Goal: Task Accomplishment & Management: Complete application form

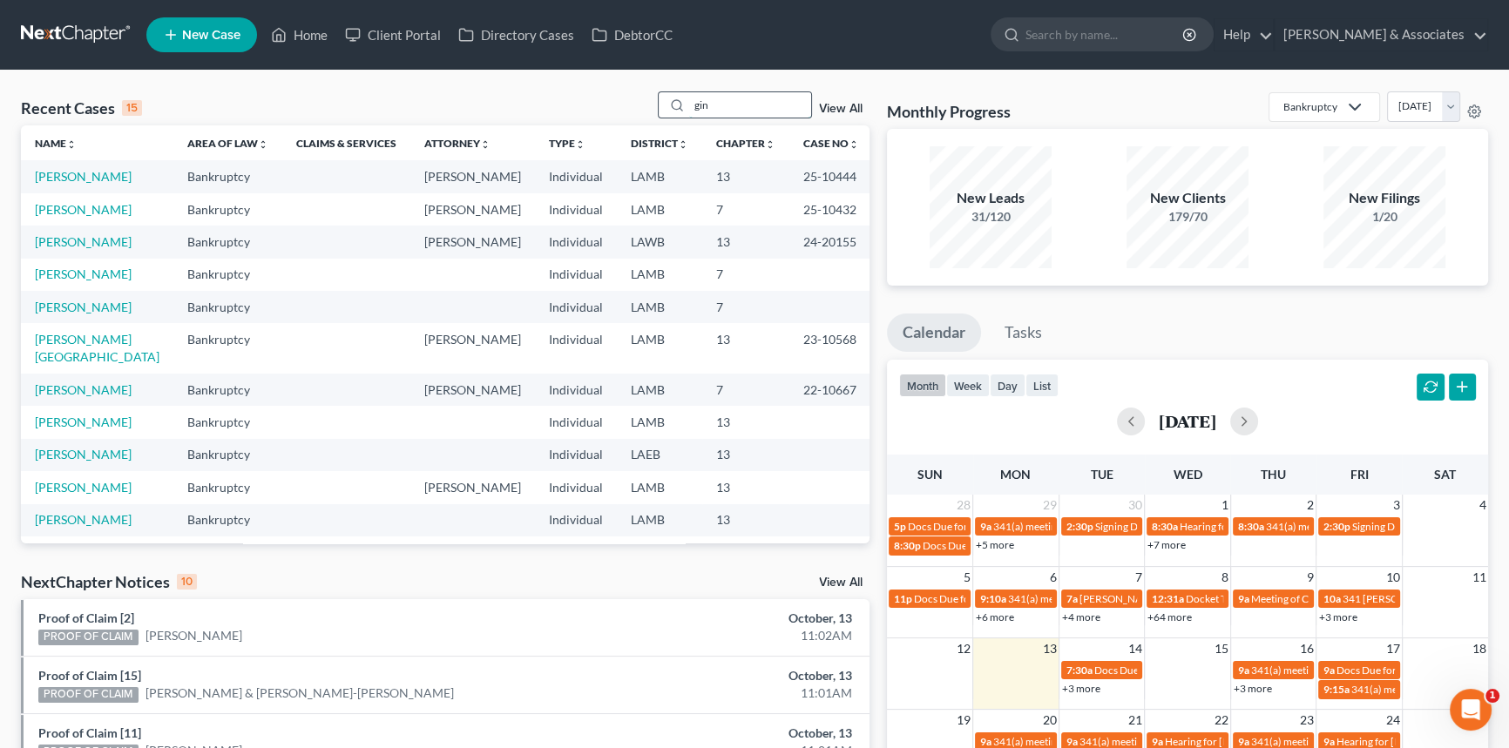
click at [723, 98] on input "gin" at bounding box center [750, 104] width 122 height 25
type input "kava"
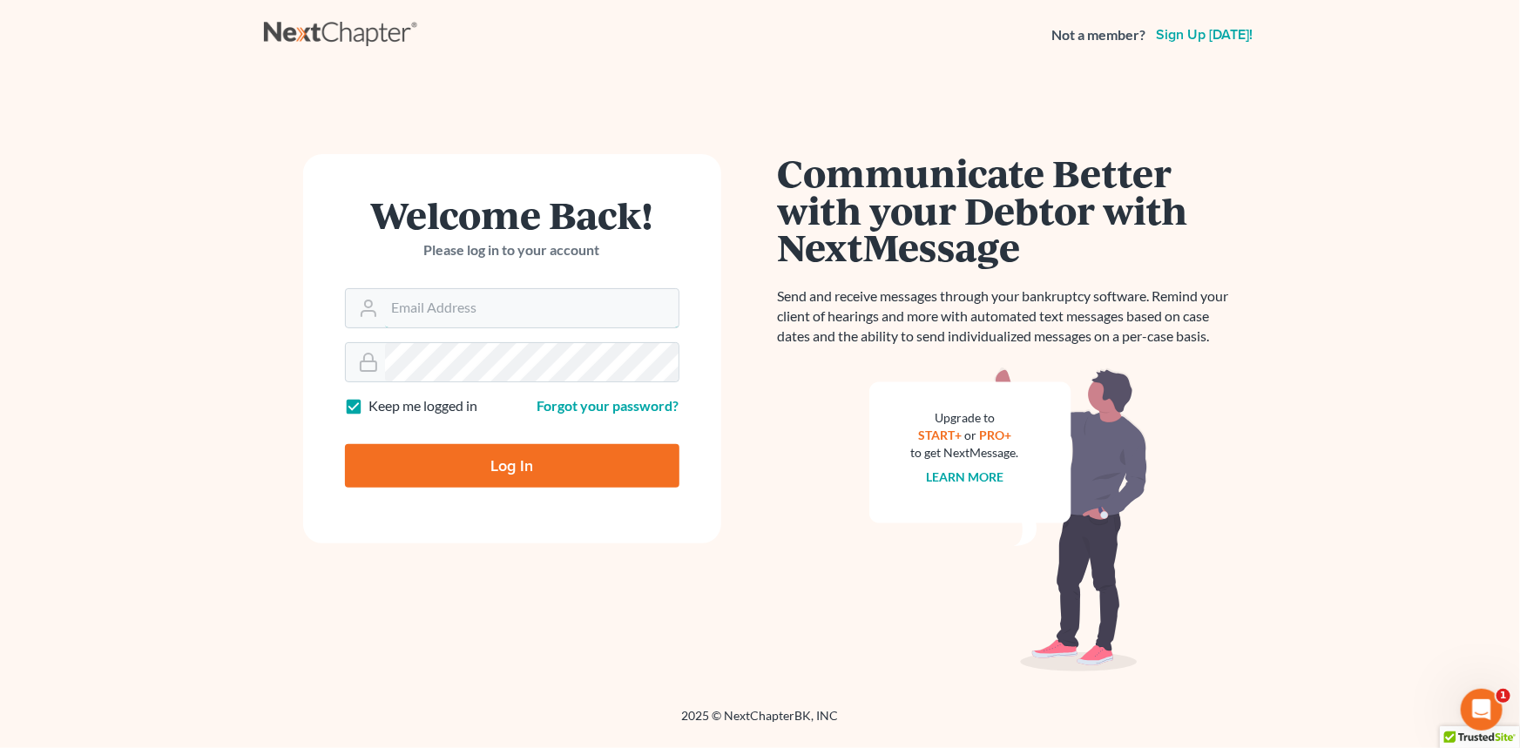
type input "postp@dimentfirm.com"
click at [439, 465] on input "Log In" at bounding box center [512, 466] width 334 height 44
type input "Thinking..."
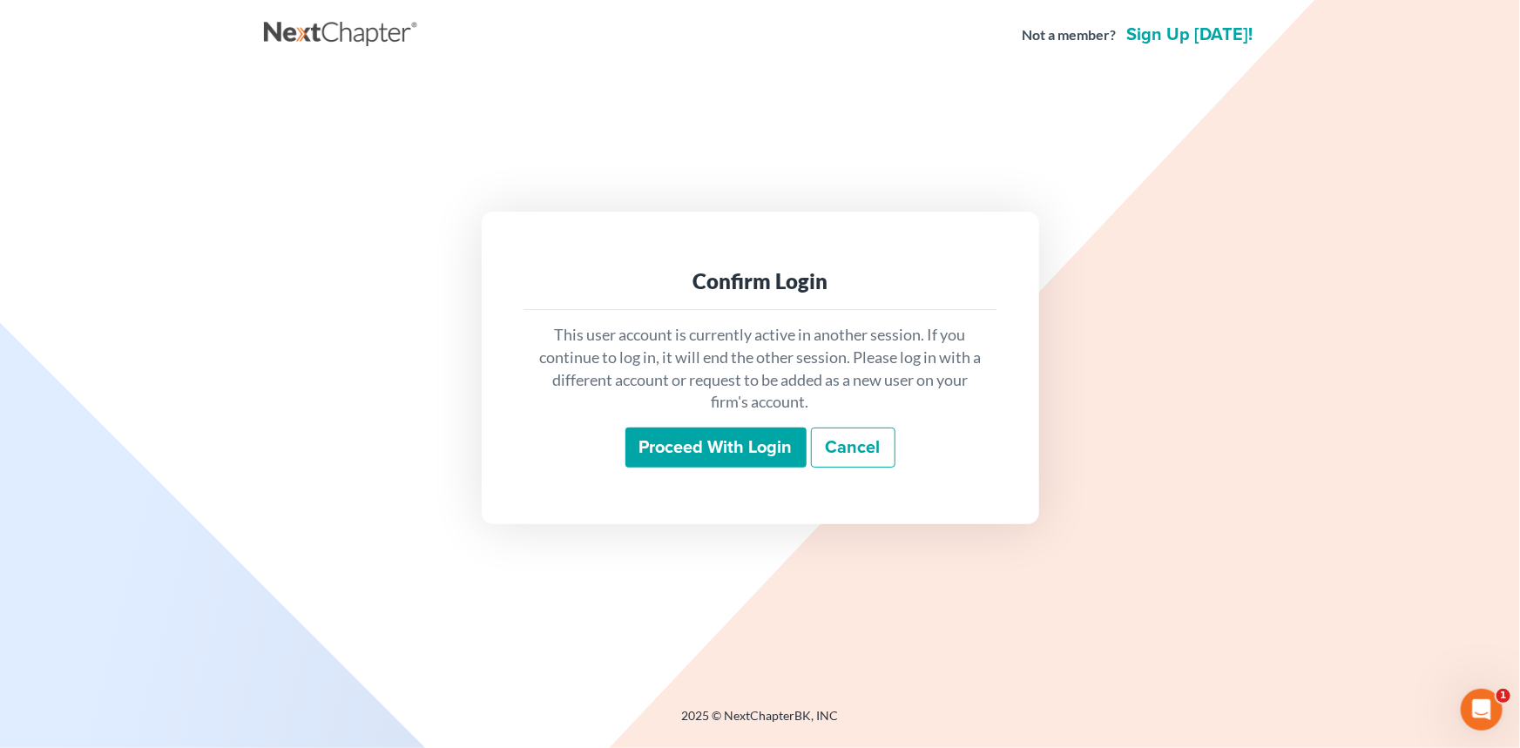
click at [683, 444] on input "Proceed with login" at bounding box center [715, 448] width 181 height 40
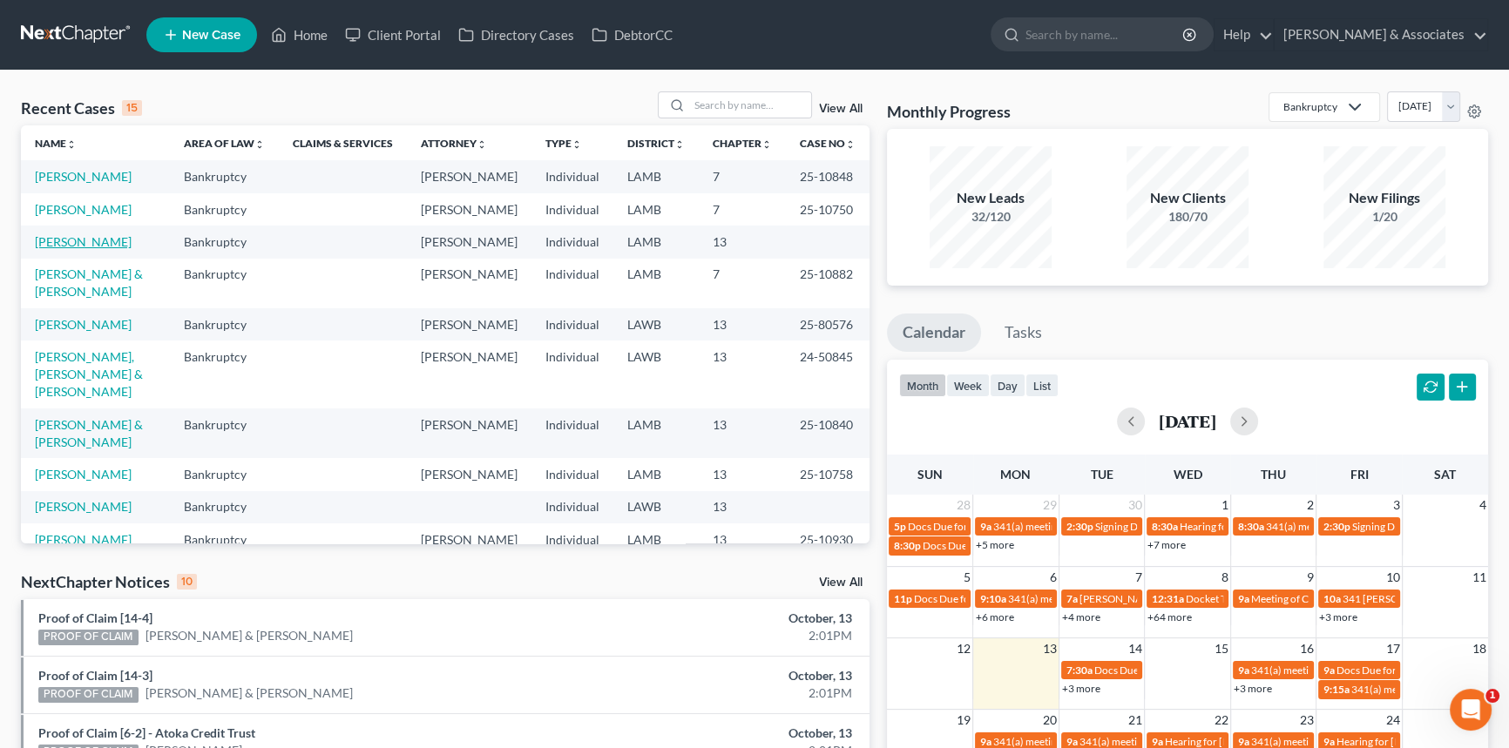
click at [84, 249] on link "Kavanagh, Amy" at bounding box center [83, 241] width 97 height 15
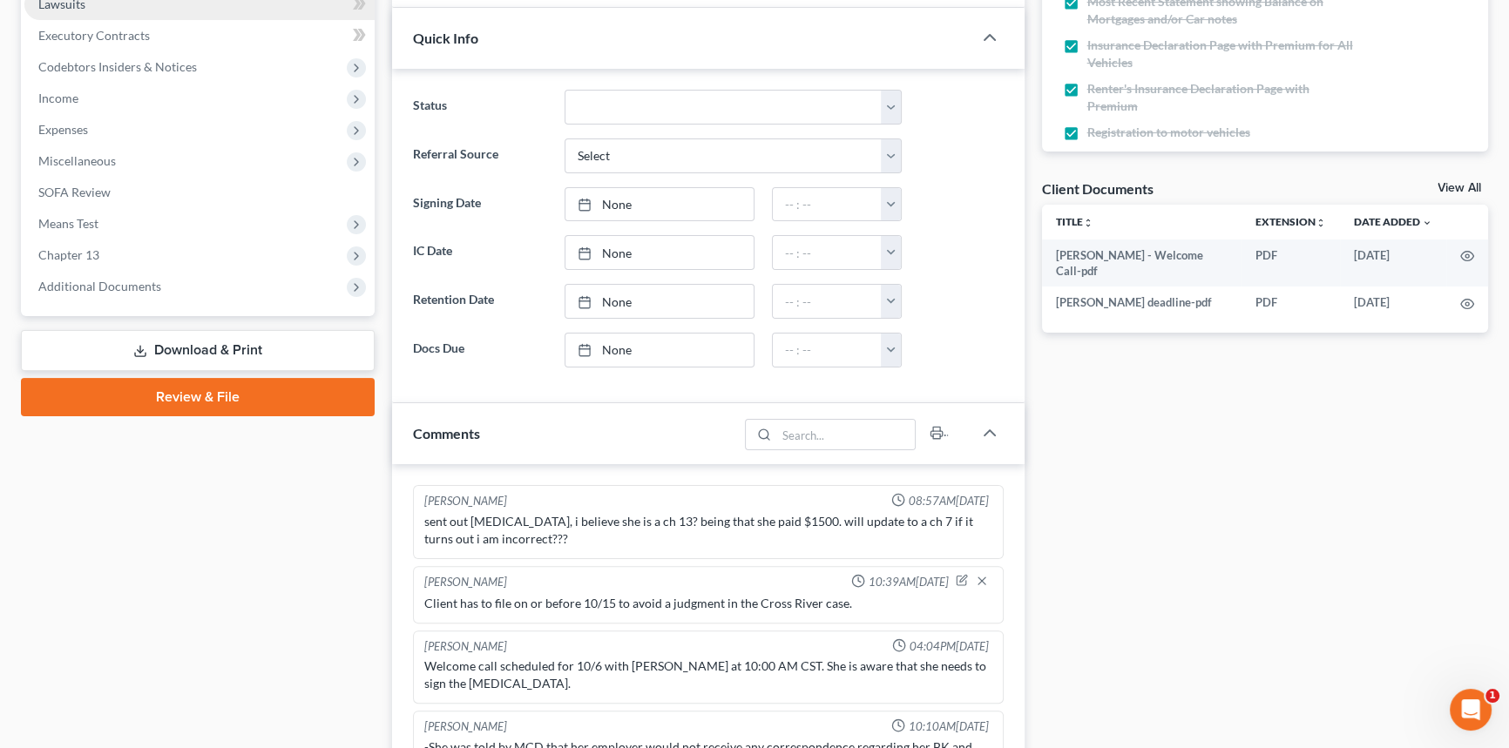
scroll to position [904, 0]
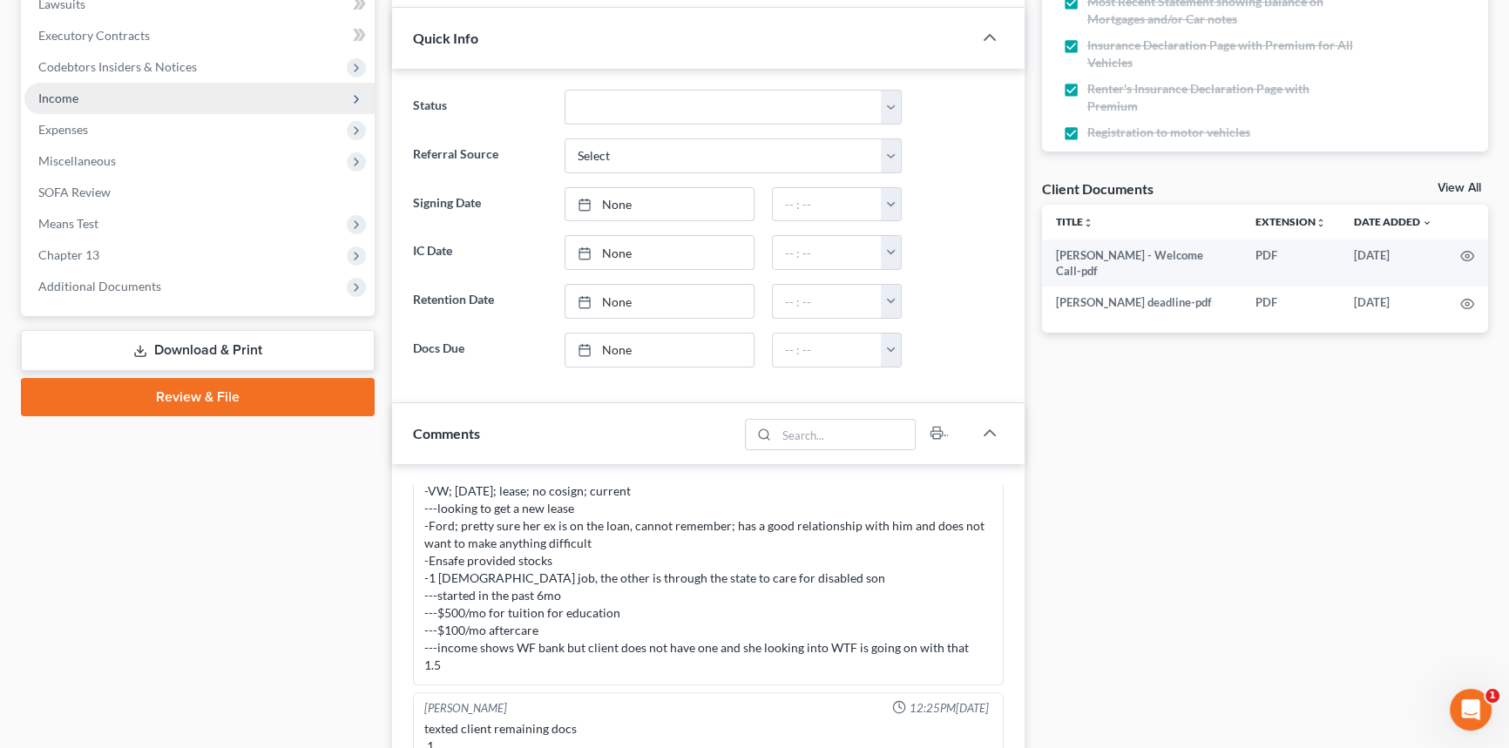
click at [128, 94] on span "Income" at bounding box center [199, 98] width 350 height 31
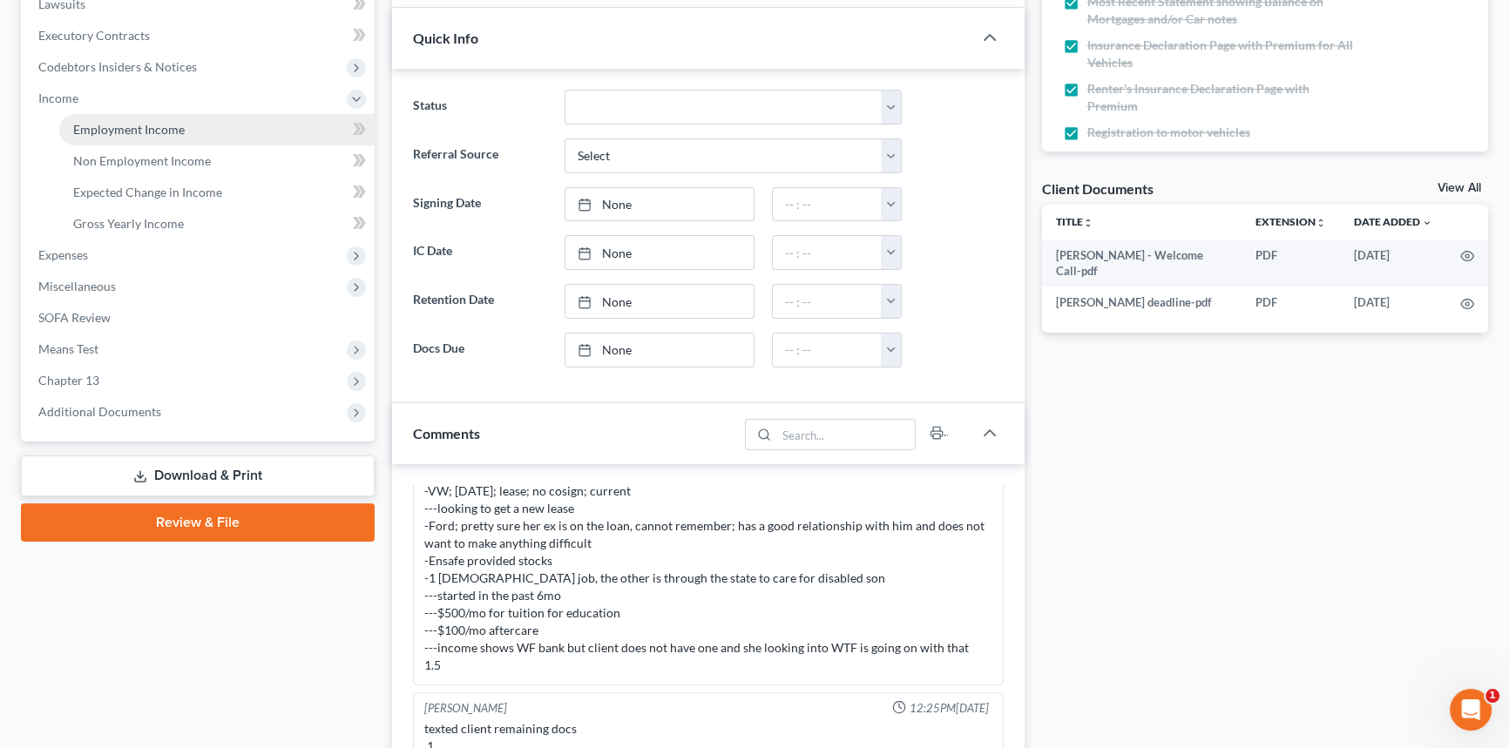
click at [116, 122] on span "Employment Income" at bounding box center [128, 129] width 111 height 15
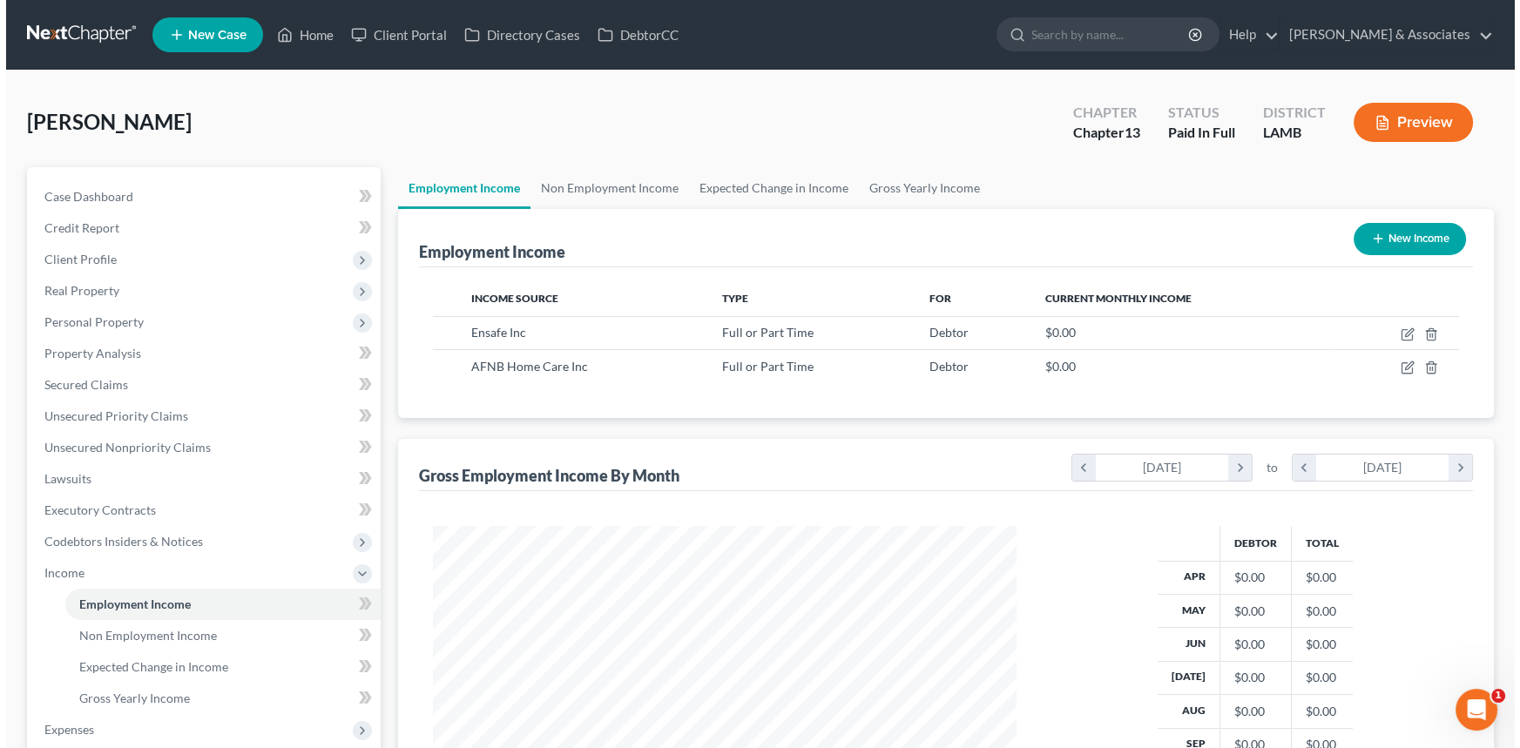
scroll to position [312, 618]
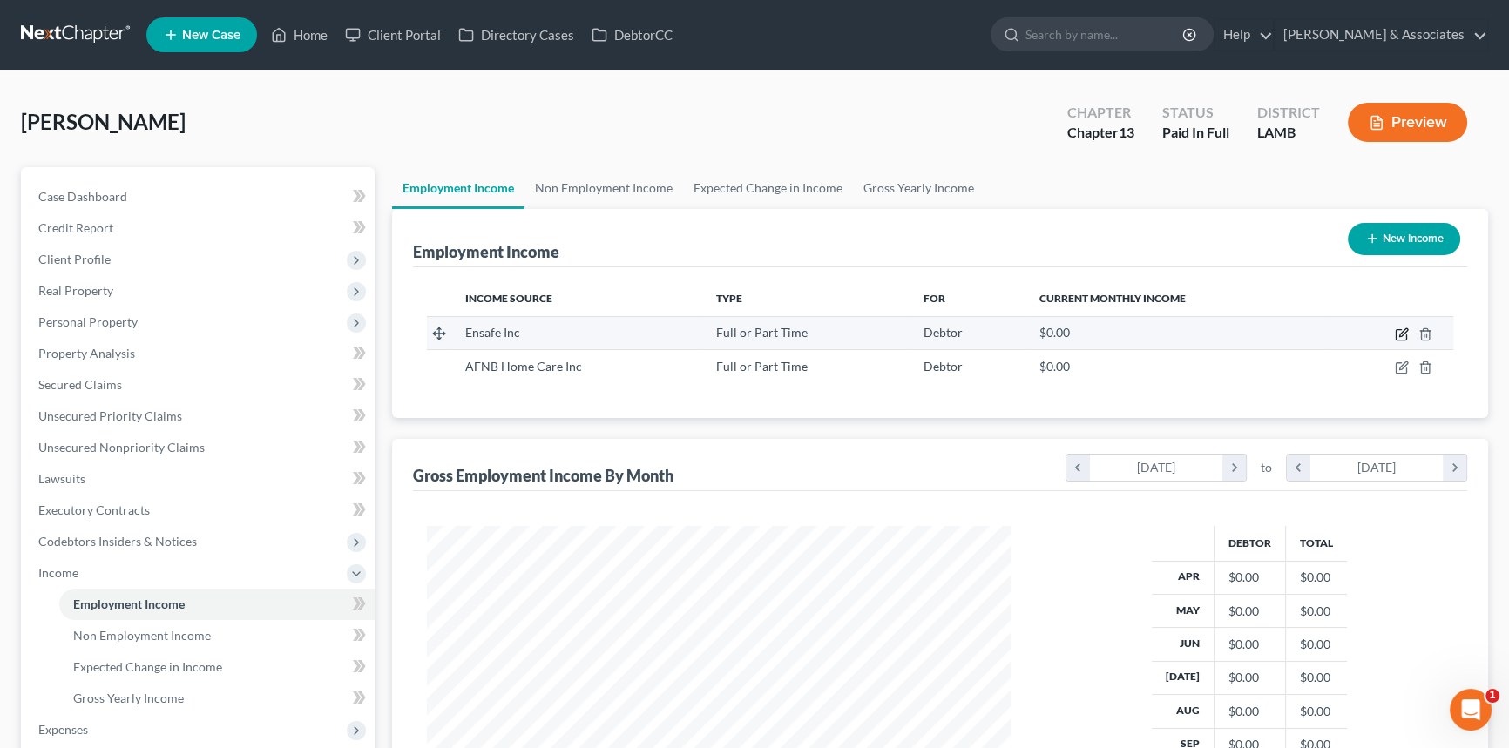
click at [1401, 333] on icon "button" at bounding box center [1401, 334] width 14 height 14
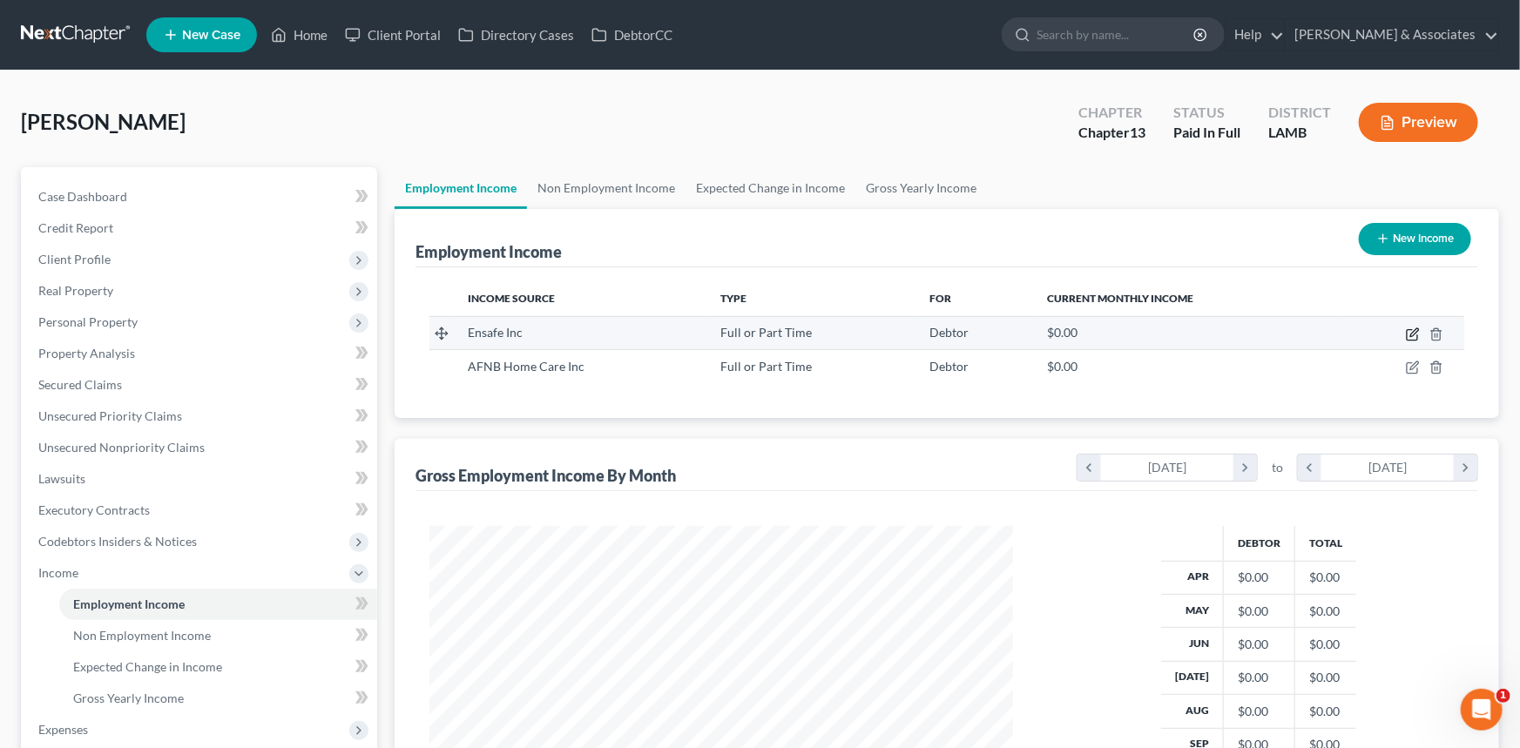
scroll to position [312, 624]
select select "0"
select select "44"
select select "2"
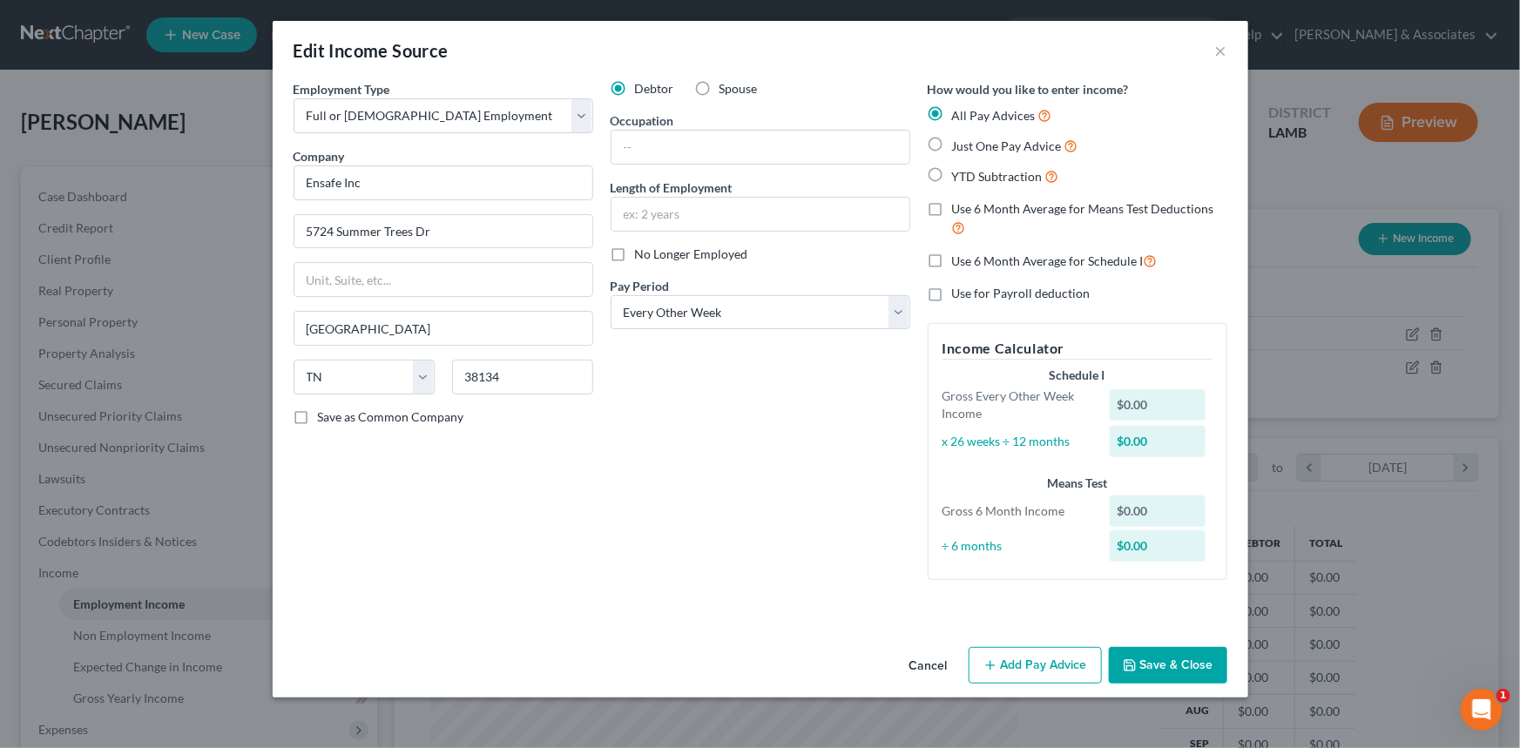
click at [1040, 610] on div "Employment Type * Select Full or Part Time Employment Self Employment Company *…" at bounding box center [760, 360] width 975 height 560
click at [1048, 658] on button "Add Pay Advice" at bounding box center [1035, 665] width 133 height 37
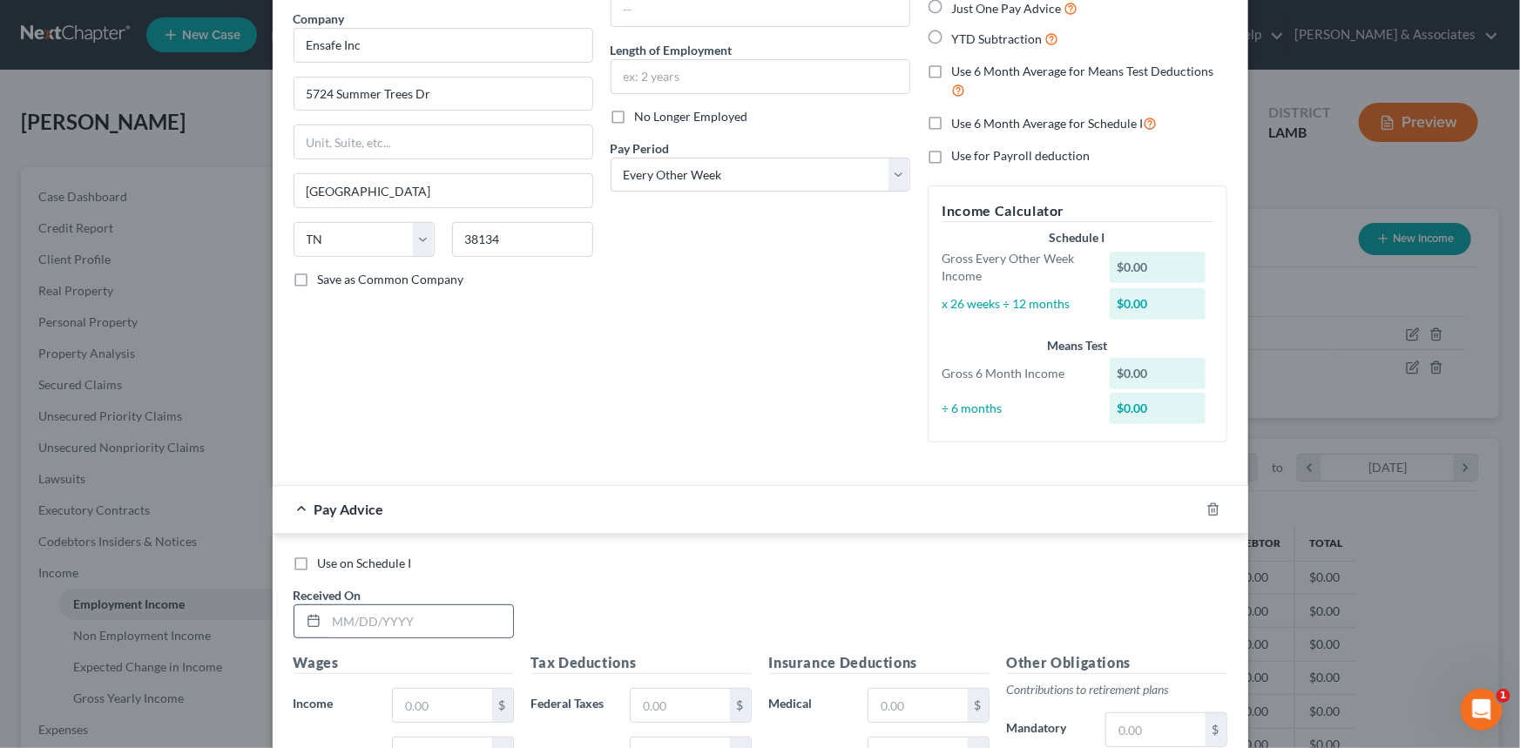
scroll to position [237, 0]
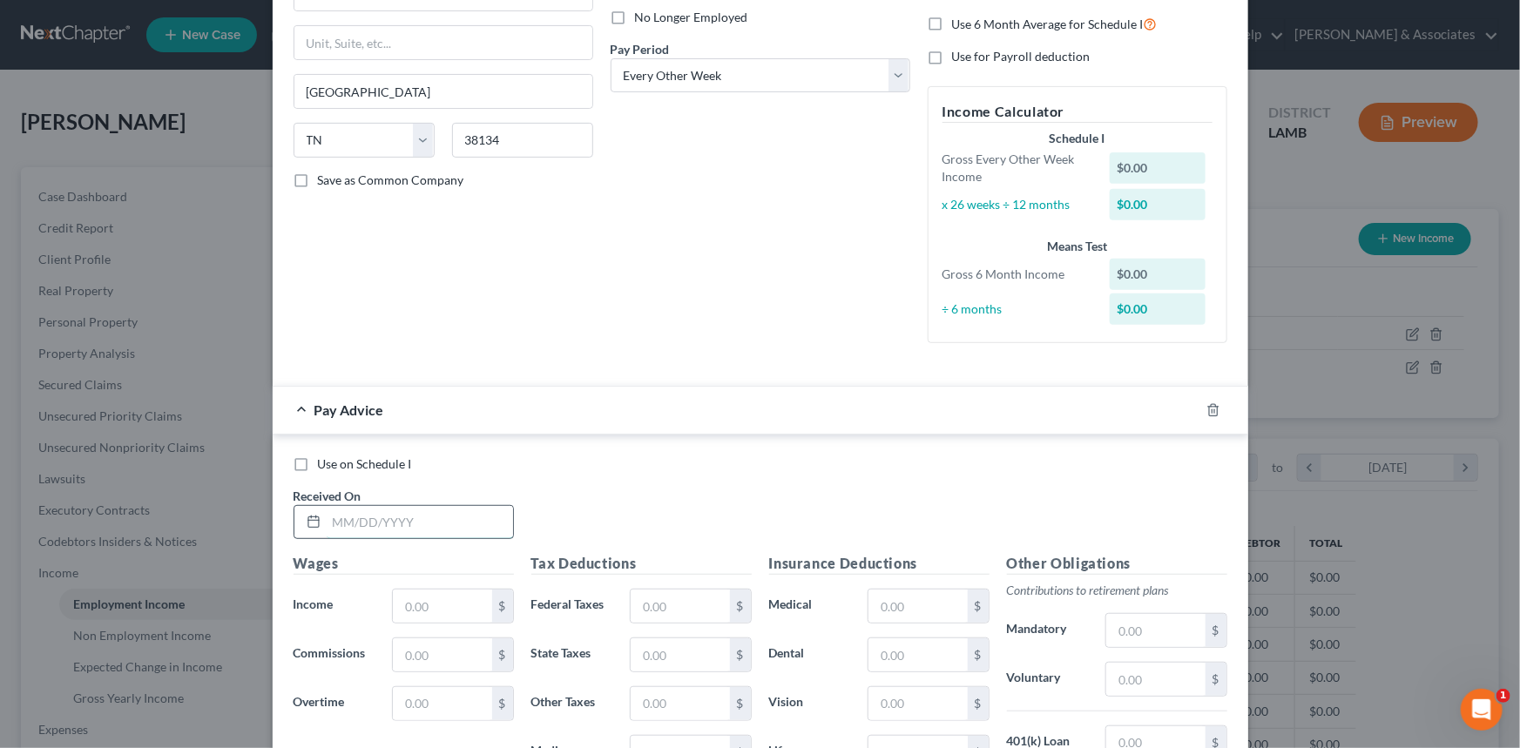
click at [361, 510] on input "text" at bounding box center [420, 522] width 186 height 33
type input "4/1/2025"
type input "61,100.4"
click at [638, 597] on input "text" at bounding box center [680, 606] width 98 height 33
type input "8,402.66"
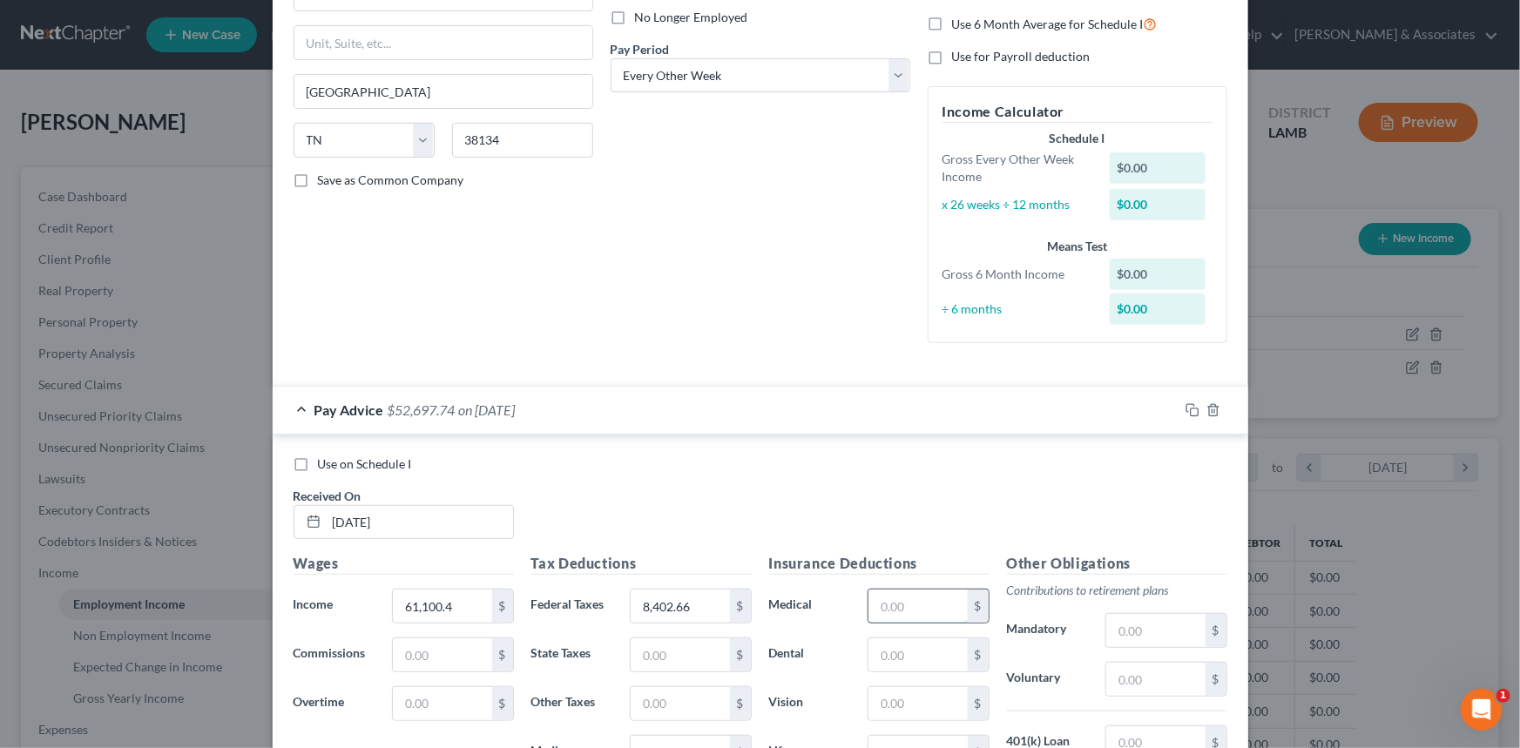
click at [921, 609] on input "text" at bounding box center [917, 606] width 98 height 33
click at [885, 602] on input "text" at bounding box center [917, 606] width 98 height 33
type input "5,150.86"
click at [1130, 675] on input "text" at bounding box center [1155, 679] width 98 height 33
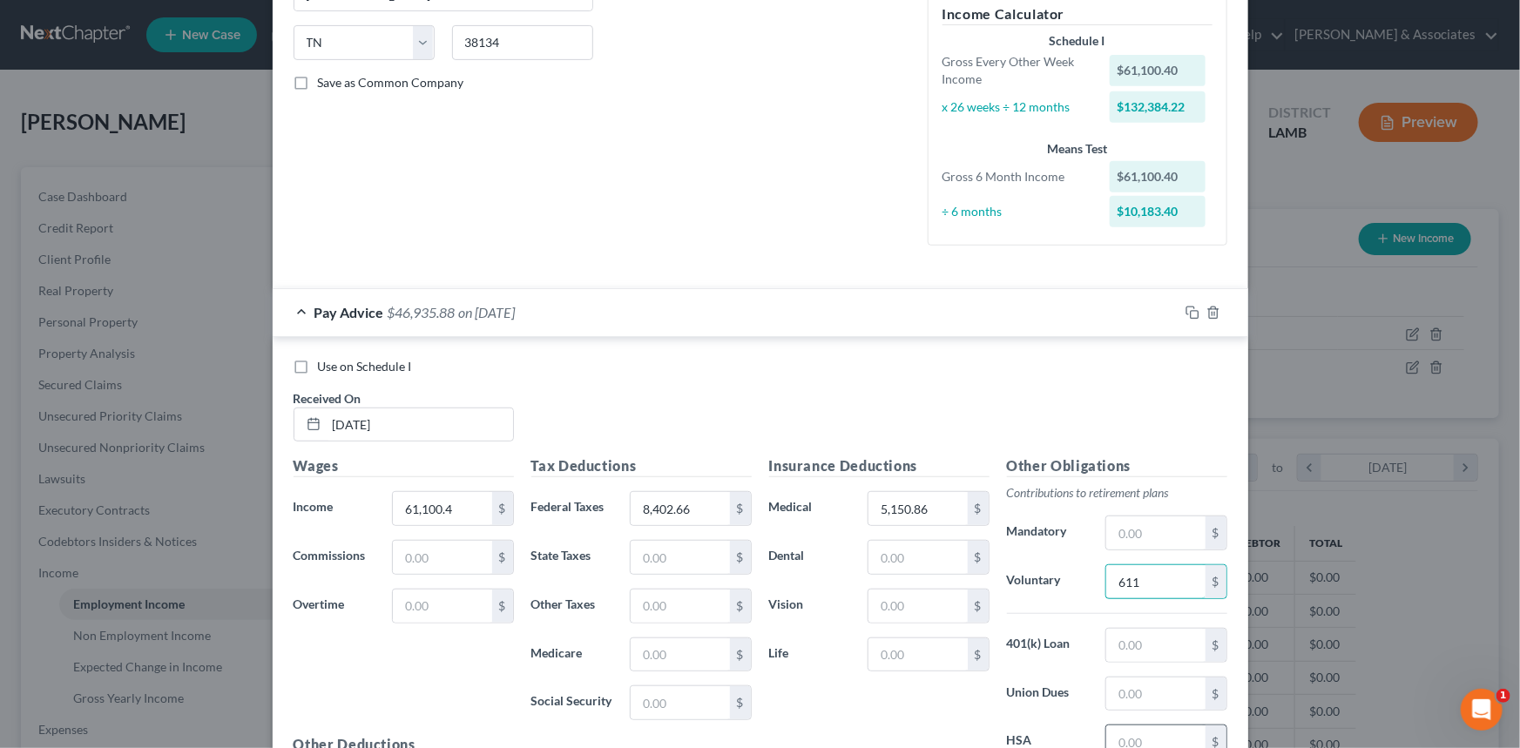
scroll to position [475, 0]
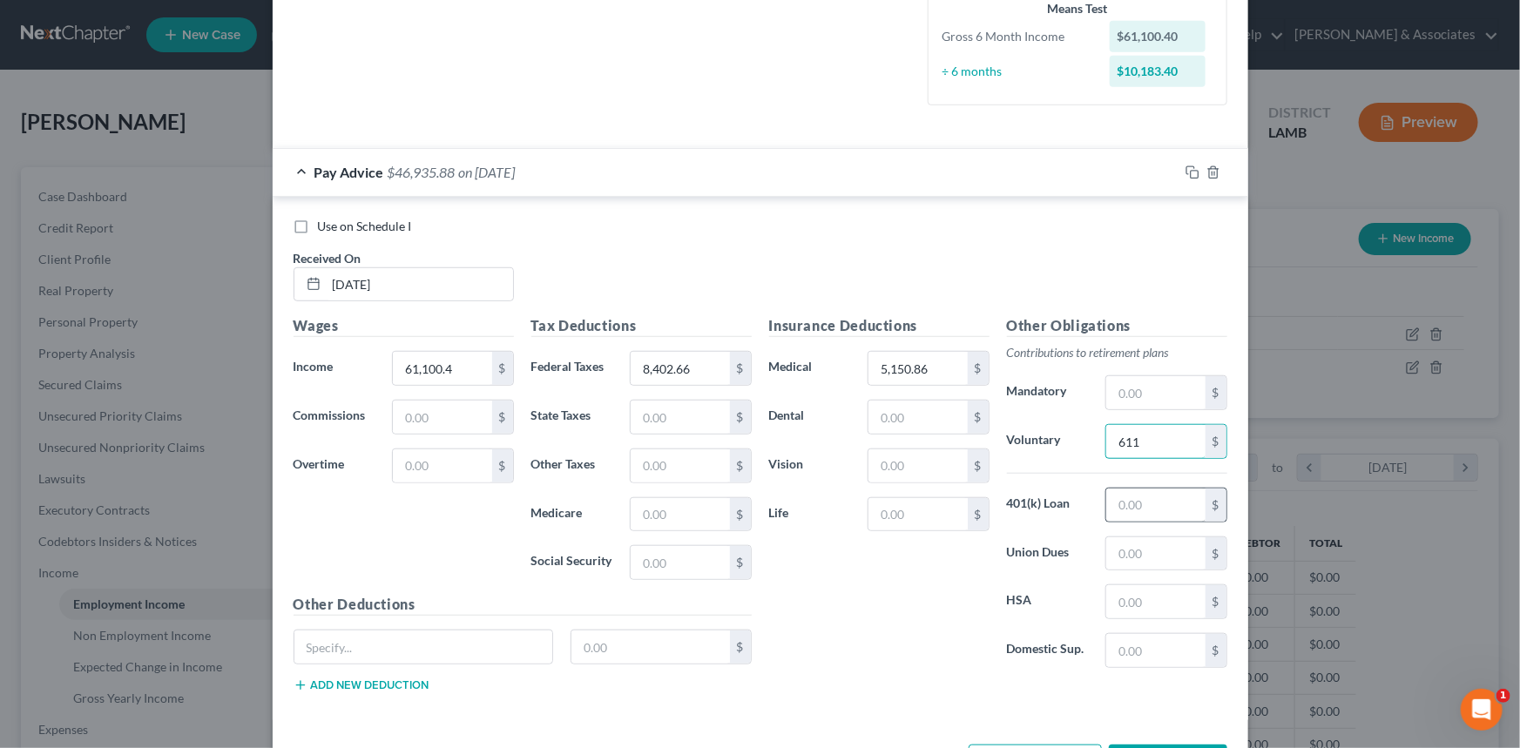
type input "611"
click at [1133, 507] on input "text" at bounding box center [1155, 505] width 98 height 33
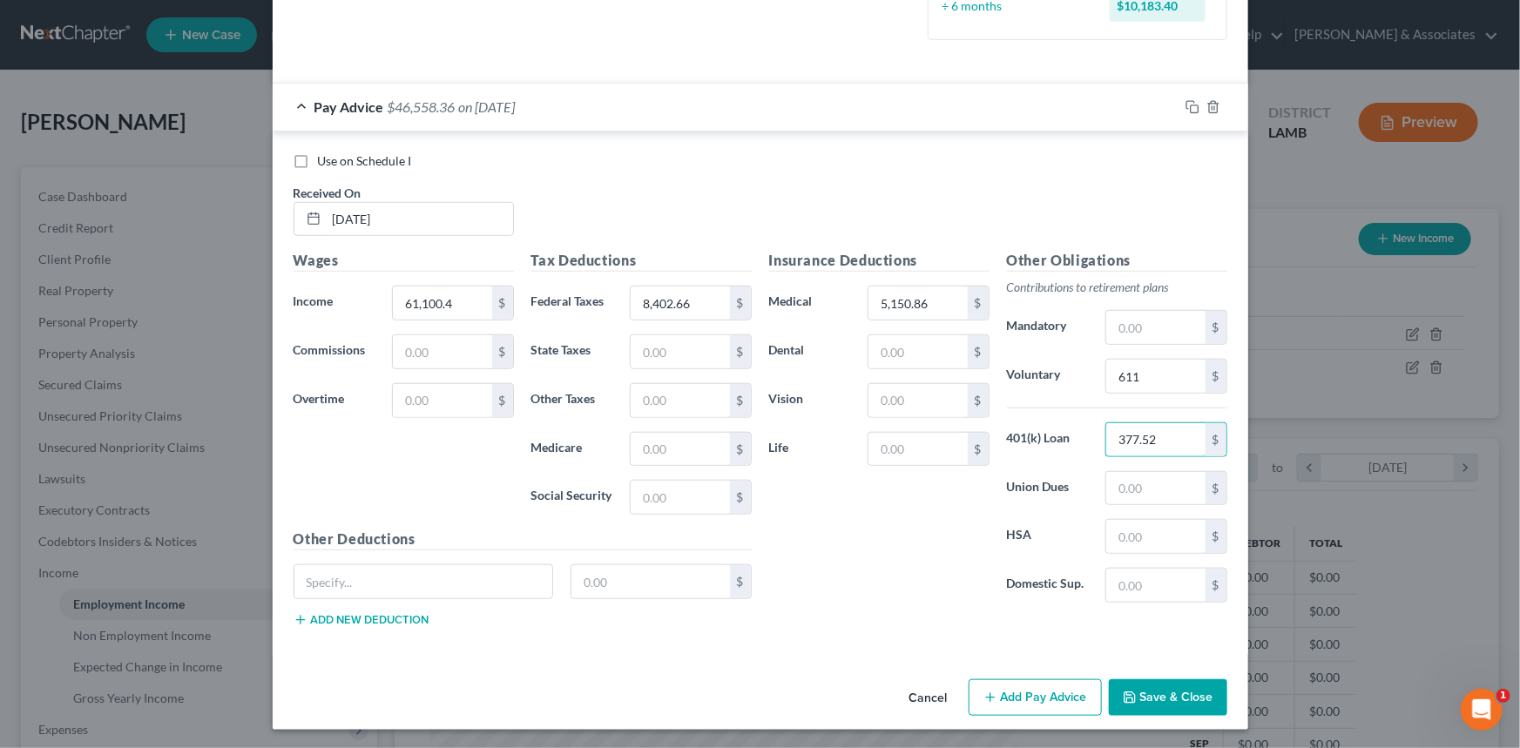
type input "377.52"
click at [1045, 688] on button "Add Pay Advice" at bounding box center [1035, 697] width 133 height 37
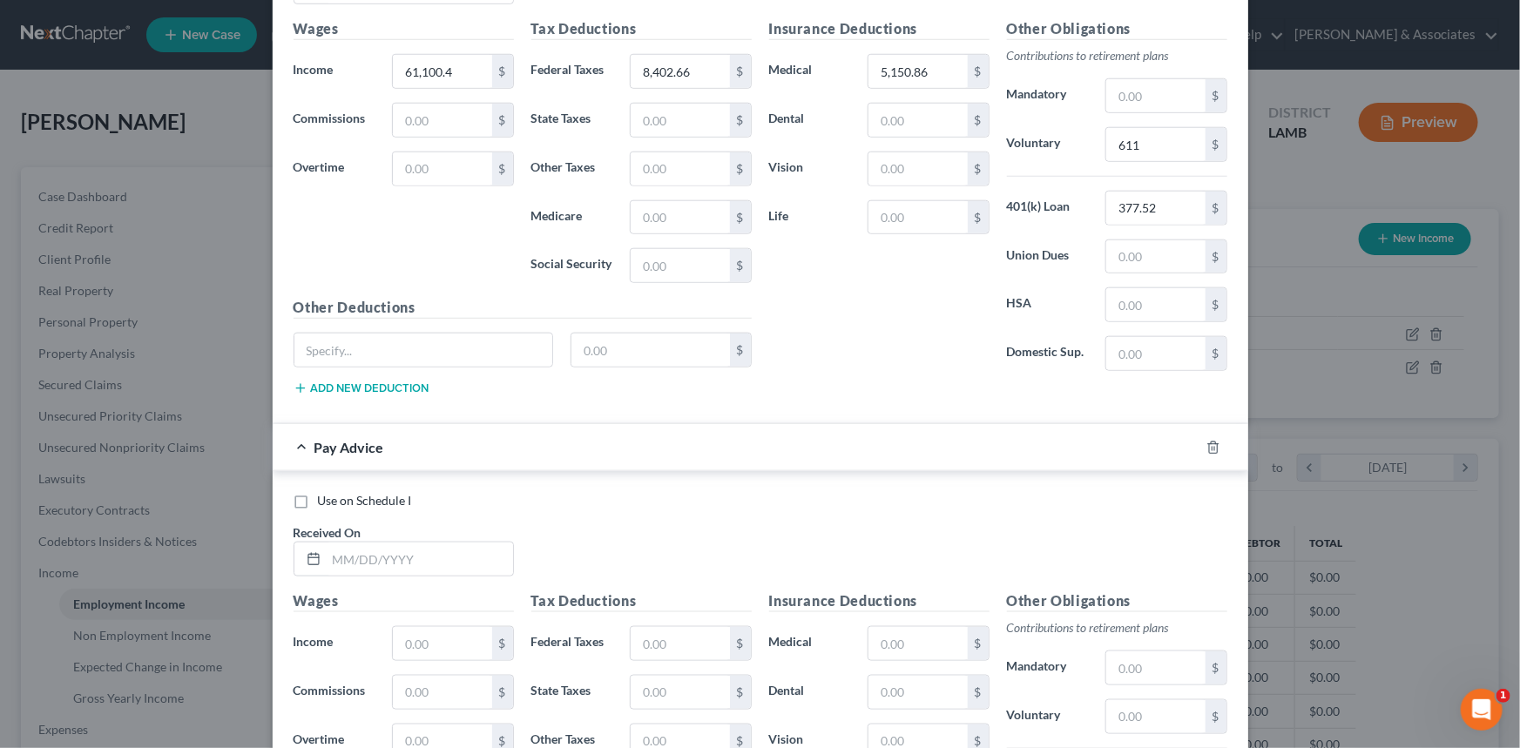
scroll to position [935, 0]
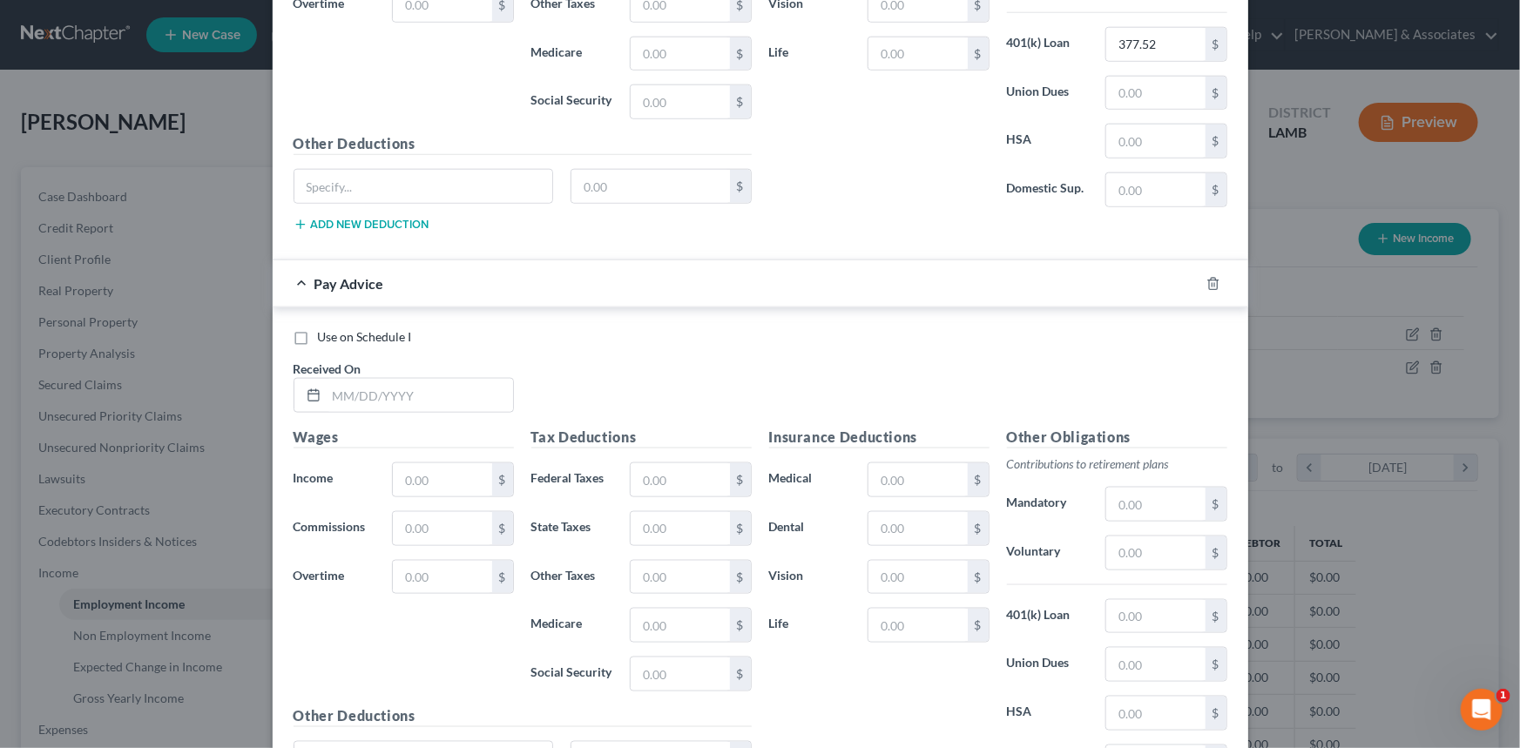
click at [346, 335] on span "Use on Schedule I" at bounding box center [365, 336] width 94 height 15
click at [336, 335] on input "Use on Schedule I" at bounding box center [330, 333] width 11 height 11
checkbox input "true"
click at [375, 389] on input "text" at bounding box center [420, 395] width 186 height 33
type input "10/13/2021"
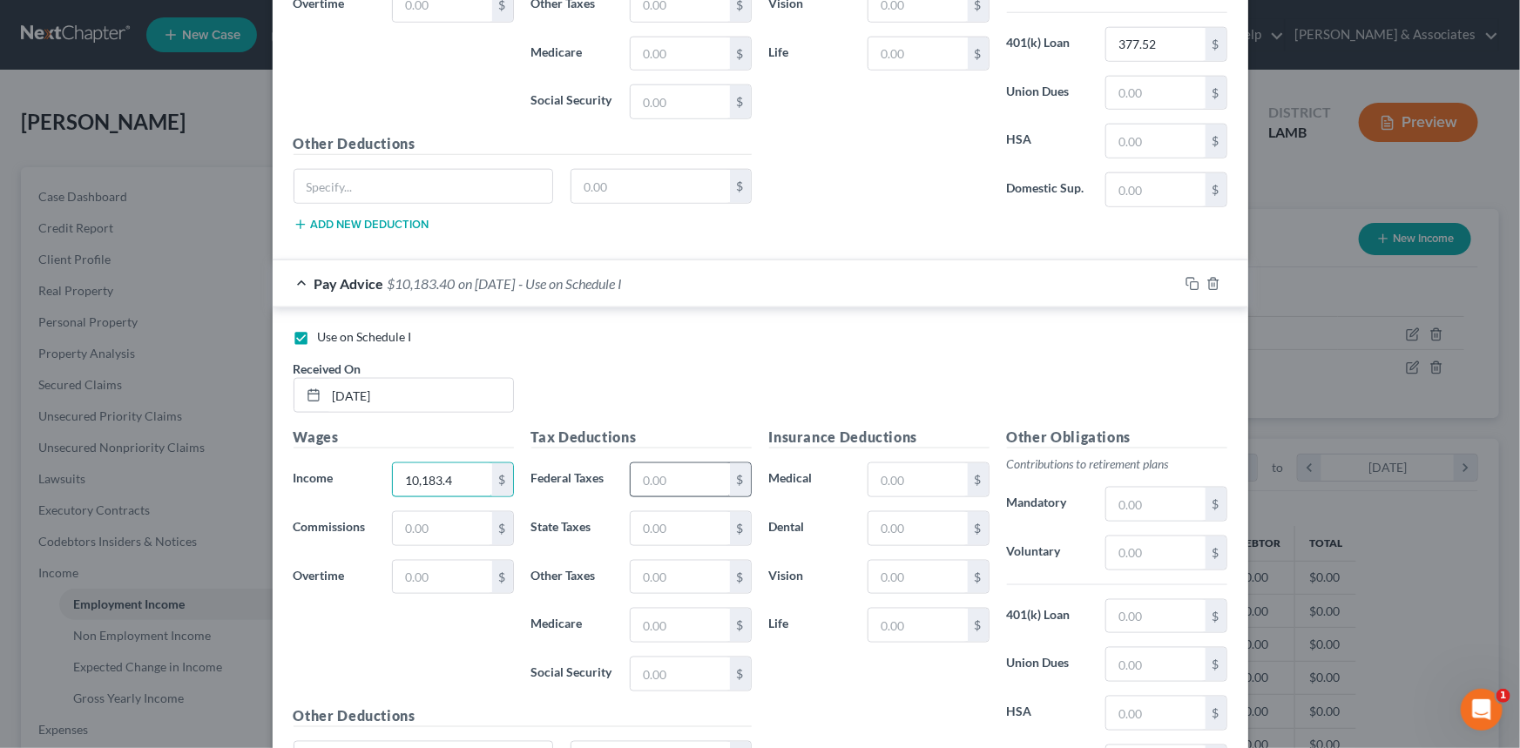
type input "10,183.4"
click at [658, 466] on input "text" at bounding box center [680, 479] width 98 height 33
type input "1,400.44"
click at [919, 473] on input "text" at bounding box center [917, 479] width 98 height 33
type input "858.48"
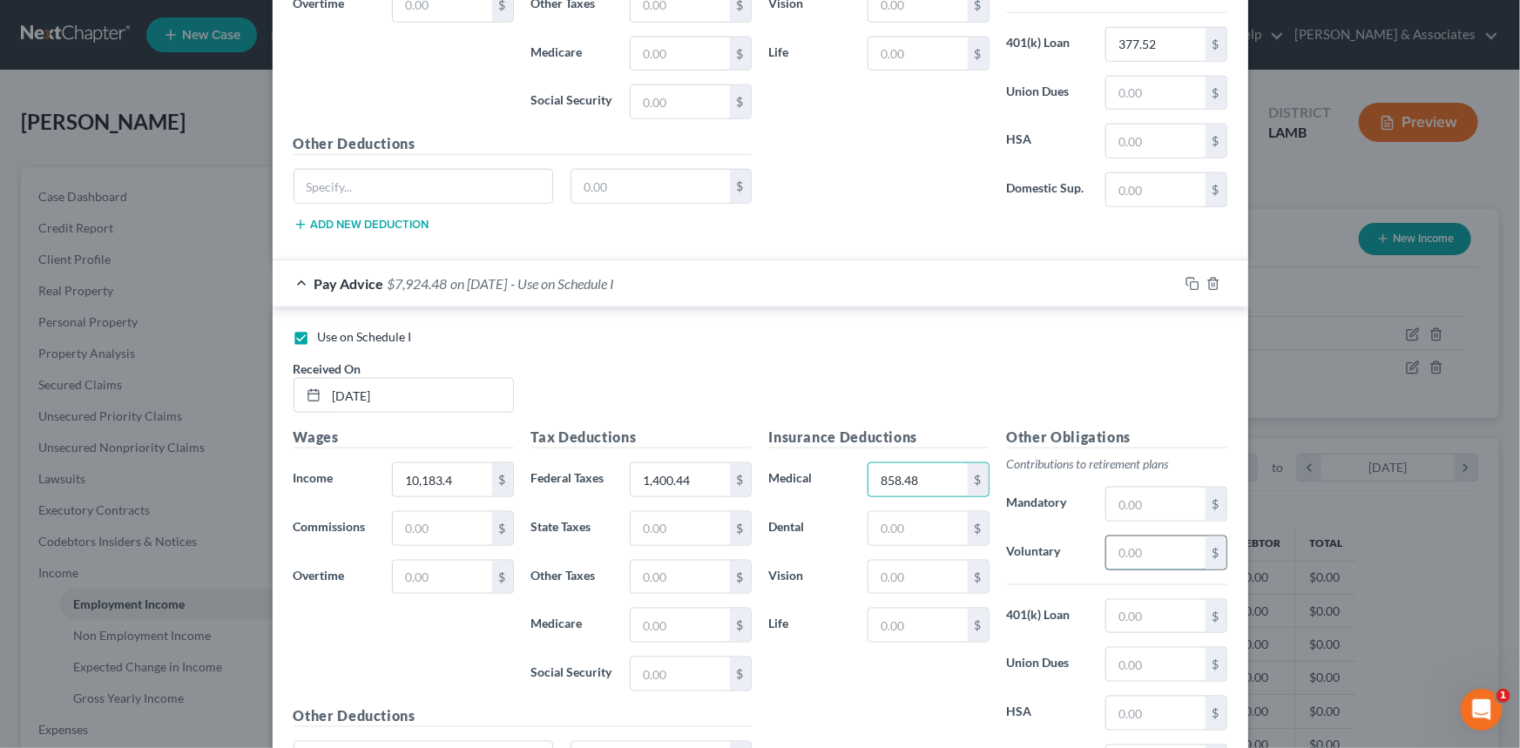
click at [1115, 541] on input "text" at bounding box center [1155, 553] width 98 height 33
type input "101.83"
click at [1123, 610] on input "text" at bounding box center [1155, 616] width 98 height 33
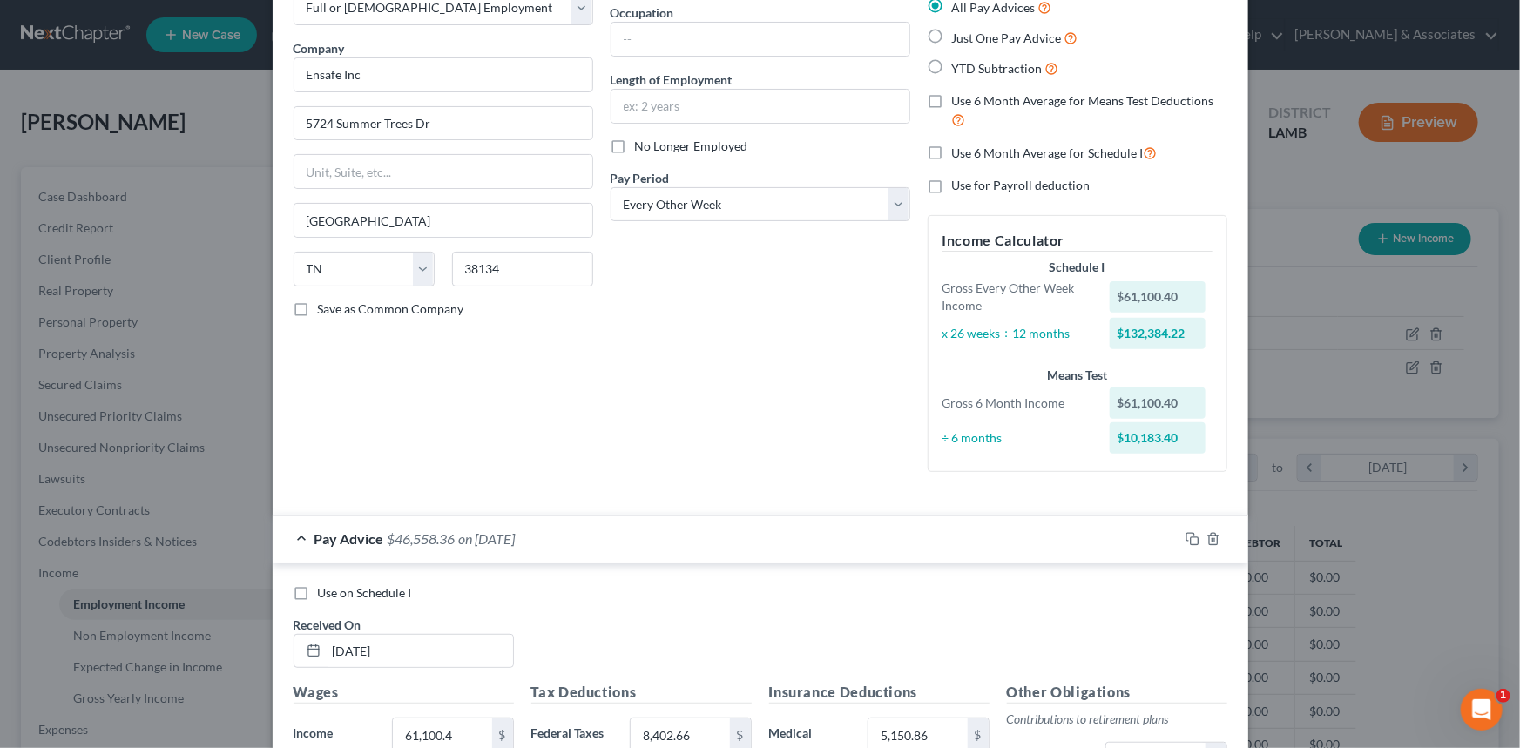
scroll to position [0, 0]
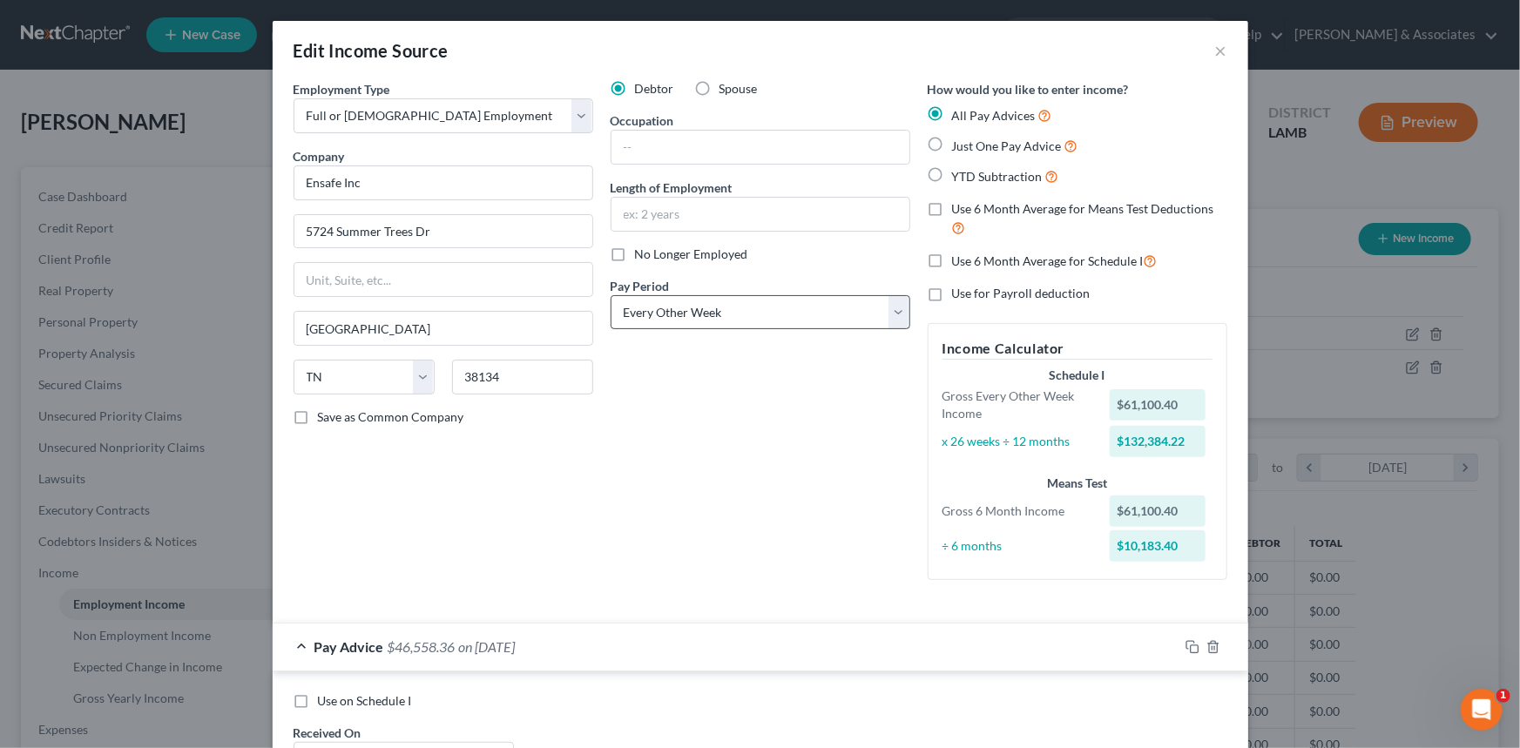
type input "62.92"
click at [750, 312] on select "Select Monthly Twice Monthly Every Other Week Weekly" at bounding box center [761, 312] width 300 height 35
click at [740, 327] on select "Select Monthly Twice Monthly Every Other Week Weekly" at bounding box center [761, 312] width 300 height 35
select select "0"
click at [611, 295] on select "Select Monthly Twice Monthly Every Other Week Weekly" at bounding box center [761, 312] width 300 height 35
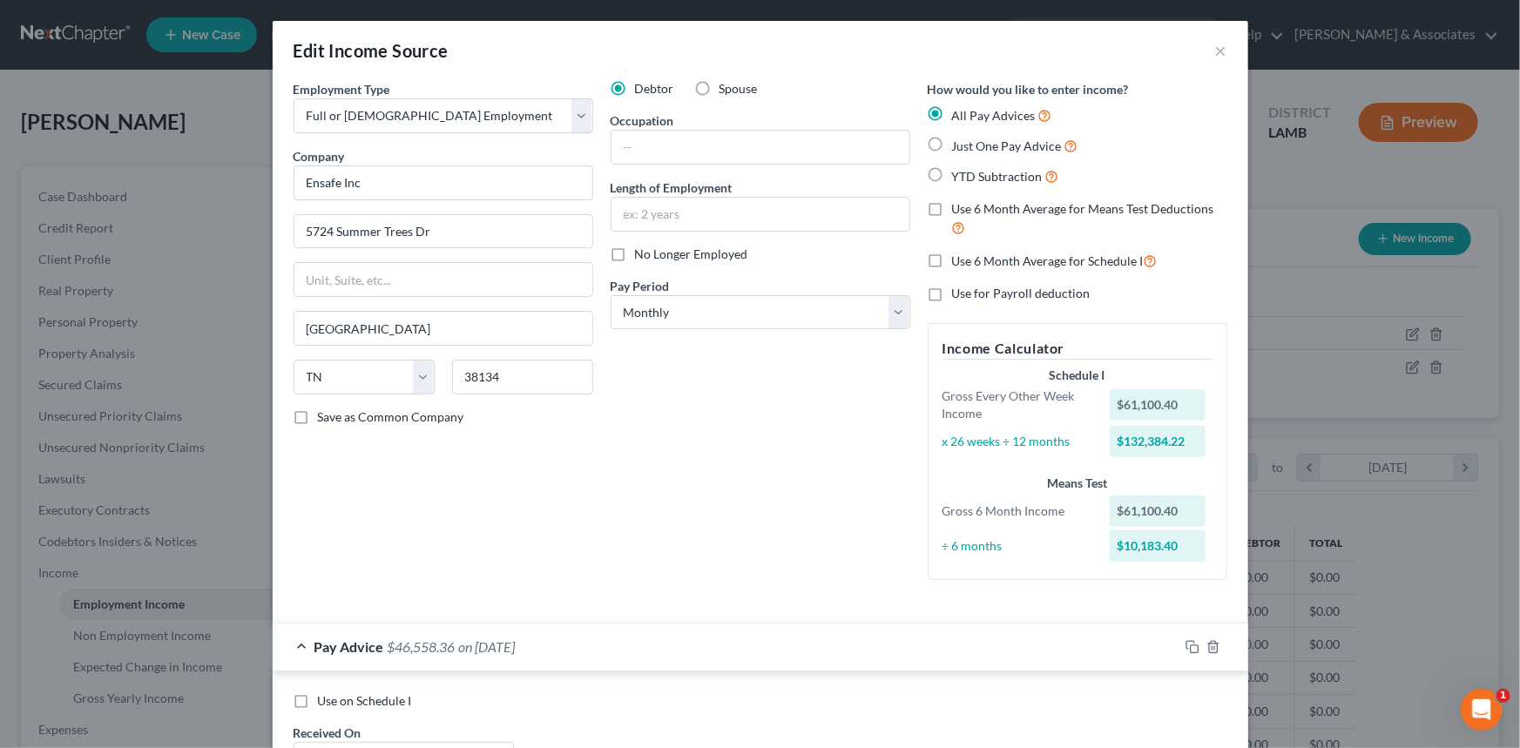
drag, startPoint x: 802, startPoint y: 428, endPoint x: 824, endPoint y: 473, distance: 50.3
click at [803, 428] on div "Debtor Spouse Occupation Length of Employment No Longer Employed Pay Period * S…" at bounding box center [760, 337] width 317 height 514
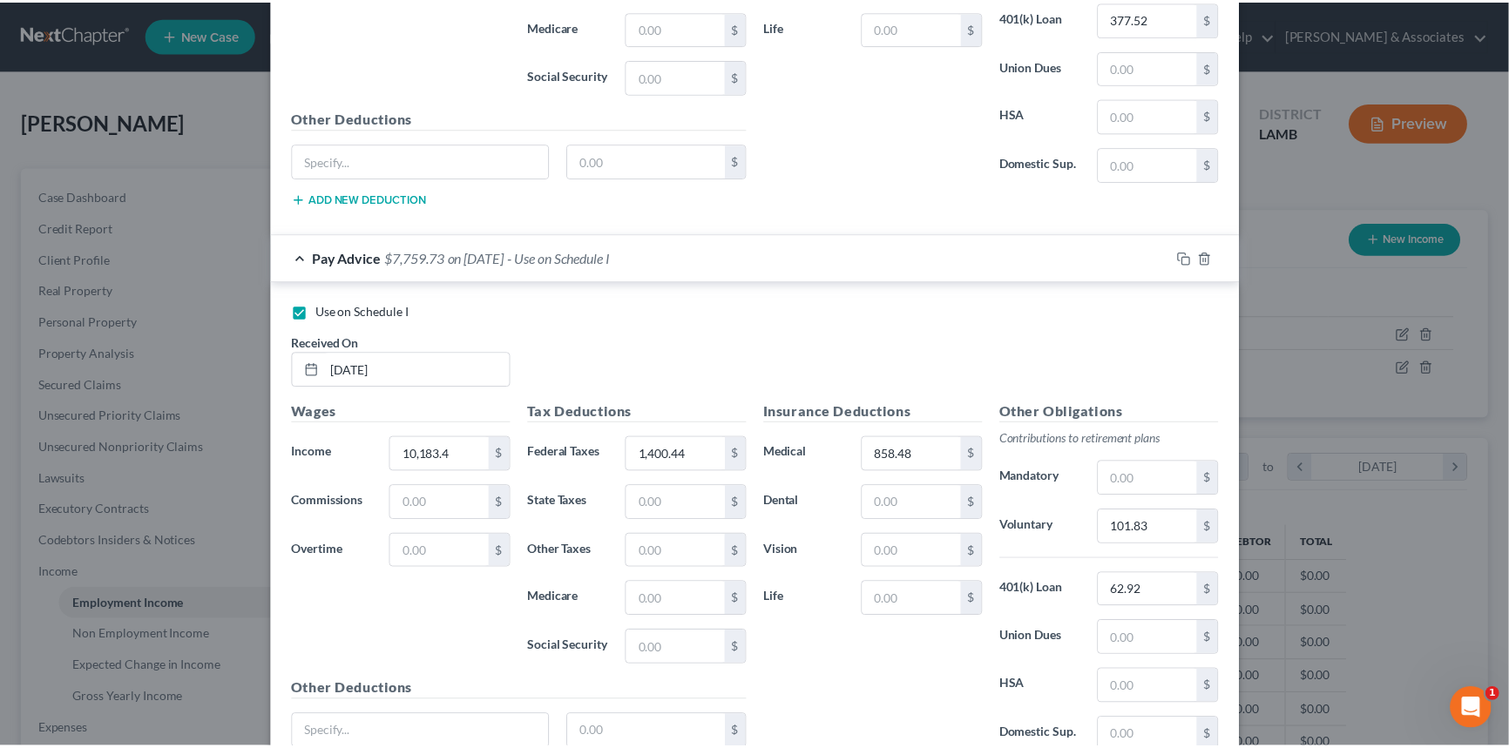
scroll to position [1110, 0]
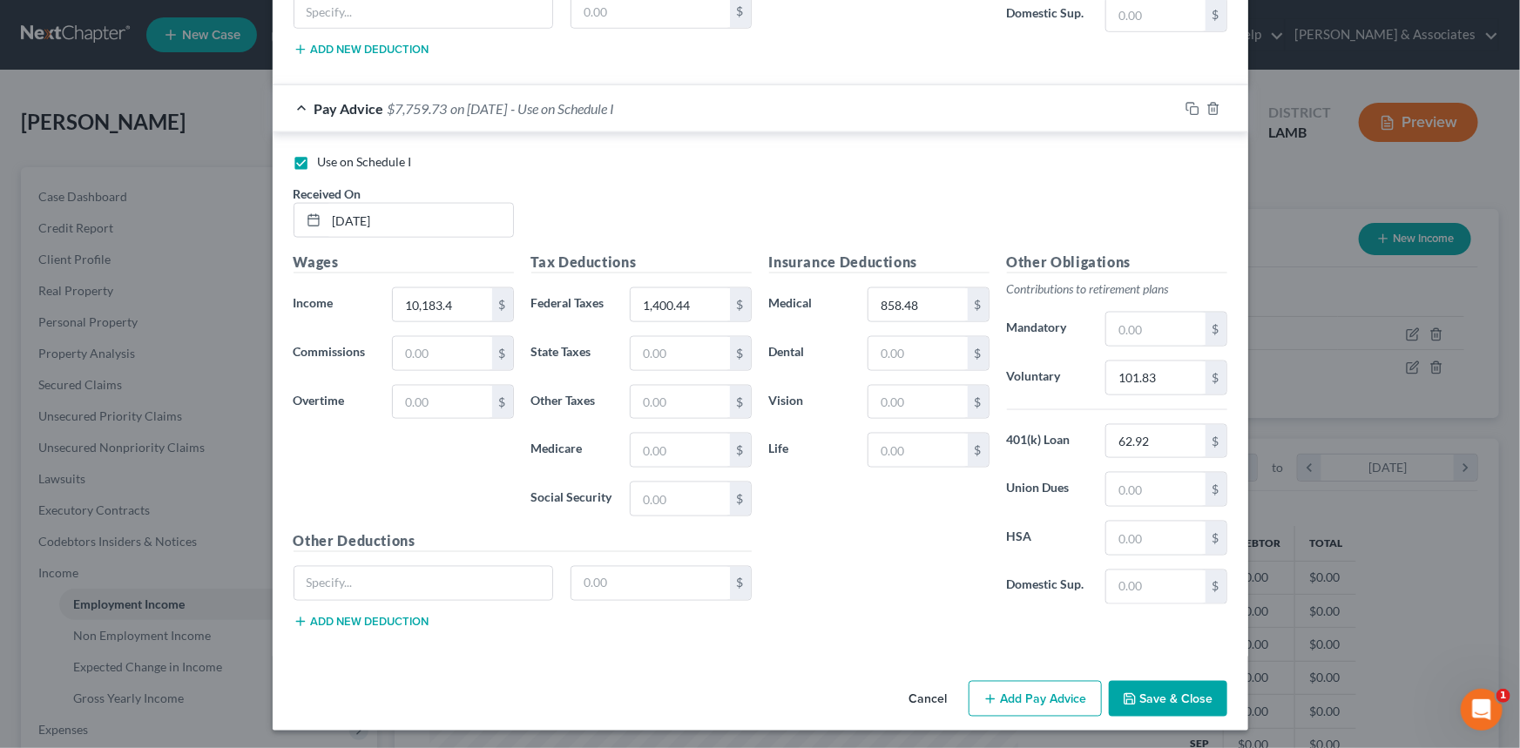
click at [1150, 688] on button "Save & Close" at bounding box center [1168, 699] width 118 height 37
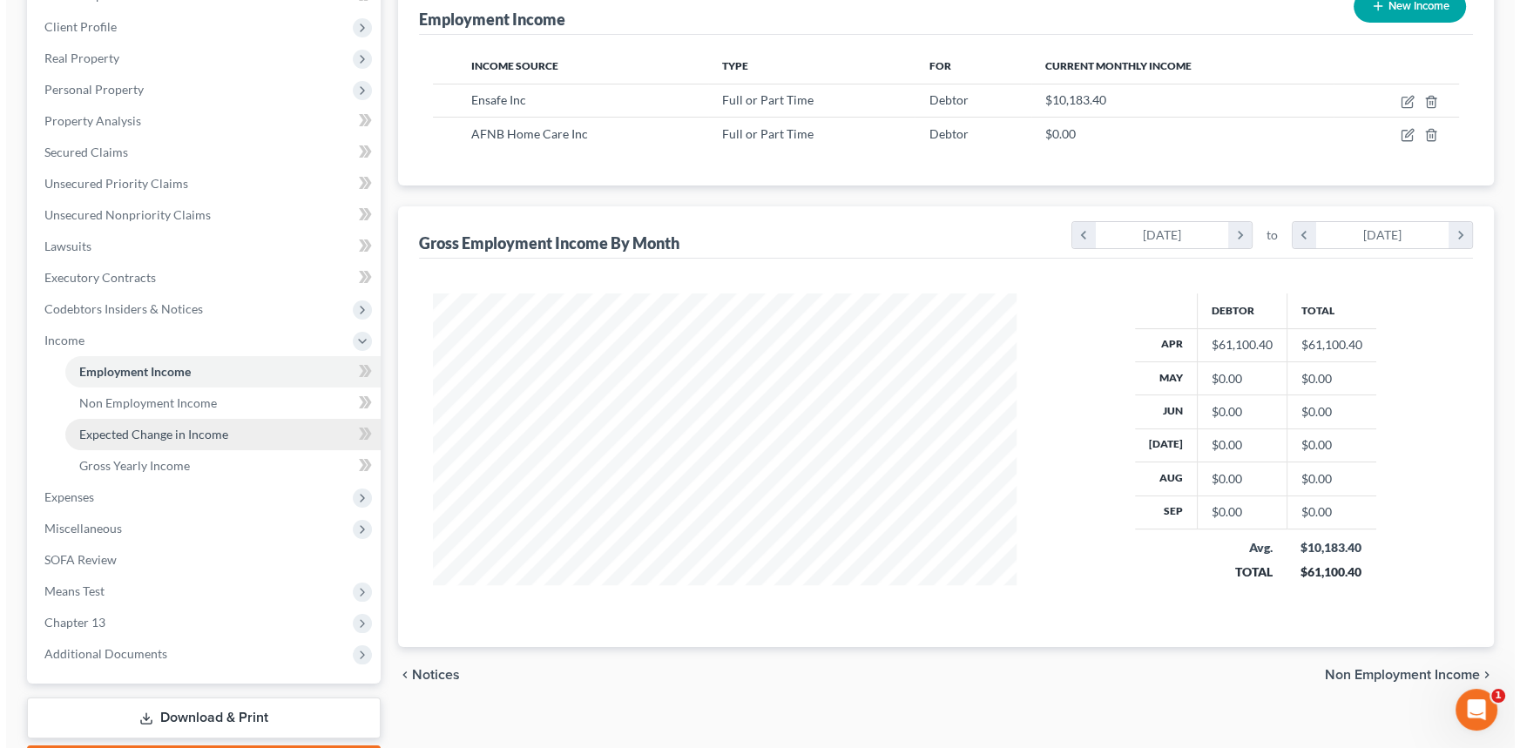
scroll to position [237, 0]
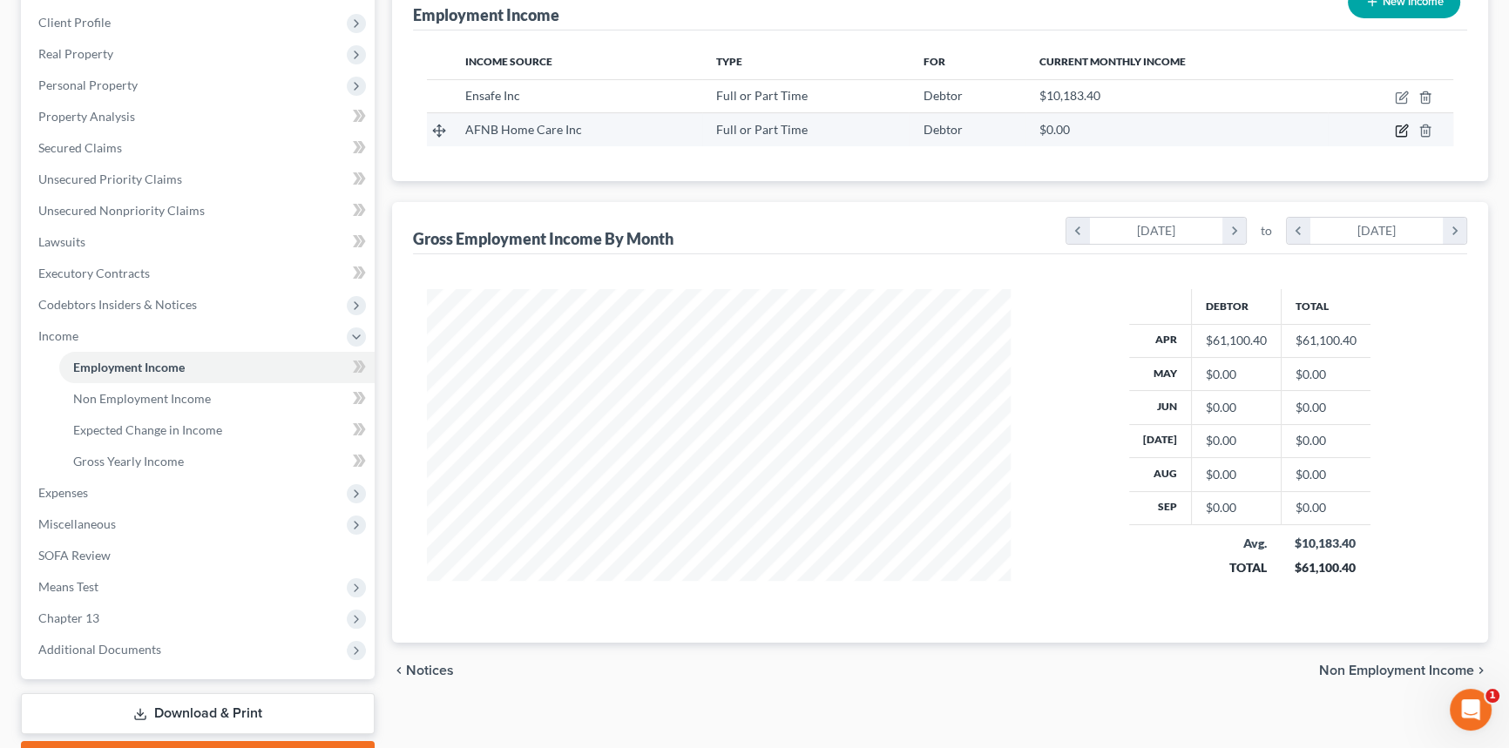
click at [1400, 126] on icon "button" at bounding box center [1401, 131] width 14 height 14
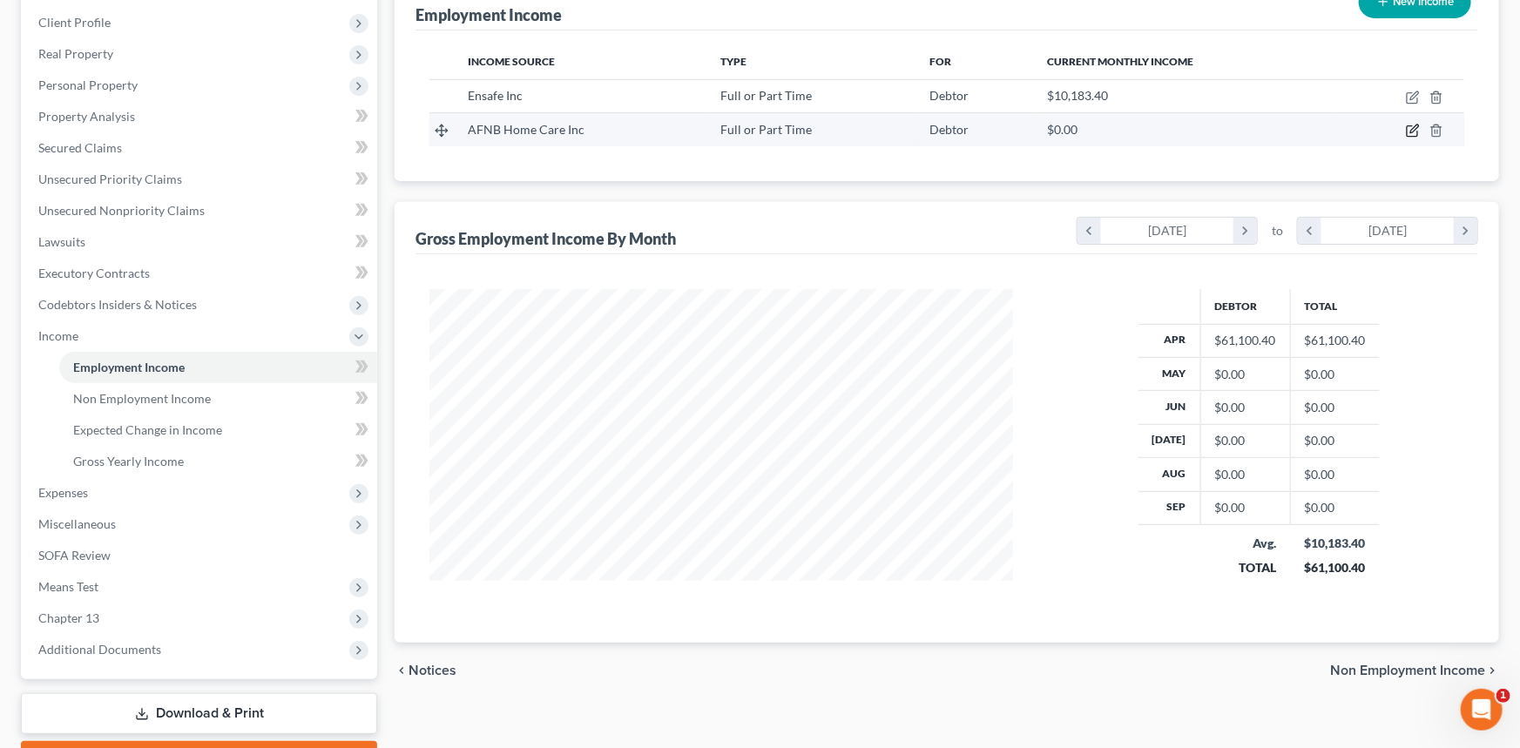
scroll to position [312, 624]
select select "0"
select select "19"
select select "0"
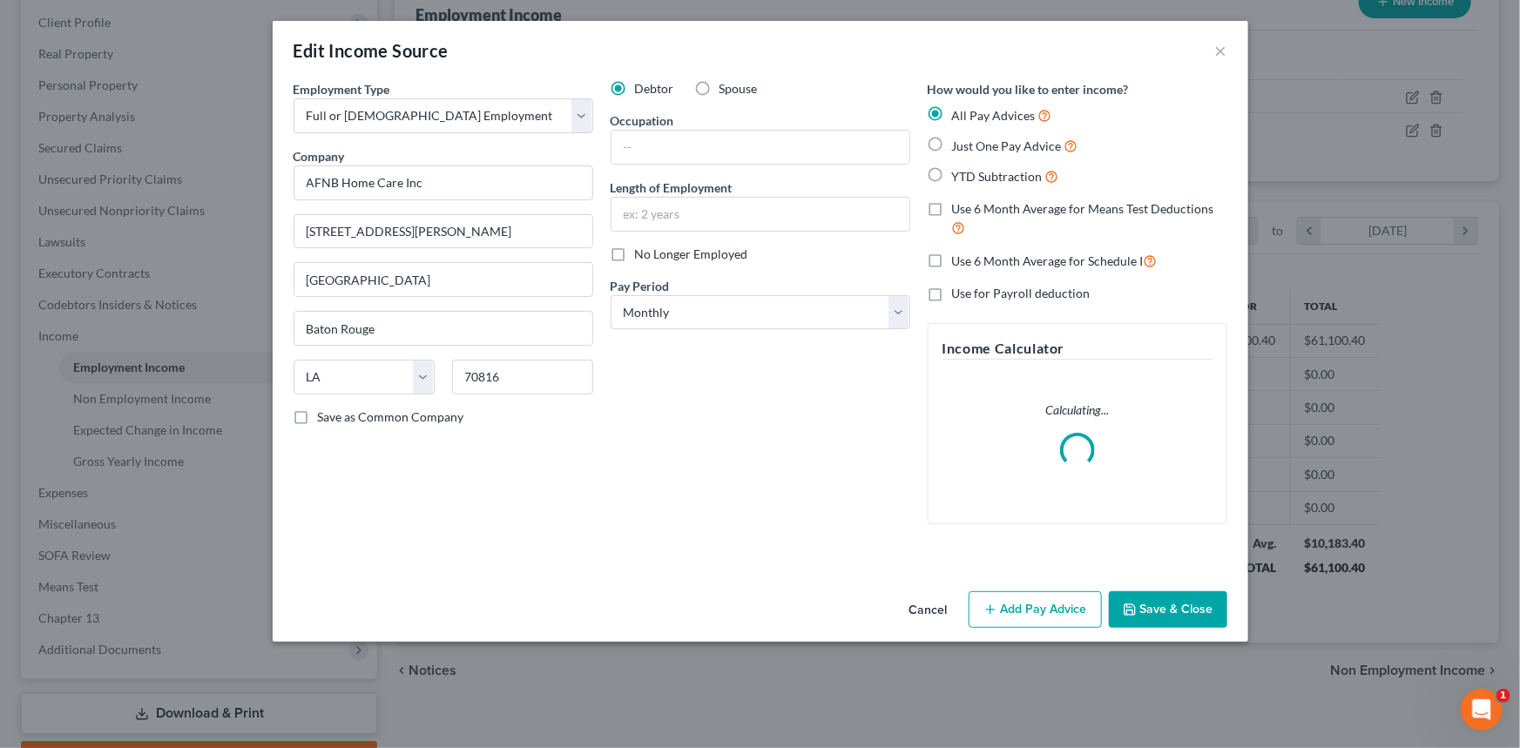
click at [672, 250] on span "No Longer Employed" at bounding box center [691, 253] width 113 height 15
click at [653, 250] on input "No Longer Employed" at bounding box center [647, 251] width 11 height 11
checkbox input "true"
click at [1005, 598] on button "Add Pay Advice" at bounding box center [1035, 609] width 133 height 37
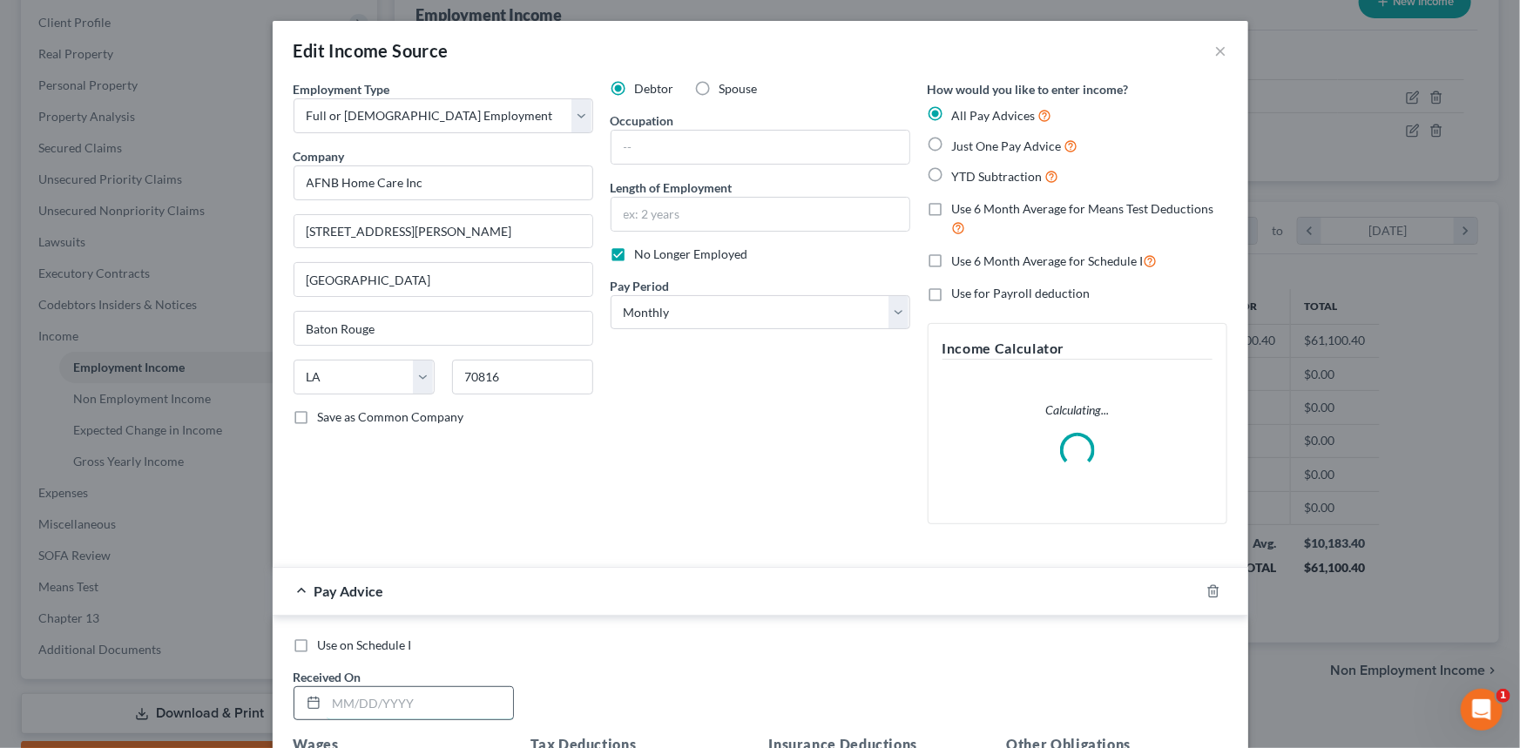
click at [348, 708] on input "text" at bounding box center [420, 703] width 186 height 33
type input "4/1/2025"
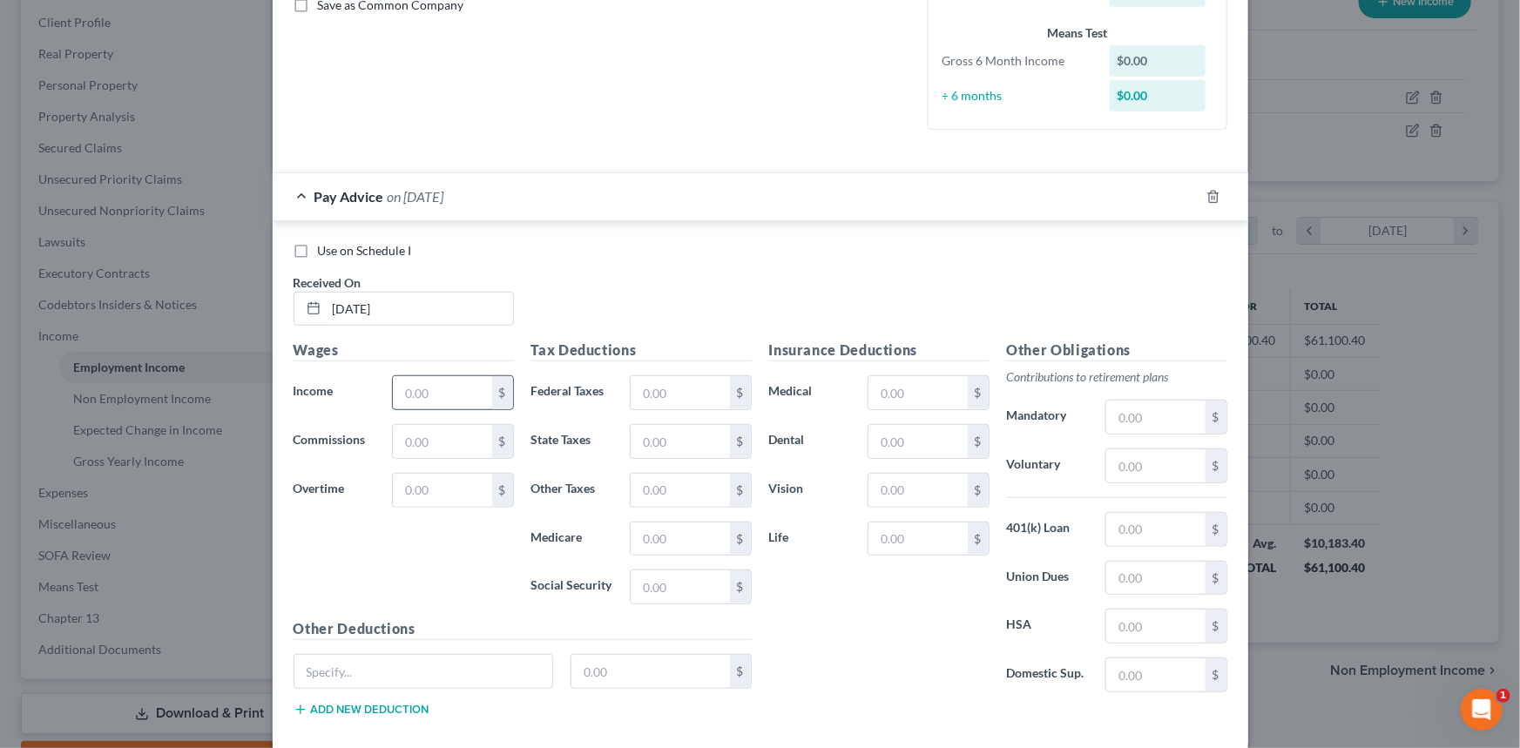
click at [456, 396] on input "text" at bounding box center [442, 392] width 98 height 33
type input "2,357.26"
click at [675, 388] on input "text" at bounding box center [680, 392] width 98 height 33
type input "182.38"
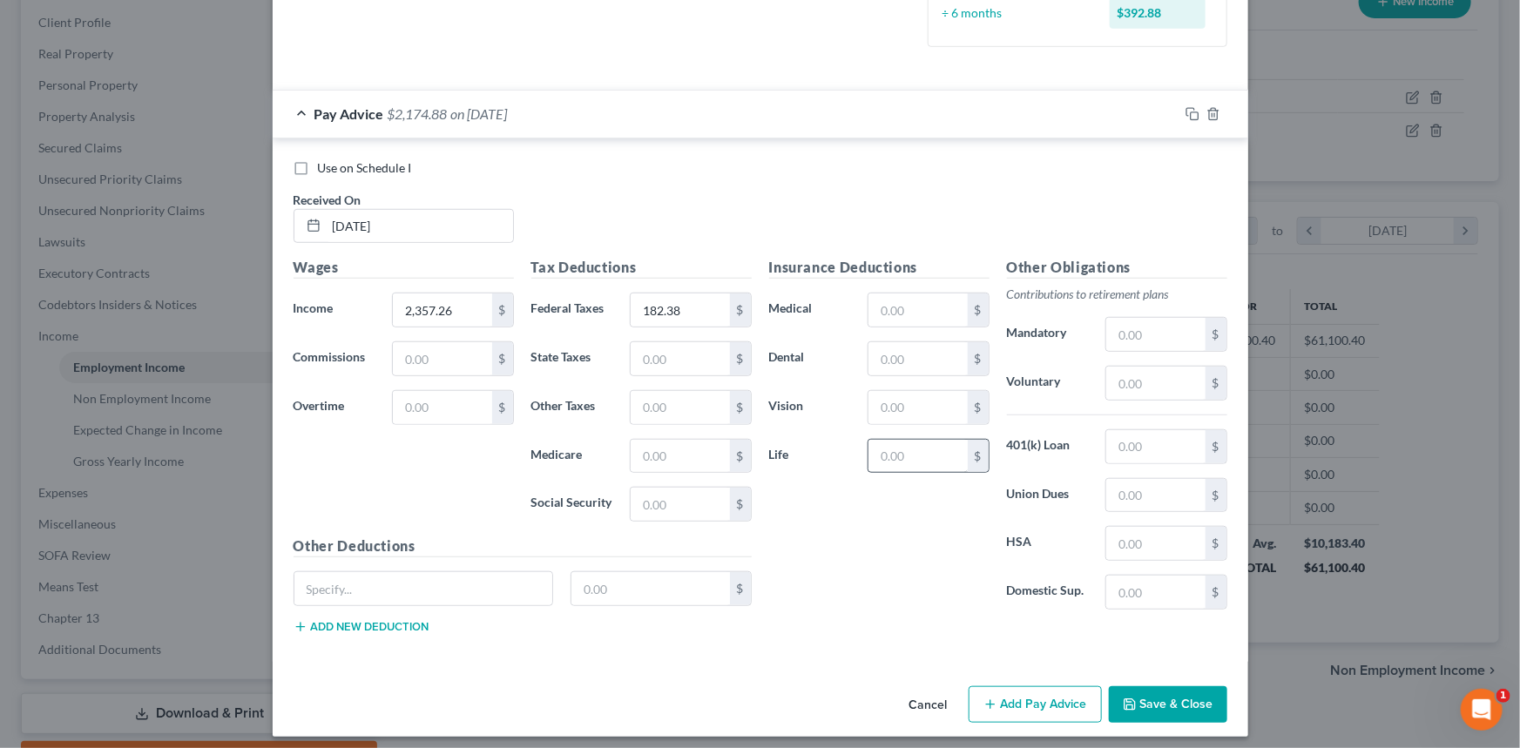
scroll to position [502, 0]
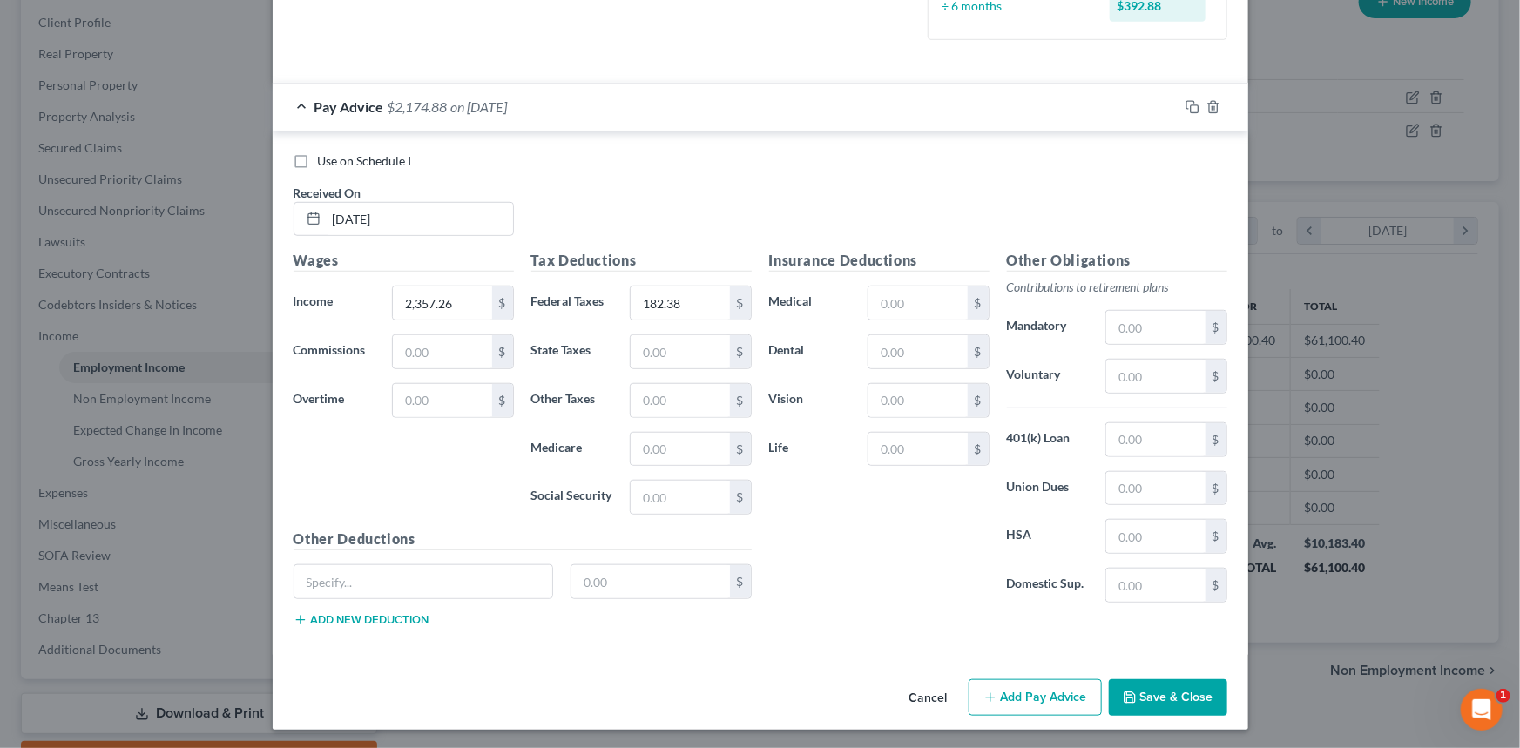
drag, startPoint x: 1036, startPoint y: 700, endPoint x: 747, endPoint y: 640, distance: 295.3
click at [1036, 699] on button "Add Pay Advice" at bounding box center [1035, 697] width 133 height 37
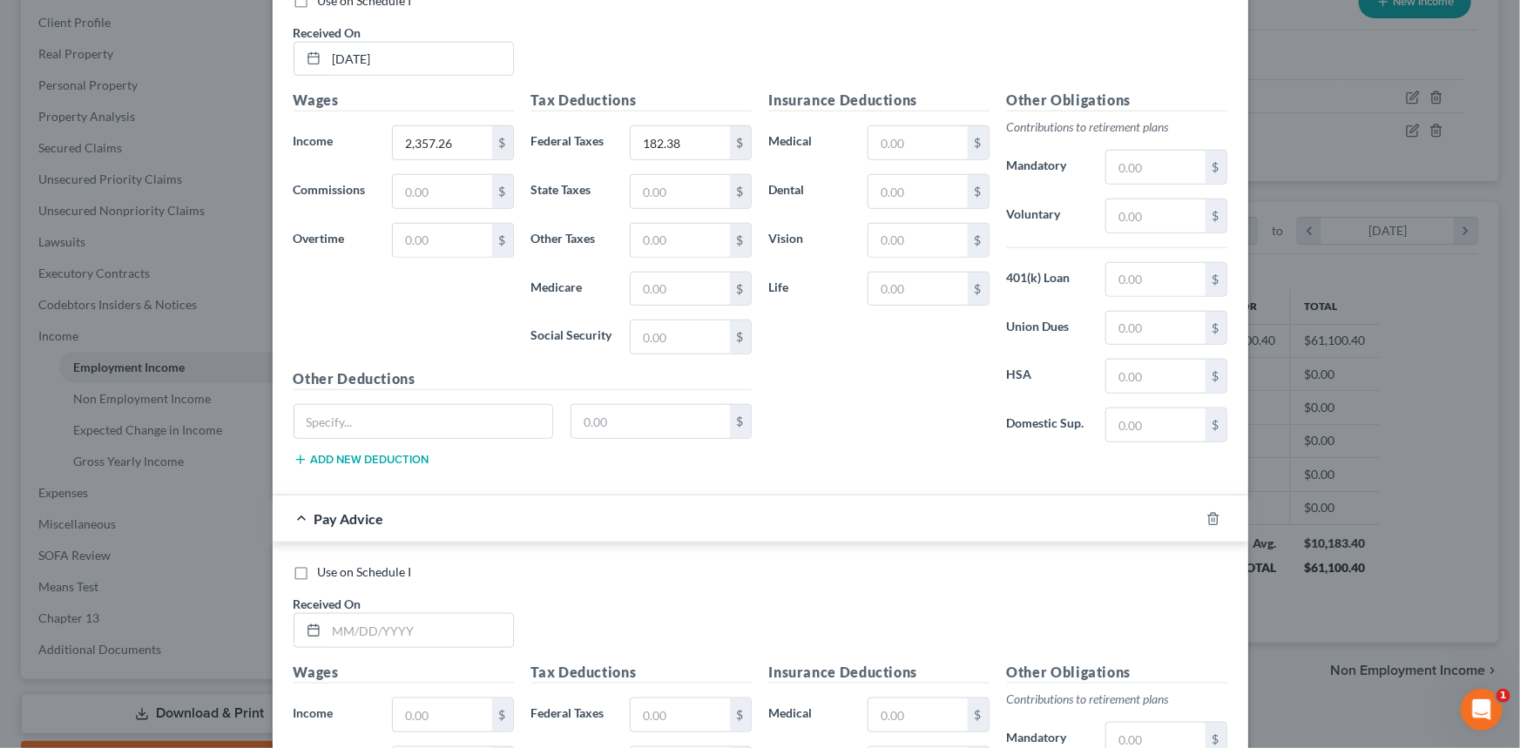
scroll to position [663, 0]
click at [366, 570] on span "Use on Schedule I" at bounding box center [365, 571] width 94 height 15
click at [336, 570] on input "Use on Schedule I" at bounding box center [330, 568] width 11 height 11
checkbox input "true"
click at [371, 627] on input "text" at bounding box center [420, 629] width 186 height 33
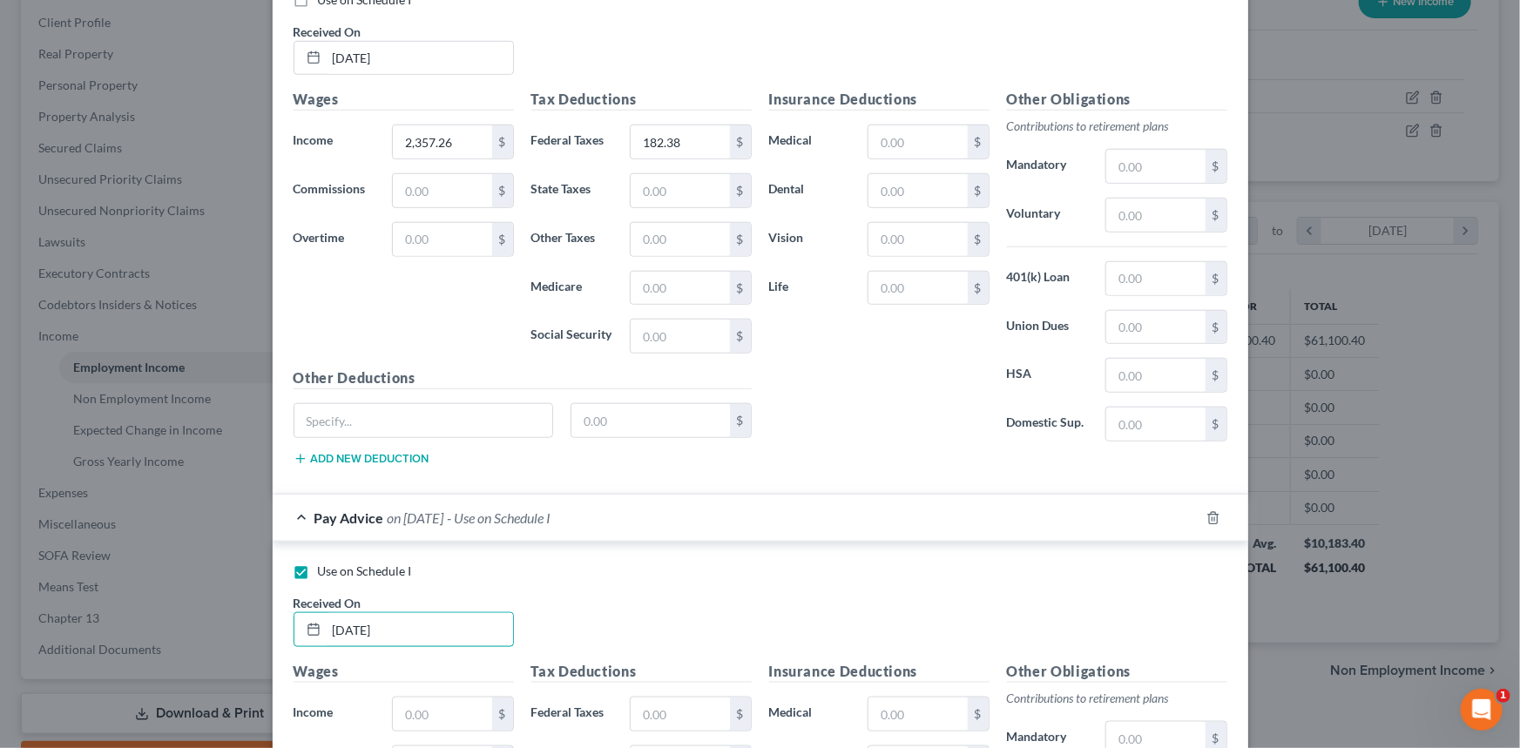
type input "10/13/2021"
type input "1"
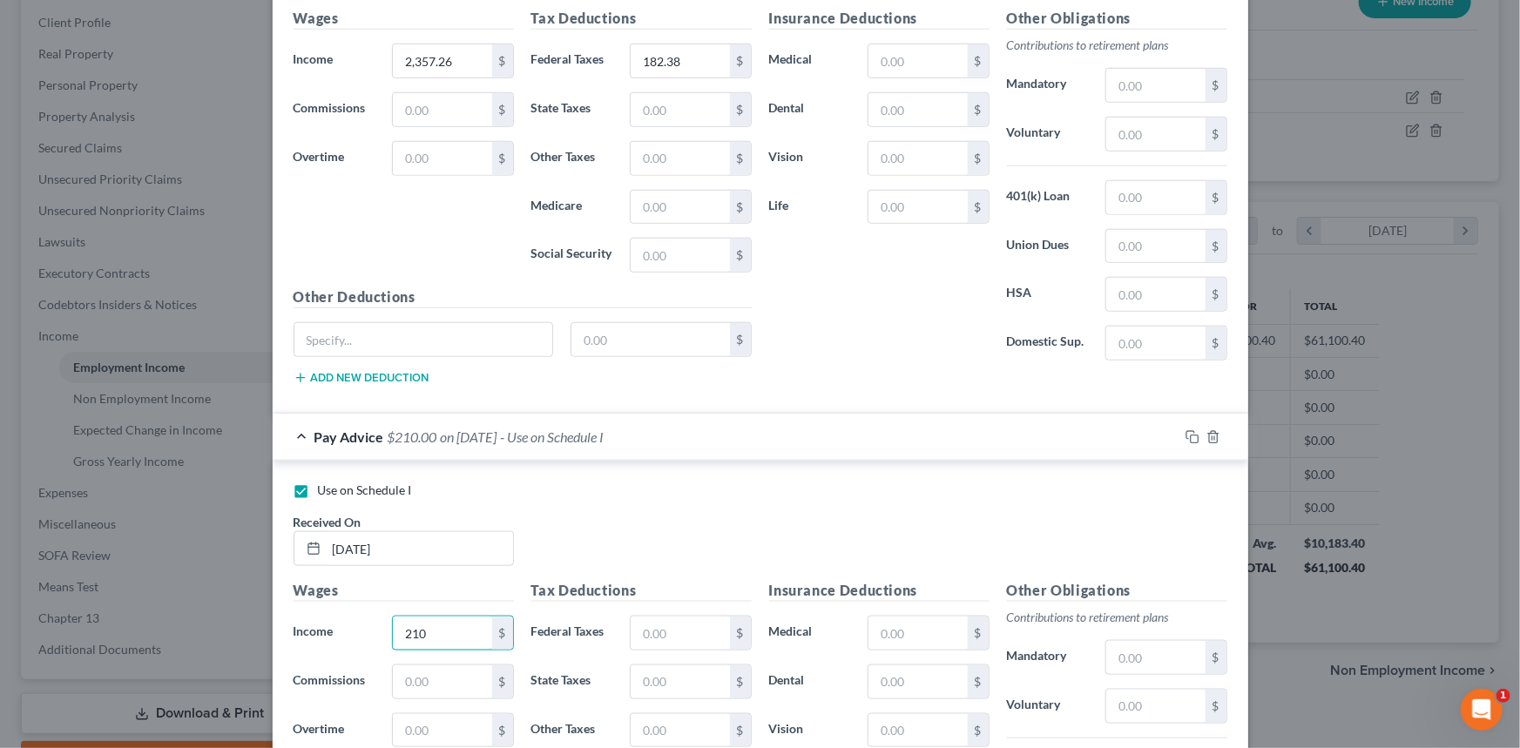
scroll to position [901, 0]
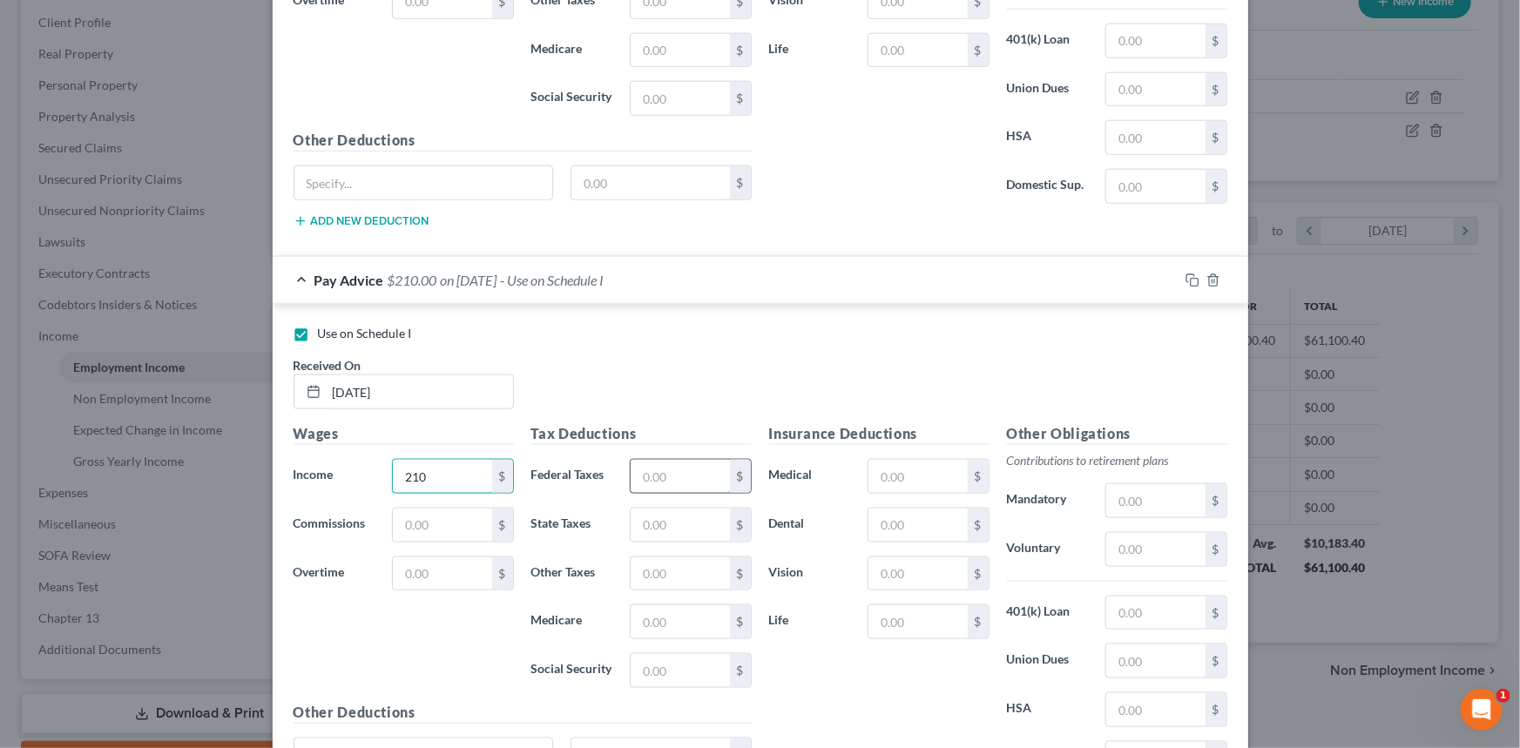
type input "210"
click at [672, 466] on input "text" at bounding box center [680, 476] width 98 height 33
type input "198.45"
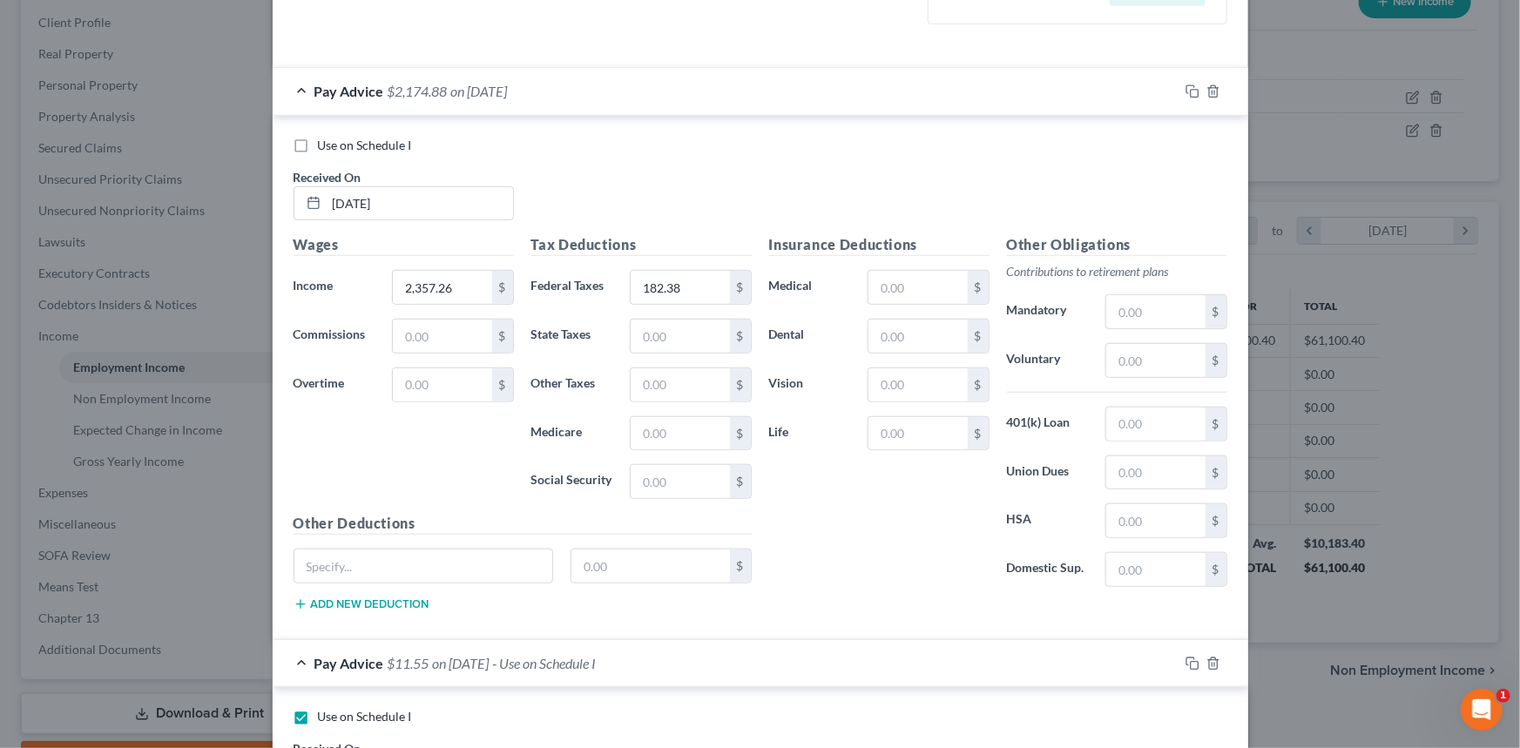
scroll to position [122, 0]
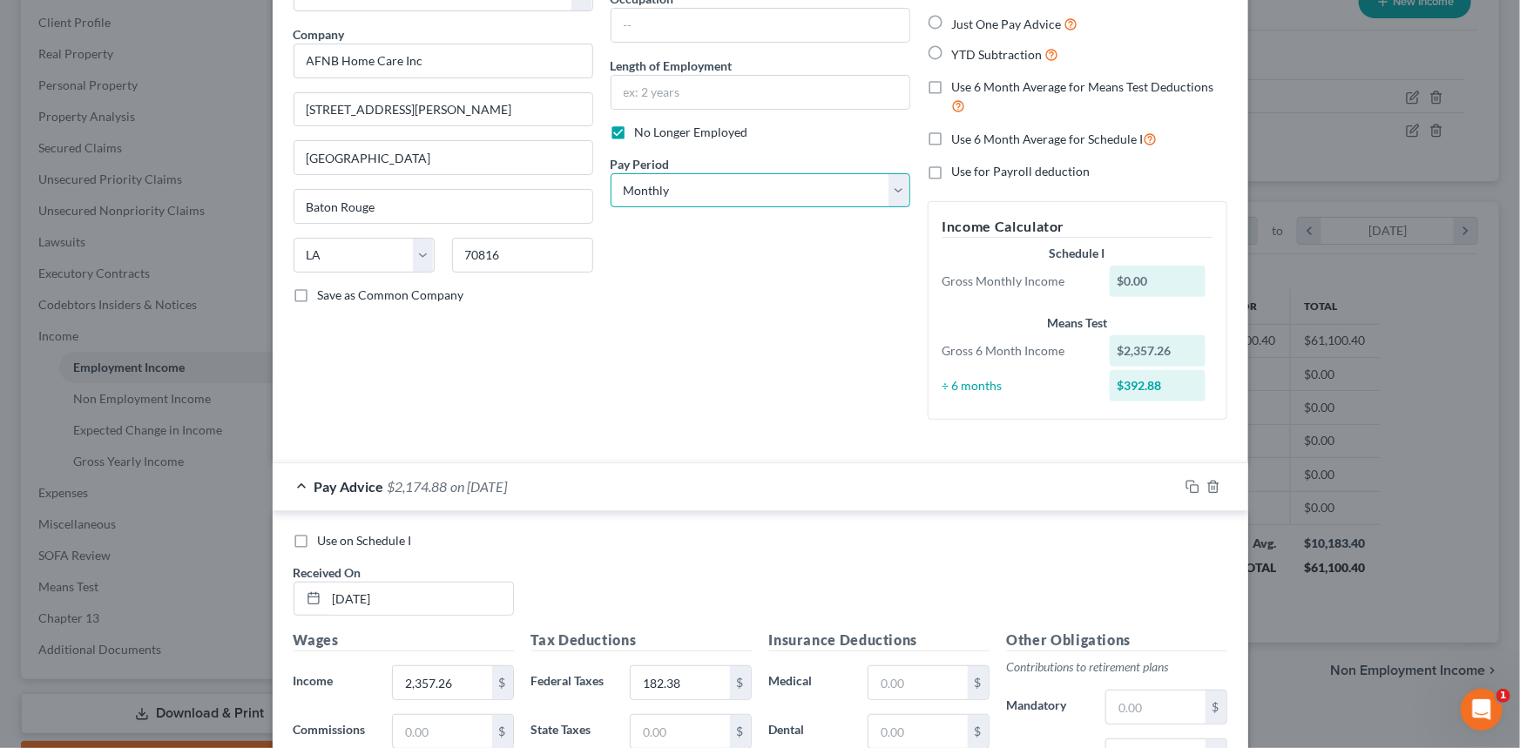
click at [718, 187] on select "Select Monthly Twice Monthly Every Other Week Weekly" at bounding box center [761, 190] width 300 height 35
select select "2"
click at [611, 173] on select "Select Monthly Twice Monthly Every Other Week Weekly" at bounding box center [761, 190] width 300 height 35
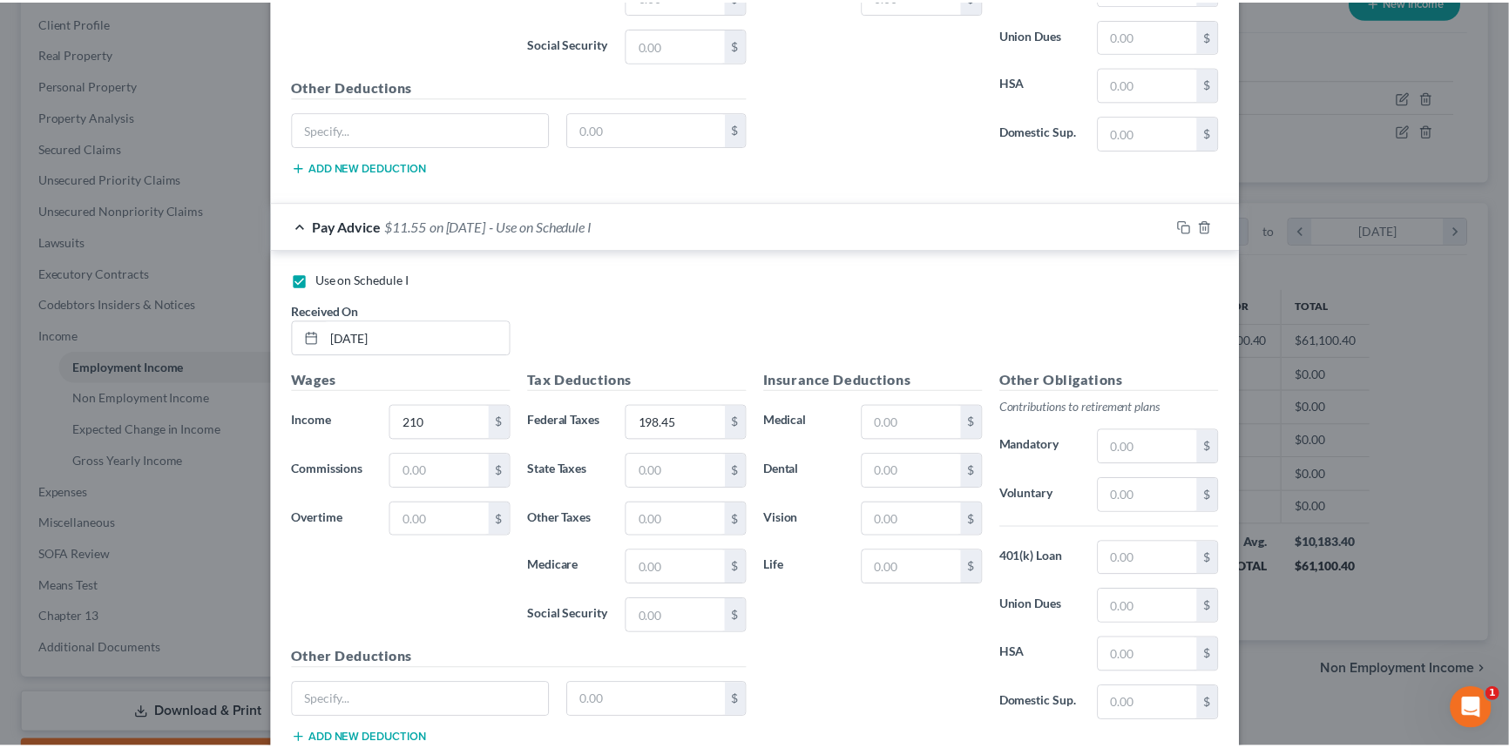
scroll to position [1110, 0]
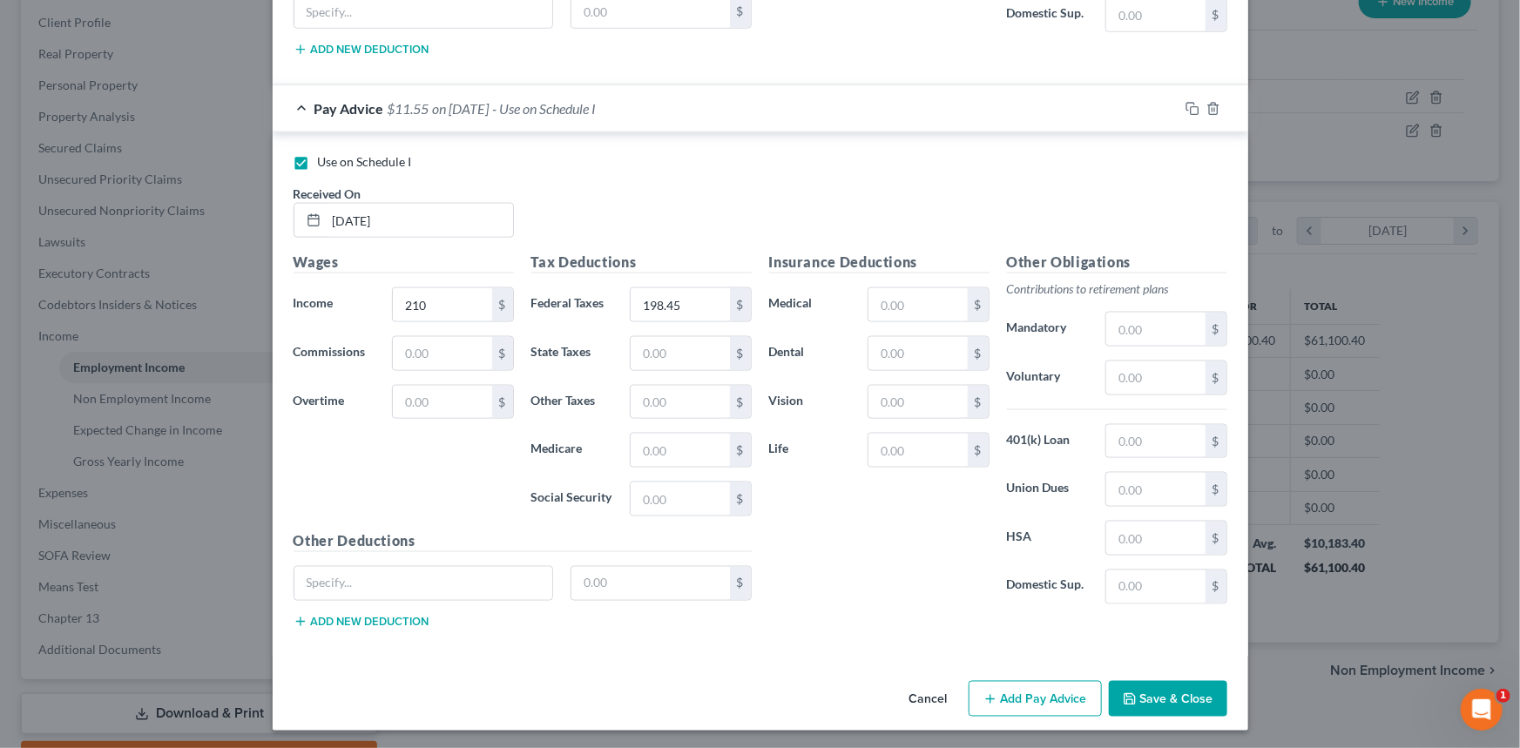
click at [1128, 706] on button "Save & Close" at bounding box center [1168, 699] width 118 height 37
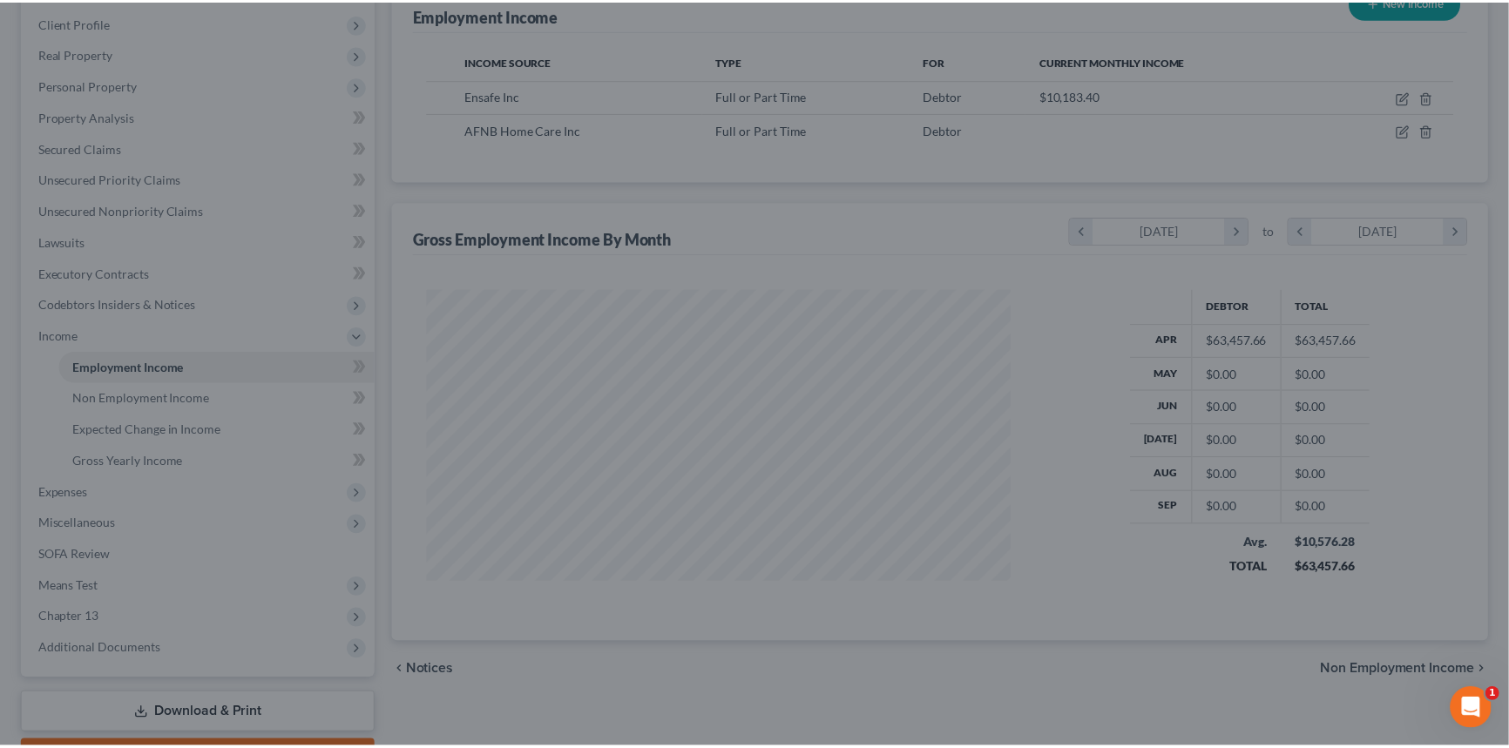
scroll to position [870650, 870344]
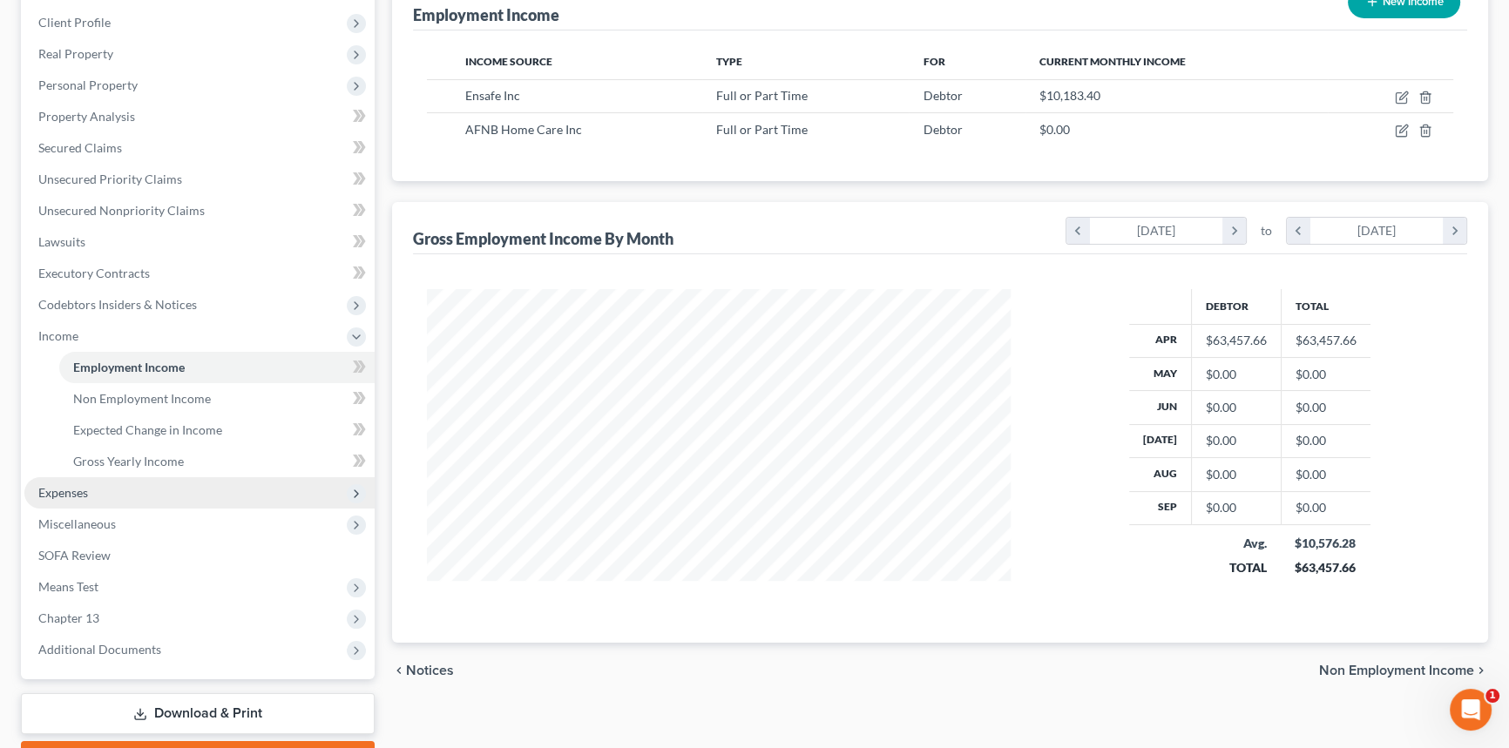
click at [120, 489] on span "Expenses" at bounding box center [199, 492] width 350 height 31
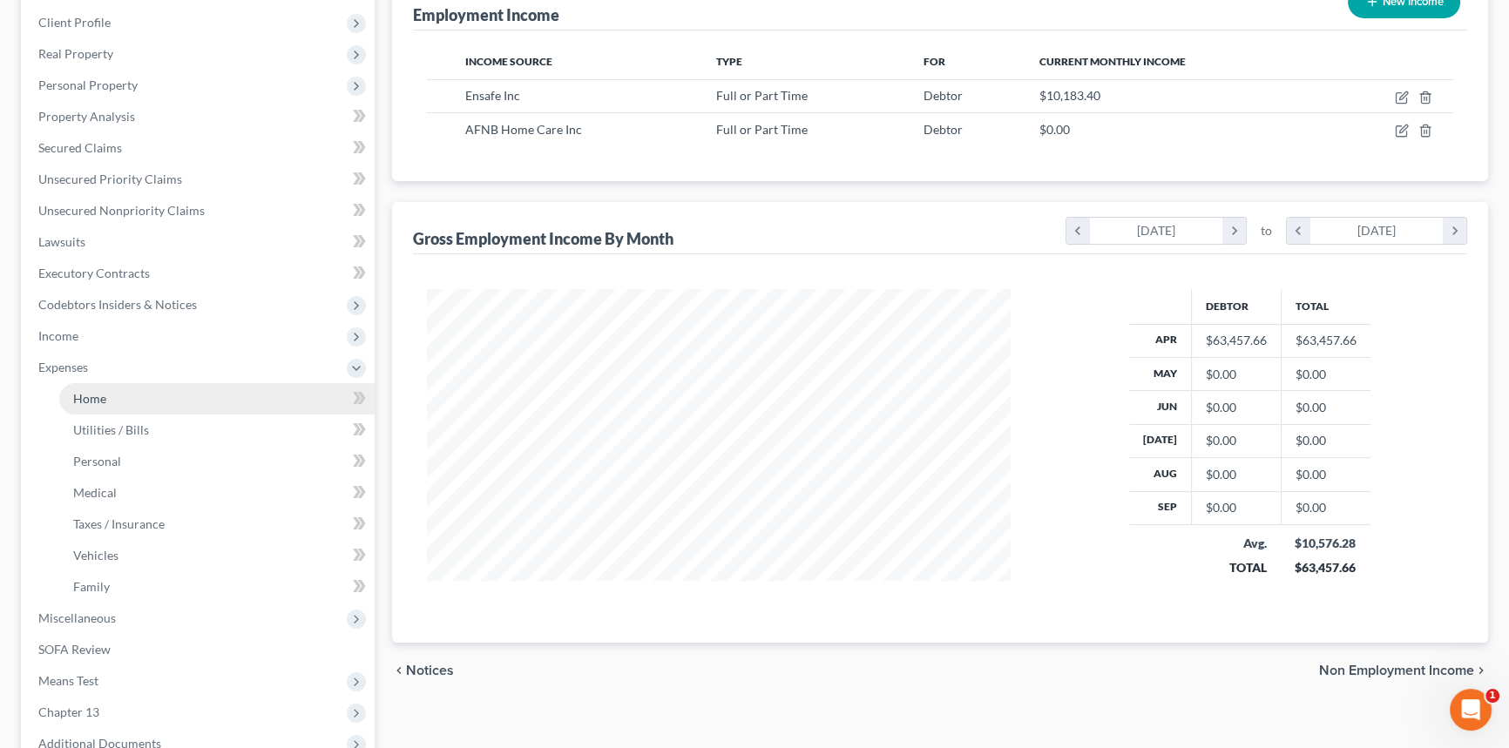
click at [125, 397] on link "Home" at bounding box center [216, 398] width 315 height 31
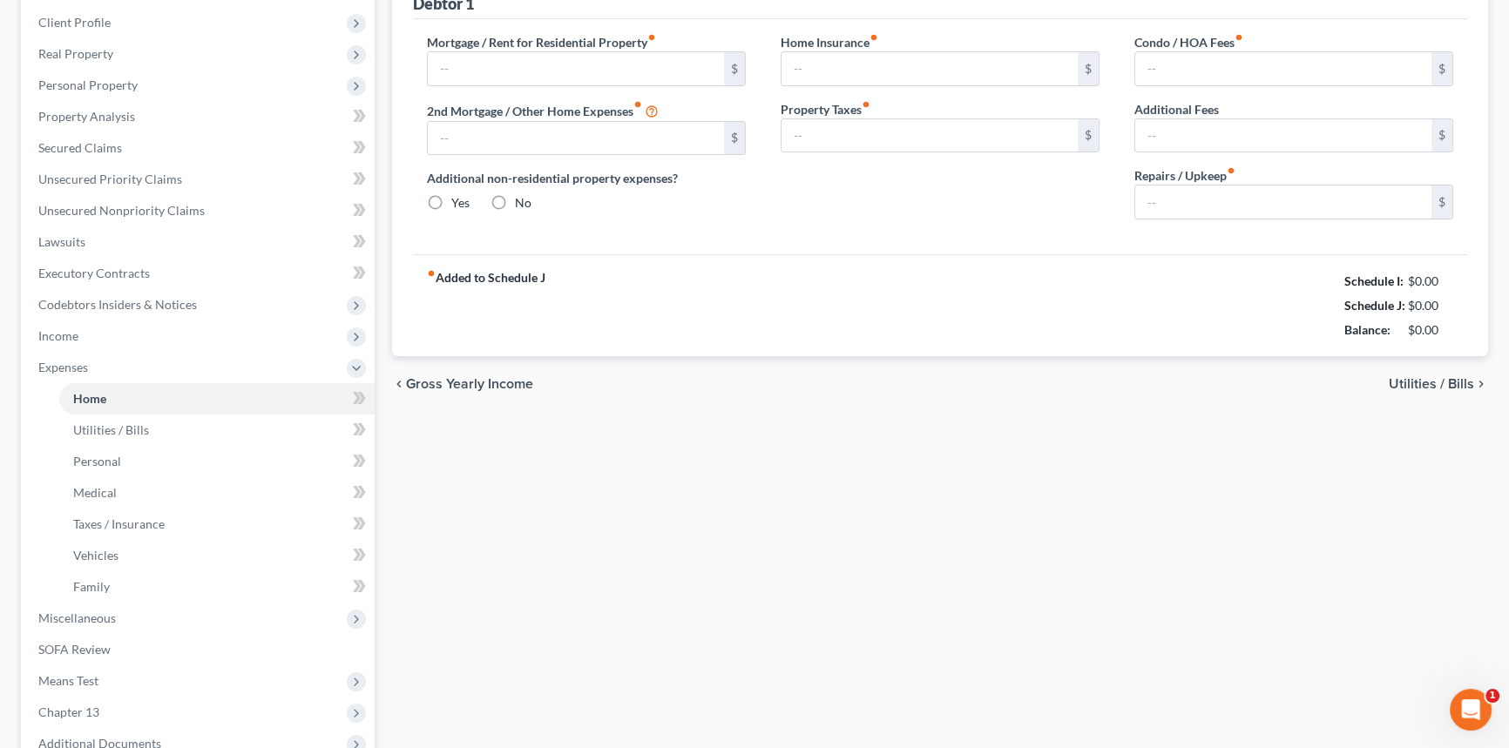
scroll to position [55, 0]
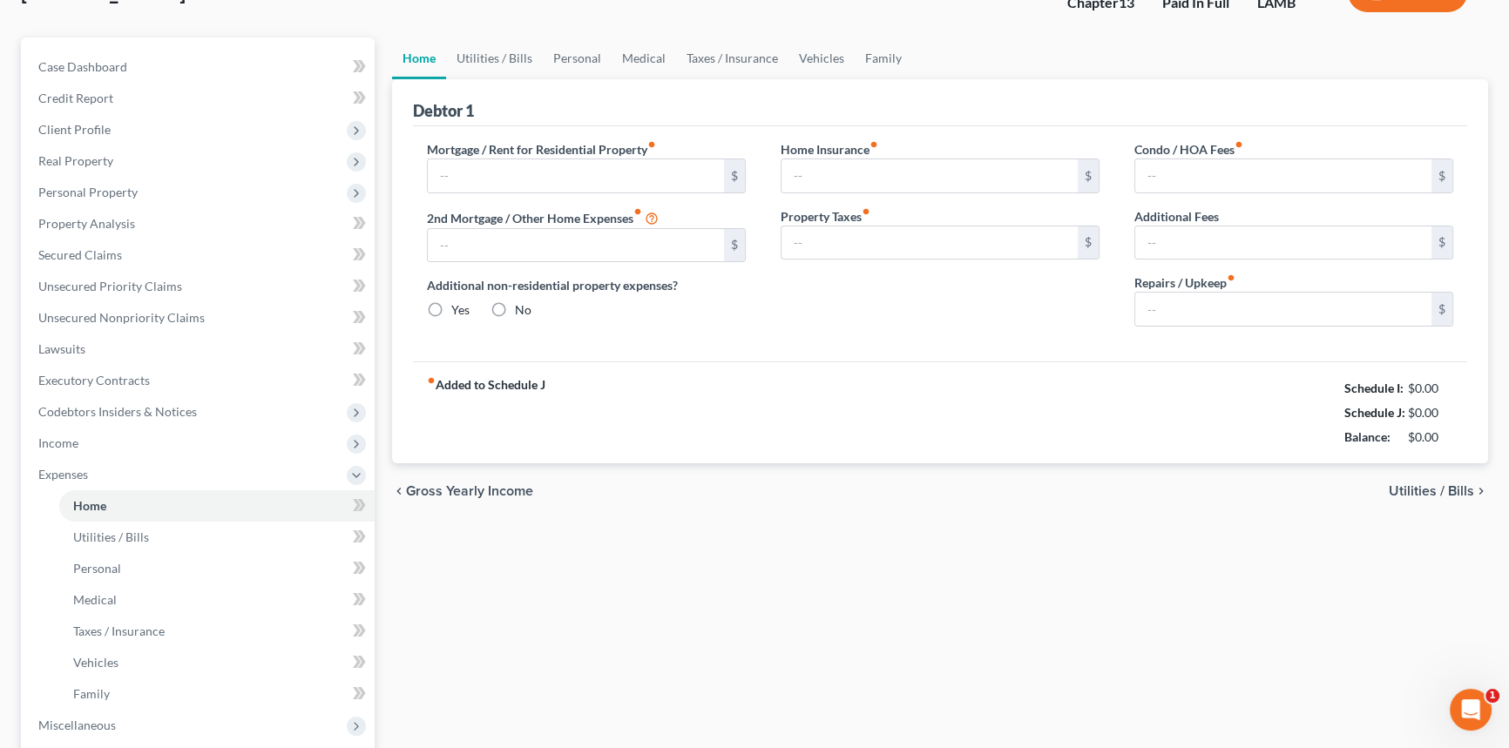
type input "2,700.00"
type input "0.00"
radio input "true"
type input "19.35"
type input "0.00"
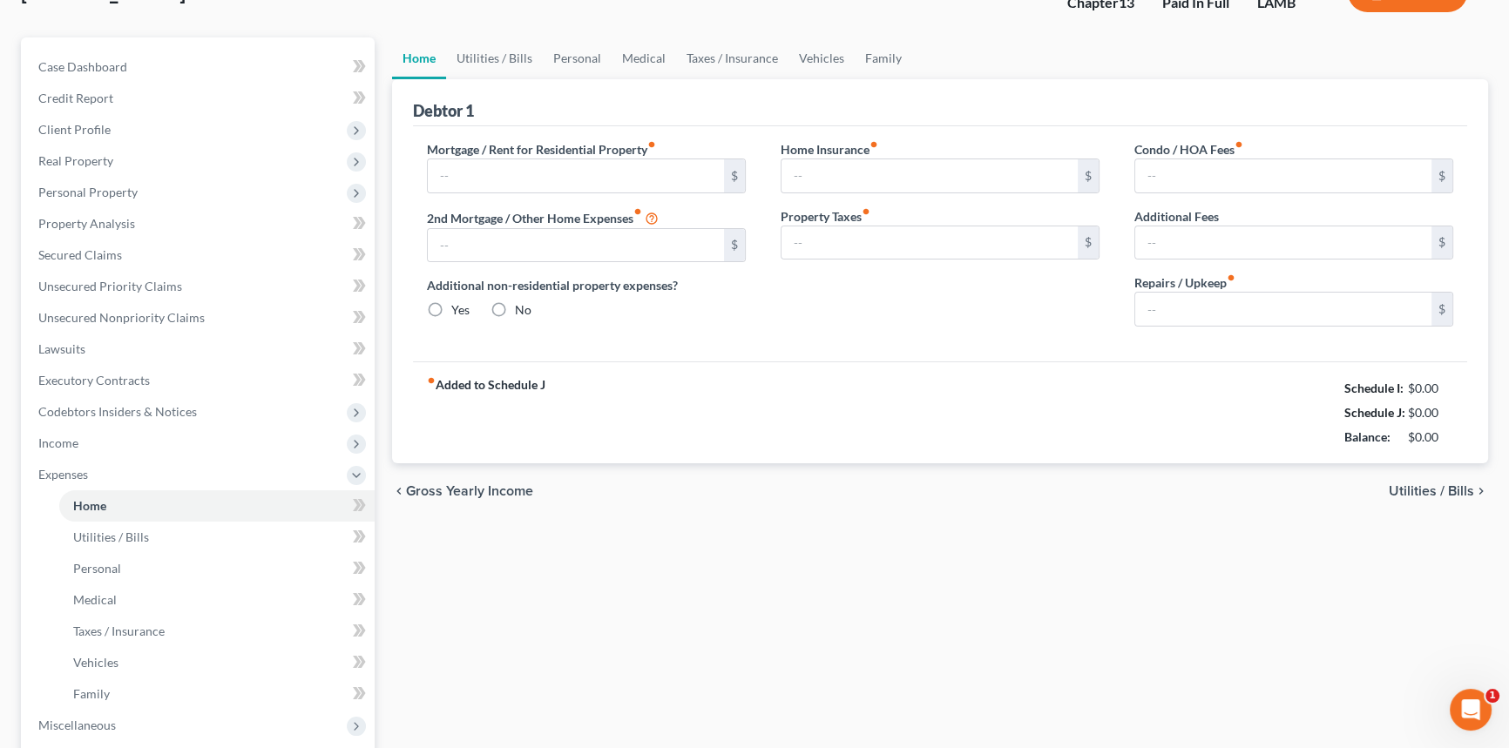
type input "0.00"
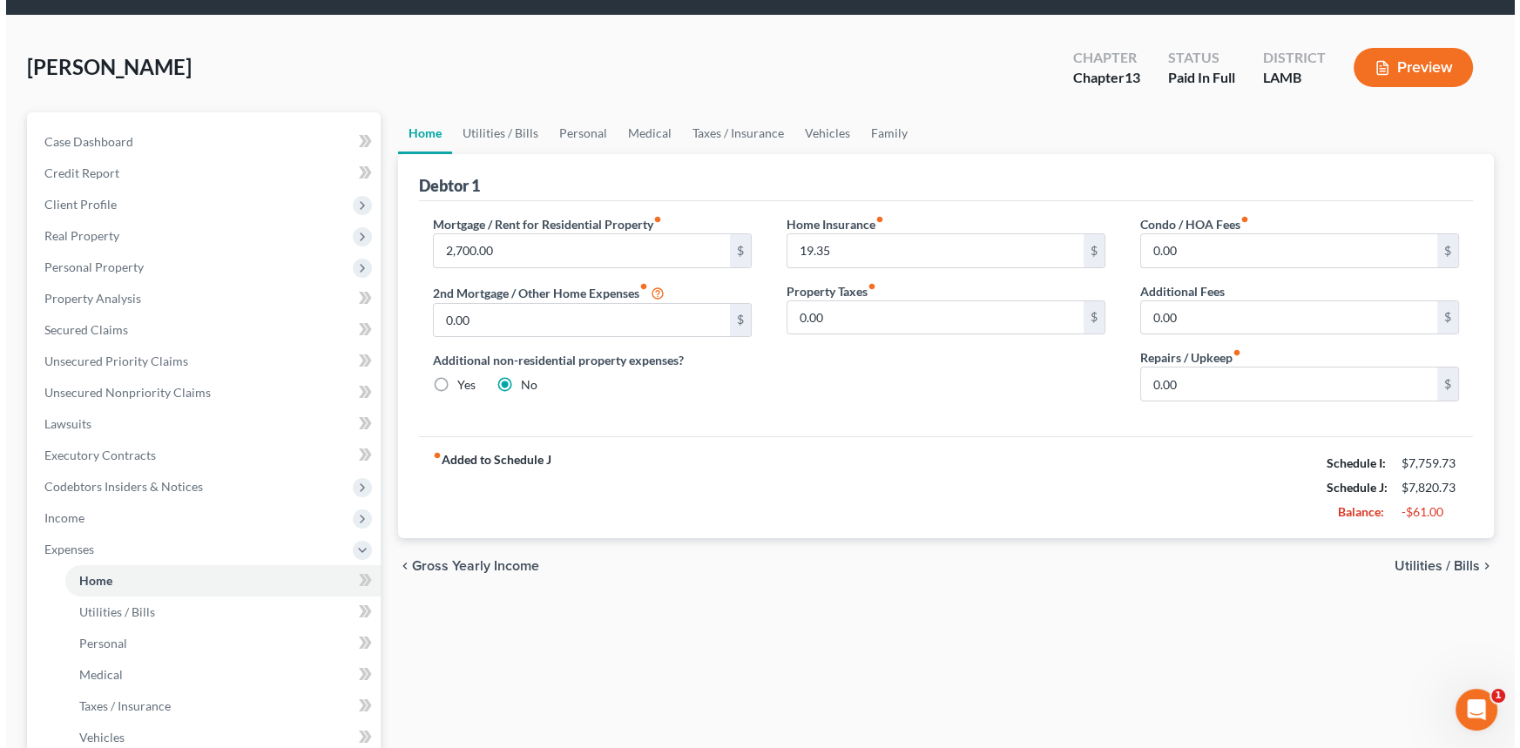
scroll to position [0, 0]
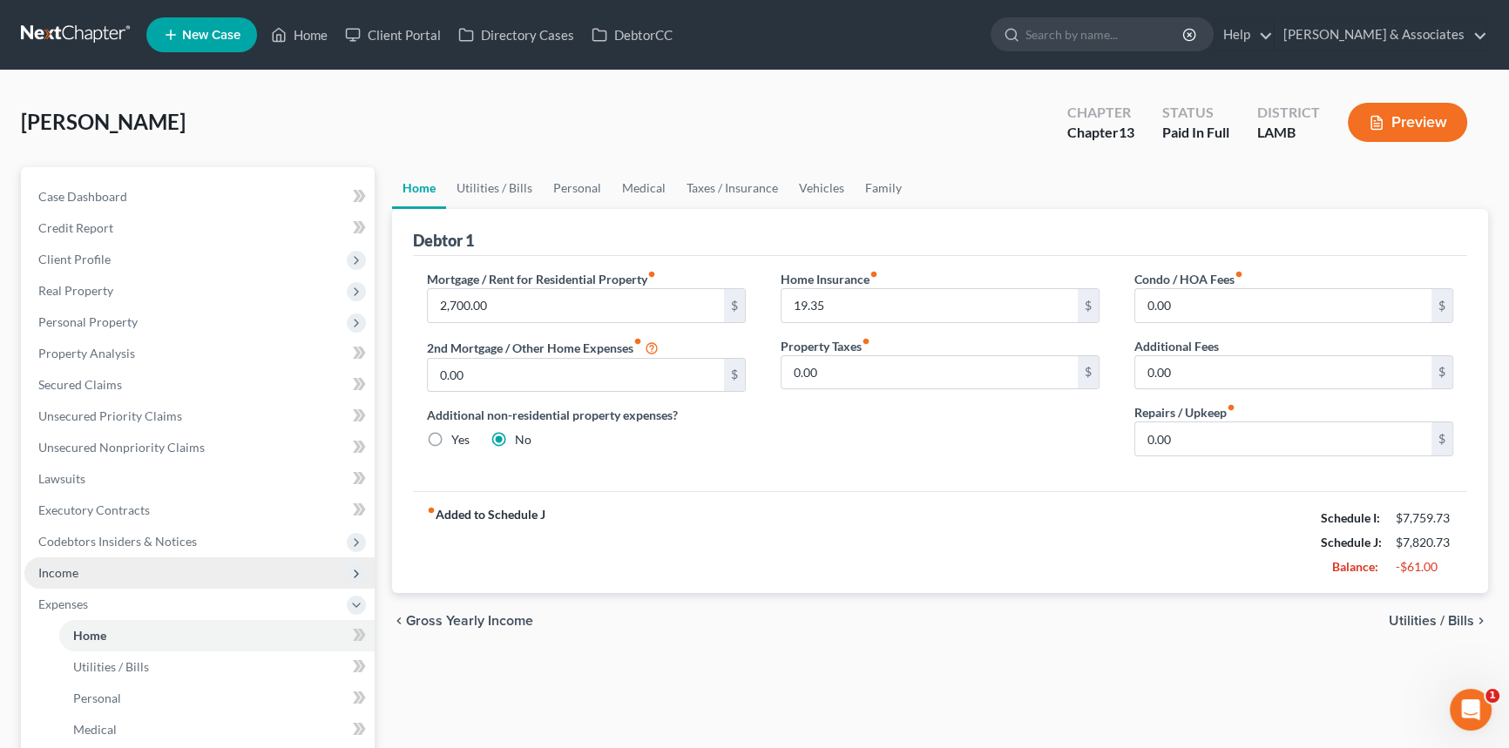
click at [143, 571] on span "Income" at bounding box center [199, 572] width 350 height 31
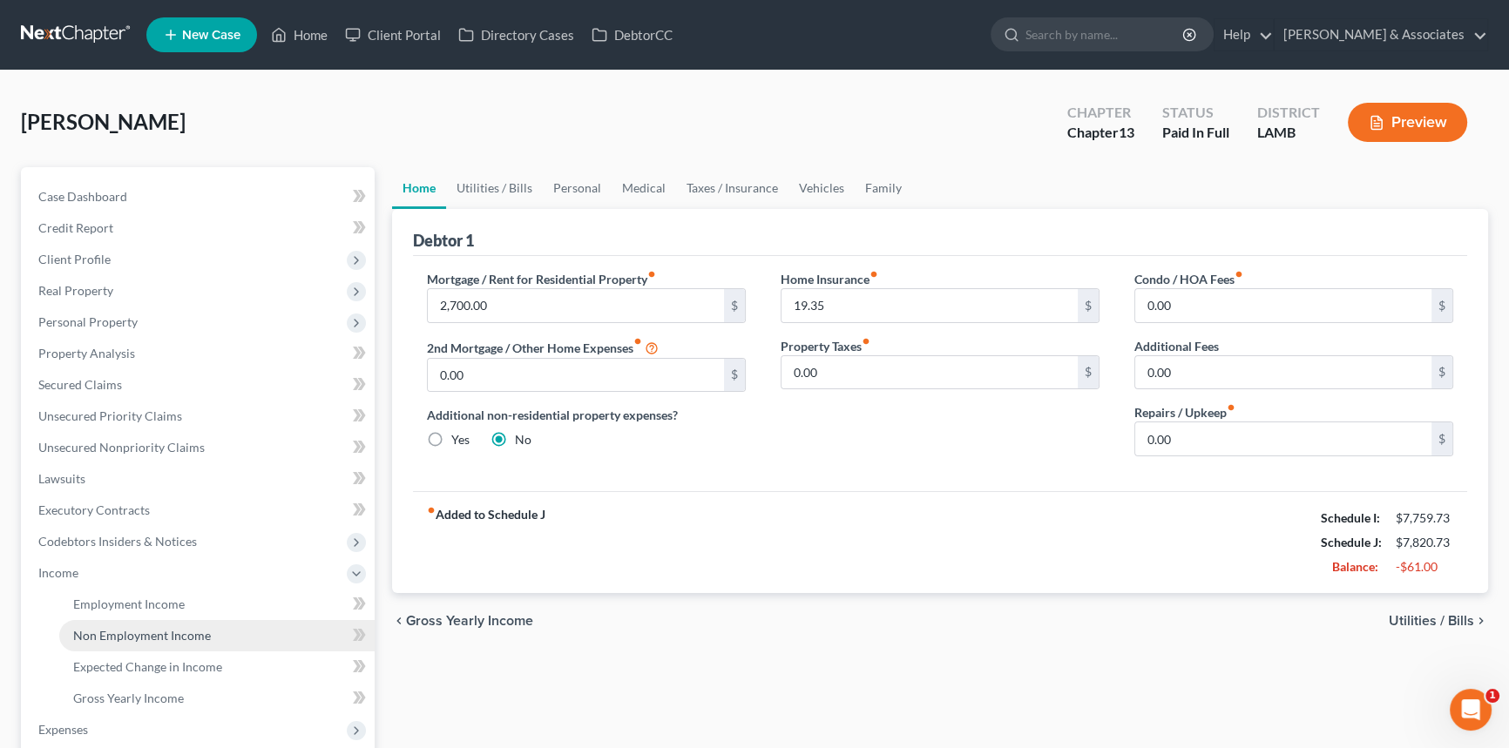
click at [140, 633] on span "Non Employment Income" at bounding box center [142, 635] width 138 height 15
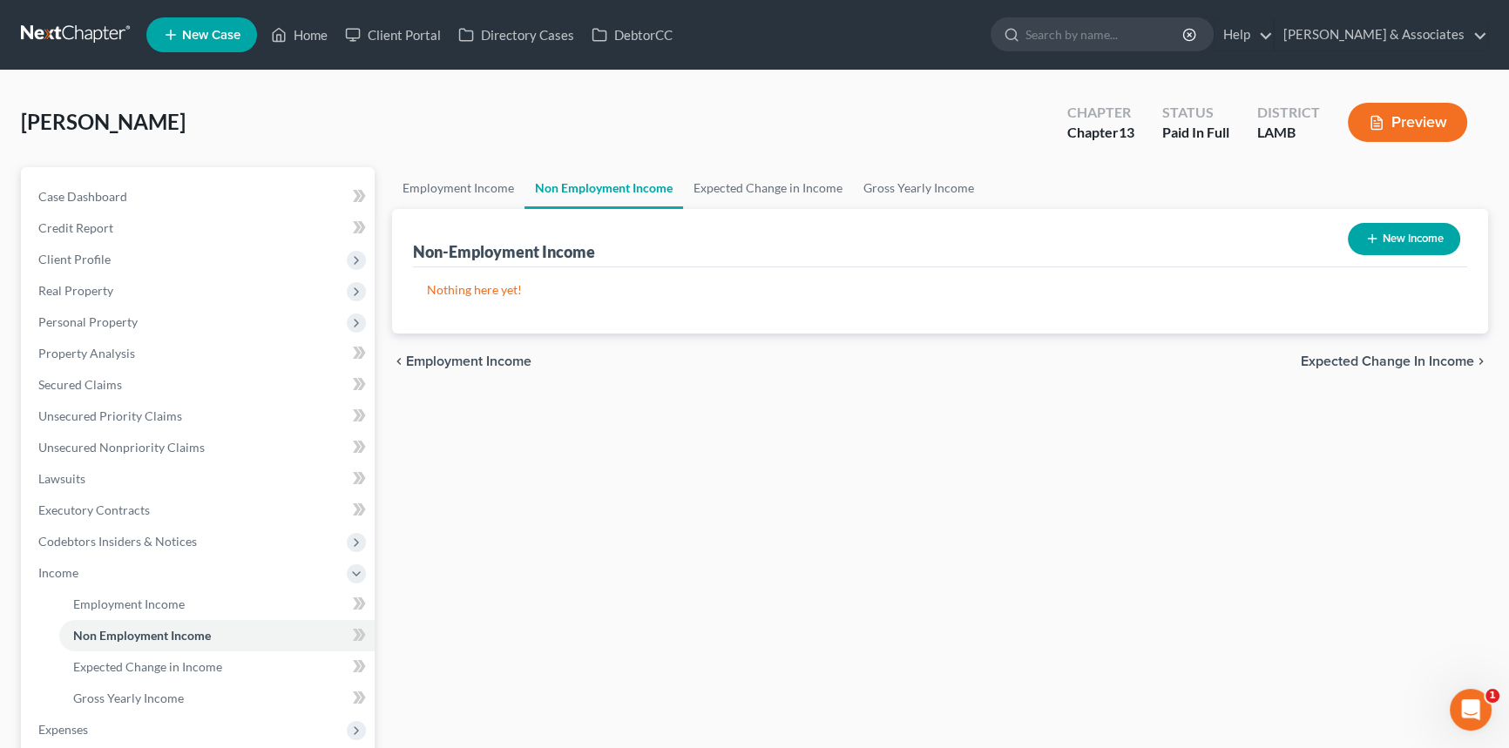
click at [1380, 238] on button "New Income" at bounding box center [1403, 239] width 112 height 32
select select "0"
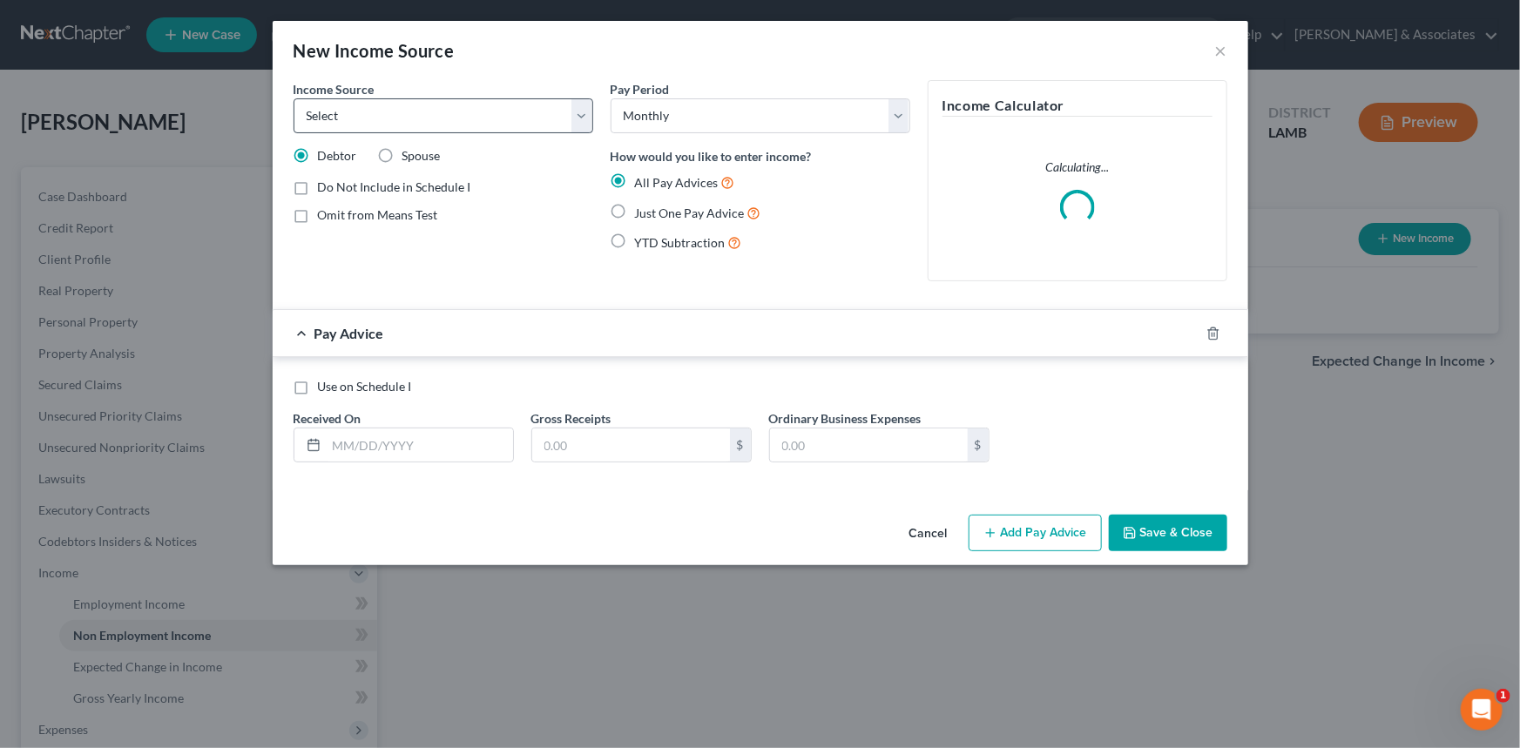
drag, startPoint x: 491, startPoint y: 173, endPoint x: 503, endPoint y: 131, distance: 44.4
click at [491, 172] on div "Income Source * Select Unemployment Disability (from employer) Pension Retireme…" at bounding box center [443, 187] width 317 height 215
click at [503, 131] on select "Select Unemployment Disability (from employer) Pension Retirement Social Securi…" at bounding box center [444, 115] width 300 height 35
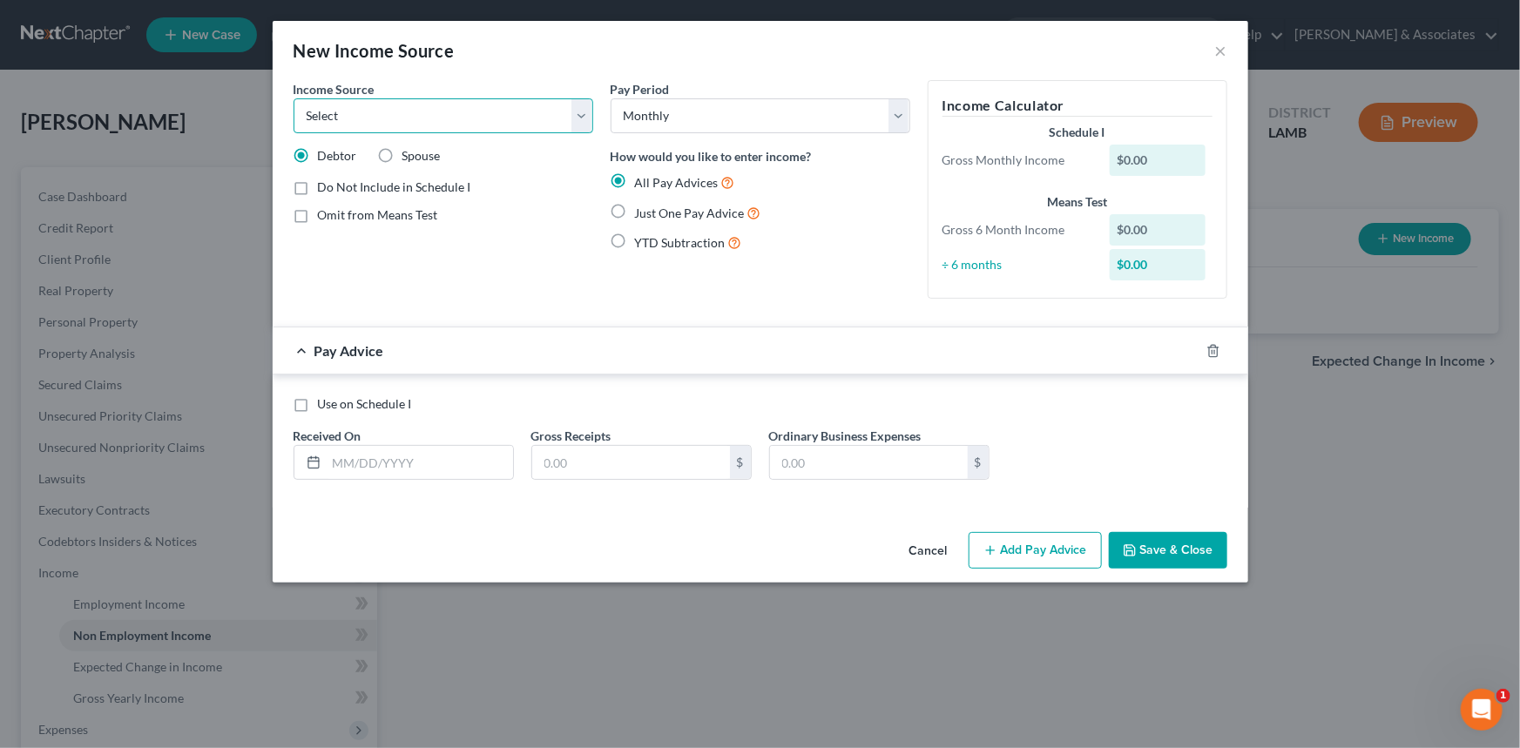
select select "13"
click at [294, 98] on select "Select Unemployment Disability (from employer) Pension Retirement Social Securi…" at bounding box center [444, 115] width 300 height 35
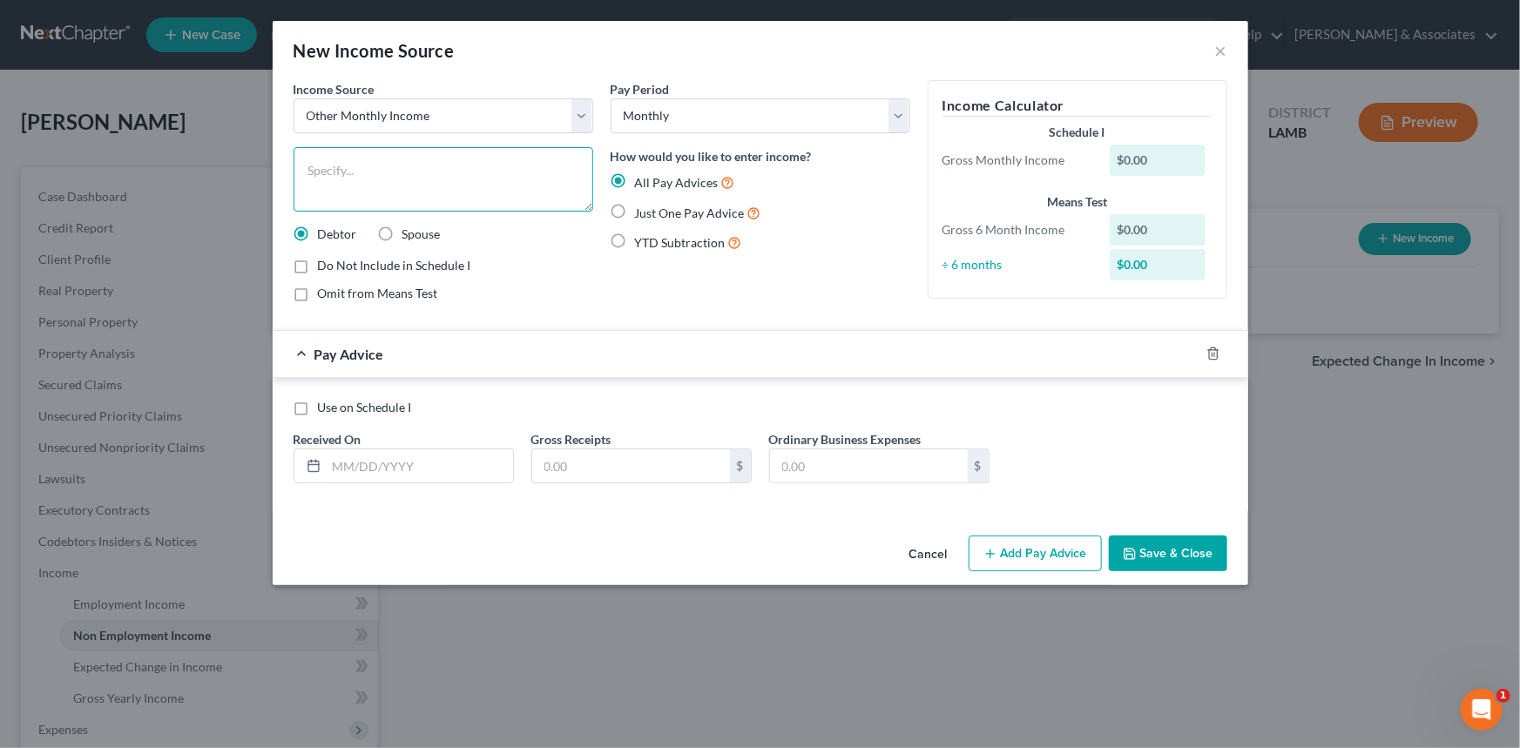
click at [415, 187] on textarea at bounding box center [444, 179] width 300 height 64
click at [377, 482] on div at bounding box center [404, 466] width 220 height 35
click at [444, 189] on textarea "Son's Disability income" at bounding box center [444, 179] width 300 height 64
type textarea "Caretaker income - son's disability"
click at [409, 476] on input "text" at bounding box center [420, 465] width 186 height 33
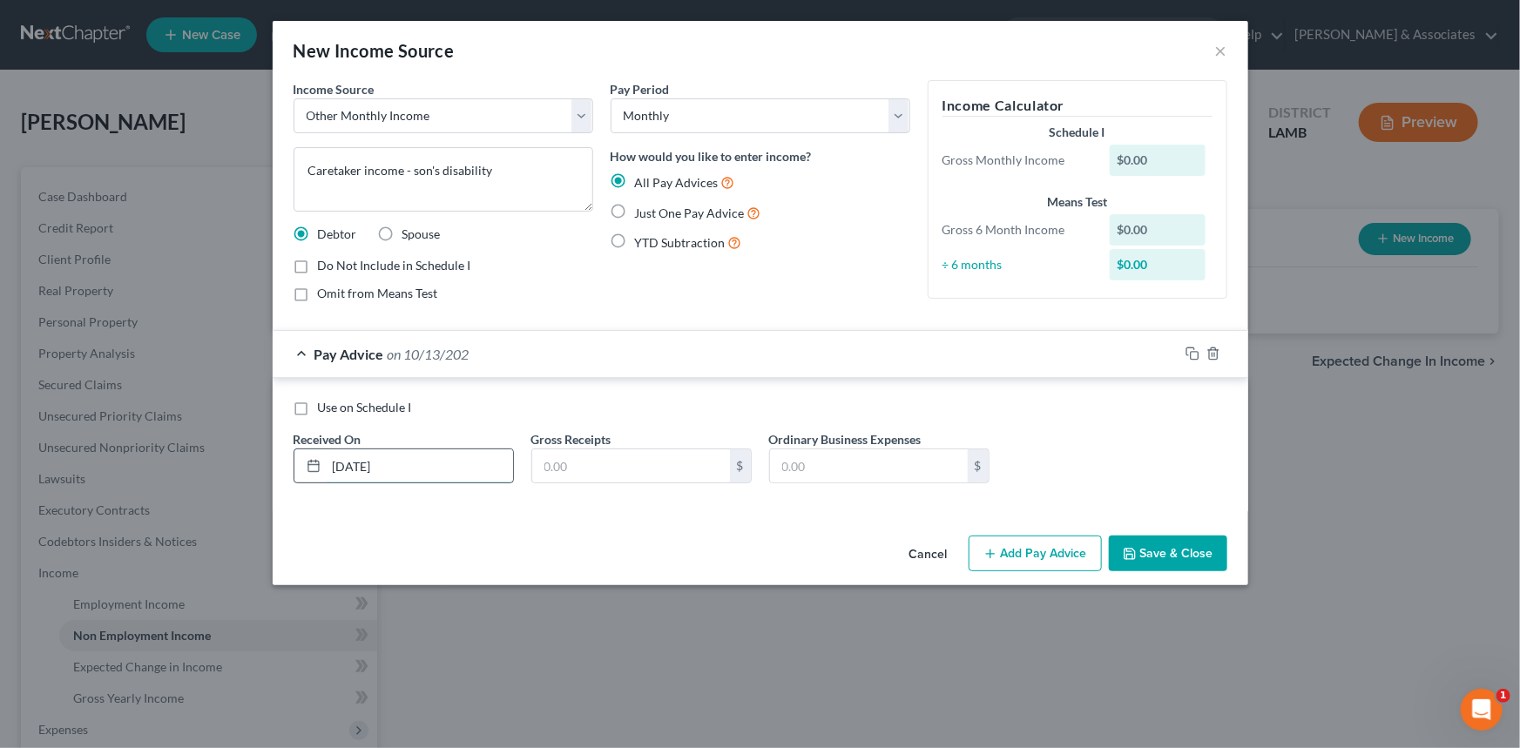
type input "10/13/2021"
click at [749, 134] on div "Pay Period Select Monthly Twice Monthly Every Other Week Weekly How would you l…" at bounding box center [760, 198] width 317 height 236
click at [753, 120] on select "Select Monthly Twice Monthly Every Other Week Weekly" at bounding box center [761, 115] width 300 height 35
select select "2"
click at [611, 98] on select "Select Monthly Twice Monthly Every Other Week Weekly" at bounding box center [761, 115] width 300 height 35
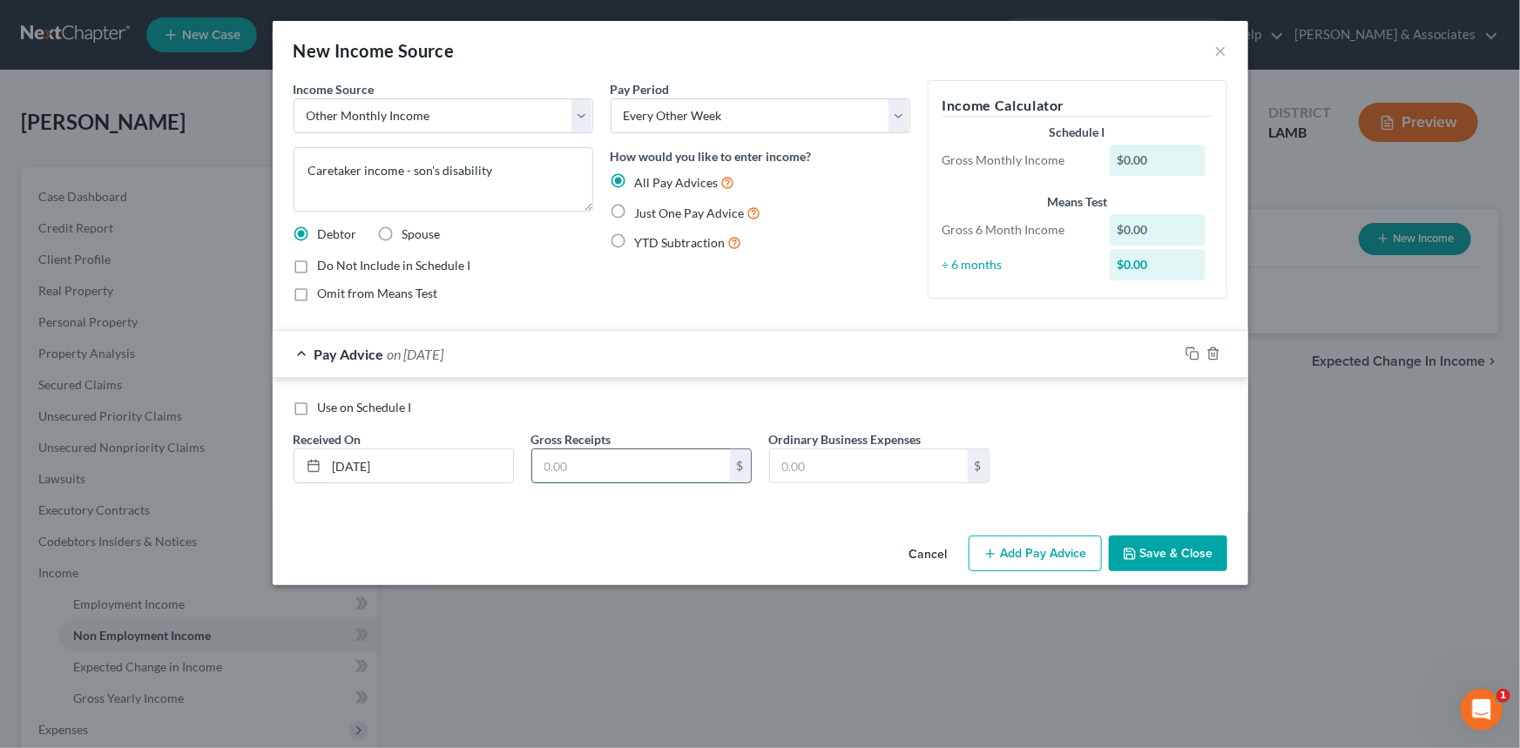
click at [617, 476] on input "text" at bounding box center [631, 465] width 198 height 33
type input "193.95"
click at [1171, 568] on button "Save & Close" at bounding box center [1168, 554] width 118 height 37
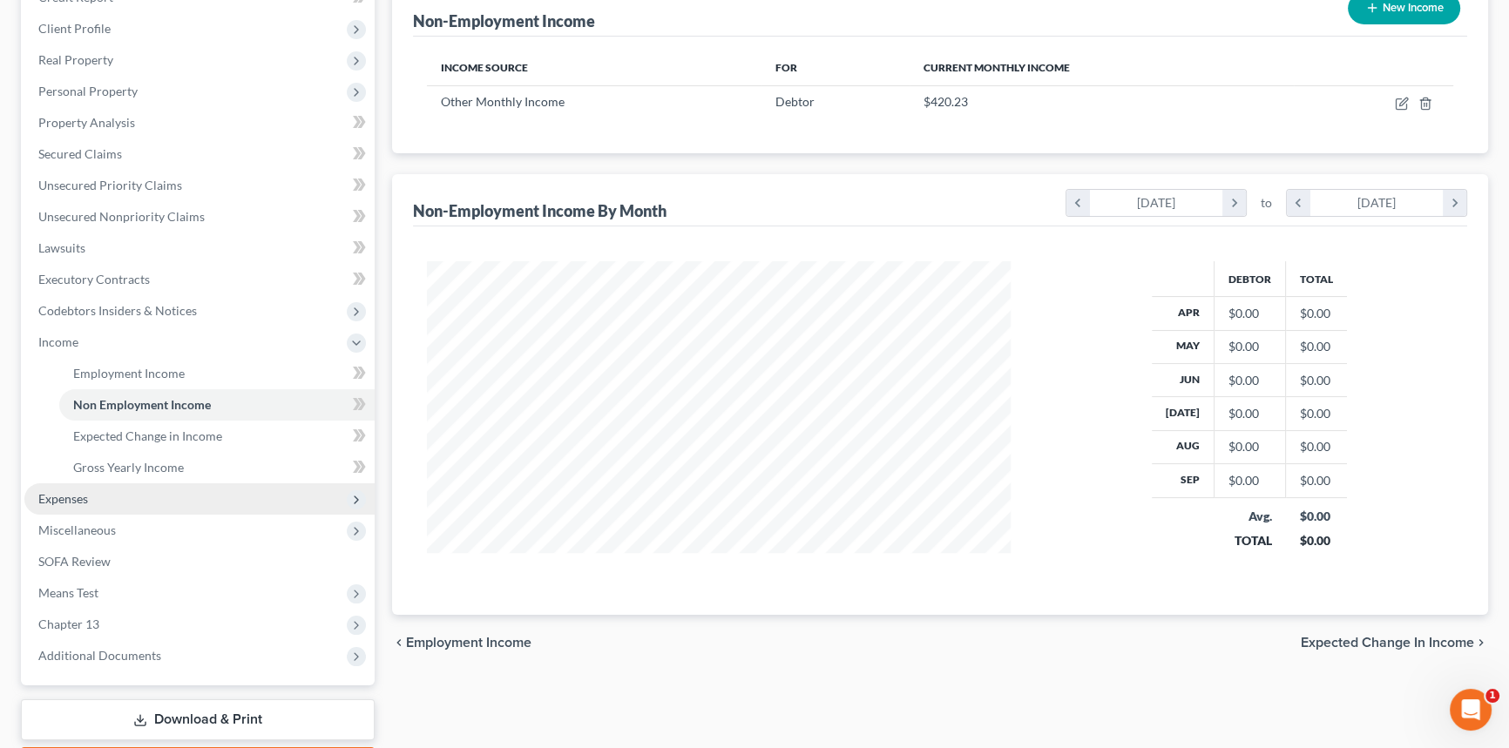
scroll to position [237, 0]
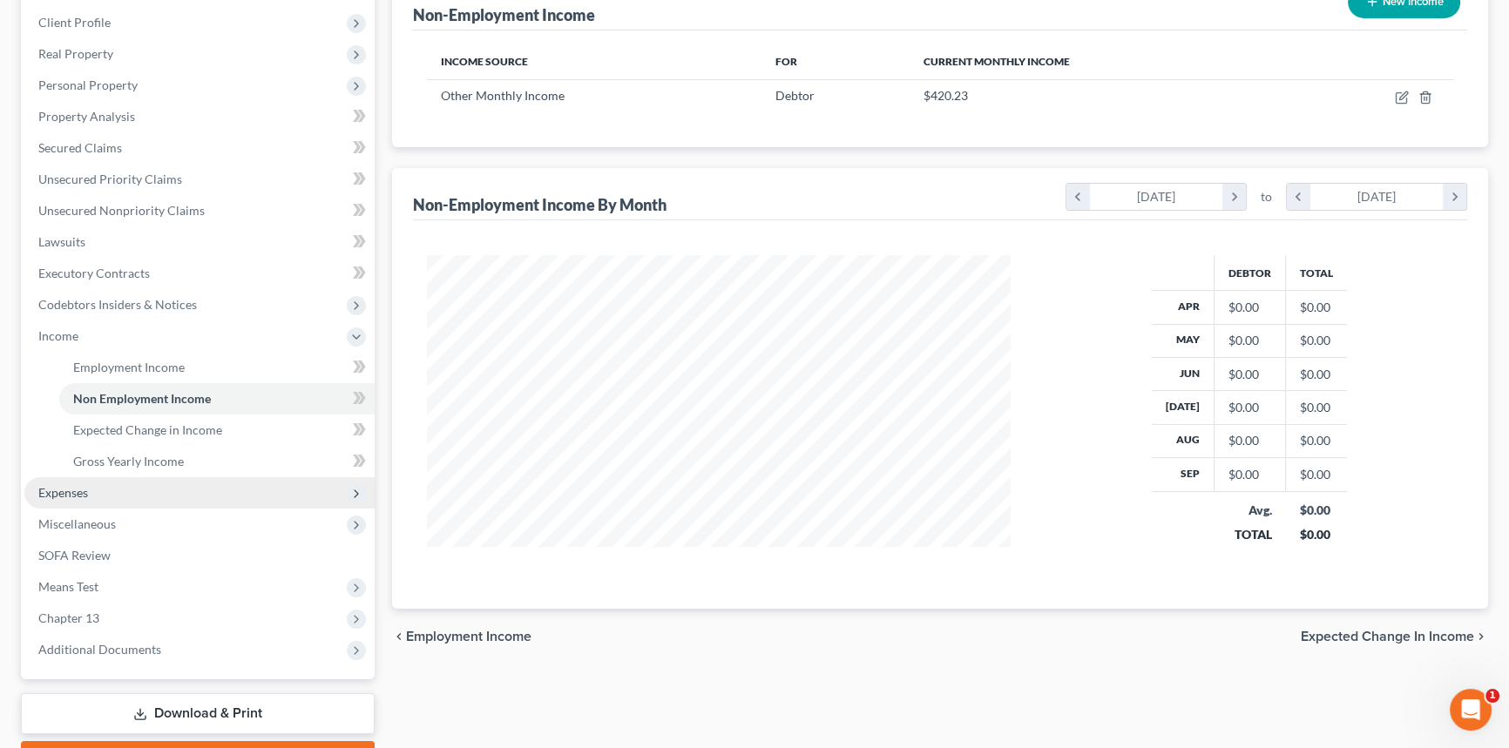
click at [89, 488] on span "Expenses" at bounding box center [199, 492] width 350 height 31
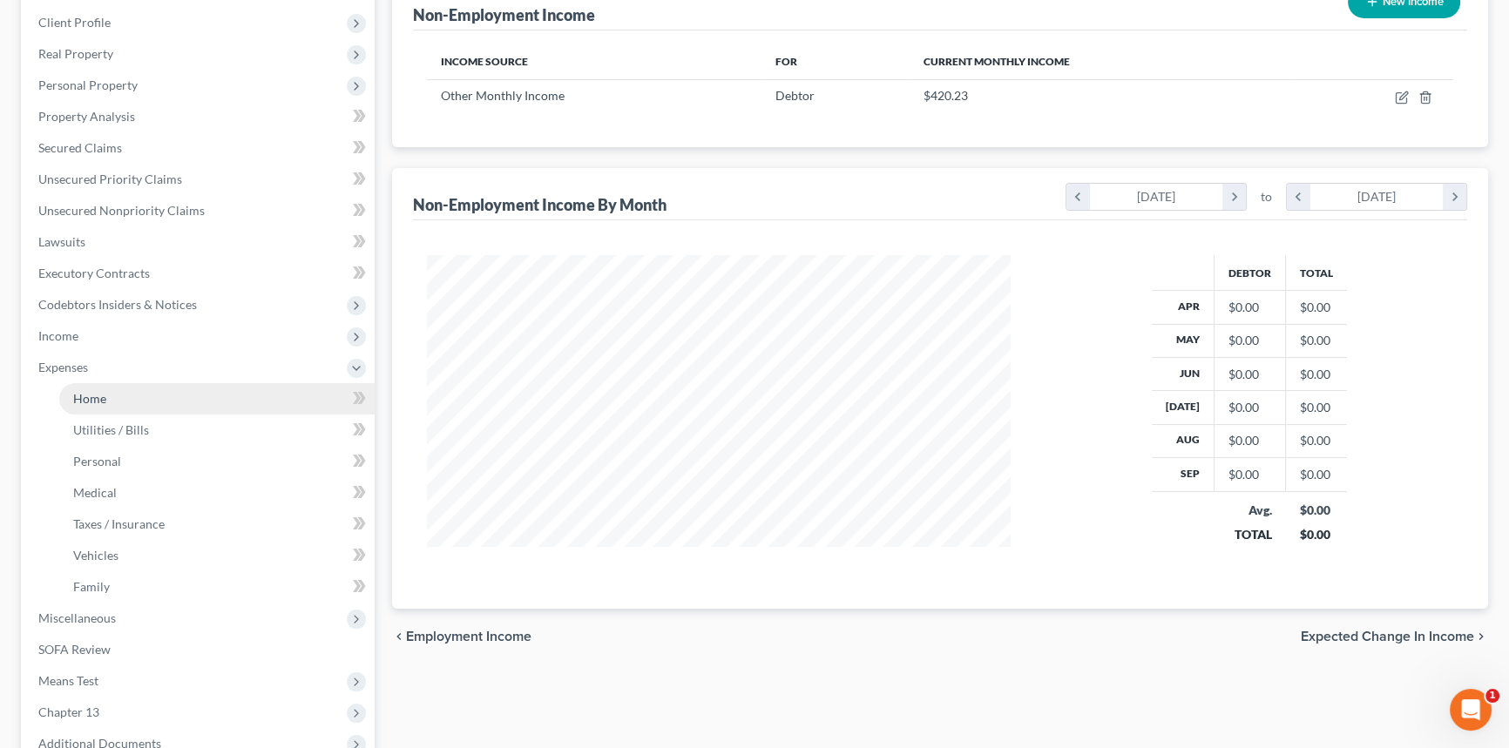
click at [110, 396] on link "Home" at bounding box center [216, 398] width 315 height 31
click at [136, 398] on link "Home" at bounding box center [216, 398] width 315 height 31
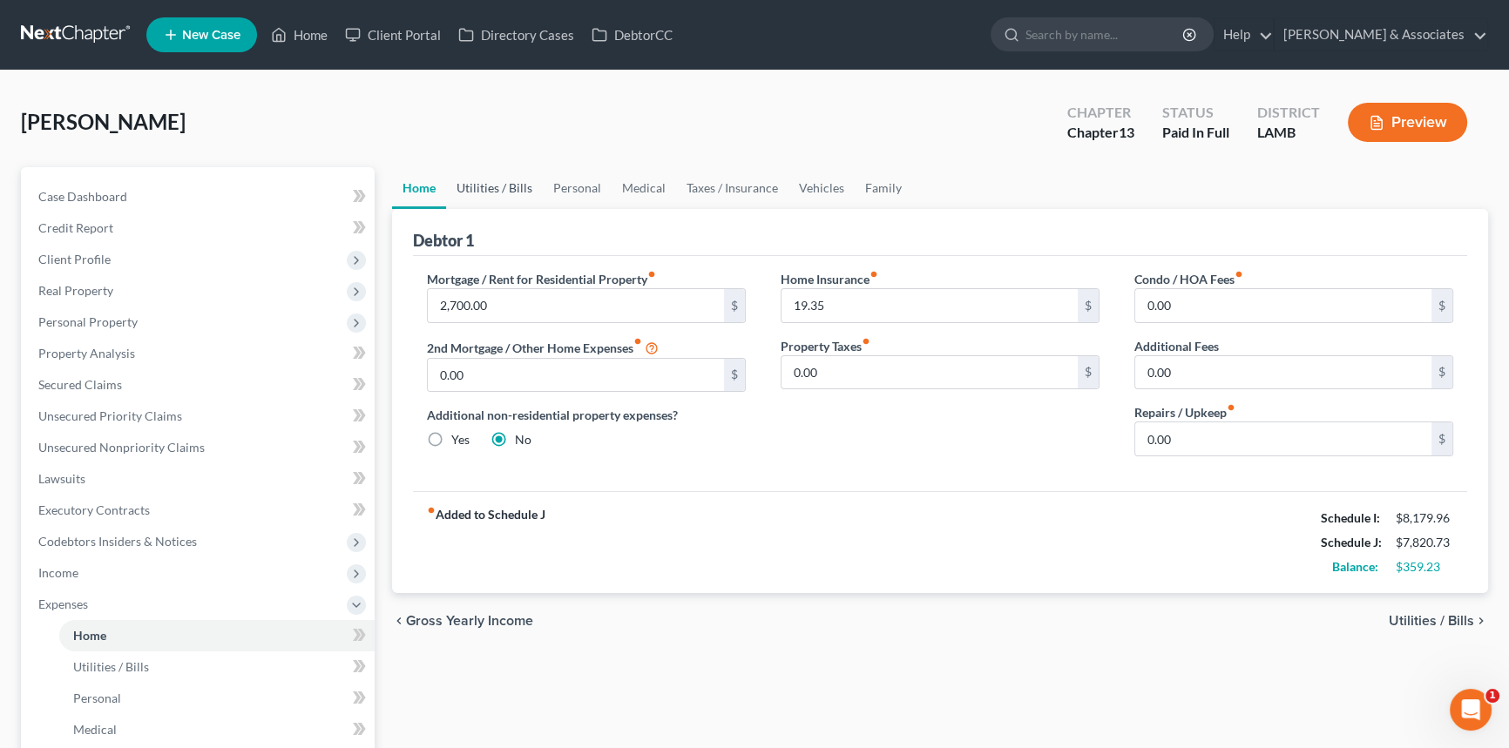
click at [514, 193] on link "Utilities / Bills" at bounding box center [494, 188] width 97 height 42
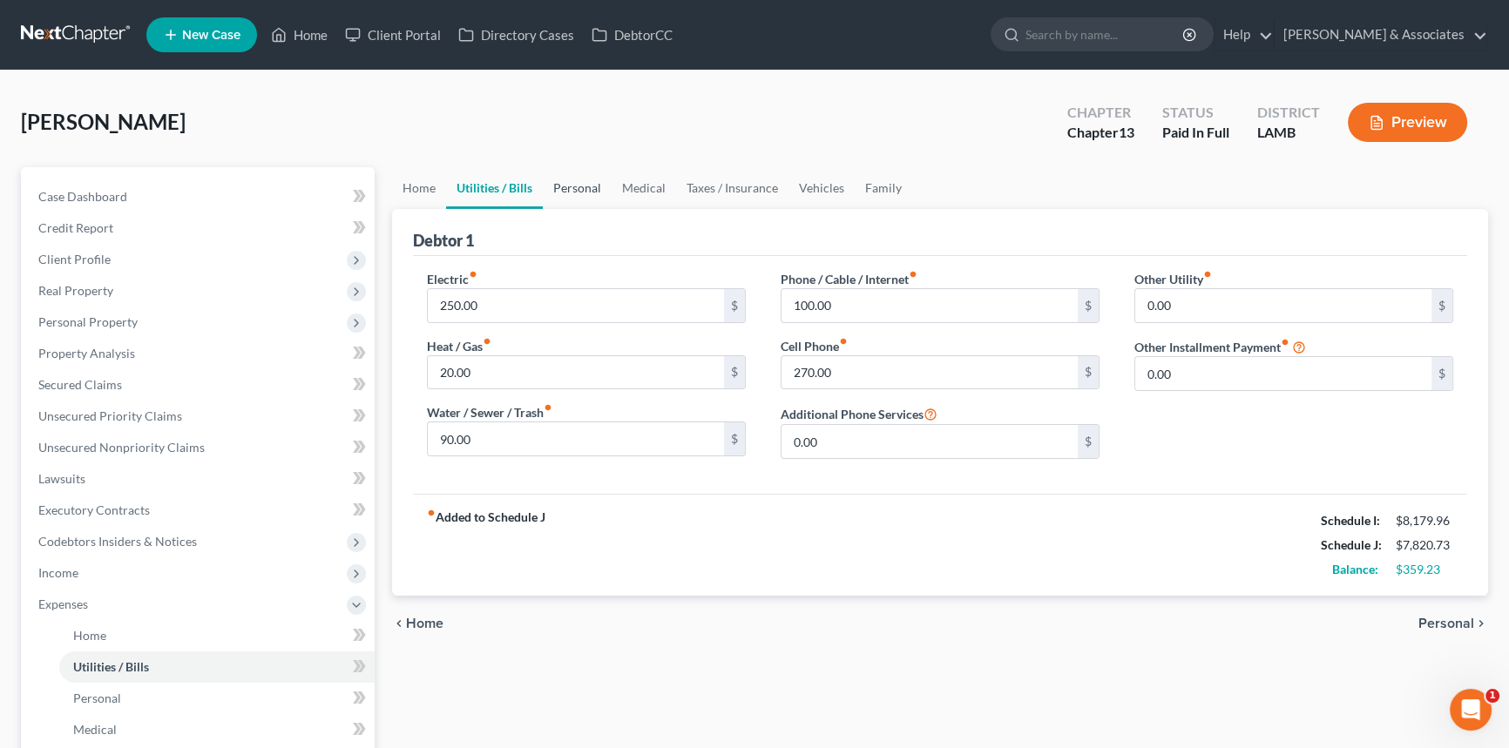
click at [566, 192] on link "Personal" at bounding box center [577, 188] width 69 height 42
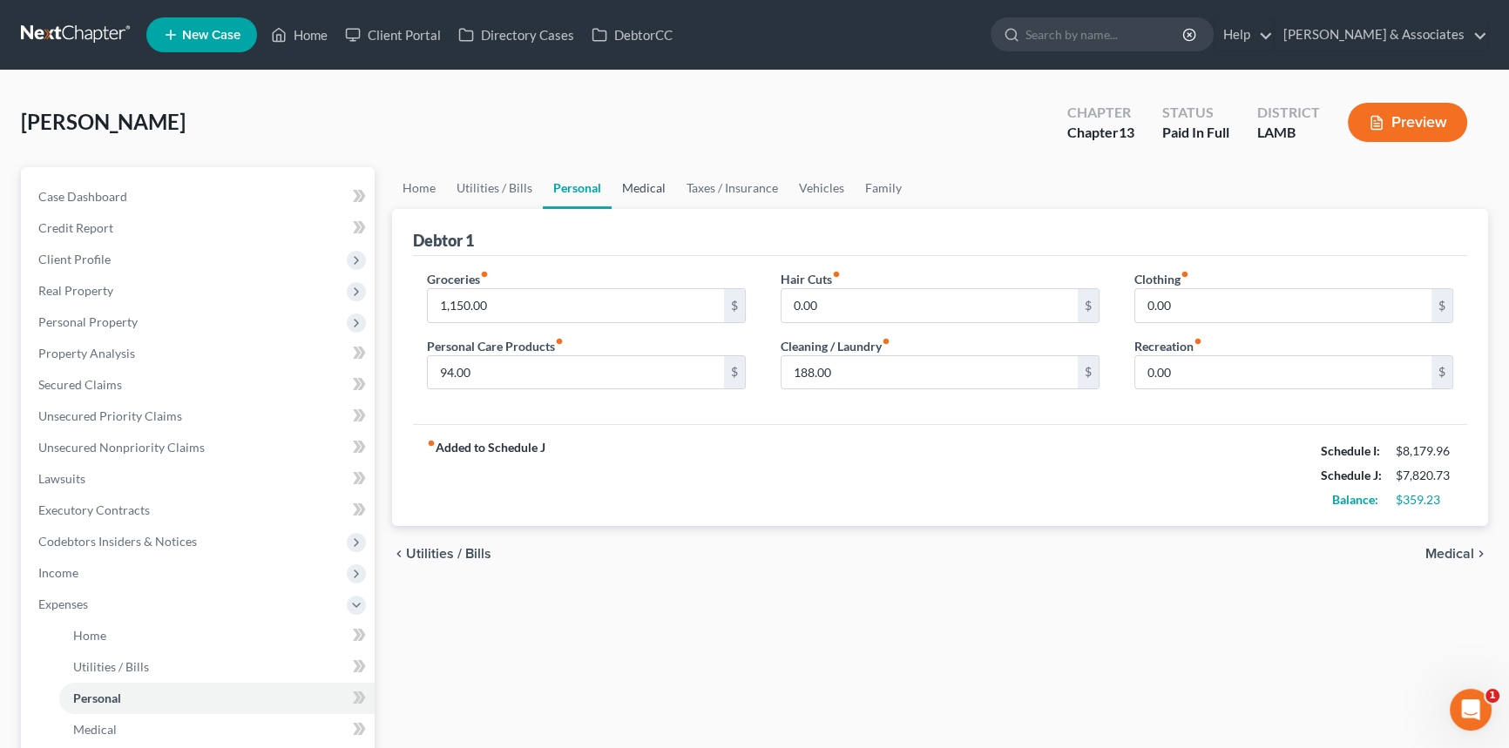
click at [649, 191] on link "Medical" at bounding box center [643, 188] width 64 height 42
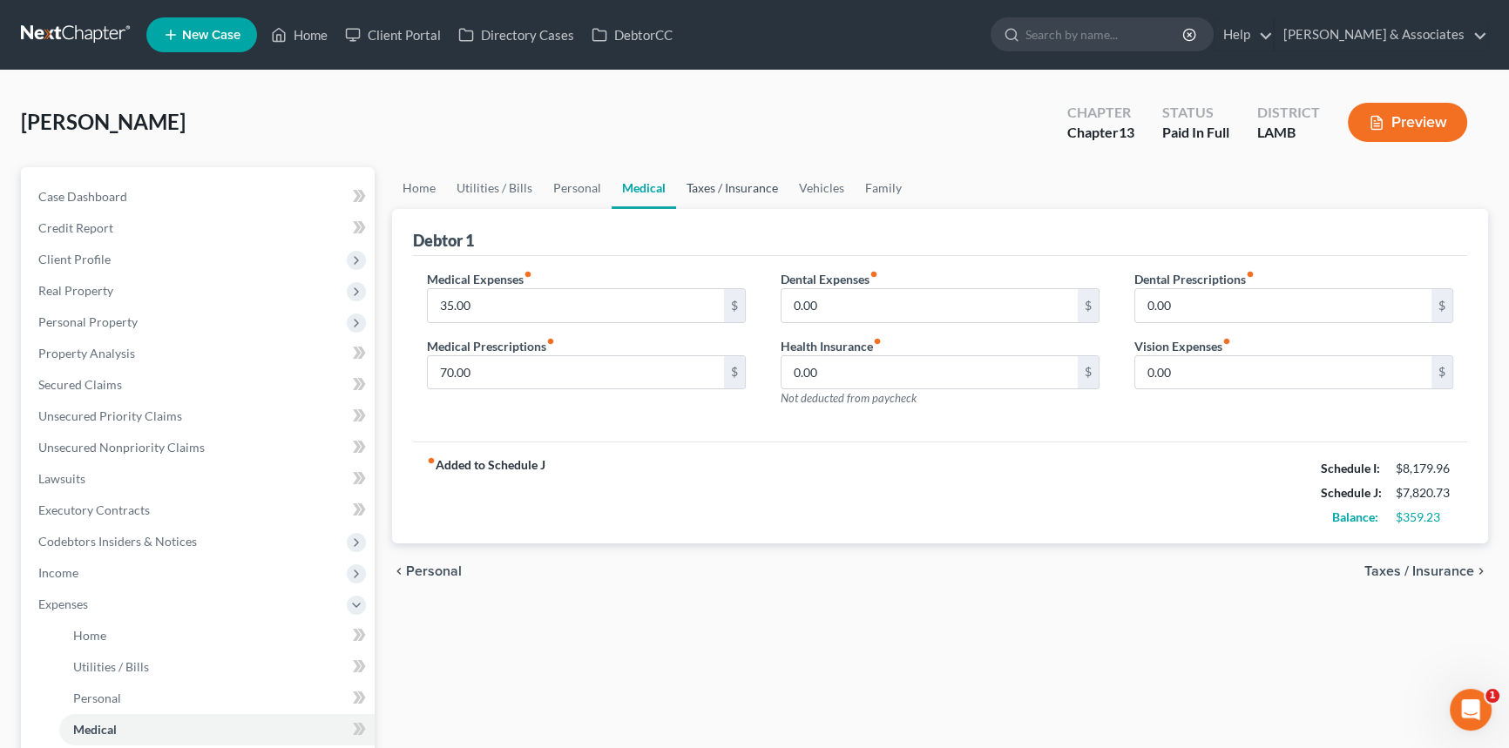
click at [705, 192] on link "Taxes / Insurance" at bounding box center [732, 188] width 112 height 42
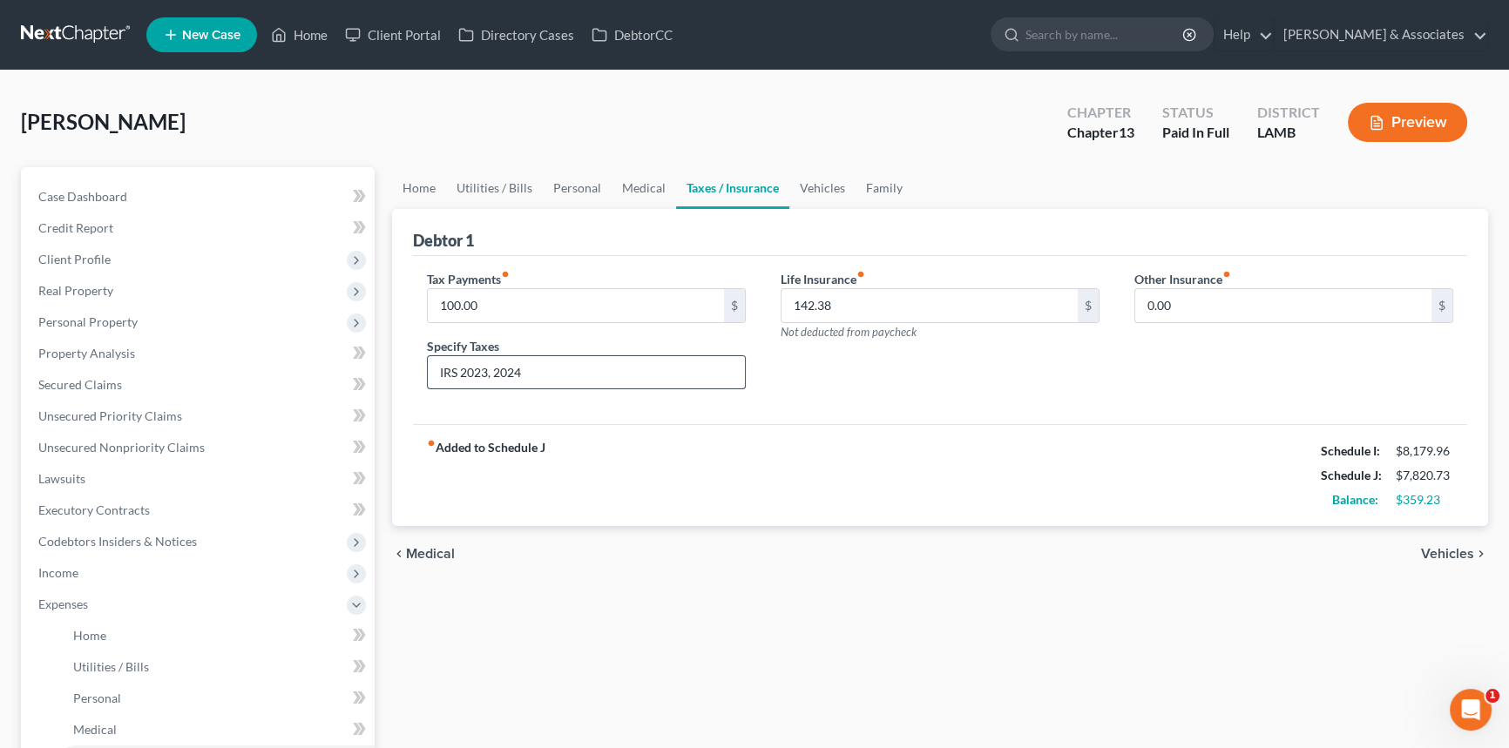
drag, startPoint x: 621, startPoint y: 337, endPoint x: 609, endPoint y: 367, distance: 32.0
click at [618, 342] on div "Specify Taxes IRS 2023, 2024" at bounding box center [586, 363] width 319 height 53
click at [605, 382] on input "IRS 2023, 2024" at bounding box center [586, 372] width 317 height 33
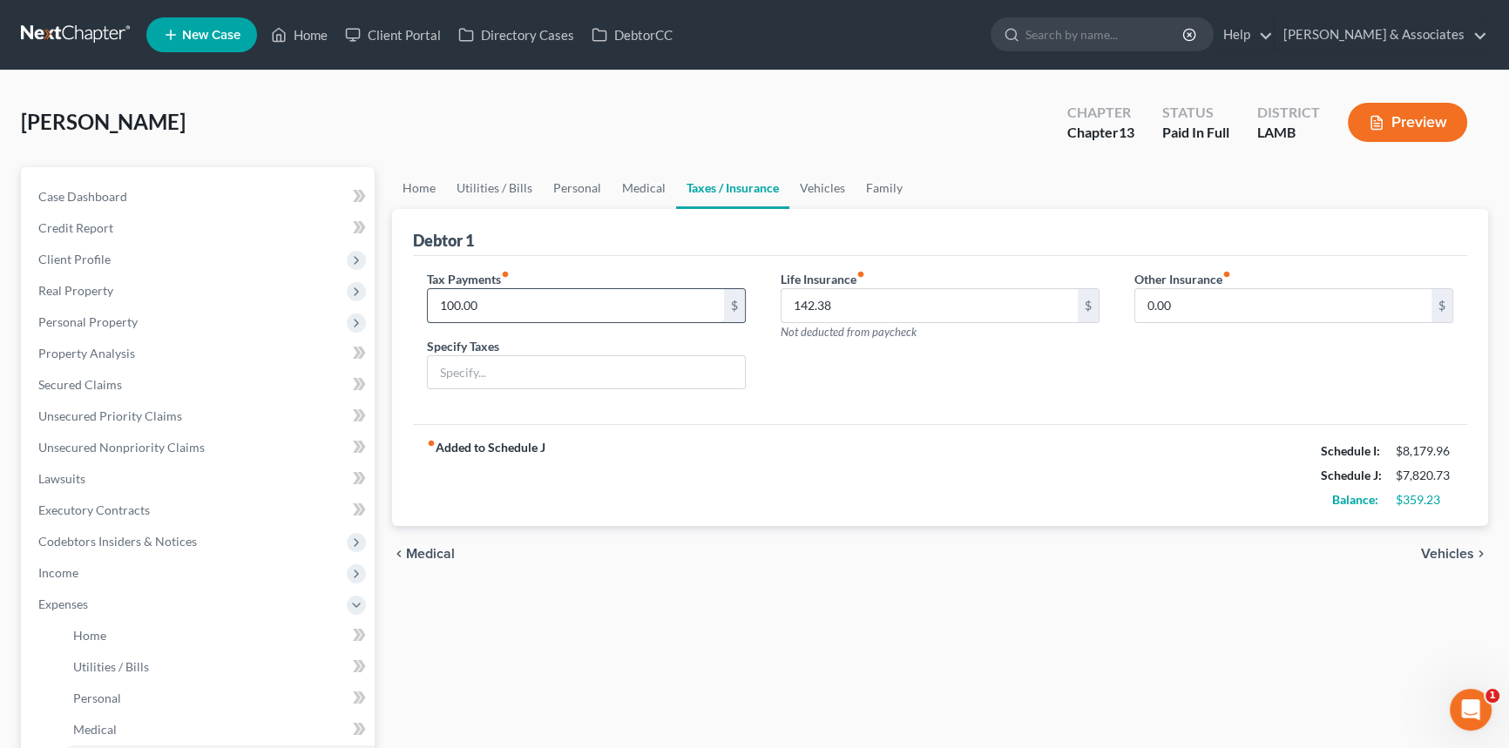
click at [589, 307] on input "100.00" at bounding box center [576, 305] width 296 height 33
click at [809, 204] on link "Vehicles" at bounding box center [822, 188] width 66 height 42
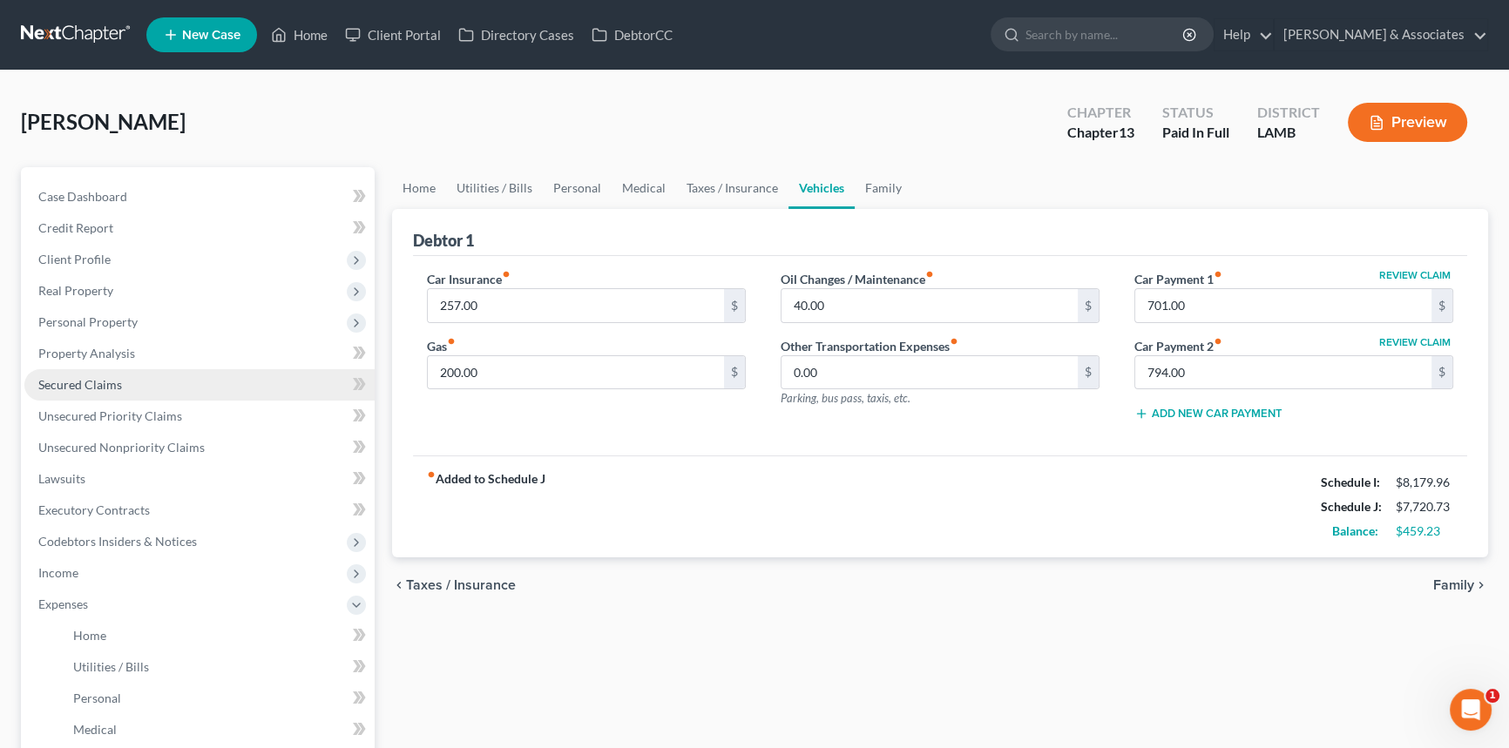
click at [111, 388] on span "Secured Claims" at bounding box center [80, 384] width 84 height 15
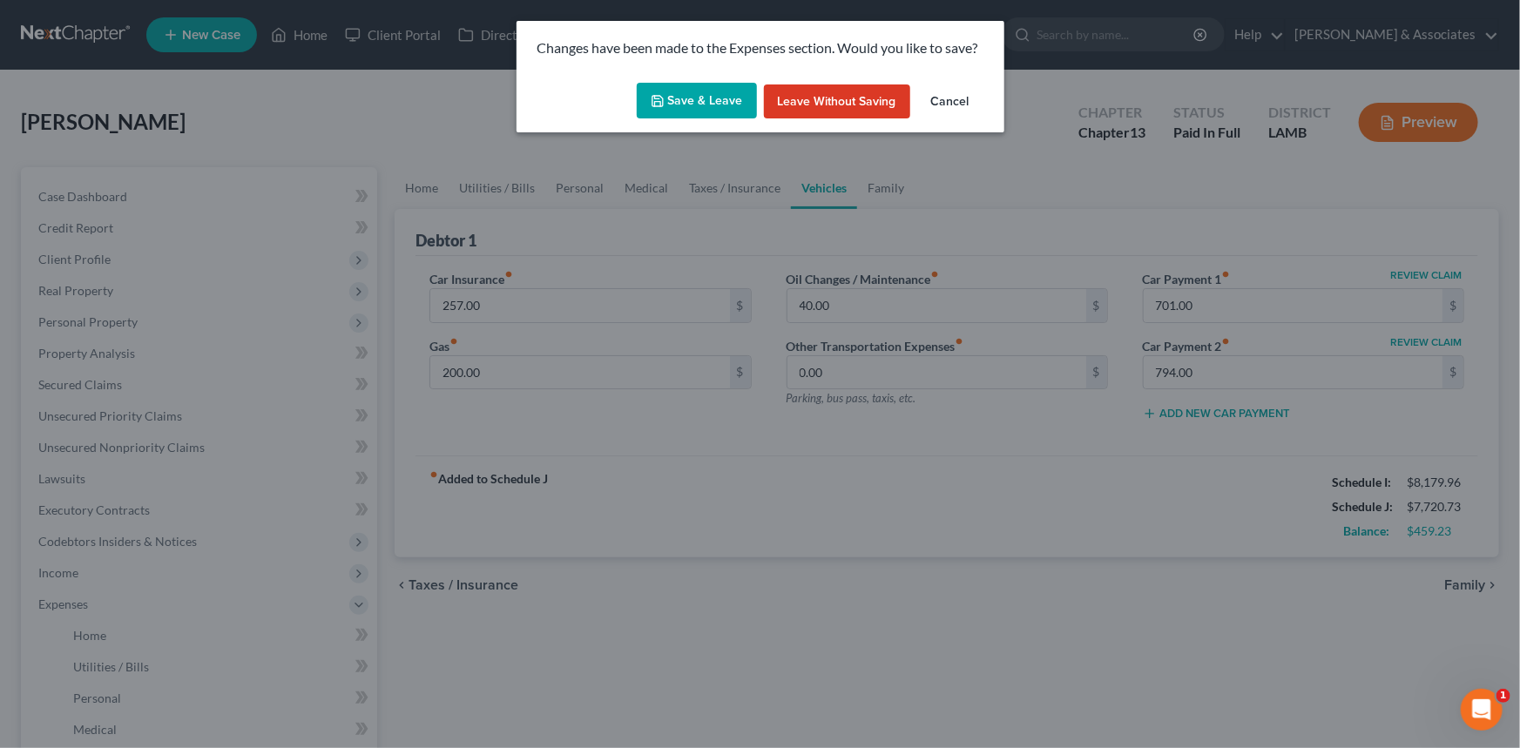
click at [698, 122] on div "Save & Leave Leave without Saving Cancel" at bounding box center [760, 104] width 488 height 57
click at [694, 97] on button "Save & Leave" at bounding box center [697, 101] width 120 height 37
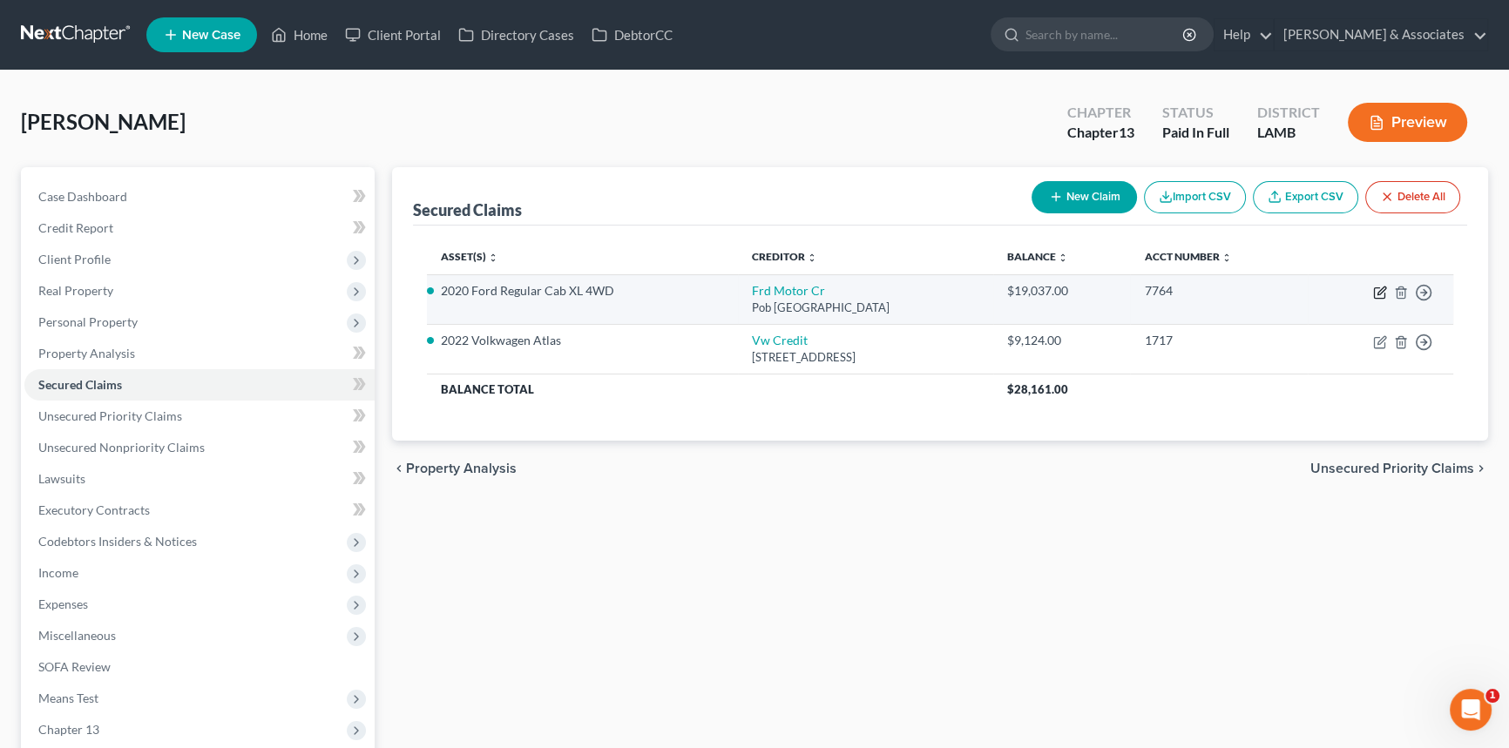
click at [1378, 286] on icon "button" at bounding box center [1380, 293] width 14 height 14
select select "30"
select select "2"
select select "3"
select select "0"
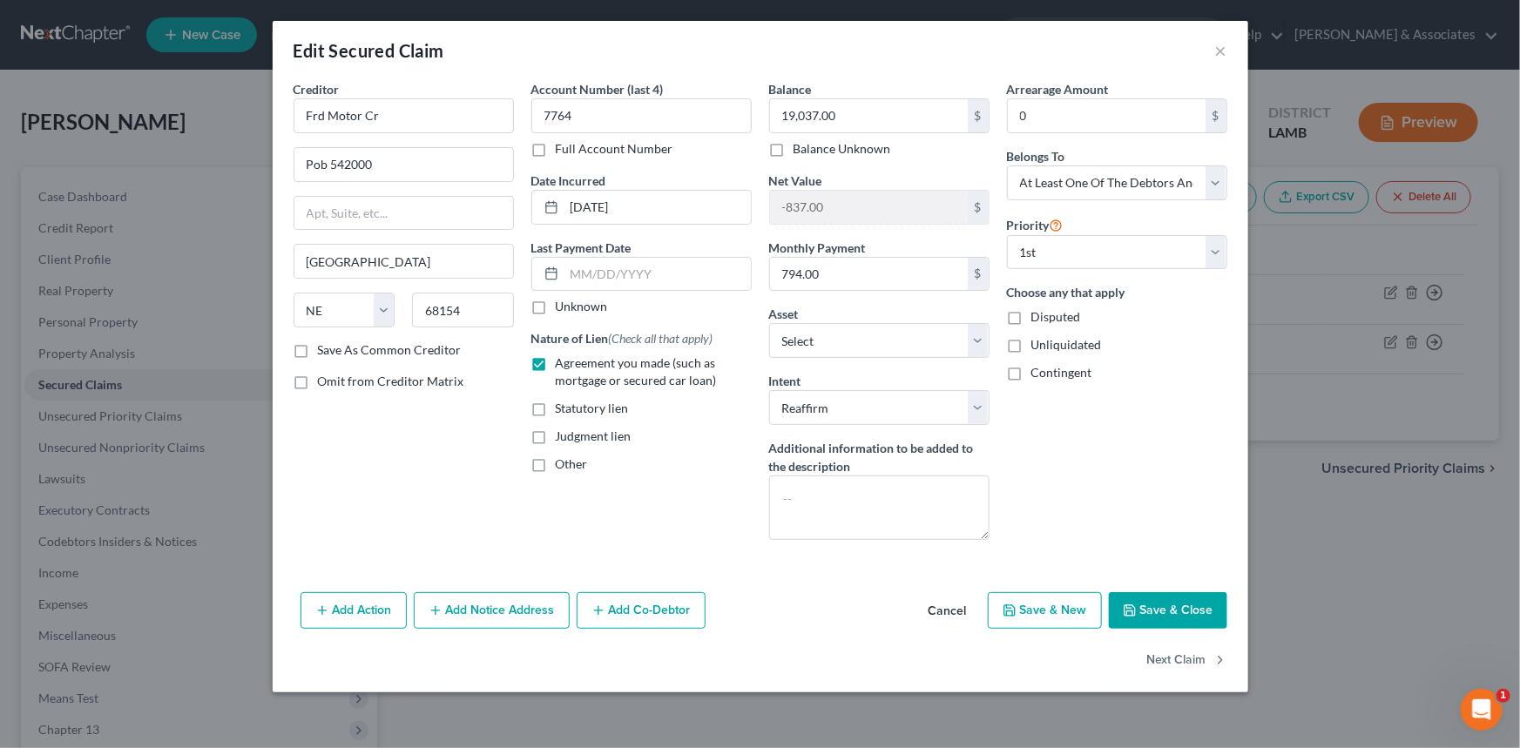
click at [938, 614] on button "Cancel" at bounding box center [948, 611] width 66 height 35
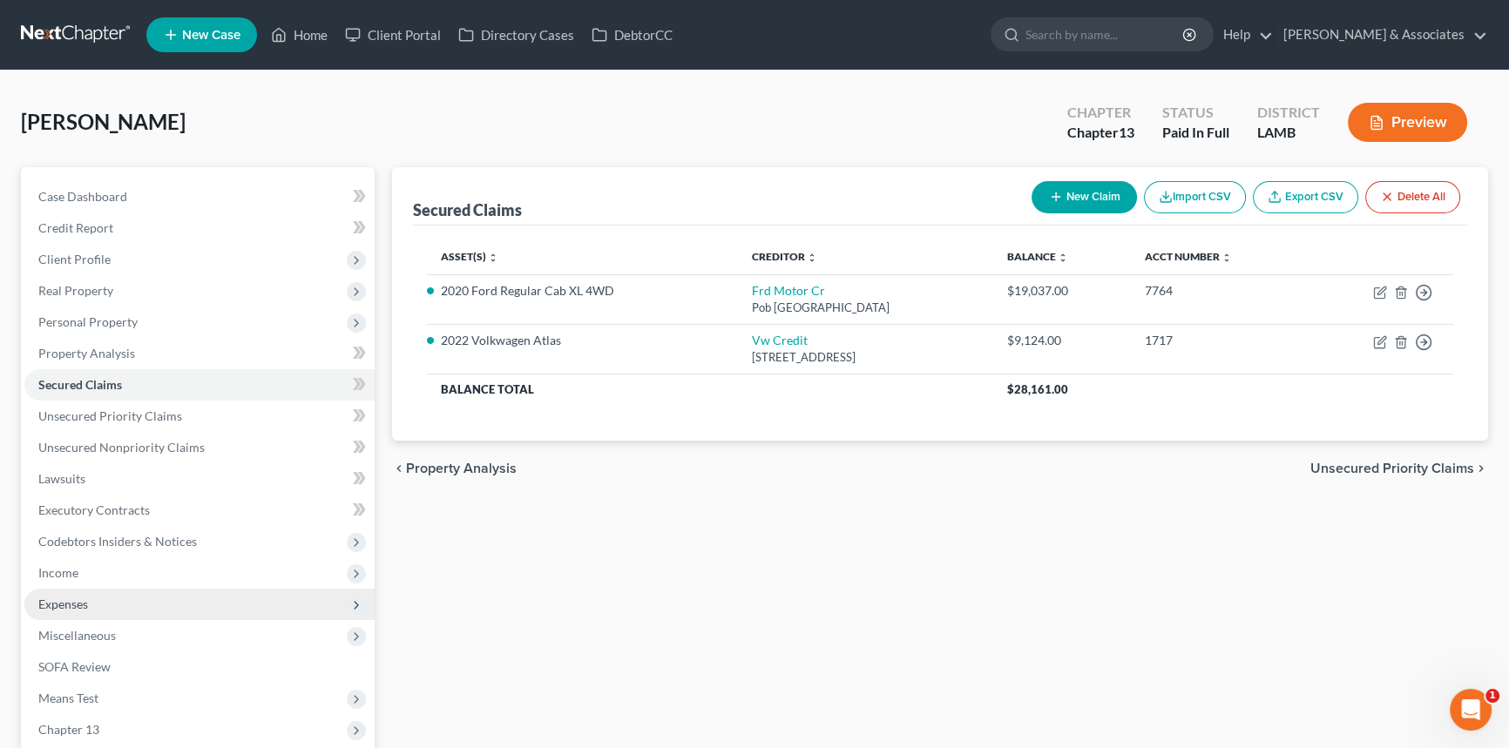
click at [187, 614] on span "Expenses" at bounding box center [199, 604] width 350 height 31
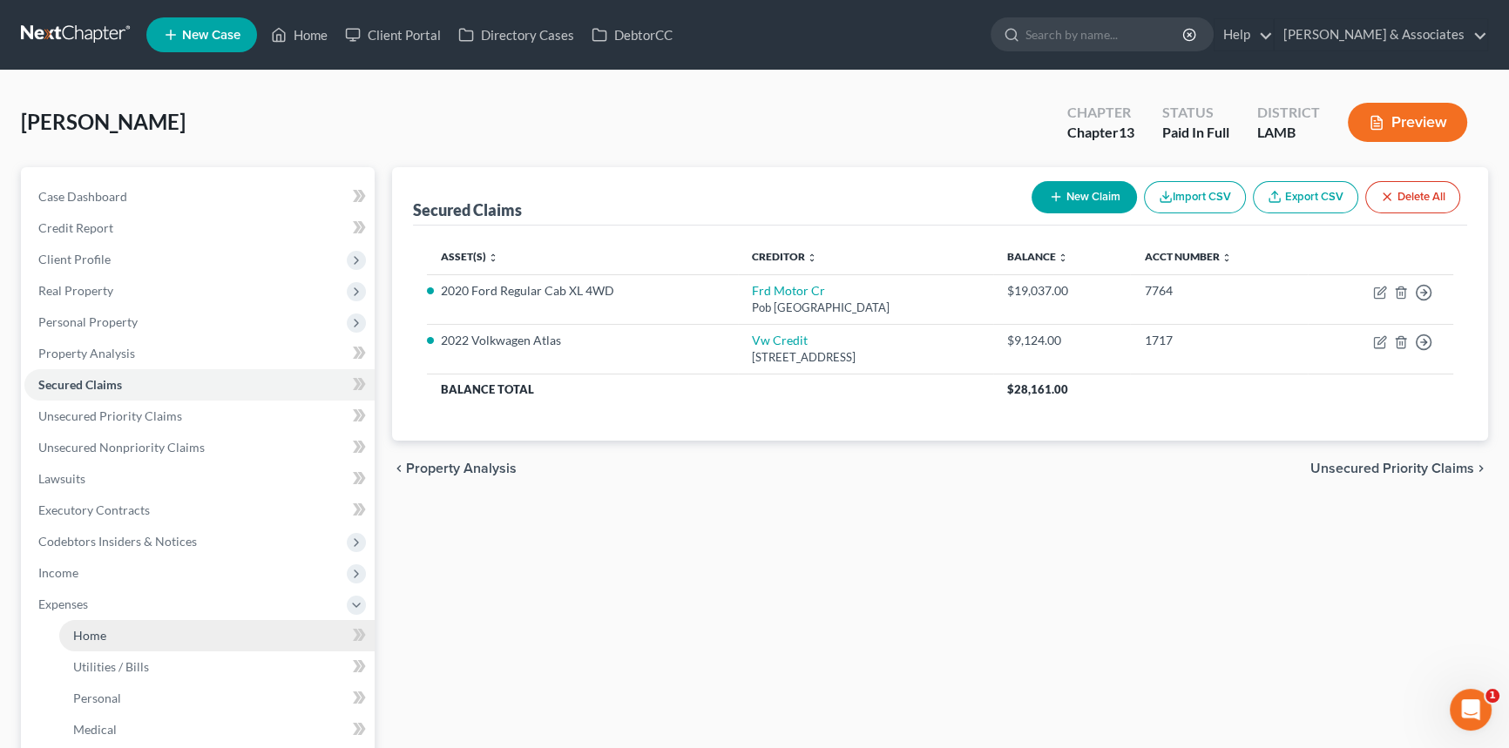
click at [179, 632] on link "Home" at bounding box center [216, 635] width 315 height 31
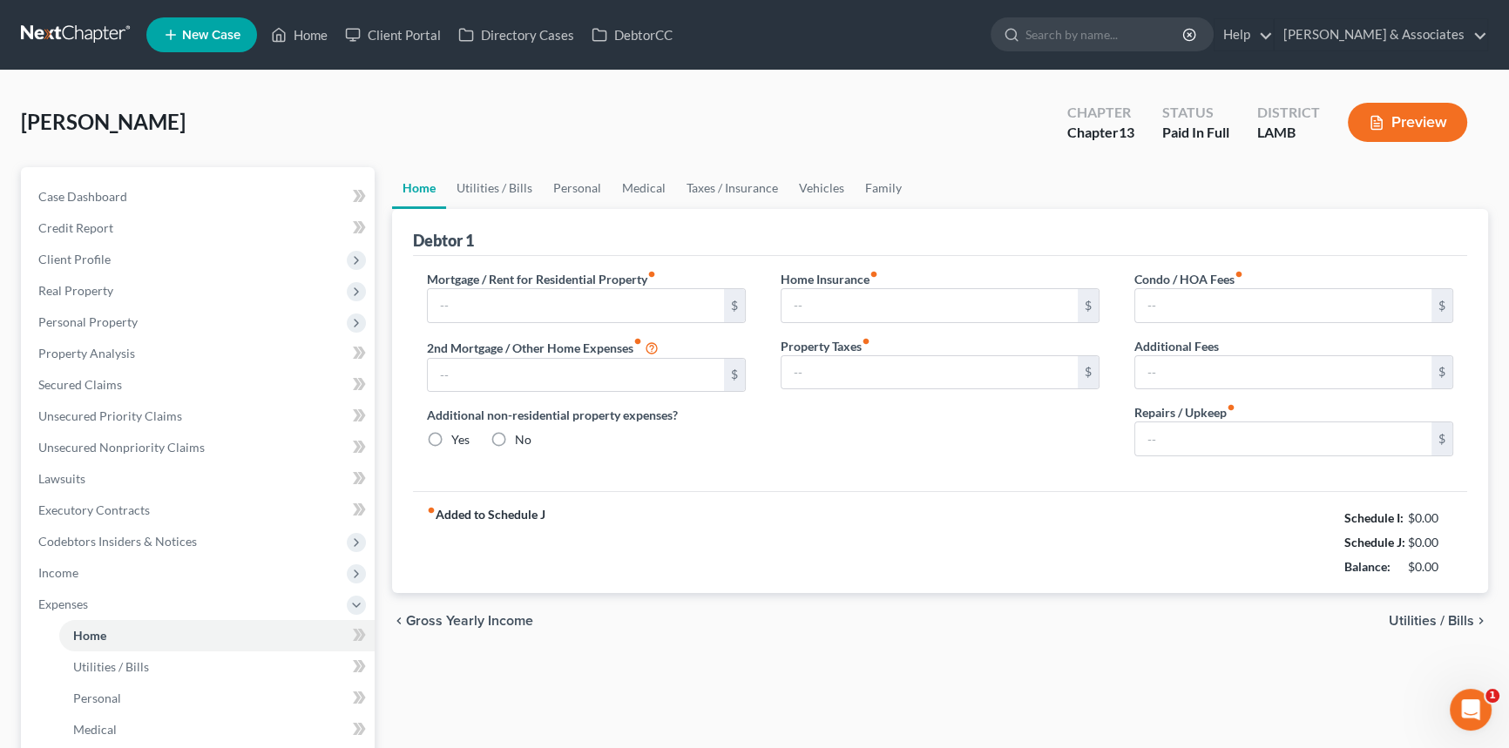
type input "2,700.00"
type input "0.00"
radio input "true"
type input "19.35"
type input "0.00"
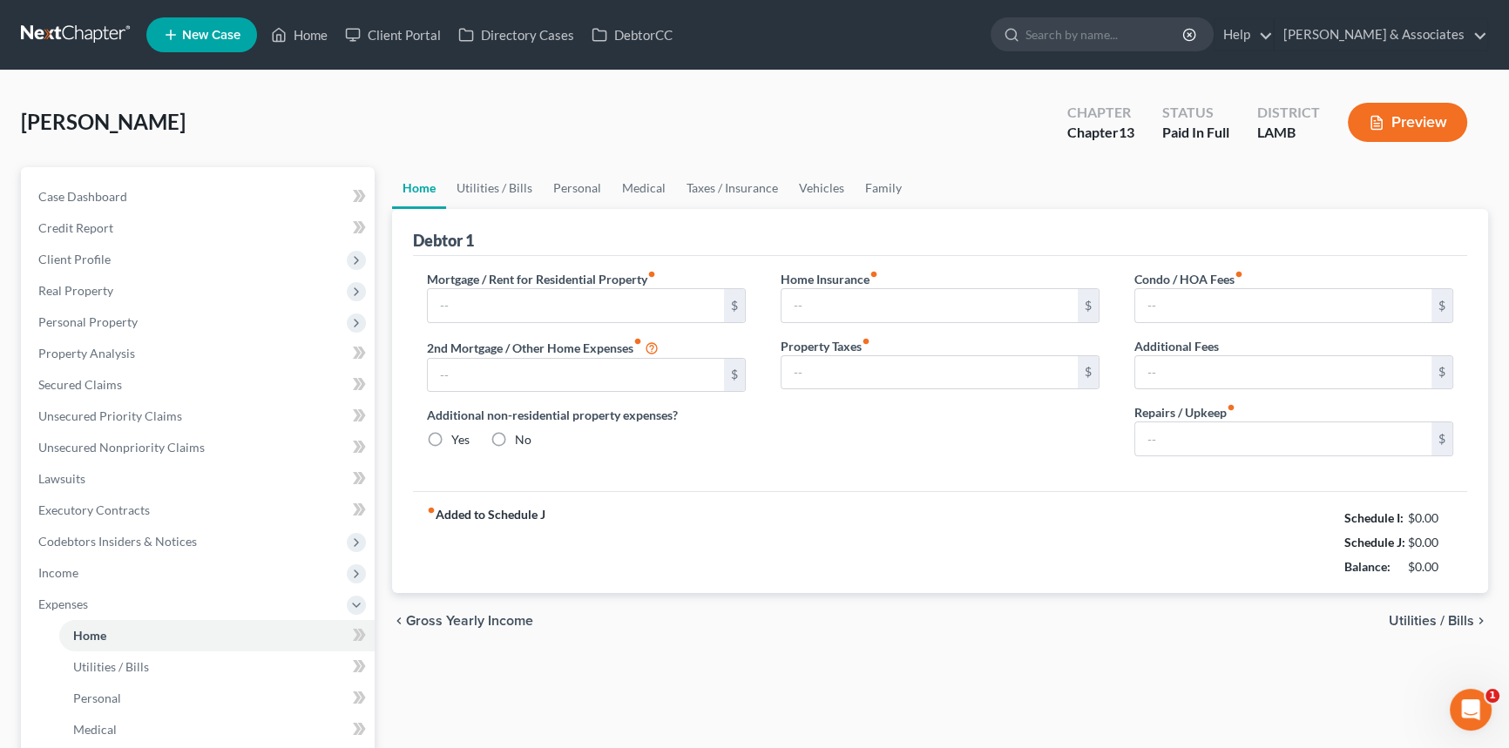
type input "0.00"
click at [827, 190] on link "Vehicles" at bounding box center [821, 188] width 66 height 42
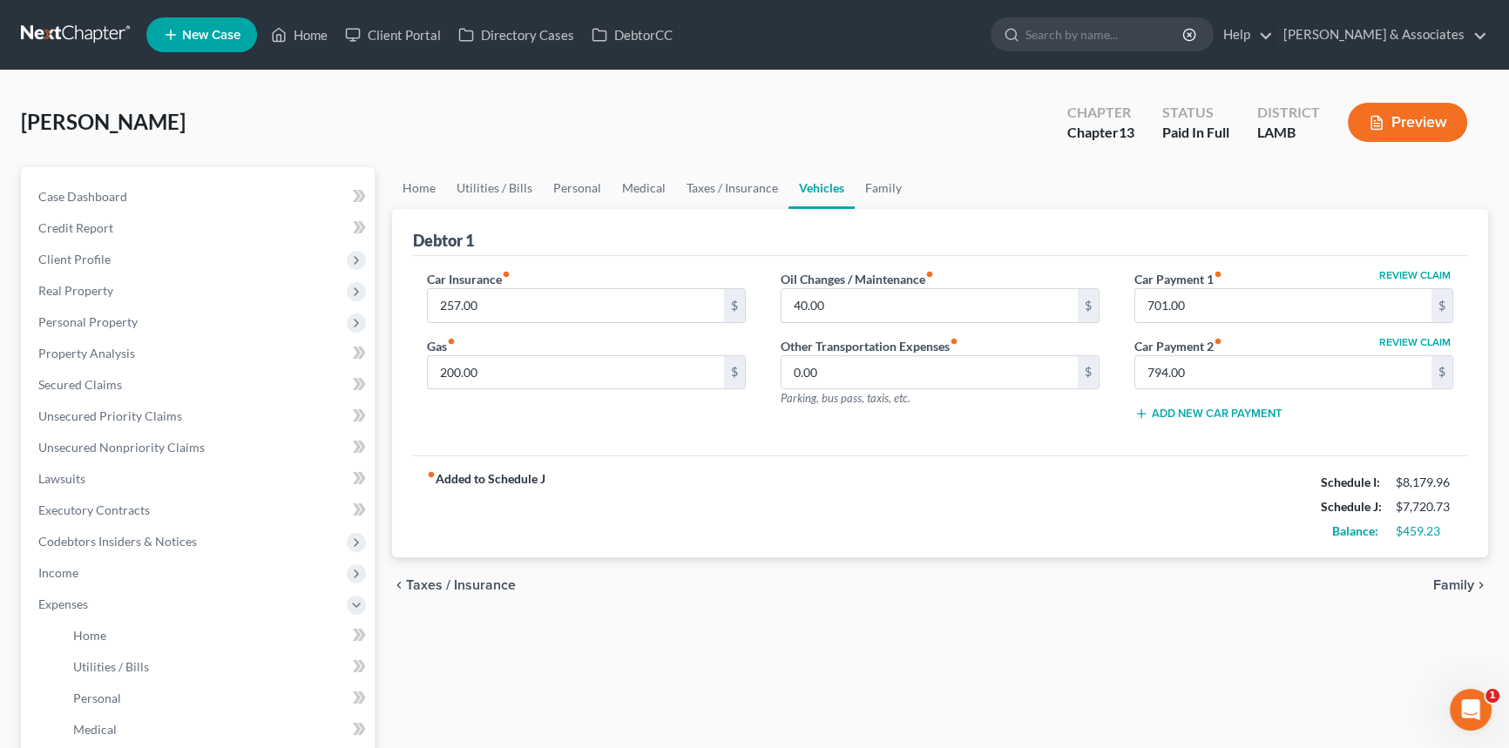
click at [1393, 270] on button "Review Claim" at bounding box center [1414, 275] width 77 height 10
select select "14"
select select "0"
select select "2"
select select "0"
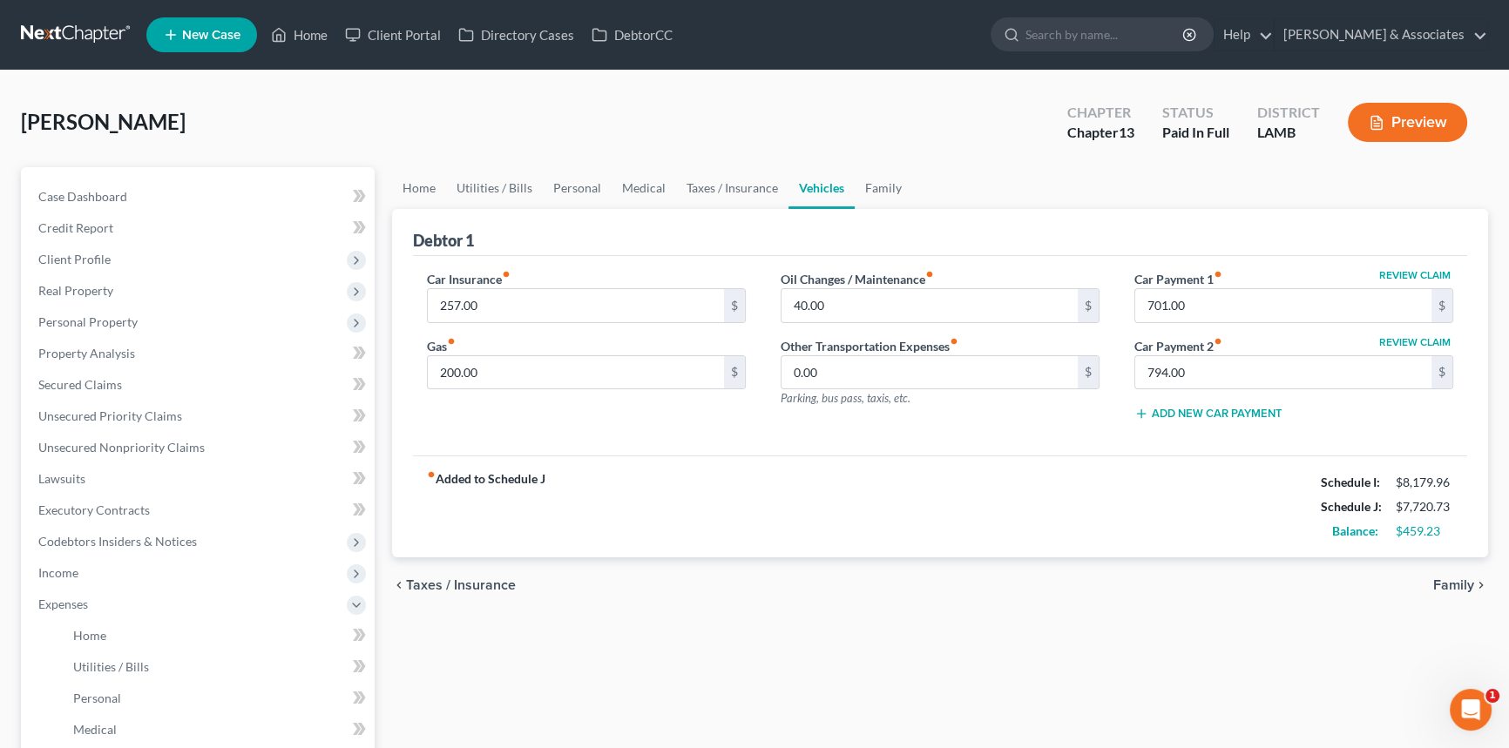
select select "0"
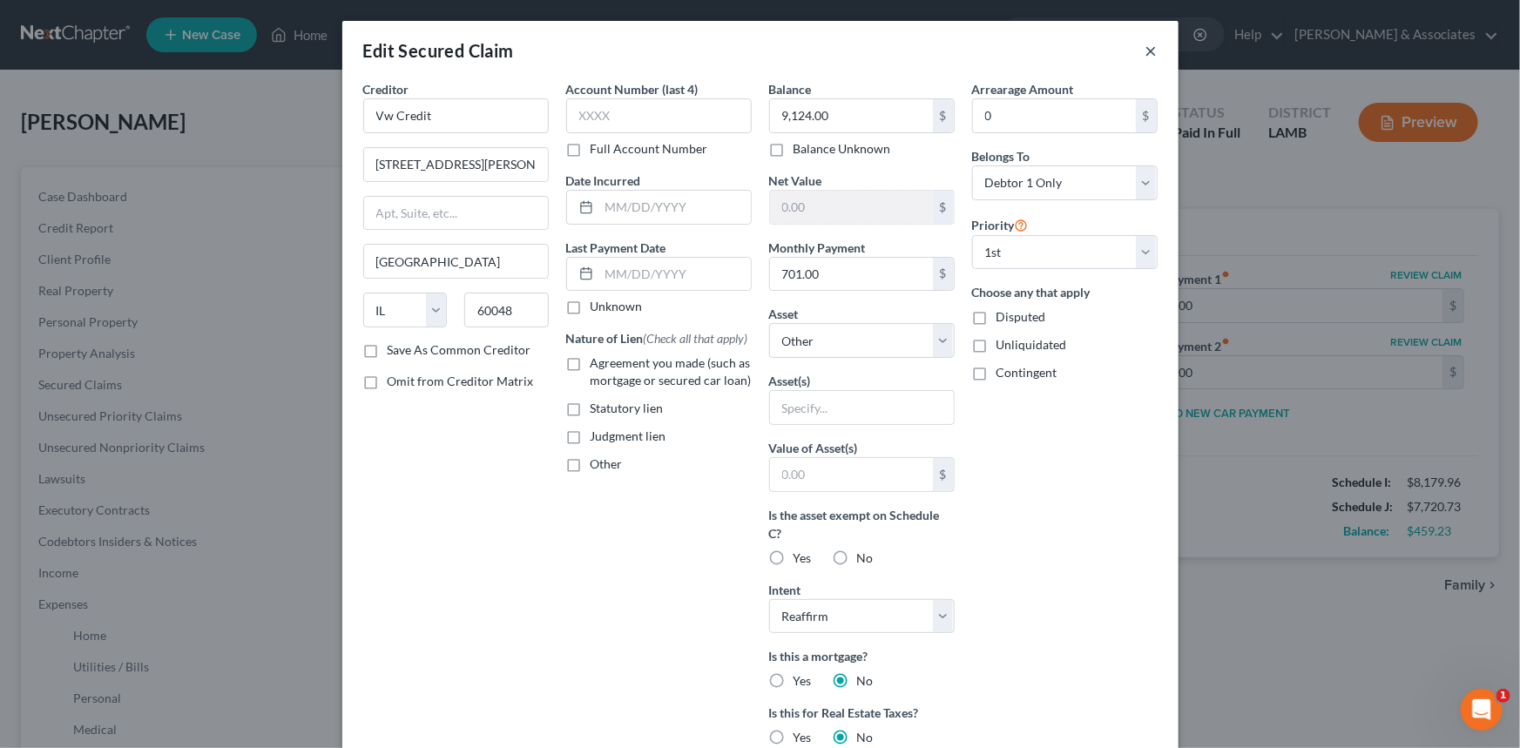
click at [1147, 52] on button "×" at bounding box center [1151, 50] width 12 height 21
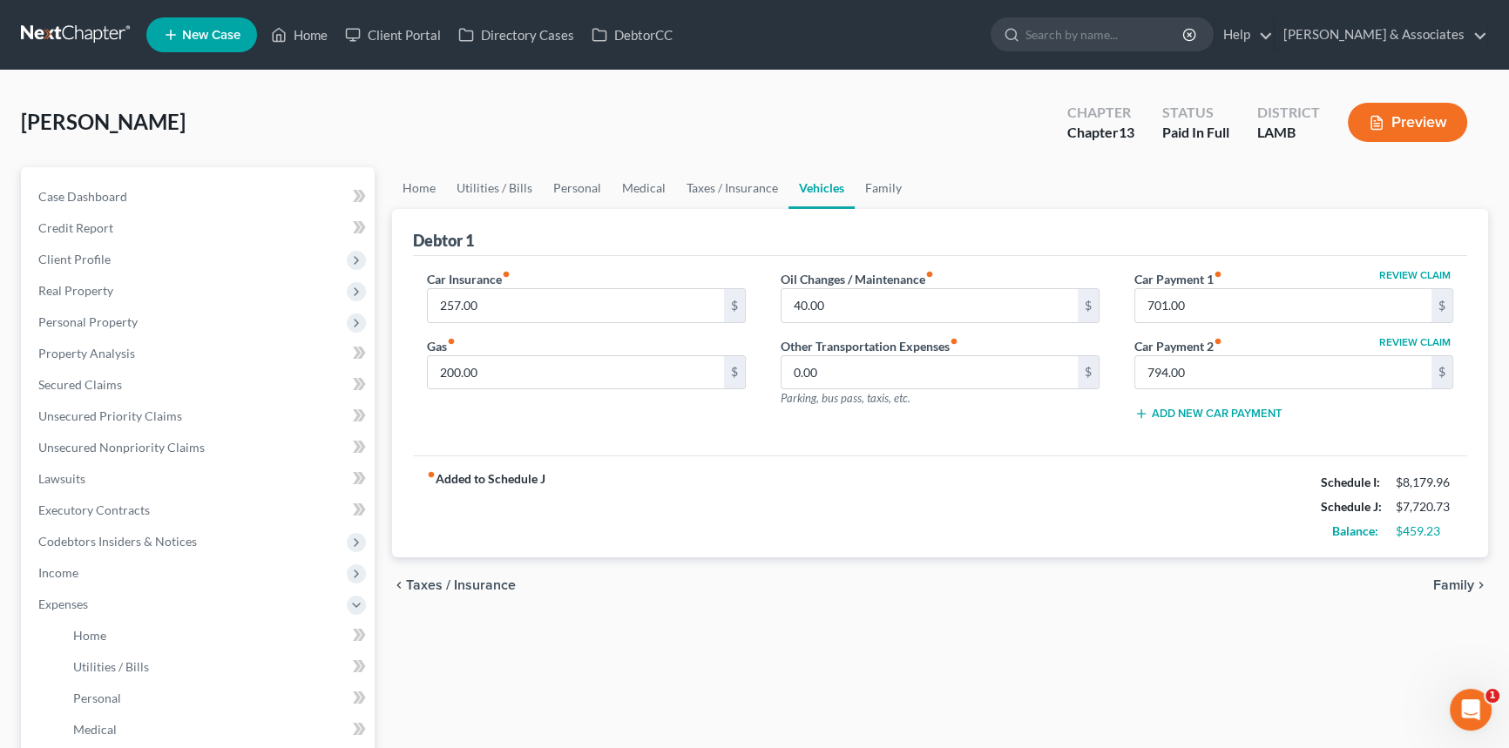
click at [1441, 337] on button "Review Claim" at bounding box center [1414, 342] width 77 height 10
select select "30"
select select "0"
select select "2"
select select "3"
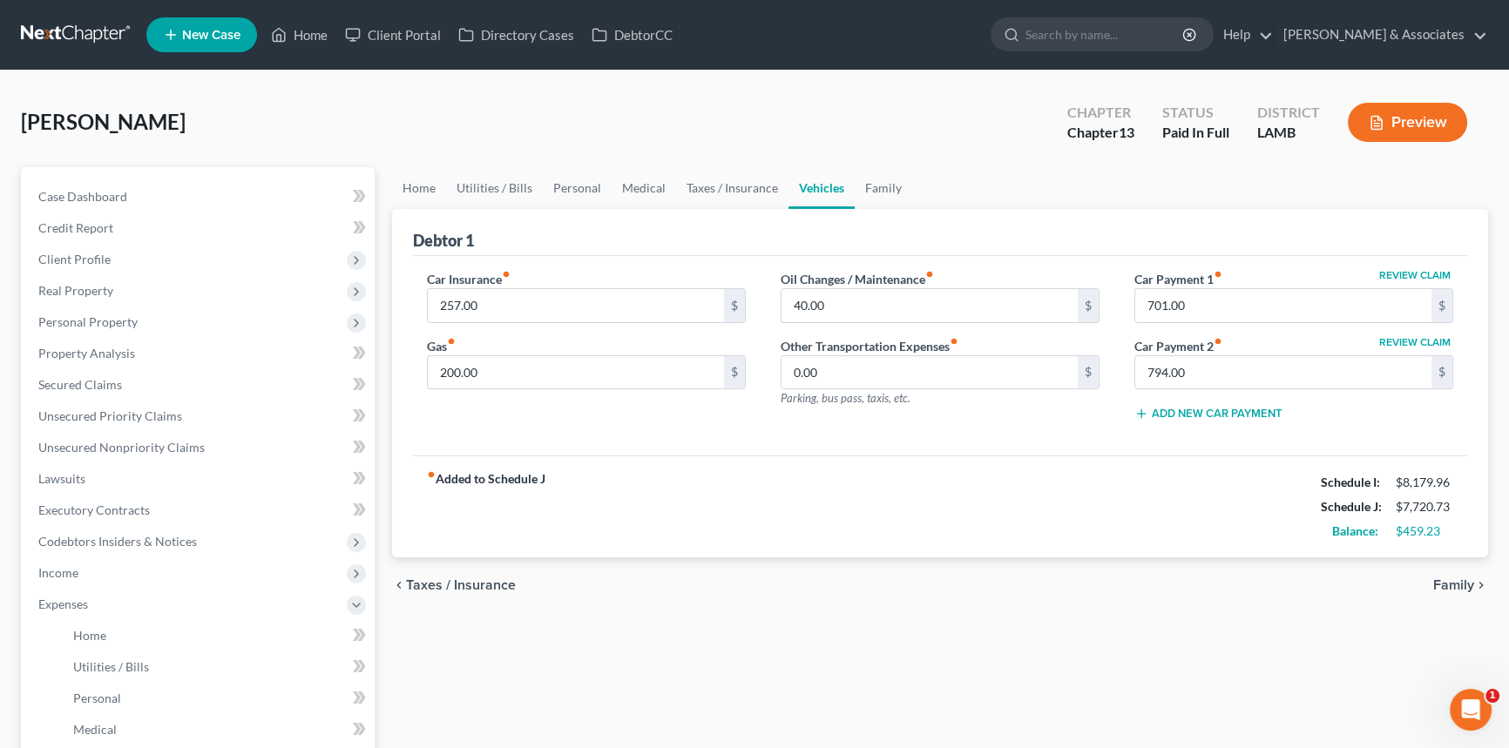
select select "0"
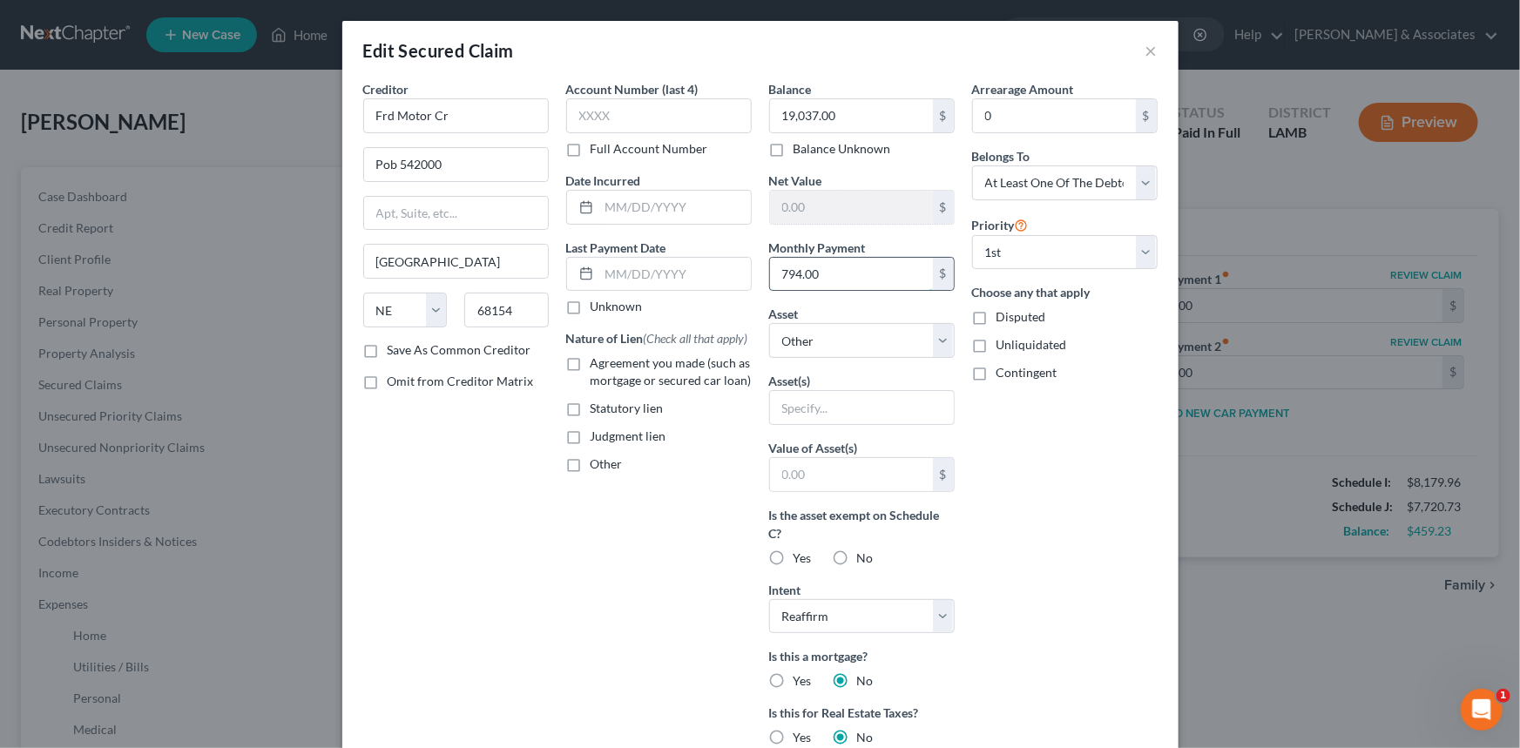
click at [836, 285] on input "794.00" at bounding box center [851, 274] width 163 height 33
click at [721, 381] on span "Agreement you made (such as mortgage or secured car loan)" at bounding box center [671, 371] width 161 height 32
click at [609, 366] on input "Agreement you made (such as mortgage or secured car loan)" at bounding box center [602, 359] width 11 height 11
checkbox input "true"
click at [638, 215] on input "text" at bounding box center [675, 207] width 152 height 33
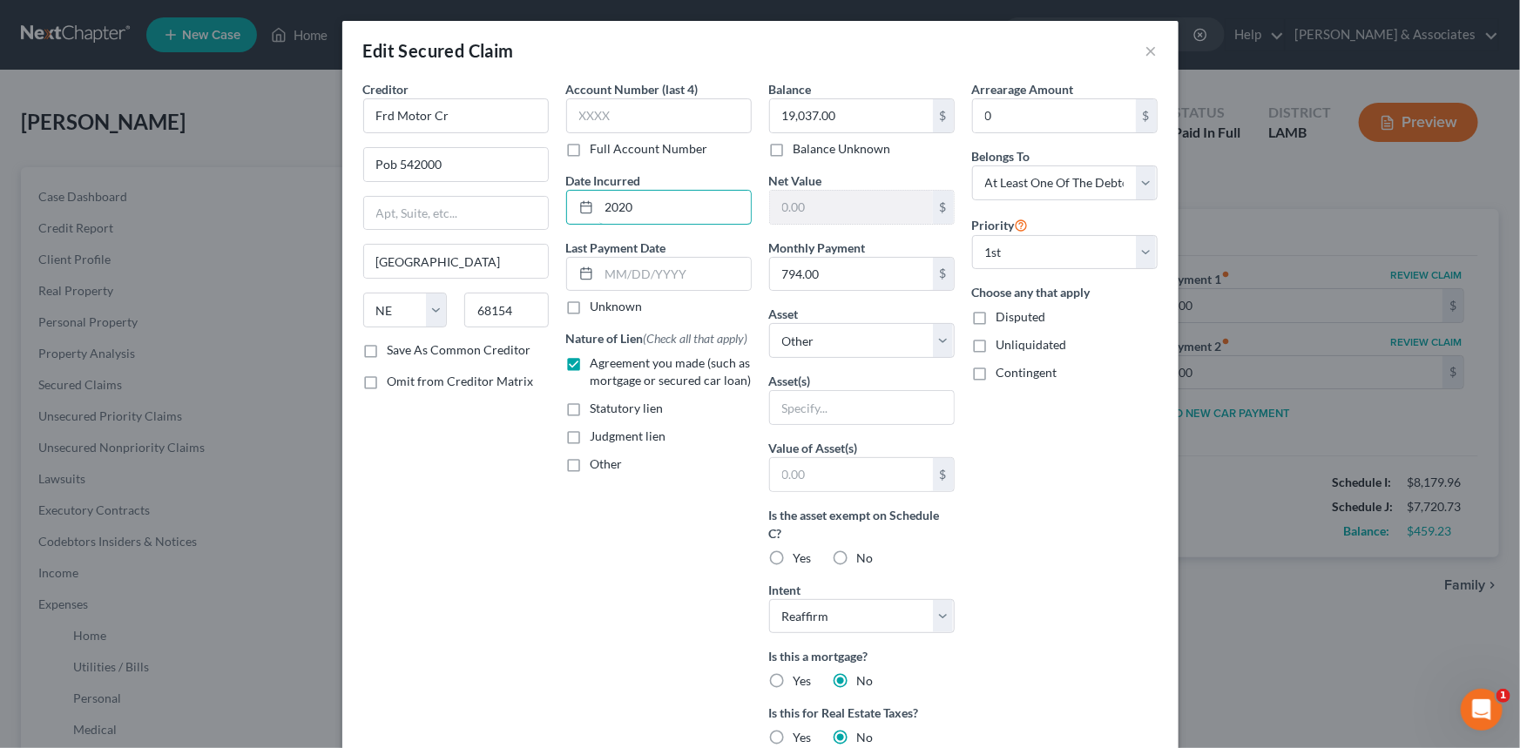
type input "2020"
click at [1023, 545] on div "Arrearage Amount 0 $ Belongs To * Select Debtor 1 Only Debtor 2 Only Debtor 1 A…" at bounding box center [1064, 506] width 203 height 852
click at [900, 354] on select "Select Other Multiple Assets Pet(s) - Beagle mix - $50.0 Primary residence (Sec…" at bounding box center [862, 340] width 186 height 35
select select "12"
click at [769, 323] on select "Select Other Multiple Assets Pet(s) - Beagle mix - $50.0 Primary residence (Sec…" at bounding box center [862, 340] width 186 height 35
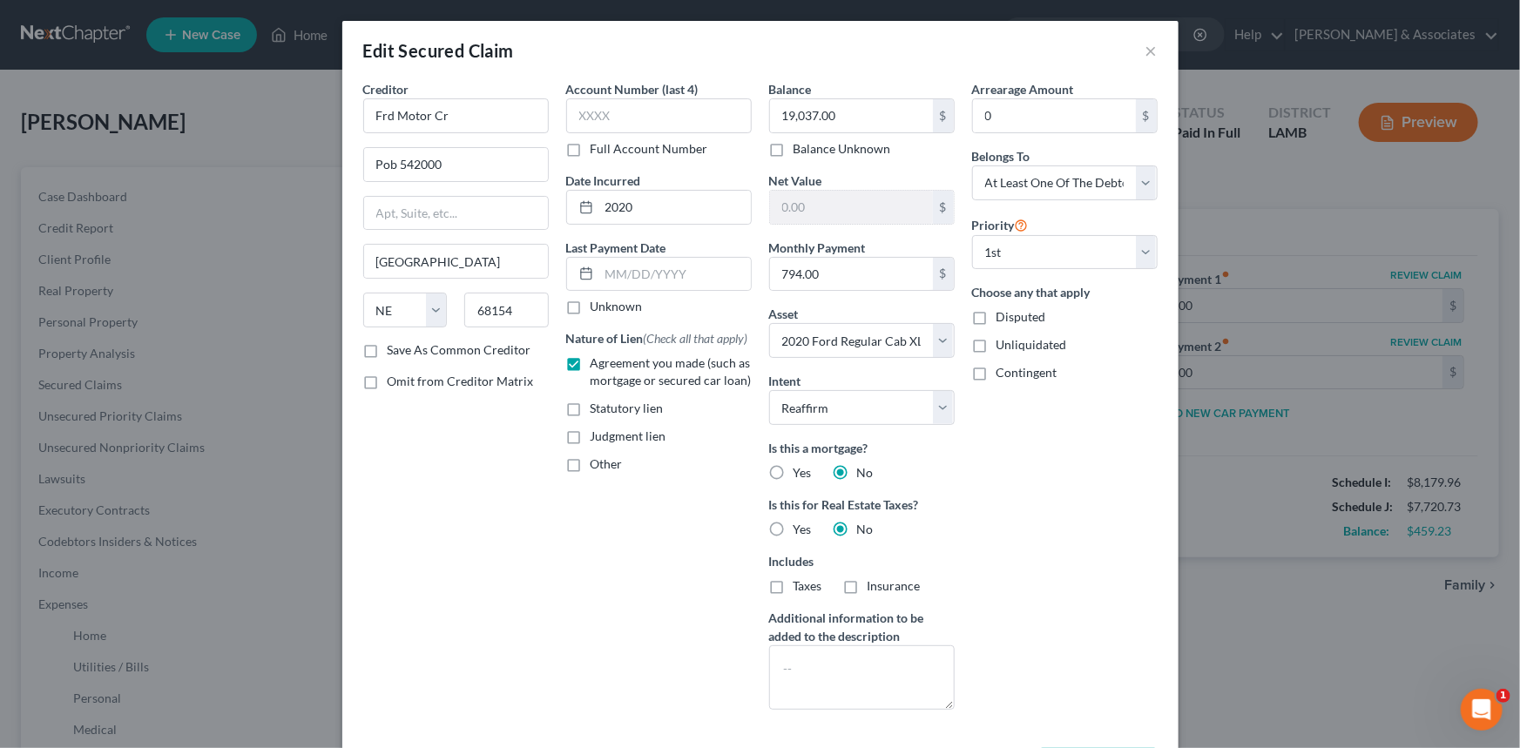
click at [1090, 640] on div "Arrearage Amount 0 $ Belongs To * Select Debtor 1 Only Debtor 2 Only Debtor 1 A…" at bounding box center [1064, 402] width 203 height 644
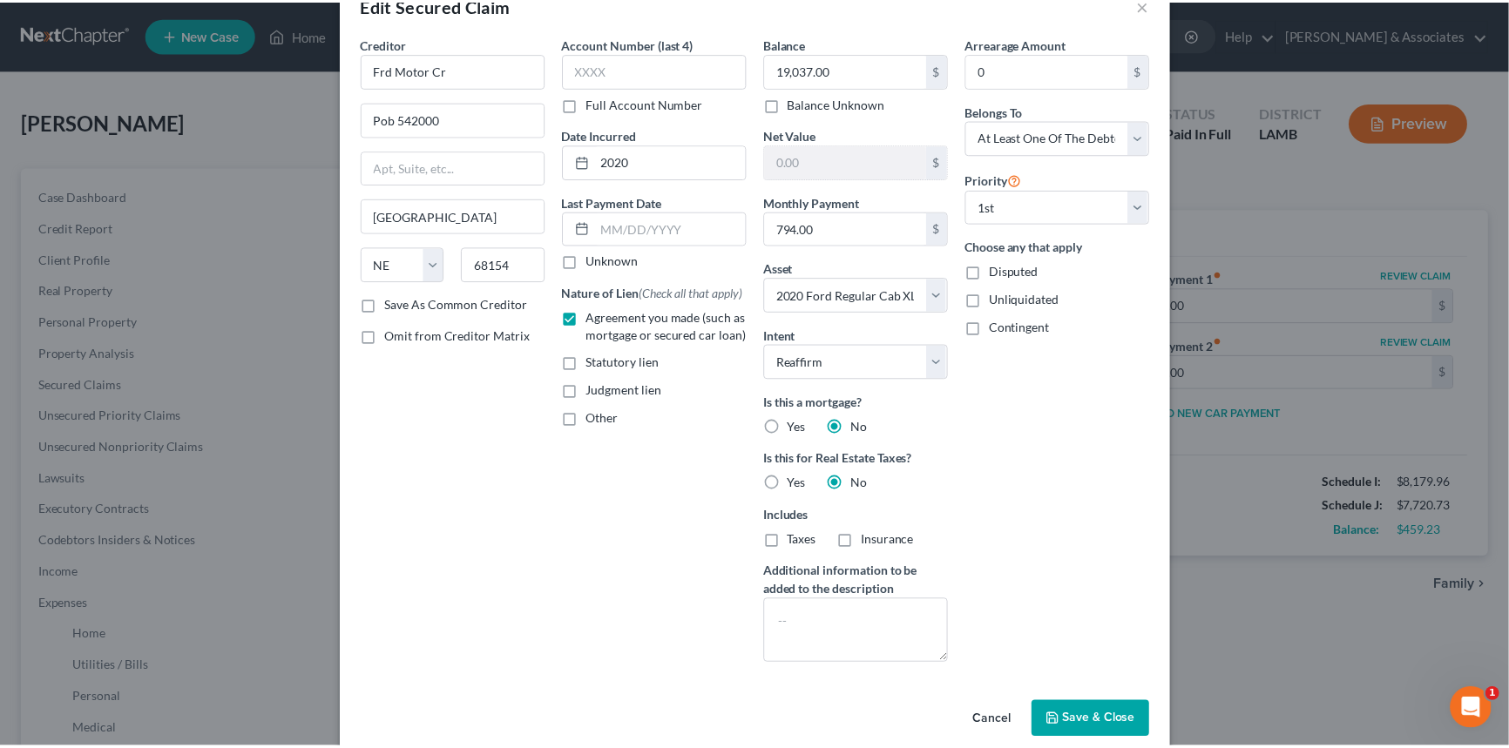
scroll to position [70, 0]
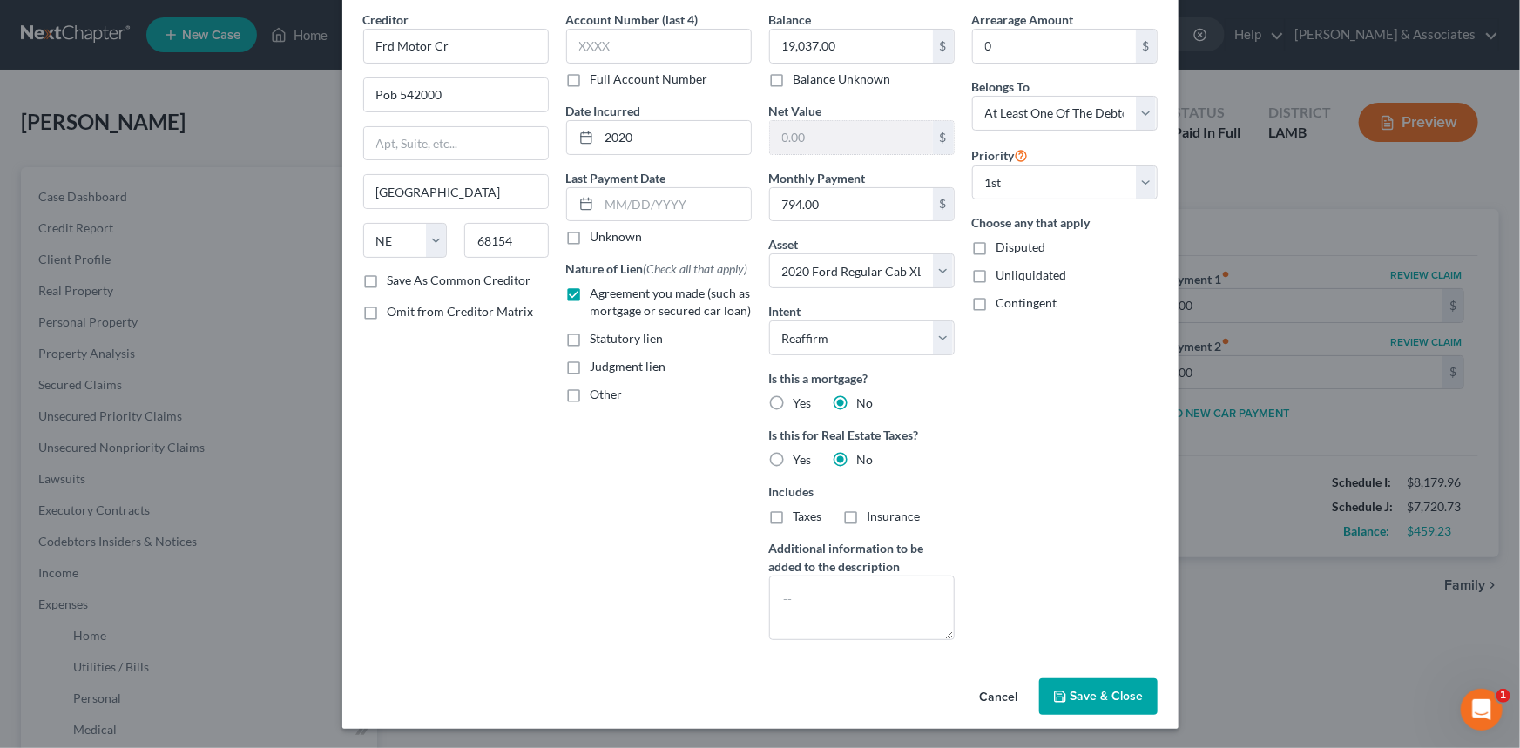
click at [1102, 689] on span "Save & Close" at bounding box center [1106, 696] width 73 height 15
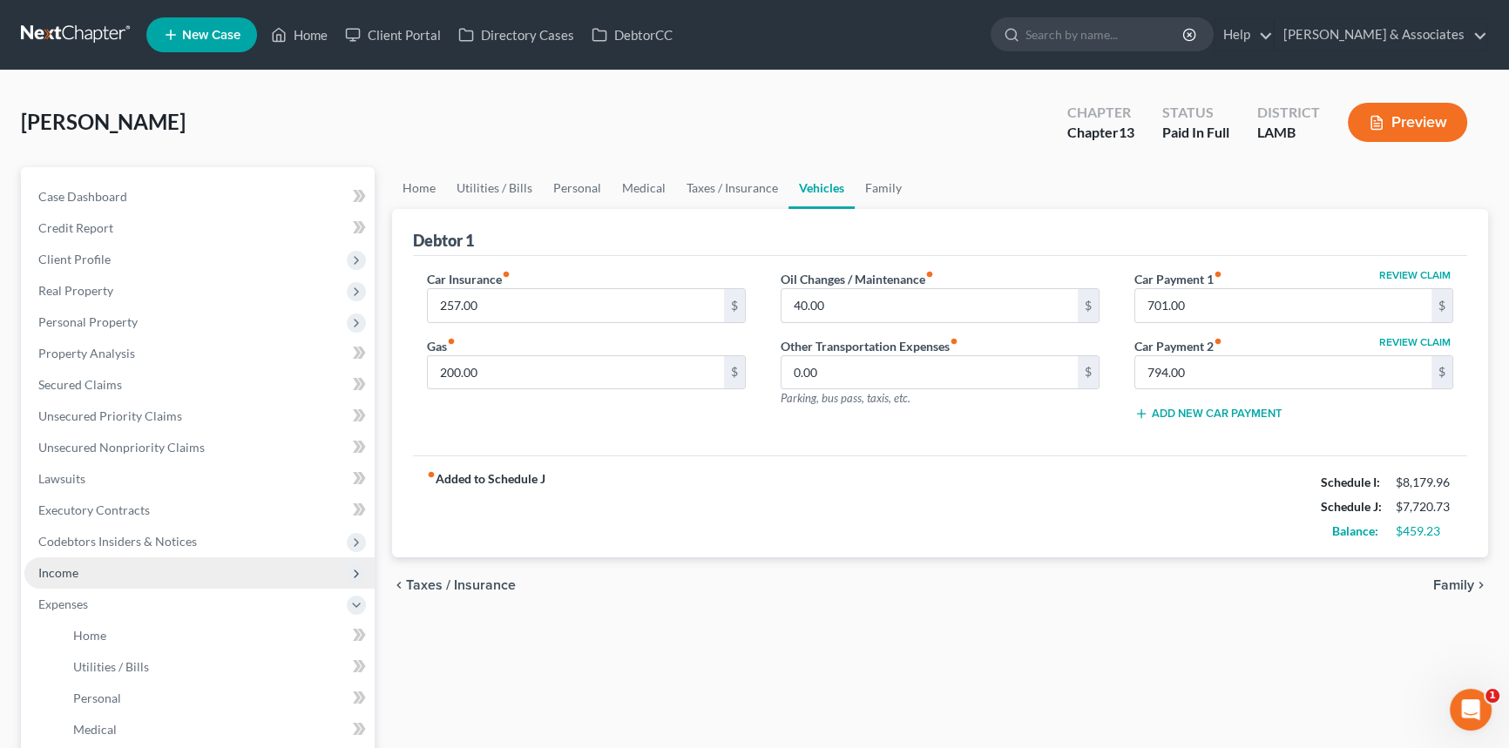
click at [157, 564] on span "Income" at bounding box center [199, 572] width 350 height 31
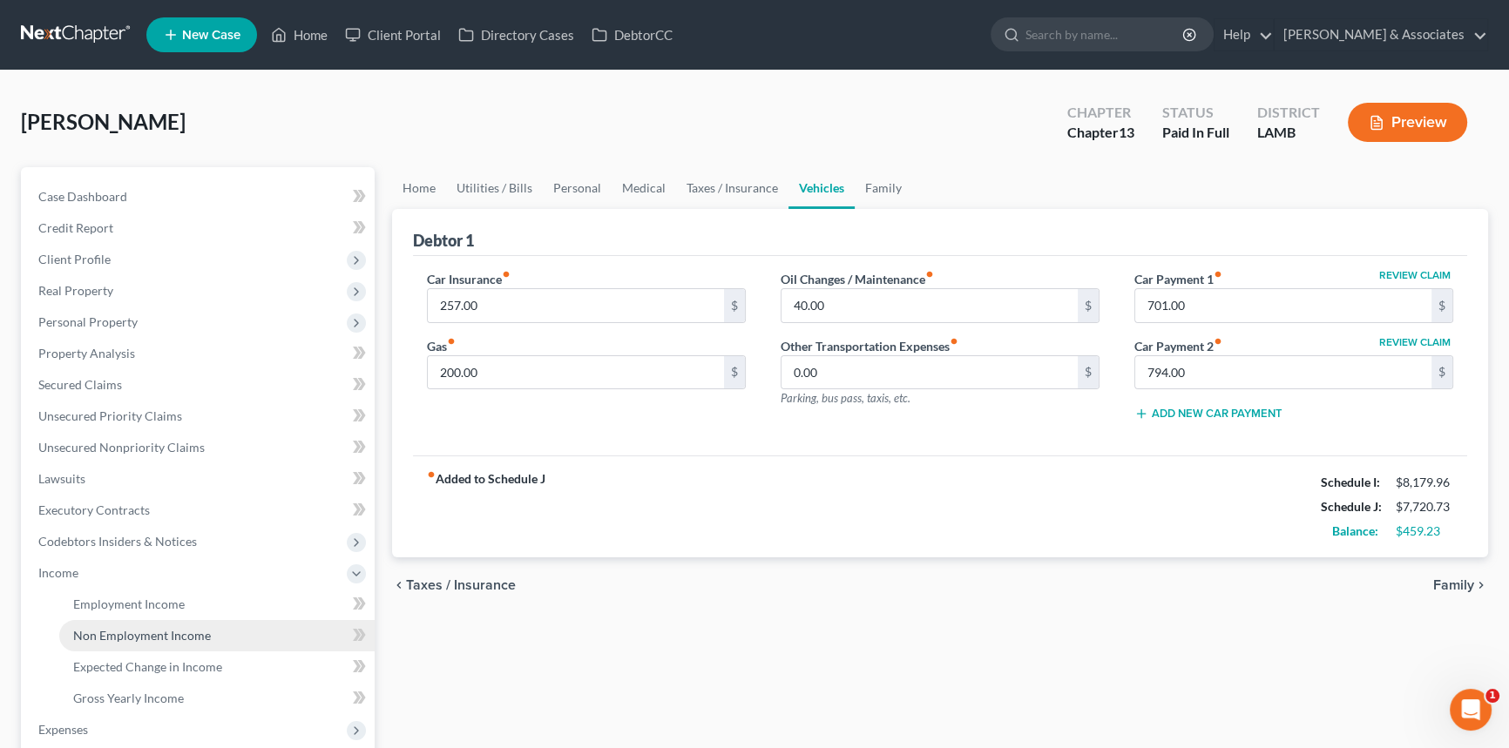
click at [149, 630] on span "Non Employment Income" at bounding box center [142, 635] width 138 height 15
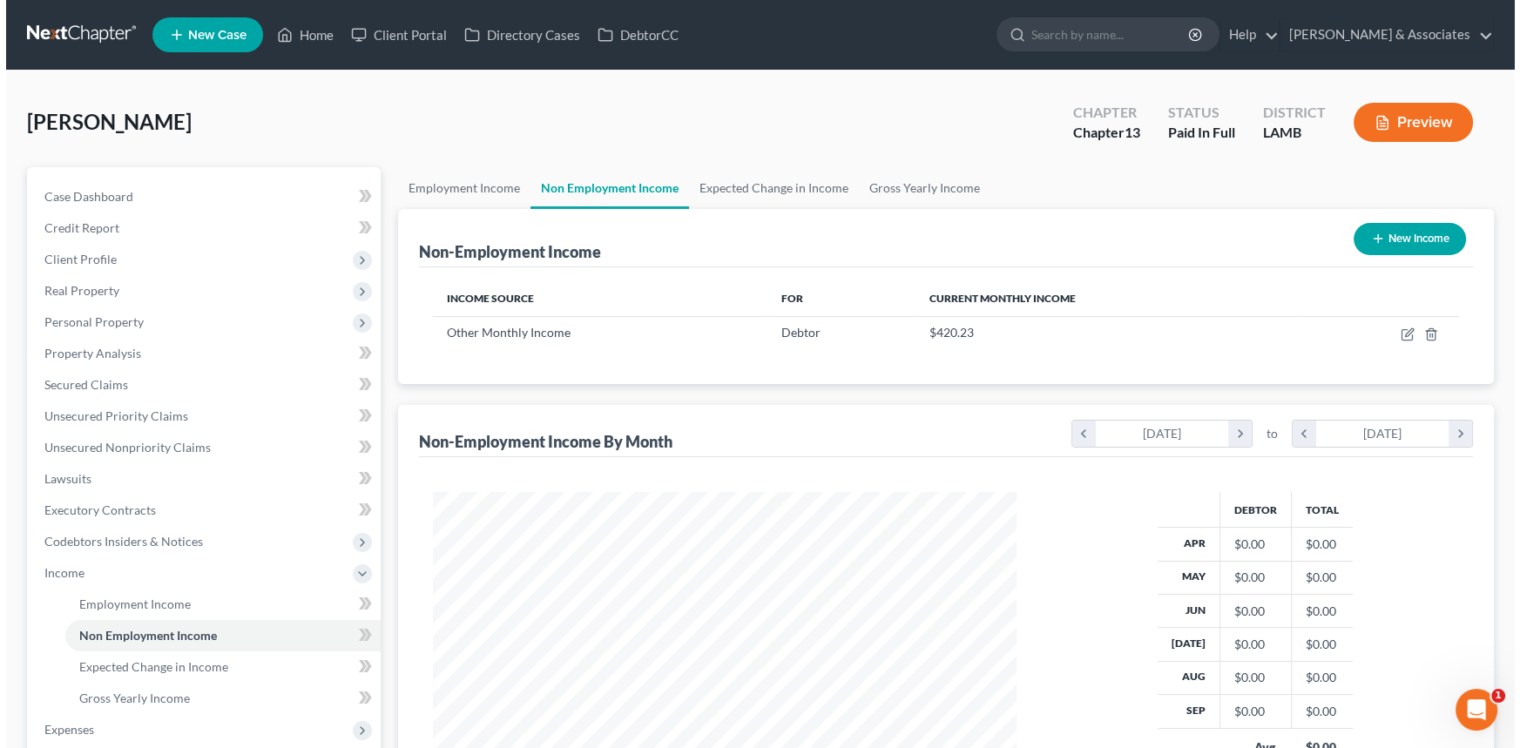
scroll to position [312, 618]
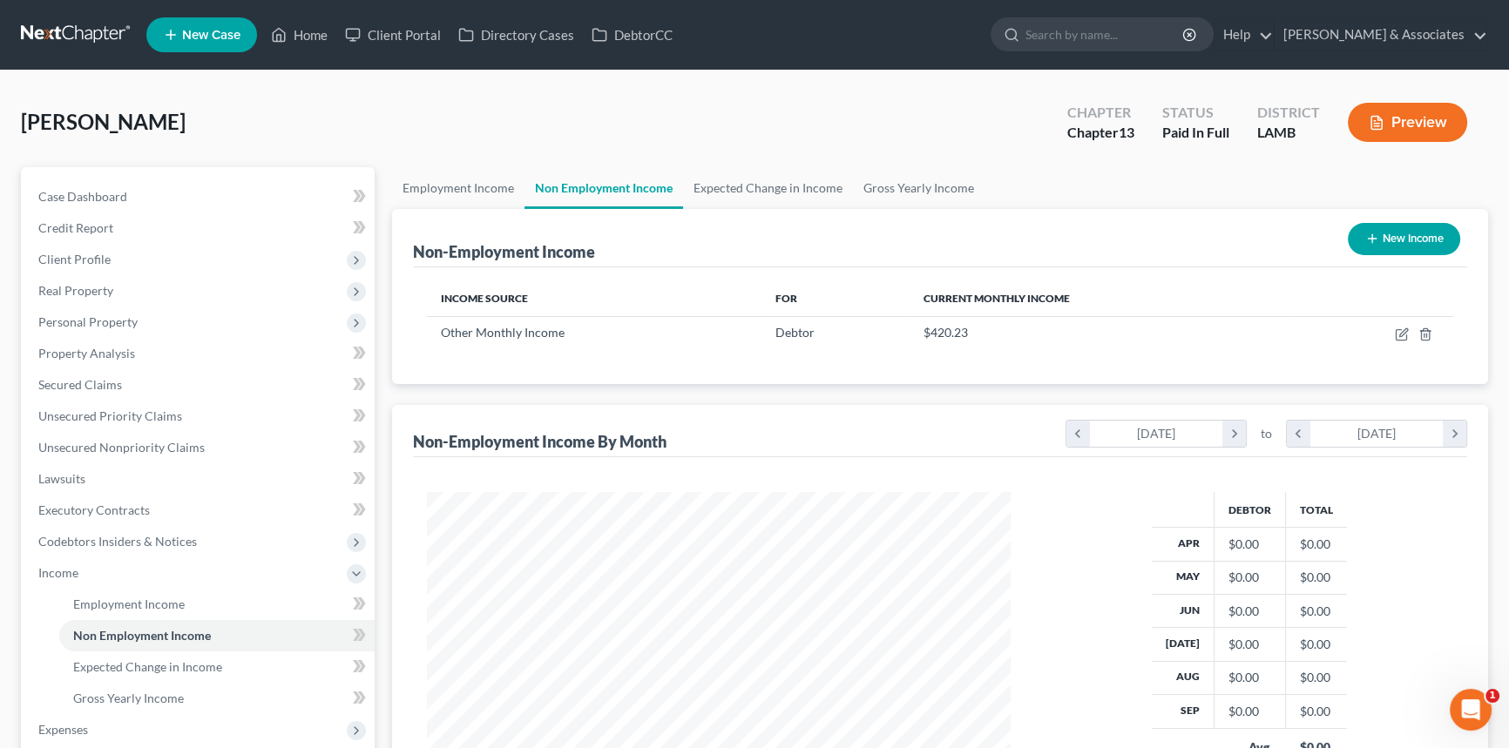
click at [1383, 226] on button "New Income" at bounding box center [1403, 239] width 112 height 32
select select "0"
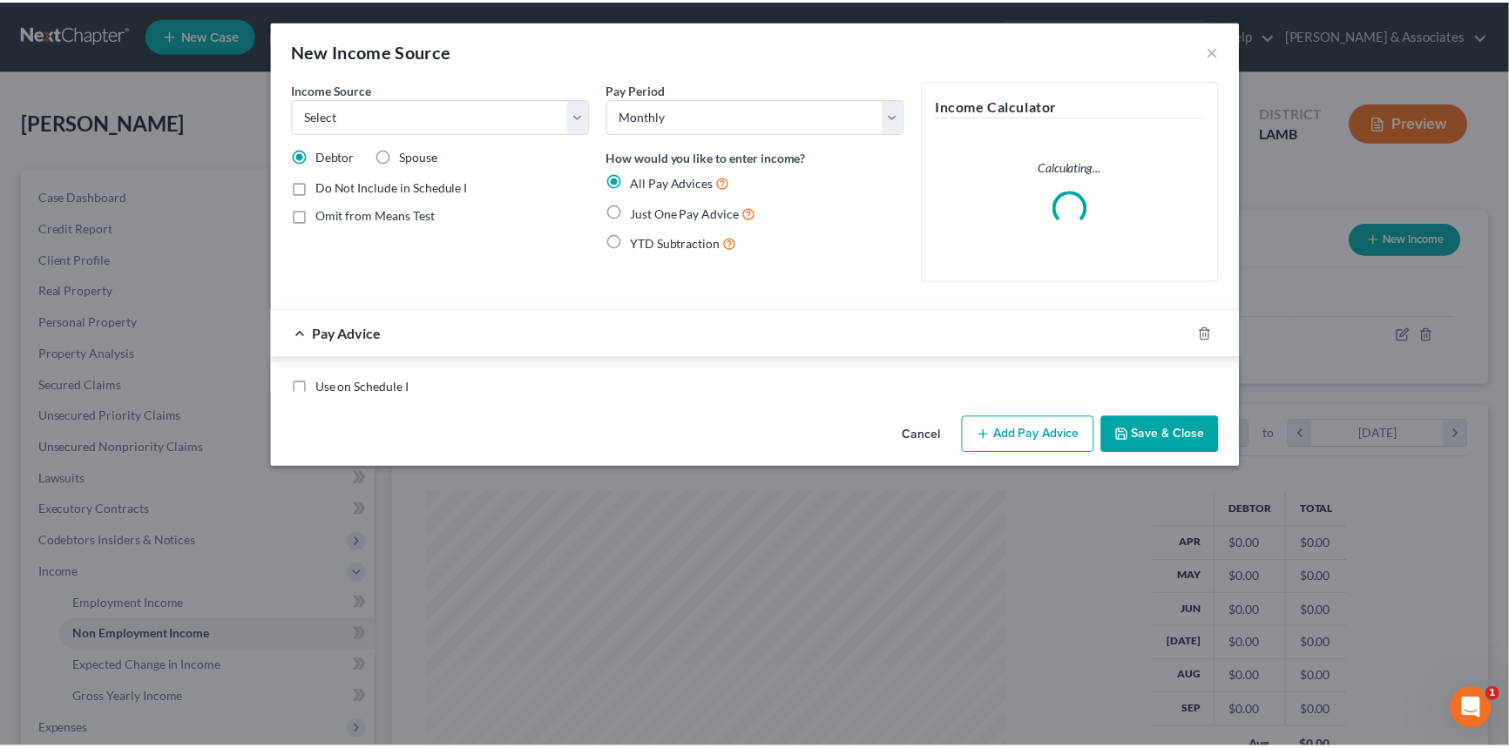
scroll to position [312, 624]
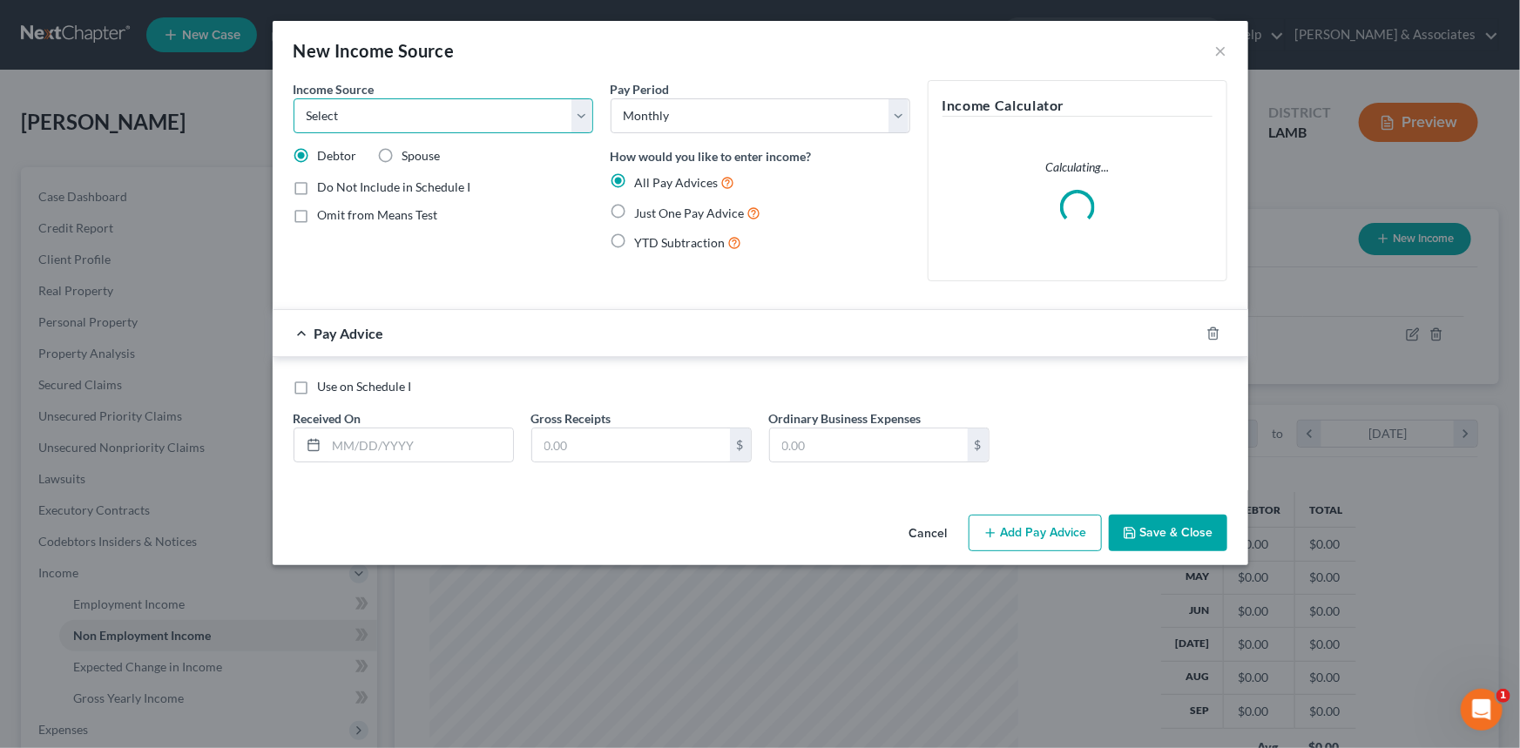
click at [411, 115] on select "Select Unemployment Disability (from employer) Pension Retirement Social Securi…" at bounding box center [444, 115] width 300 height 35
select select "8"
click at [294, 98] on select "Select Unemployment Disability (from employer) Pension Retirement Social Securi…" at bounding box center [444, 115] width 300 height 35
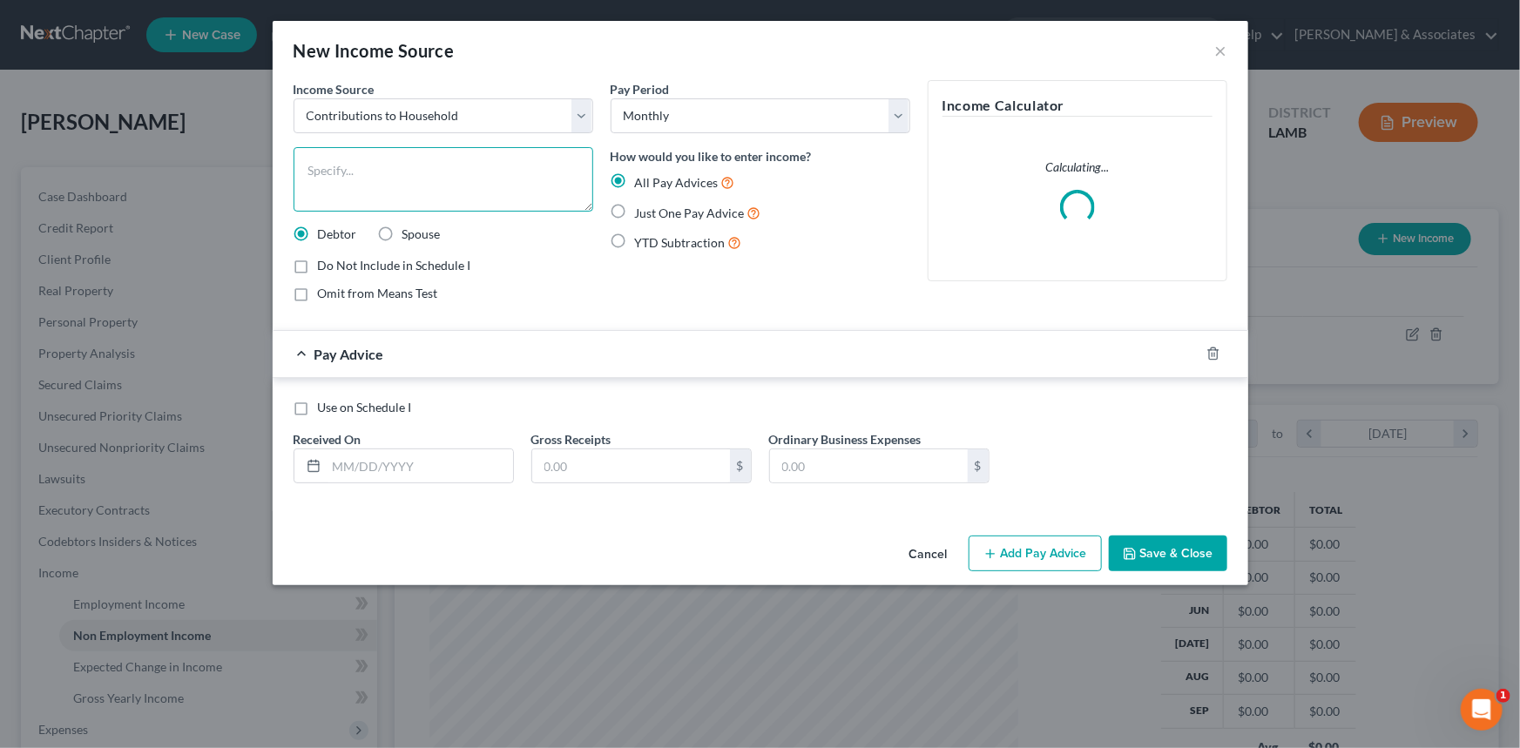
click at [432, 183] on textarea at bounding box center [444, 179] width 300 height 64
type textarea "Ex-husban"
click at [941, 543] on button "Cancel" at bounding box center [928, 554] width 66 height 35
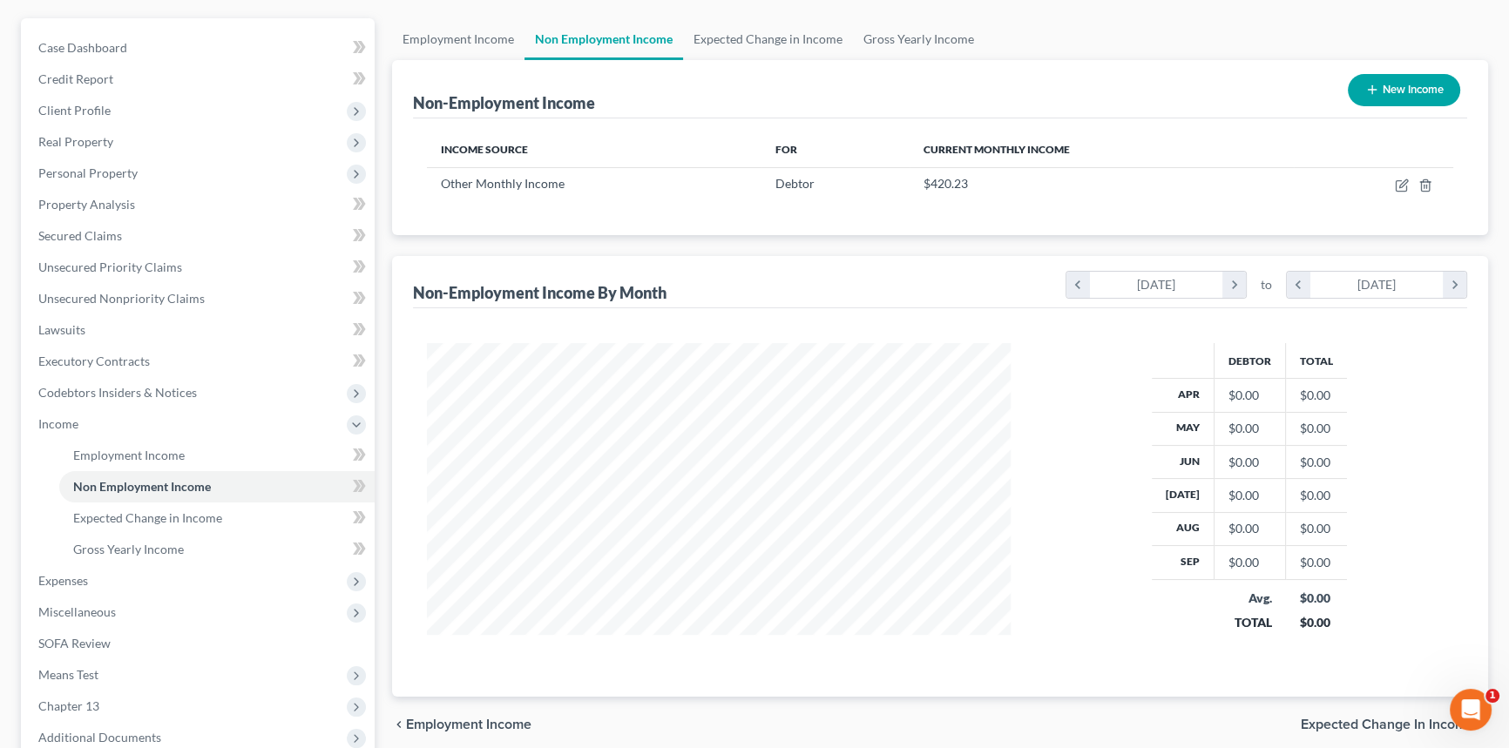
scroll to position [316, 0]
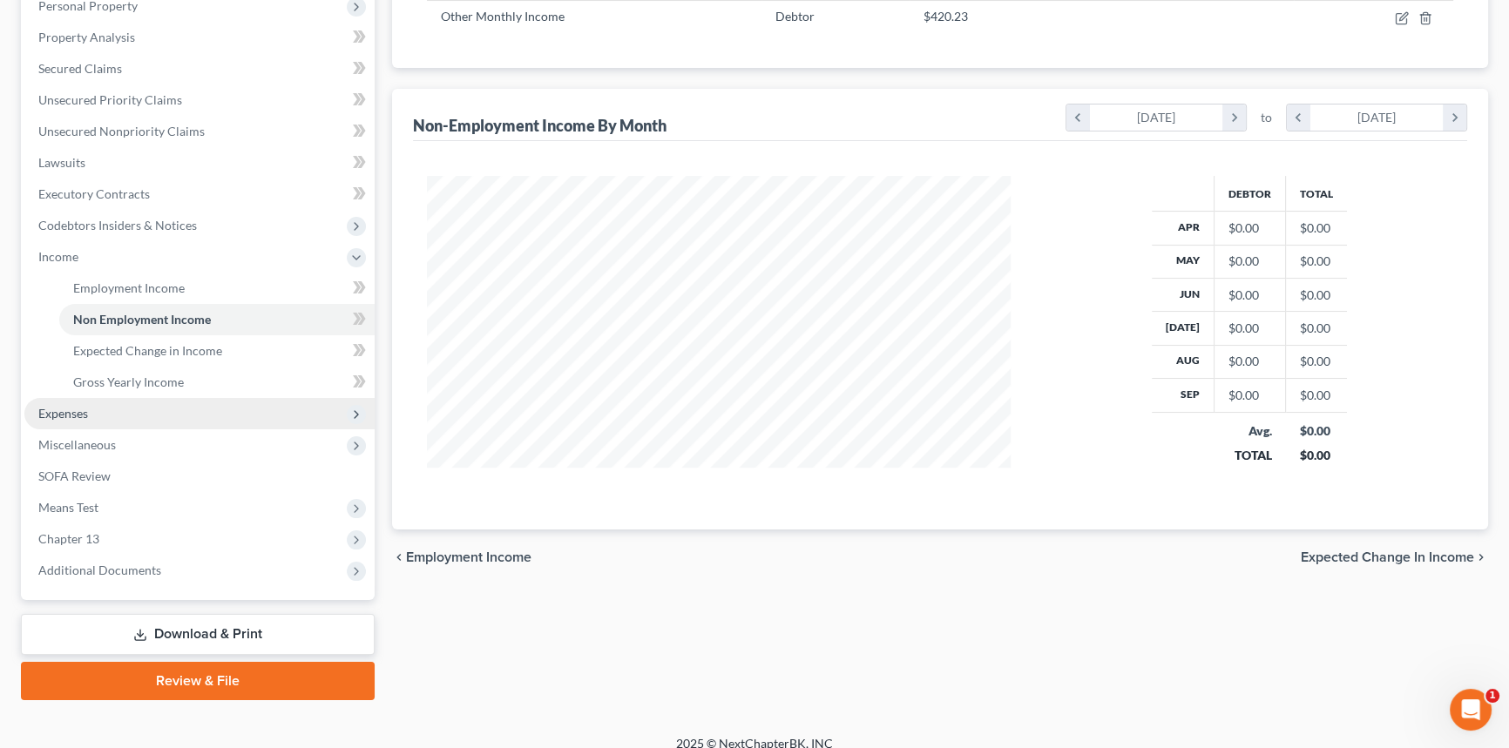
click at [97, 403] on span "Expenses" at bounding box center [199, 413] width 350 height 31
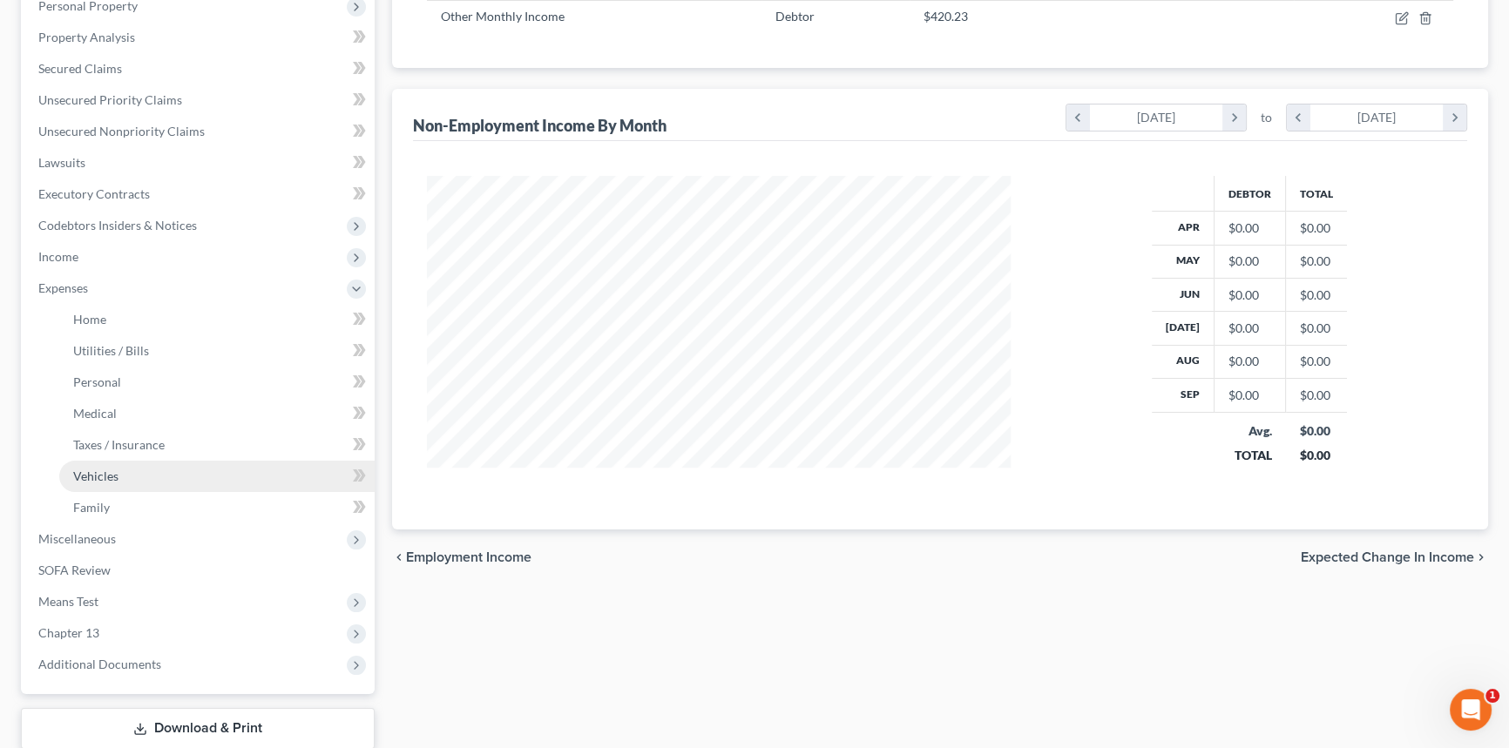
click at [184, 471] on link "Vehicles" at bounding box center [216, 476] width 315 height 31
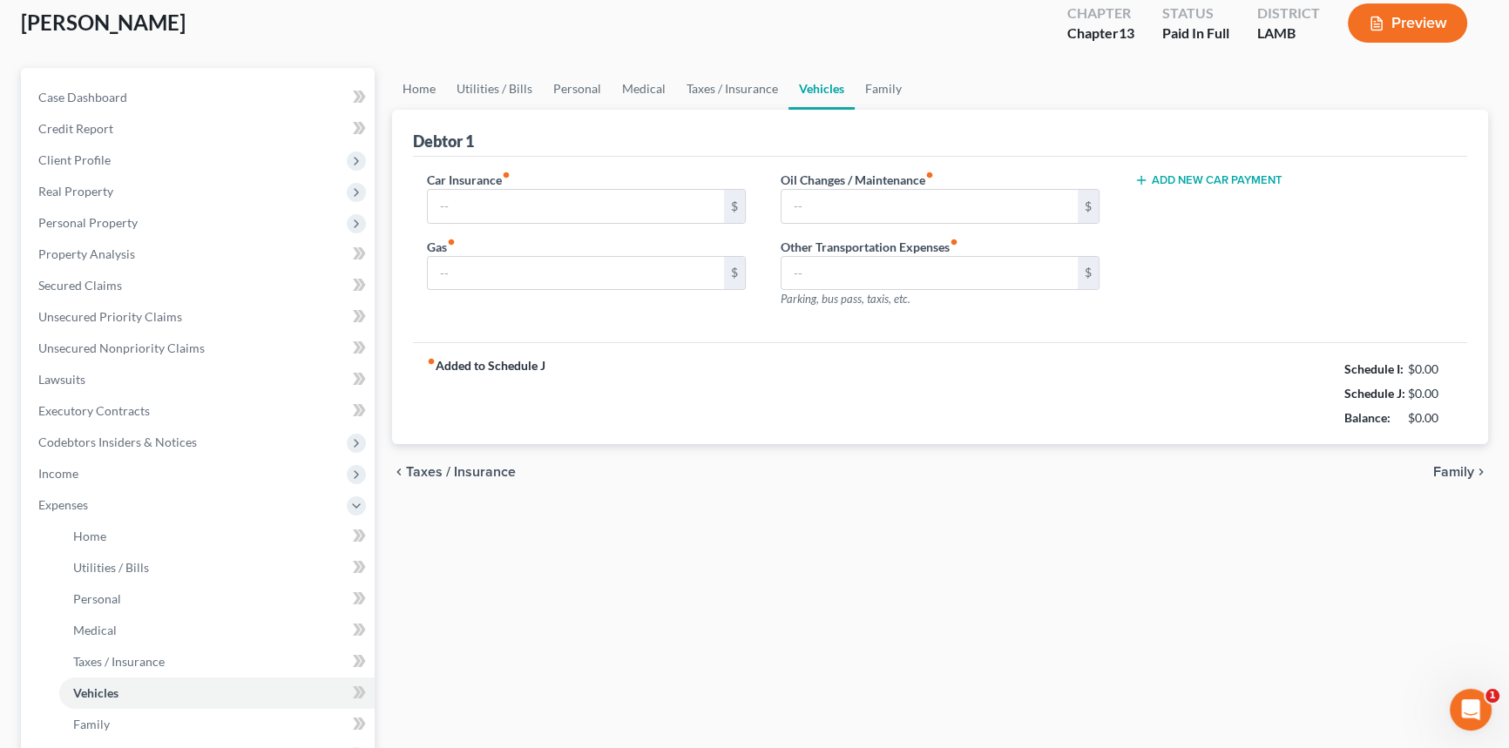
type input "257.00"
type input "200.00"
type input "40.00"
type input "0.00"
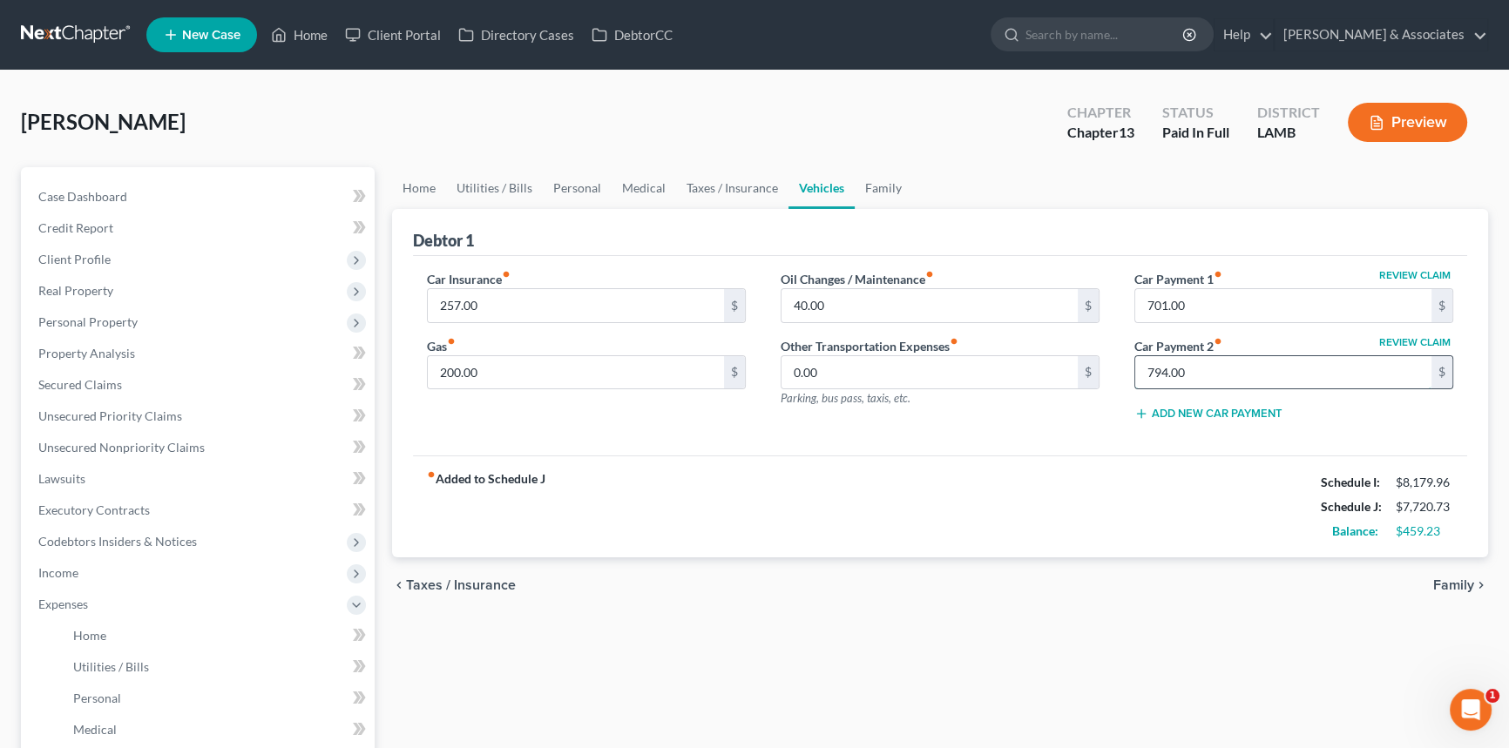
click at [1281, 369] on input "794.00" at bounding box center [1283, 372] width 296 height 33
drag, startPoint x: 1083, startPoint y: 577, endPoint x: 963, endPoint y: 492, distance: 146.2
click at [1070, 572] on div "chevron_left Taxes / Insurance Family chevron_right" at bounding box center [940, 585] width 1096 height 56
click at [889, 188] on link "Family" at bounding box center [882, 188] width 57 height 42
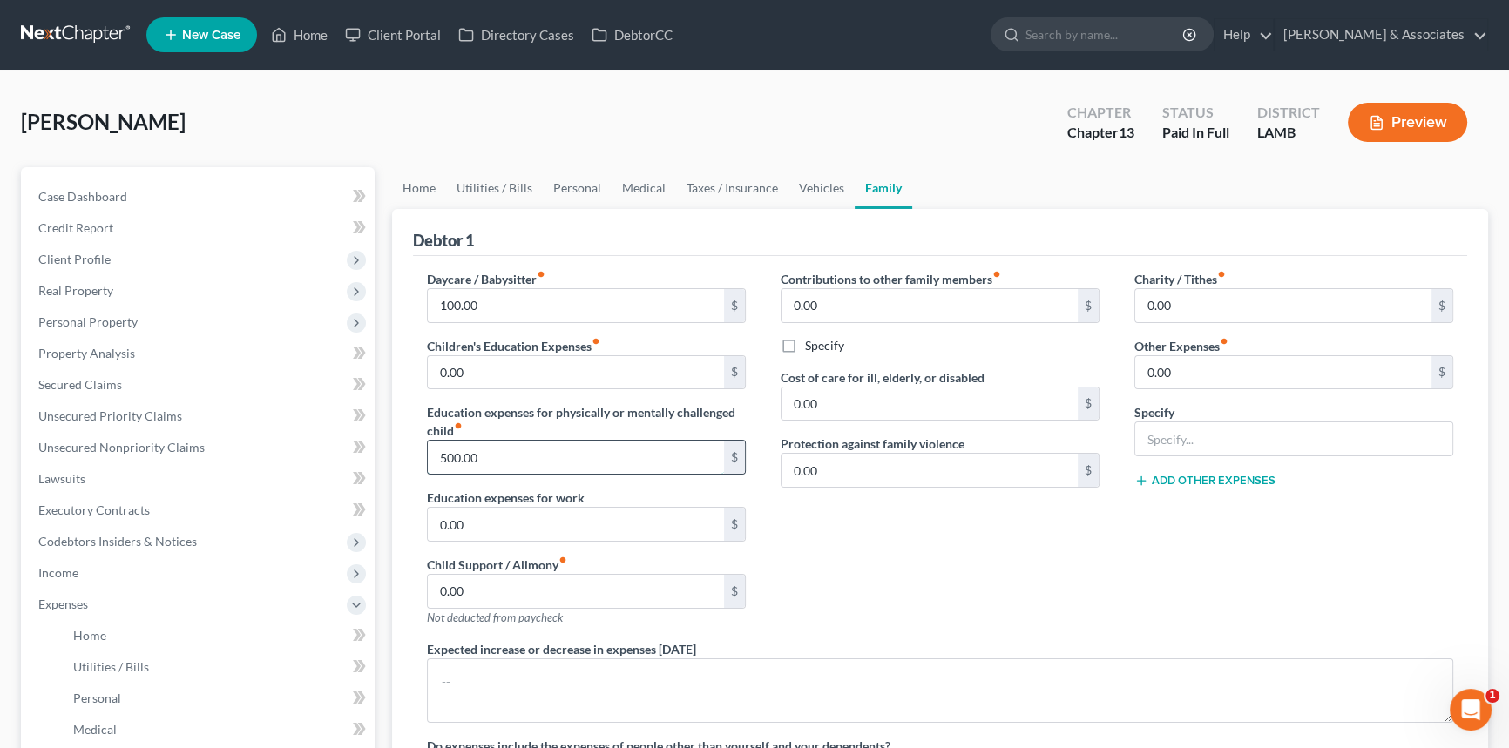
click at [593, 443] on input "500.00" at bounding box center [576, 457] width 296 height 33
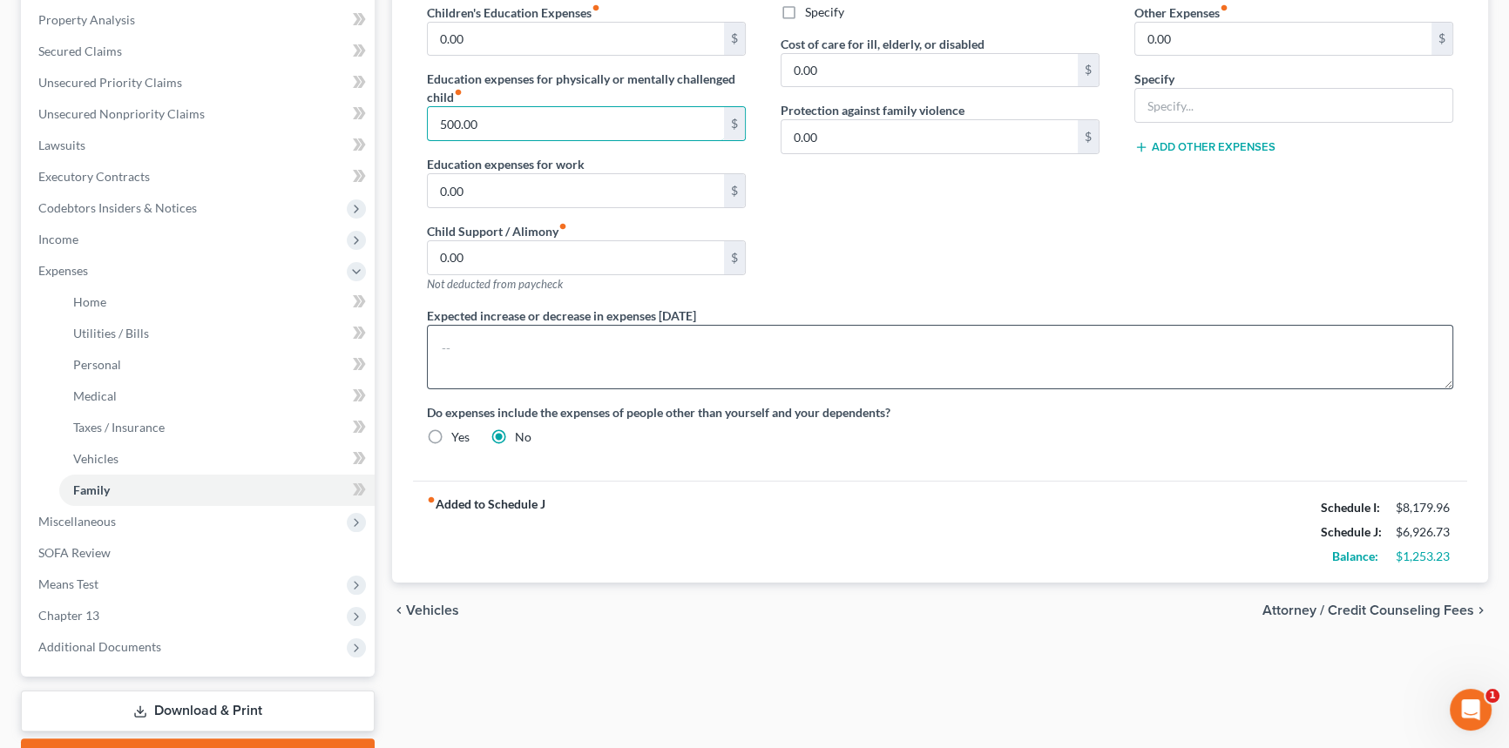
scroll to position [189, 0]
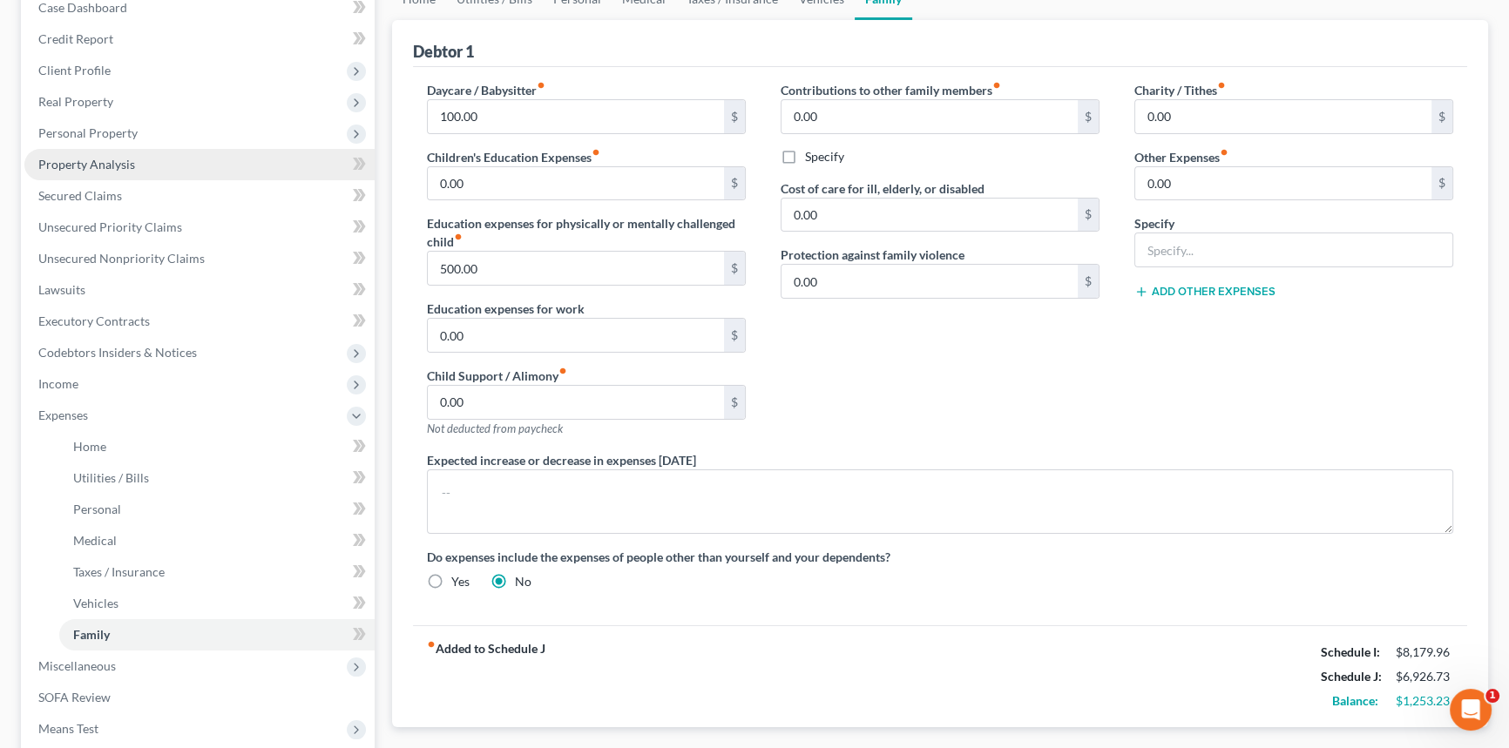
click at [135, 149] on link "Property Analysis" at bounding box center [199, 164] width 350 height 31
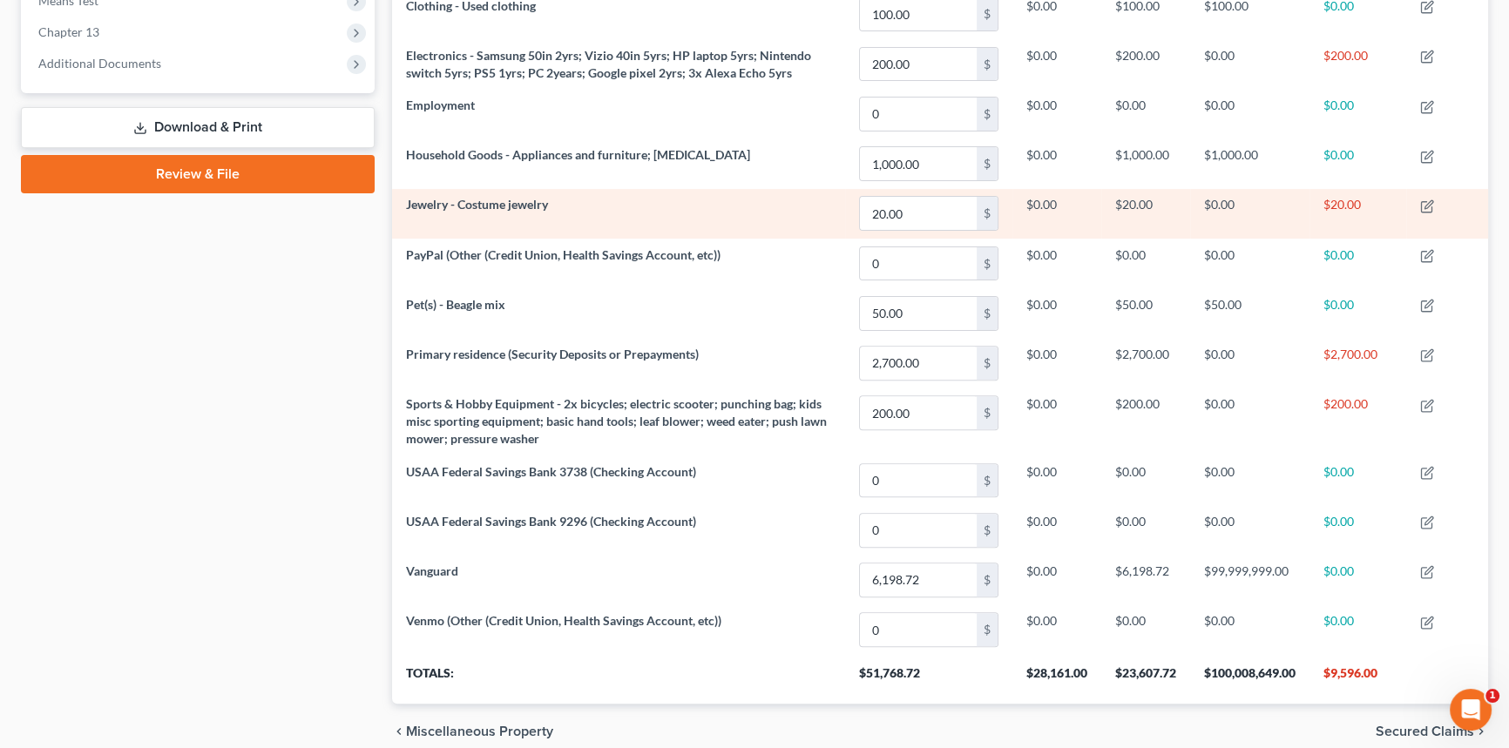
scroll to position [771, 0]
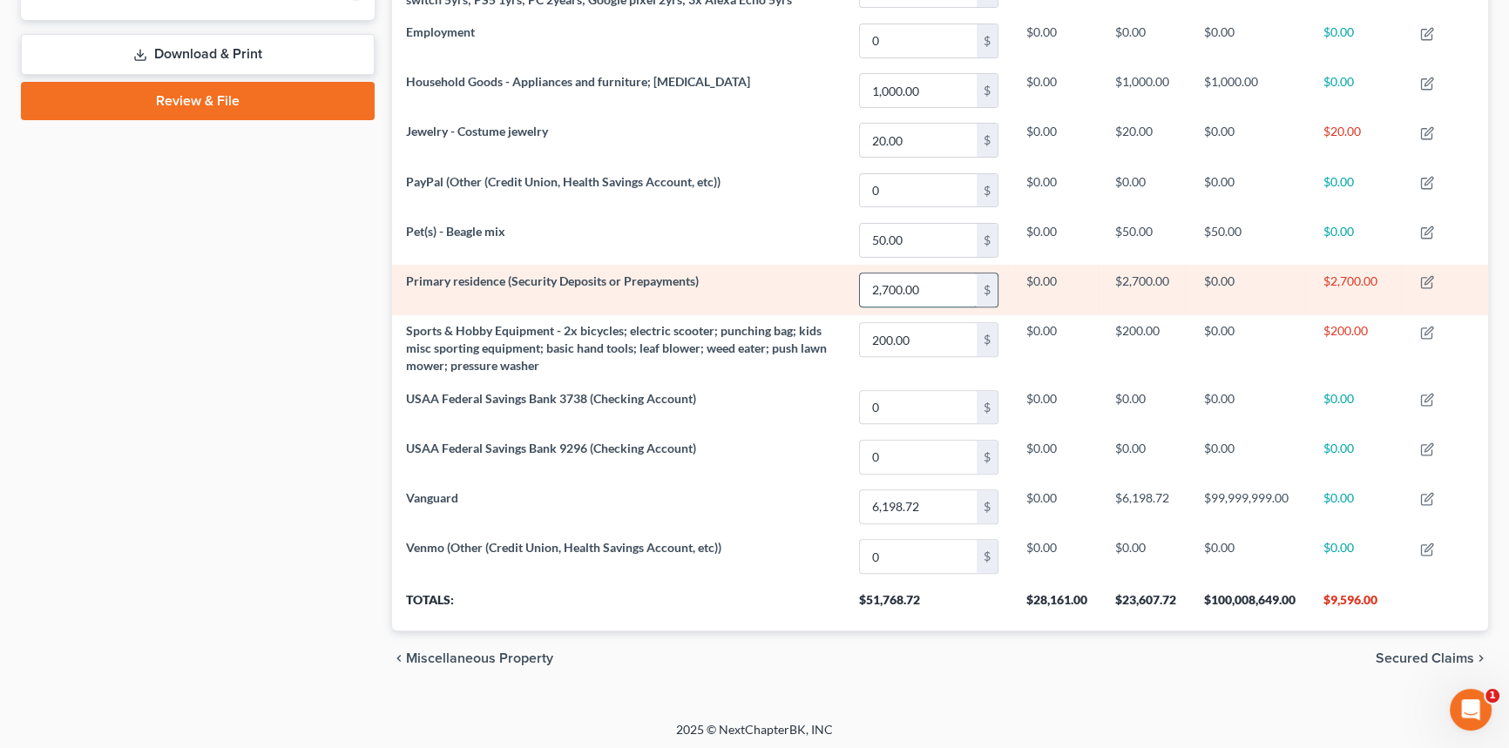
click at [908, 284] on input "2,700.00" at bounding box center [918, 289] width 117 height 33
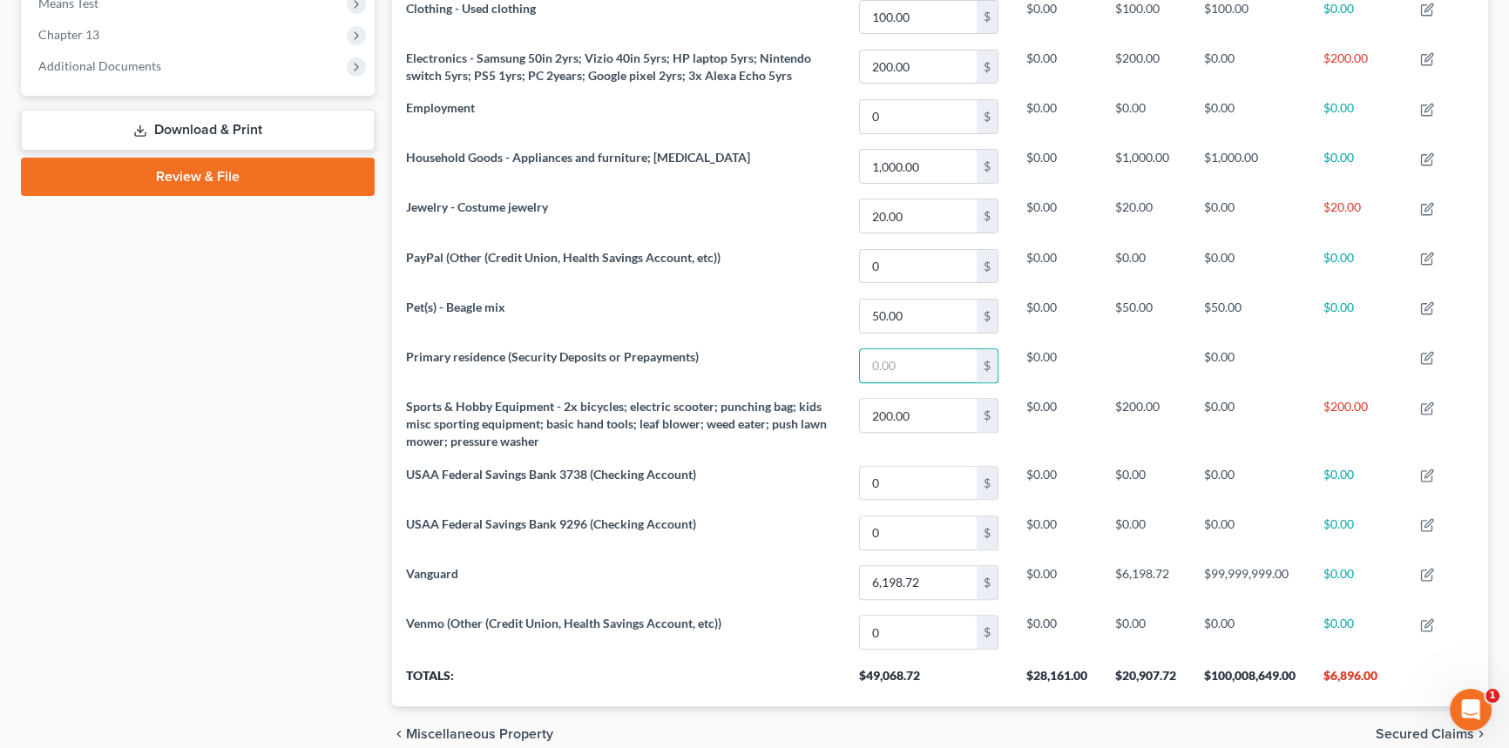
scroll to position [612, 0]
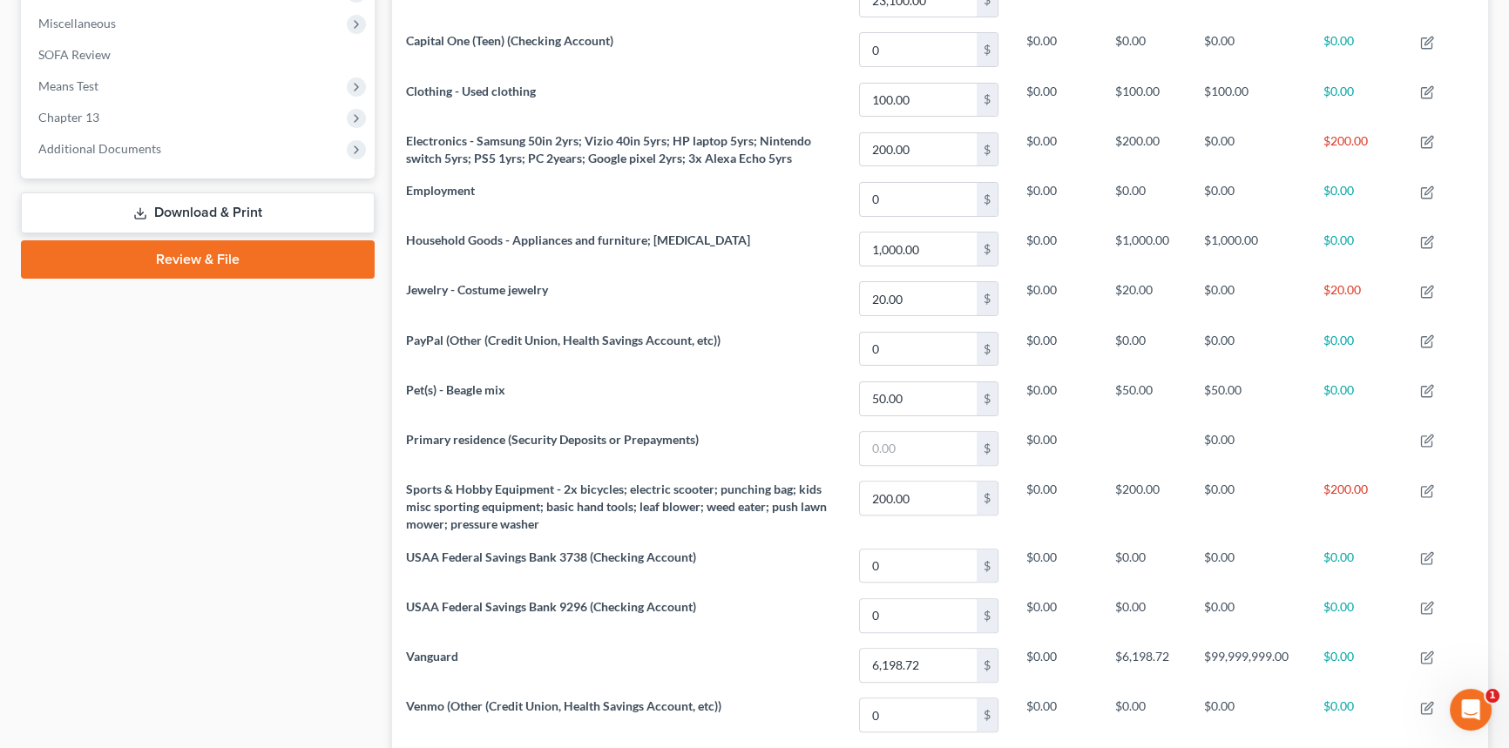
click at [234, 438] on div "Case Dashboard Payments Invoices Payments Payments Credit Report Client Profile" at bounding box center [197, 200] width 371 height 1290
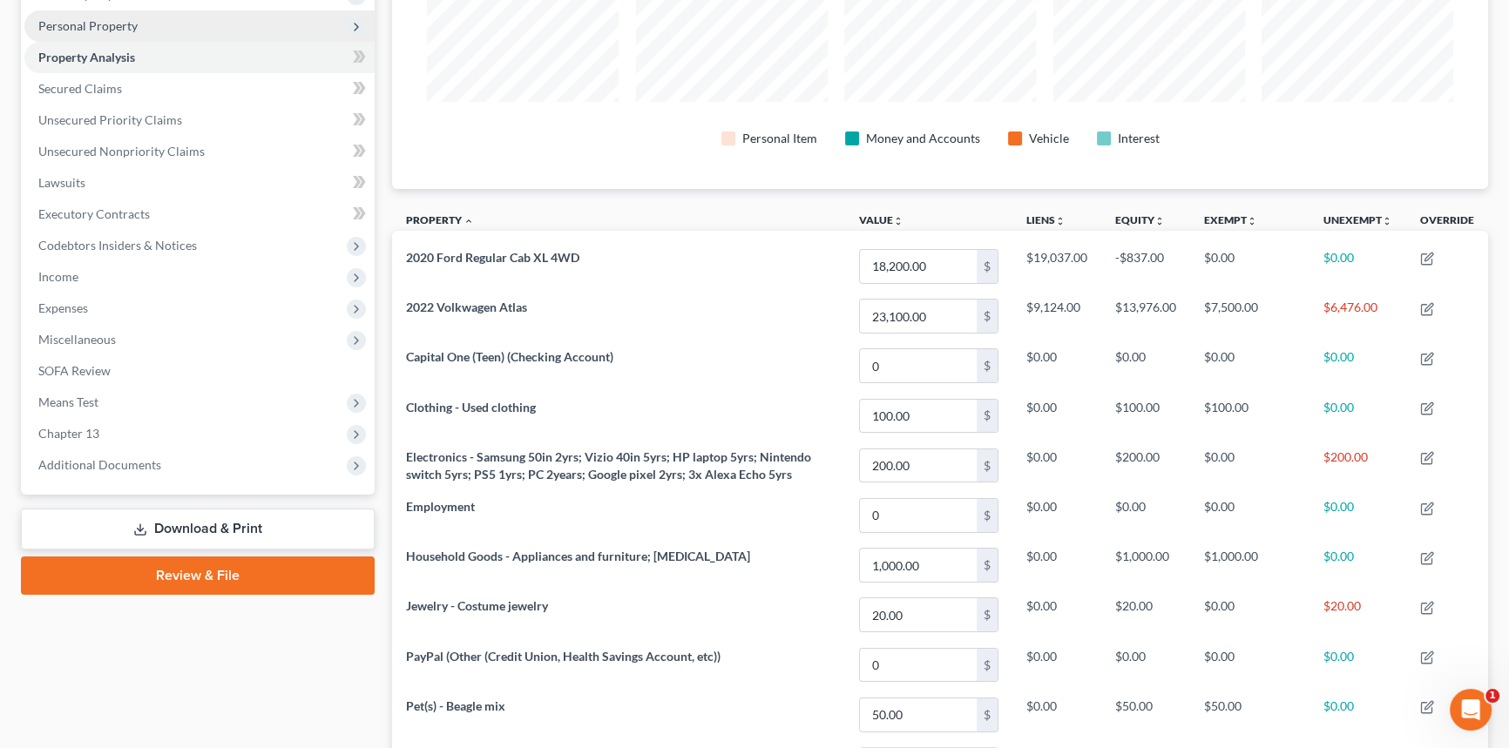
click at [154, 30] on span "Personal Property" at bounding box center [199, 25] width 350 height 31
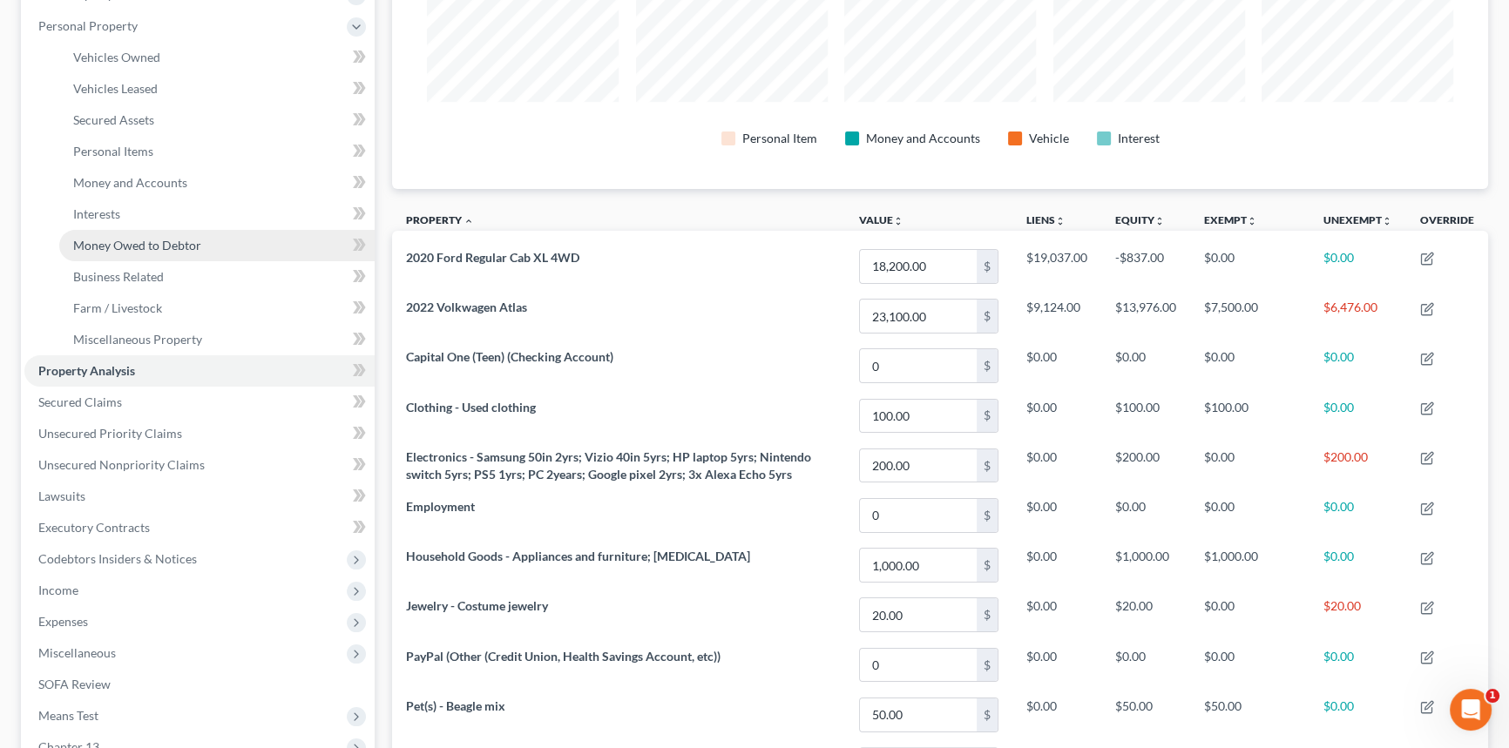
click at [183, 249] on span "Money Owed to Debtor" at bounding box center [137, 245] width 128 height 15
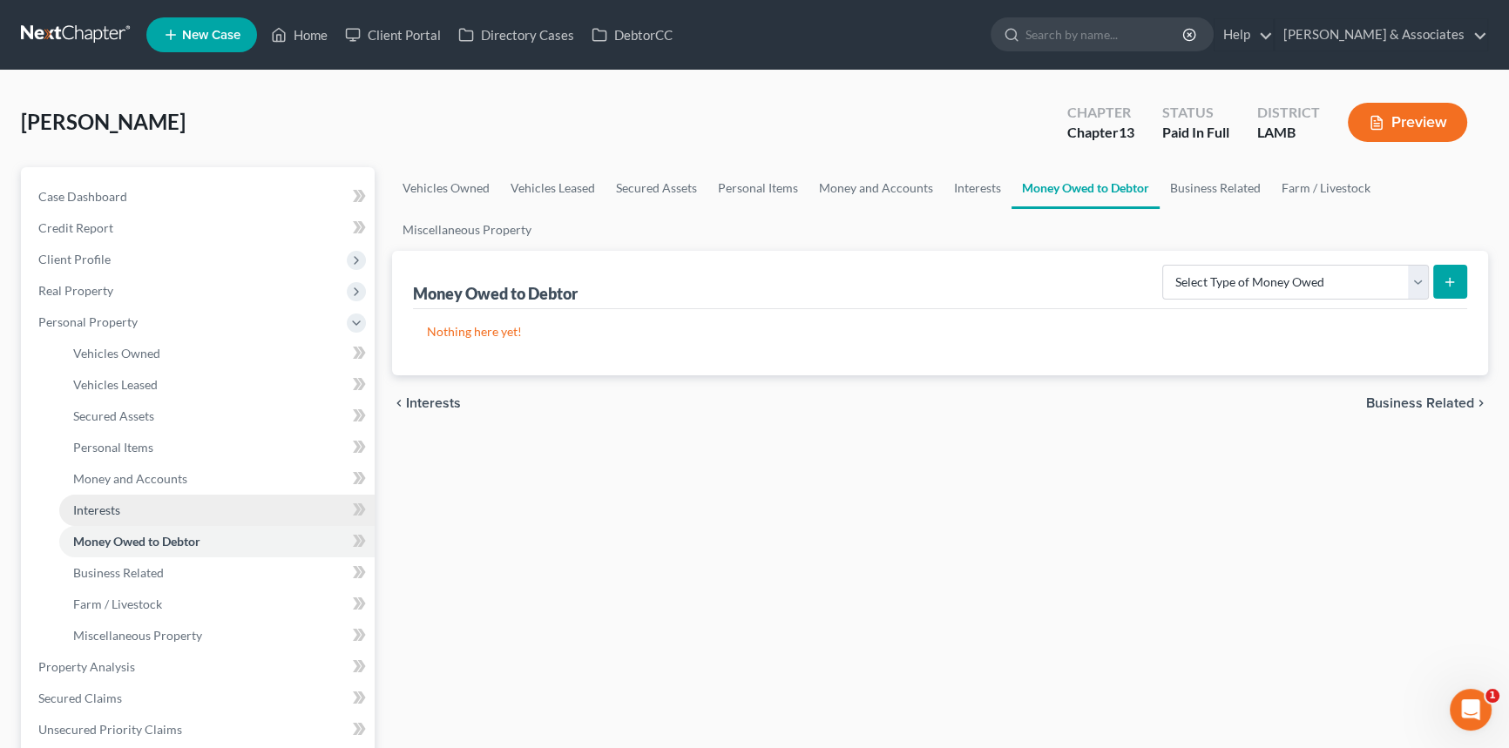
click at [157, 523] on link "Interests" at bounding box center [216, 510] width 315 height 31
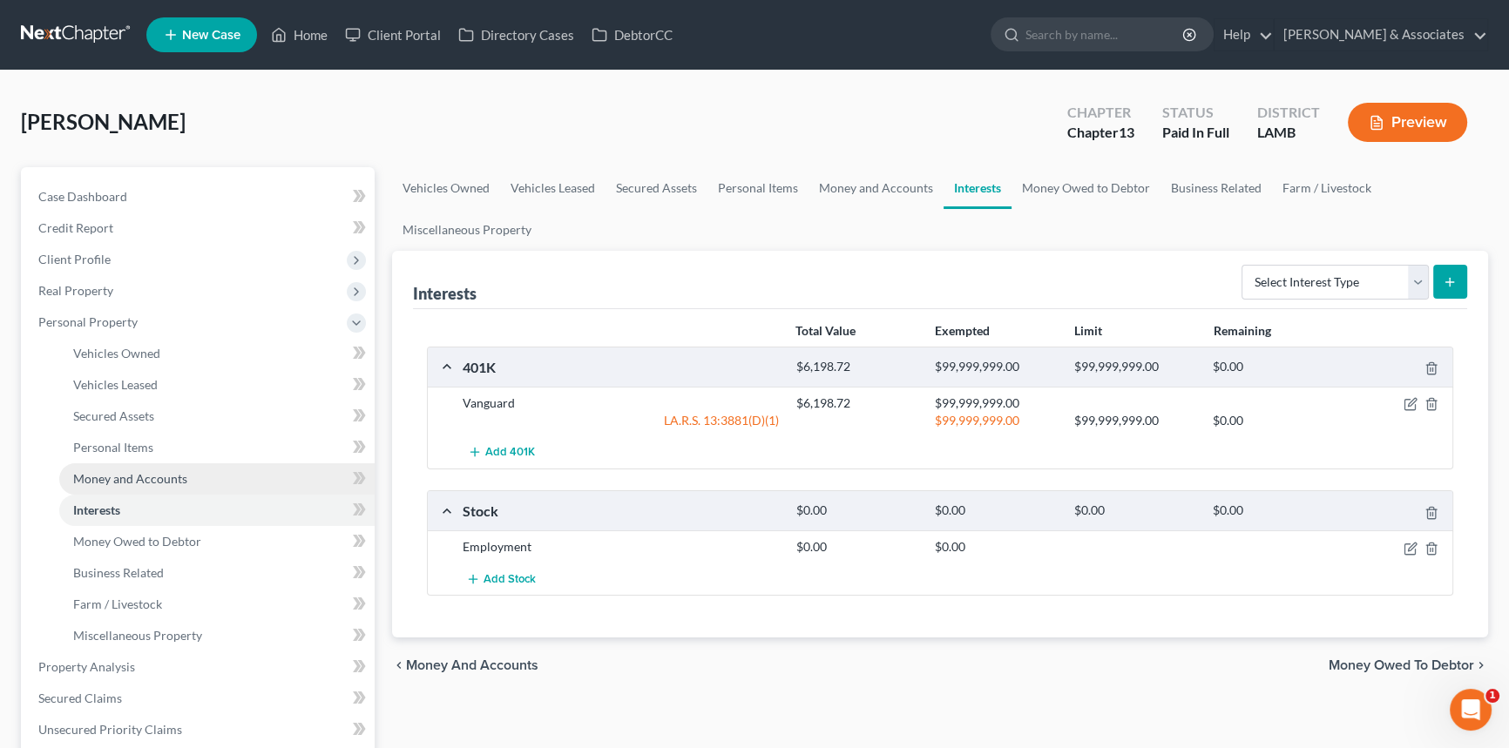
click at [157, 476] on span "Money and Accounts" at bounding box center [130, 478] width 114 height 15
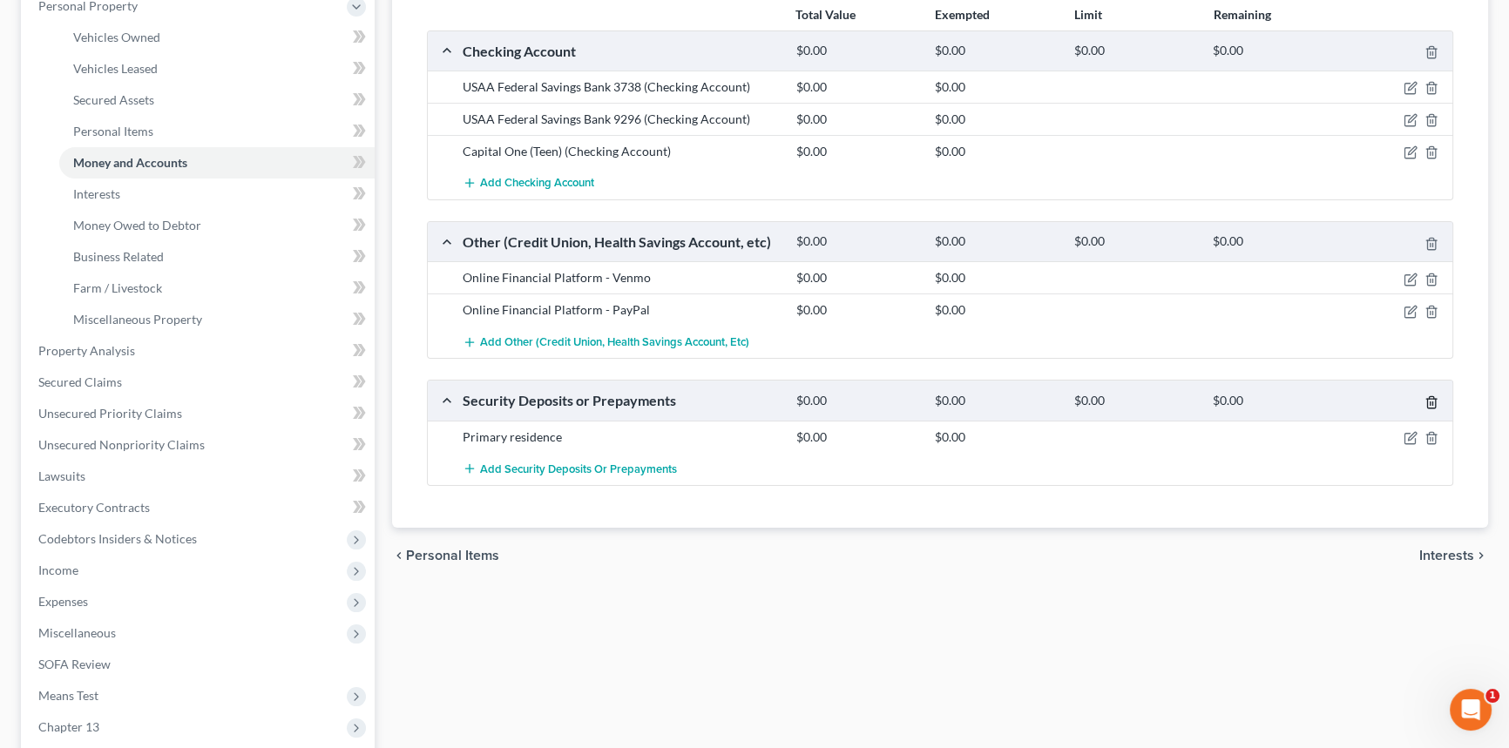
click at [1434, 396] on icon "button" at bounding box center [1431, 402] width 14 height 14
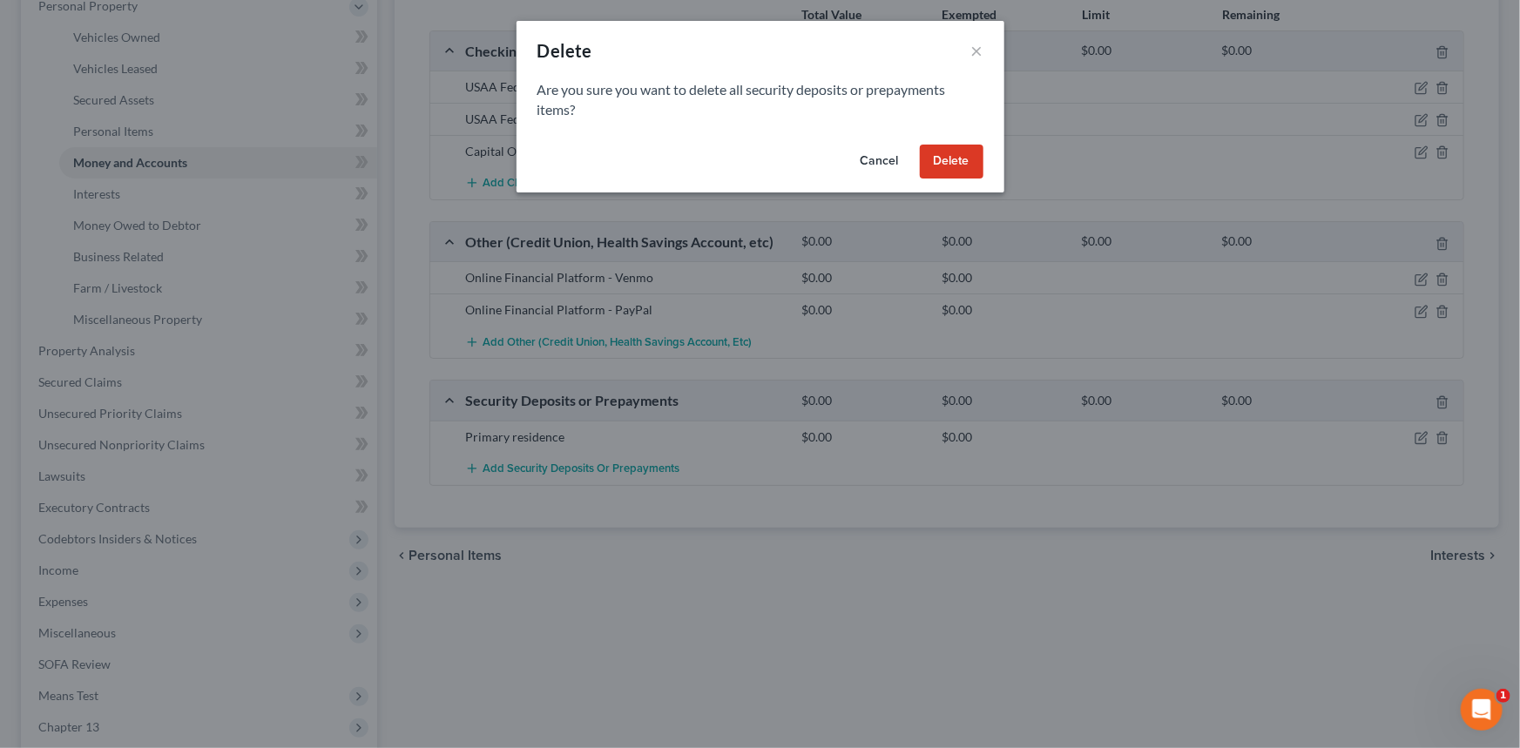
click at [958, 154] on button "Delete" at bounding box center [952, 162] width 64 height 35
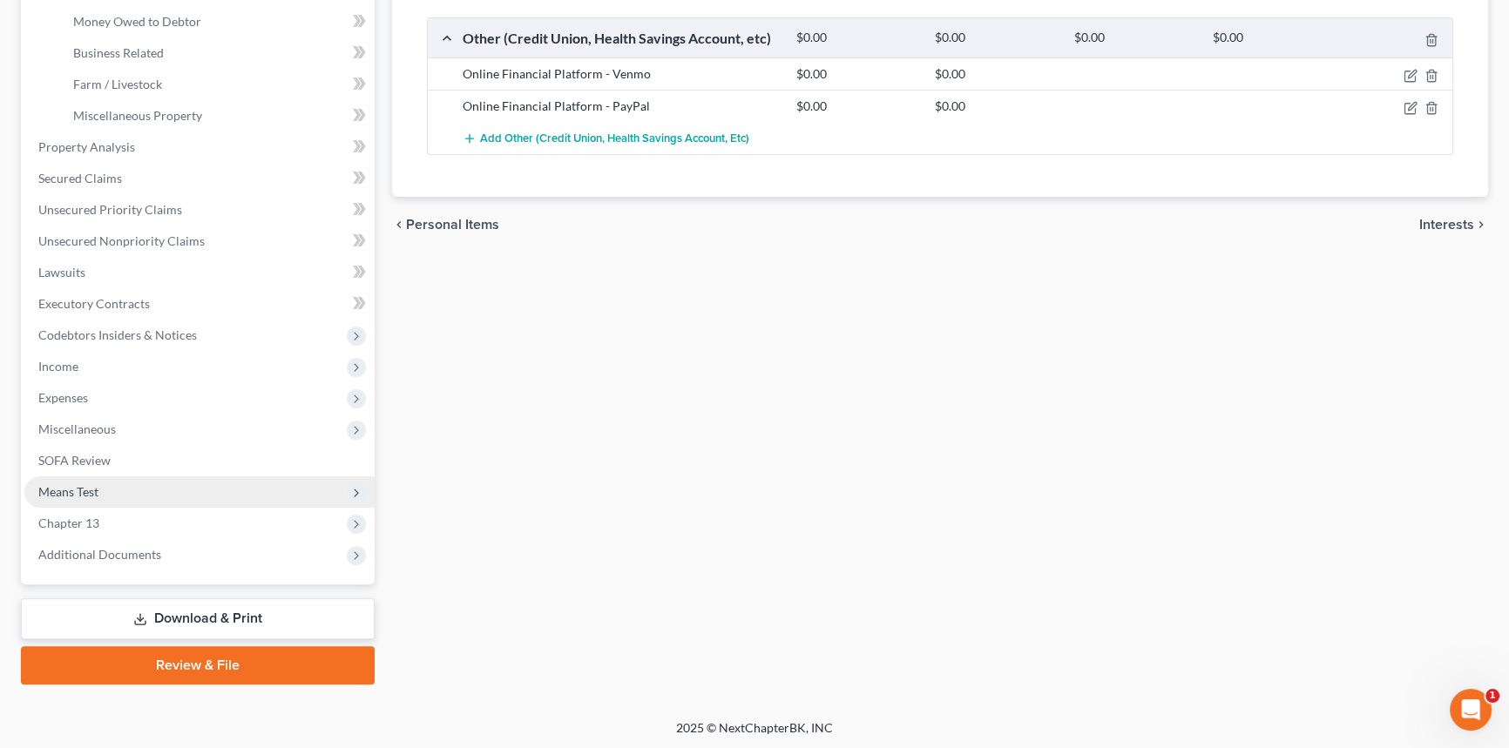
click at [133, 496] on span "Means Test" at bounding box center [199, 491] width 350 height 31
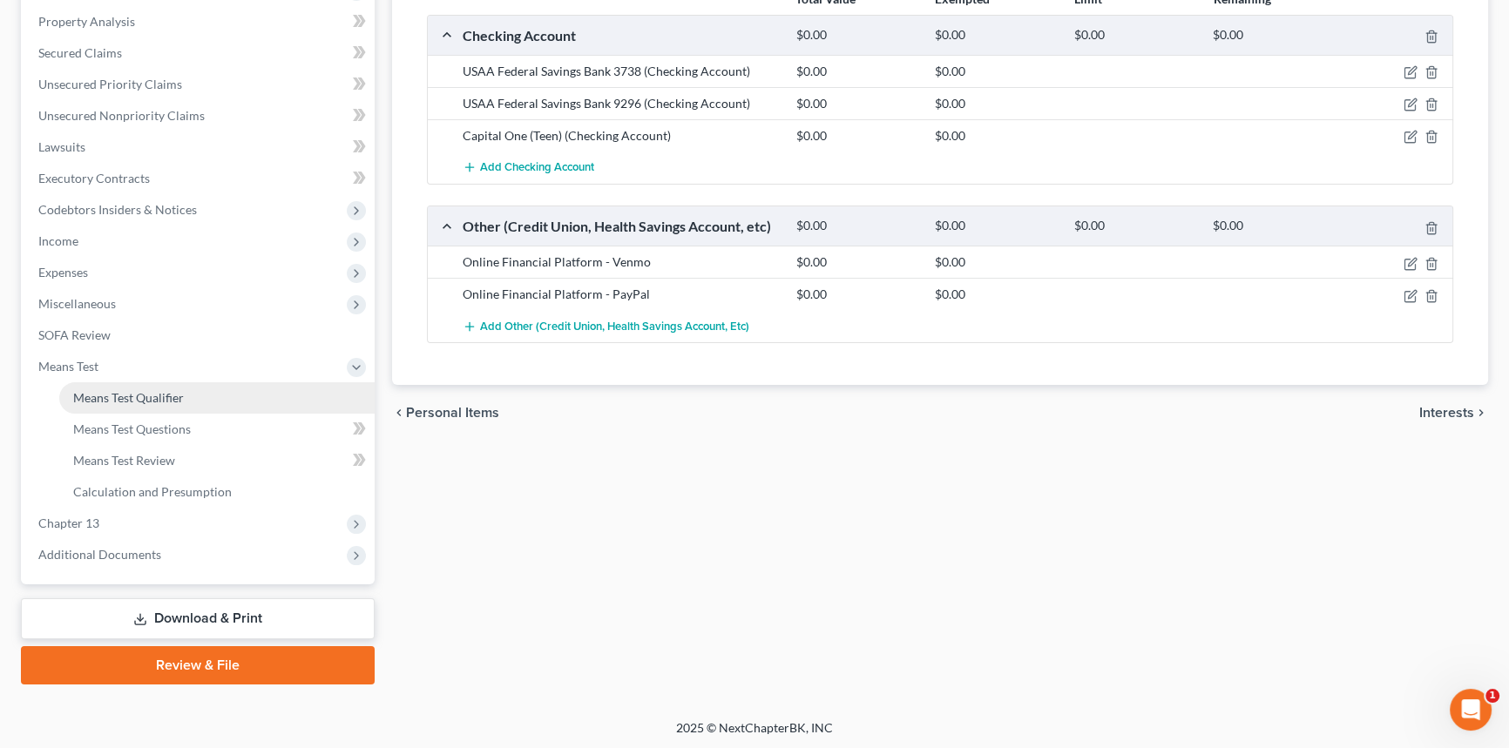
click at [133, 401] on span "Means Test Qualifier" at bounding box center [128, 397] width 111 height 15
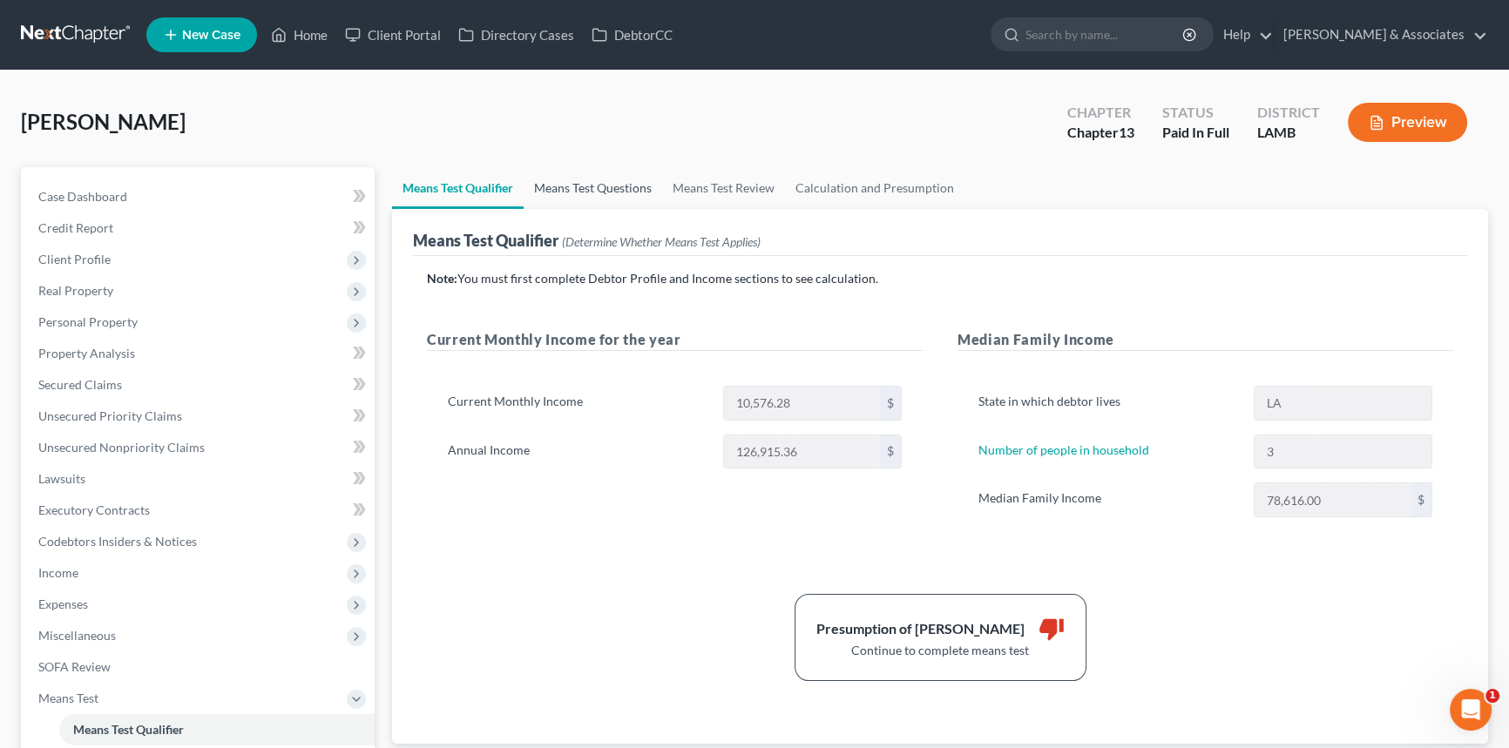
click at [594, 206] on link "Means Test Questions" at bounding box center [592, 188] width 138 height 42
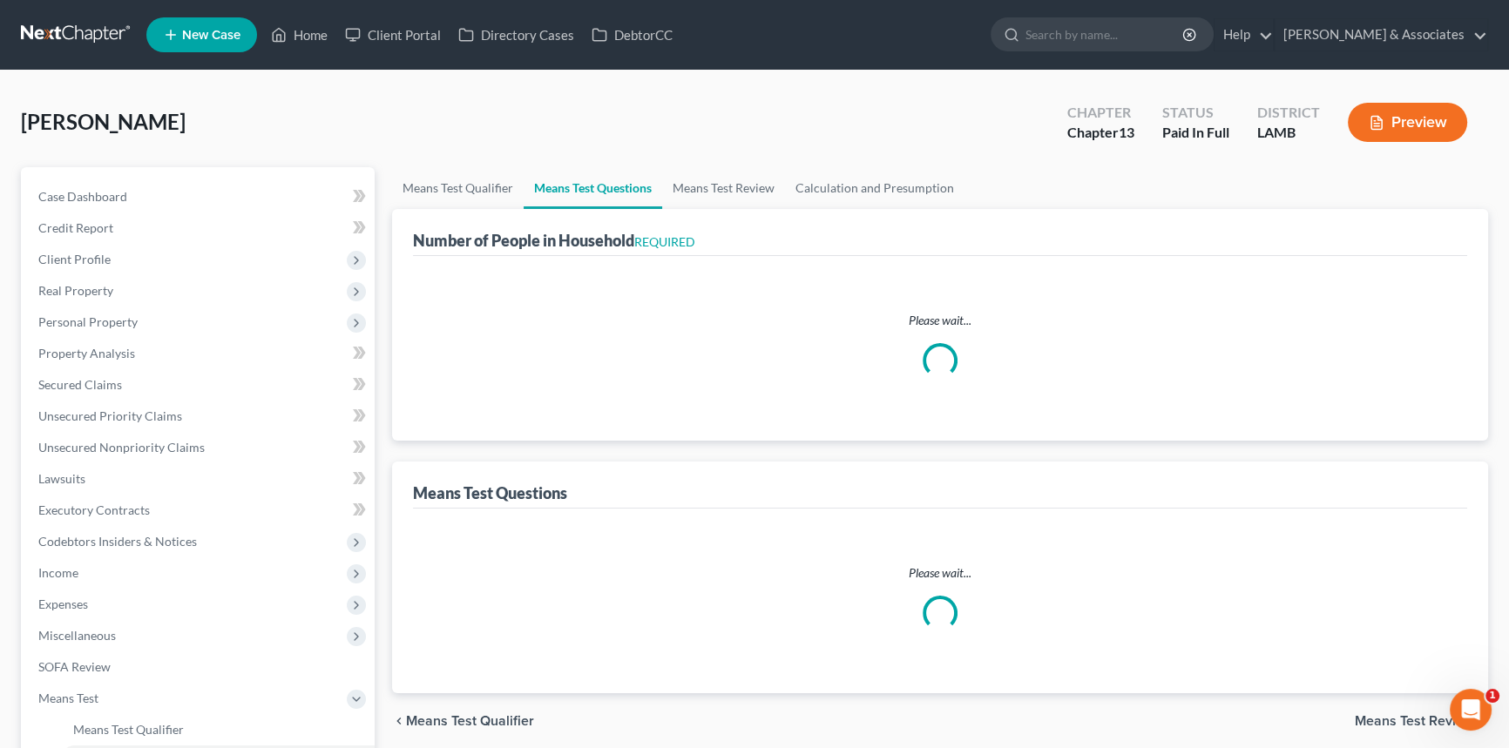
select select "1"
select select "60"
select select "1"
select select "60"
select select "2"
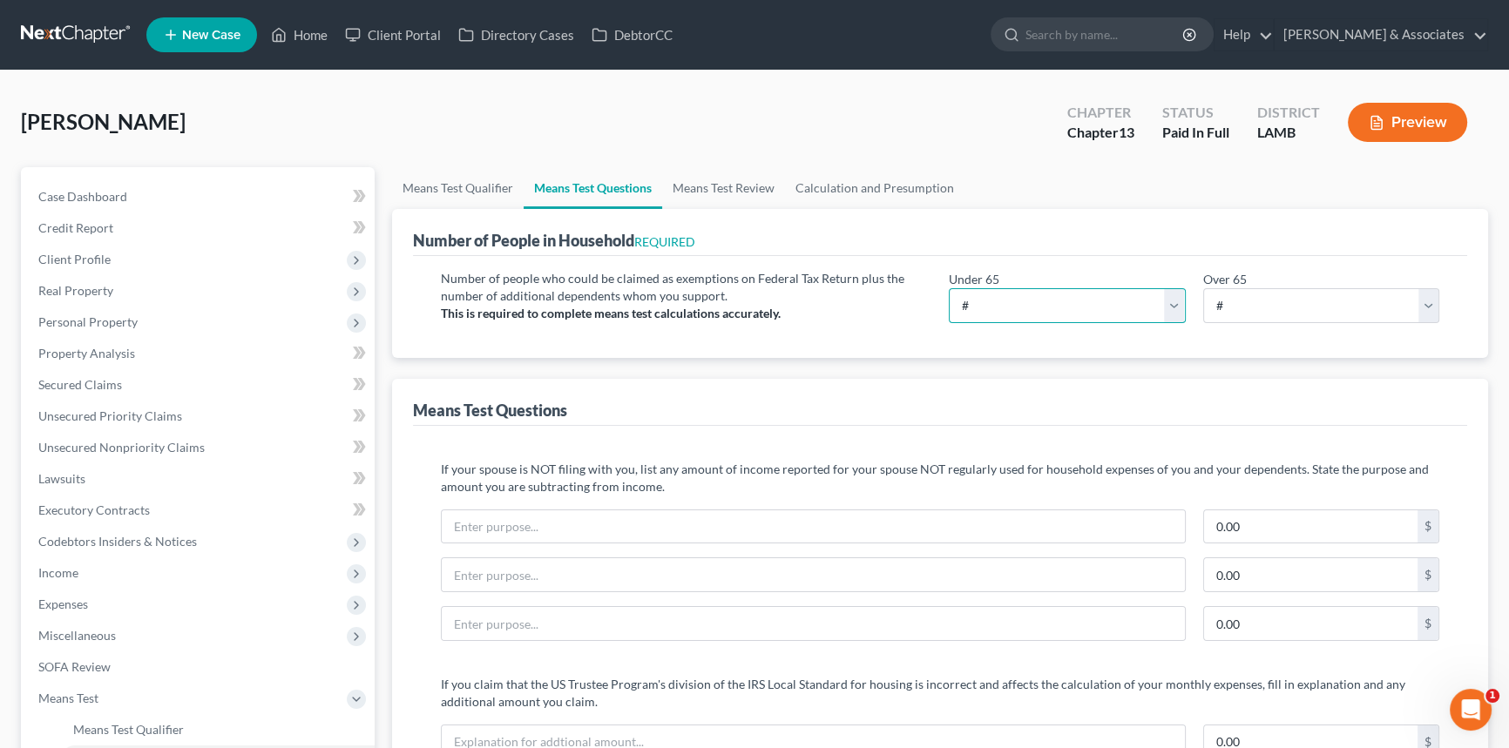
click at [1013, 303] on select "# 0 1 2 3 4 5 6 7 8 9 10" at bounding box center [1066, 305] width 237 height 35
drag, startPoint x: 1013, startPoint y: 303, endPoint x: 1002, endPoint y: 307, distance: 12.1
click at [1013, 303] on select "# 0 1 2 3 4 5 6 7 8 9 10" at bounding box center [1066, 305] width 237 height 35
click at [150, 254] on span "Client Profile" at bounding box center [199, 259] width 350 height 31
click at [1057, 299] on select "# 0 1 2 3 4 5 6 7 8 9 10" at bounding box center [1066, 305] width 237 height 35
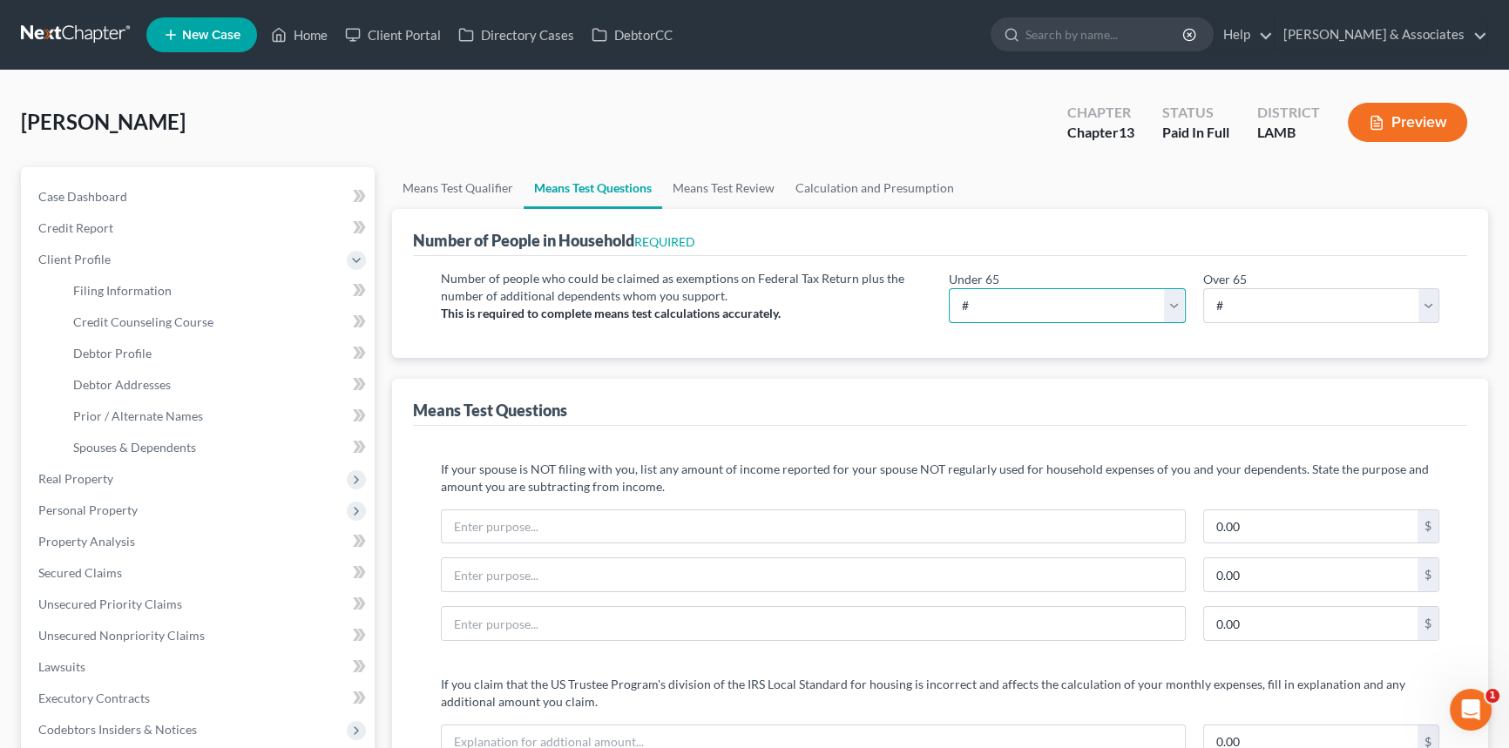
select select "3"
click at [948, 288] on select "# 0 1 2 3 4 5 6 7 8 9 10" at bounding box center [1066, 305] width 237 height 35
click at [1023, 413] on div "Means Test Questions" at bounding box center [940, 402] width 1054 height 47
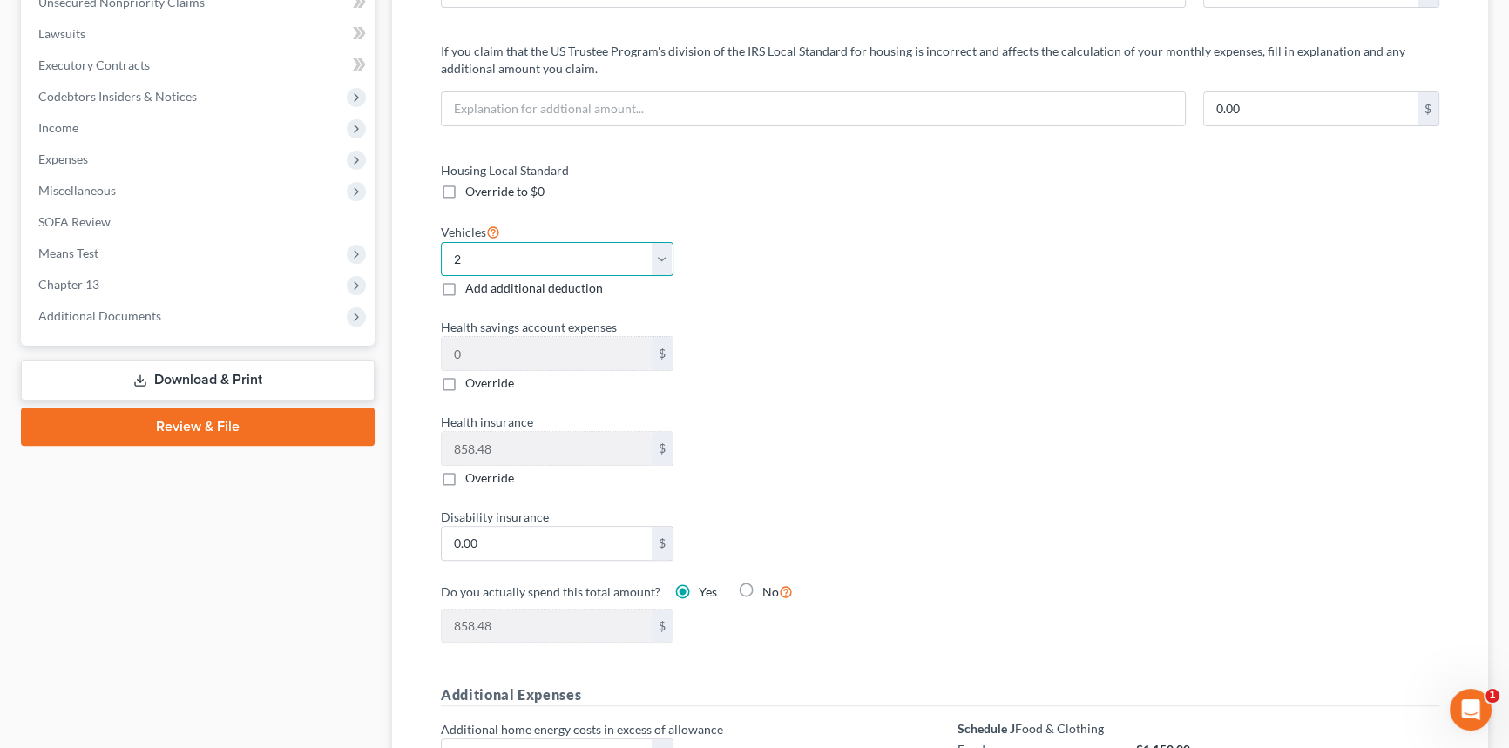
click at [553, 246] on select "Select 0 1 2 3 4 5" at bounding box center [557, 259] width 233 height 35
select select "1"
click at [441, 242] on select "Select 0 1 2 3 4 5" at bounding box center [557, 259] width 233 height 35
drag, startPoint x: 835, startPoint y: 360, endPoint x: 845, endPoint y: 367, distance: 11.8
click at [842, 361] on div "Health savings account expenses 0 $ Override" at bounding box center [681, 355] width 499 height 74
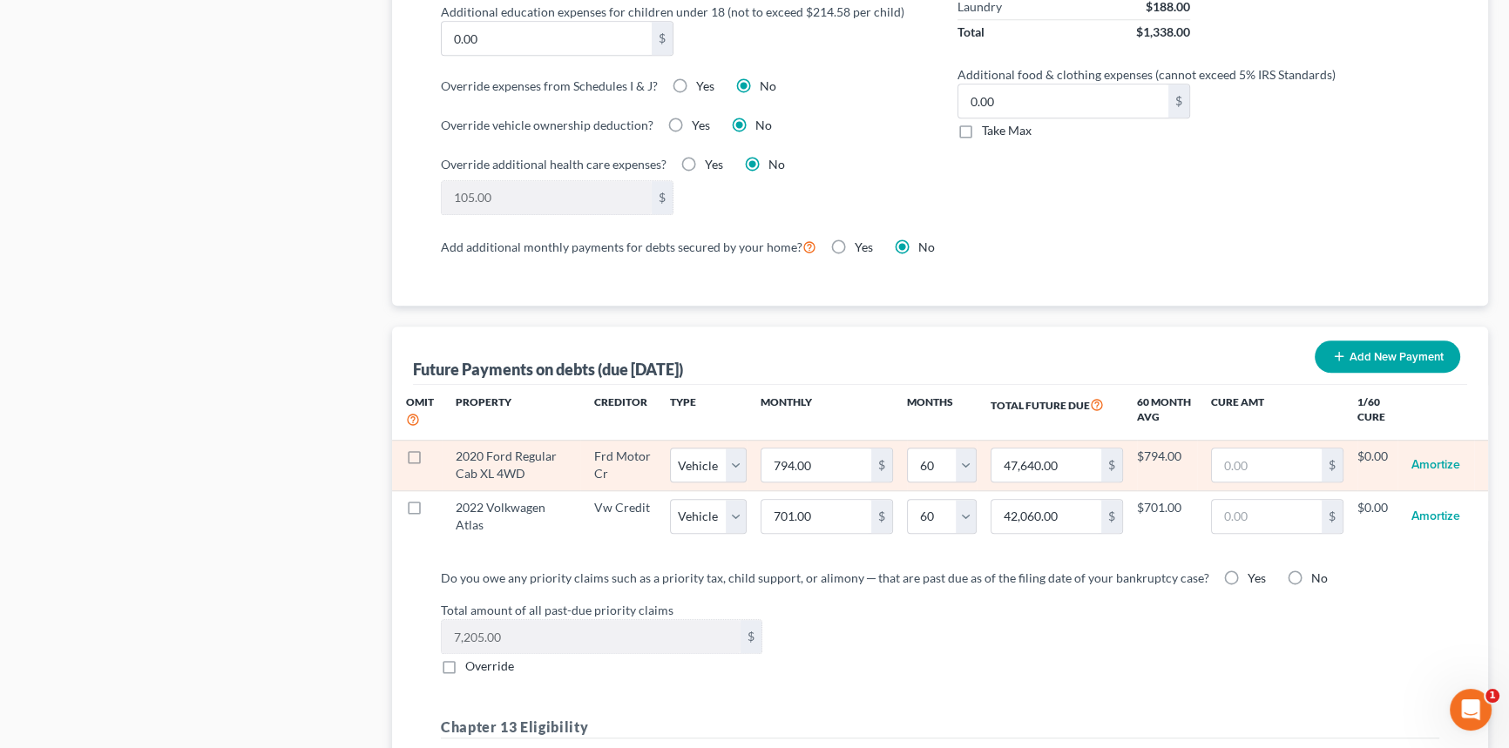
click at [430, 461] on label at bounding box center [430, 461] width 0 height 0
click at [437, 453] on input "checkbox" at bounding box center [442, 453] width 11 height 11
checkbox input "true"
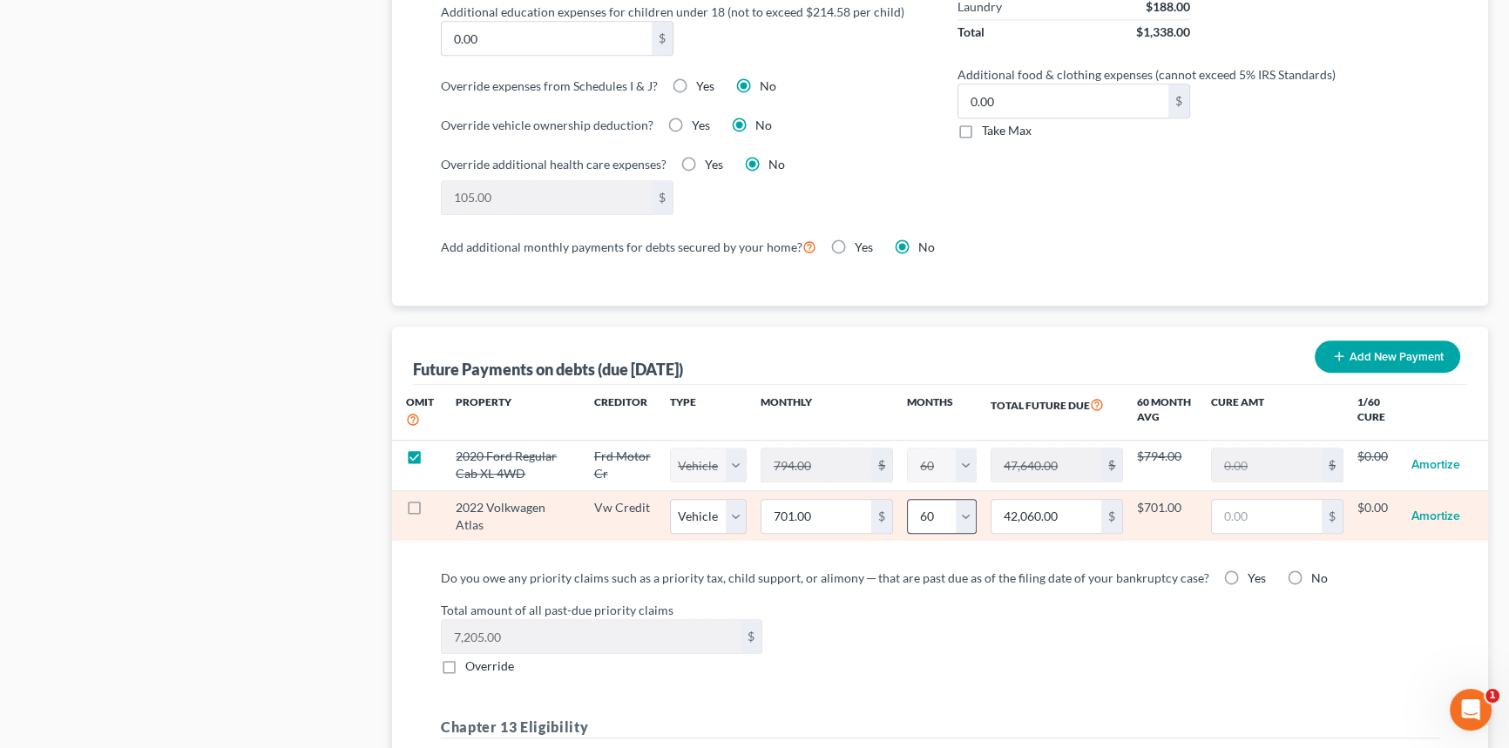
select select "1"
select select "60"
click at [969, 518] on select "0 1 2 3 4 5 6 7 8 9 10 11 12 13 14 15 16 17 18 19 20 21 22 23 24 25 26 27 28 29…" at bounding box center [942, 516] width 70 height 35
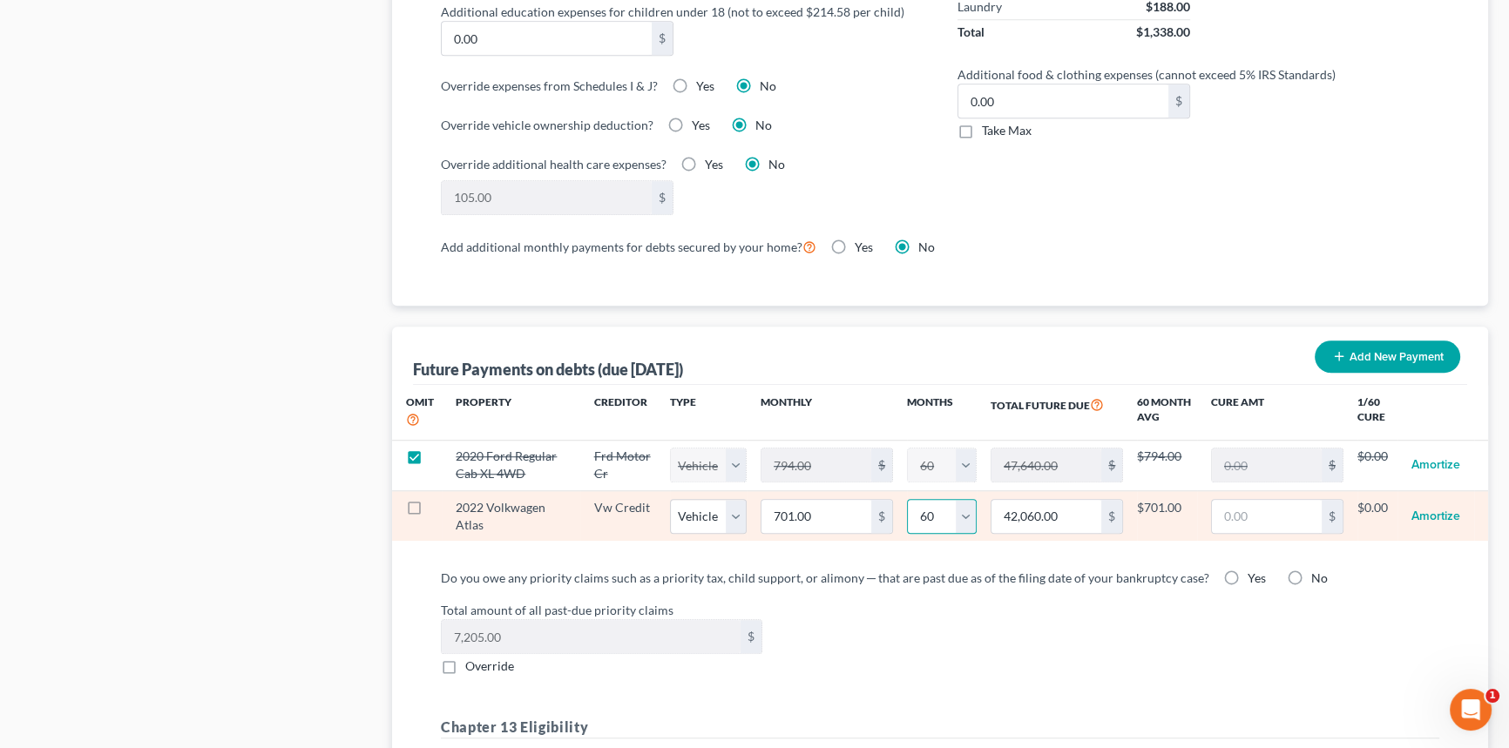
click at [951, 512] on select "0 1 2 3 4 5 6 7 8 9 10 11 12 13 14 15 16 17 18 19 20 21 22 23 24 25 26 27 28 29…" at bounding box center [942, 516] width 70 height 35
select select "9"
click at [907, 499] on select "0 1 2 3 4 5 6 7 8 9 10 11 12 13 14 15 16 17 18 19 20 21 22 23 24 25 26 27 28 29…" at bounding box center [942, 516] width 70 height 35
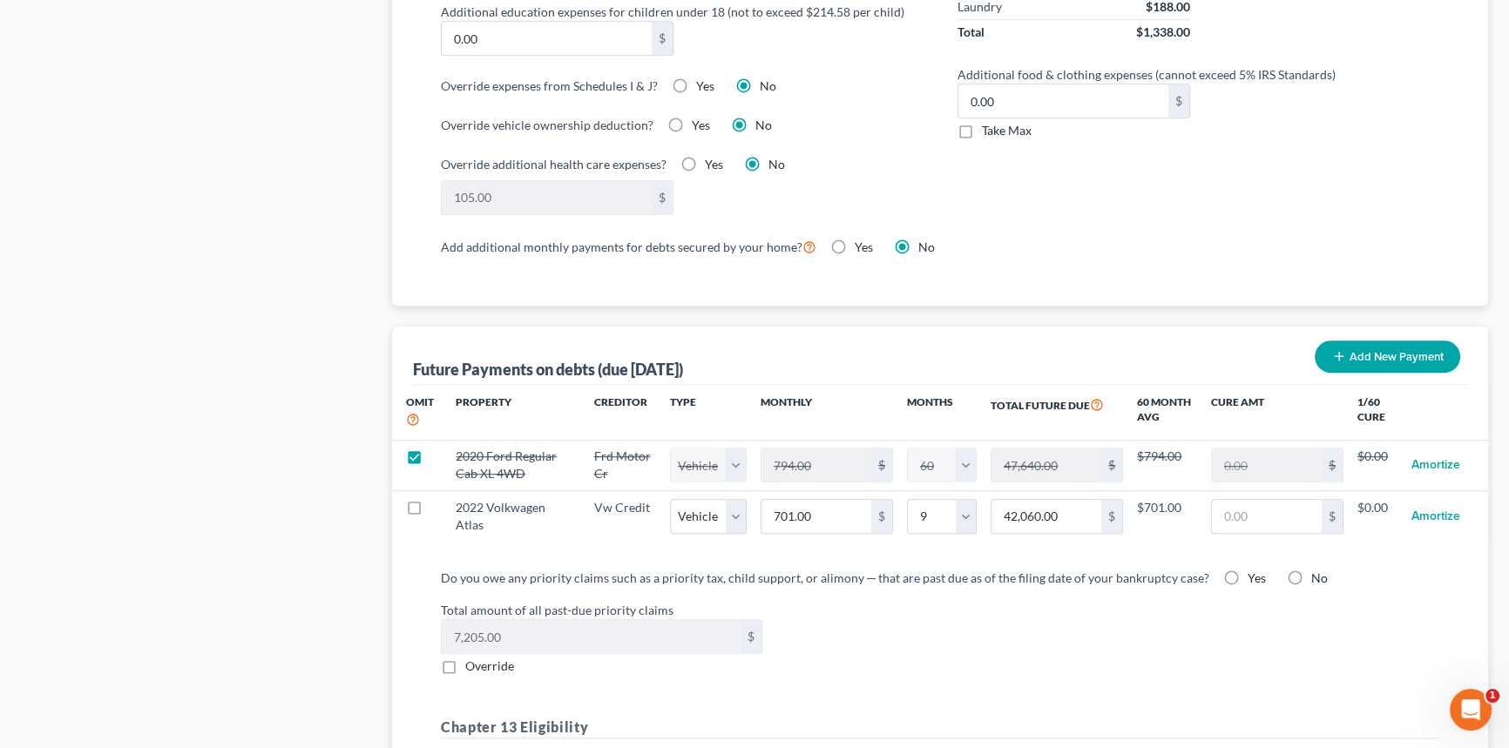
select select "1"
select select "9"
click at [911, 618] on div "Total amount of all past-due priority claims 7,205.00 $ Override" at bounding box center [940, 638] width 1016 height 74
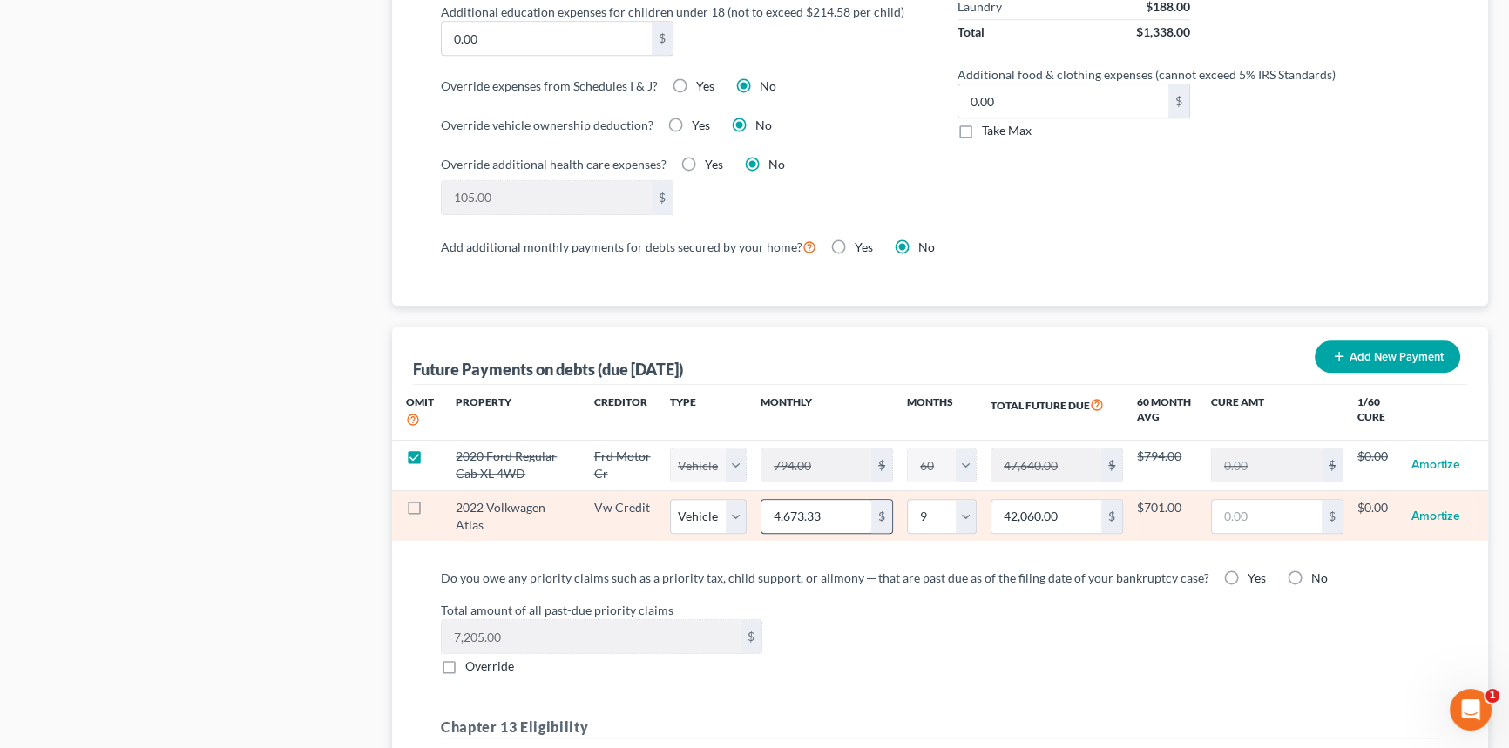
click at [832, 510] on input "4,673.33" at bounding box center [816, 516] width 110 height 33
type input "7"
type input "63.00"
type input "70"
type input "630.00"
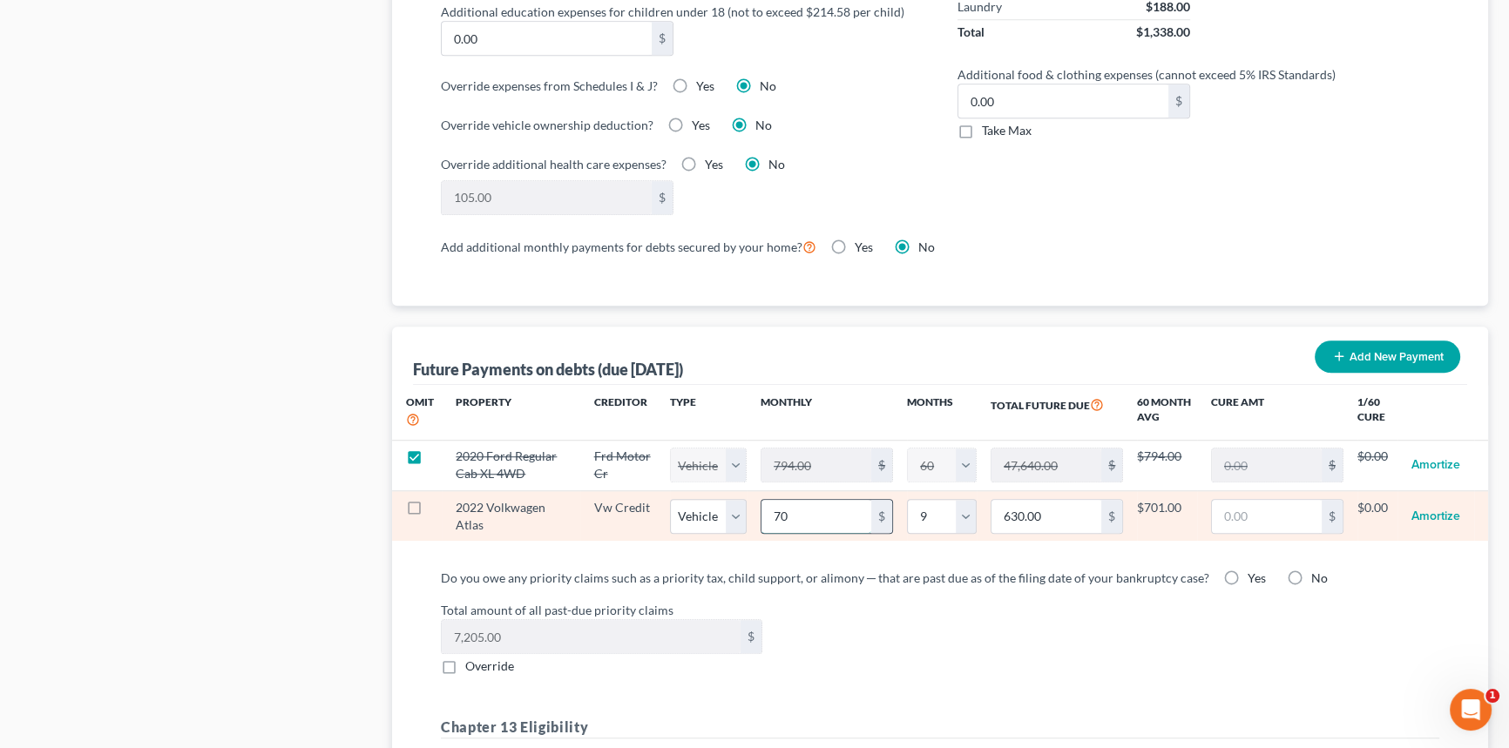
type input "701"
type input "6,309.00"
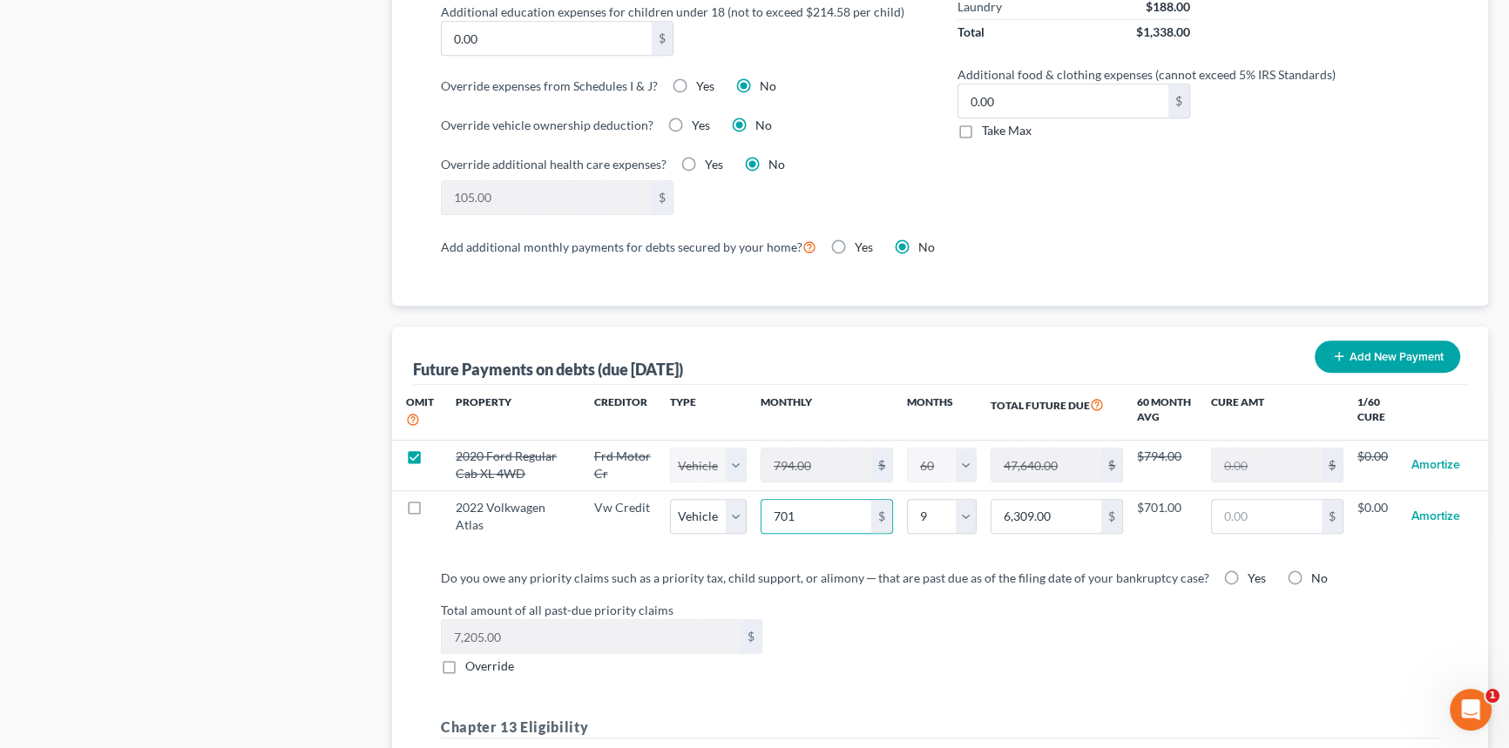
click at [1286, 601] on label "Total amount of all past-due priority claims" at bounding box center [940, 610] width 1016 height 18
select select "1"
select select "9"
select select "1"
select select "9"
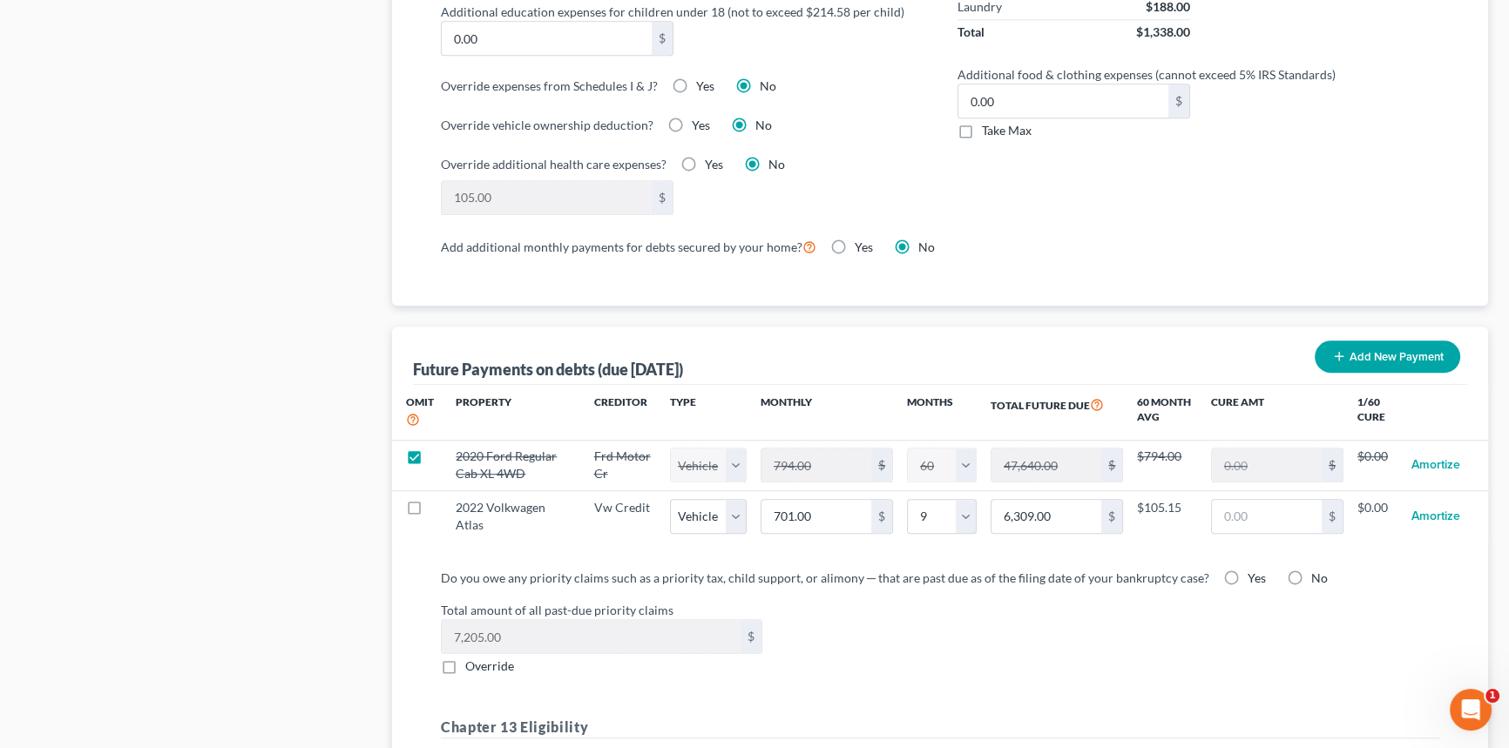
click at [1247, 575] on label "Yes" at bounding box center [1256, 578] width 18 height 17
click at [1254, 575] on input "Yes" at bounding box center [1259, 575] width 11 height 11
radio input "true"
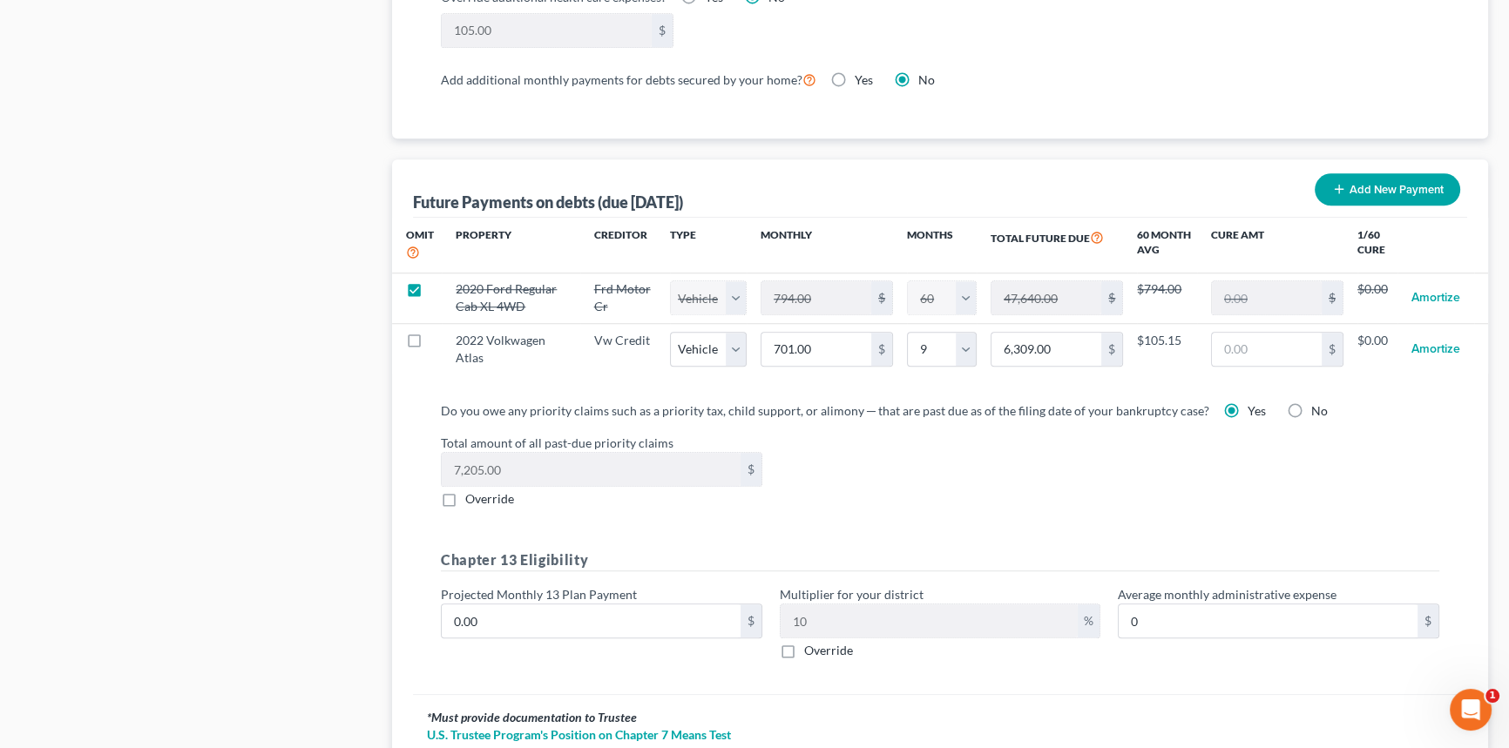
scroll to position [1663, 0]
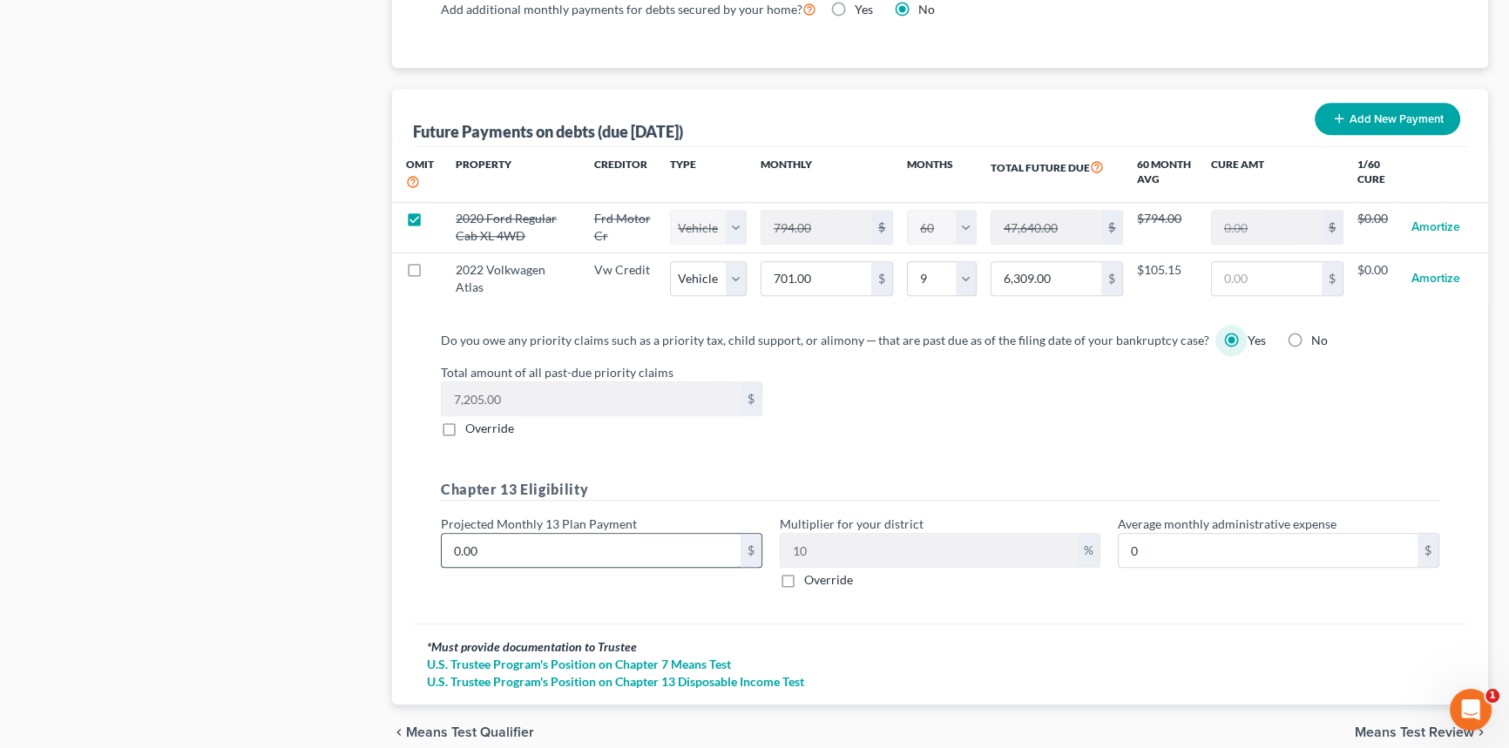
click at [660, 536] on input "0.00" at bounding box center [591, 550] width 299 height 33
type input "1"
type input "0.10"
type input "12"
type input "1.20"
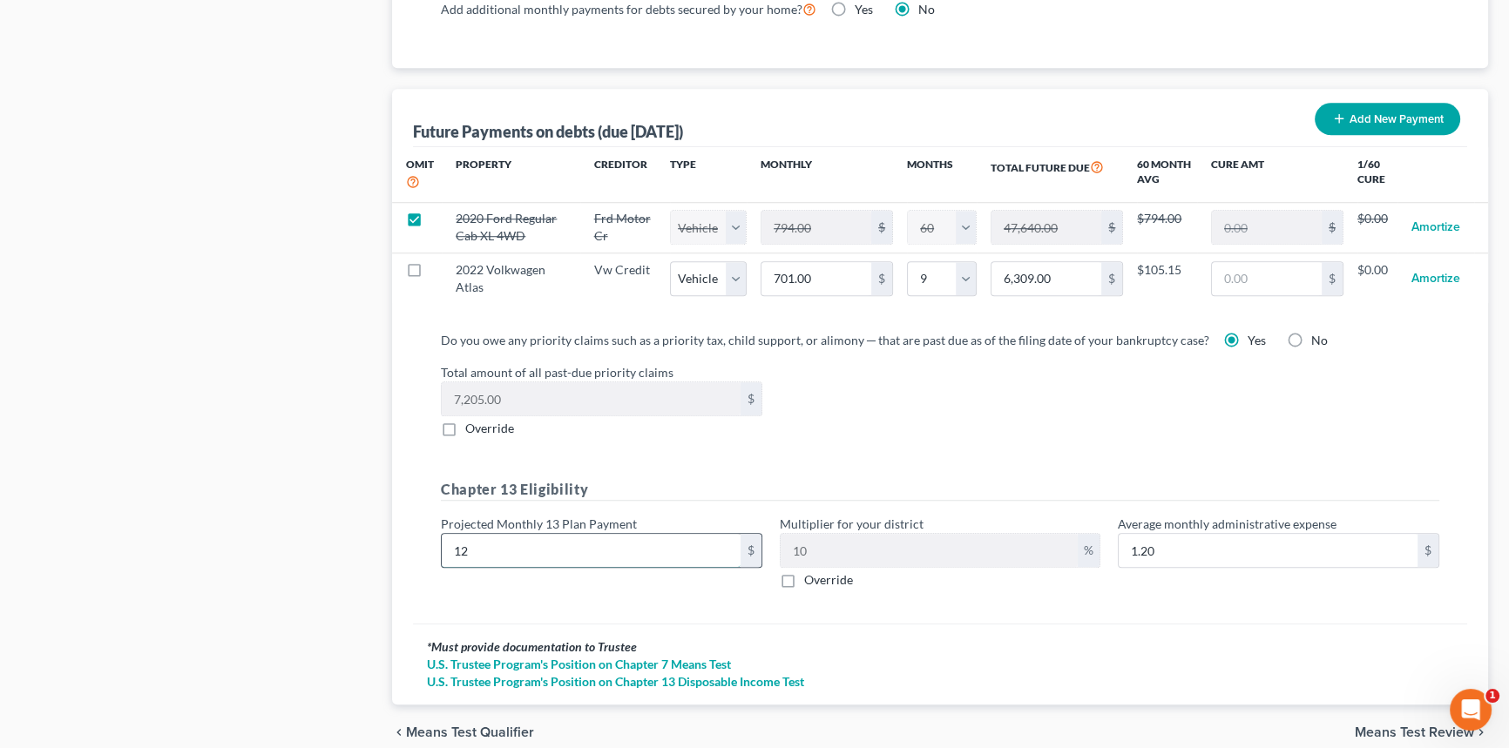
type input "125"
type input "12.50"
type input "1250"
type input "125.00"
type input "1,25"
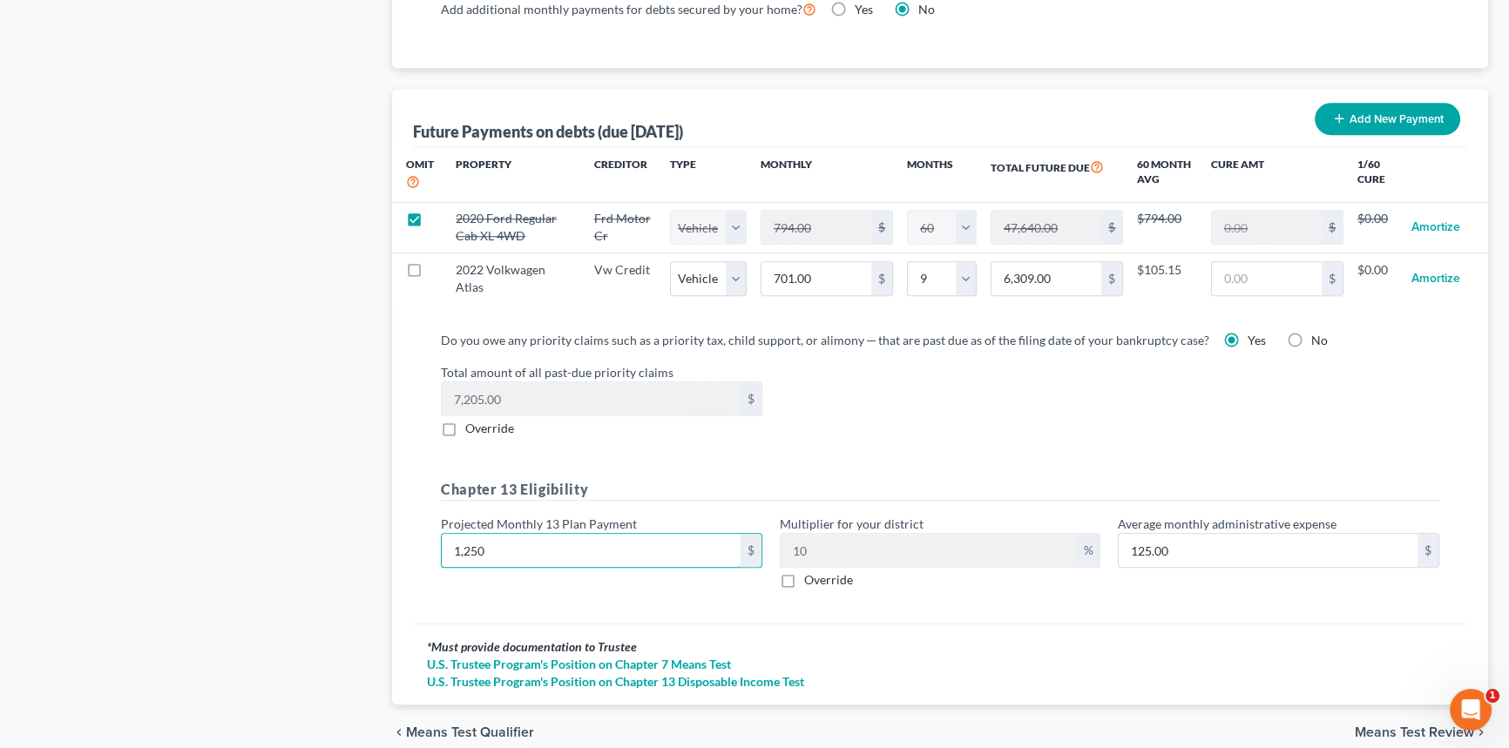
type input "12.50"
type input "12"
type input "1.20"
type input "120"
type input "12.00"
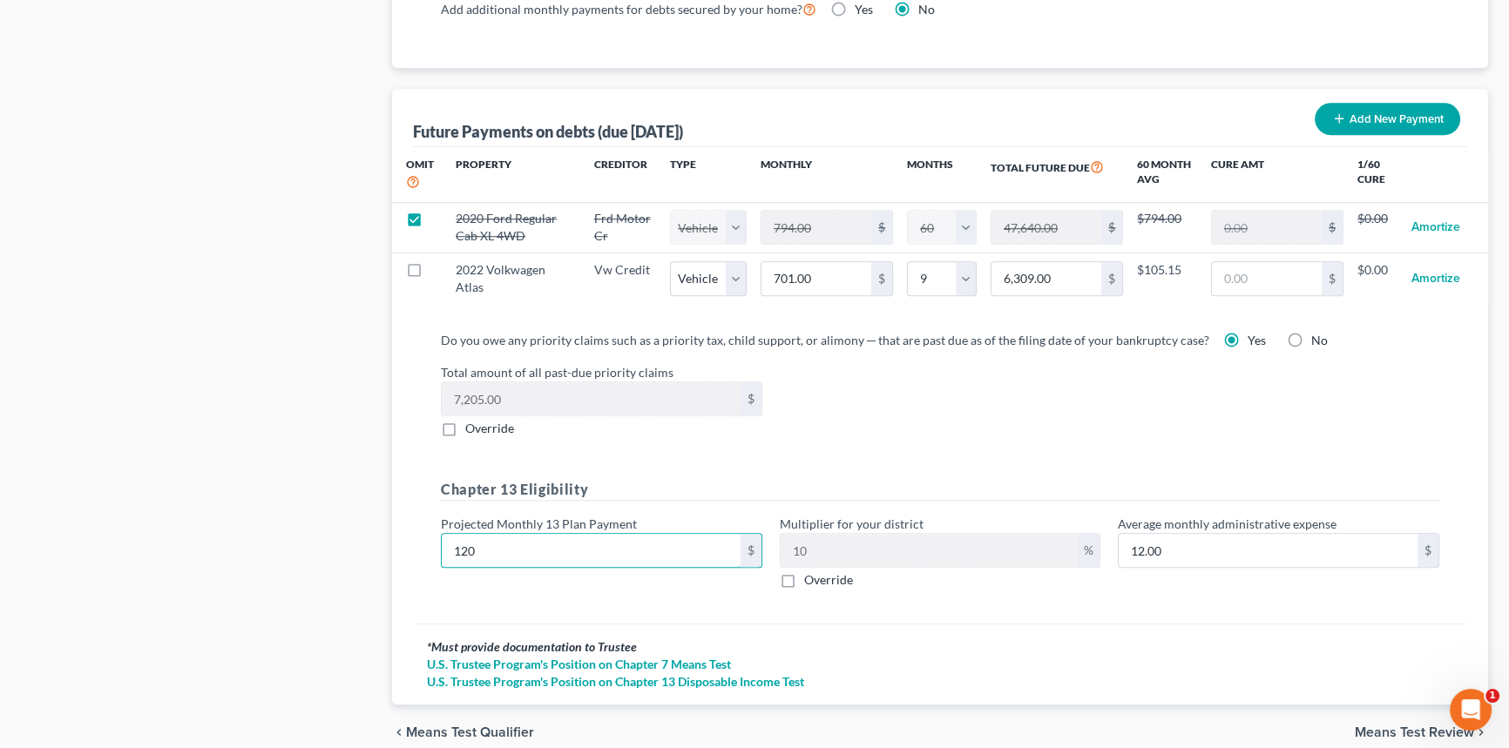
type input "1200"
type input "120.00"
type input "1,200"
click at [1414, 714] on div "chevron_left Means Test Qualifier Means Test Review chevron_right" at bounding box center [940, 733] width 1096 height 56
click at [1407, 726] on span "Means Test Review" at bounding box center [1413, 733] width 119 height 14
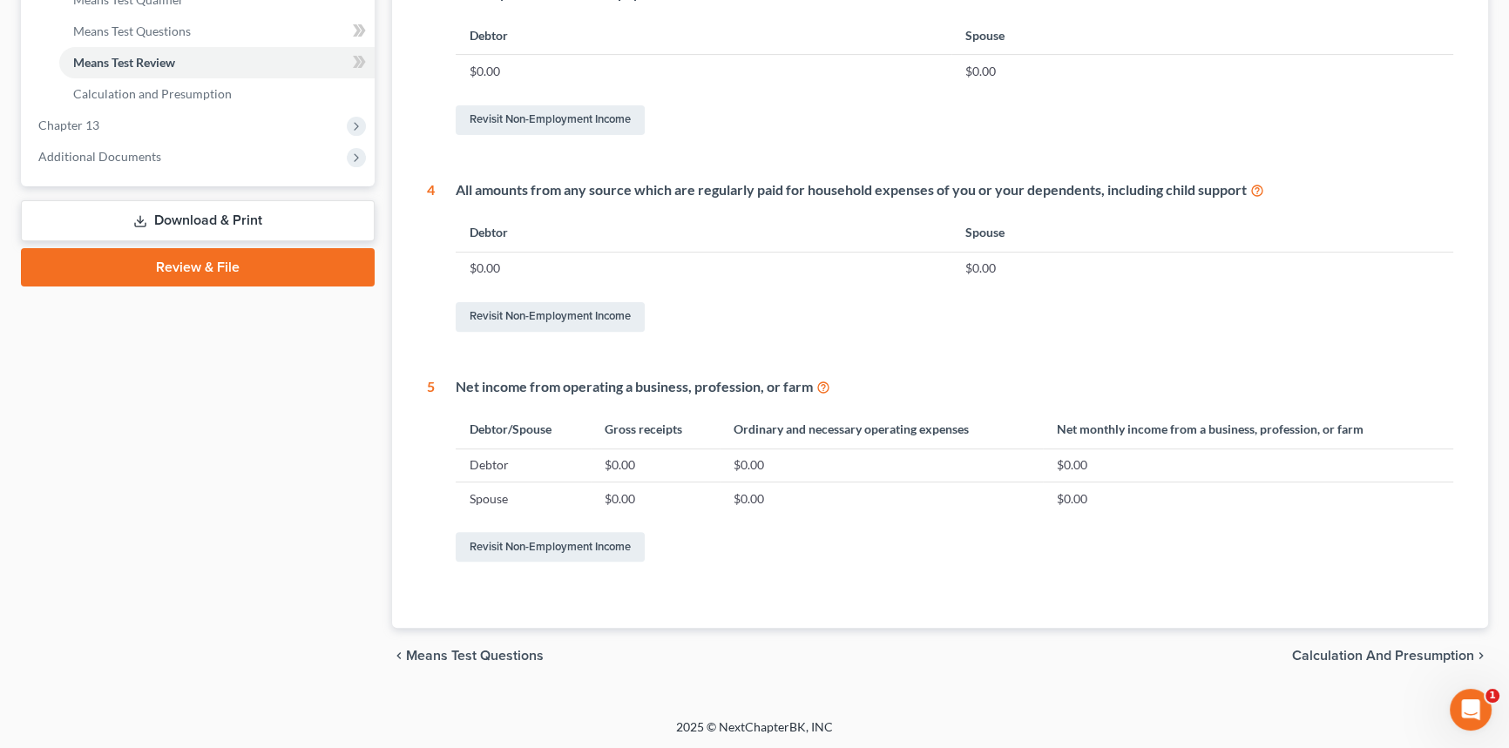
click at [1360, 653] on span "Calculation and Presumption" at bounding box center [1383, 656] width 182 height 14
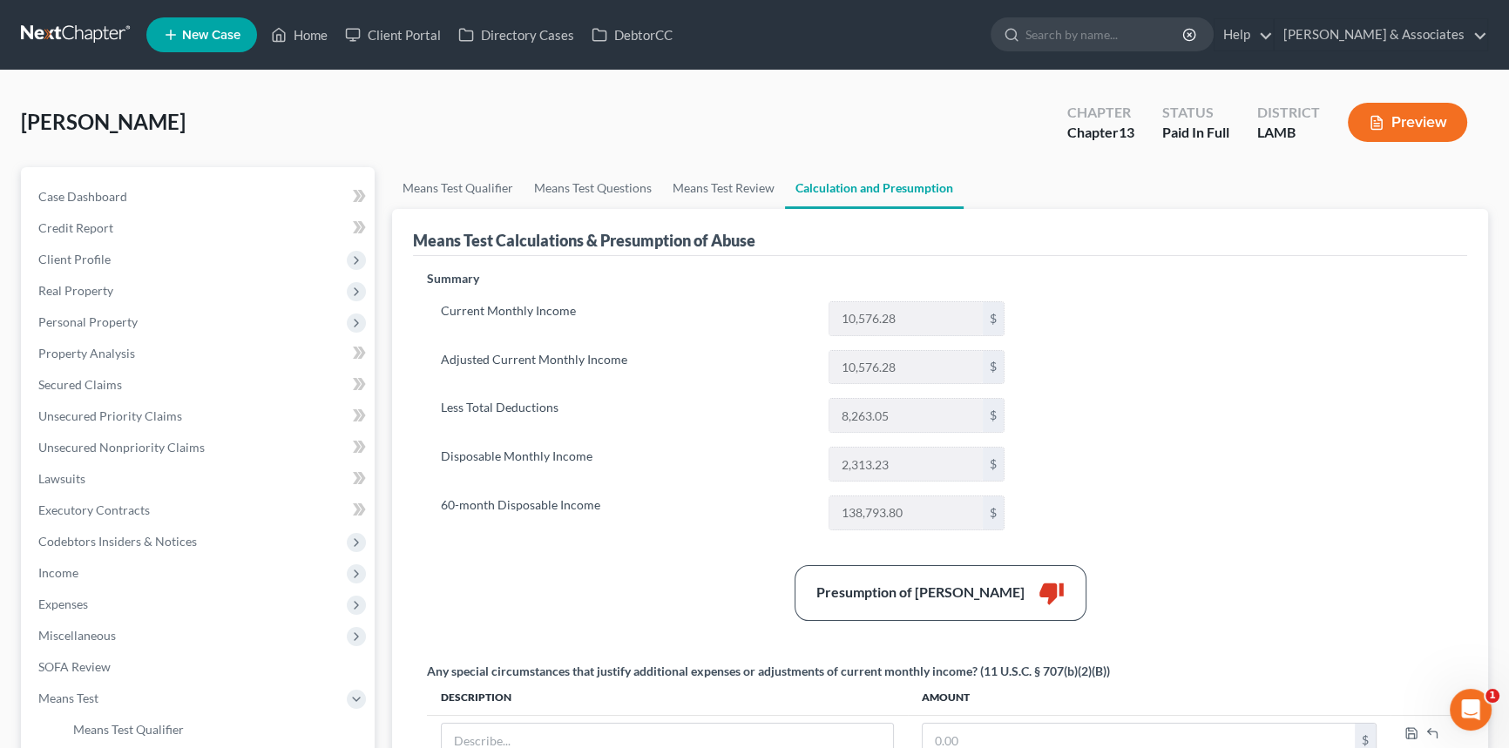
click at [1272, 381] on div "Summary Current Monthly Income 10,576.28 $ Adjusted Current Monthly Income 10,5…" at bounding box center [939, 626] width 1043 height 713
click at [1418, 113] on button "Preview" at bounding box center [1406, 122] width 119 height 39
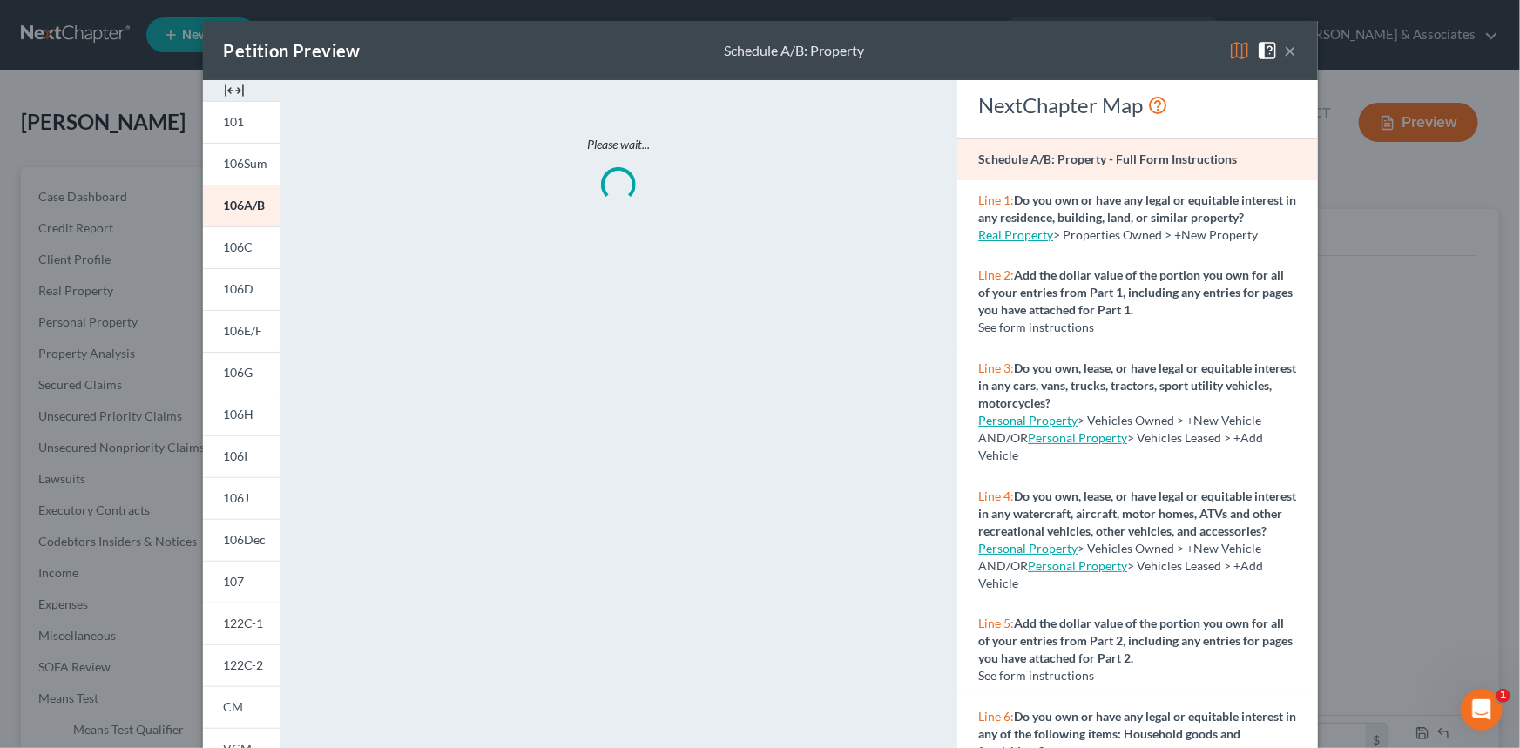
click at [1229, 52] on img at bounding box center [1239, 50] width 21 height 21
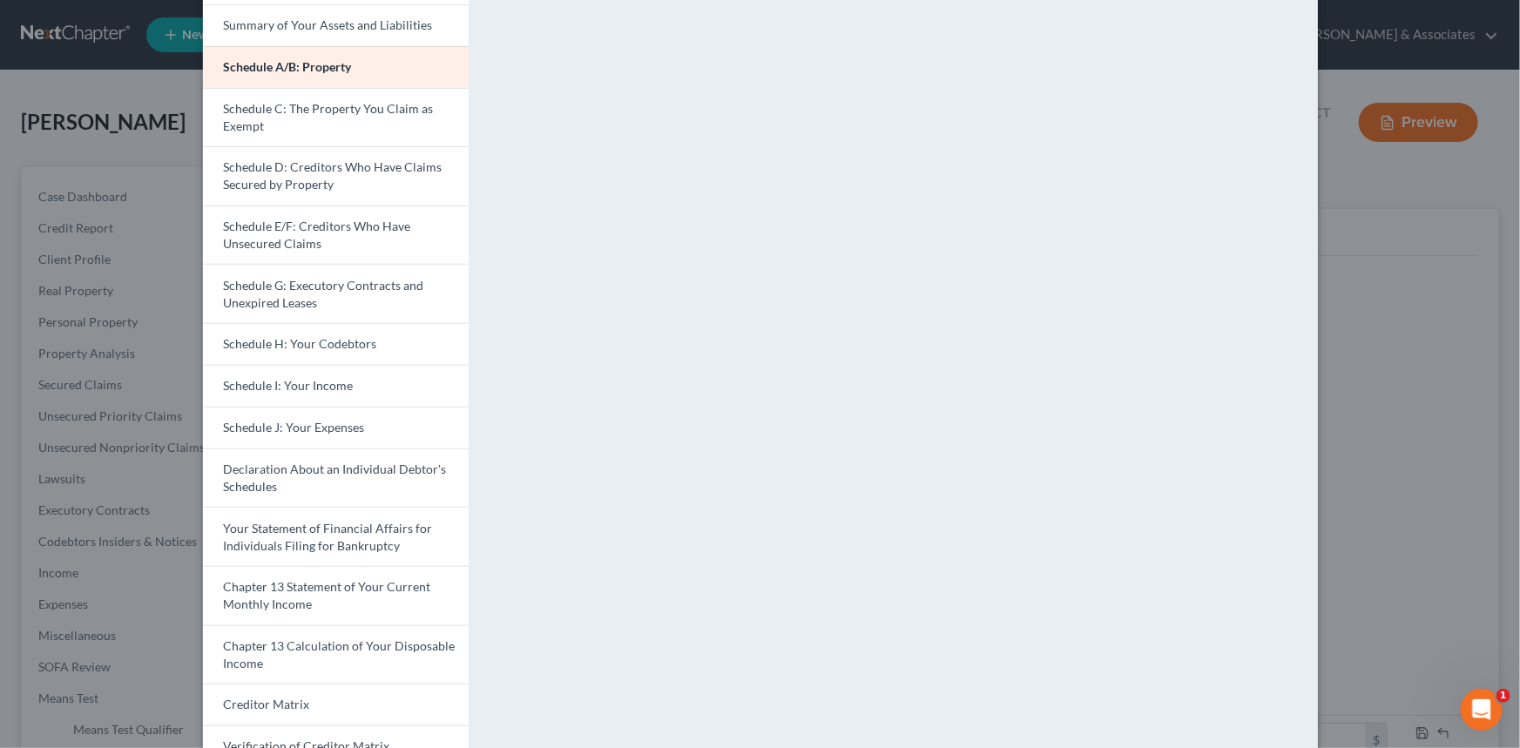
scroll to position [316, 0]
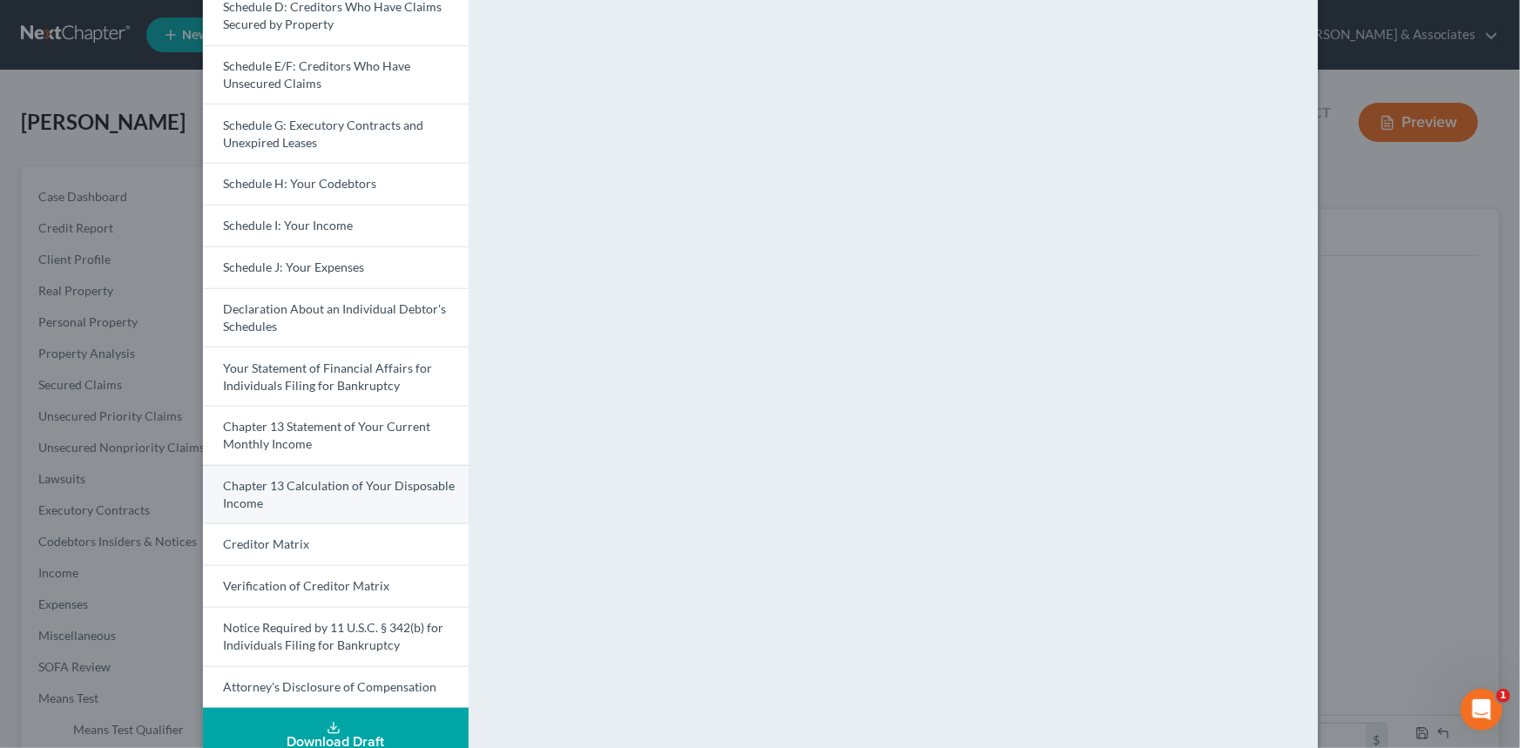
click at [347, 490] on span "Chapter 13 Calculation of Your Disposable Income" at bounding box center [340, 494] width 232 height 32
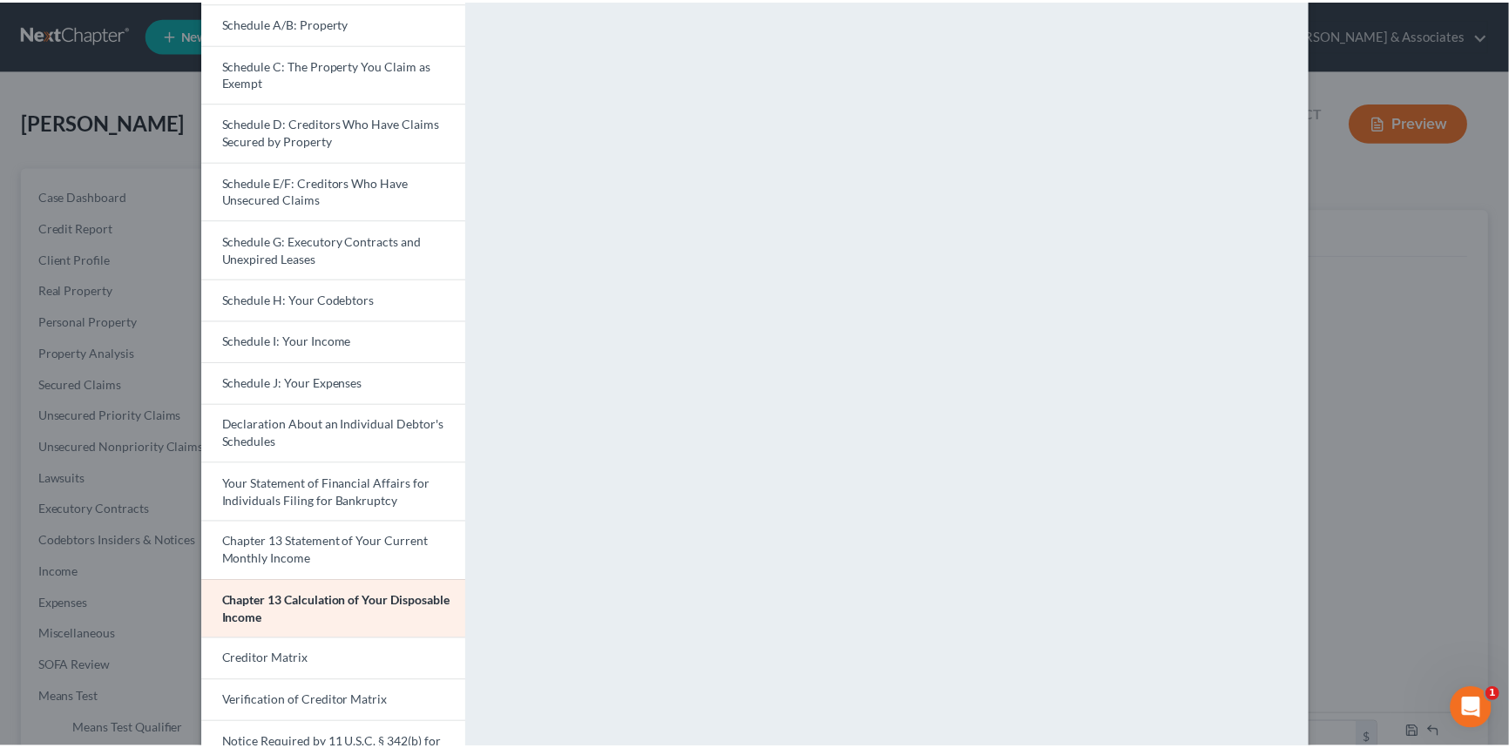
scroll to position [78, 0]
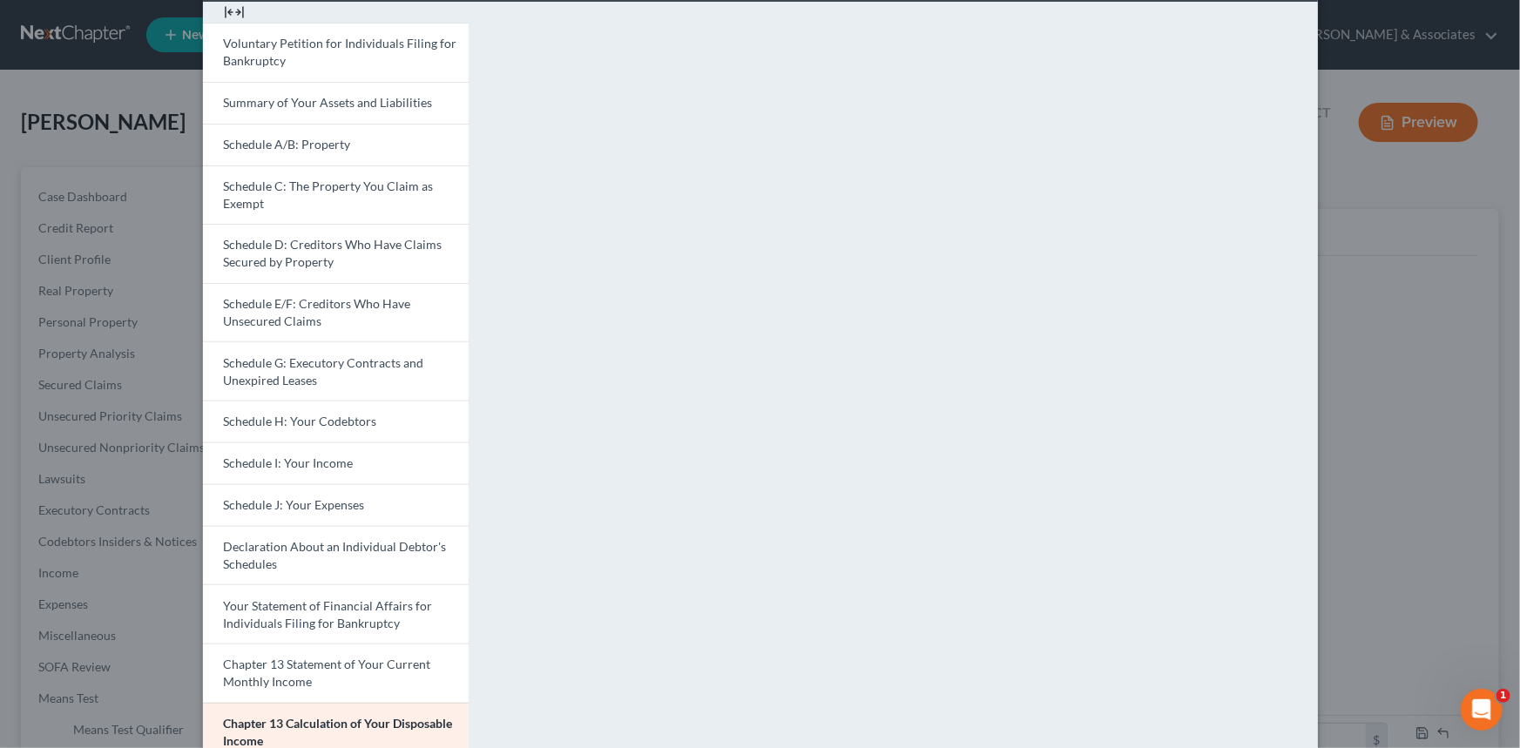
click at [1424, 327] on div "Petition Preview Chapter 13 Calculation of Your Disposable Income × Voluntary P…" at bounding box center [760, 374] width 1520 height 748
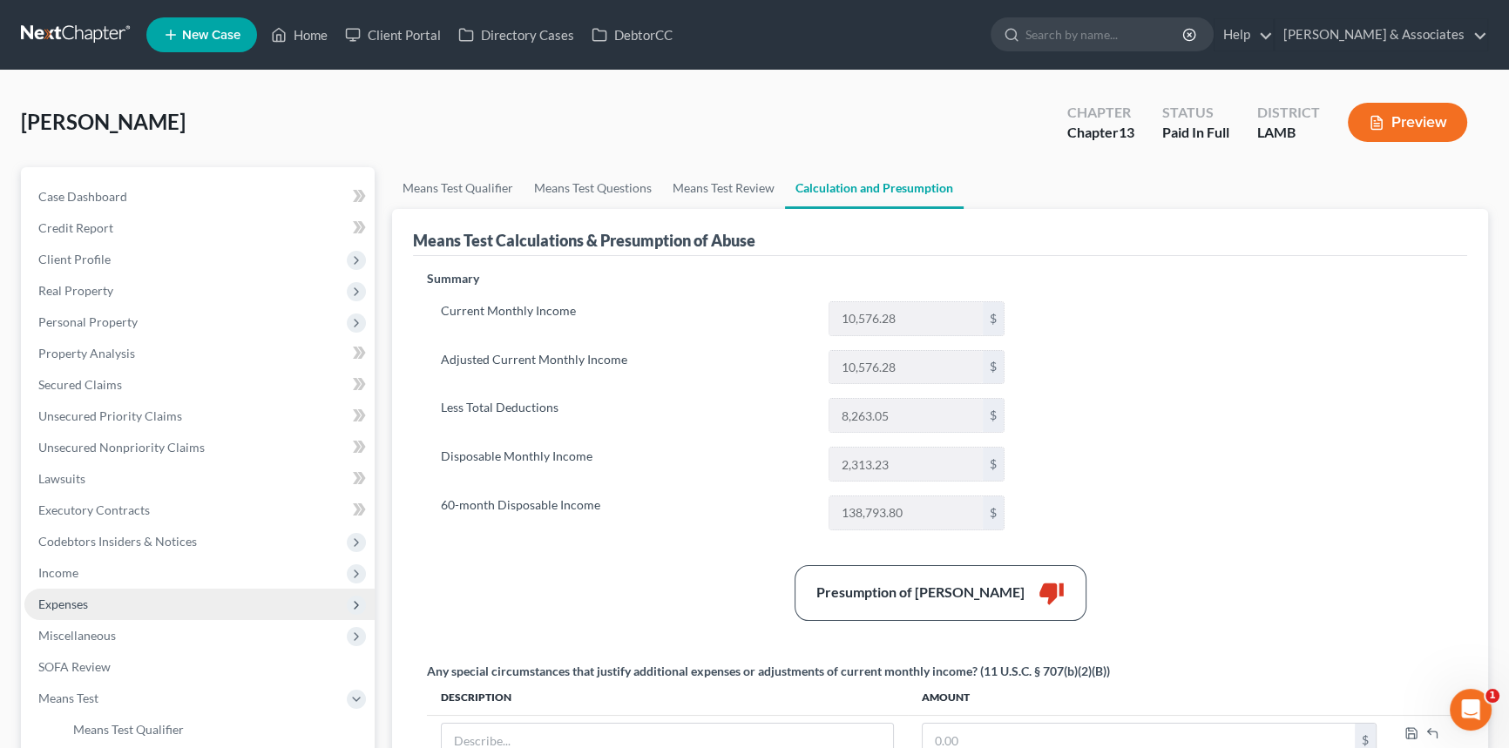
click at [219, 606] on span "Expenses" at bounding box center [199, 604] width 350 height 31
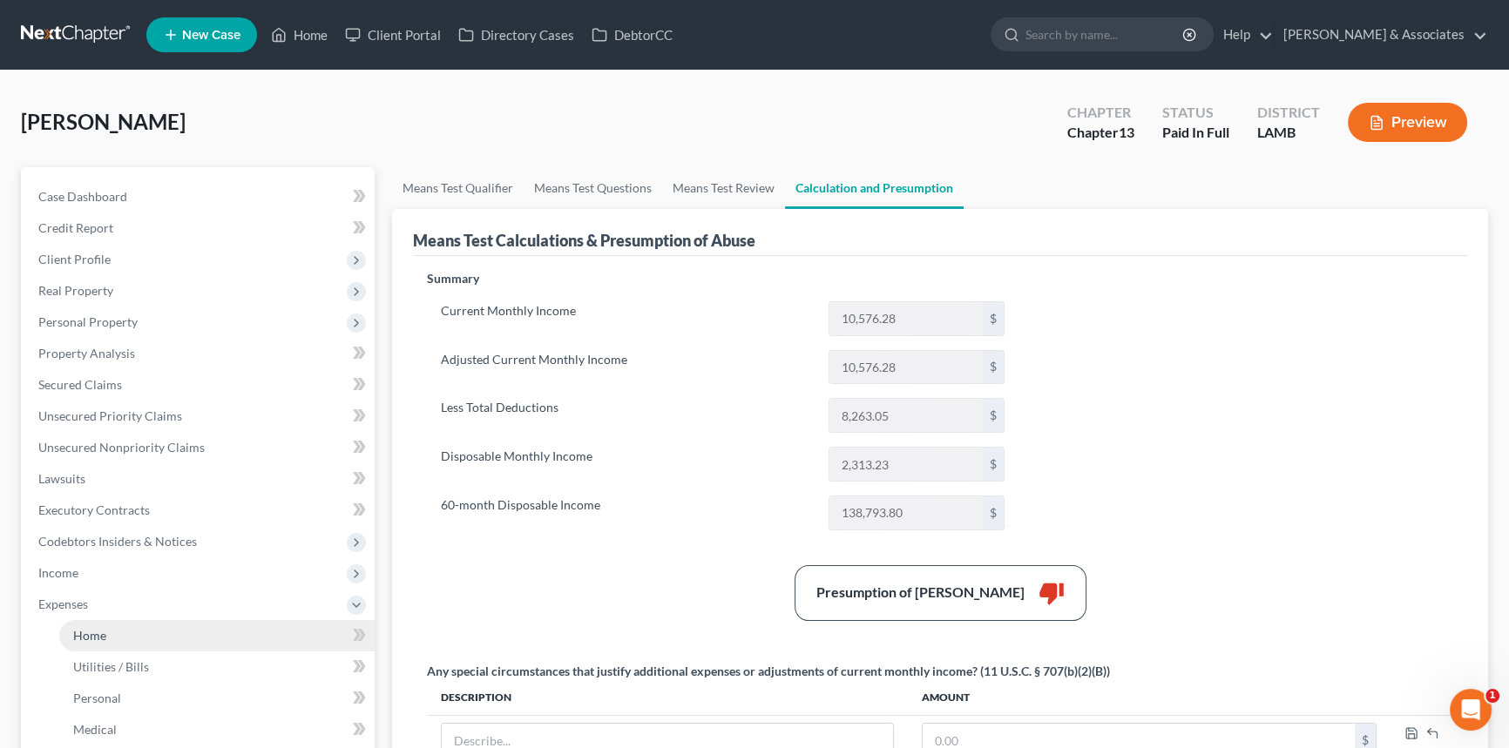
click at [197, 634] on link "Home" at bounding box center [216, 635] width 315 height 31
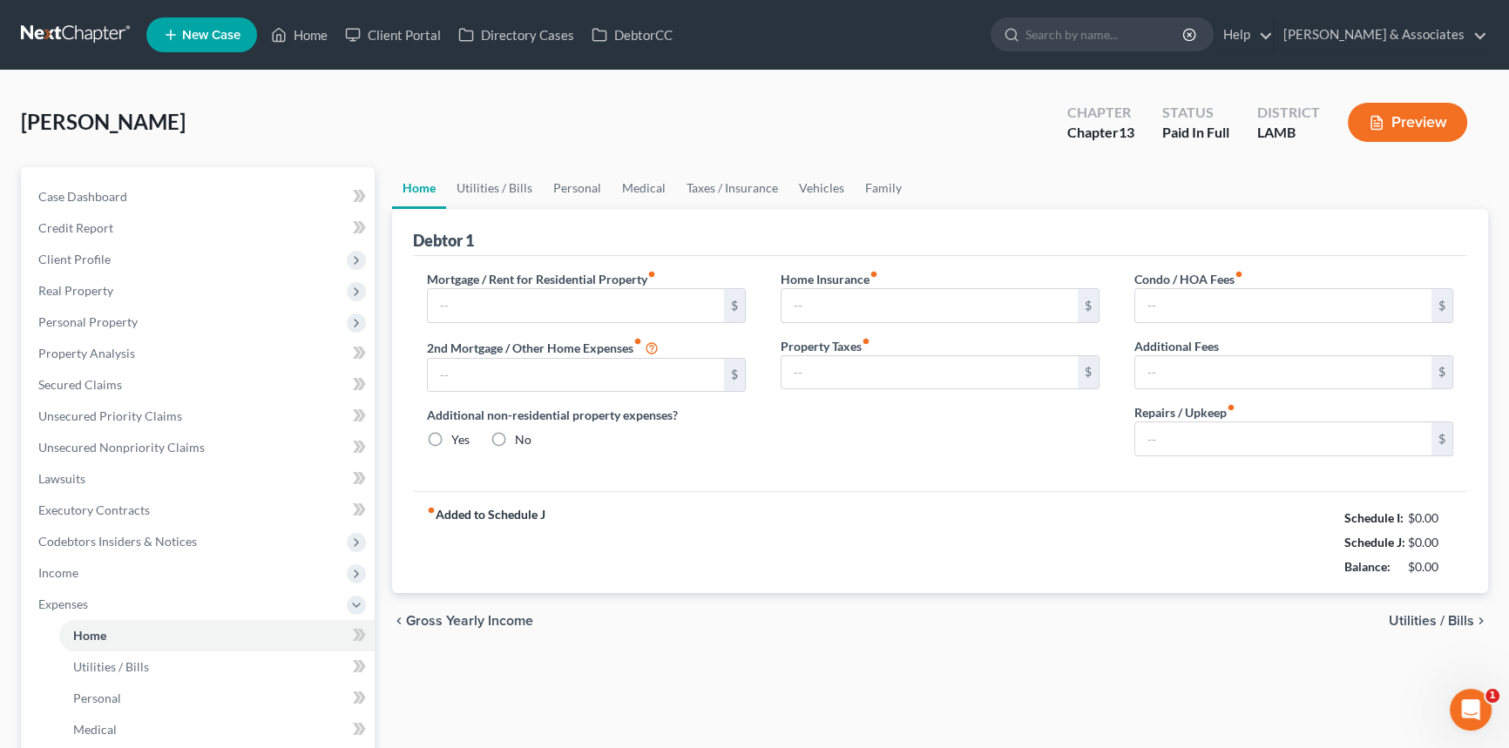
type input "2,700.00"
type input "0.00"
radio input "true"
type input "19.35"
type input "0.00"
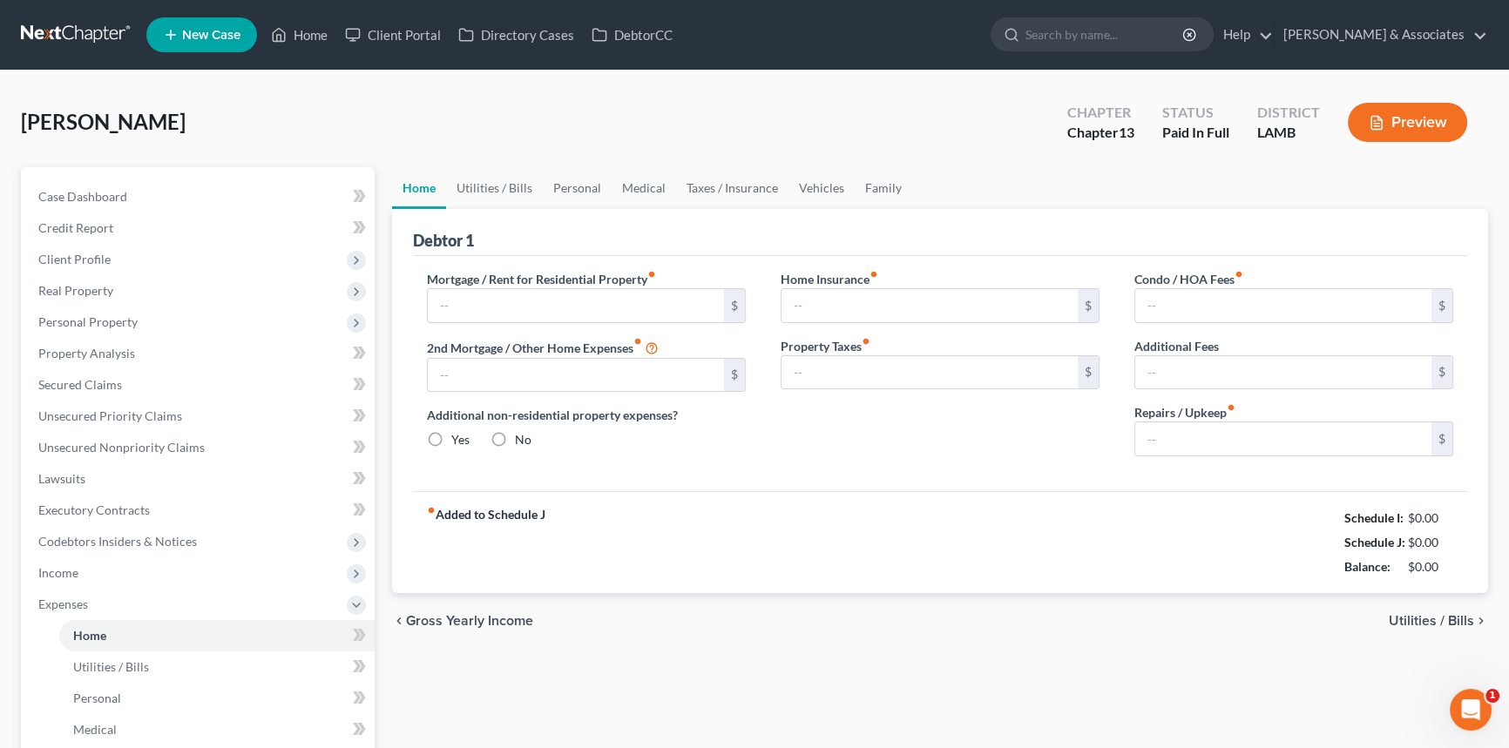
type input "0.00"
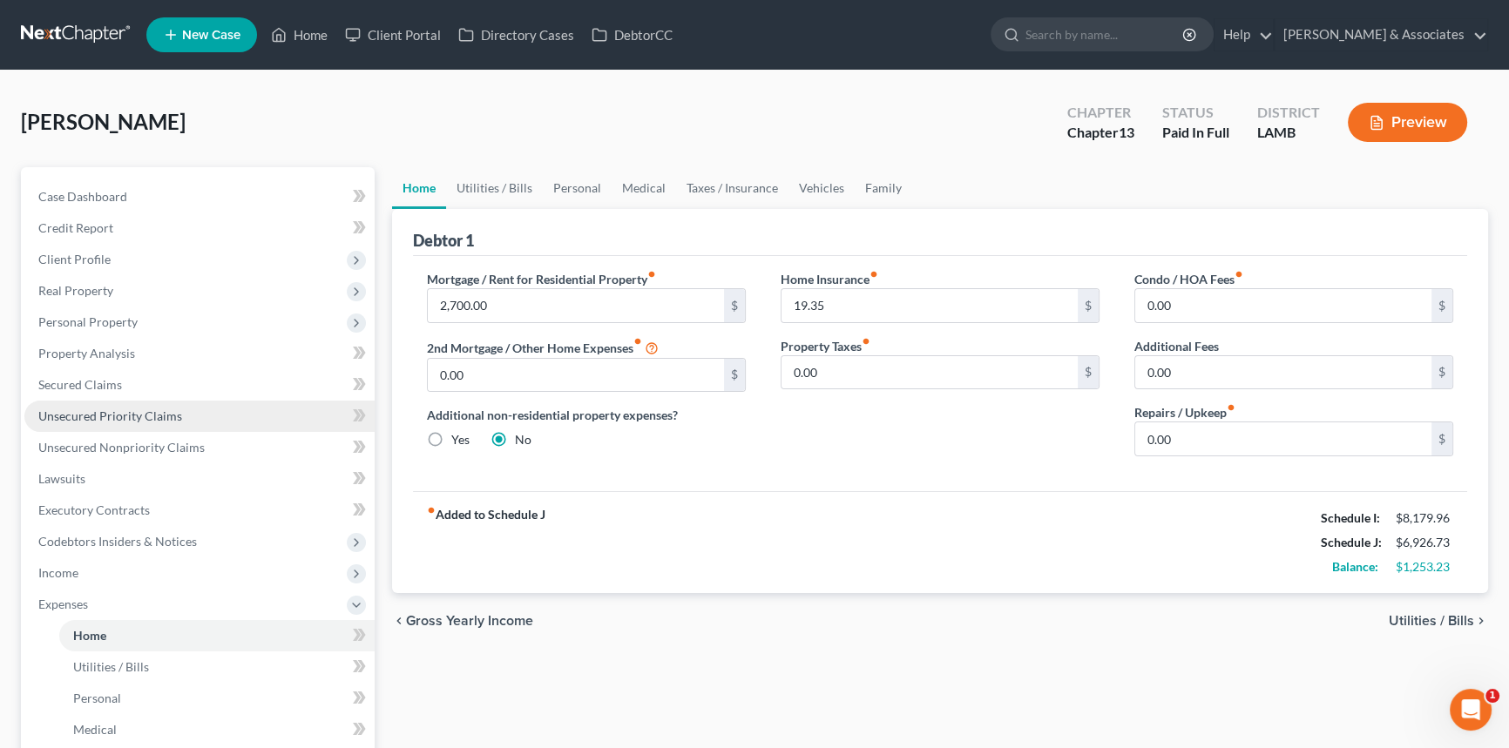
click at [200, 416] on link "Unsecured Priority Claims" at bounding box center [199, 416] width 350 height 31
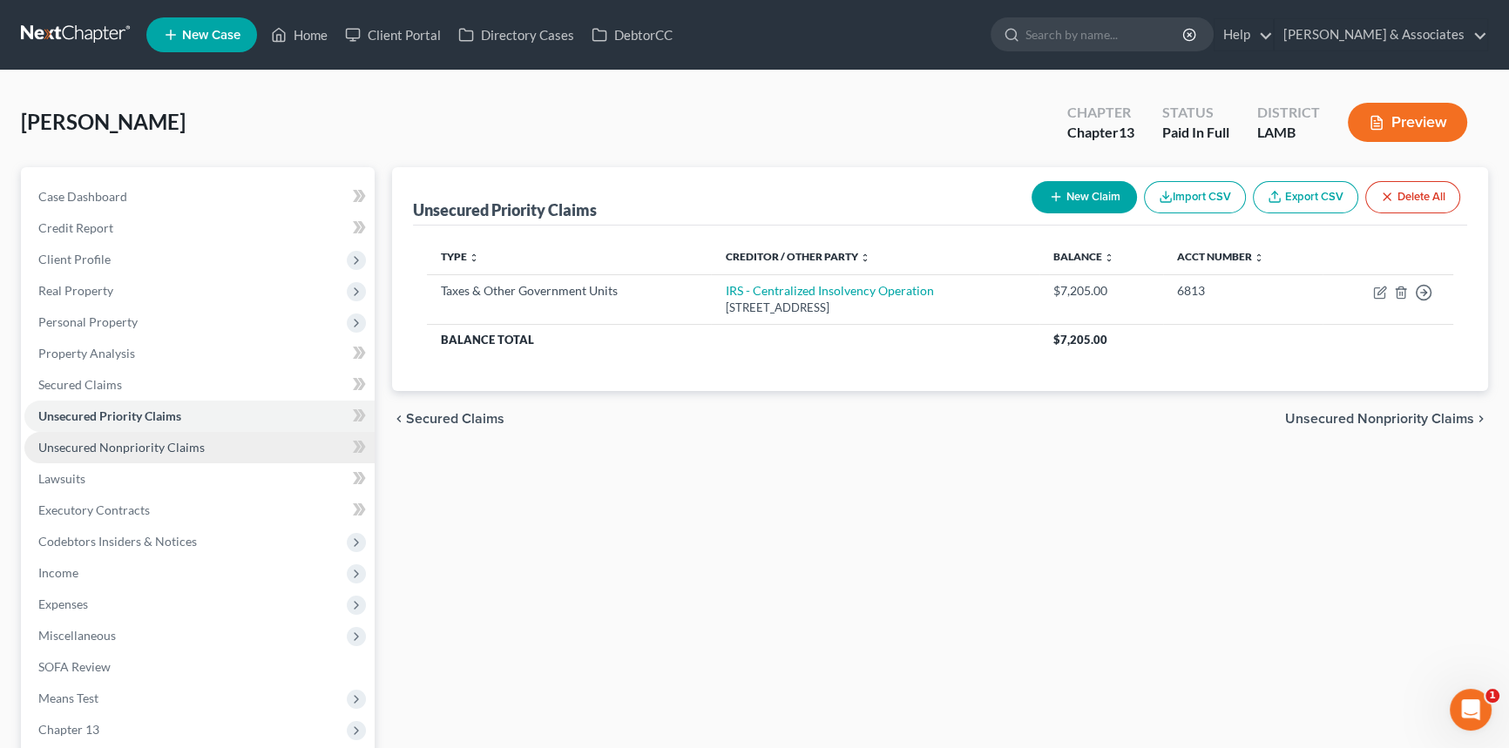
click at [208, 451] on link "Unsecured Nonpriority Claims" at bounding box center [199, 447] width 350 height 31
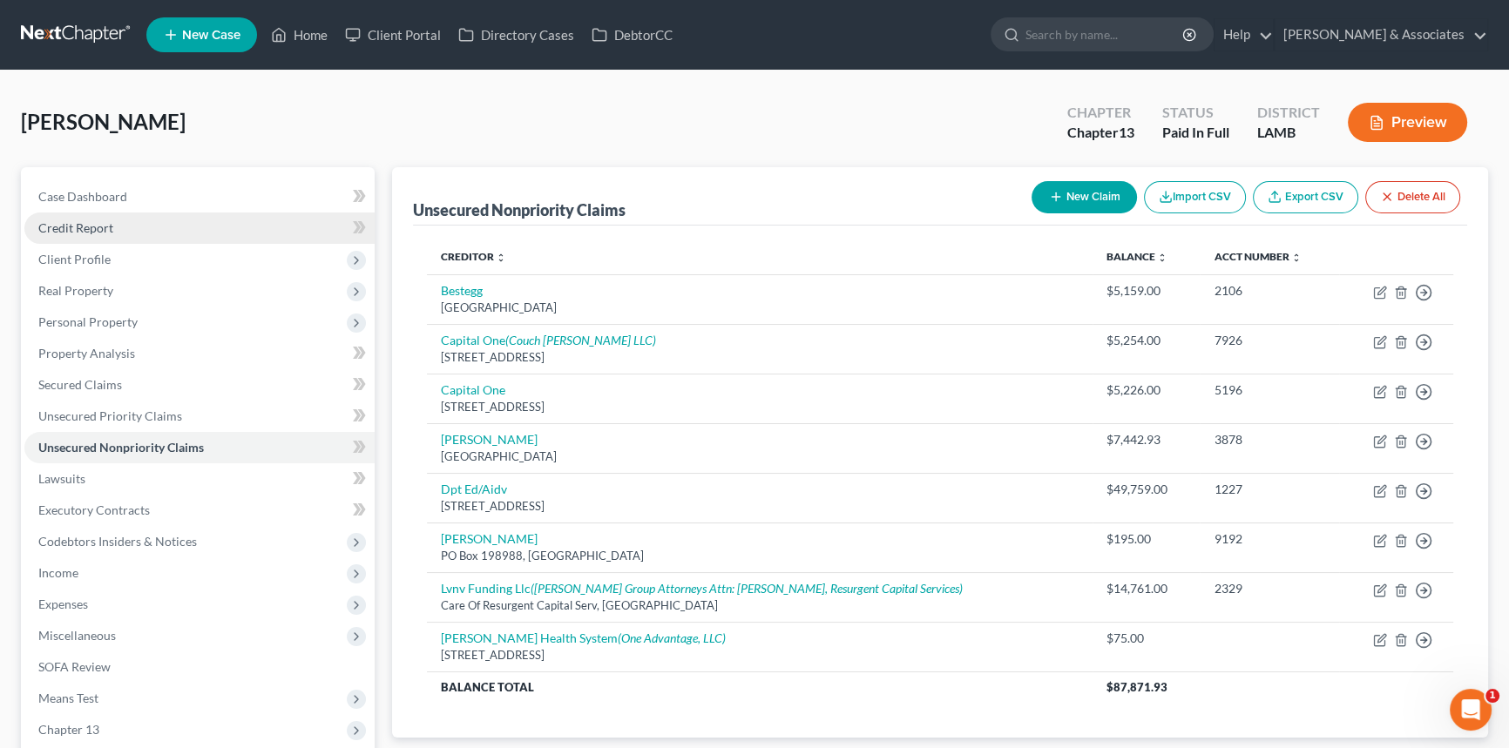
click at [85, 222] on span "Credit Report" at bounding box center [75, 227] width 75 height 15
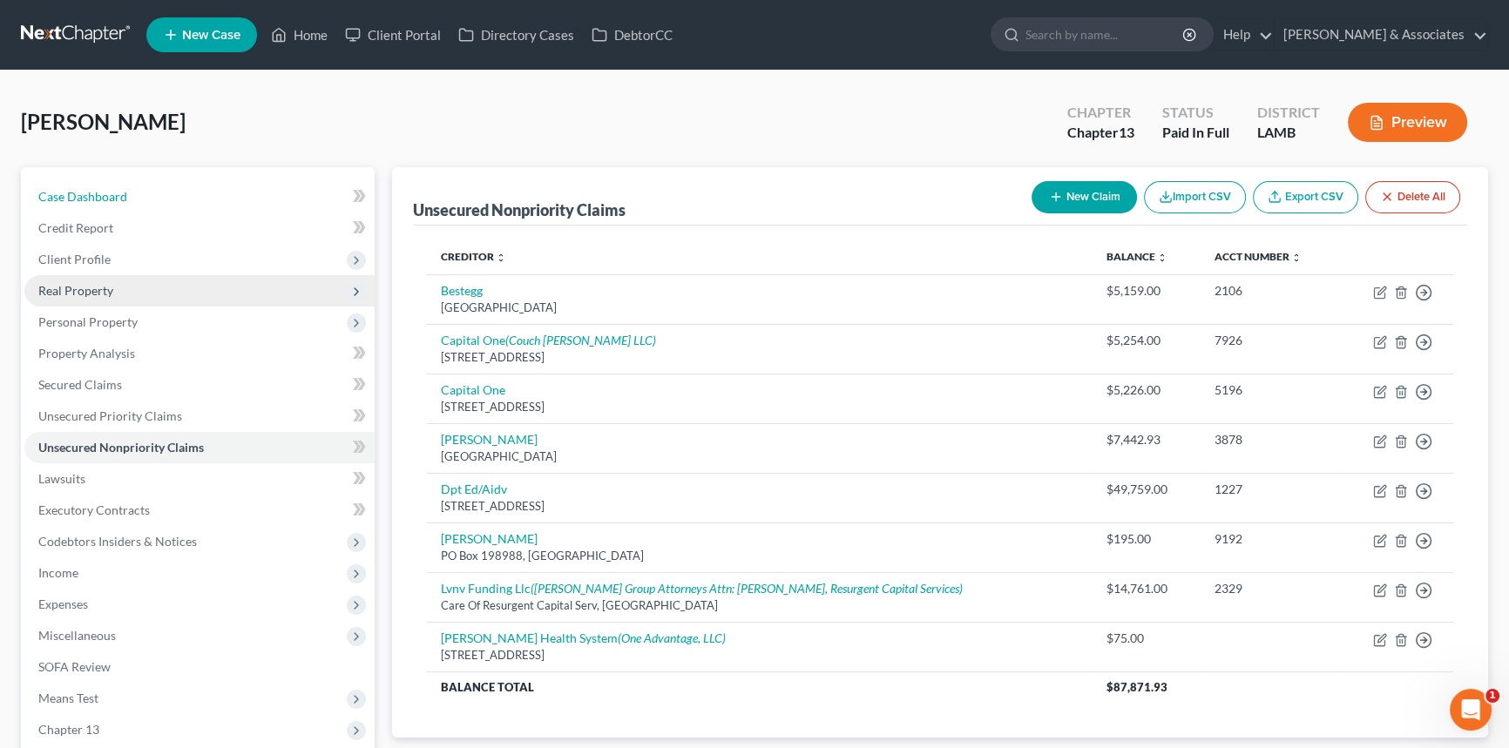
click at [84, 203] on link "Case Dashboard" at bounding box center [199, 196] width 350 height 31
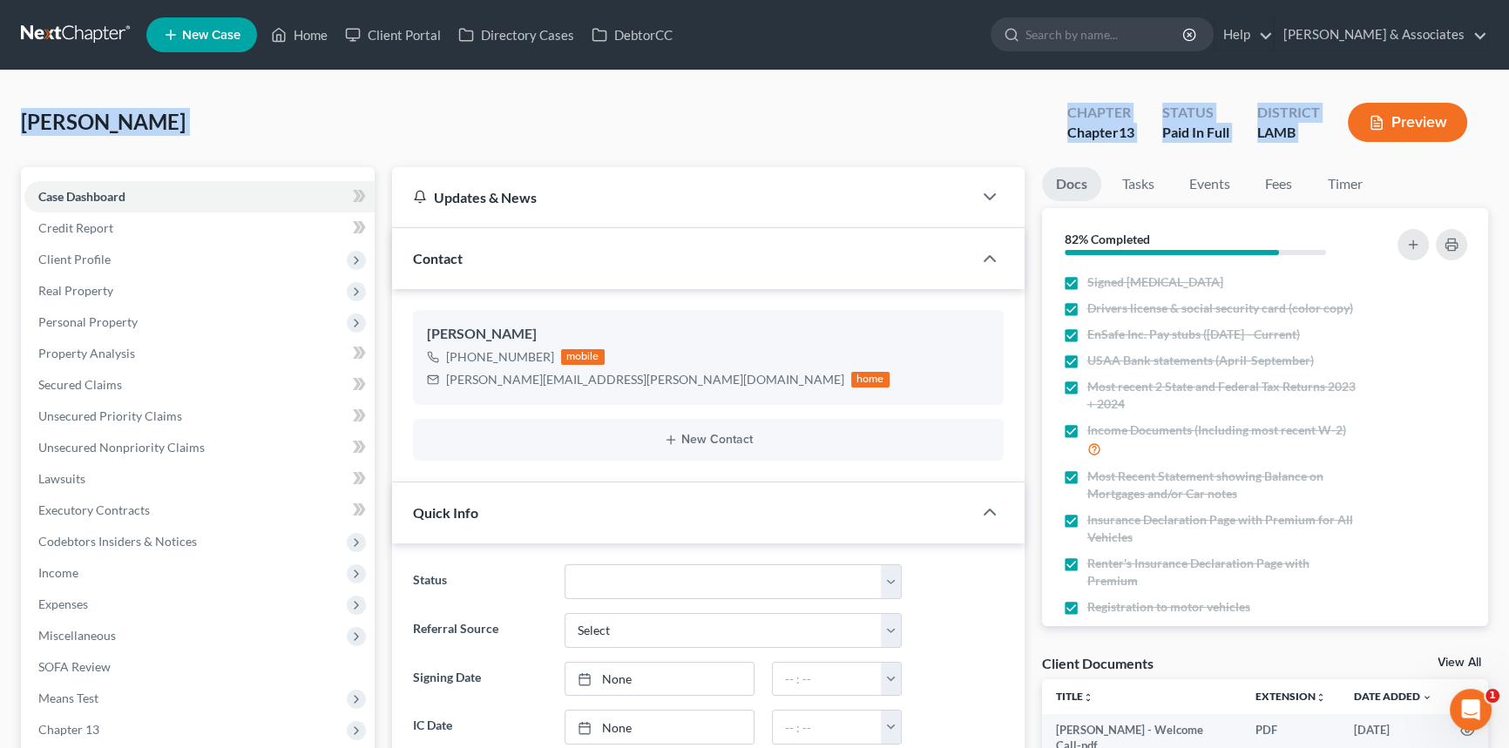
drag, startPoint x: 10, startPoint y: 119, endPoint x: 1358, endPoint y: 148, distance: 1347.7
click at [1320, 149] on div "Chapter Chapter 13 Status Paid In Full District LAMB Preview" at bounding box center [1267, 122] width 442 height 62
drag, startPoint x: 1313, startPoint y: 149, endPoint x: 14, endPoint y: 113, distance: 1300.0
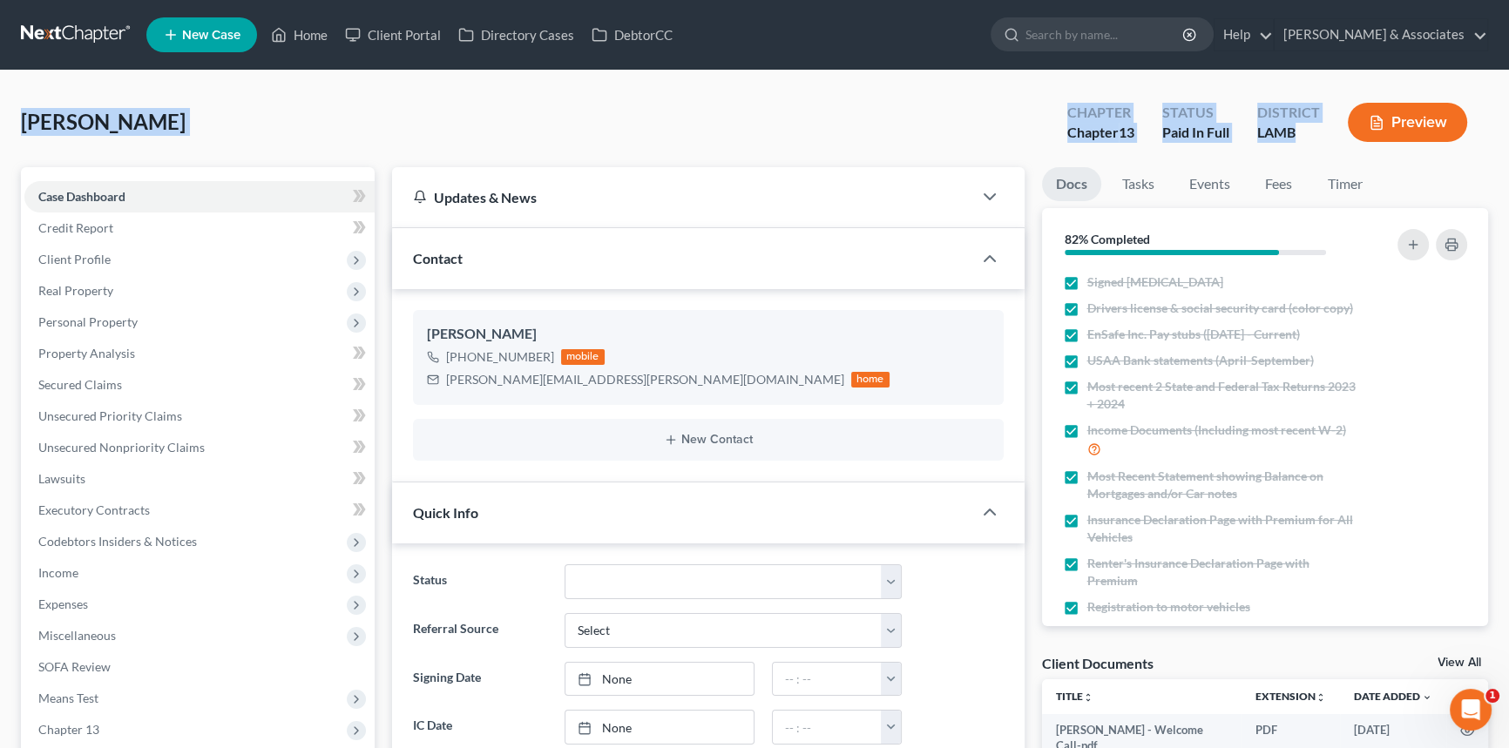
drag, startPoint x: 37, startPoint y: 113, endPoint x: 1376, endPoint y: 124, distance: 1338.7
click at [853, 125] on div "Kavanagh, Amy Upgraded Chapter Chapter 13 Status Paid In Full District LAMB Pre…" at bounding box center [754, 129] width 1467 height 76
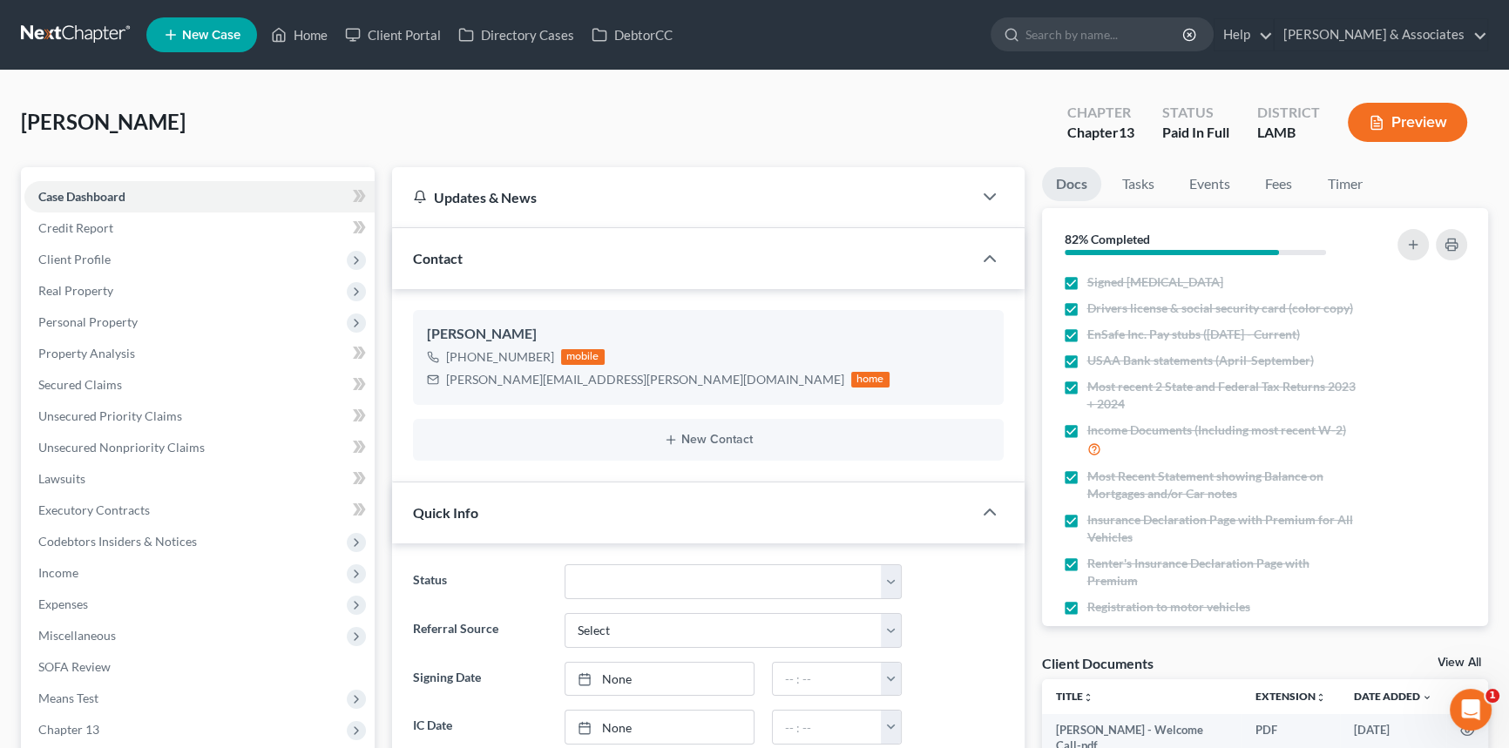
drag, startPoint x: 551, startPoint y: 129, endPoint x: 457, endPoint y: 226, distance: 134.9
click at [551, 129] on div "Kavanagh, Amy Upgraded Chapter Chapter 13 Status Paid In Full District LAMB Pre…" at bounding box center [754, 129] width 1467 height 76
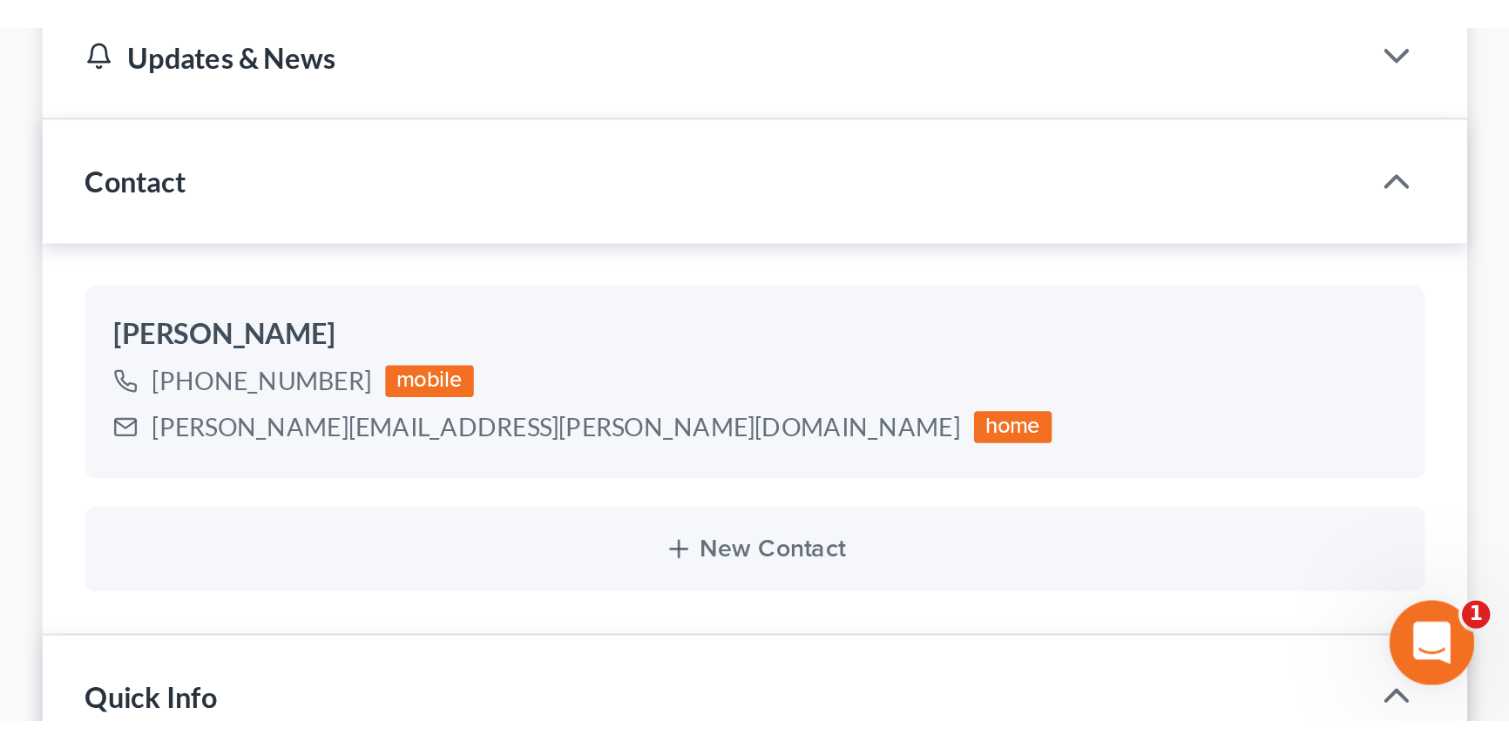
scroll to position [485, 0]
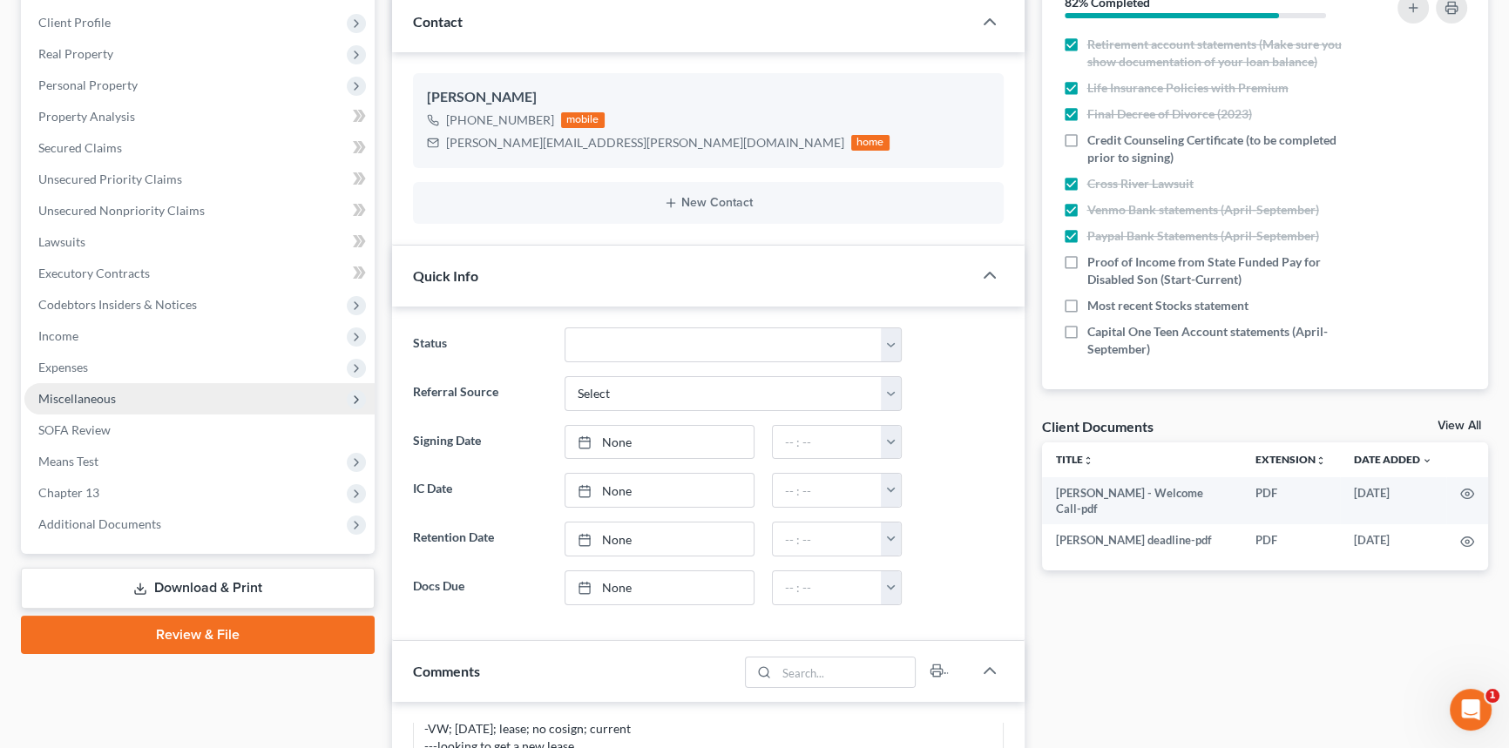
click at [104, 395] on span "Miscellaneous" at bounding box center [77, 398] width 78 height 15
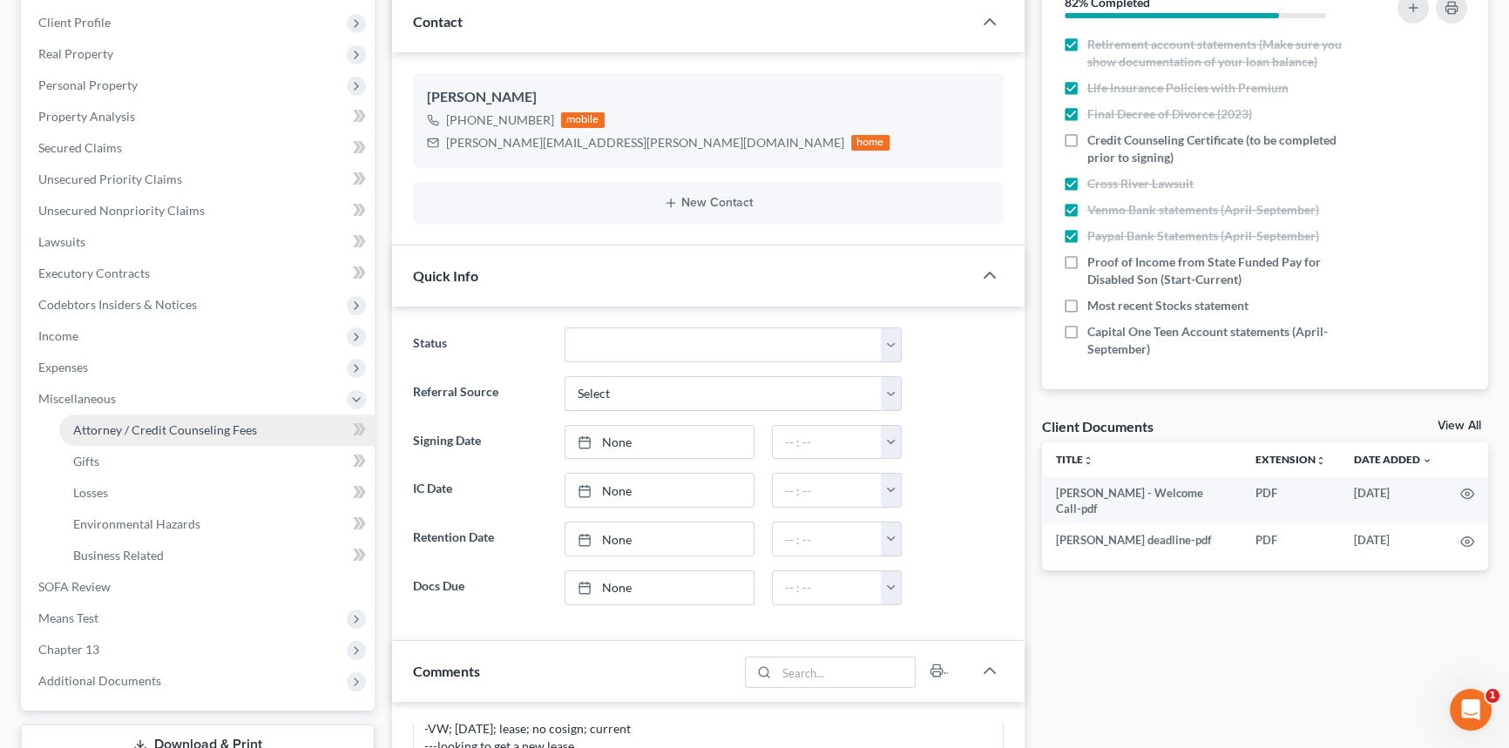
drag, startPoint x: 115, startPoint y: 368, endPoint x: 135, endPoint y: 412, distance: 47.9
click at [115, 368] on span "Expenses" at bounding box center [199, 367] width 350 height 31
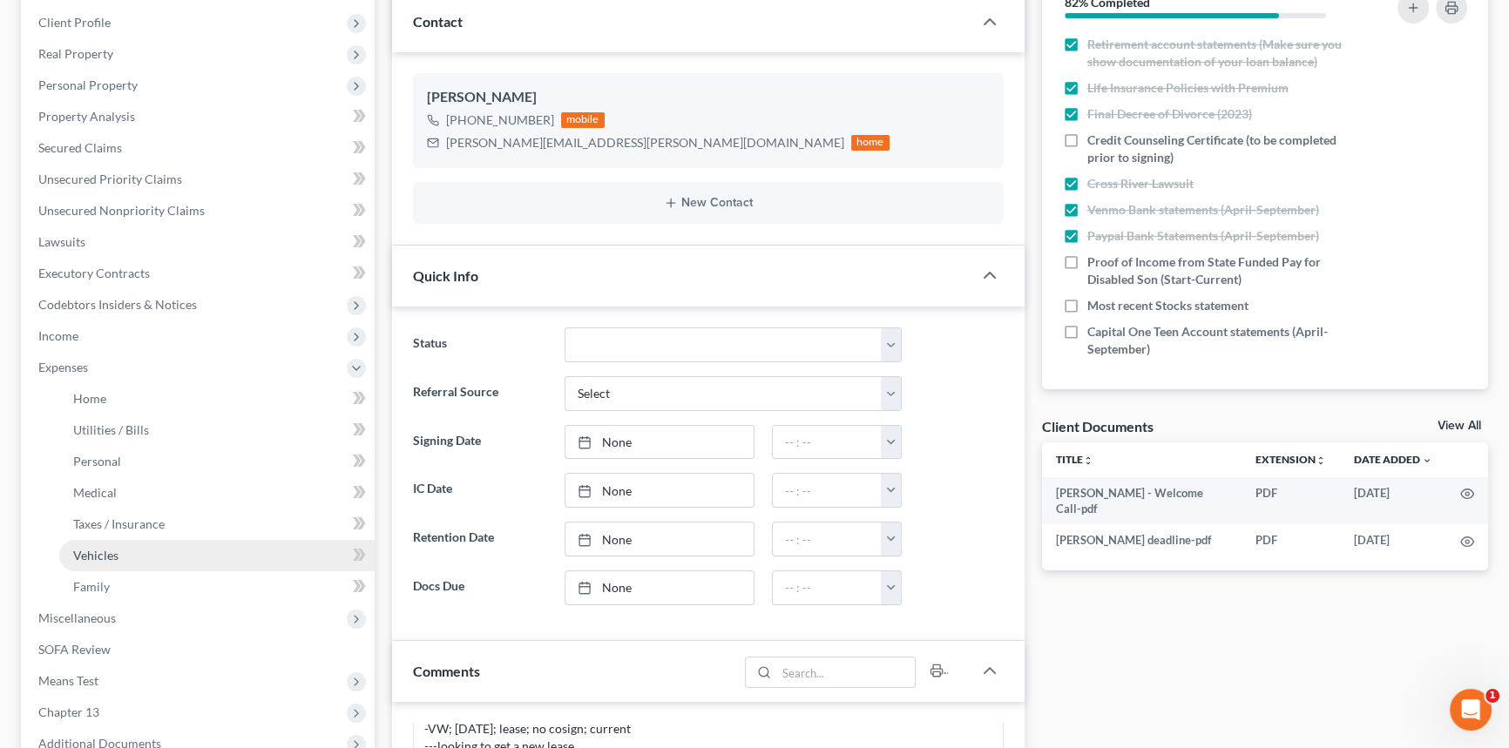
click at [119, 545] on link "Vehicles" at bounding box center [216, 555] width 315 height 31
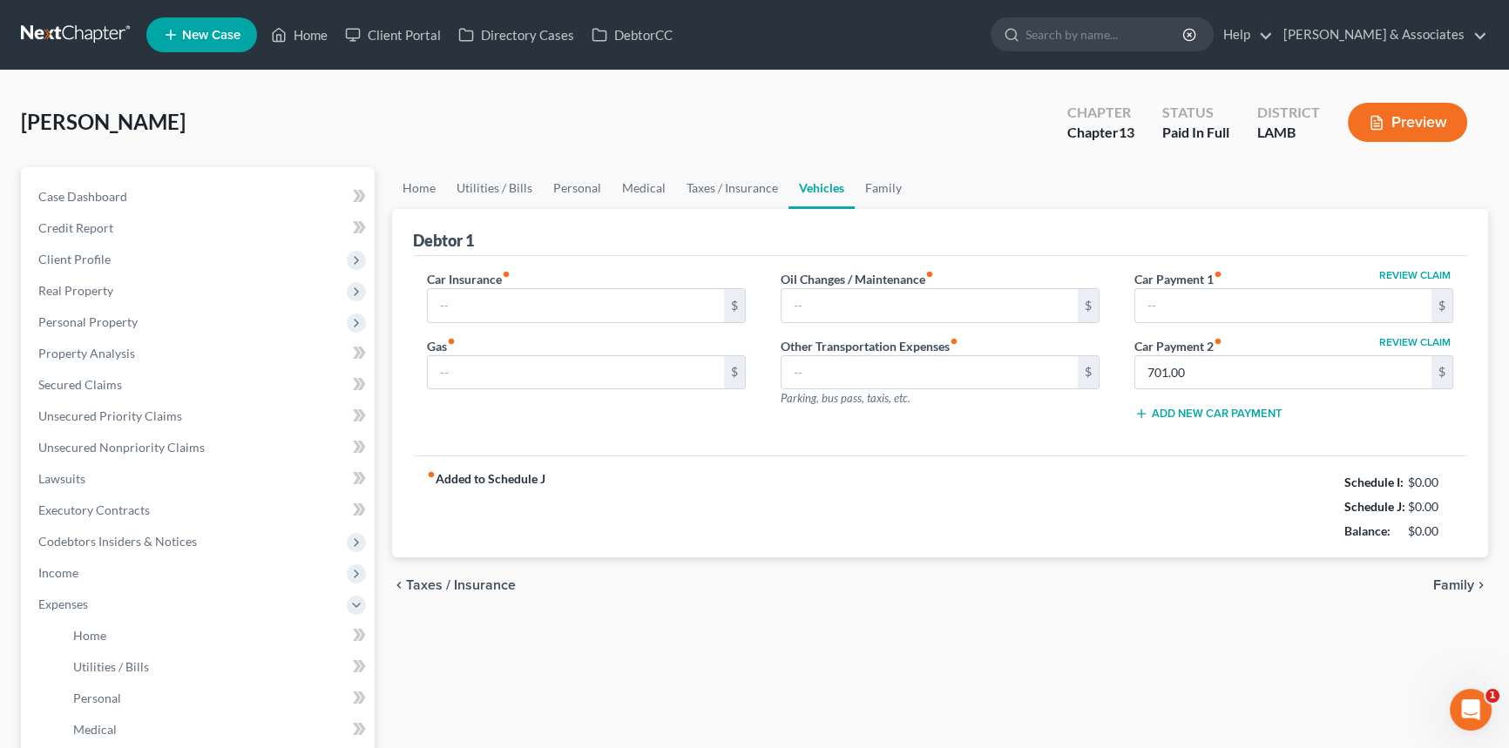
type input "257.00"
type input "200.00"
type input "40.00"
type input "0.00"
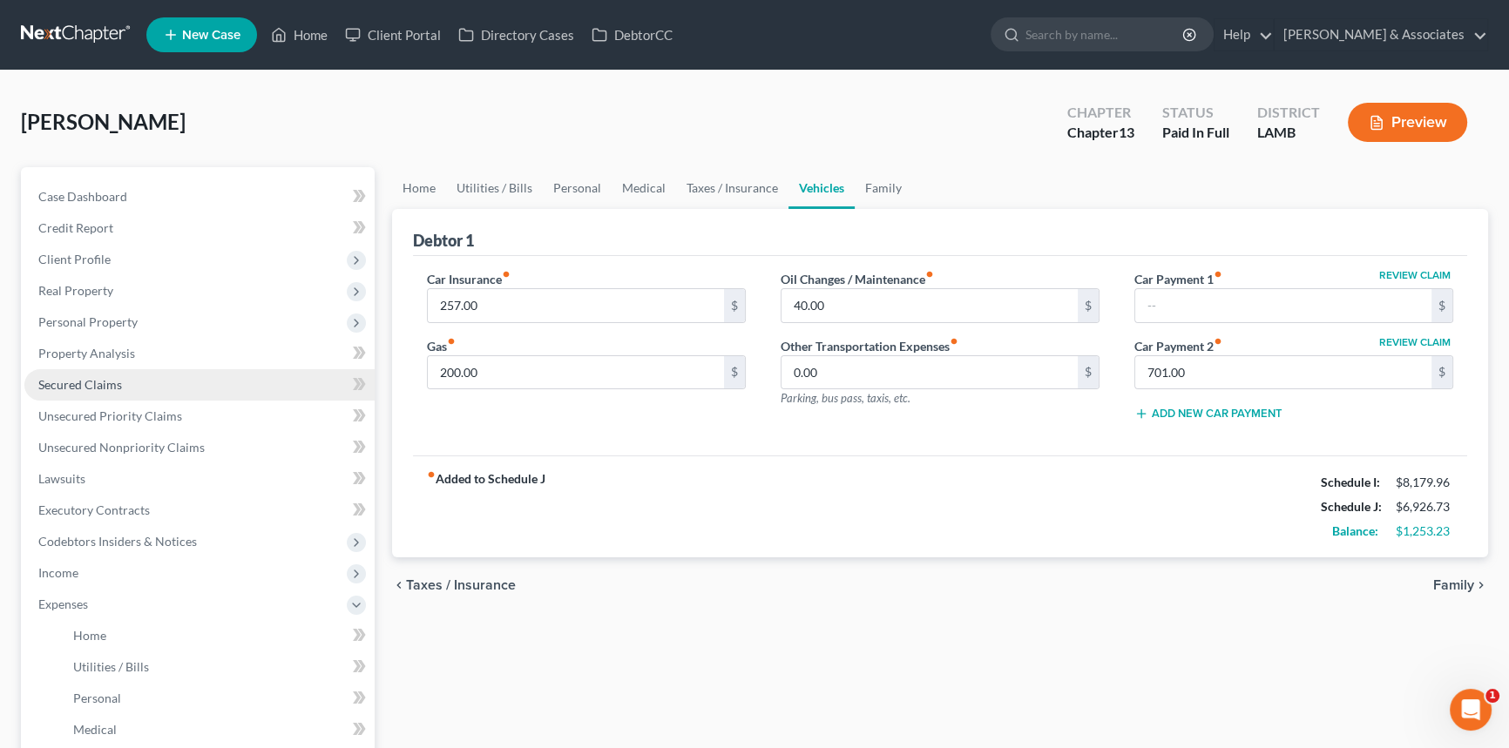
click at [118, 381] on span "Secured Claims" at bounding box center [80, 384] width 84 height 15
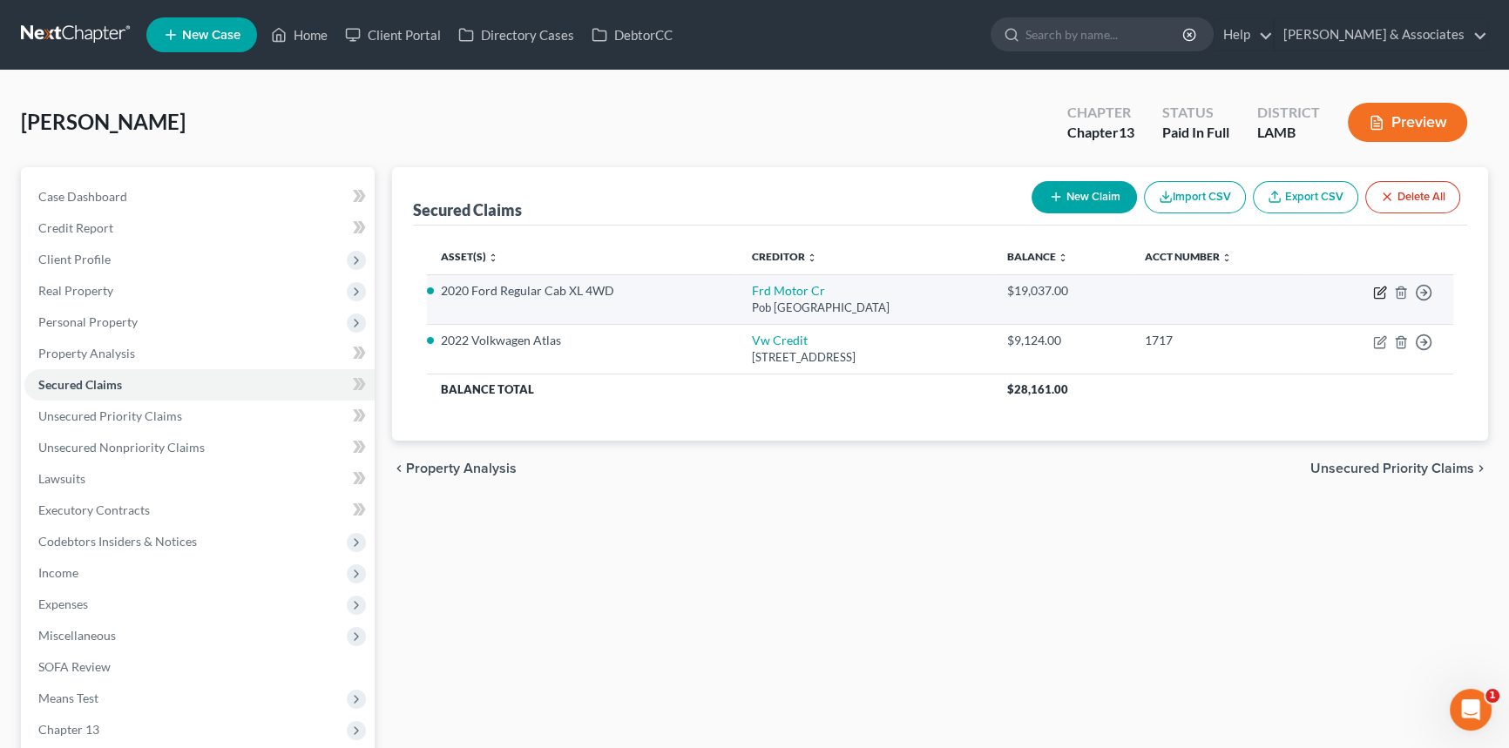
click at [1374, 296] on icon "button" at bounding box center [1380, 293] width 14 height 14
select select "30"
select select "2"
select select "3"
select select "0"
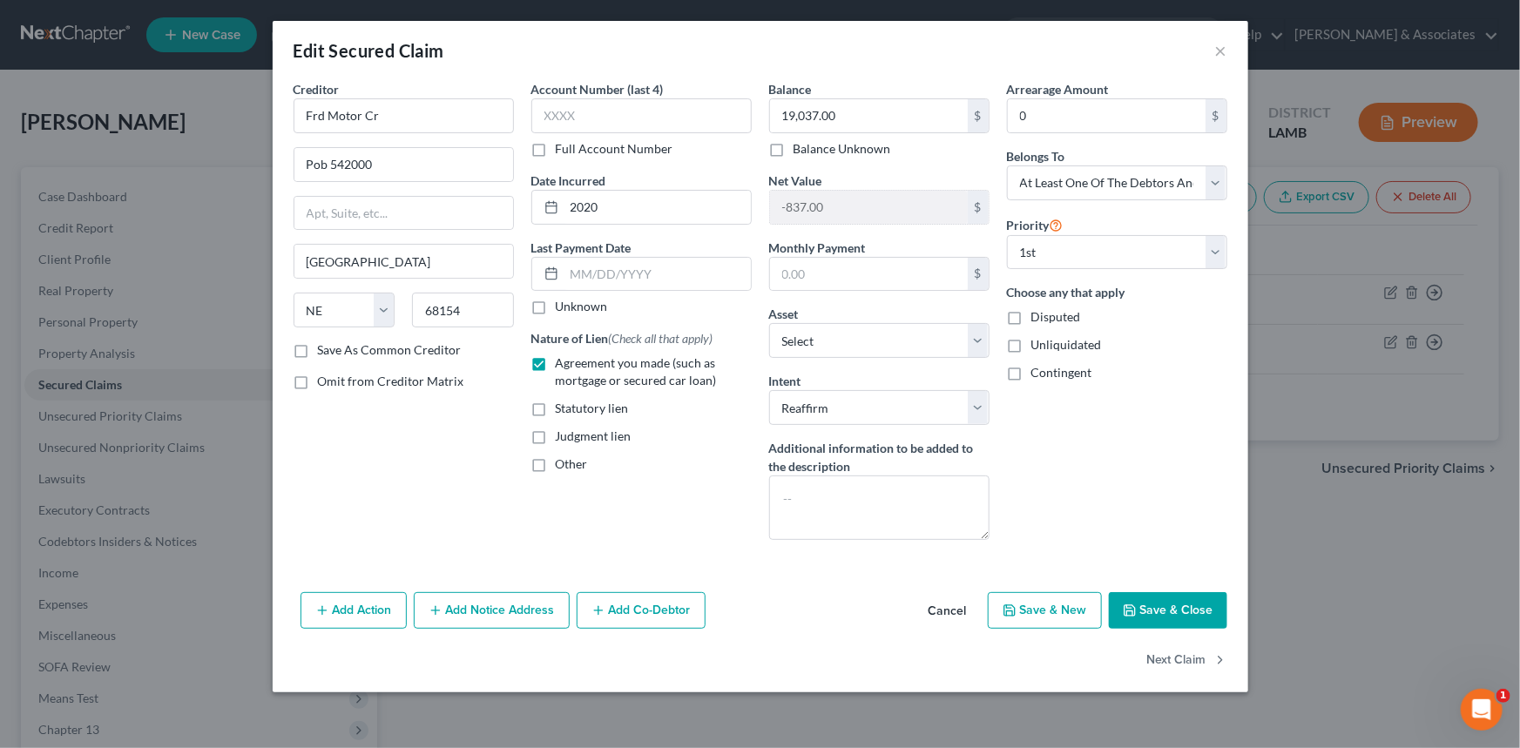
click at [948, 602] on button "Cancel" at bounding box center [948, 611] width 66 height 35
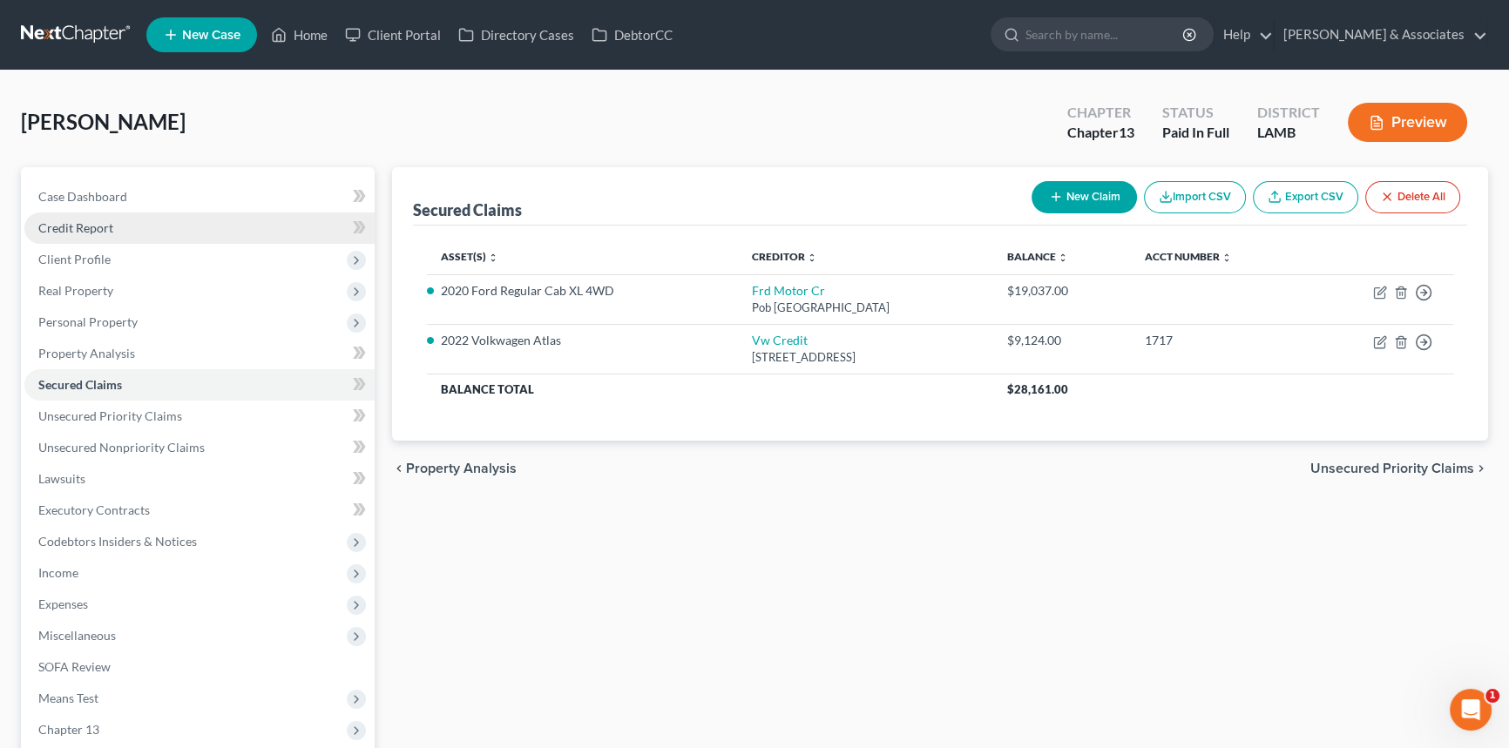
click at [51, 231] on span "Credit Report" at bounding box center [75, 227] width 75 height 15
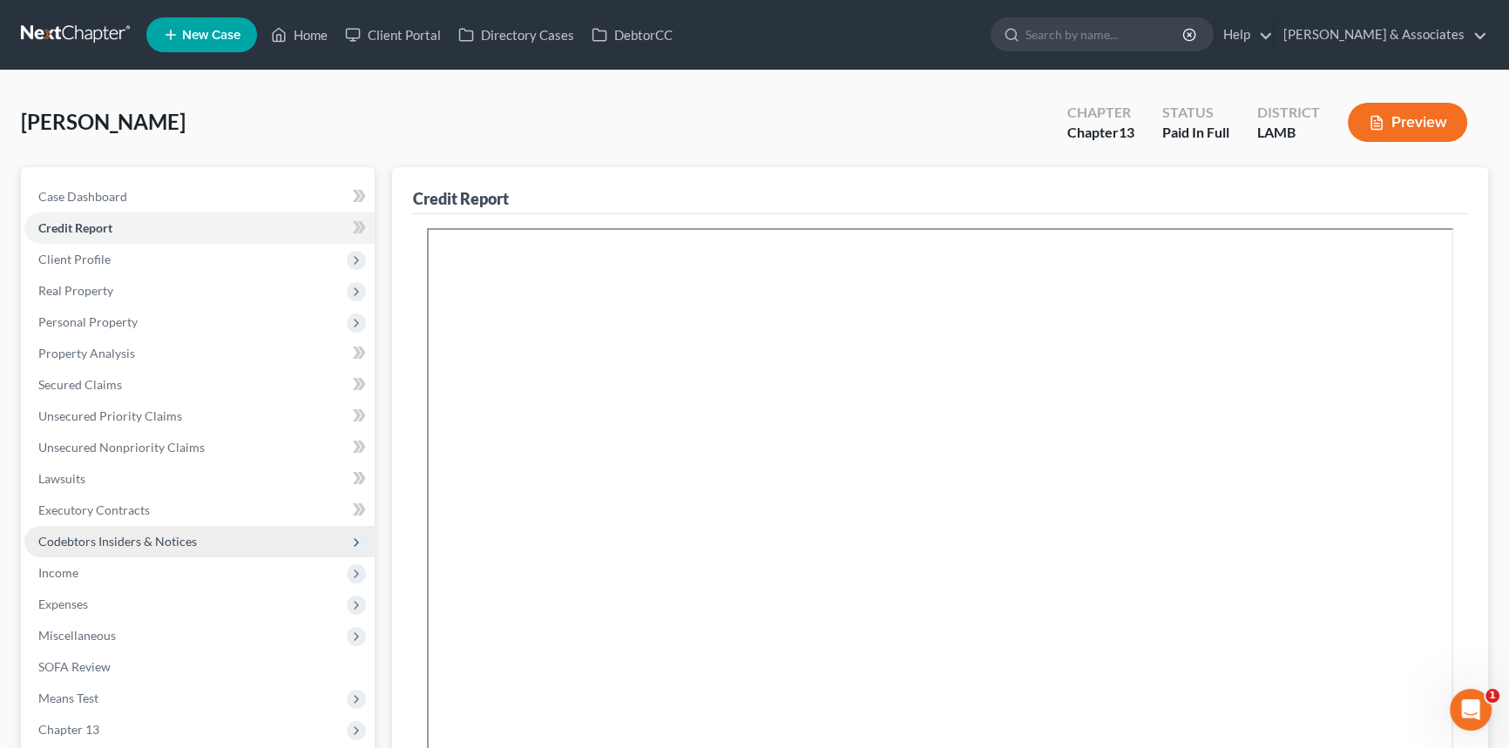
scroll to position [158, 0]
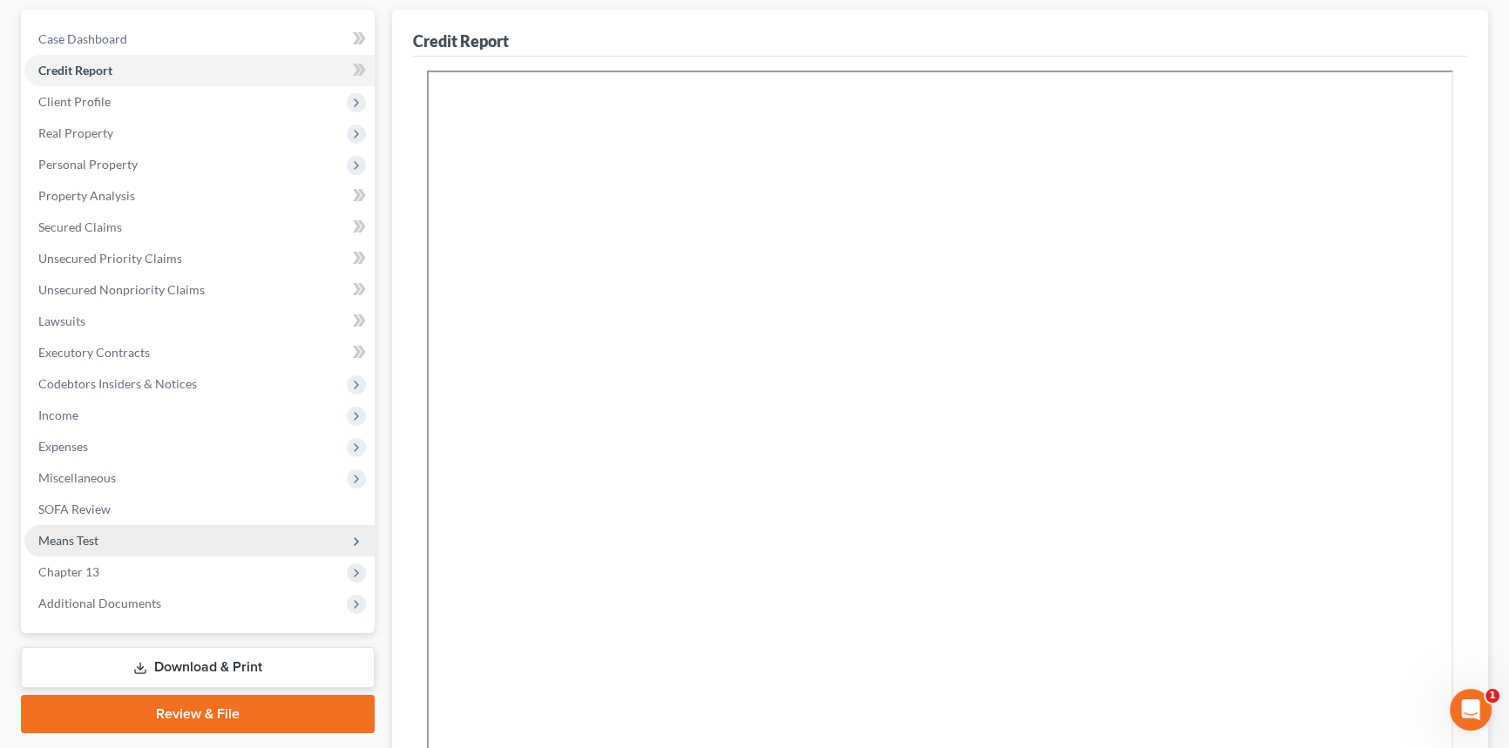
click at [132, 540] on span "Means Test" at bounding box center [199, 540] width 350 height 31
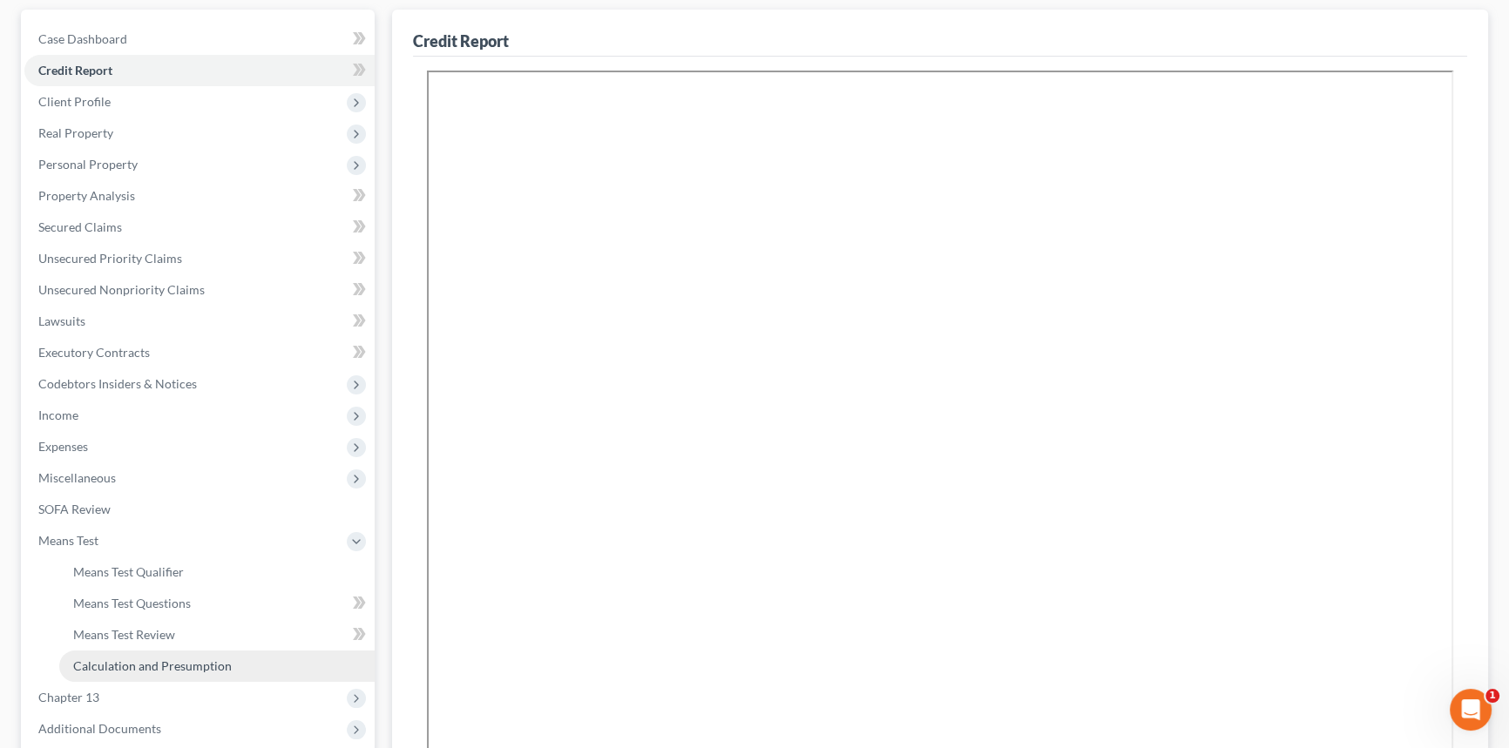
click at [145, 666] on span "Calculation and Presumption" at bounding box center [152, 665] width 159 height 15
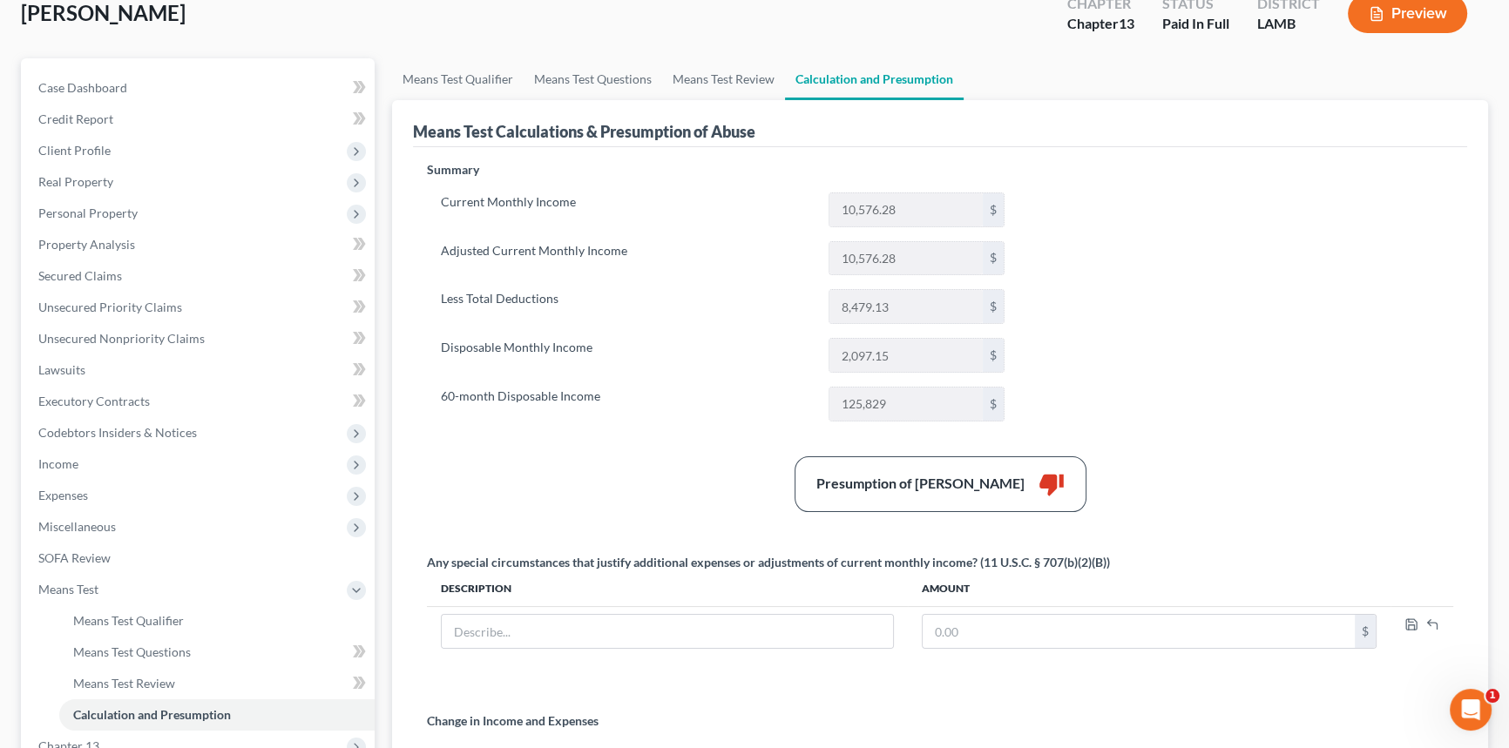
scroll to position [316, 0]
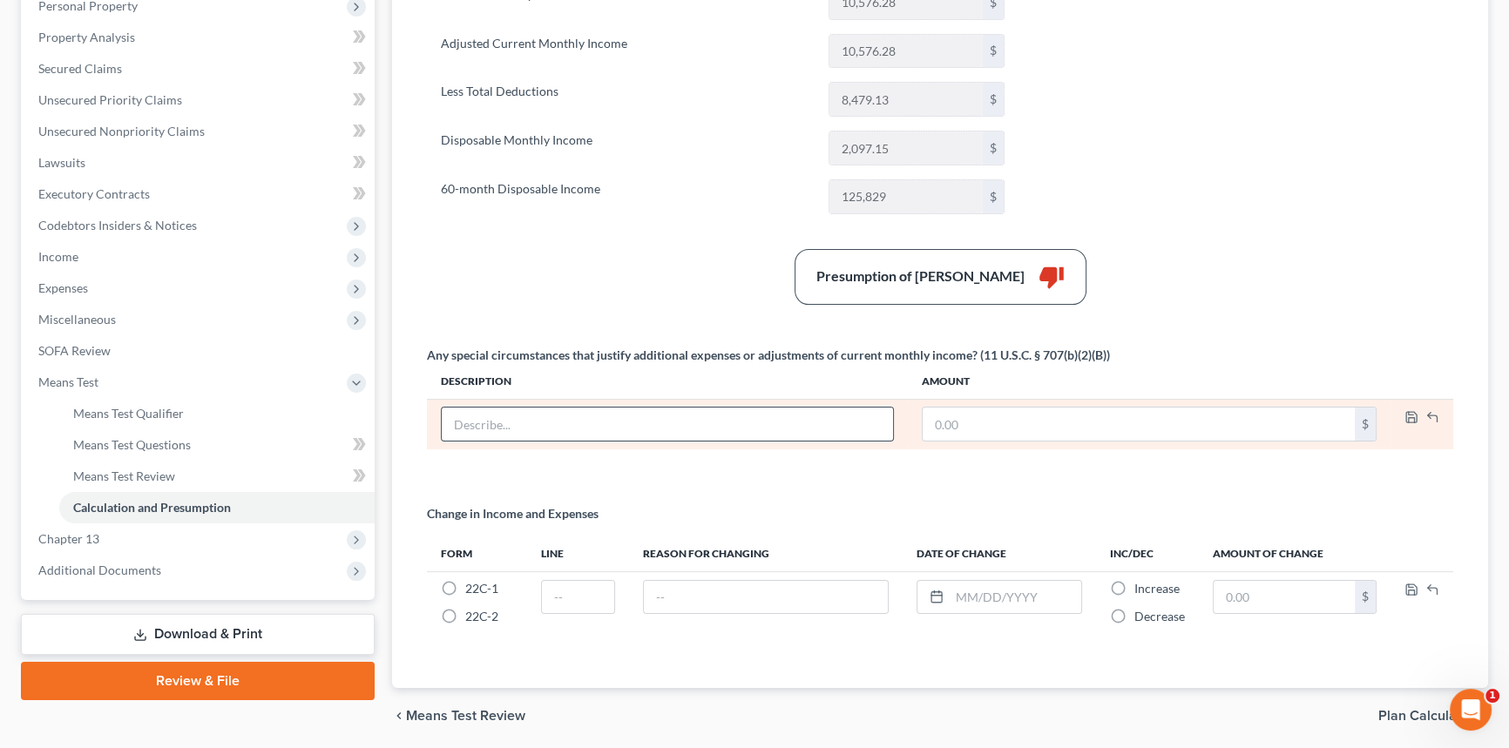
click at [616, 423] on input "text" at bounding box center [667, 424] width 451 height 33
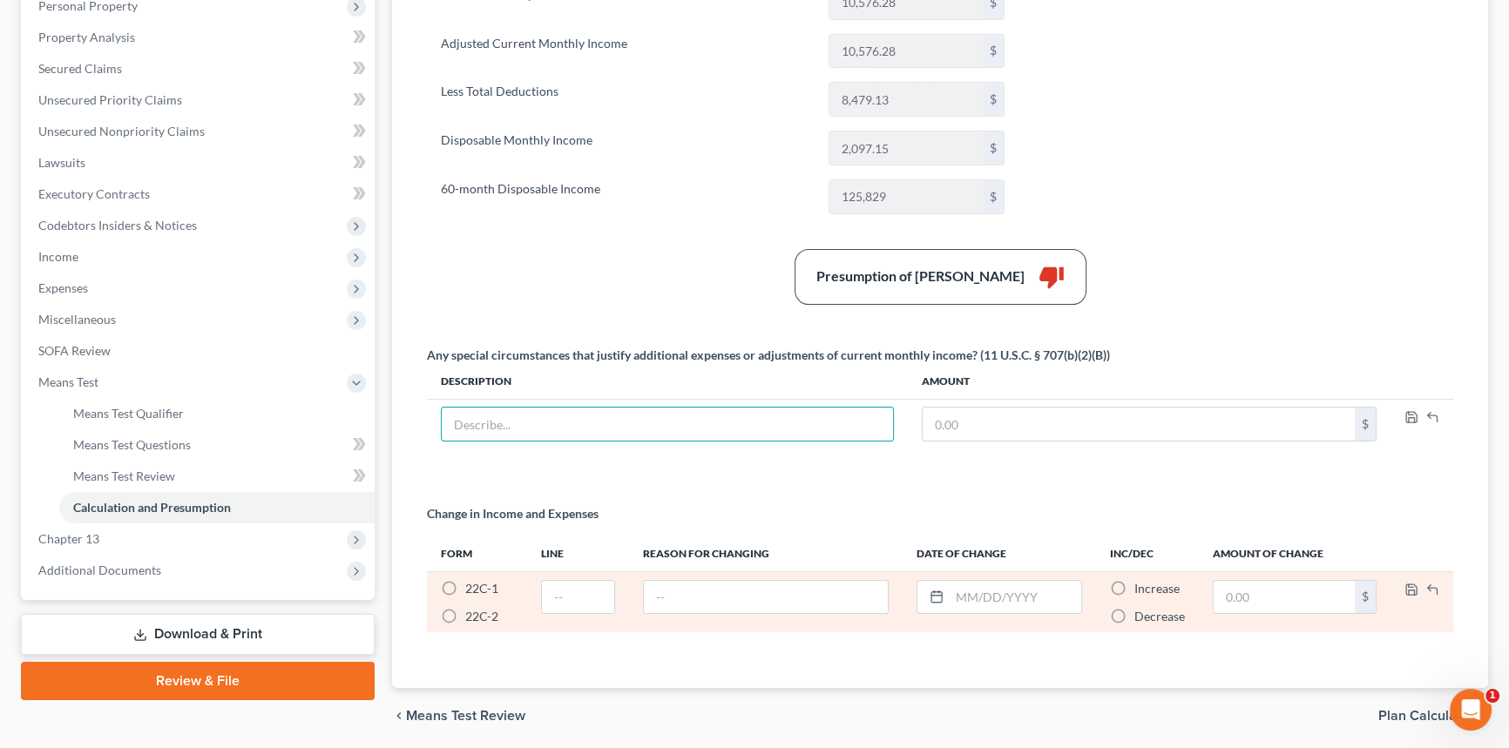
click at [473, 618] on span "22C-2" at bounding box center [481, 616] width 33 height 15
click at [473, 618] on input "22C-2 *" at bounding box center [477, 613] width 11 height 11
radio input "true"
click at [557, 598] on input "text" at bounding box center [578, 597] width 72 height 33
type input "13"
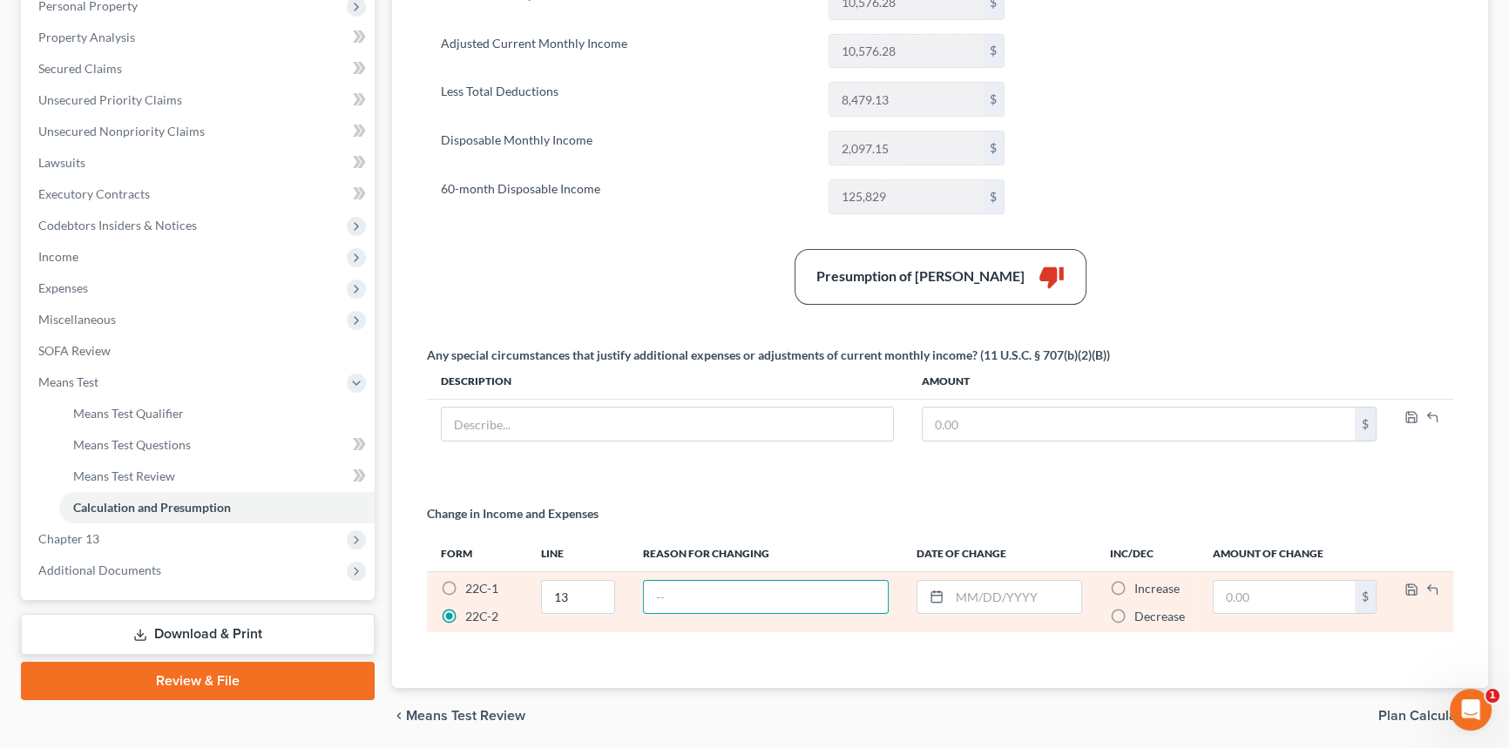
type input "V"
type input "Payment is for a lease, will increase when replaced"
type input "07/2026"
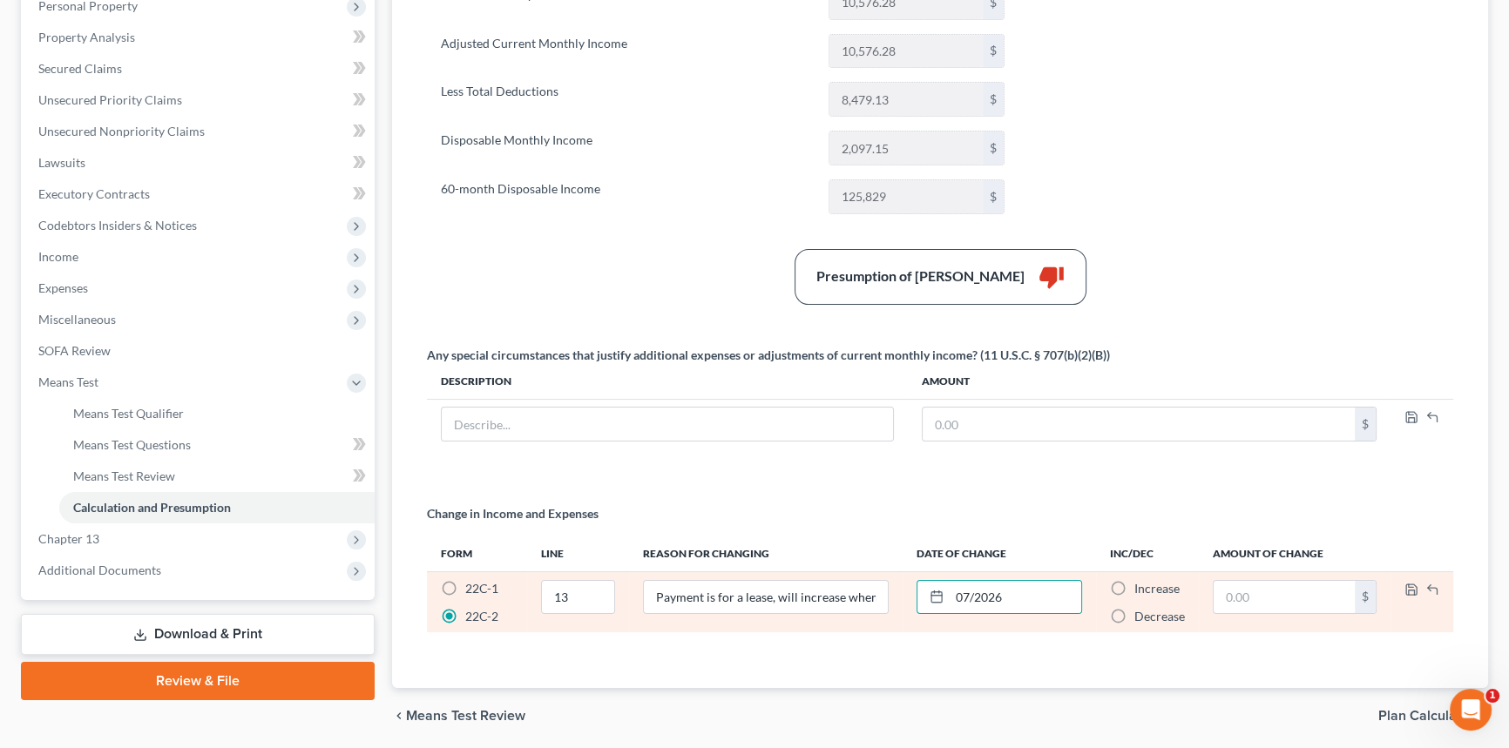
click at [1134, 585] on label "Increase *" at bounding box center [1156, 588] width 45 height 17
click at [1141, 585] on input "Increase *" at bounding box center [1146, 585] width 11 height 11
radio input "true"
click at [1263, 589] on input "text" at bounding box center [1283, 597] width 141 height 33
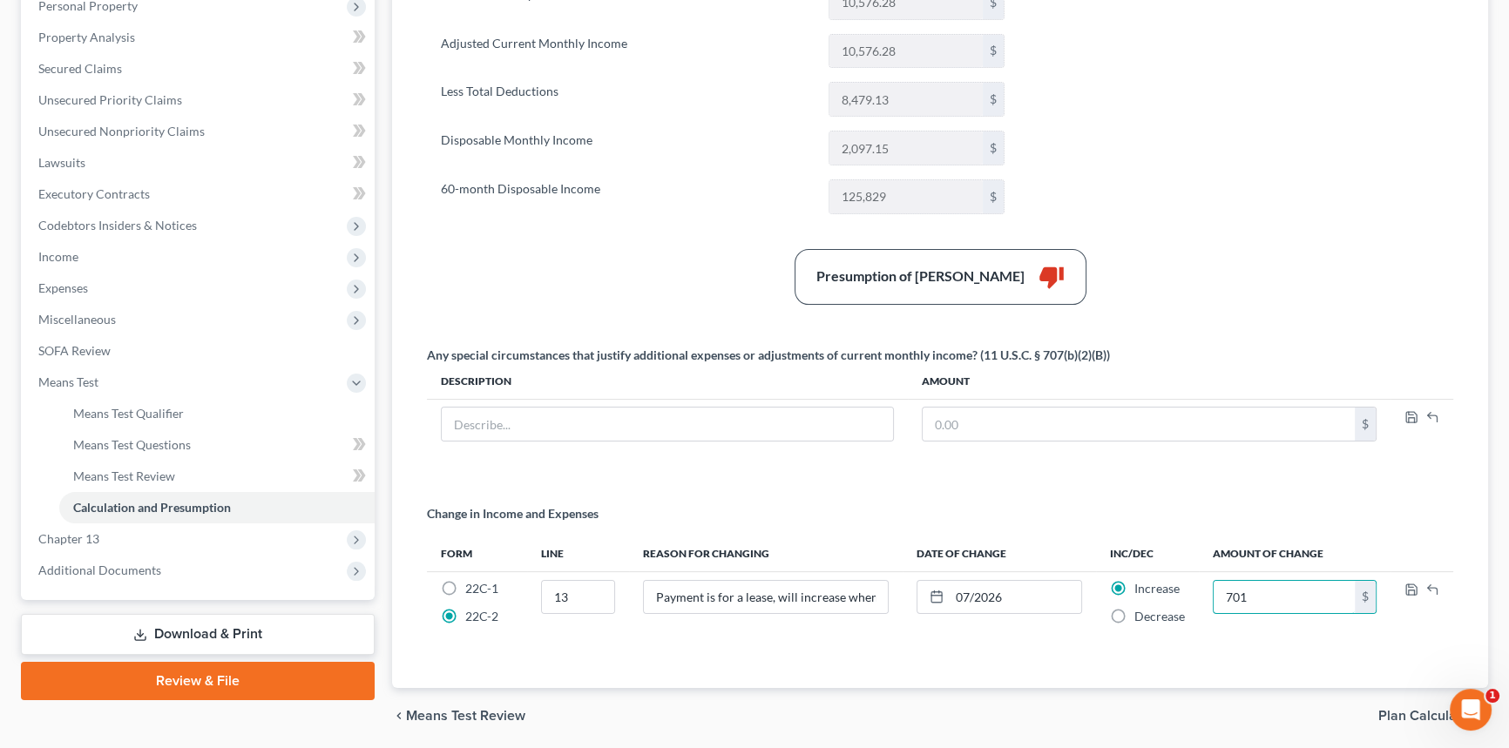
type input "701"
click at [1316, 661] on div "Summary Current Monthly Income 10,576.28 $ Adjusted Current Monthly Income 10,5…" at bounding box center [939, 310] width 1043 height 713
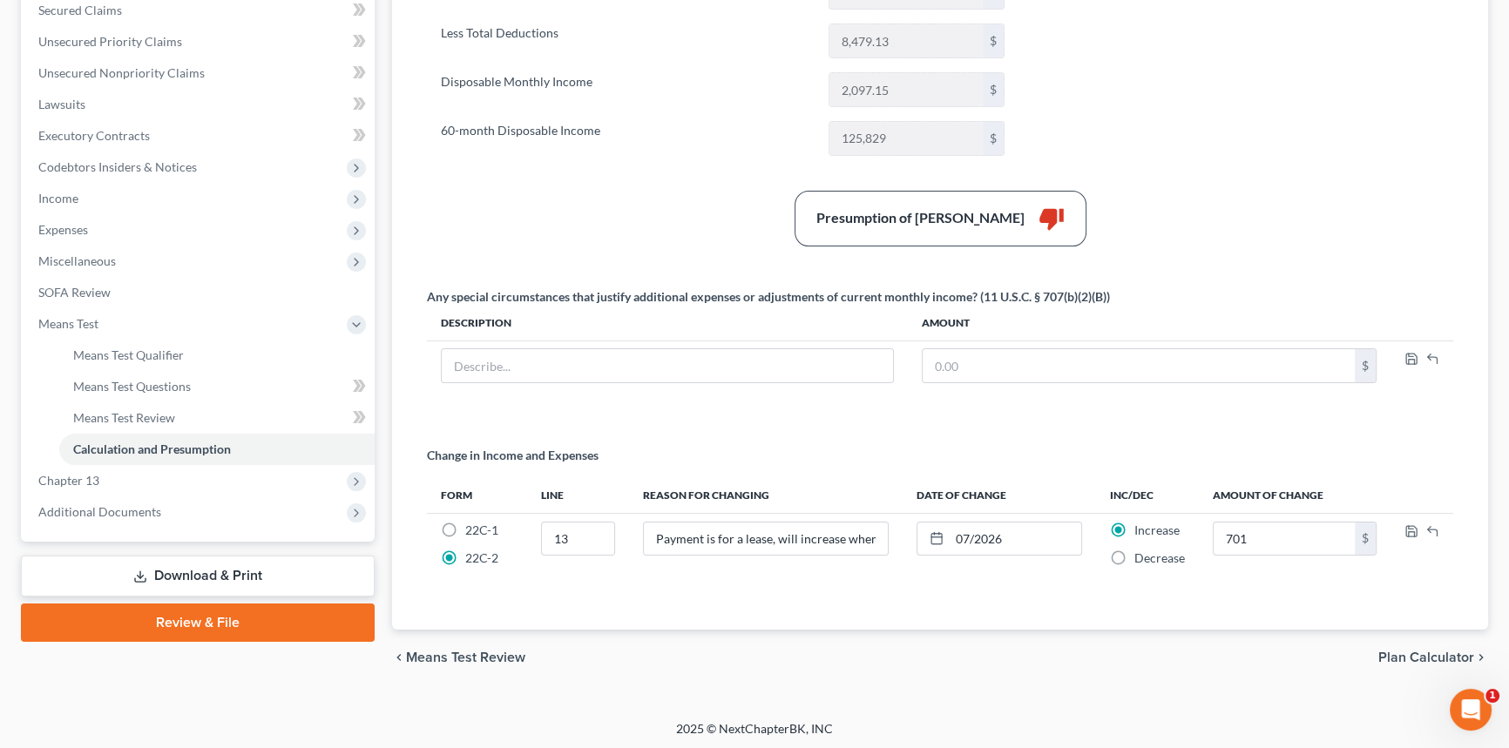
click at [1426, 653] on span "Plan Calculator" at bounding box center [1426, 658] width 96 height 14
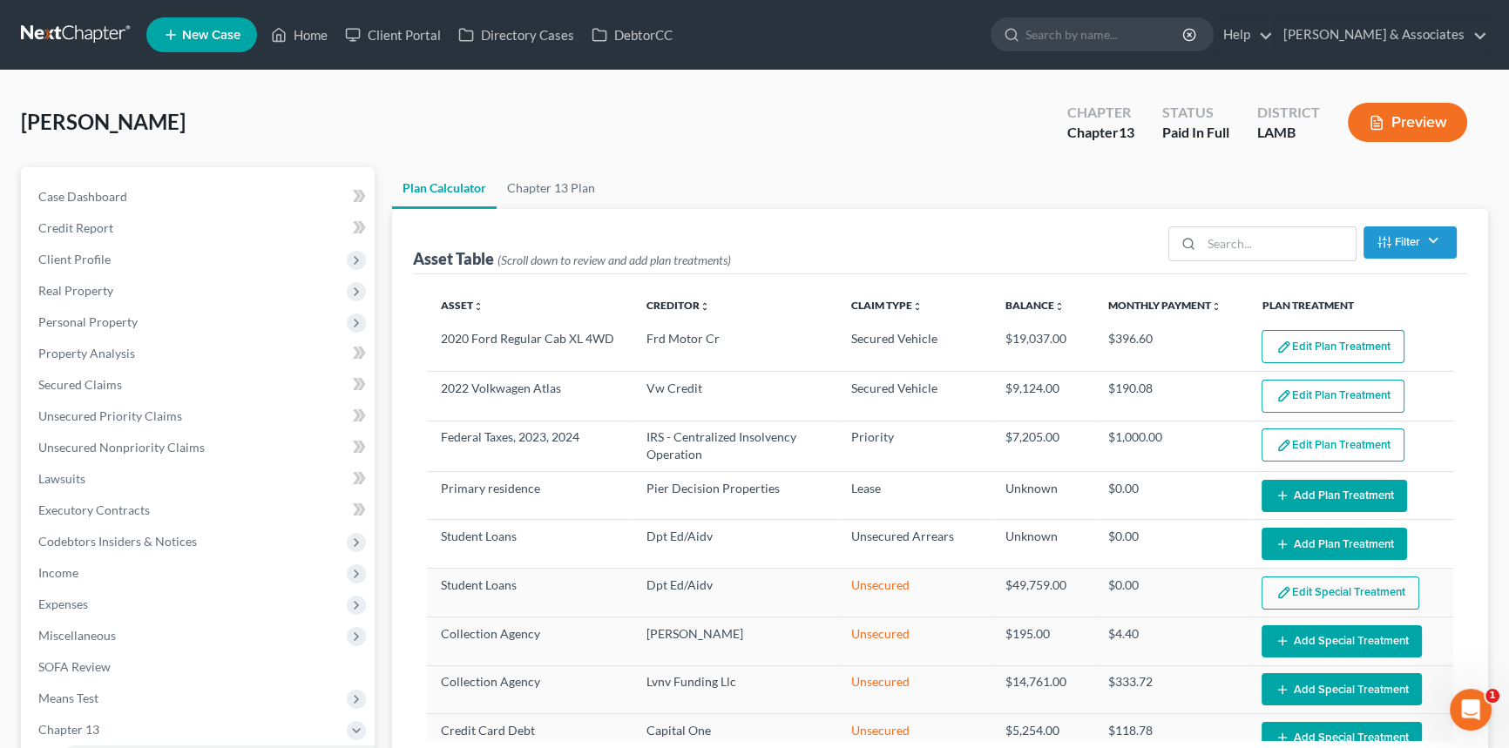
select select "47"
click at [1429, 110] on button "Preview" at bounding box center [1406, 122] width 119 height 39
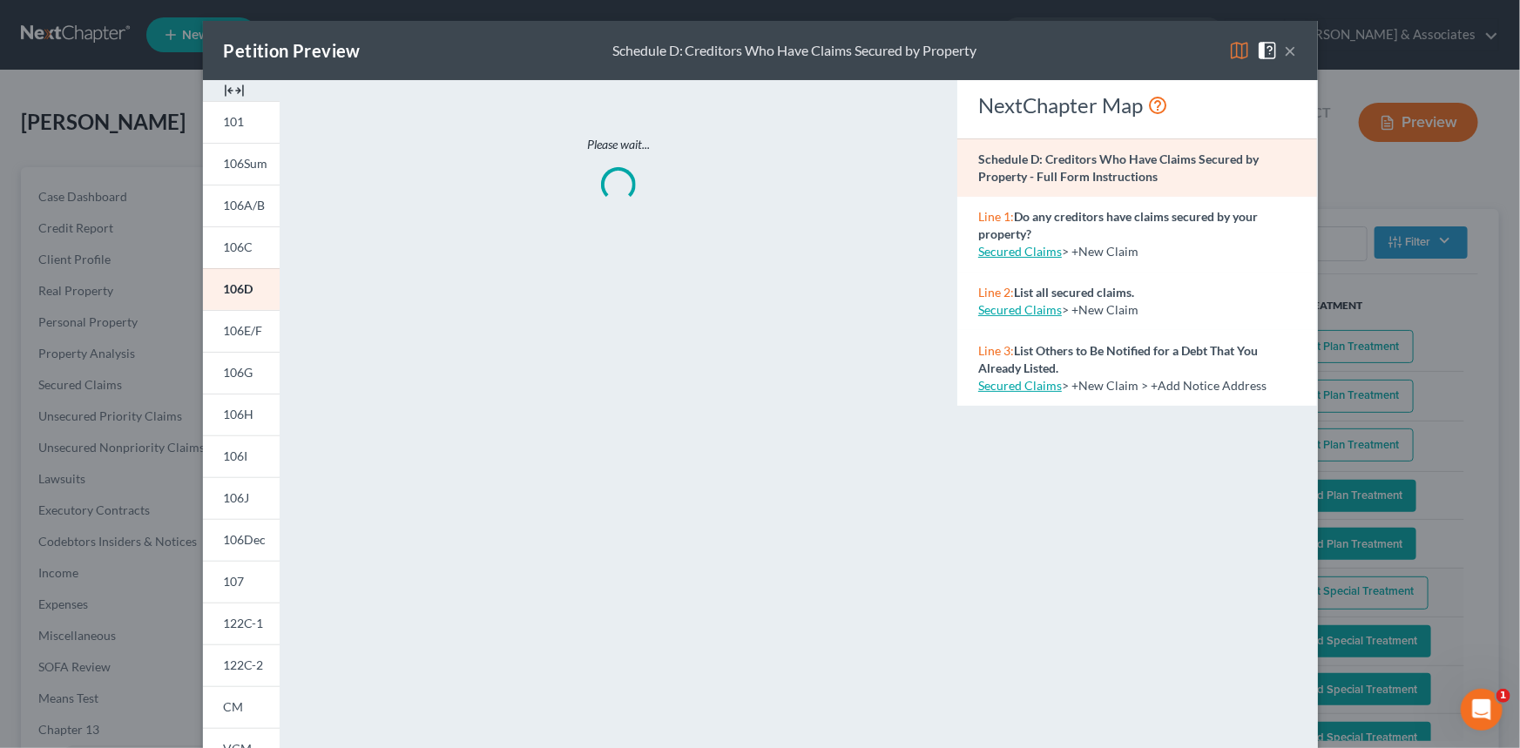
click at [1234, 51] on img at bounding box center [1239, 50] width 21 height 21
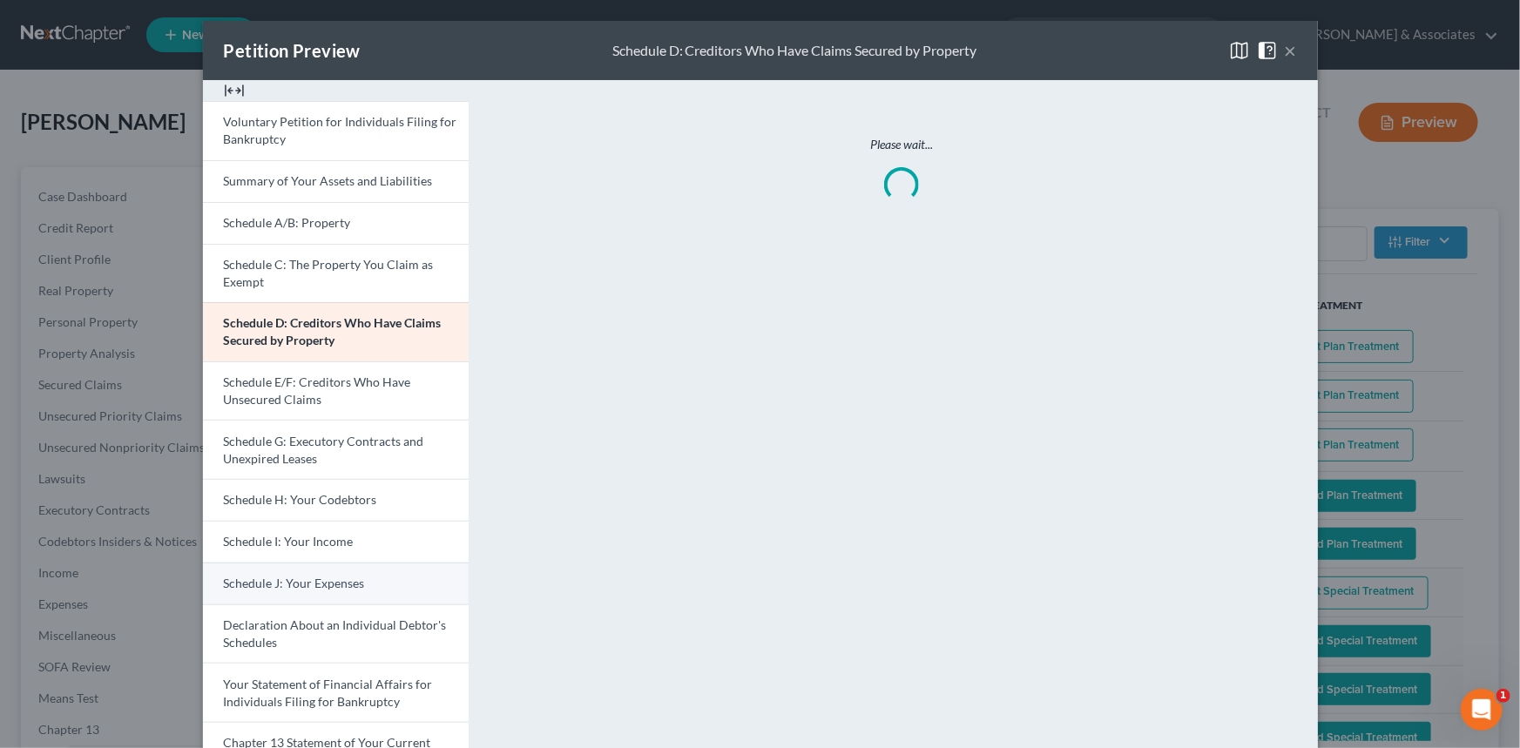
scroll to position [316, 0]
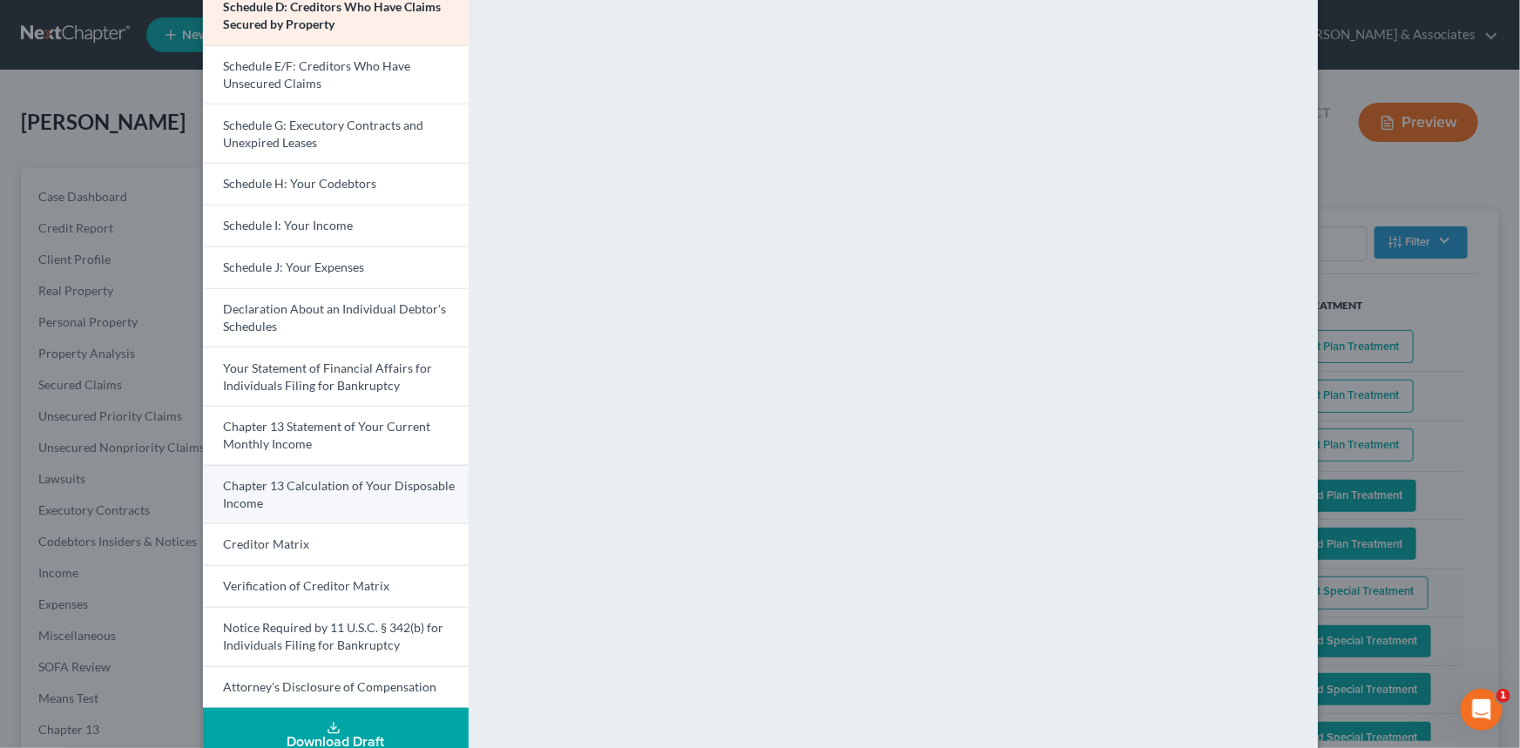
click at [361, 491] on link "Chapter 13 Calculation of Your Disposable Income" at bounding box center [336, 494] width 266 height 59
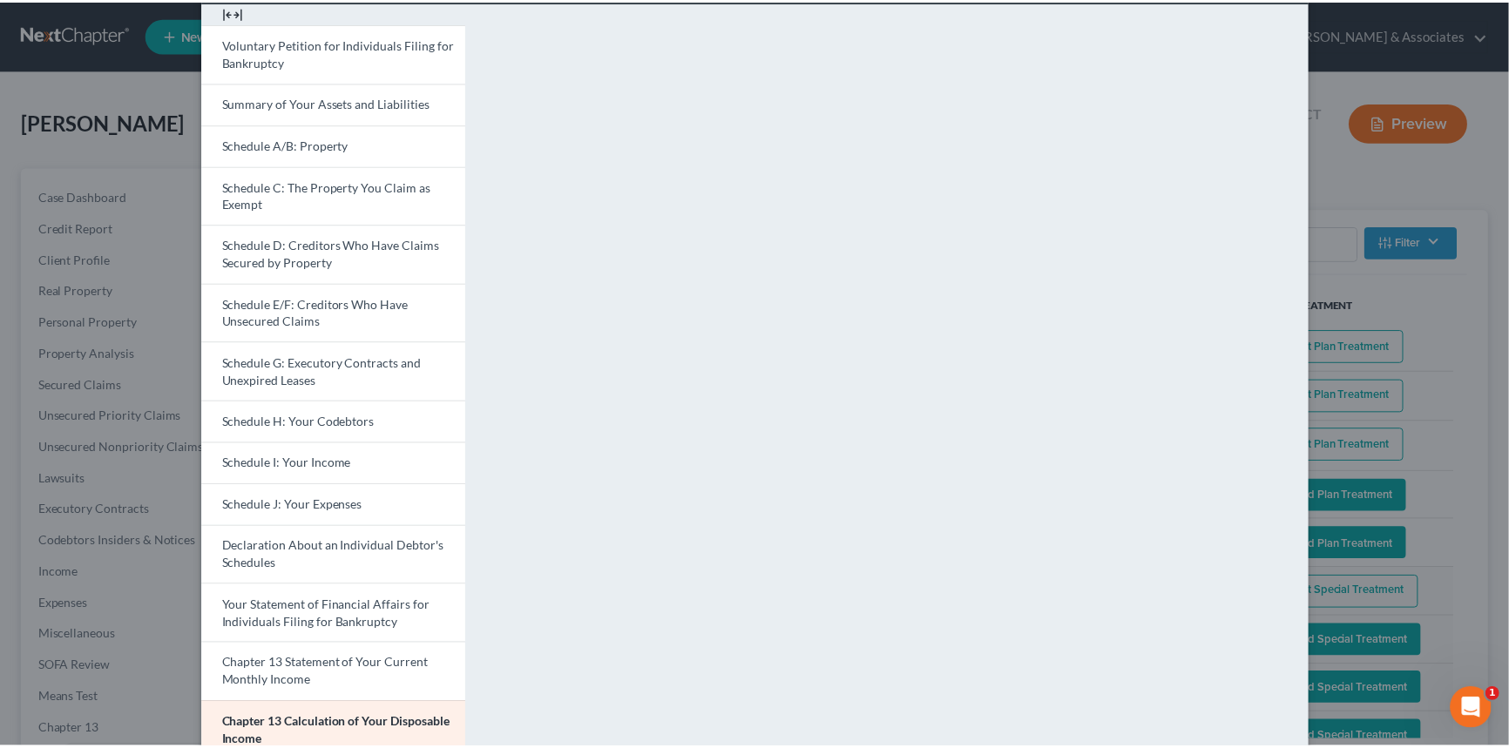
scroll to position [0, 0]
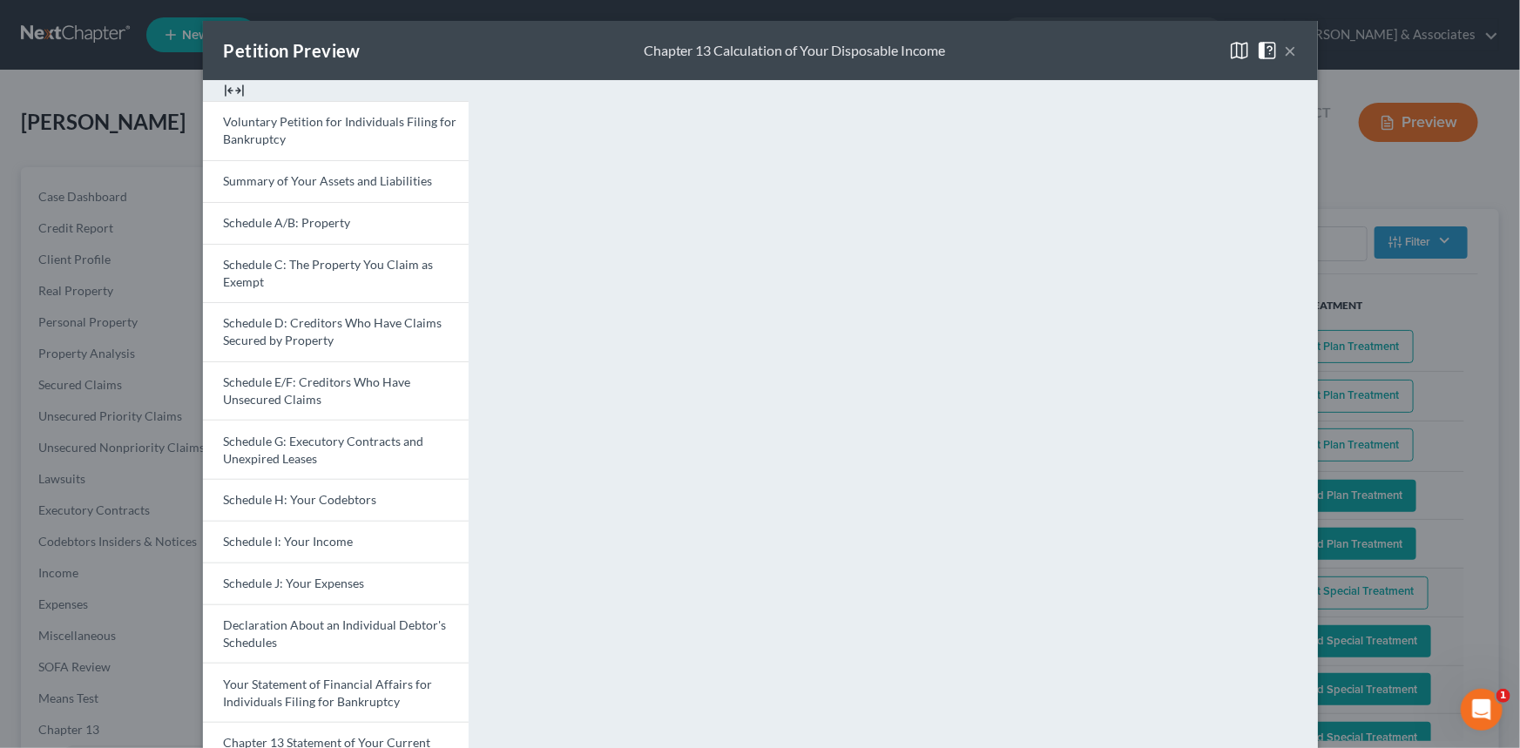
drag, startPoint x: 1280, startPoint y: 51, endPoint x: 1261, endPoint y: 104, distance: 56.5
click at [1285, 51] on button "×" at bounding box center [1291, 50] width 12 height 21
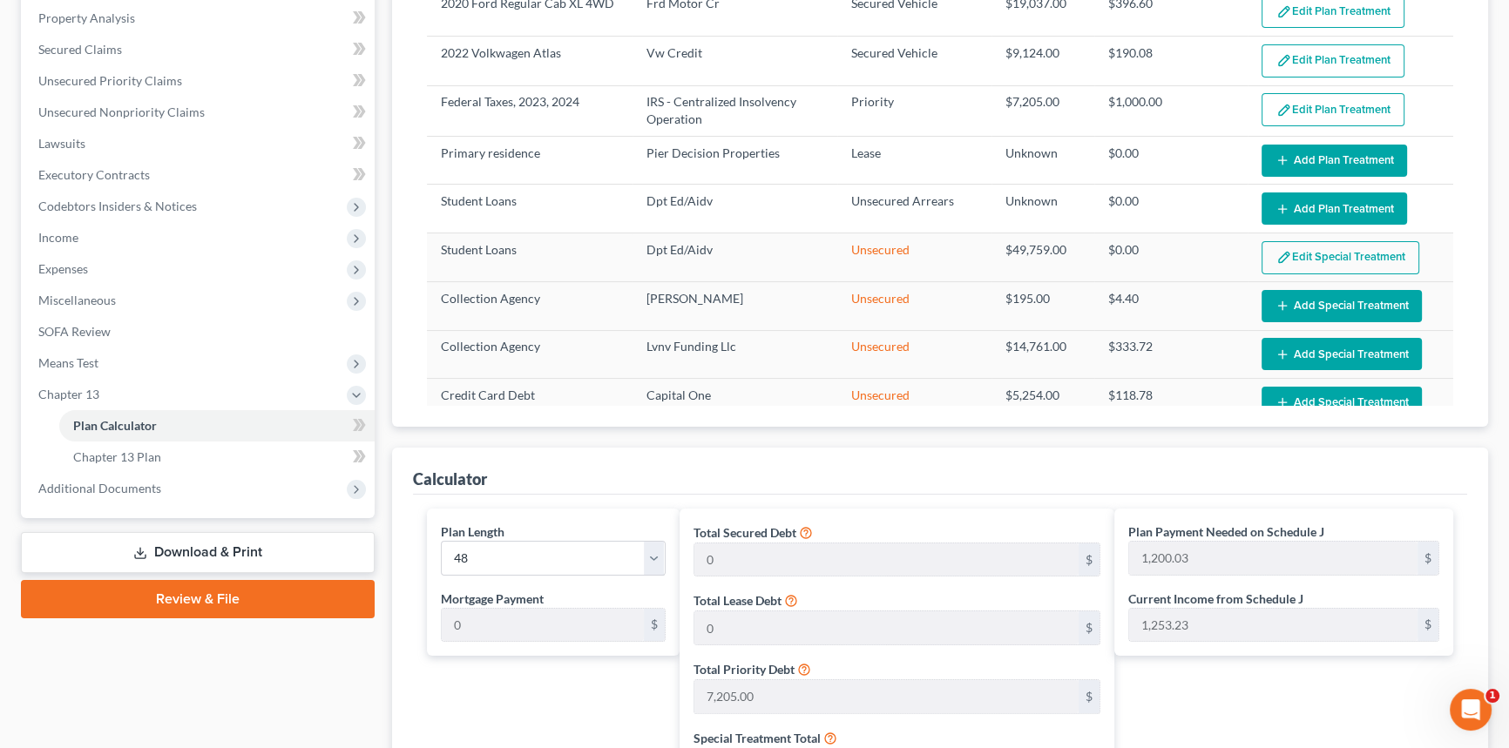
scroll to position [308, 0]
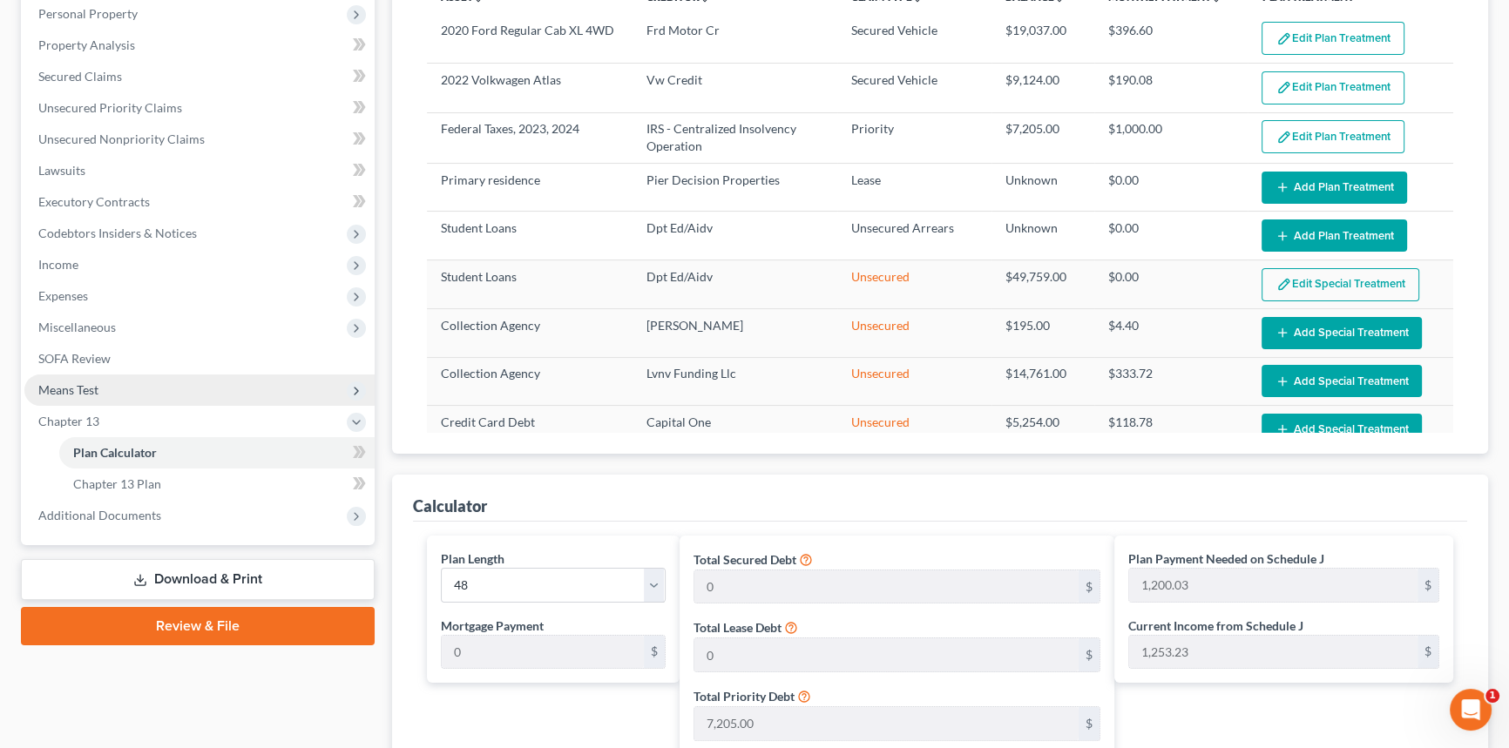
click at [149, 393] on span "Means Test" at bounding box center [199, 390] width 350 height 31
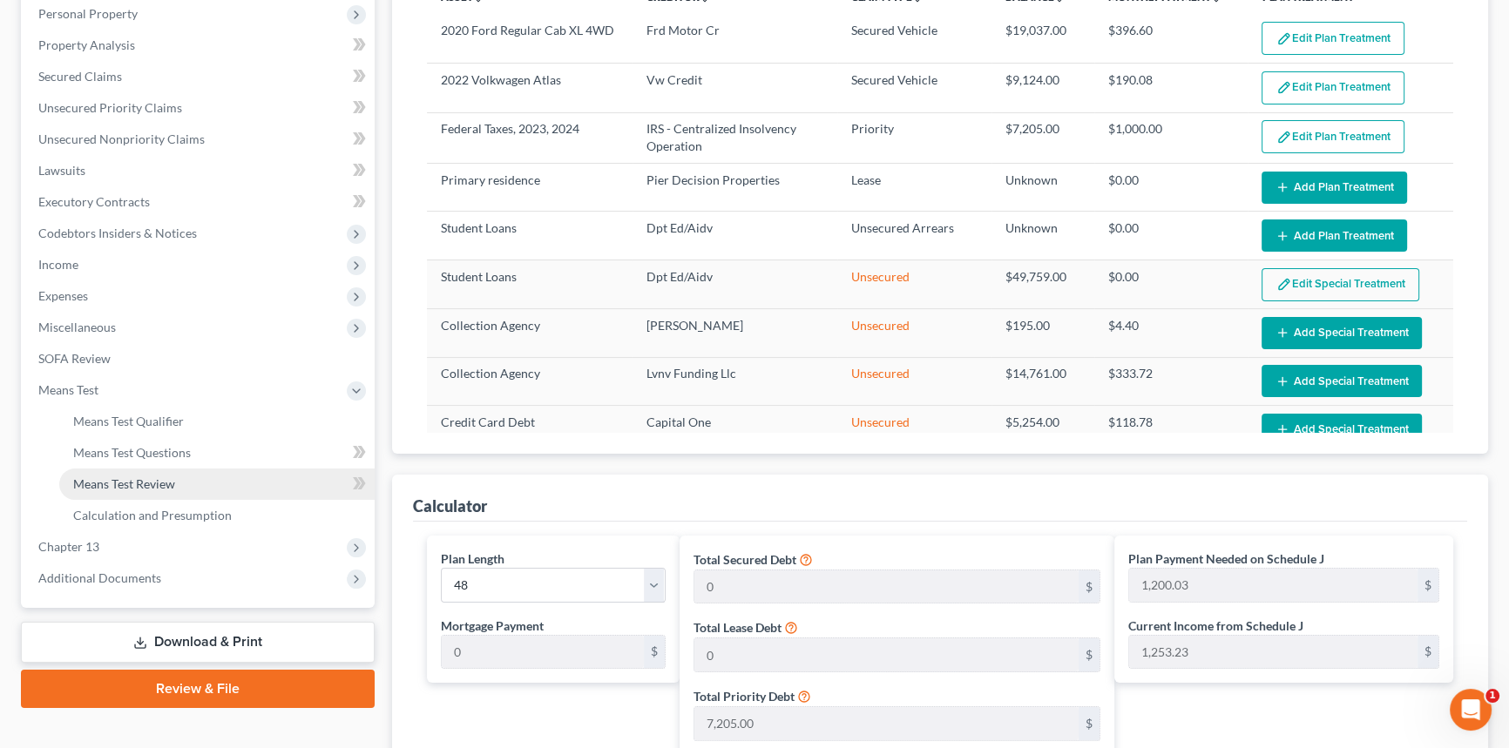
click at [231, 480] on link "Means Test Review" at bounding box center [216, 484] width 315 height 31
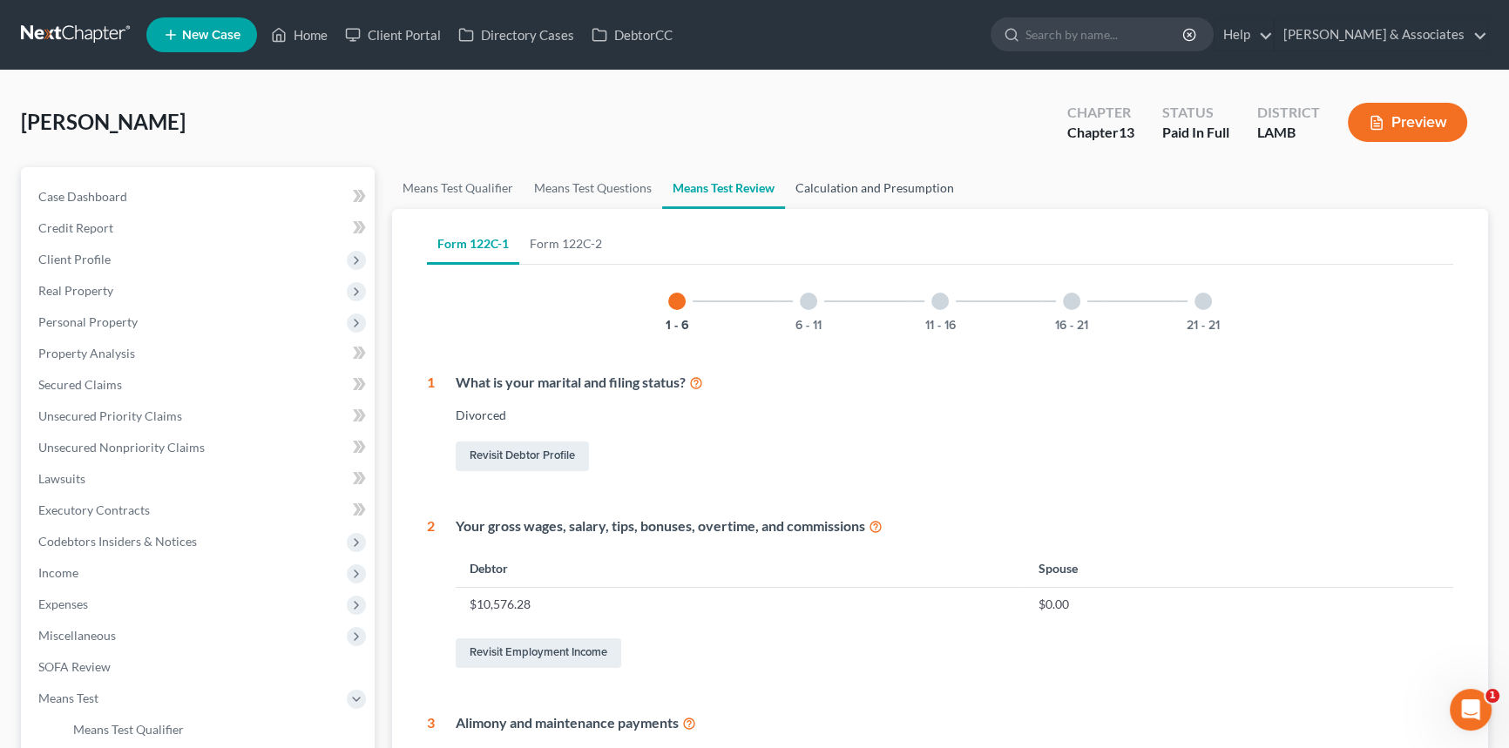
click at [834, 183] on link "Calculation and Presumption" at bounding box center [874, 188] width 179 height 42
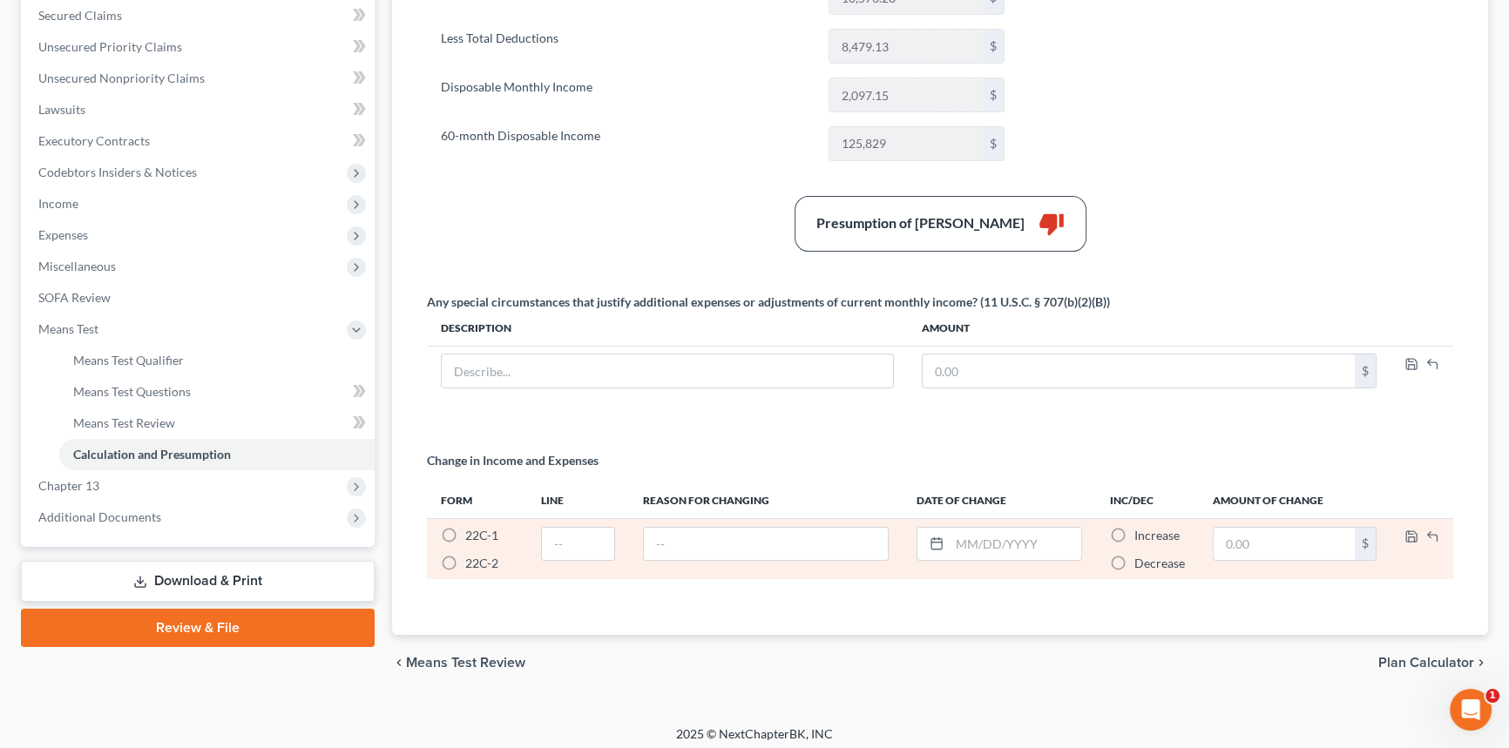
scroll to position [375, 0]
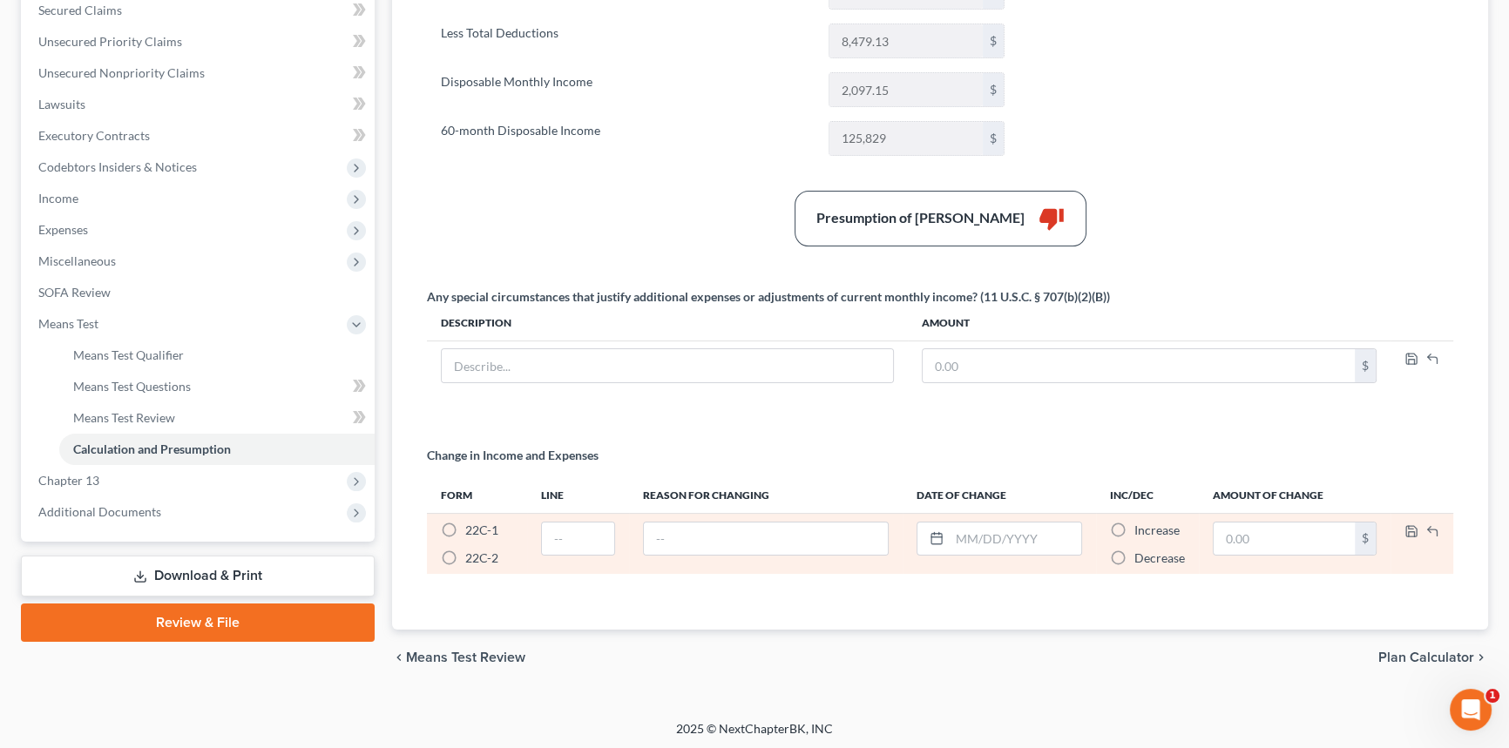
click at [465, 551] on label "22C-2 *" at bounding box center [481, 558] width 33 height 17
click at [472, 551] on input "22C-2 *" at bounding box center [477, 555] width 11 height 11
radio input "true"
click at [572, 546] on input "text" at bounding box center [578, 539] width 72 height 33
type input "13"
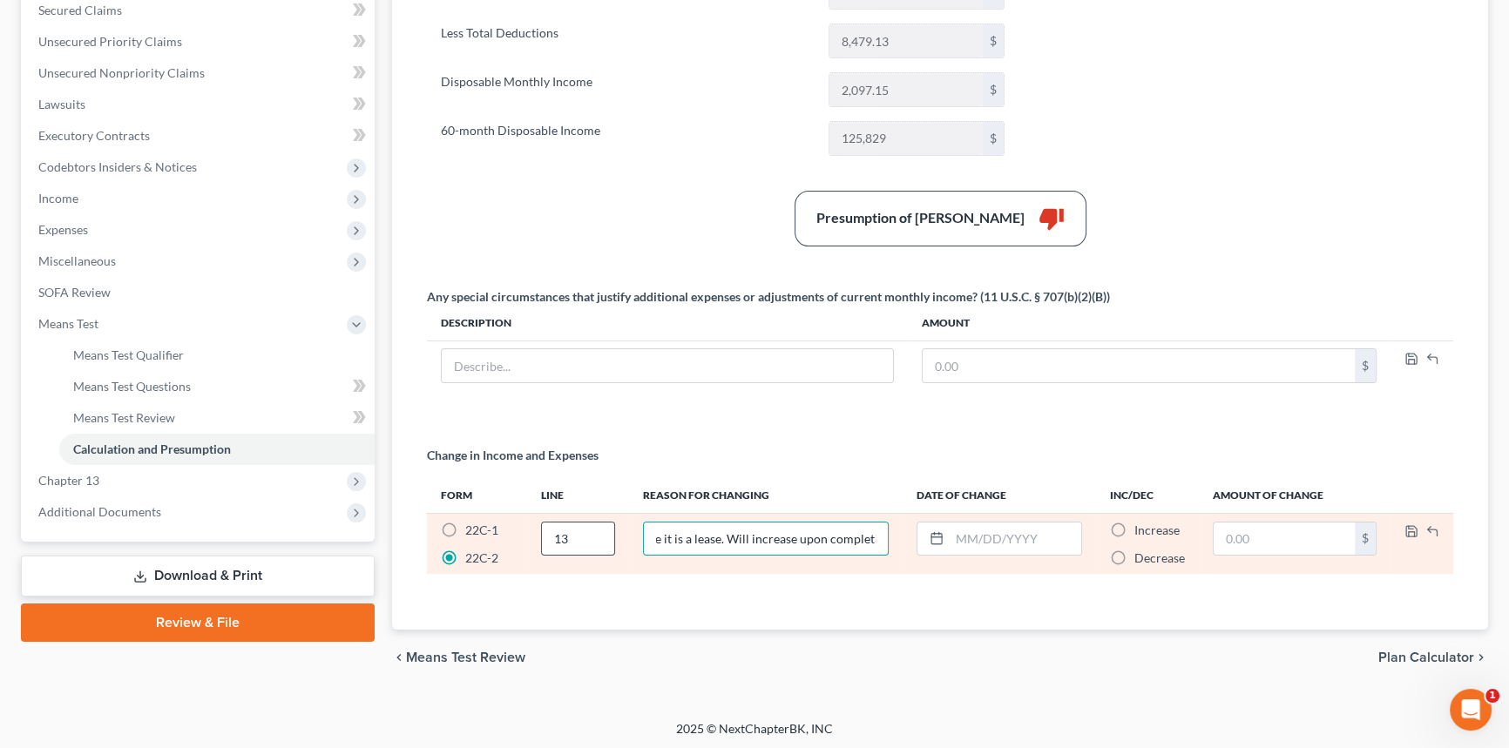
scroll to position [0, 167]
type input "Vehicle is understated because it is a lease. Will increase upon completion"
type input "07/01/2026"
click at [1134, 522] on label "Increase *" at bounding box center [1156, 530] width 45 height 17
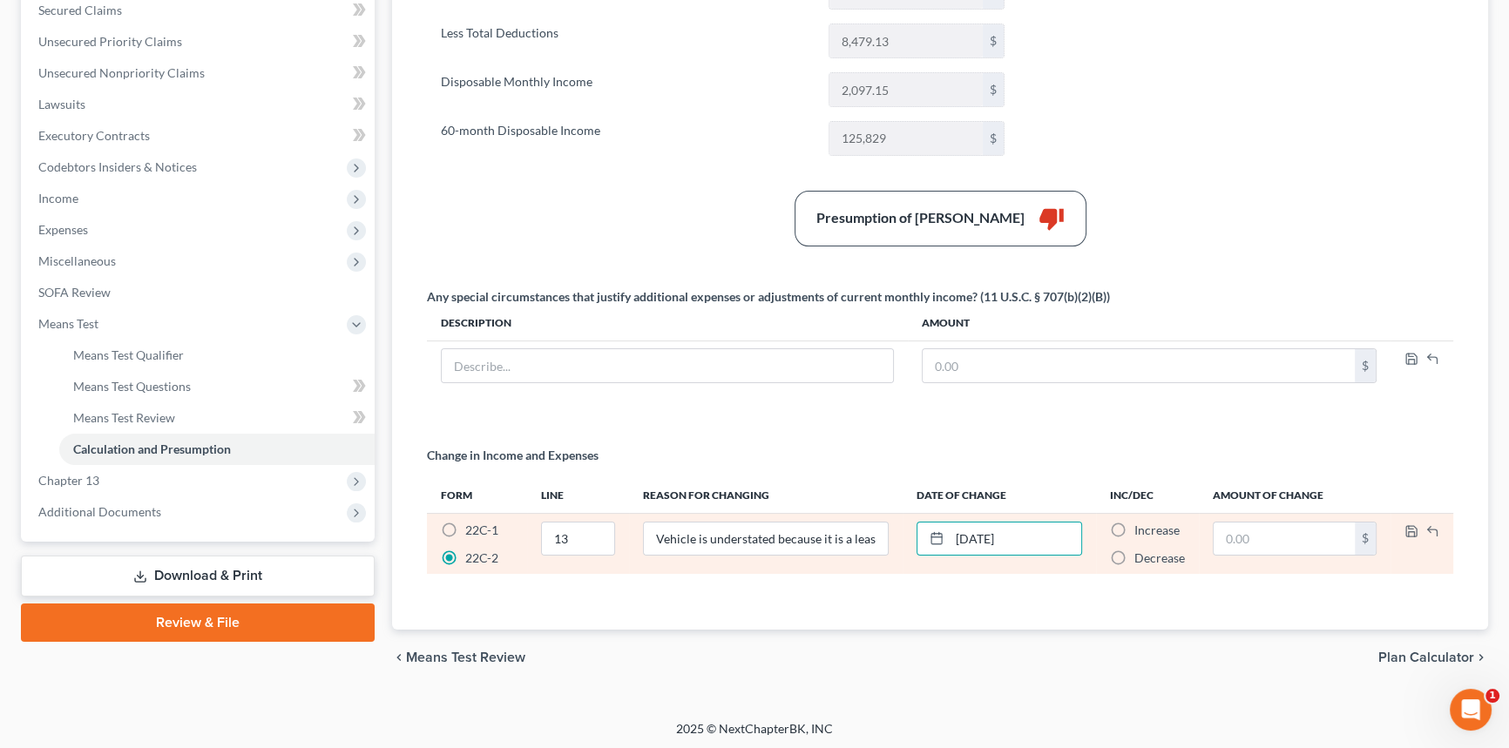
click at [1141, 522] on input "Increase *" at bounding box center [1146, 527] width 11 height 11
radio input "true"
click at [1284, 539] on input "text" at bounding box center [1283, 539] width 141 height 33
type input "701"
click at [1407, 524] on icon "button" at bounding box center [1411, 531] width 14 height 14
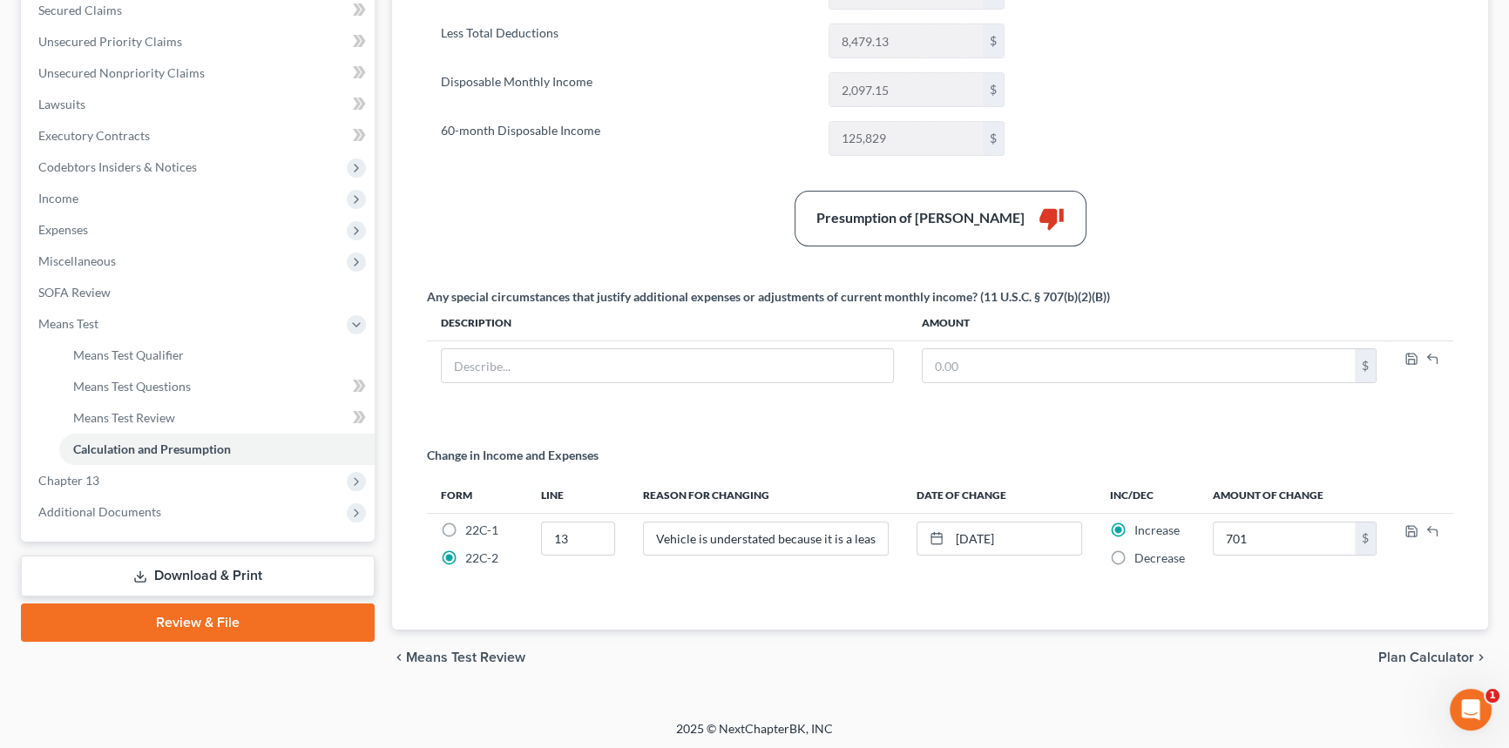
scroll to position [366, 0]
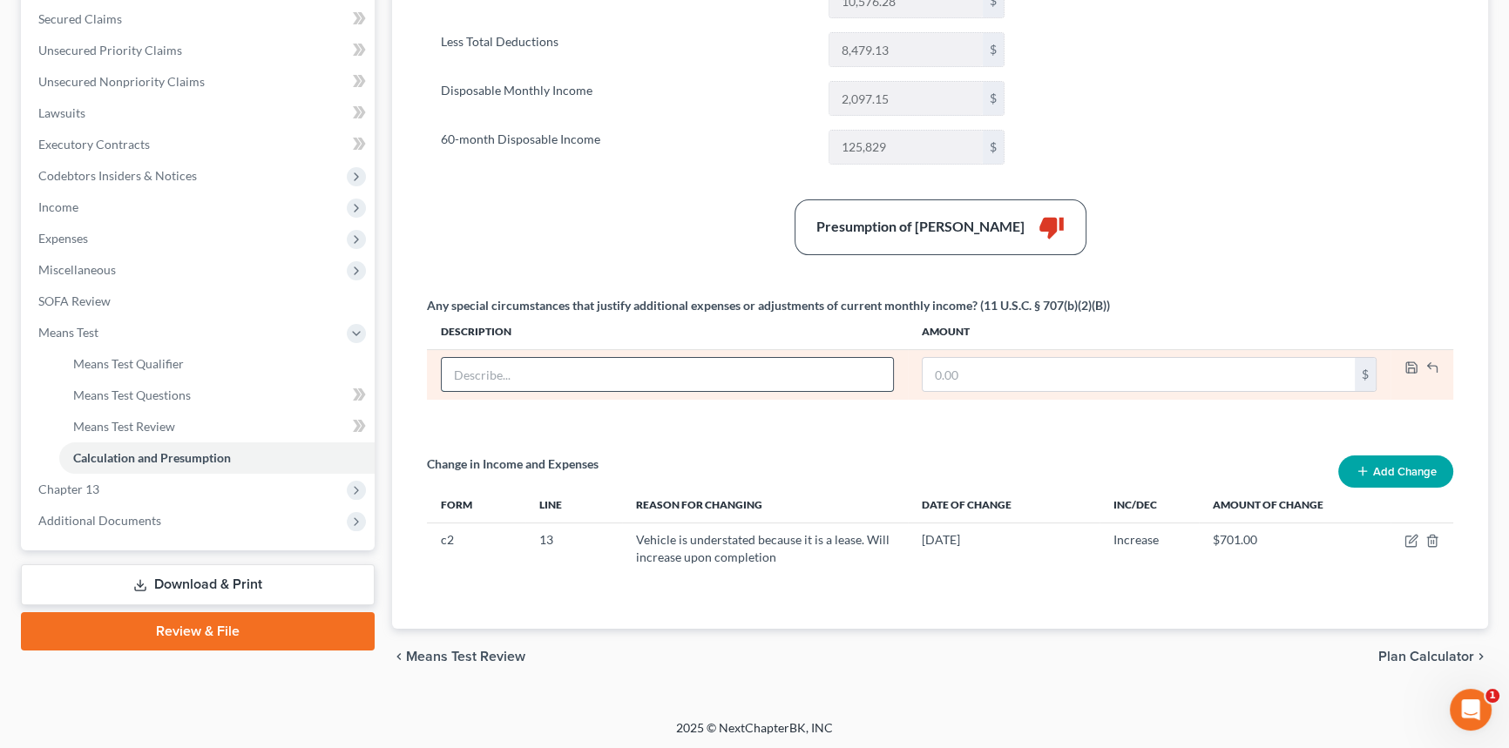
click at [723, 376] on input "text" at bounding box center [667, 374] width 451 height 33
click at [721, 378] on input "text" at bounding box center [667, 374] width 451 height 33
click at [664, 374] on input "text" at bounding box center [667, 374] width 451 height 33
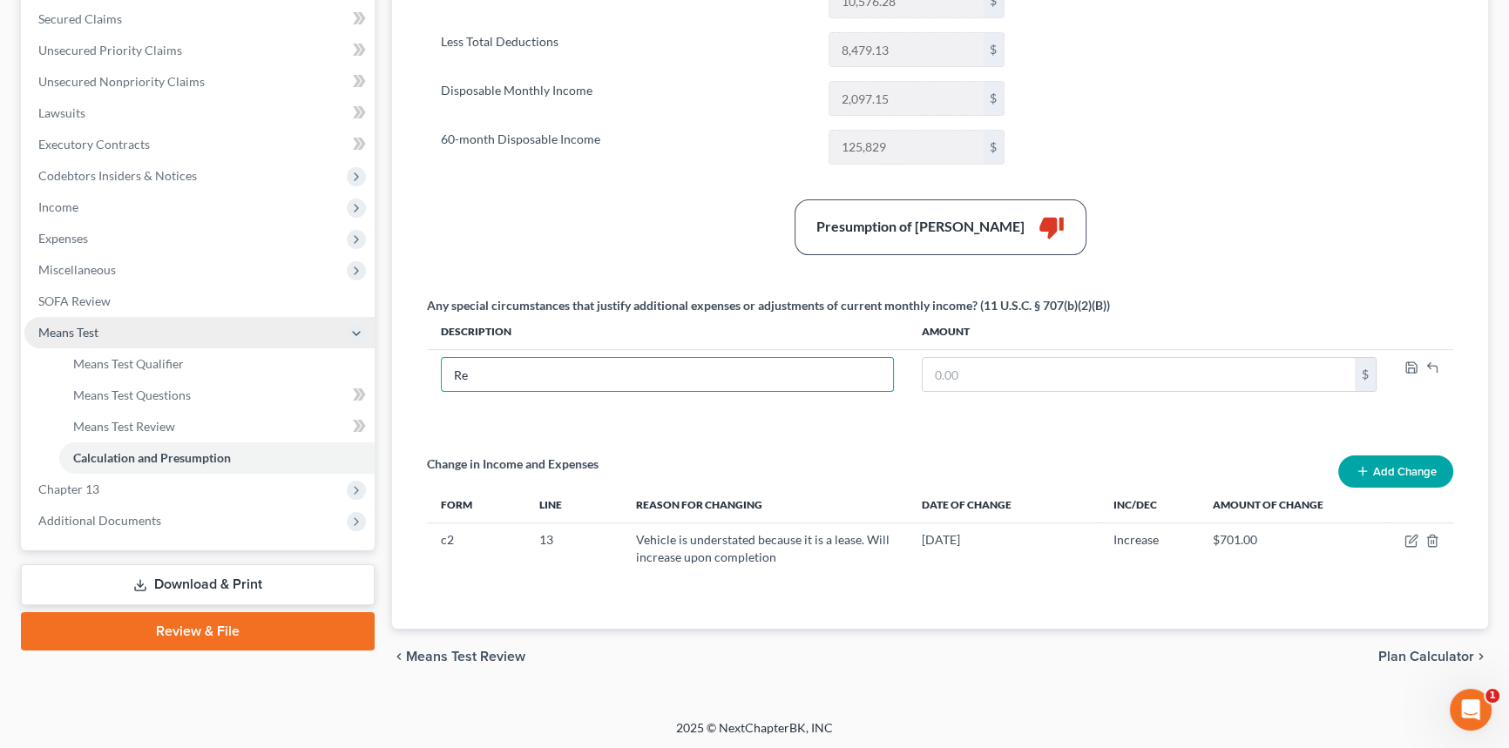
type input "R"
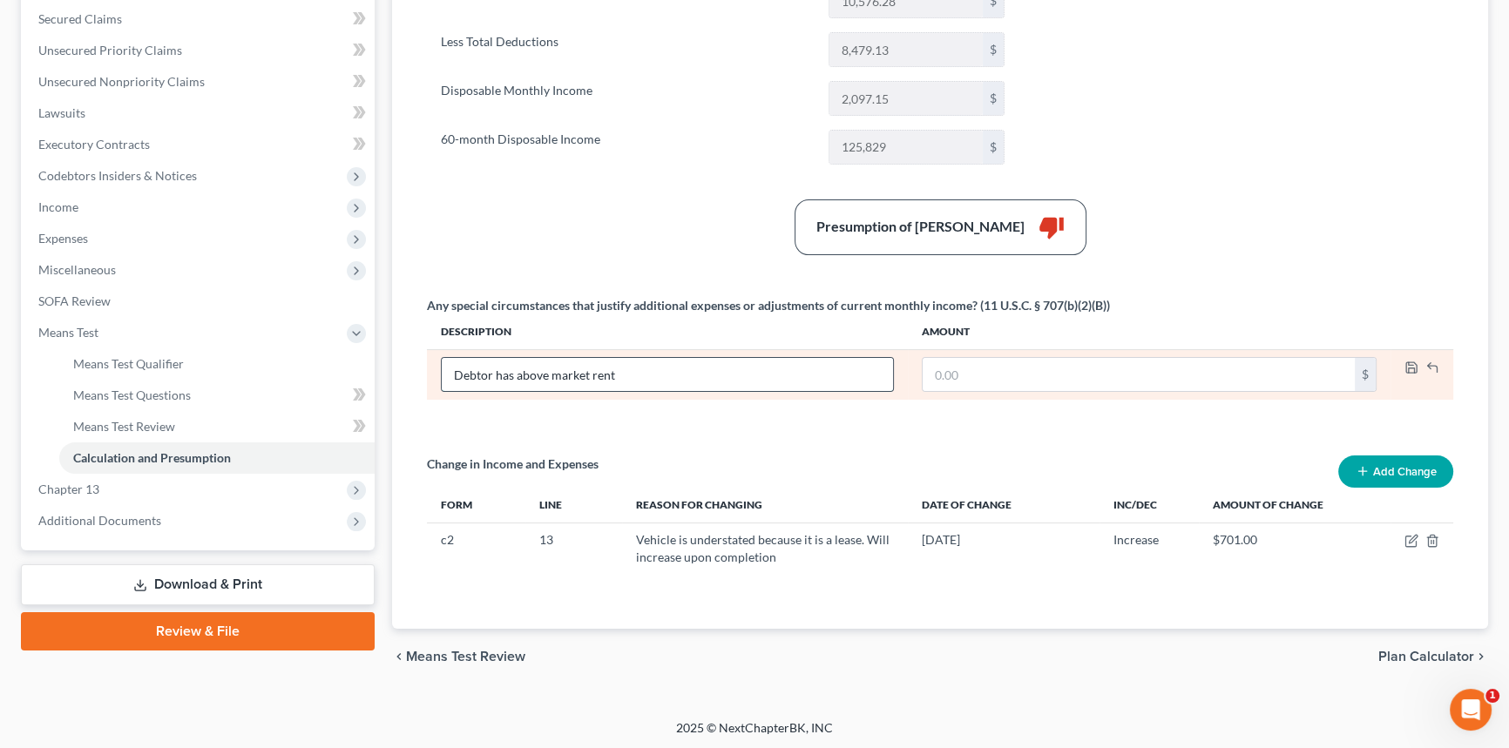
click at [727, 368] on input "Debtor has above market rent" at bounding box center [667, 374] width 451 height 33
type input "Debtor has above market rent due to special needs for her child"
type input "1,500"
click at [1409, 366] on icon "button" at bounding box center [1411, 368] width 14 height 14
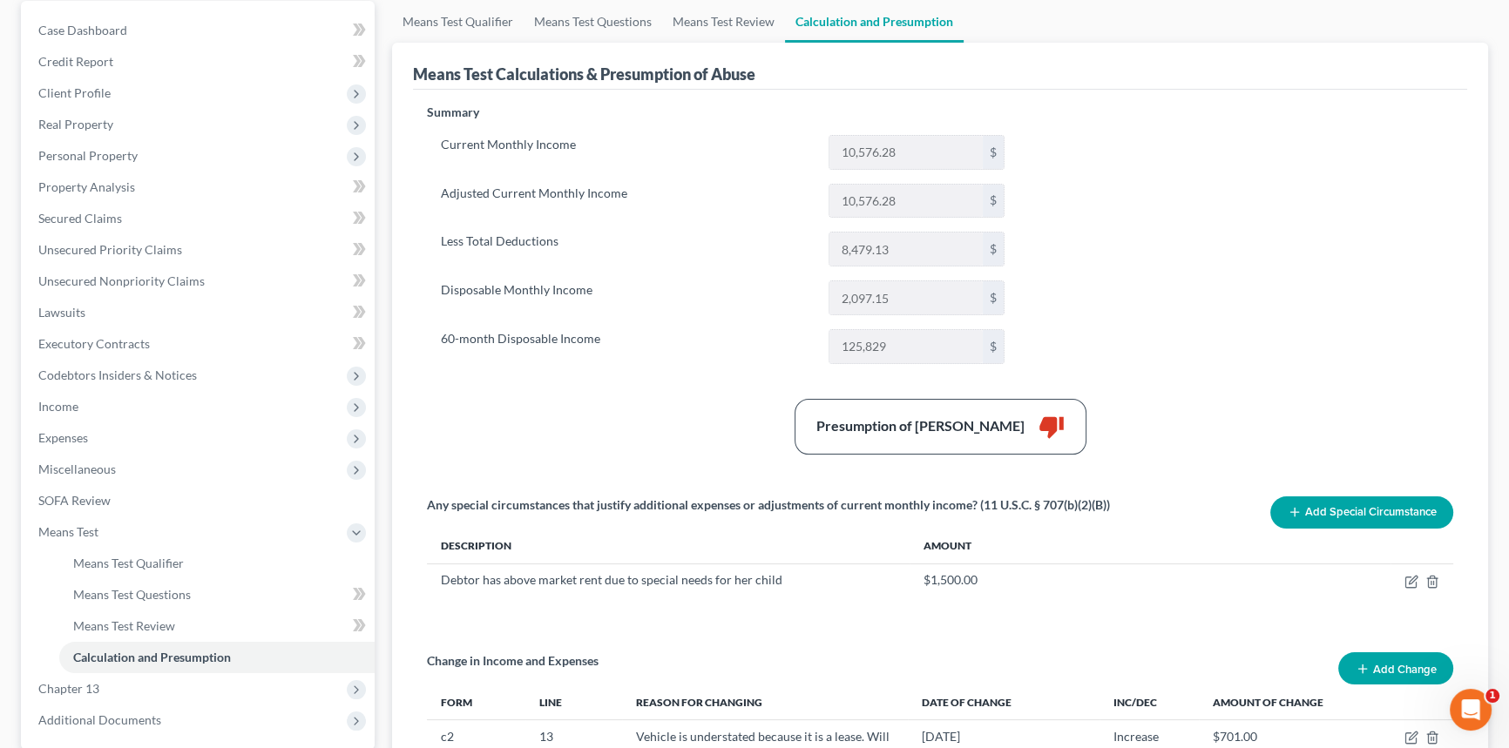
scroll to position [0, 0]
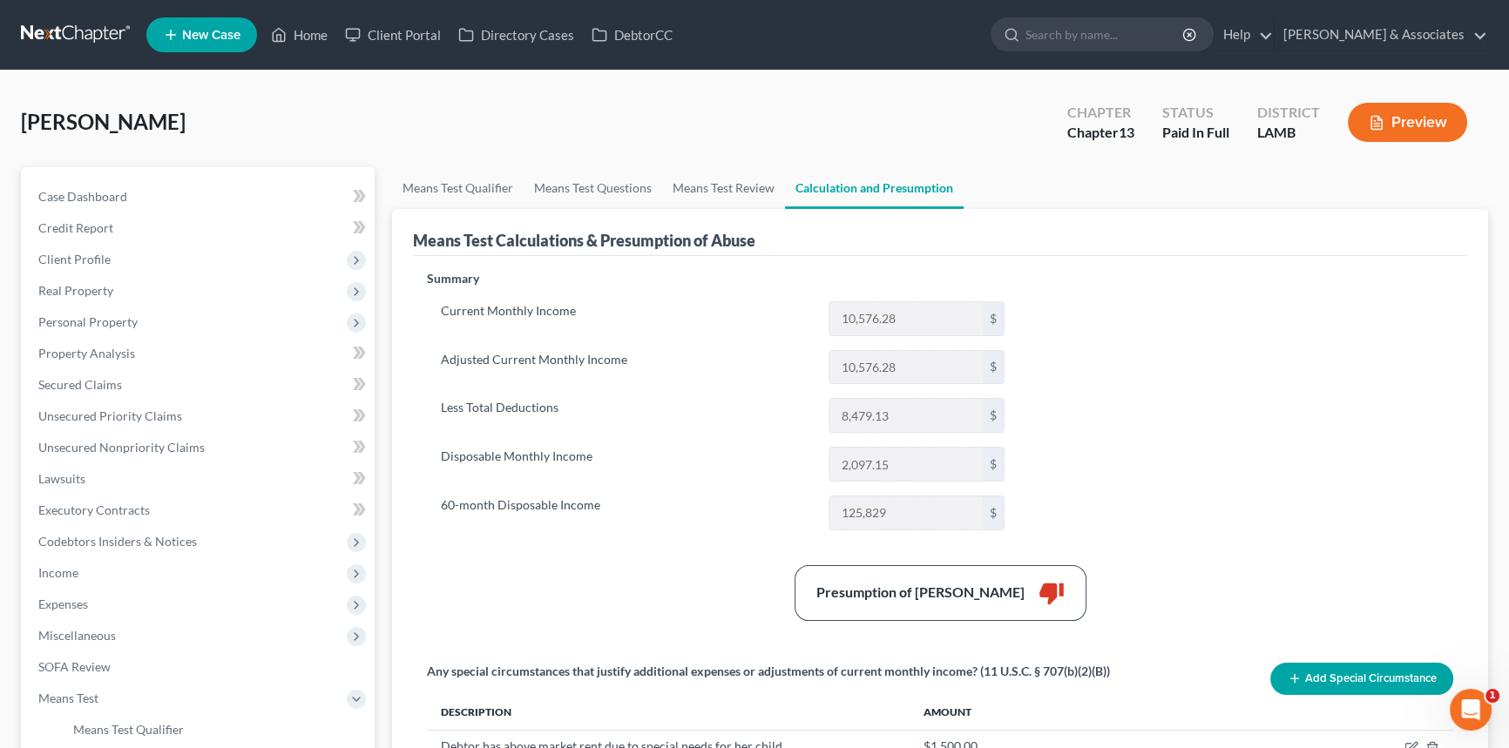
click at [453, 122] on div "Kavanagh, Amy Upgraded Chapter Chapter 13 Status Paid In Full District LAMB Pre…" at bounding box center [754, 129] width 1467 height 76
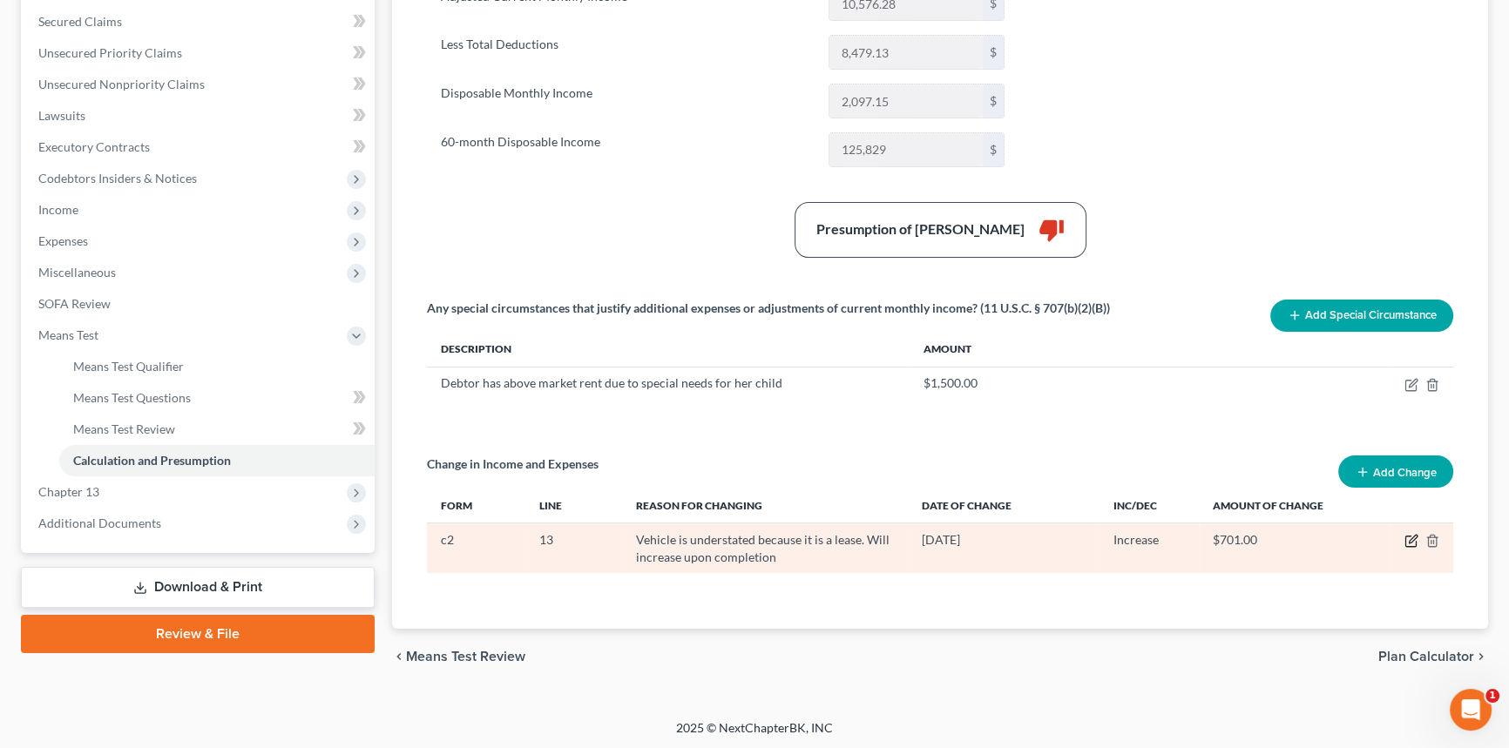
click at [1407, 540] on icon "button" at bounding box center [1411, 541] width 14 height 14
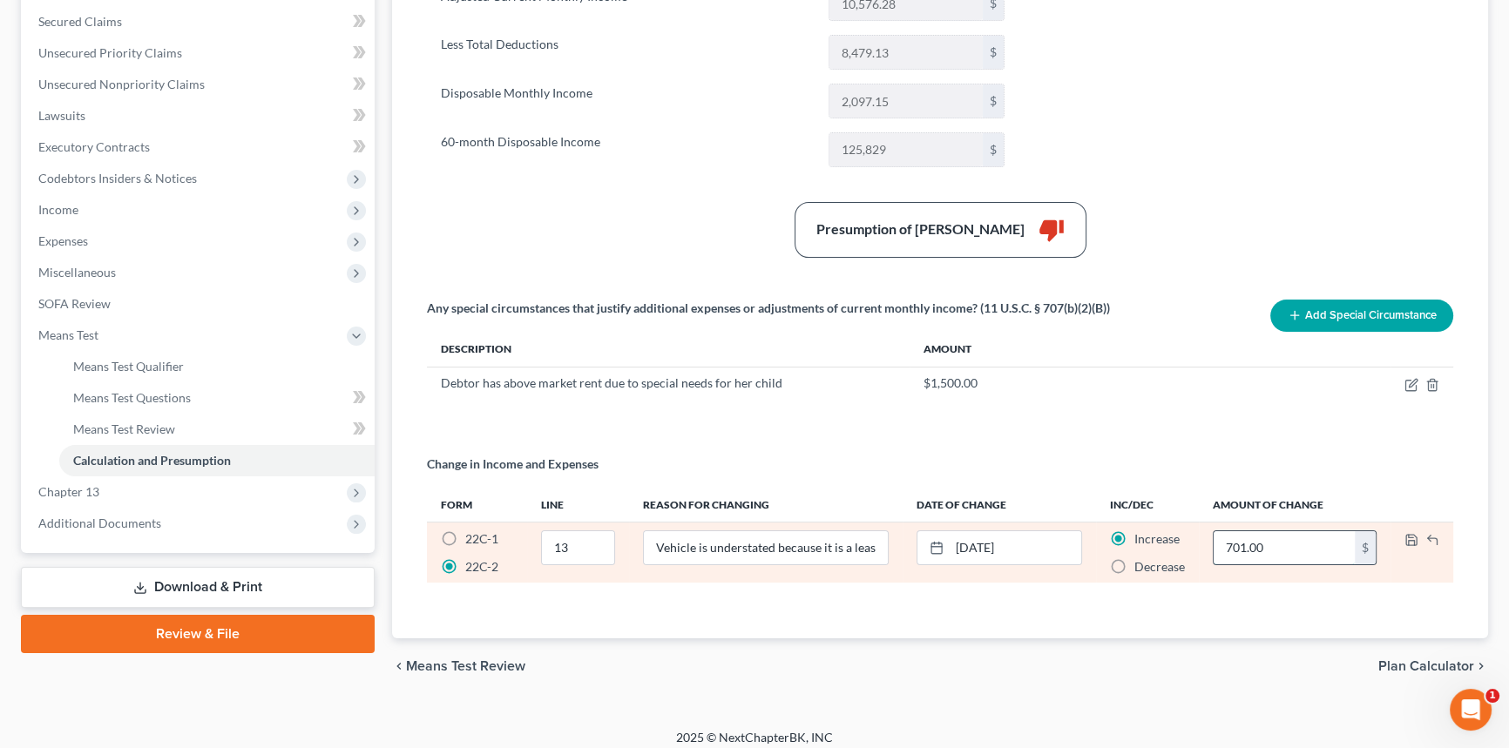
click at [1285, 550] on input "701.00" at bounding box center [1283, 547] width 141 height 33
type input "500"
click at [1412, 537] on icon "button" at bounding box center [1411, 540] width 14 height 14
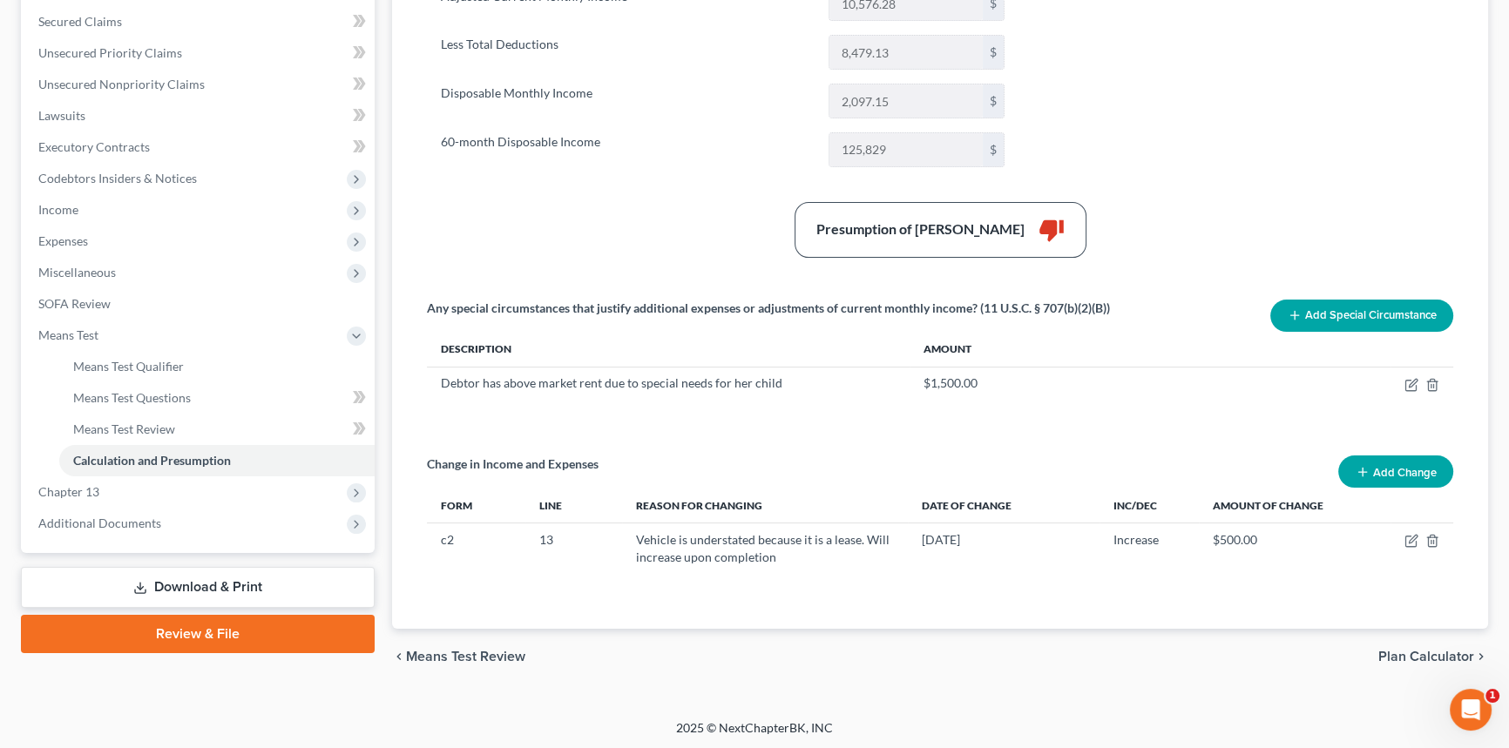
click at [170, 584] on link "Download & Print" at bounding box center [198, 587] width 354 height 41
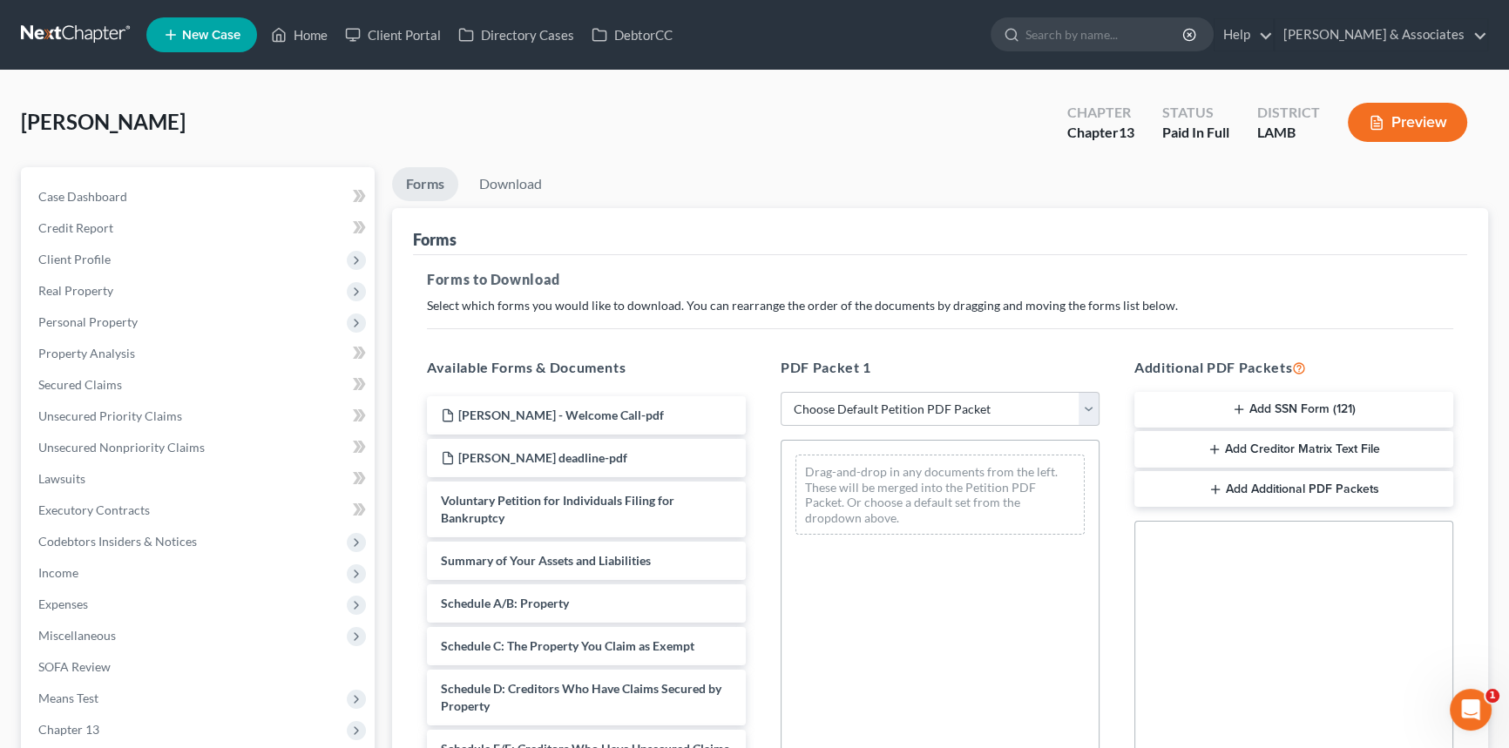
click at [951, 425] on div "PDF Packet 1 Choose Default Petition PDF Packet Complete Bankruptcy Petition (a…" at bounding box center [940, 638] width 354 height 591
drag, startPoint x: 950, startPoint y: 408, endPoint x: 941, endPoint y: 423, distance: 17.6
click at [950, 408] on select "Choose Default Petition PDF Packet Complete Bankruptcy Petition (all forms and …" at bounding box center [939, 409] width 319 height 35
select select "0"
click at [780, 392] on select "Choose Default Petition PDF Packet Complete Bankruptcy Petition (all forms and …" at bounding box center [939, 409] width 319 height 35
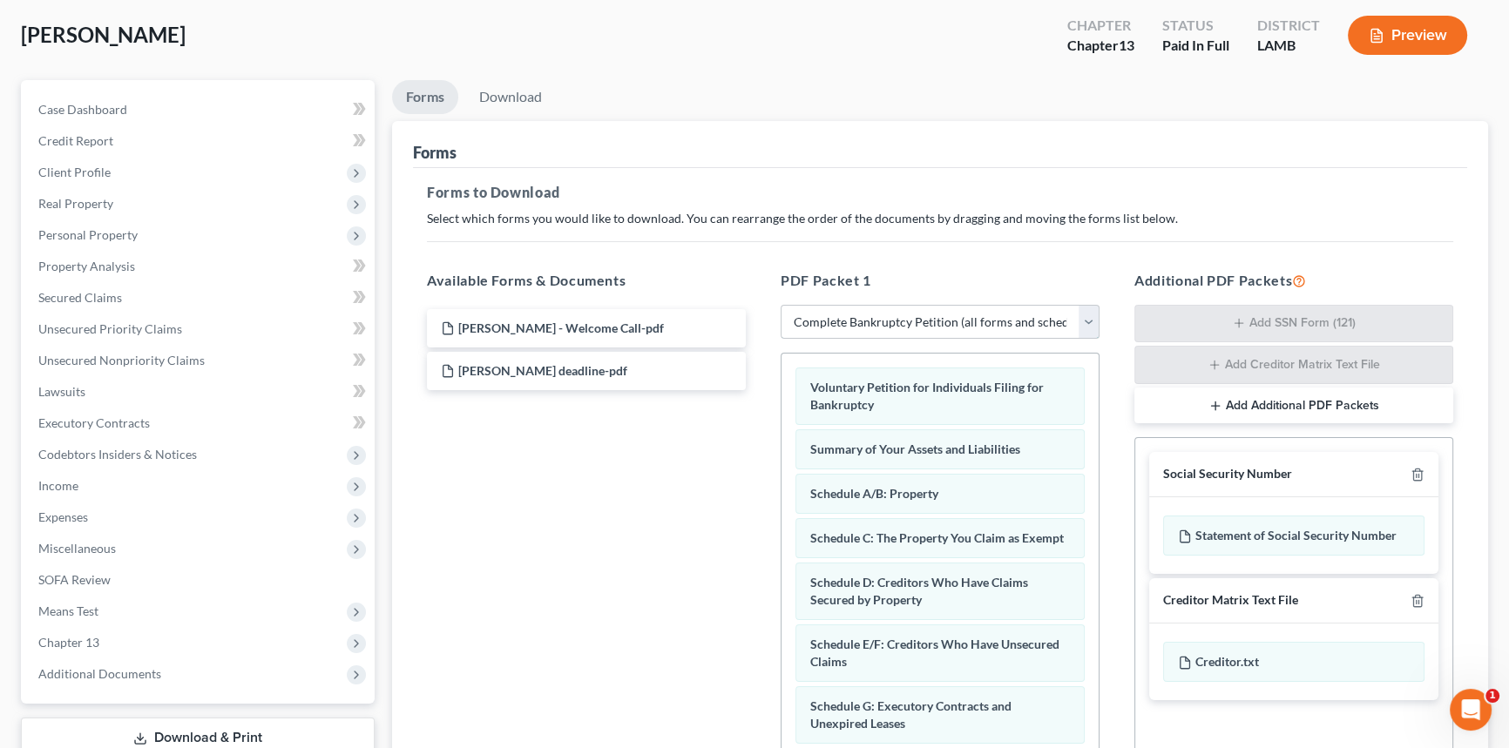
scroll to position [237, 0]
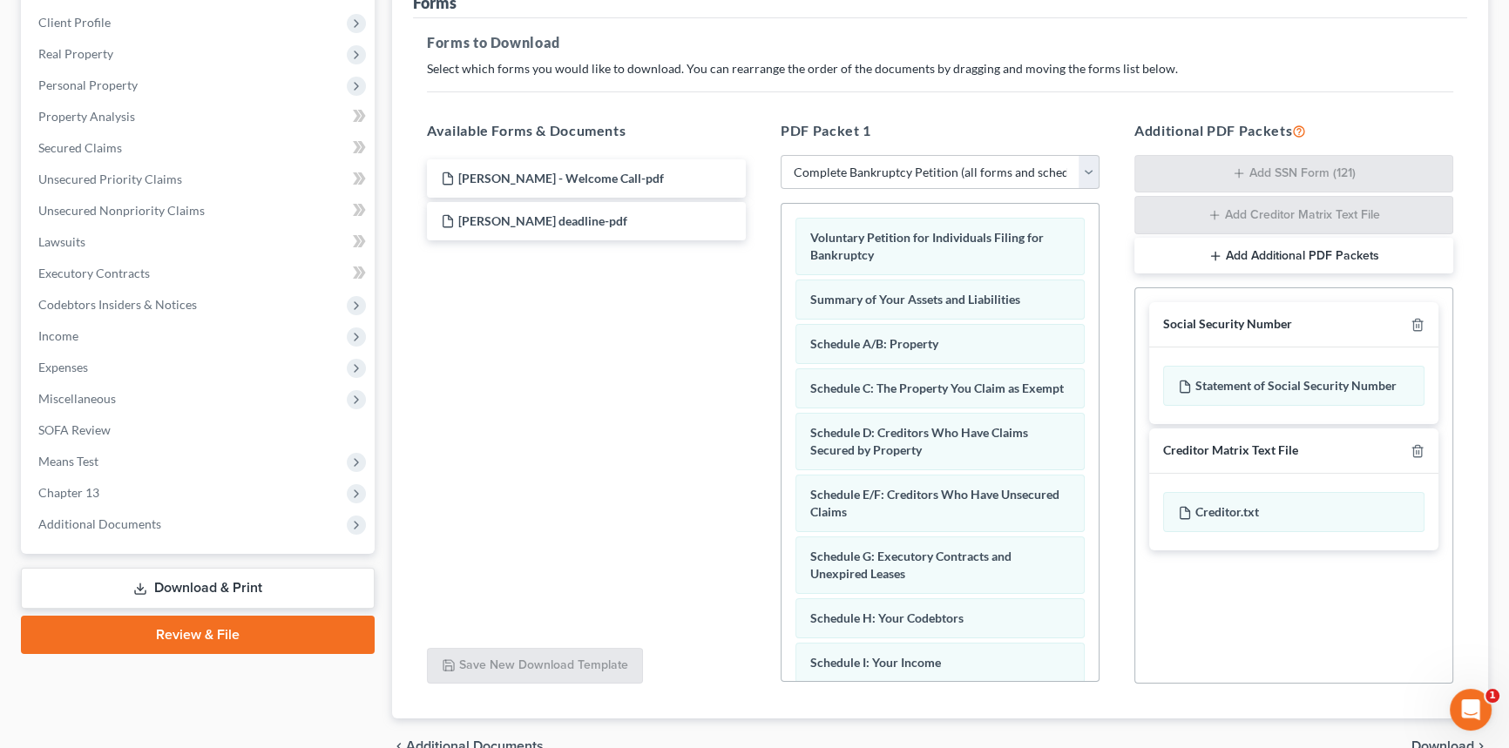
click at [1421, 316] on div at bounding box center [1413, 324] width 21 height 17
click at [1418, 451] on line "button" at bounding box center [1418, 451] width 0 height 3
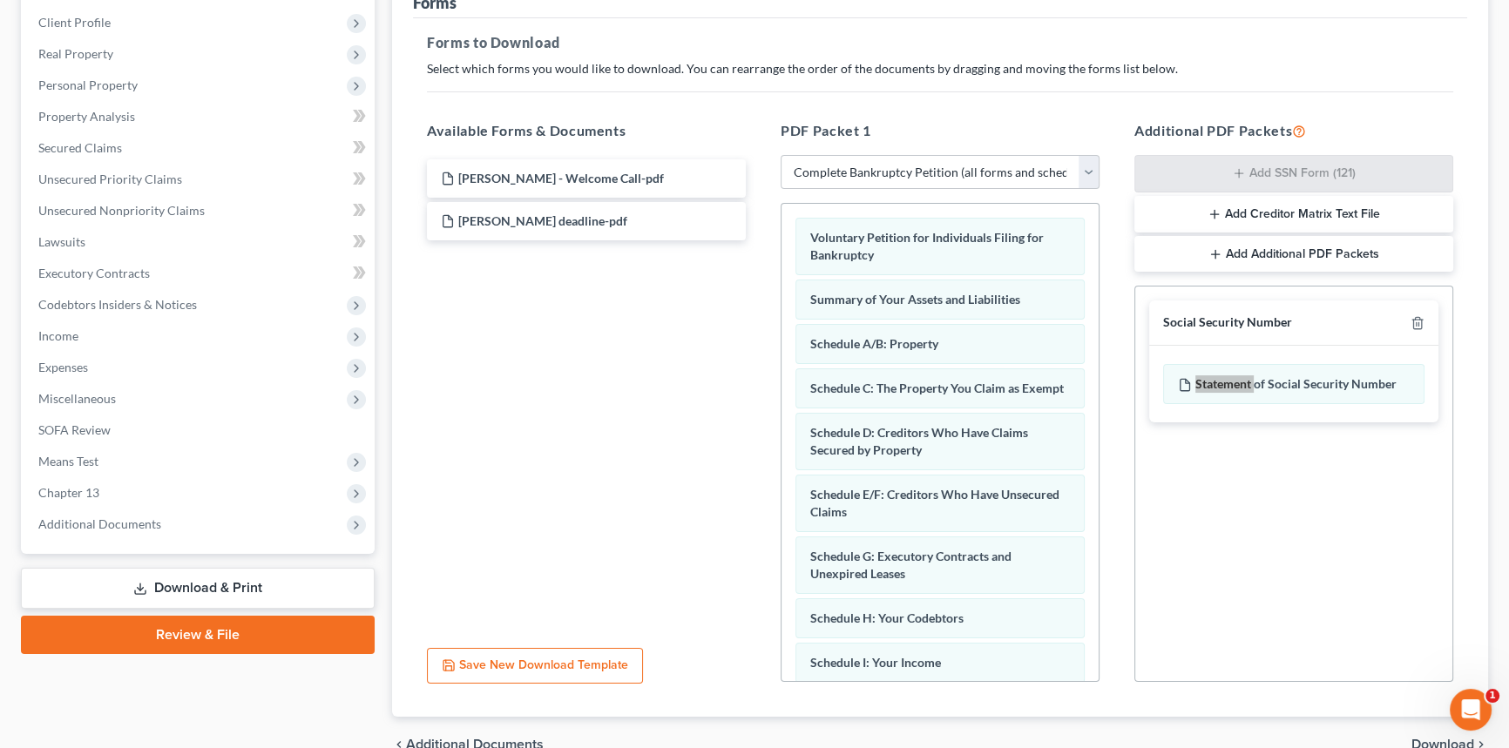
scroll to position [326, 0]
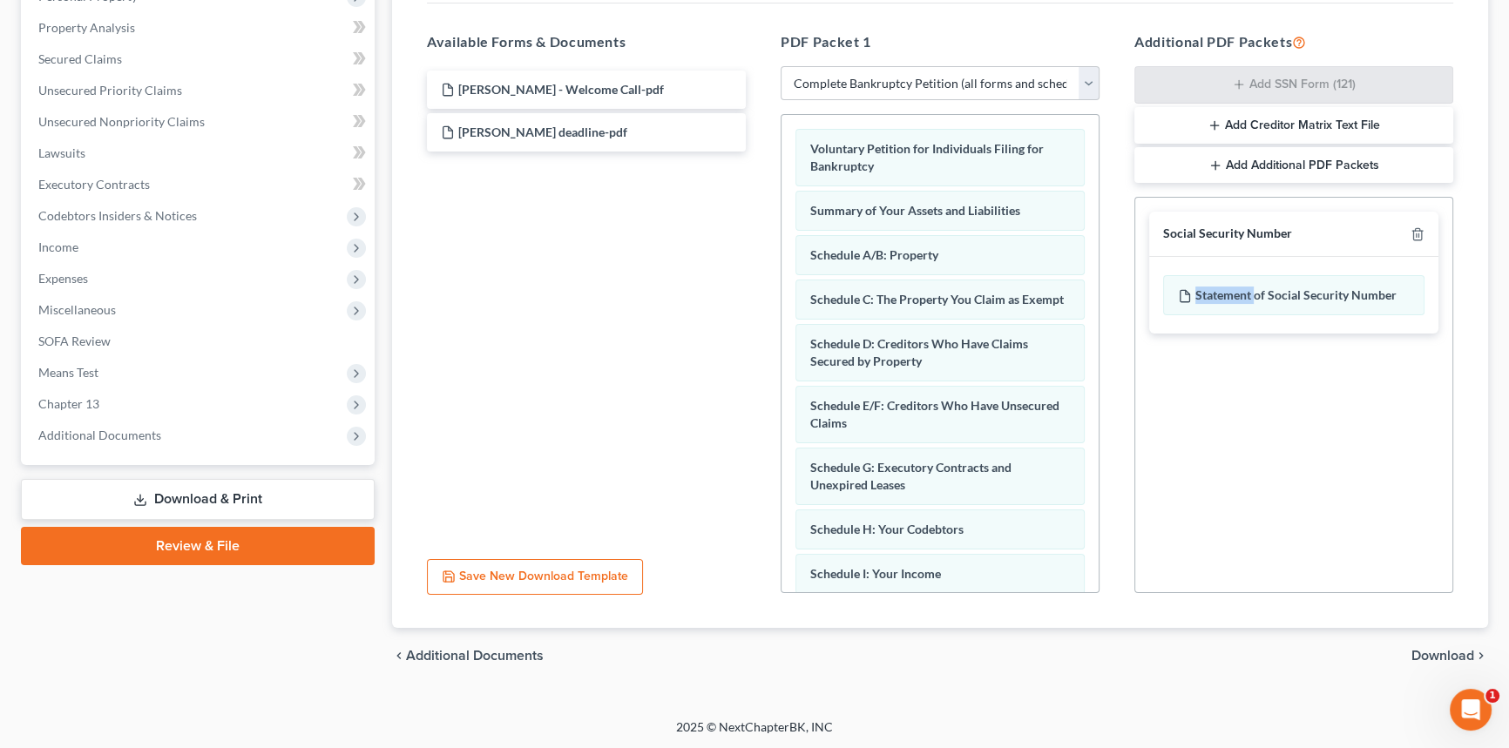
click at [1434, 650] on span "Download" at bounding box center [1442, 656] width 63 height 14
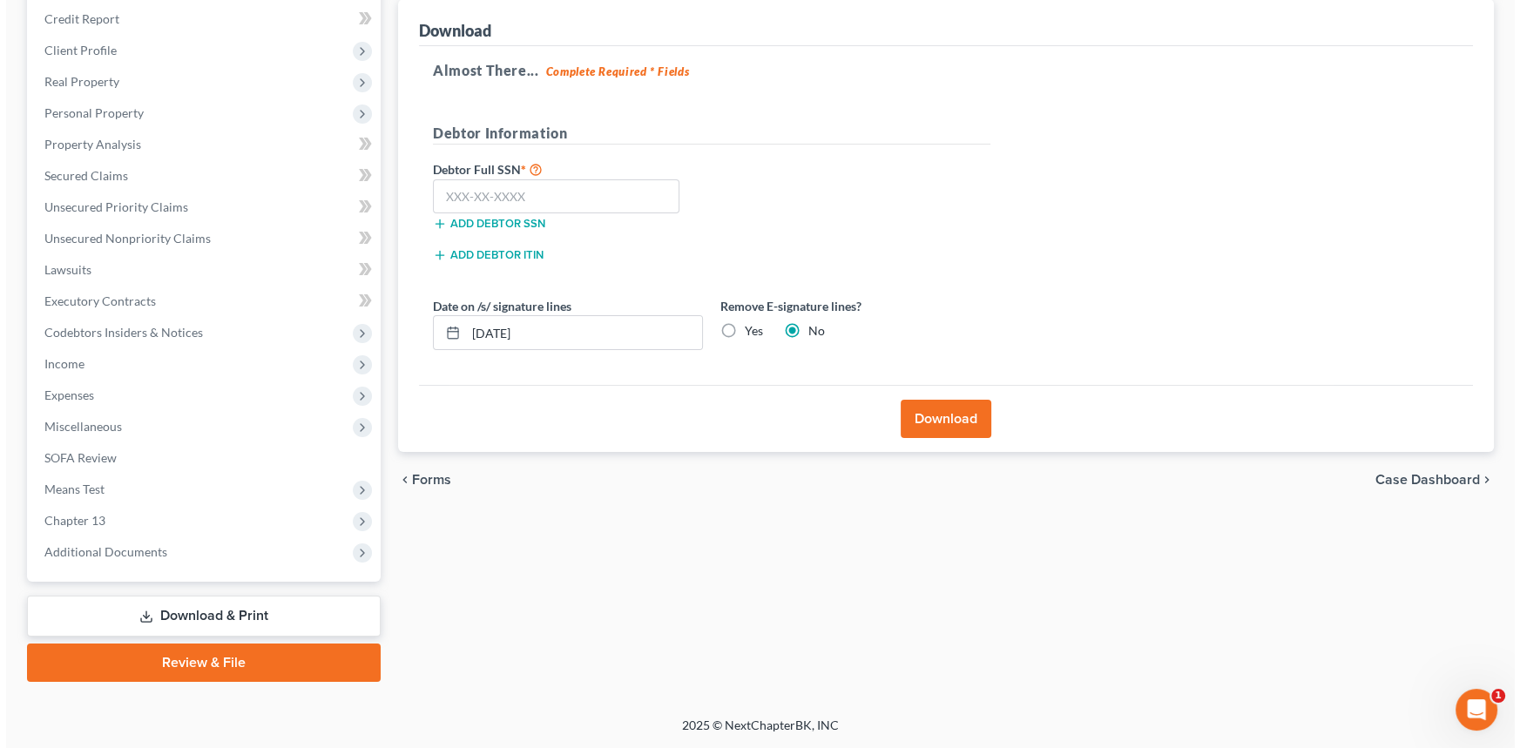
scroll to position [206, 0]
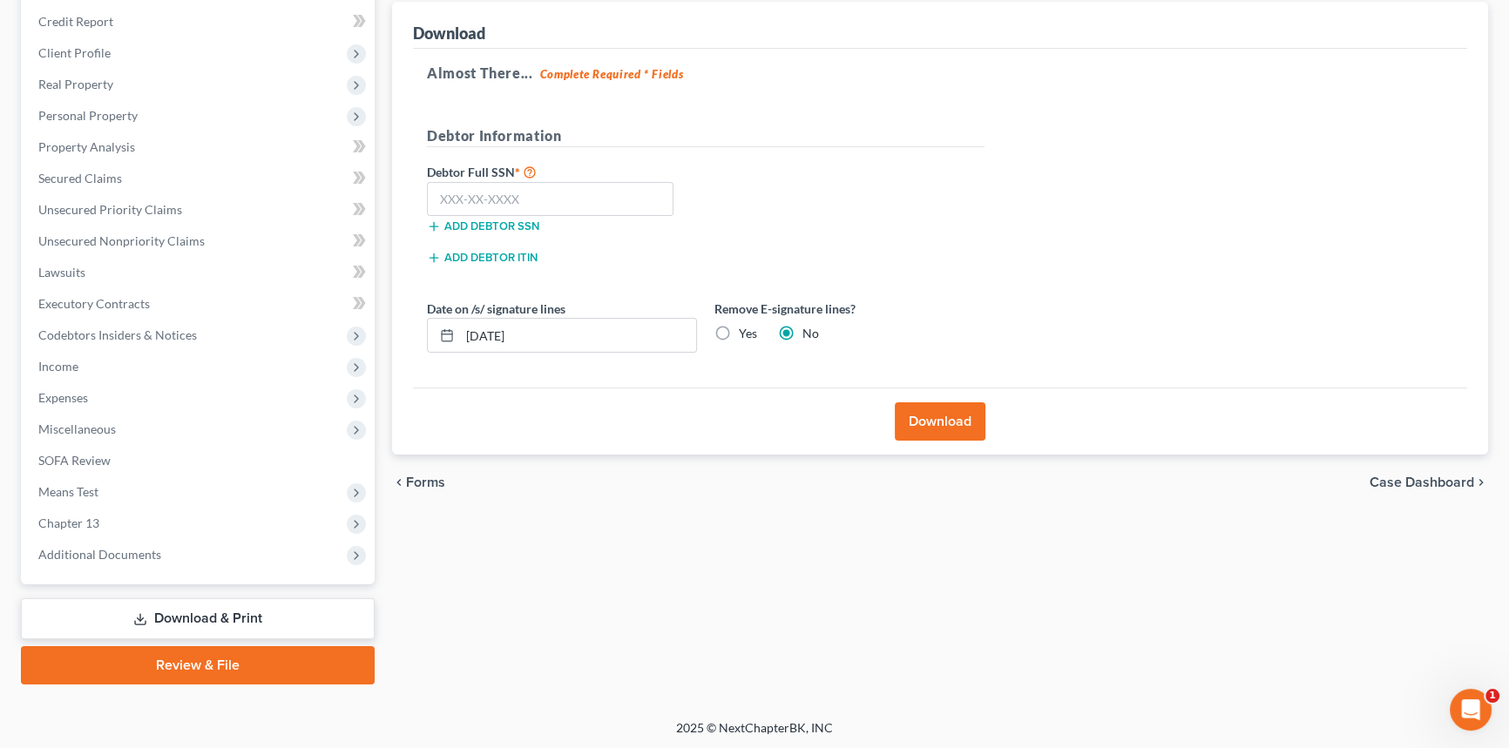
click at [739, 333] on label "Yes" at bounding box center [748, 333] width 18 height 17
click at [746, 333] on input "Yes" at bounding box center [751, 330] width 11 height 11
radio input "true"
radio input "false"
click at [502, 193] on input "text" at bounding box center [550, 199] width 246 height 35
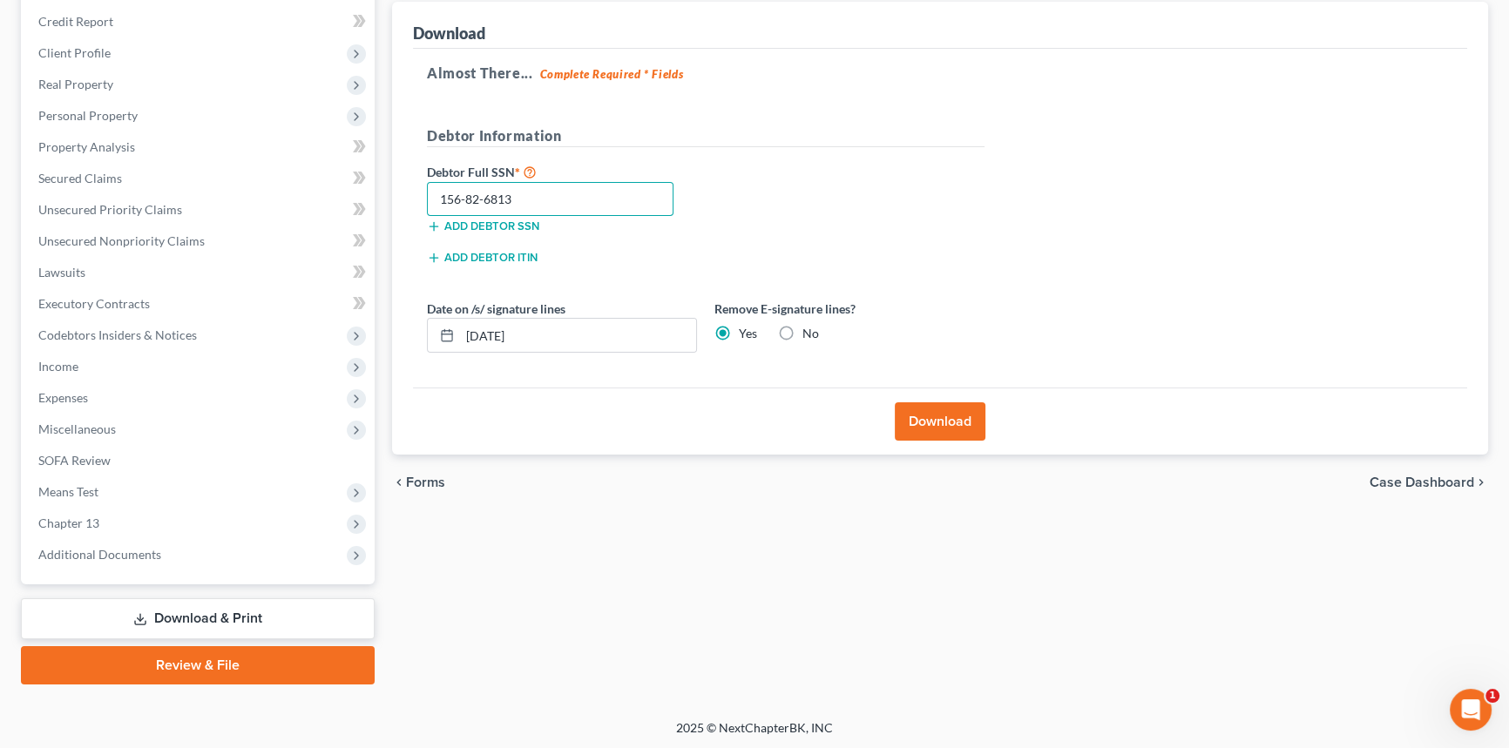
type input "156-82-6813"
click at [942, 402] on button "Download" at bounding box center [939, 421] width 91 height 38
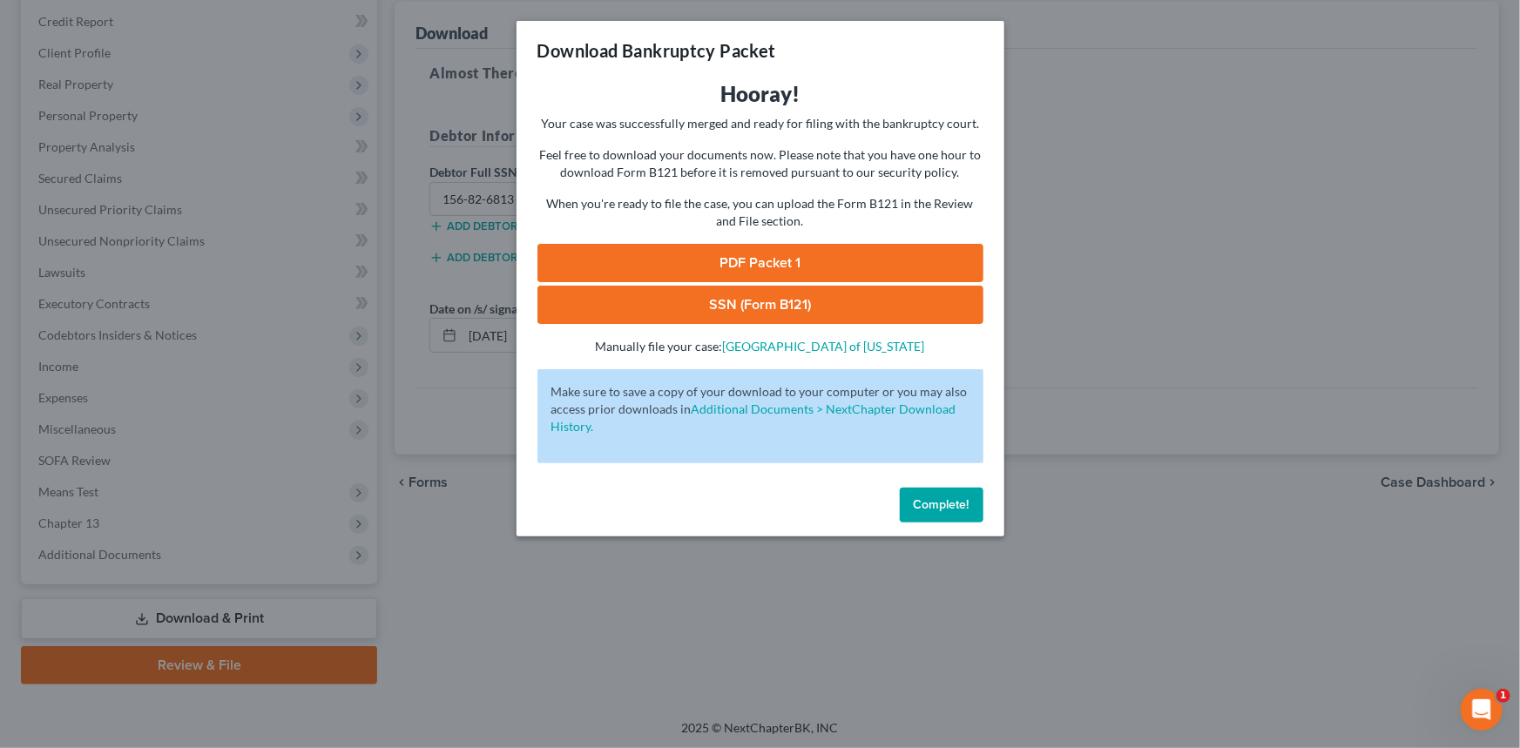
click at [775, 265] on link "PDF Packet 1" at bounding box center [760, 263] width 446 height 38
click at [779, 302] on link "SSN (Form B121)" at bounding box center [760, 305] width 446 height 38
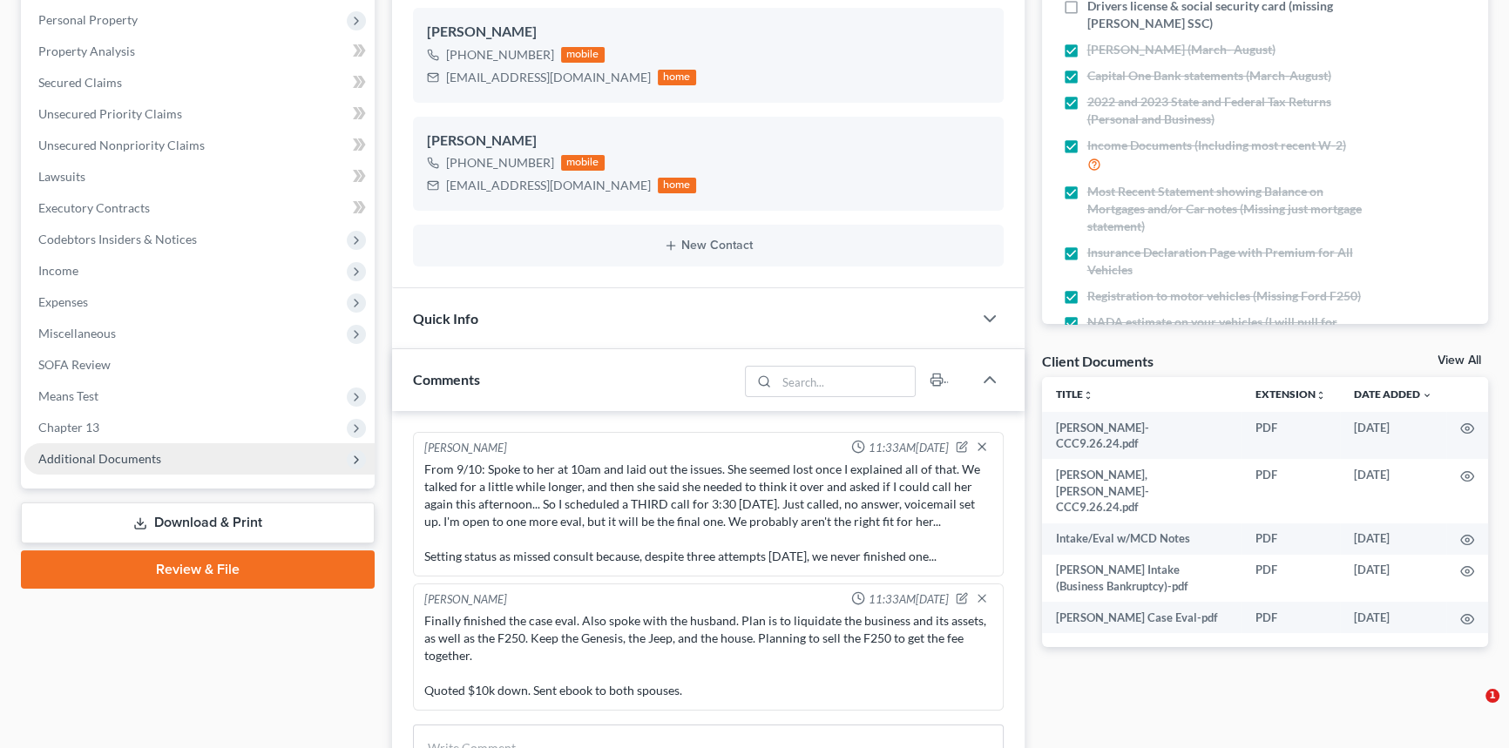
click at [220, 449] on span "Additional Documents" at bounding box center [199, 458] width 350 height 31
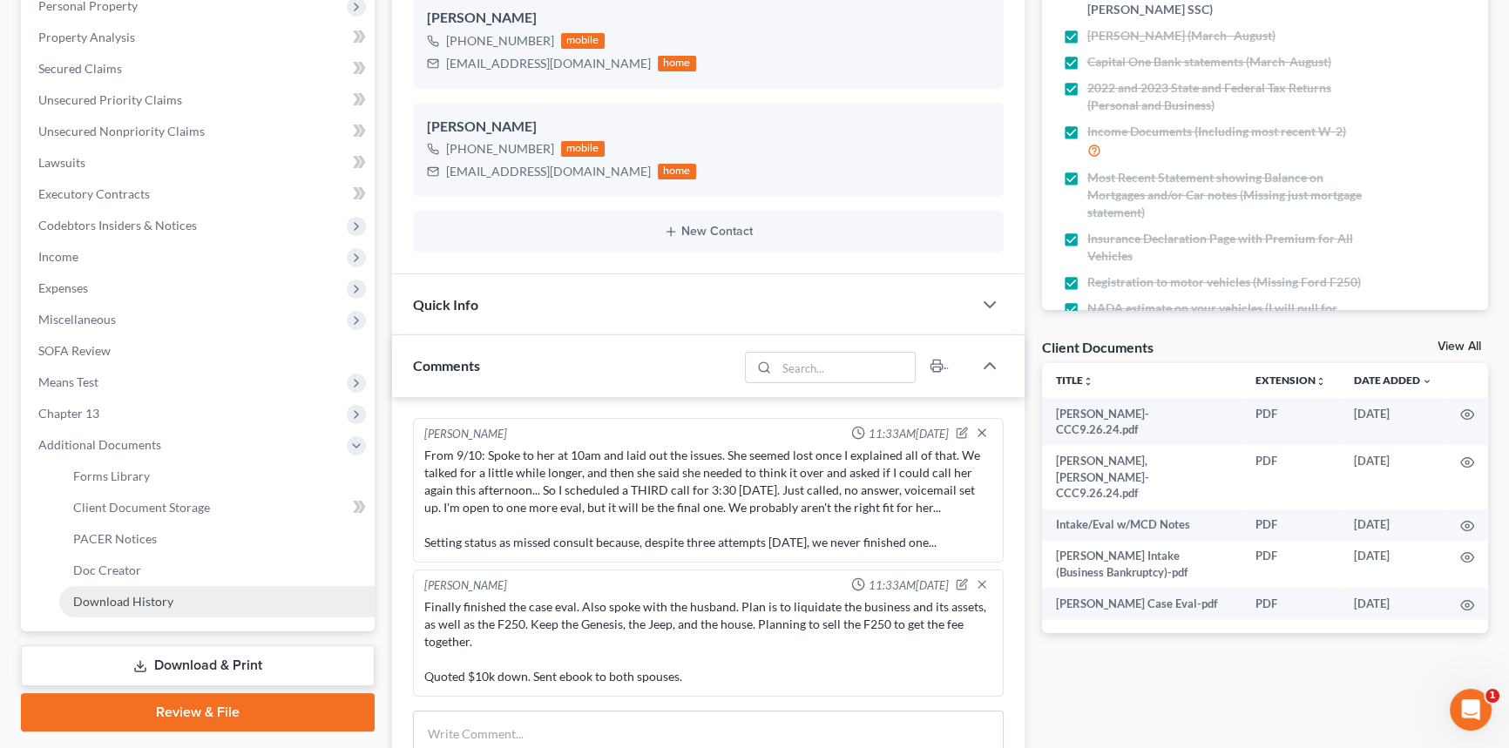
scroll to position [7759, 0]
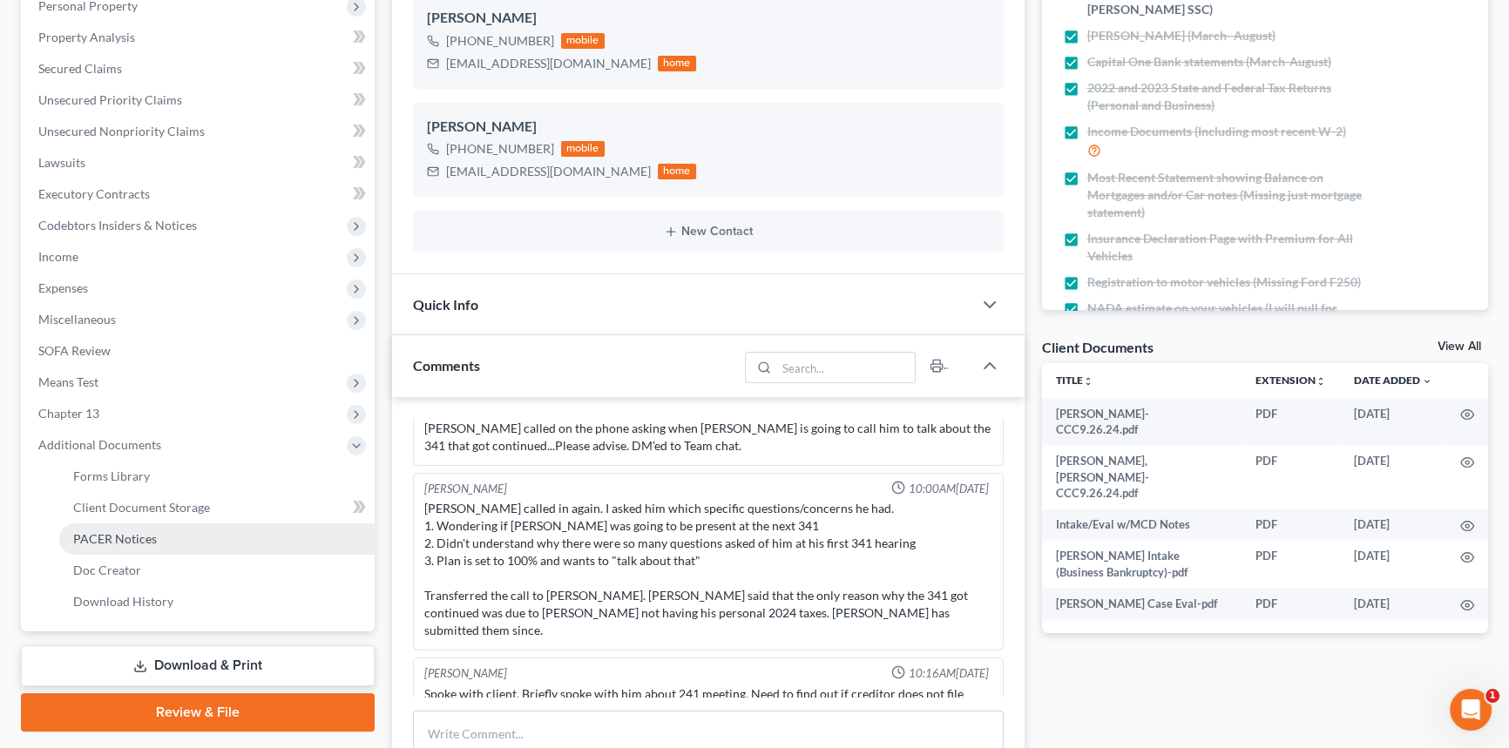
click at [174, 546] on link "PACER Notices" at bounding box center [216, 538] width 315 height 31
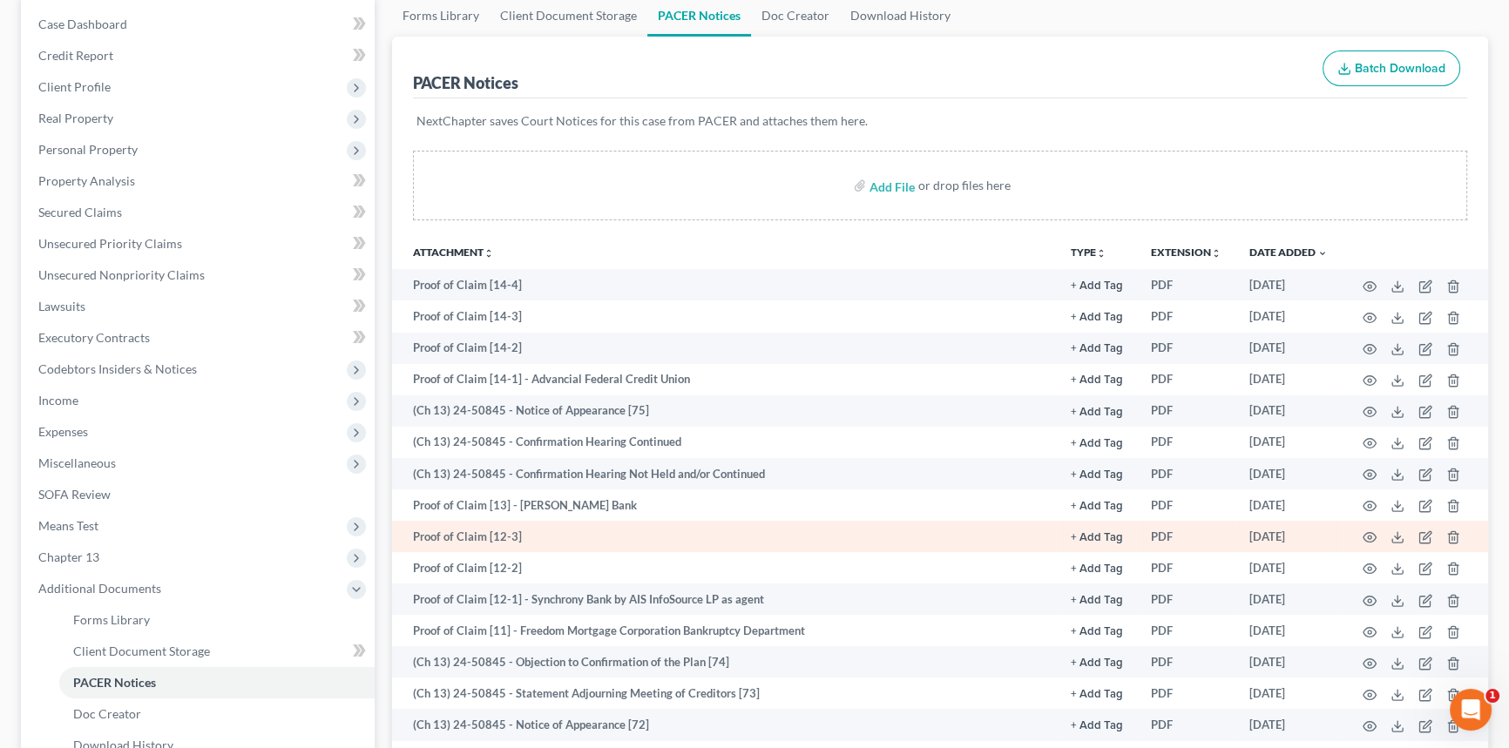
scroll to position [316, 0]
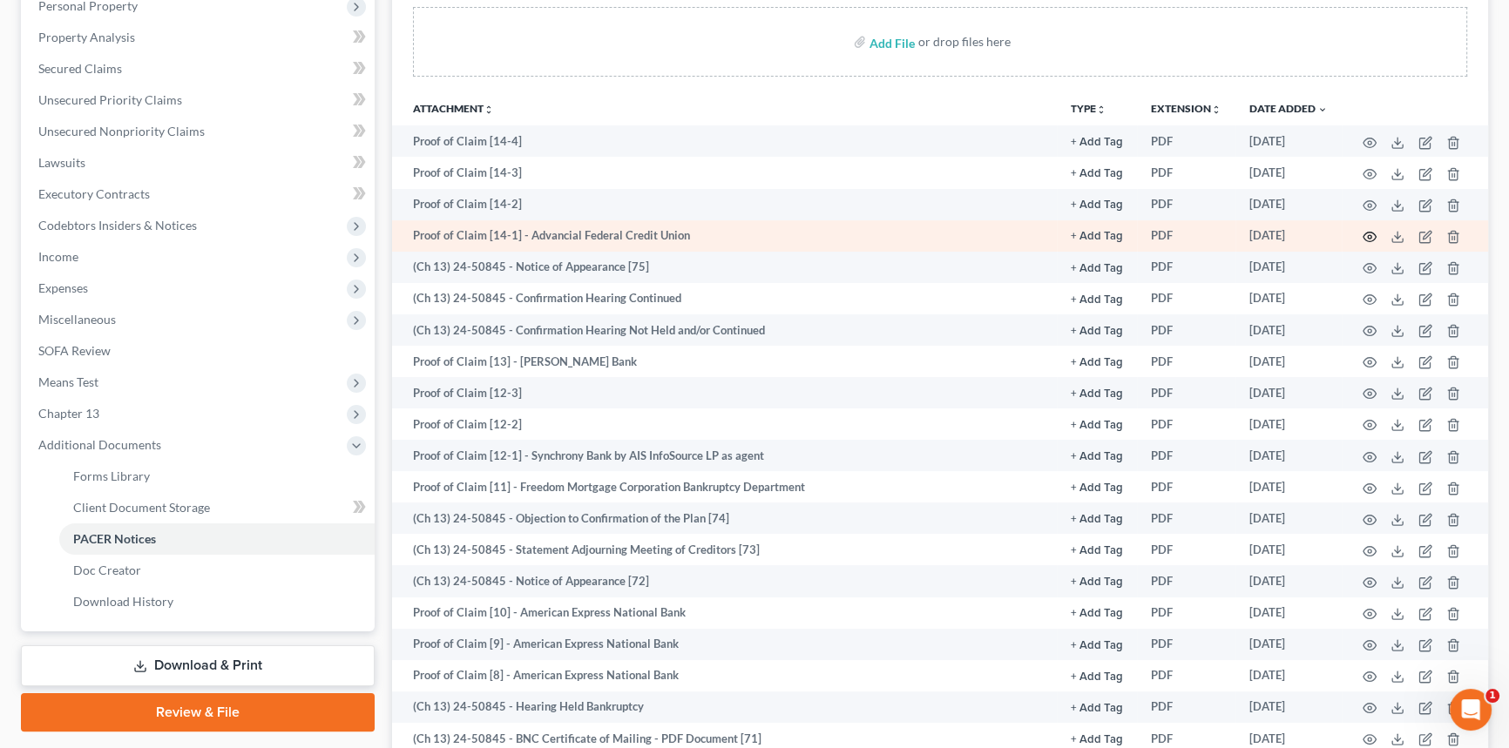
click at [1369, 235] on circle "button" at bounding box center [1368, 236] width 3 height 3
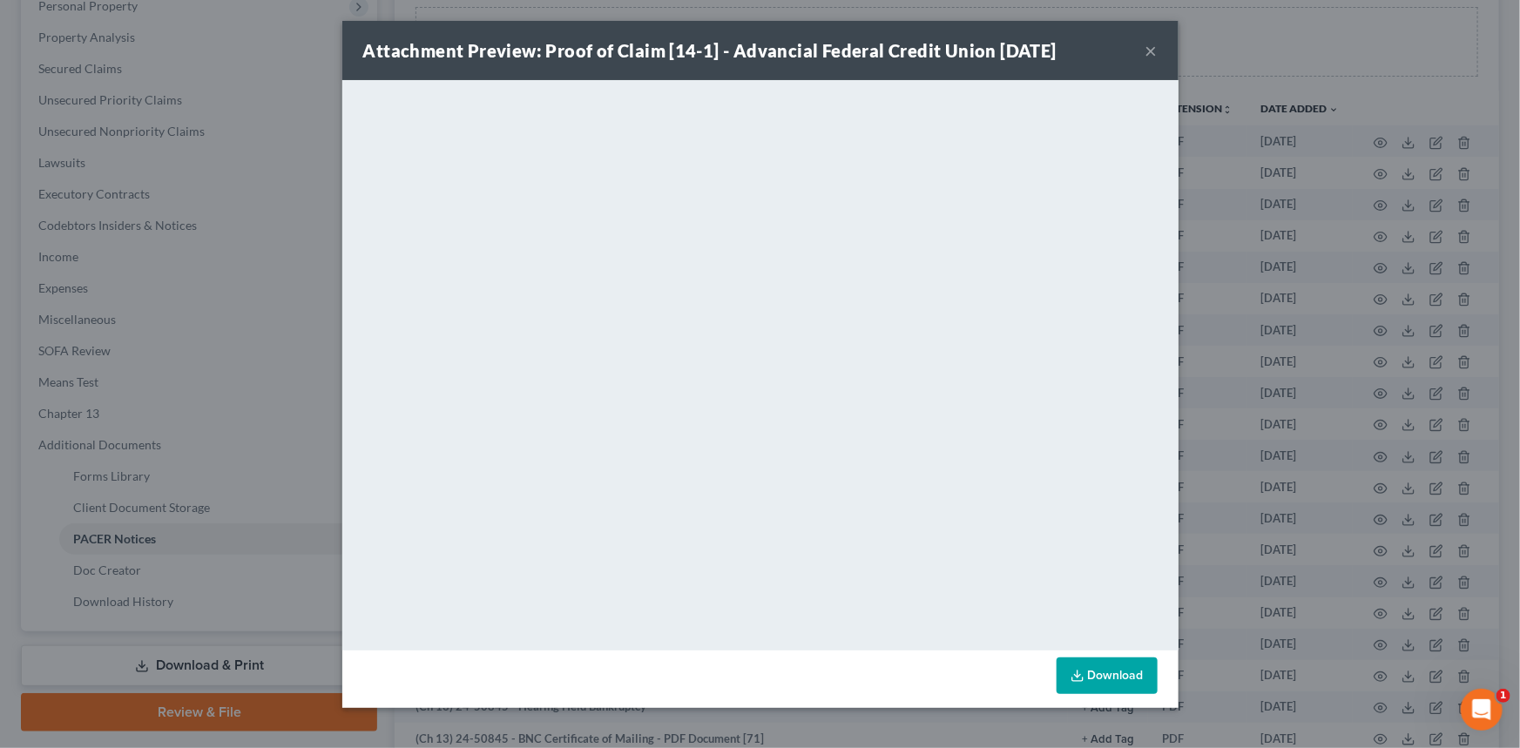
drag, startPoint x: 1150, startPoint y: 53, endPoint x: 1144, endPoint y: 88, distance: 35.4
click at [1150, 52] on button "×" at bounding box center [1151, 50] width 12 height 21
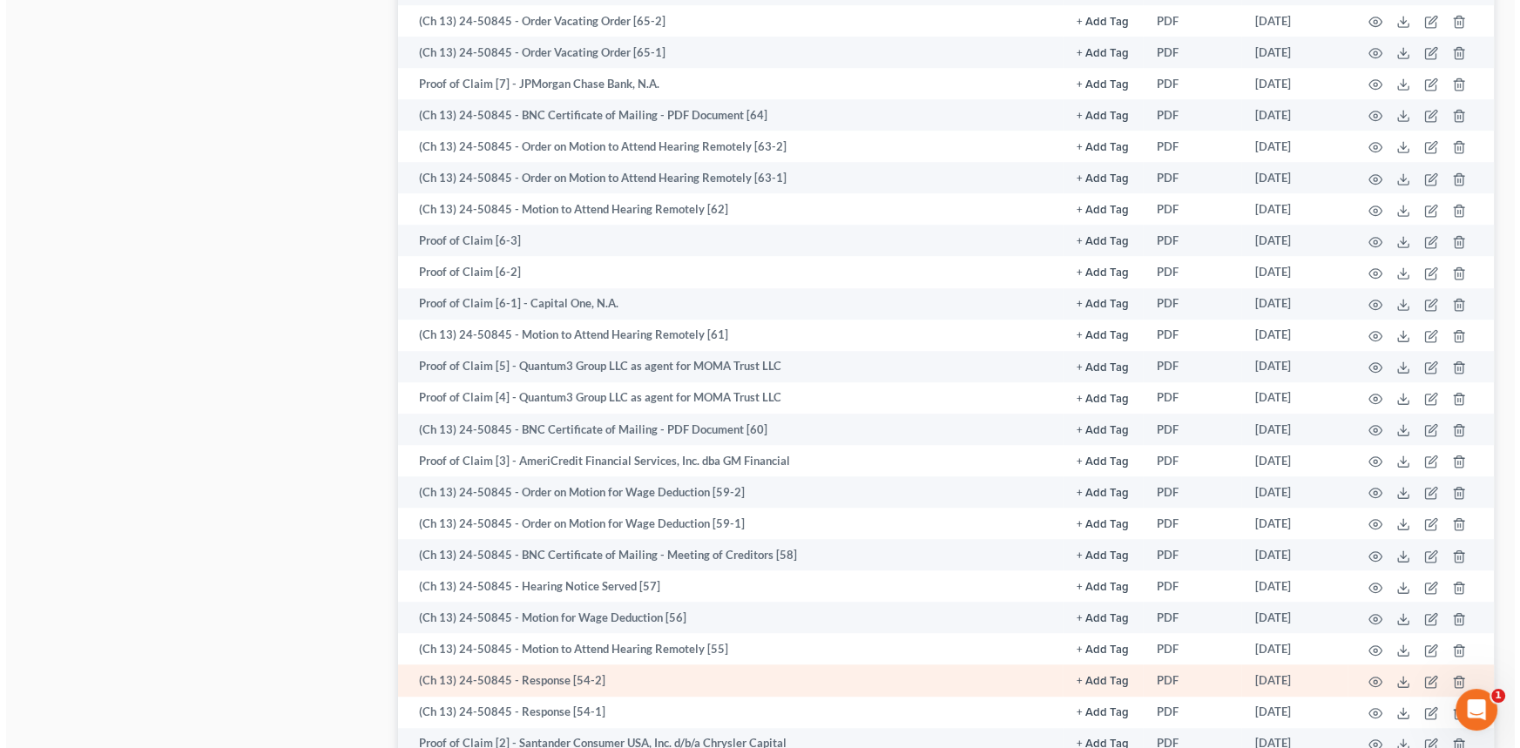
scroll to position [1742, 0]
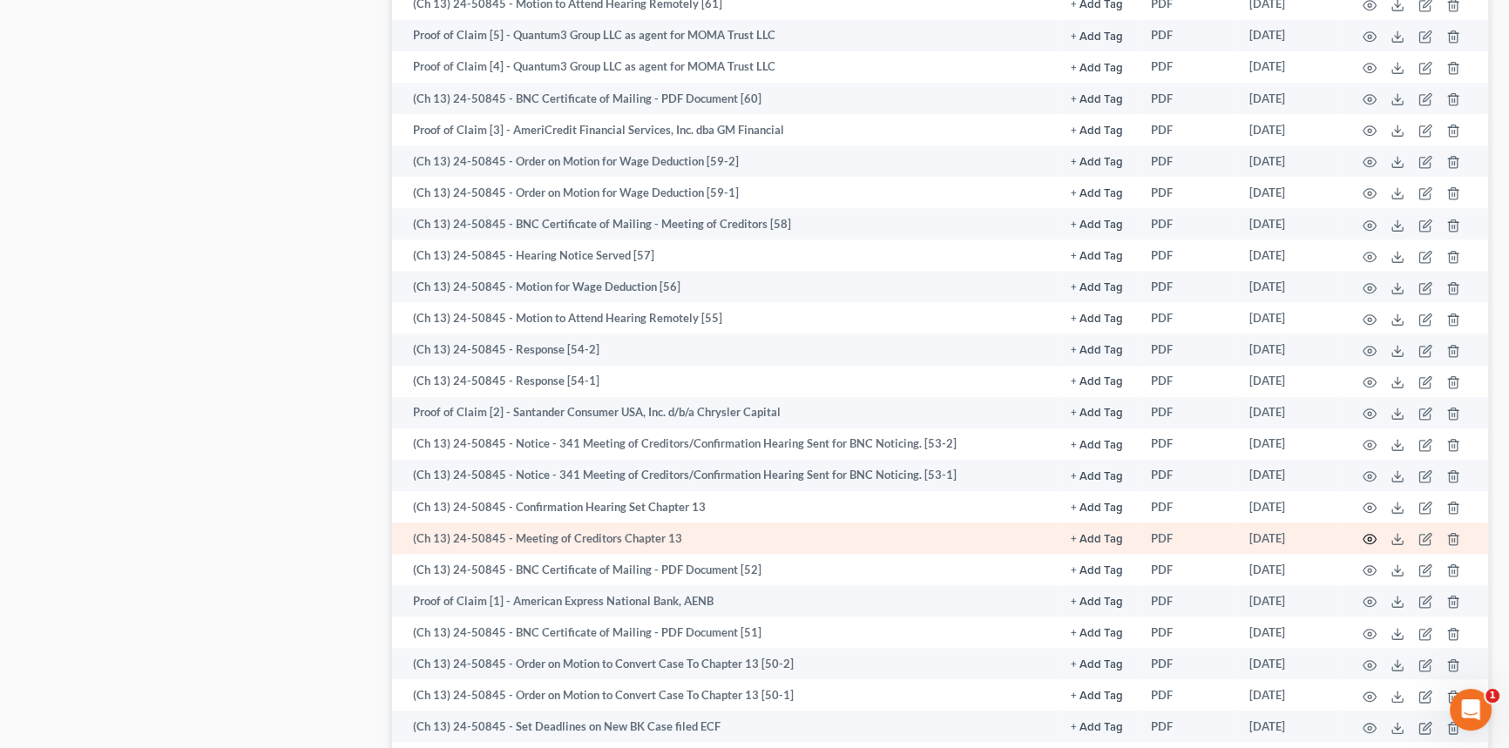
click at [1373, 537] on icon "button" at bounding box center [1369, 540] width 13 height 10
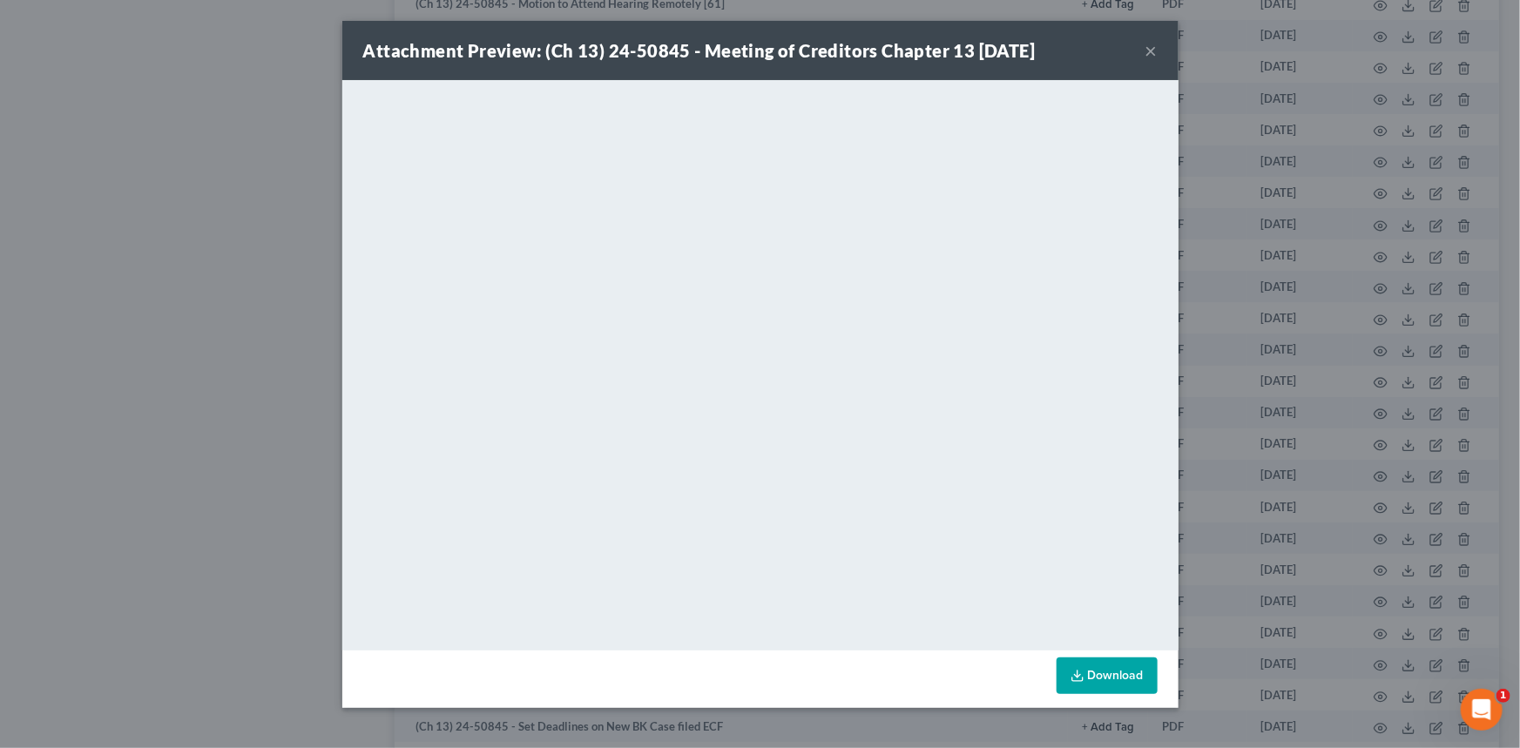
click at [1143, 51] on div "Attachment Preview: (Ch 13) 24-50845 - Meeting of Creditors Chapter 13 07/28/20…" at bounding box center [760, 50] width 836 height 59
click at [1148, 51] on button "×" at bounding box center [1151, 50] width 12 height 21
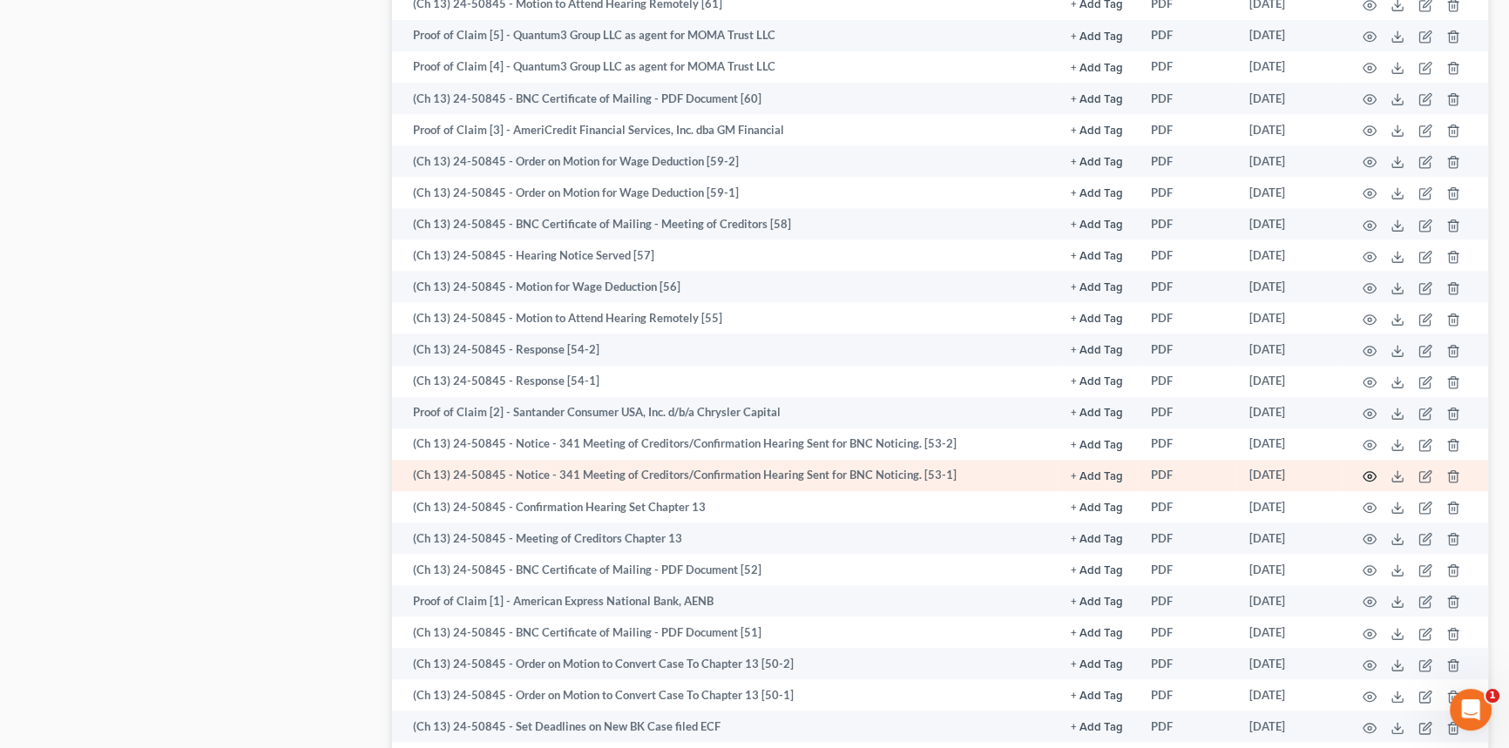
click at [1373, 470] on icon "button" at bounding box center [1369, 476] width 14 height 14
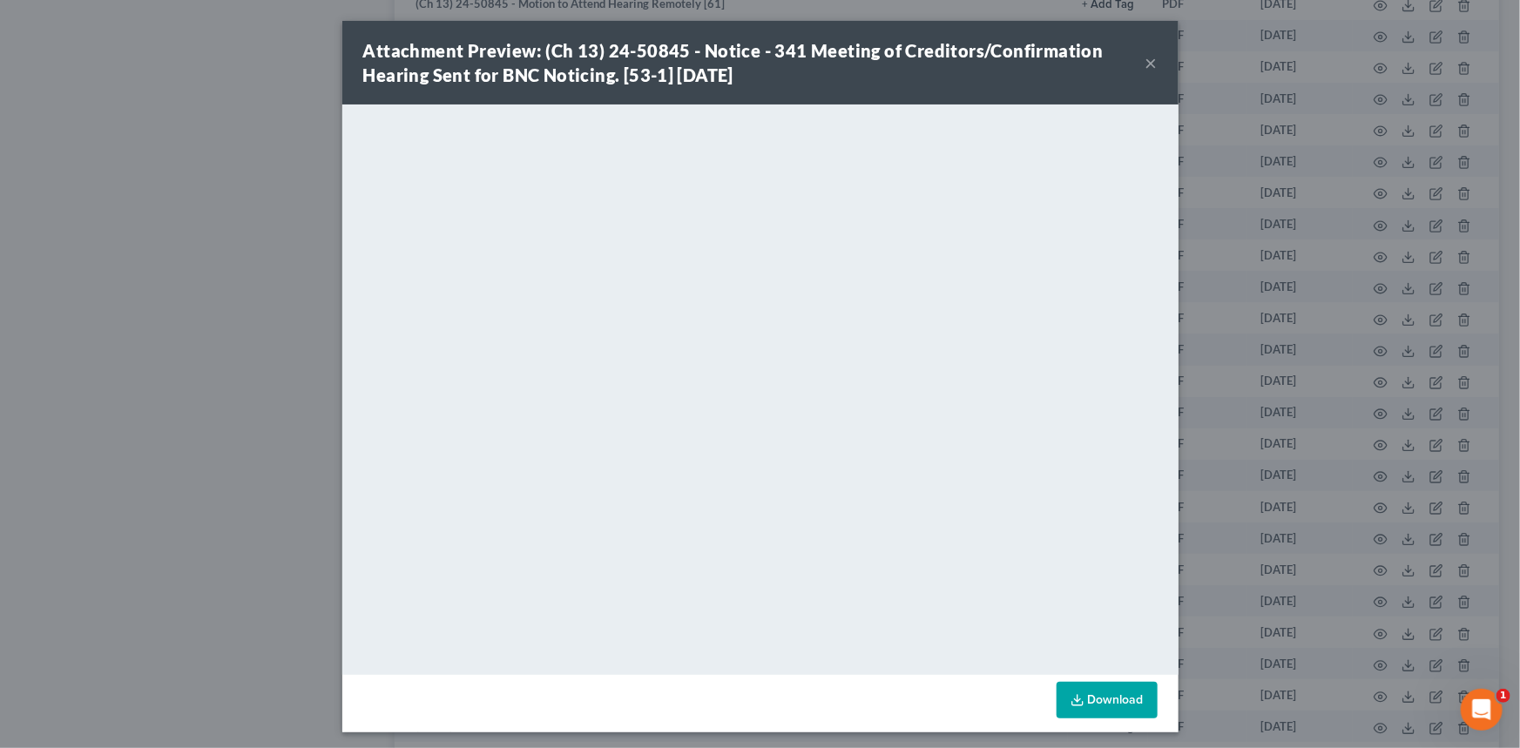
click at [1147, 61] on button "×" at bounding box center [1151, 62] width 12 height 21
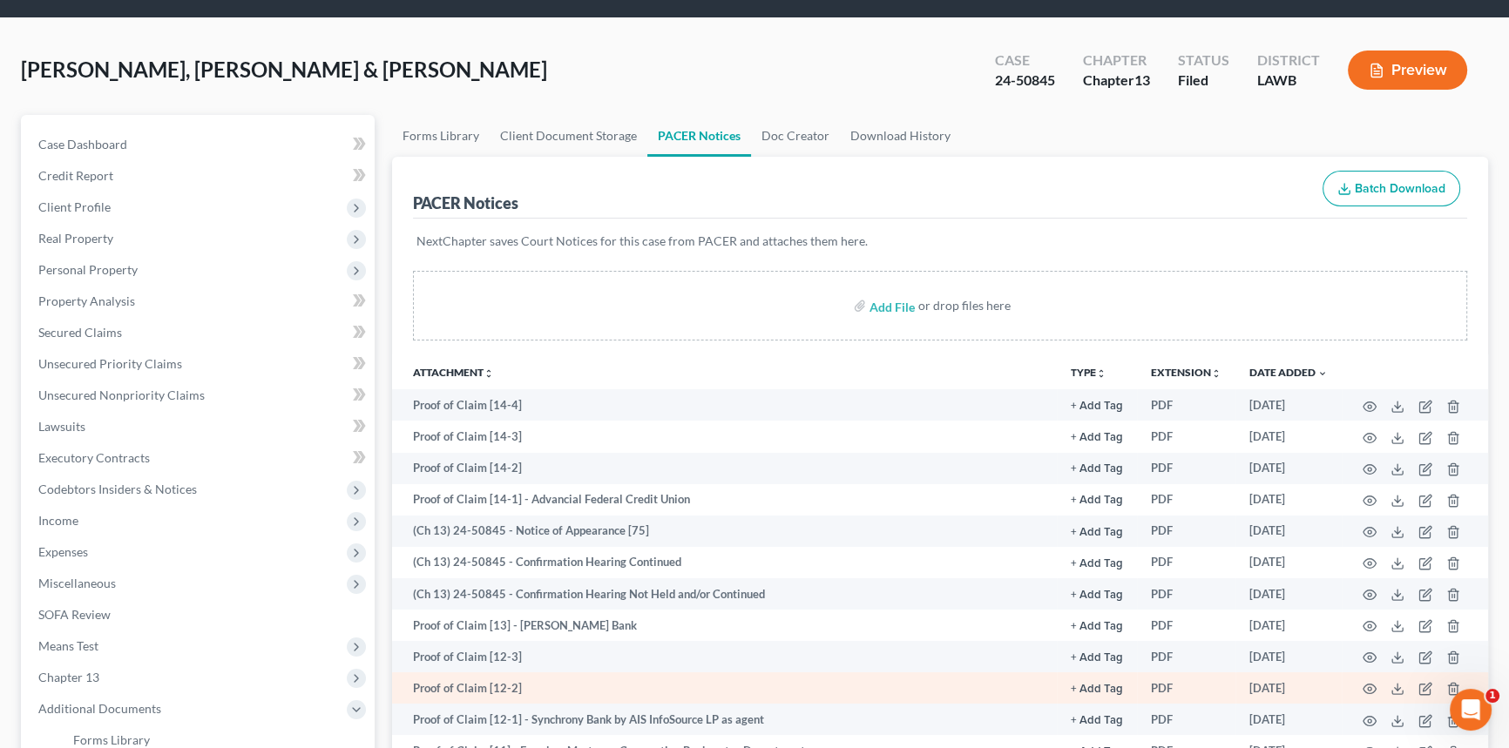
scroll to position [78, 0]
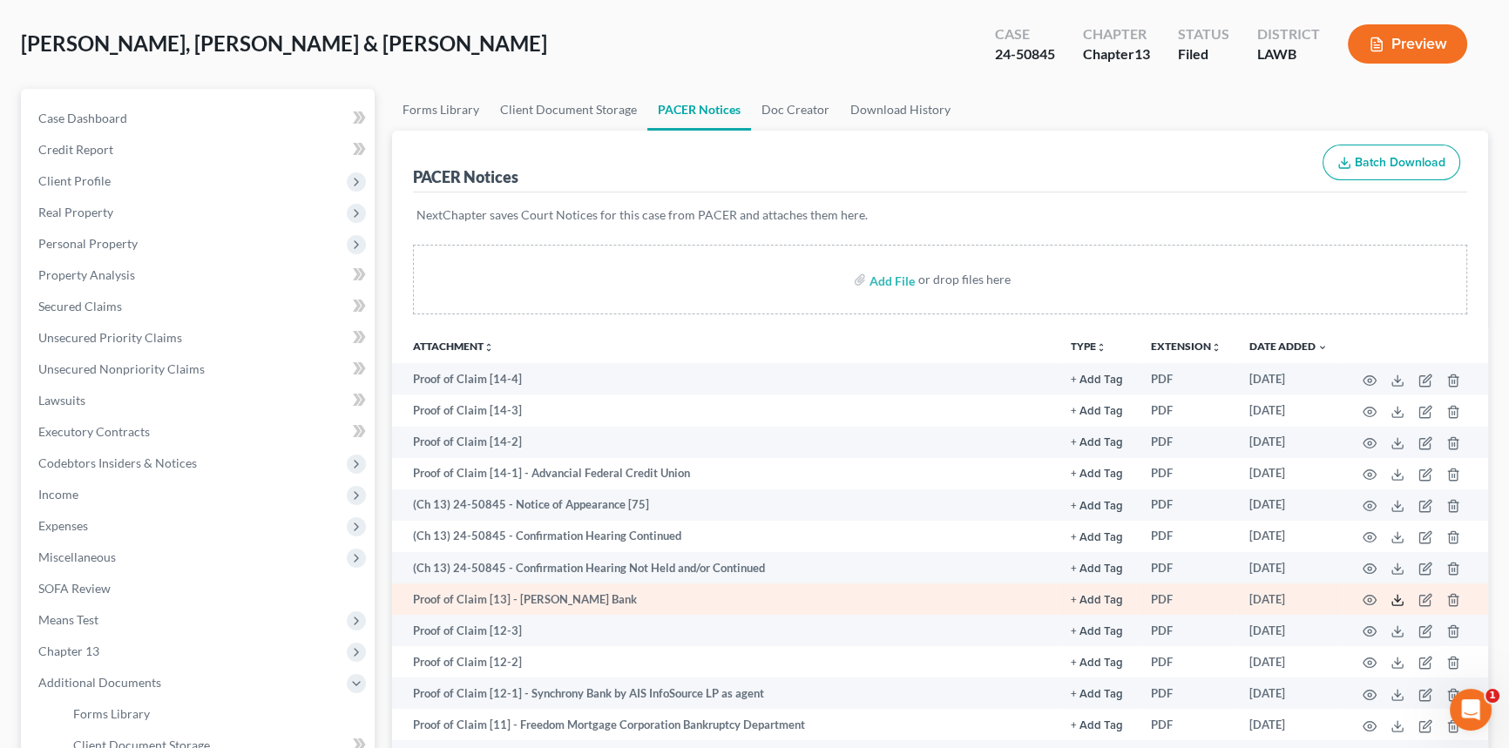
click at [1394, 597] on icon at bounding box center [1397, 600] width 14 height 14
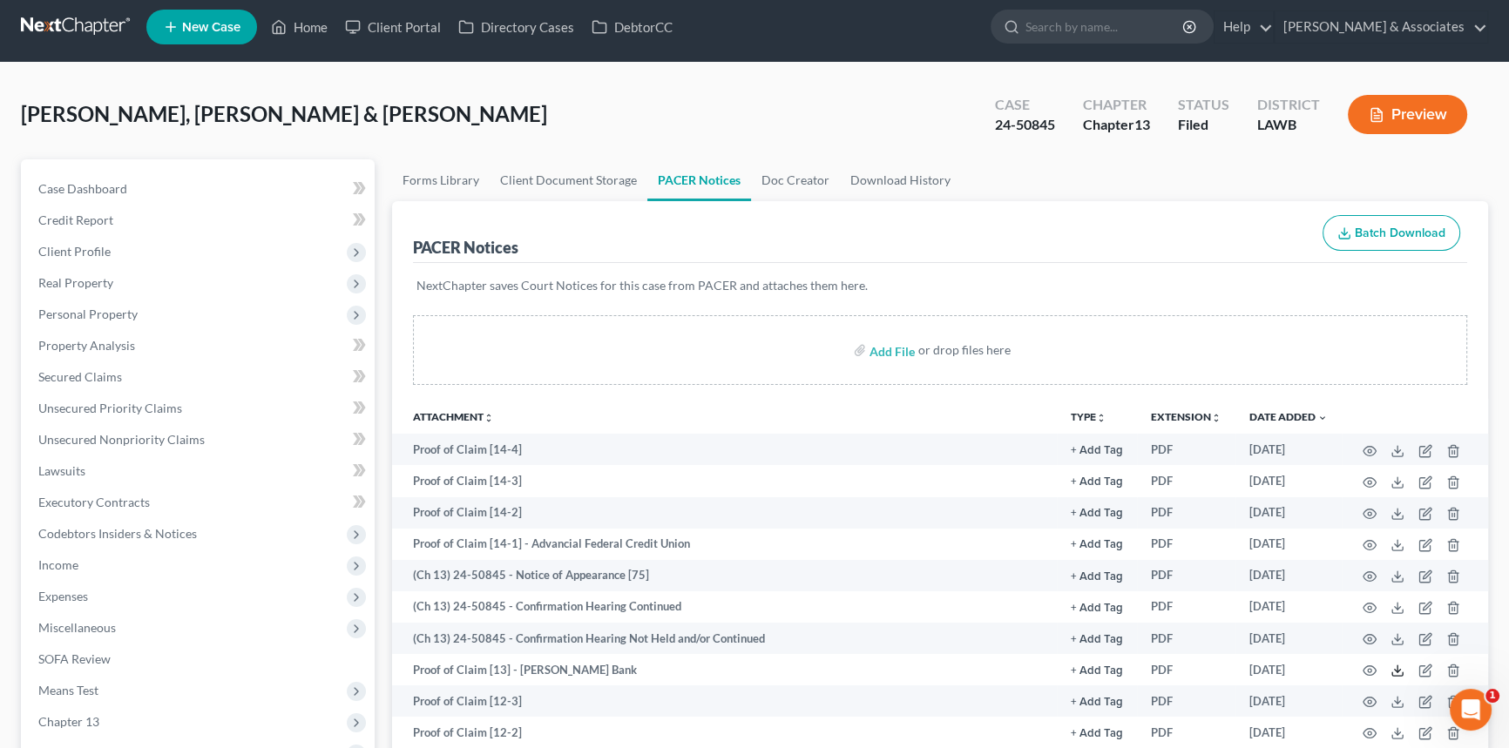
scroll to position [0, 0]
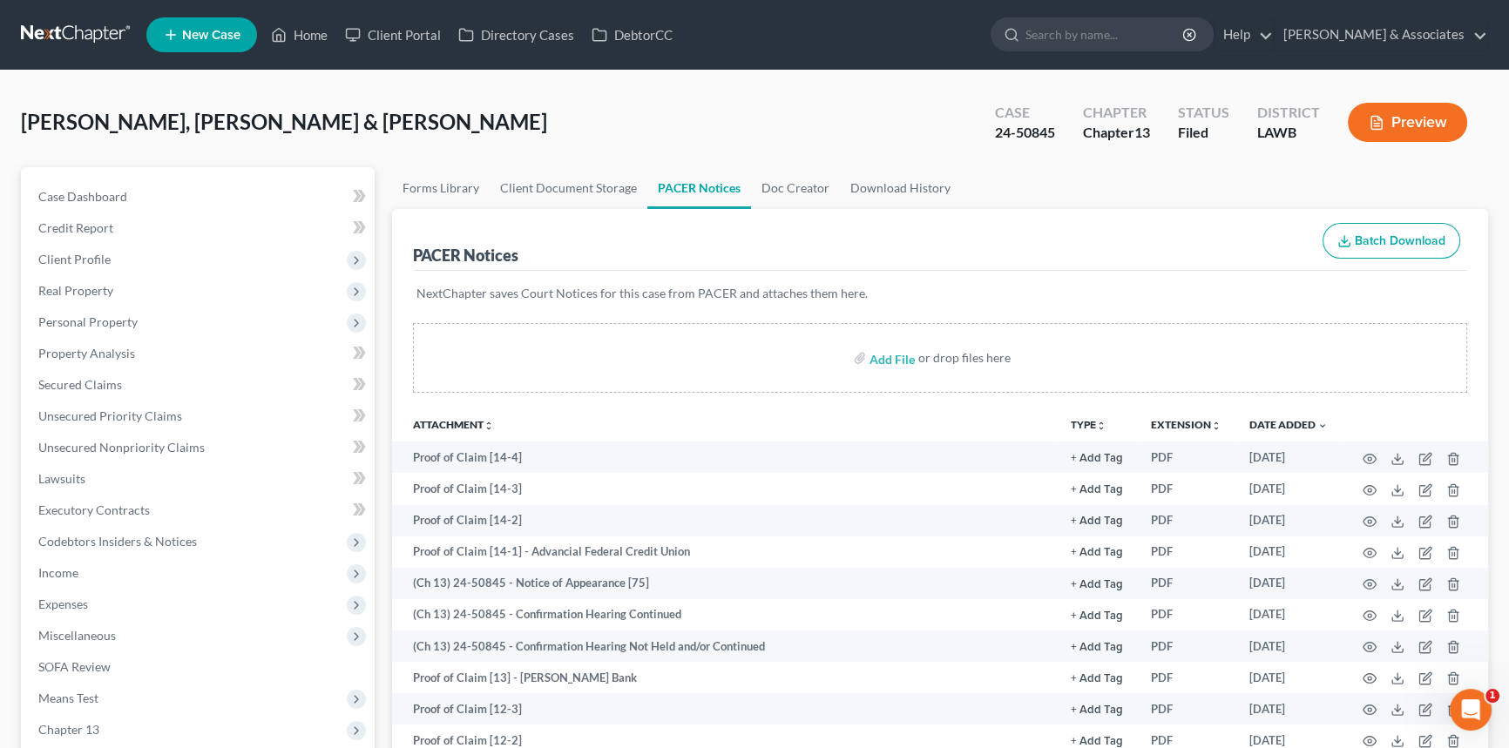
click at [51, 34] on link at bounding box center [76, 34] width 111 height 31
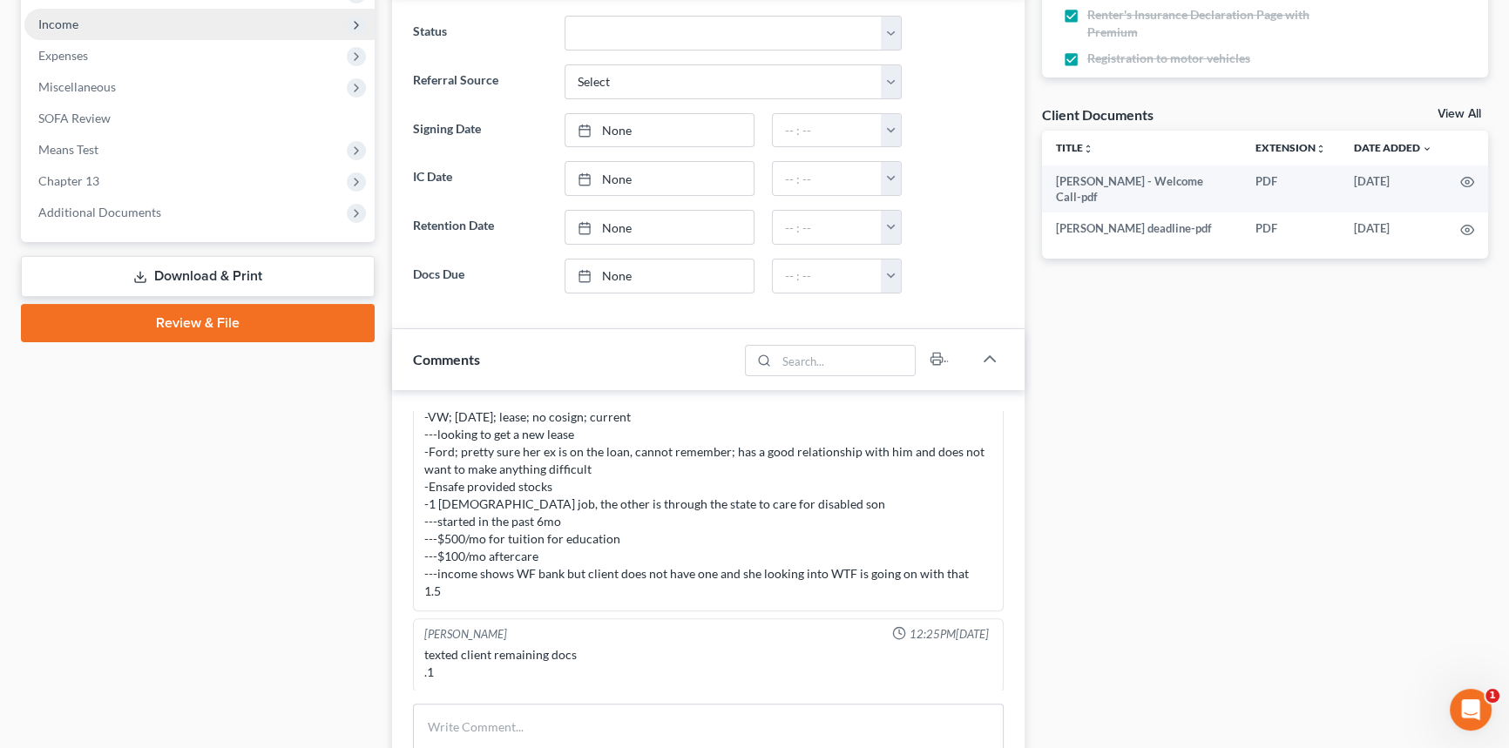
scroll to position [78, 0]
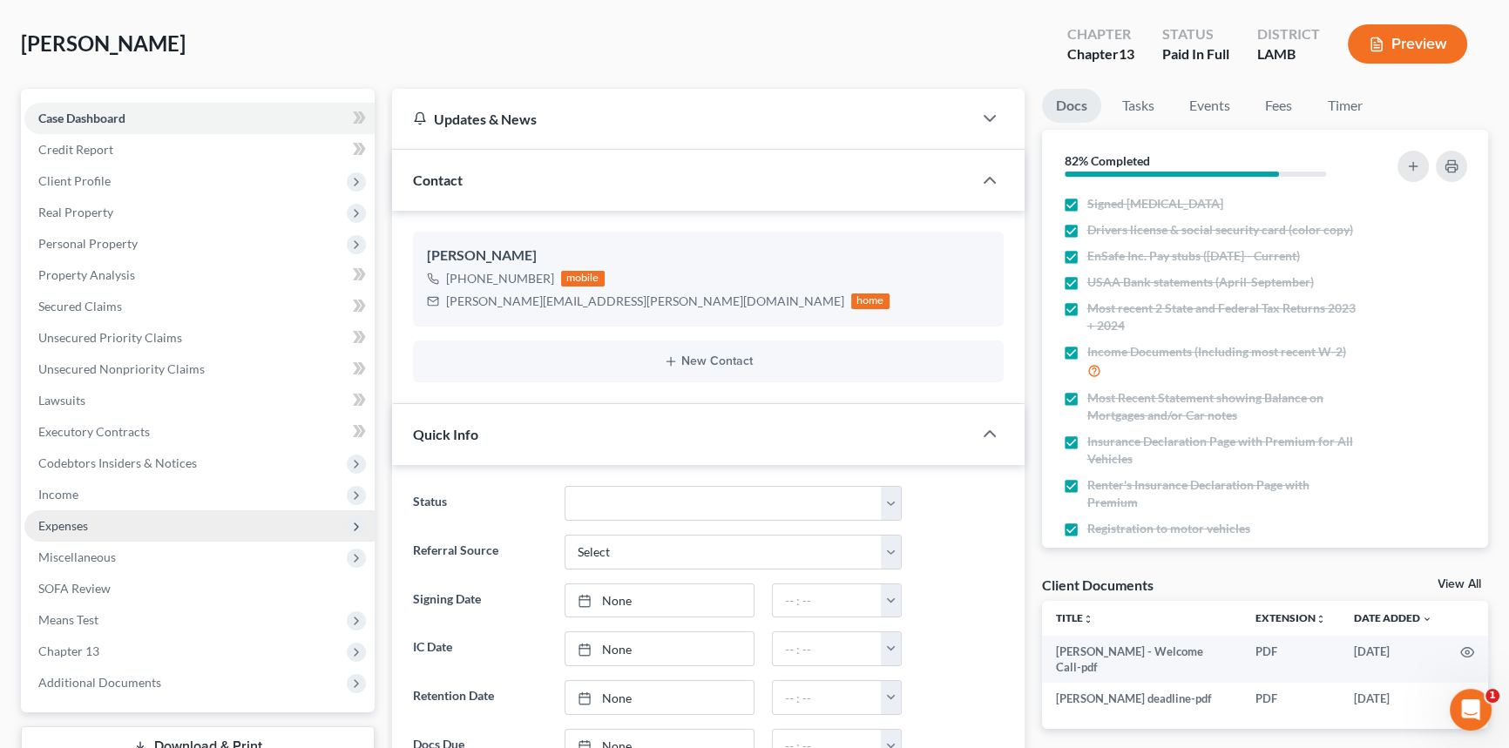
click at [115, 520] on span "Expenses" at bounding box center [199, 525] width 350 height 31
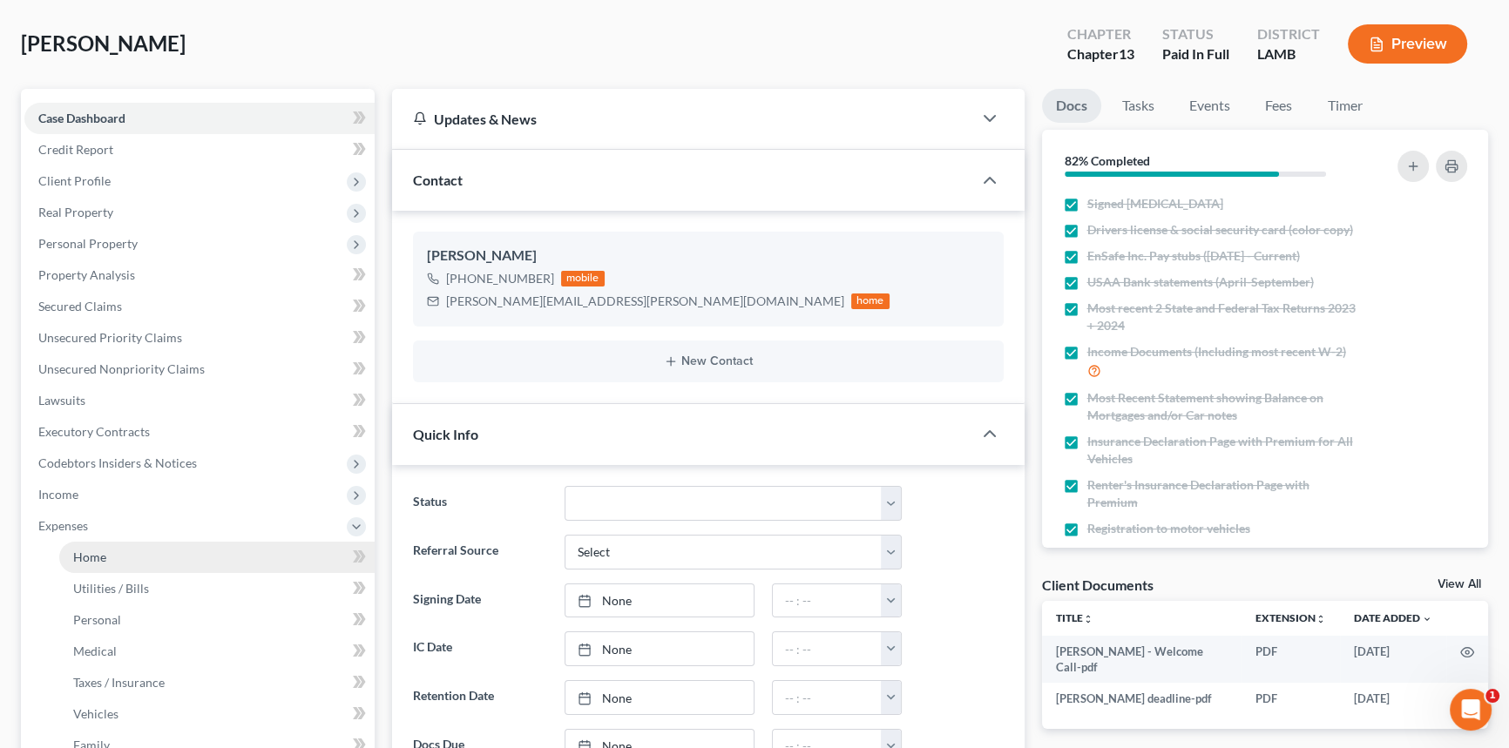
click at [108, 551] on link "Home" at bounding box center [216, 557] width 315 height 31
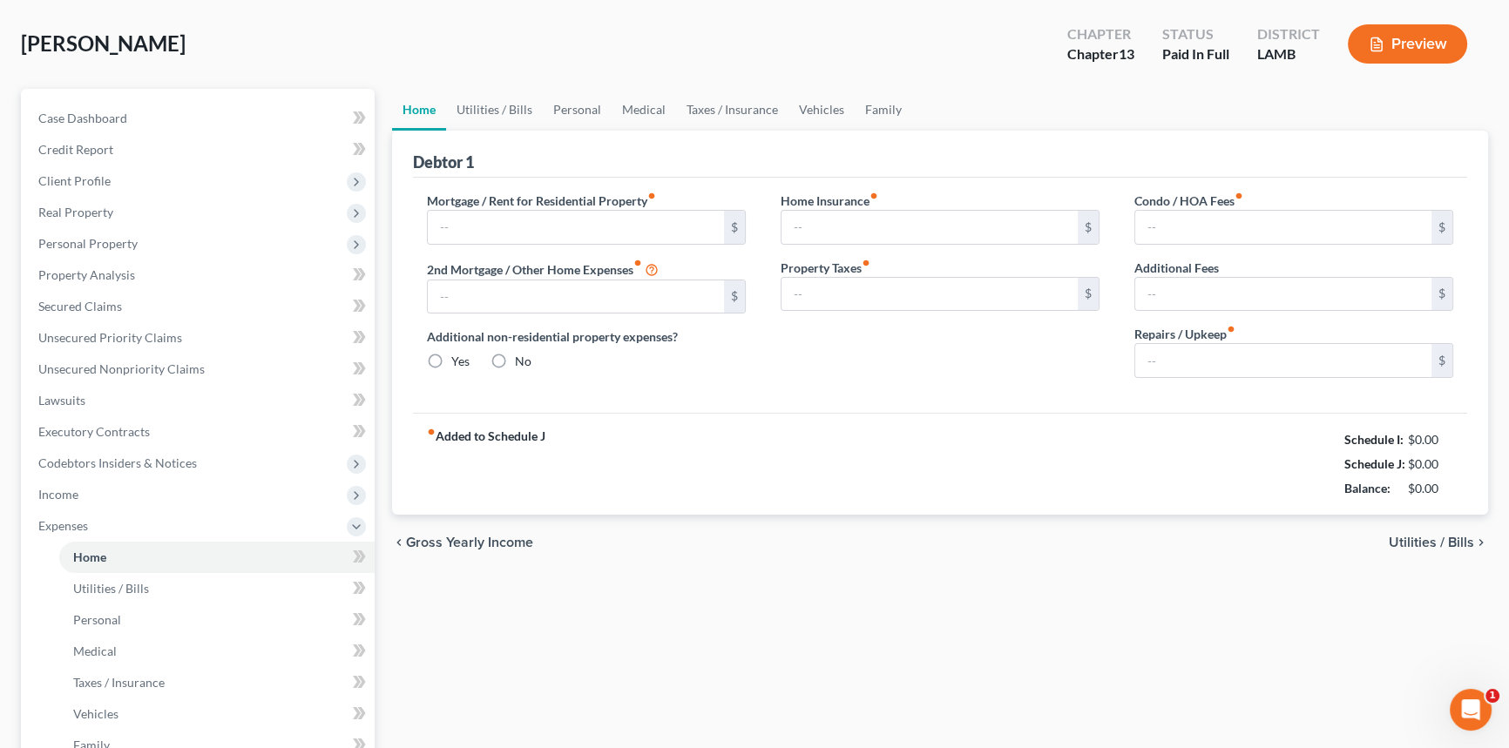
scroll to position [3, 0]
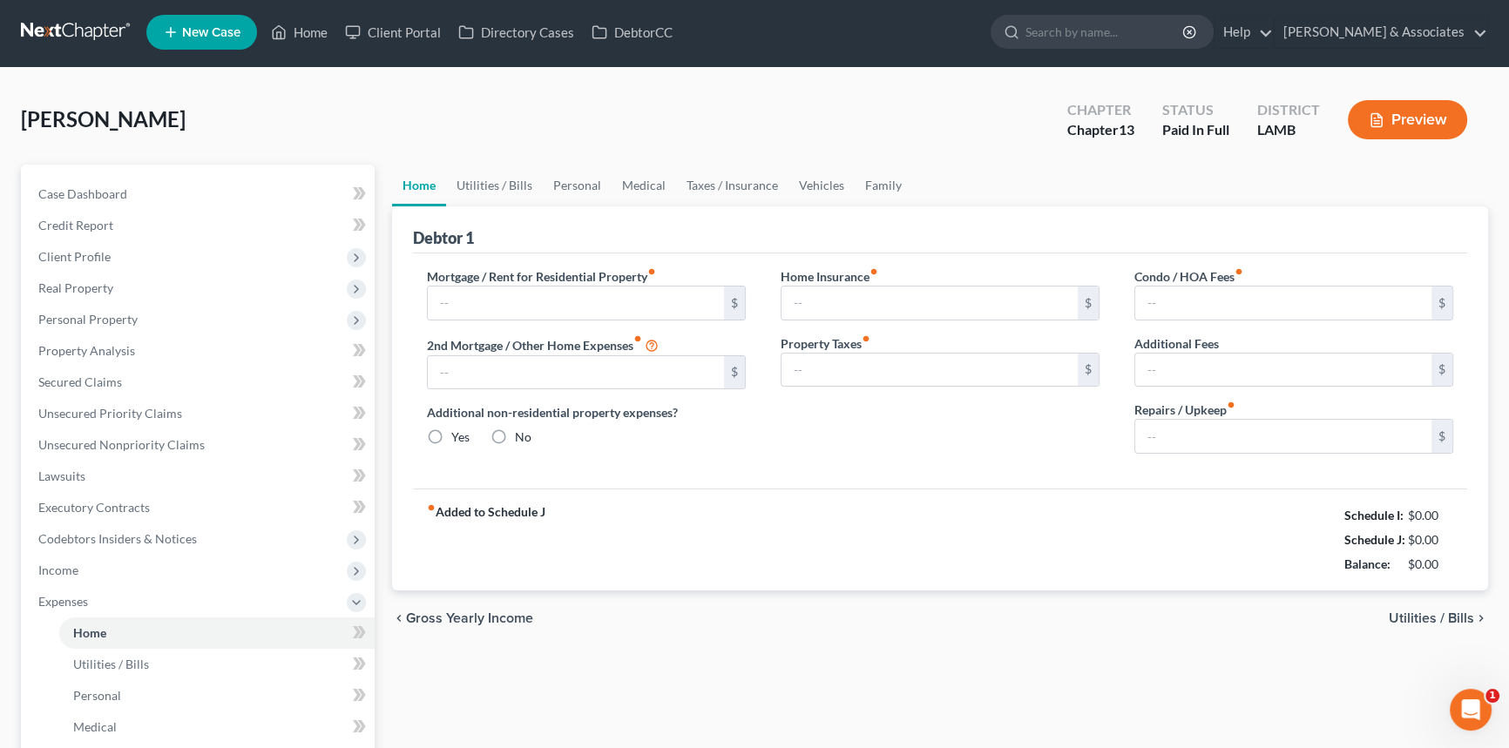
type input "2,700.00"
type input "0.00"
radio input "true"
type input "19.35"
type input "0.00"
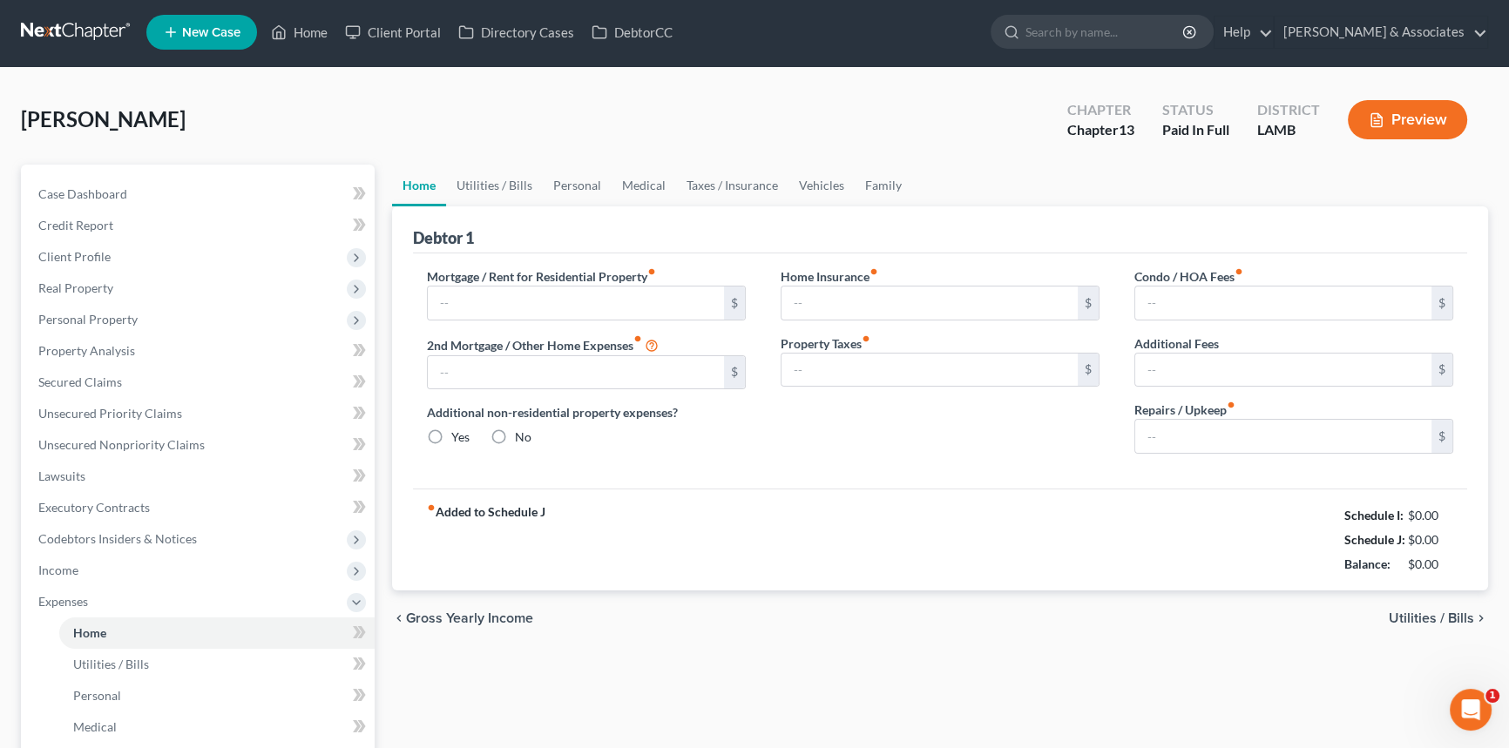
type input "0.00"
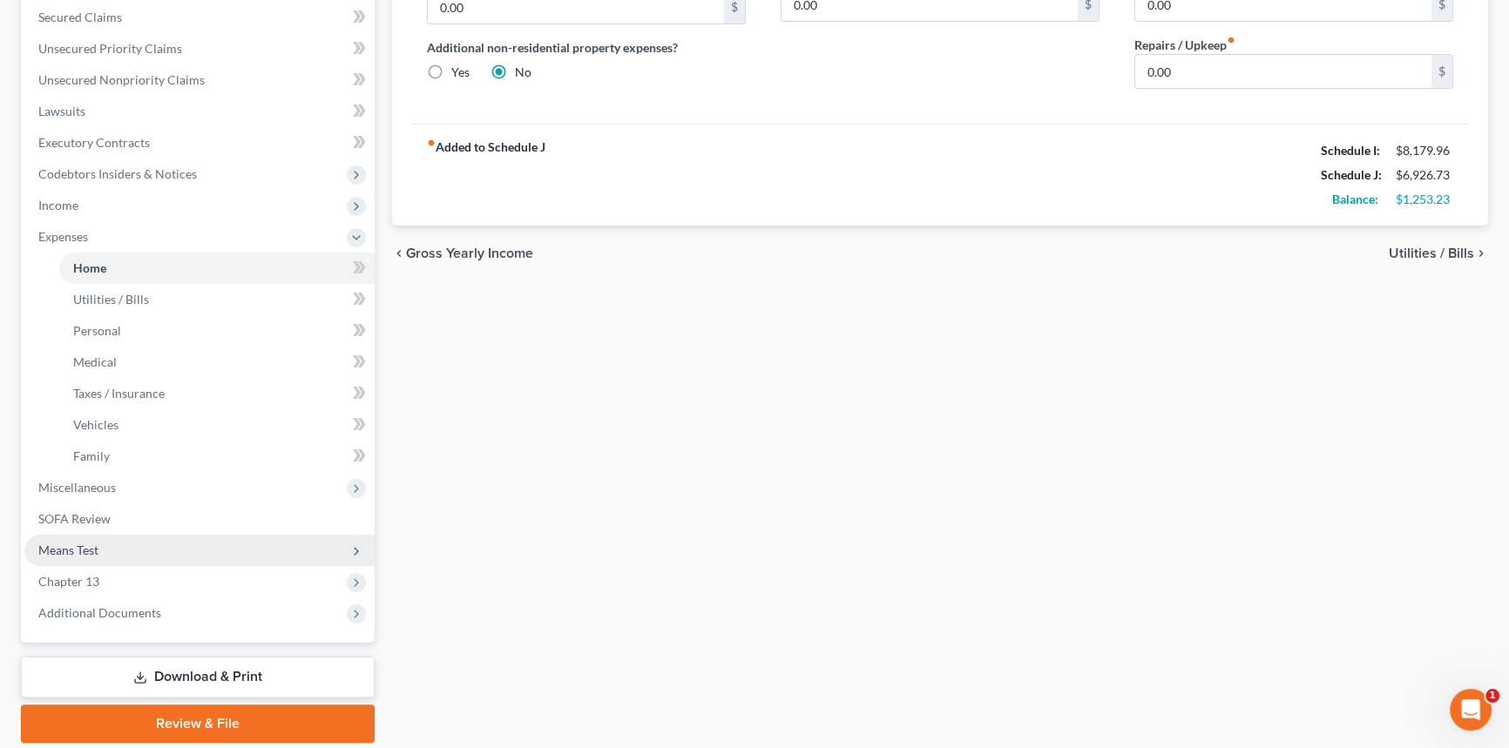
scroll to position [395, 0]
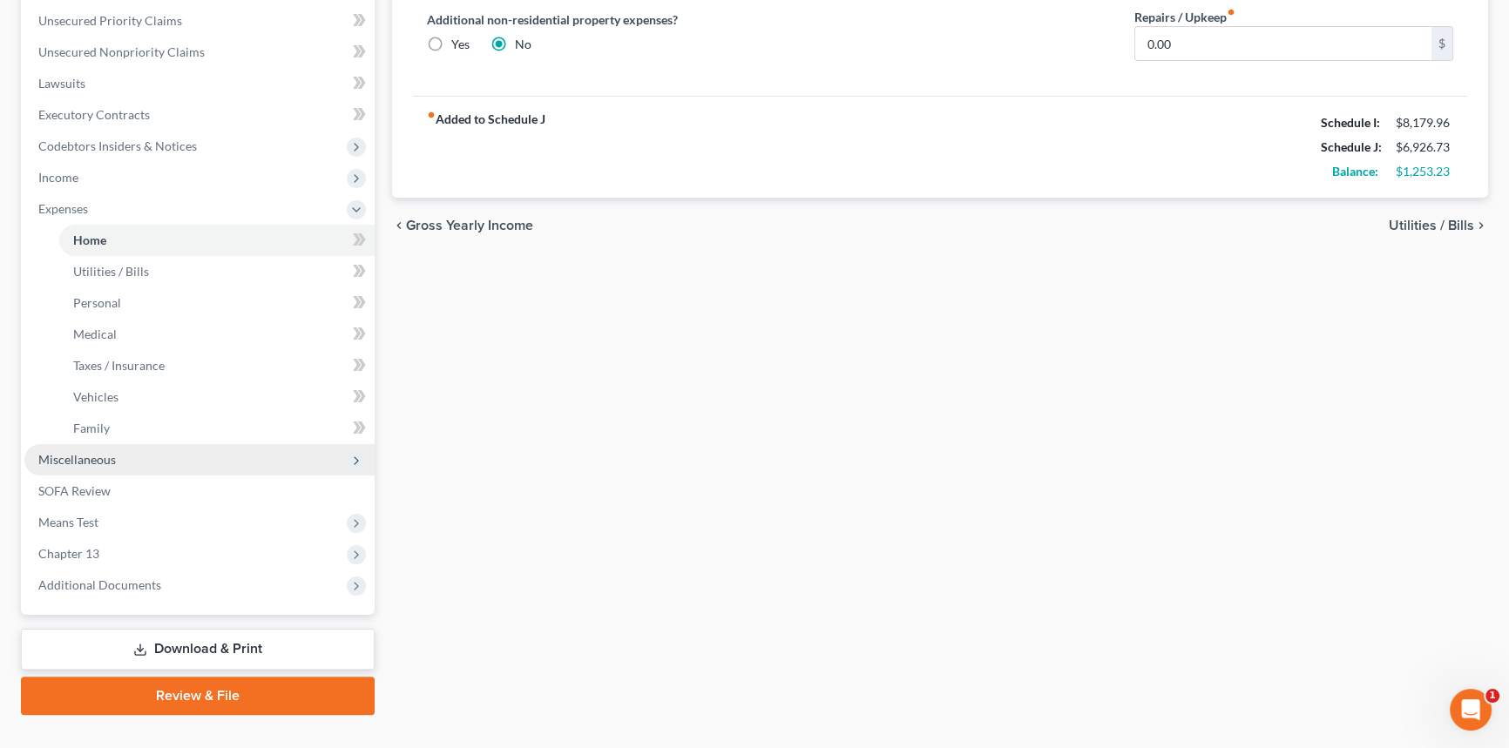
click at [147, 455] on span "Miscellaneous" at bounding box center [199, 459] width 350 height 31
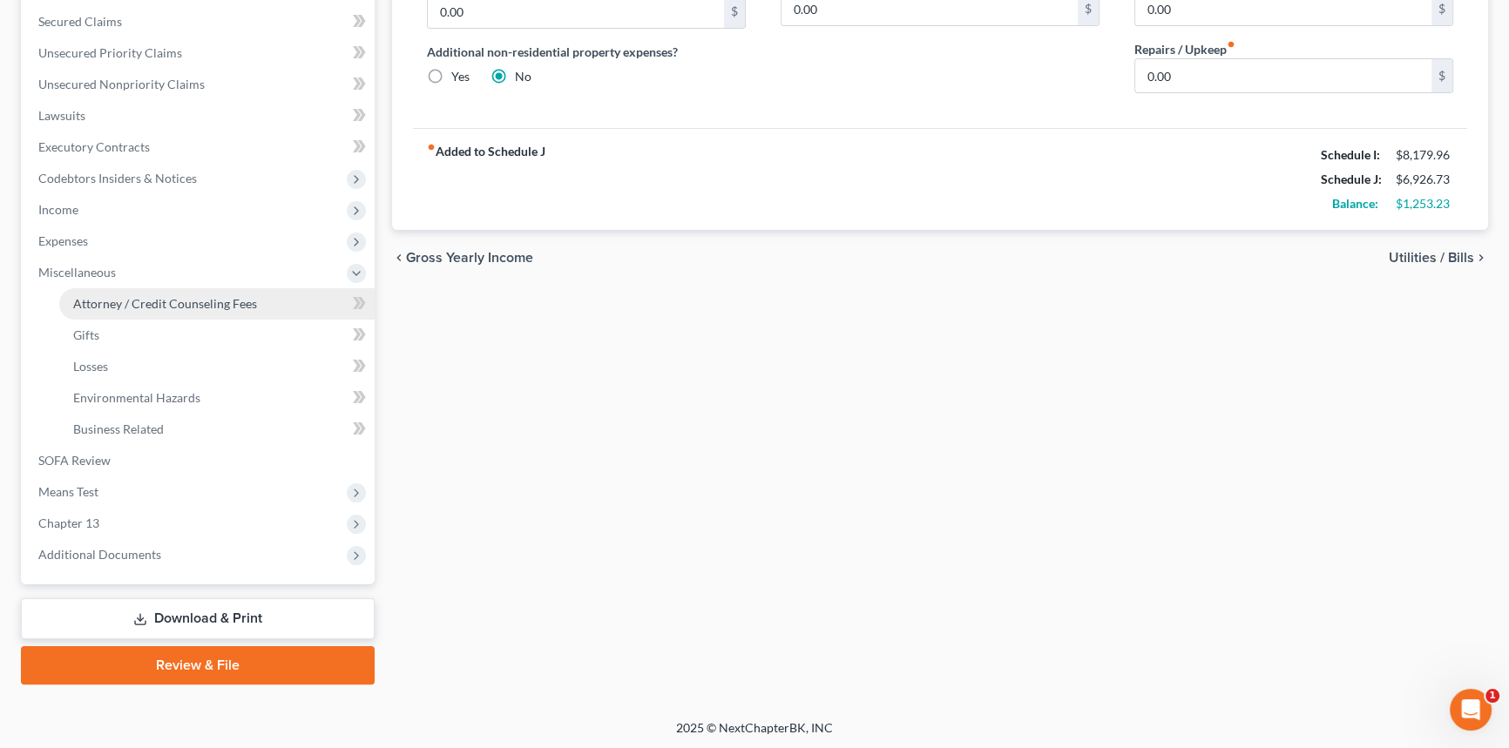
click at [217, 300] on span "Attorney / Credit Counseling Fees" at bounding box center [165, 303] width 184 height 15
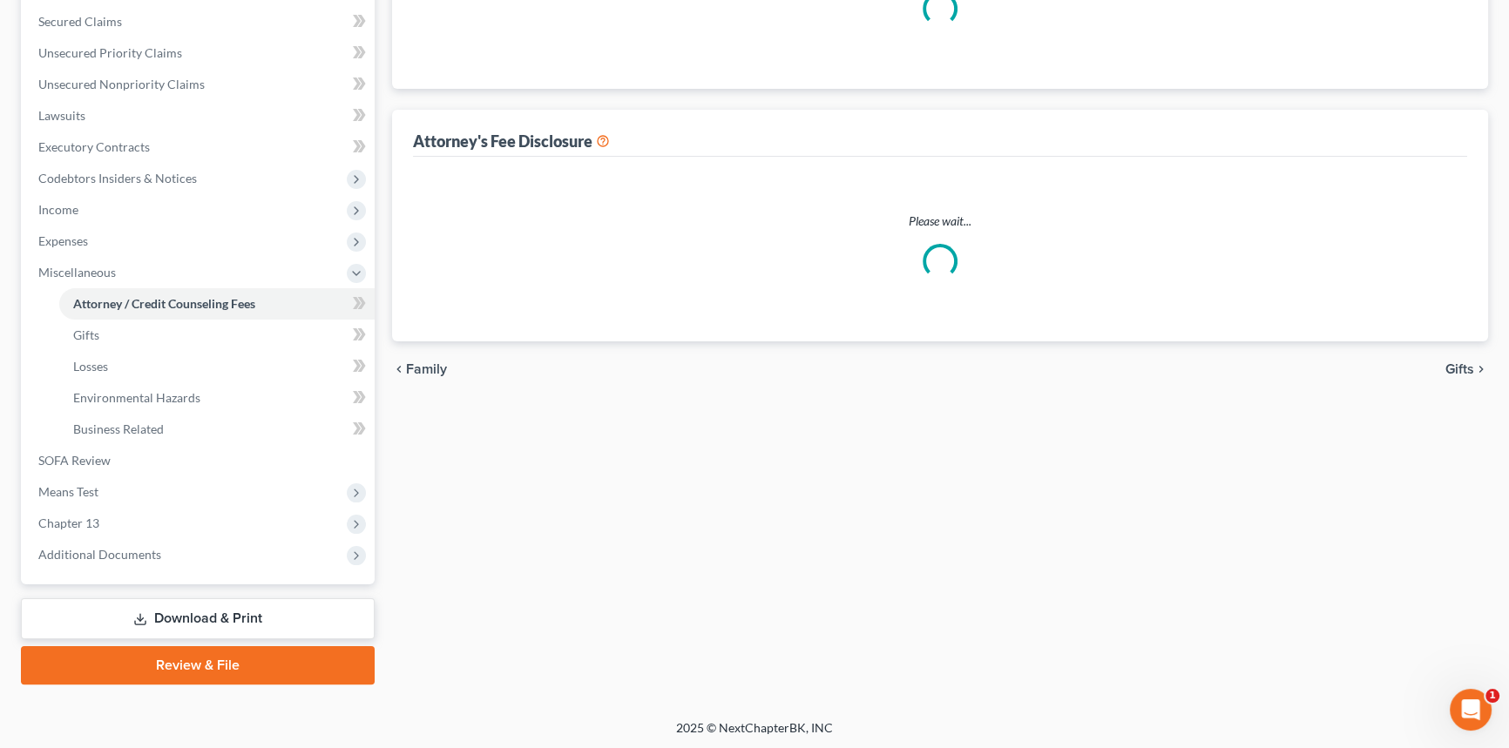
scroll to position [131, 0]
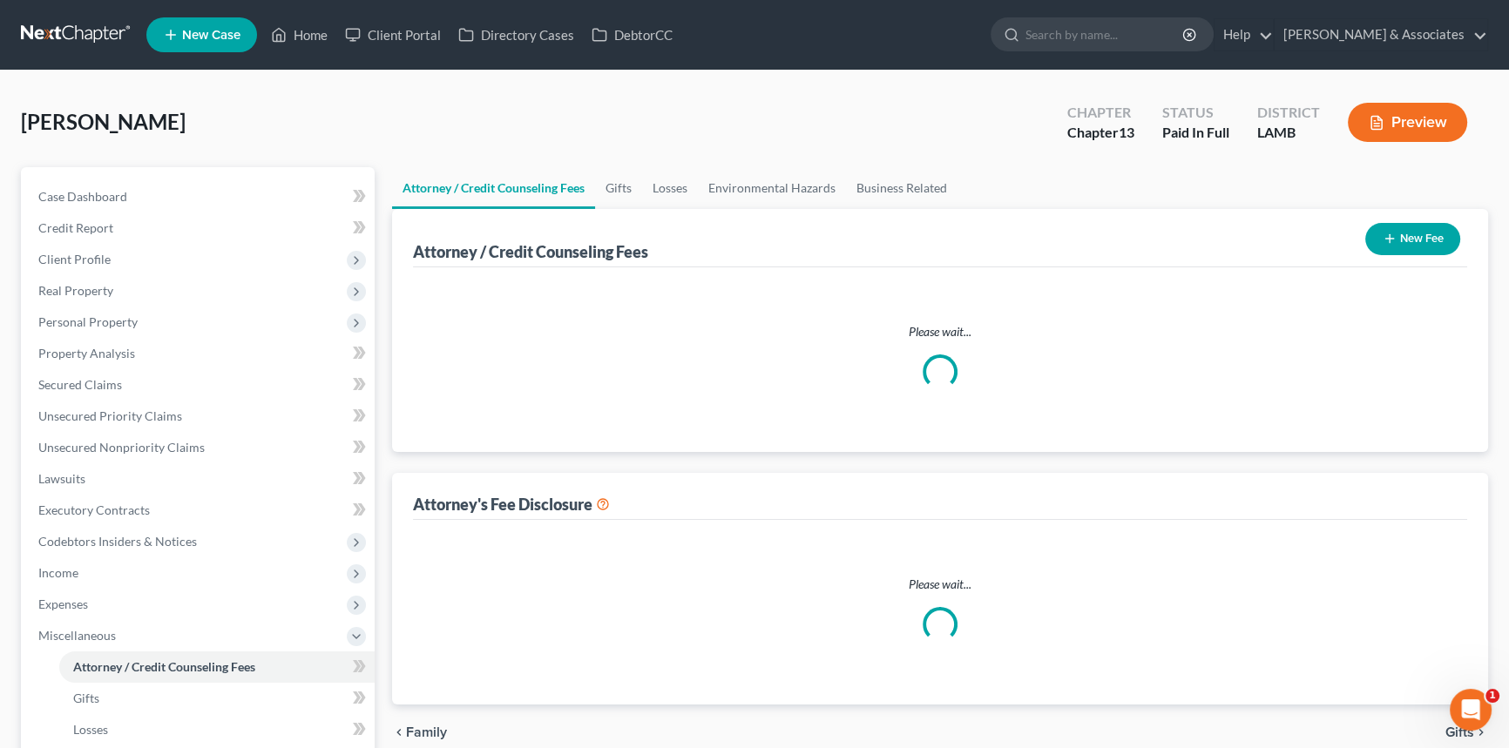
select select "3"
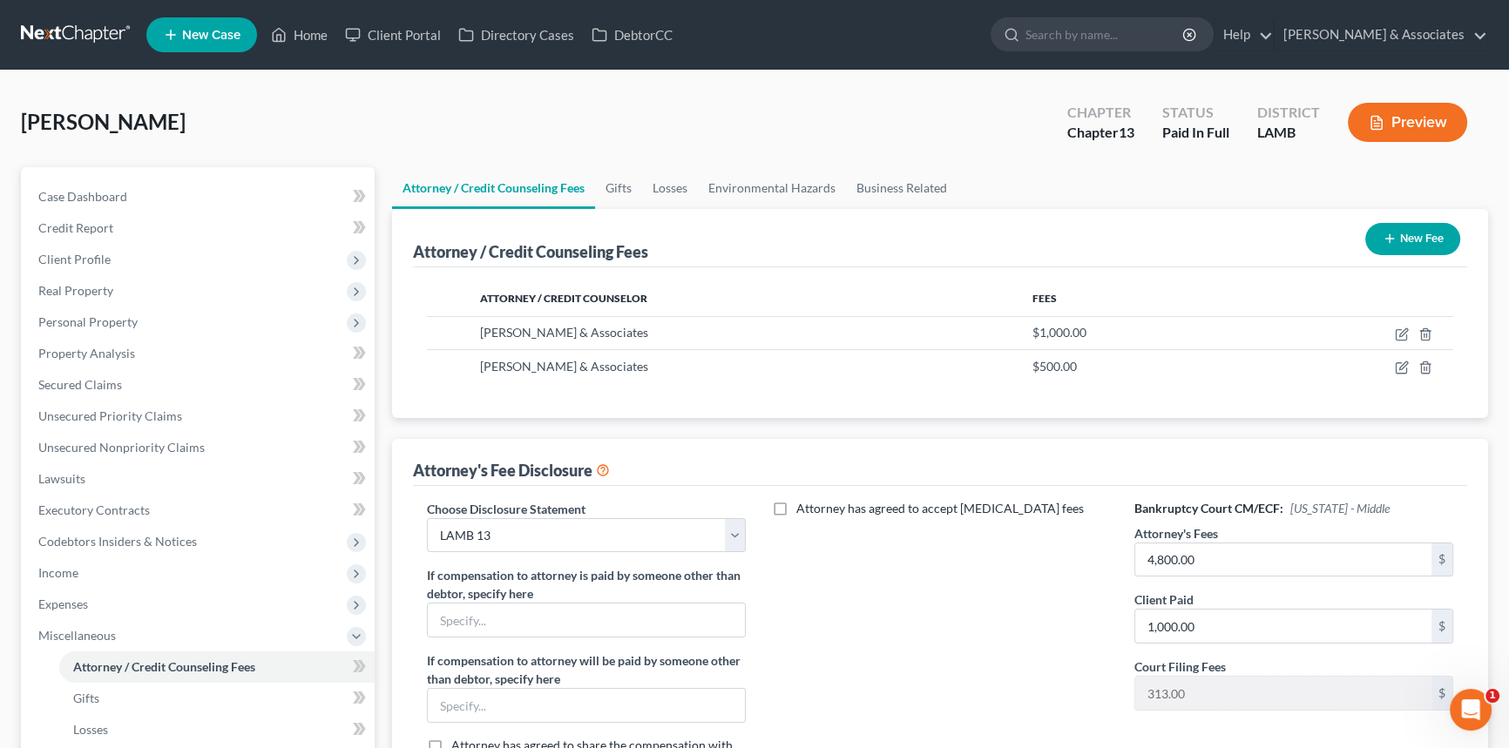
scroll to position [0, 0]
click at [150, 199] on link "Case Dashboard" at bounding box center [199, 196] width 350 height 31
select select "17"
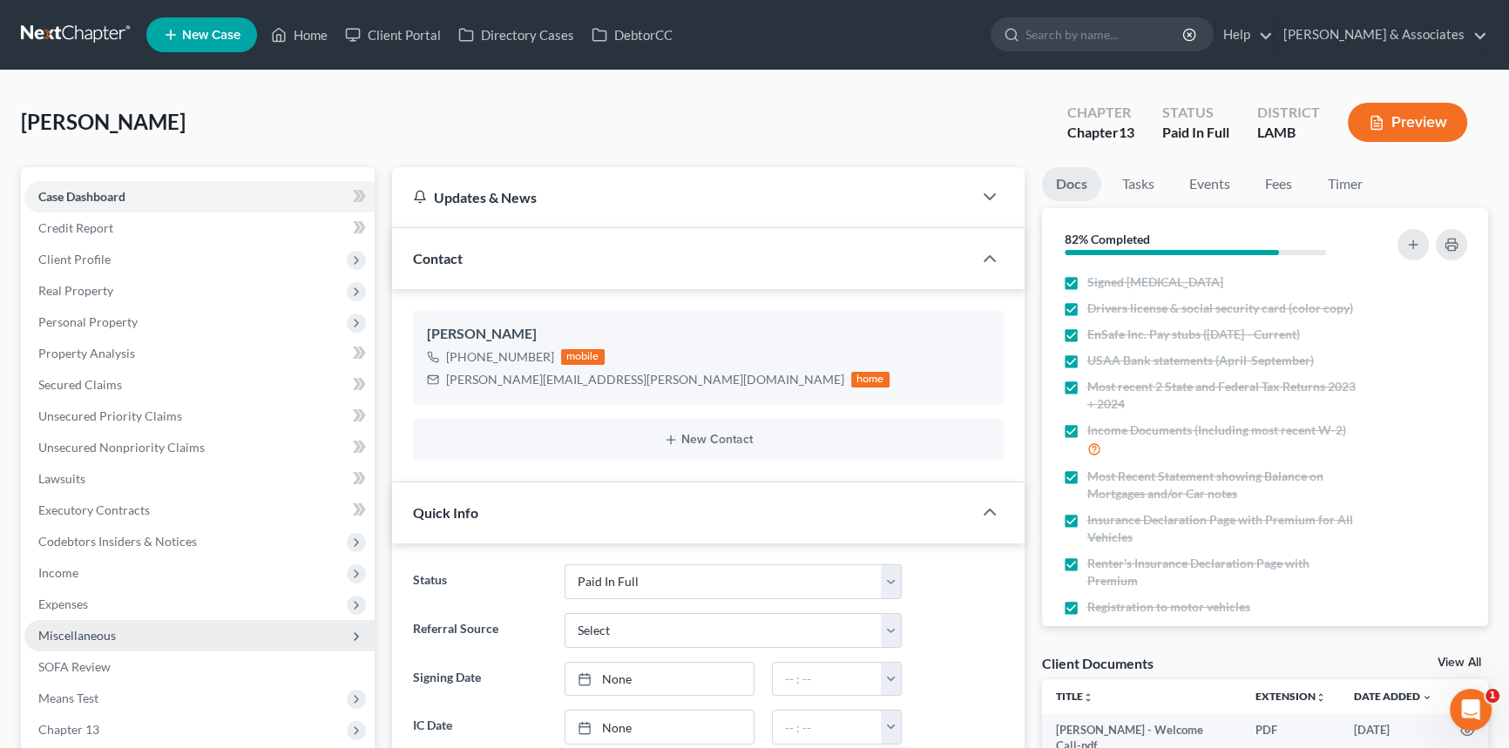
scroll to position [904, 0]
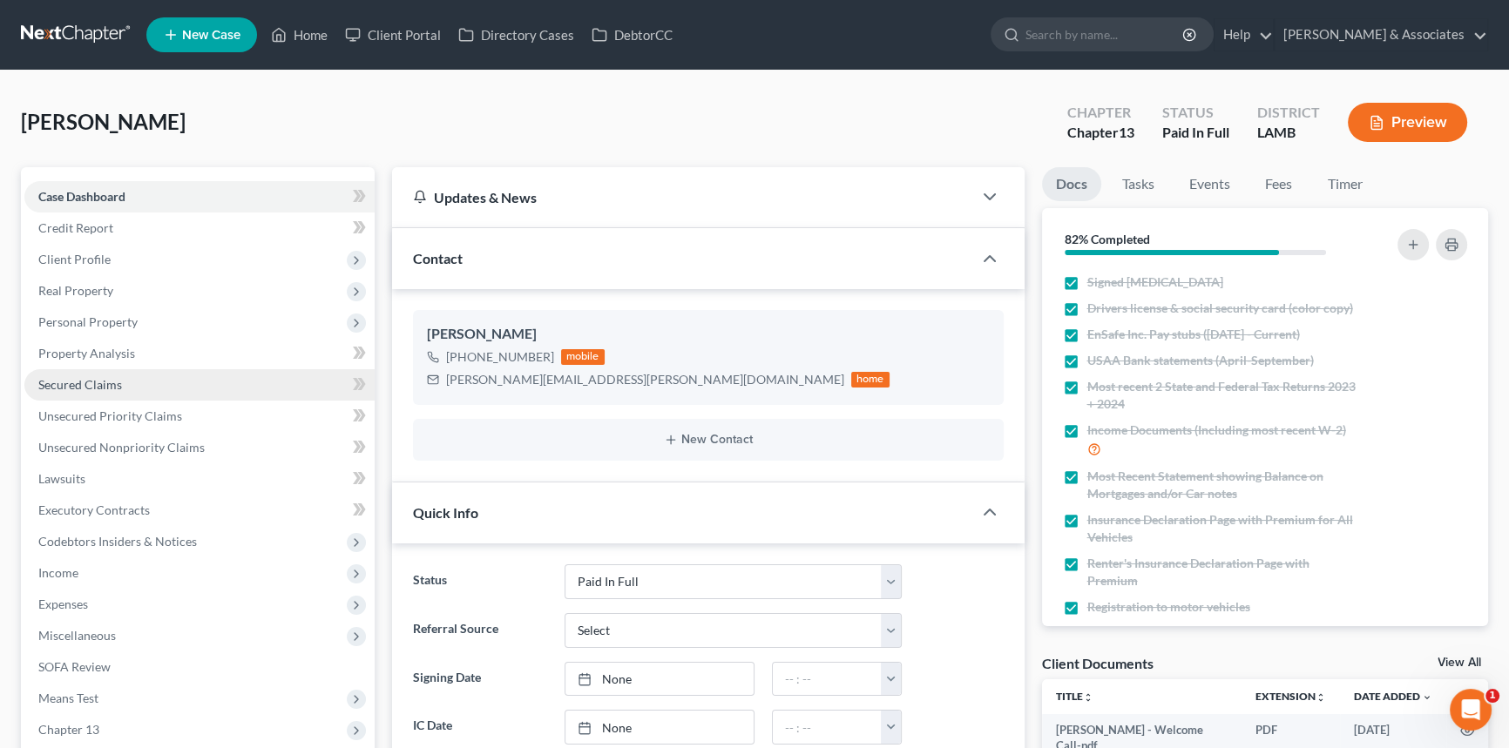
click at [118, 390] on span "Secured Claims" at bounding box center [80, 384] width 84 height 15
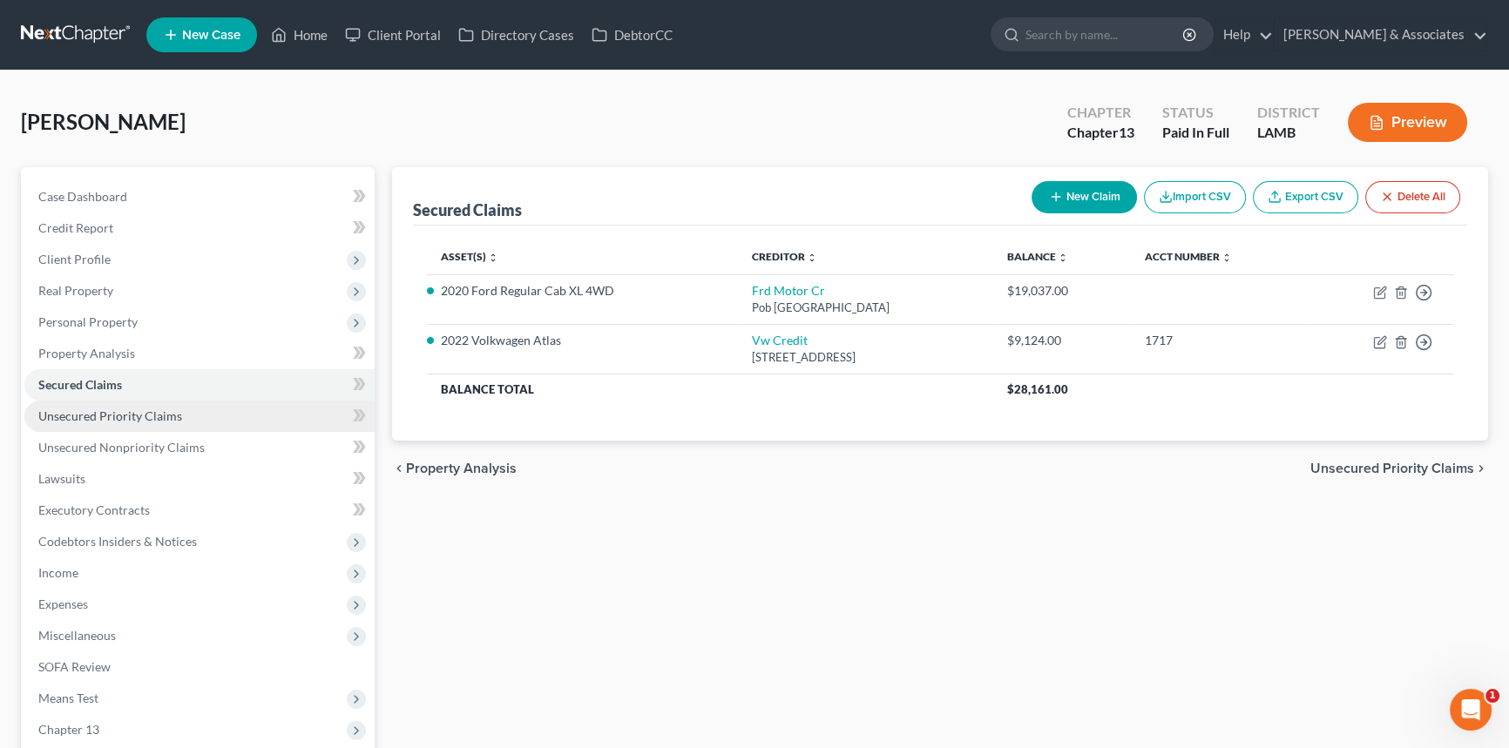
click at [165, 408] on span "Unsecured Priority Claims" at bounding box center [110, 415] width 144 height 15
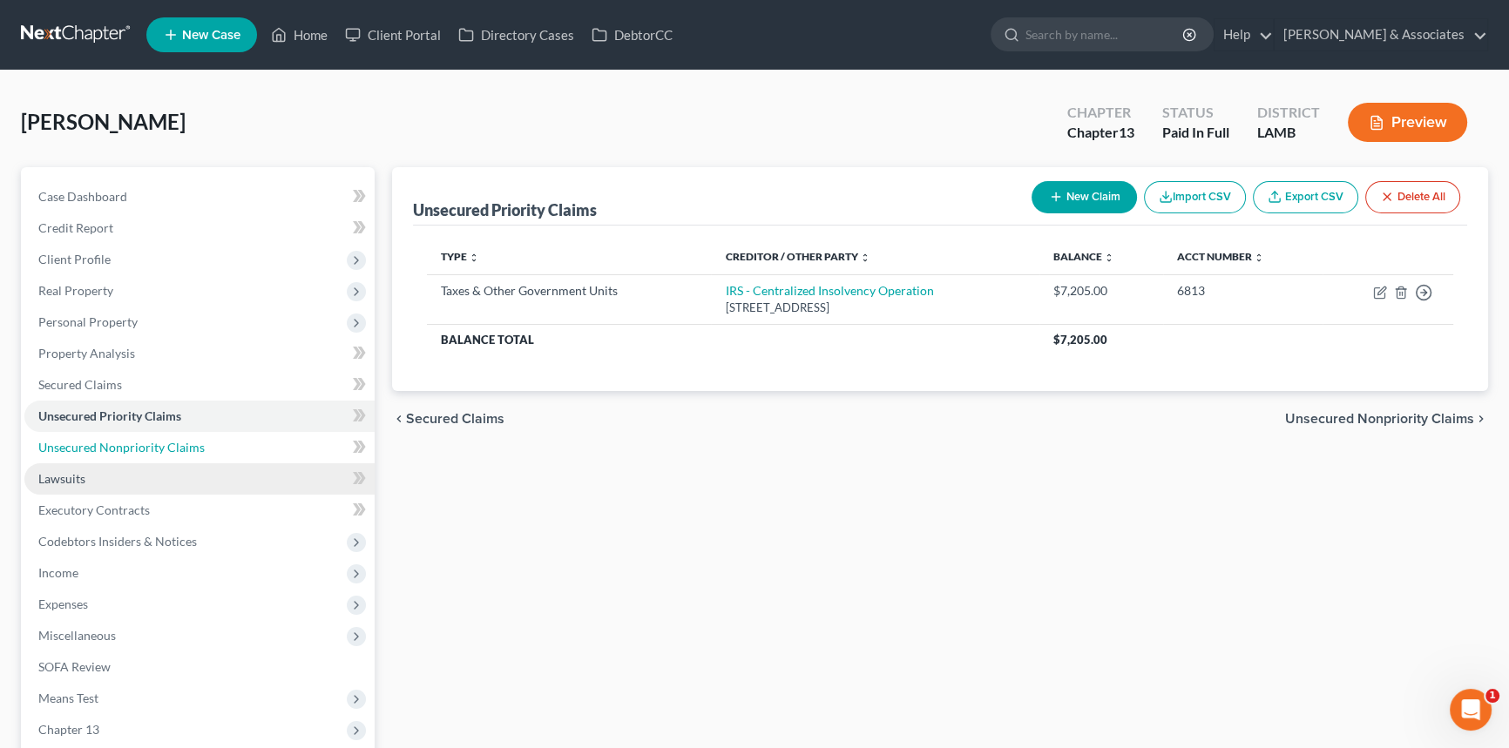
drag, startPoint x: 150, startPoint y: 449, endPoint x: 340, endPoint y: 477, distance: 191.9
click at [150, 449] on span "Unsecured Nonpriority Claims" at bounding box center [121, 447] width 166 height 15
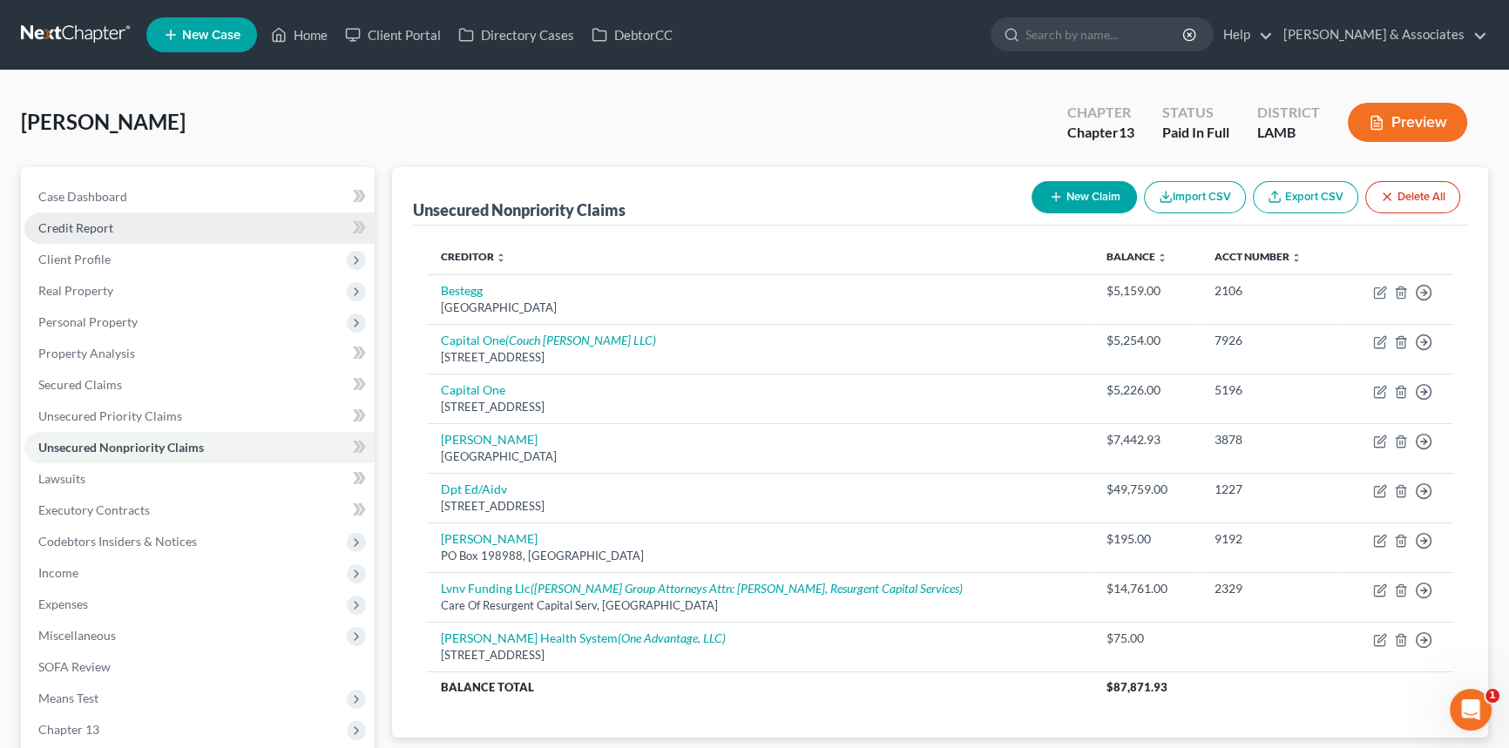
click at [124, 226] on link "Credit Report" at bounding box center [199, 228] width 350 height 31
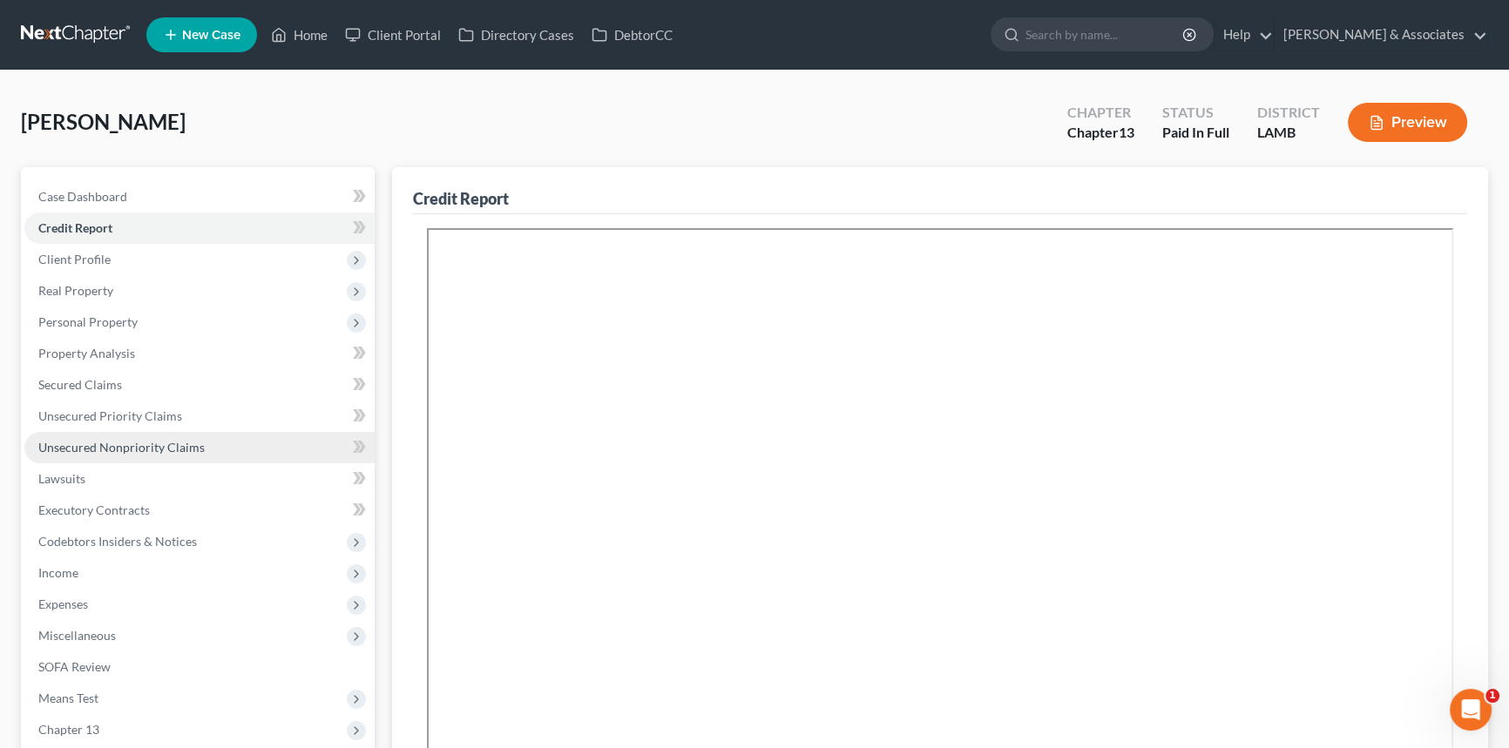
click at [152, 453] on link "Unsecured Nonpriority Claims" at bounding box center [199, 447] width 350 height 31
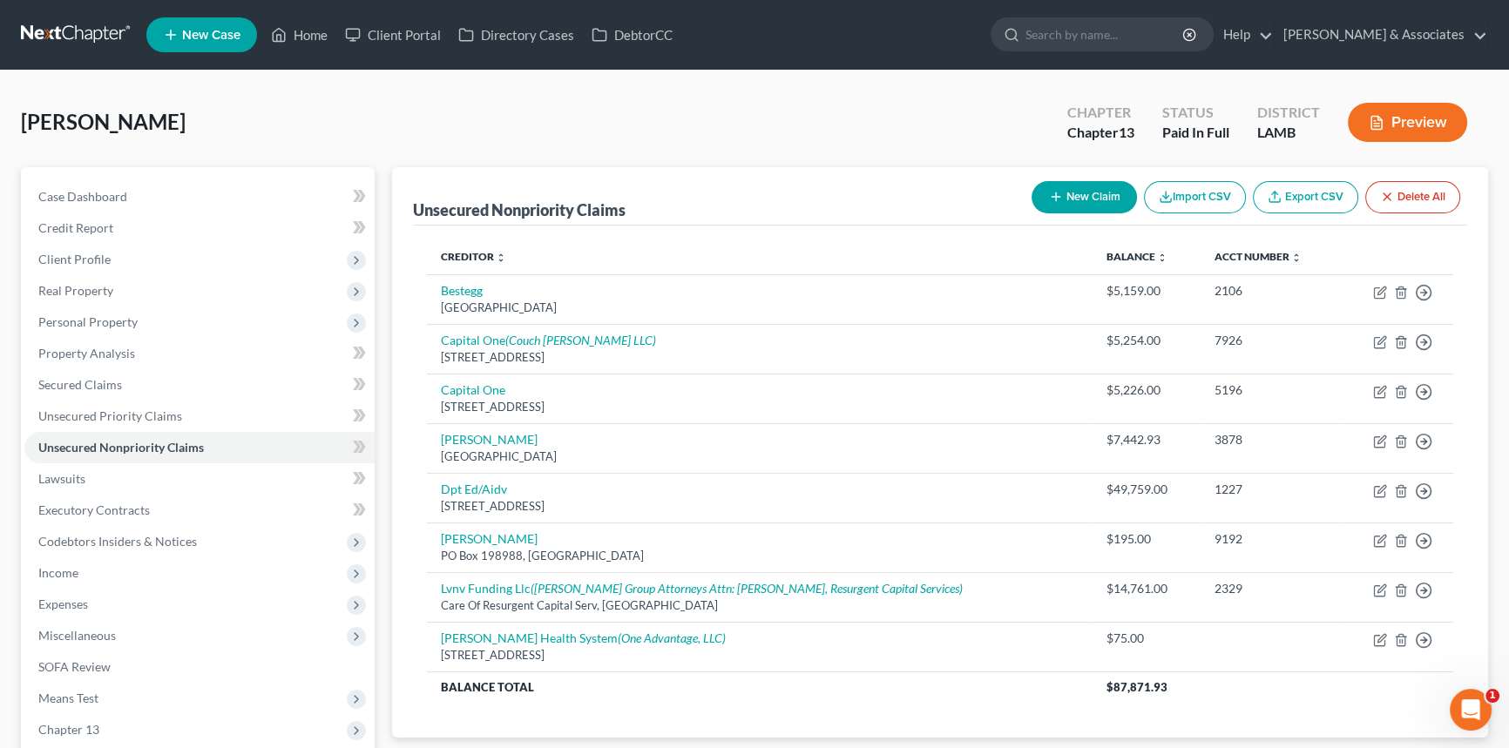
click at [1080, 200] on button "New Claim" at bounding box center [1083, 197] width 105 height 32
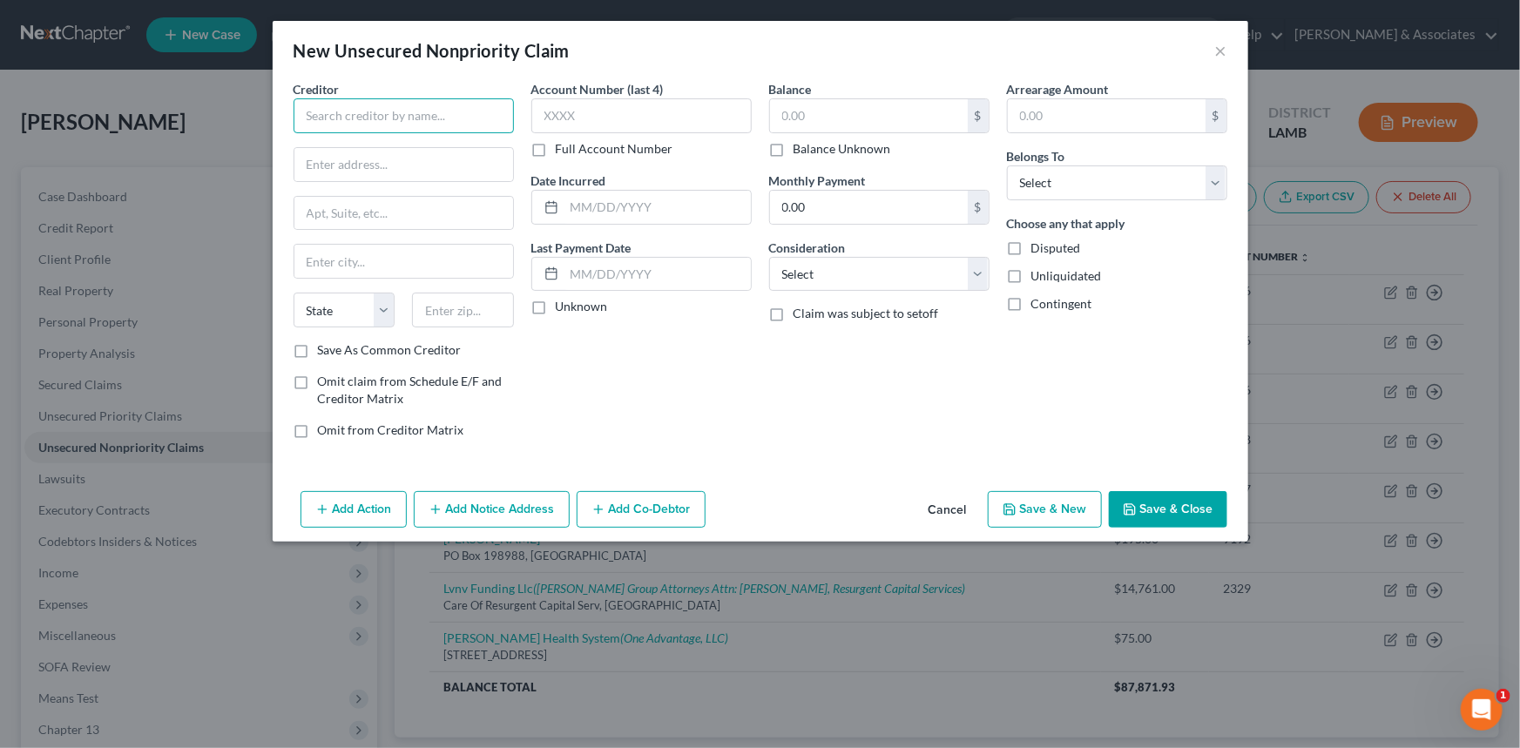
click at [496, 117] on input "text" at bounding box center [404, 115] width 220 height 35
click at [367, 121] on input "cross" at bounding box center [404, 115] width 220 height 35
type input "Cross River Bank"
type input "2115 Linwood Ave"
type input "Fort Lee"
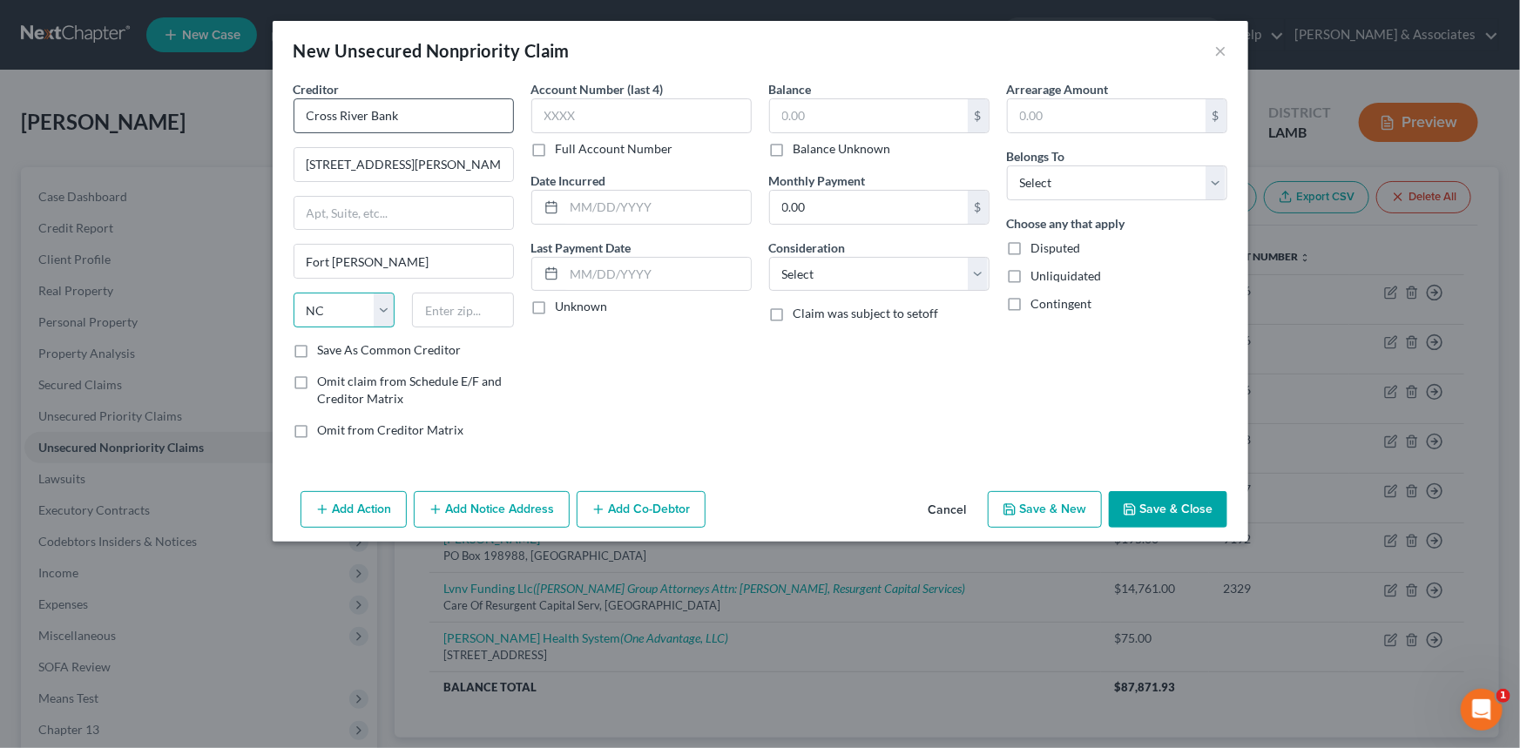
select select "33"
type input "07024"
click at [340, 336] on div "State AL AK AR AZ CA CO CT DE DC FL GA GU HI ID IL IN IA KS KY LA ME MD MA MI M…" at bounding box center [404, 317] width 238 height 49
click at [347, 342] on label "Save As Common Creditor" at bounding box center [390, 349] width 144 height 17
click at [336, 342] on input "Save As Common Creditor" at bounding box center [330, 346] width 11 height 11
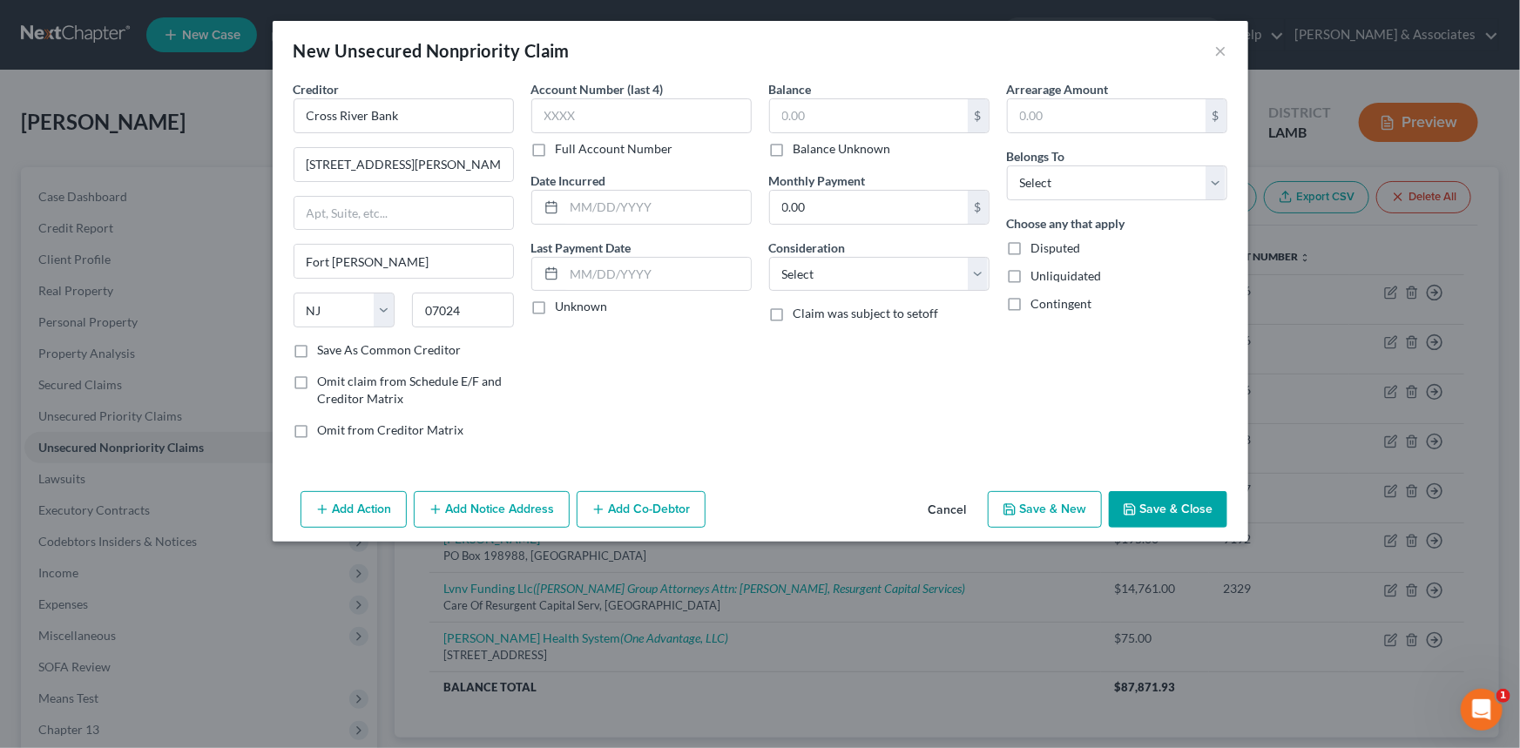
checkbox input "true"
click at [624, 212] on input "text" at bounding box center [657, 207] width 186 height 33
type input "2018"
click at [871, 391] on div "Balance $ Balance Unknown Balance Undetermined $ Balance Unknown Monthly Paymen…" at bounding box center [879, 266] width 238 height 373
click at [870, 298] on div "Balance $ Balance Unknown Balance Undetermined $ Balance Unknown Monthly Paymen…" at bounding box center [879, 266] width 238 height 373
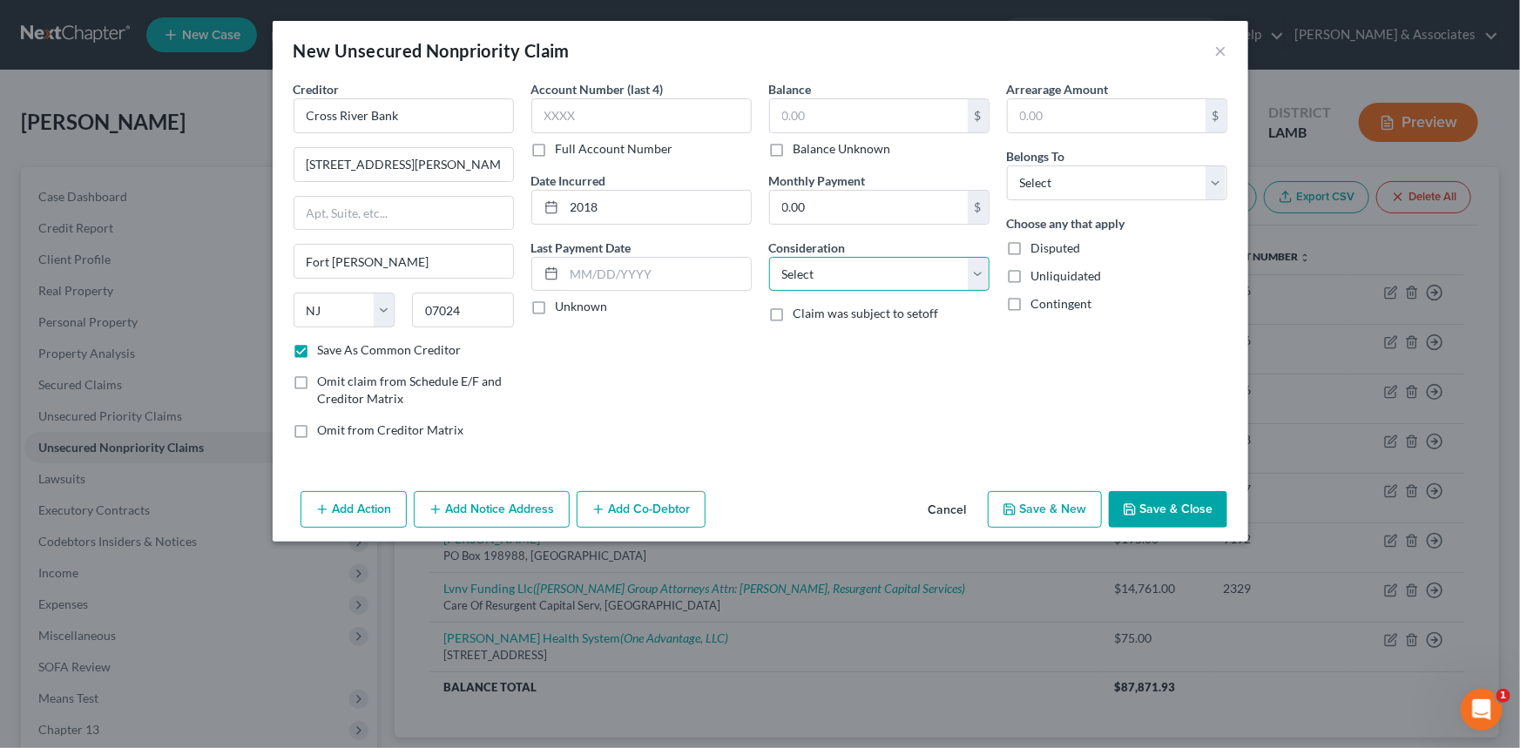
click at [879, 274] on select "Select Cable / Satellite Services Collection Agency Credit Card Debt Debt Couns…" at bounding box center [879, 274] width 220 height 35
select select "10"
click at [769, 257] on select "Select Cable / Satellite Services Collection Agency Credit Card Debt Debt Couns…" at bounding box center [879, 274] width 220 height 35
click at [832, 147] on label "Balance Unknown" at bounding box center [842, 148] width 98 height 17
click at [812, 147] on input "Balance Unknown" at bounding box center [805, 145] width 11 height 11
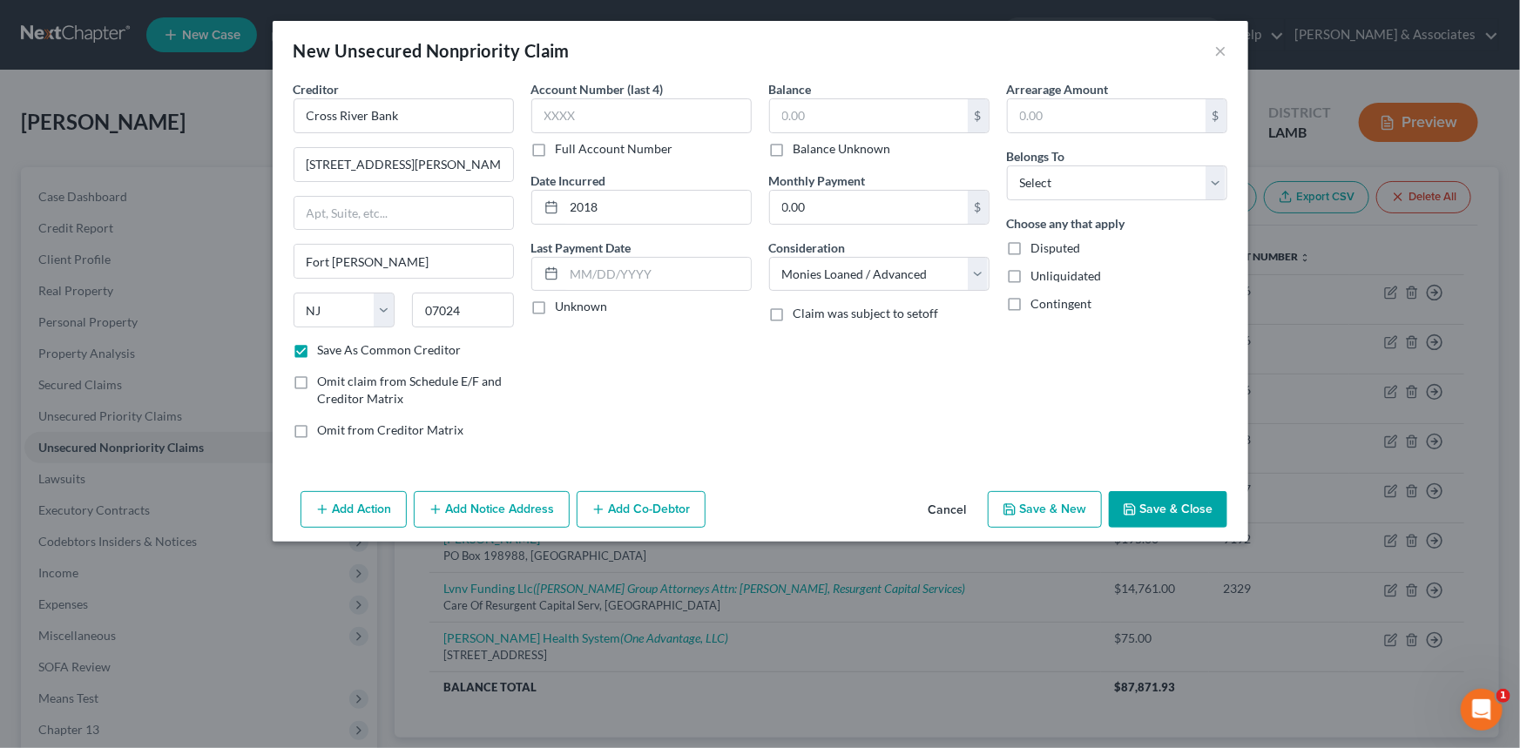
checkbox input "true"
type input "0.00"
click at [1080, 170] on select "Select Debtor 1 Only Debtor 2 Only Debtor 1 And Debtor 2 Only At Least One Of T…" at bounding box center [1117, 182] width 220 height 35
select select "0"
click at [1007, 165] on select "Select Debtor 1 Only Debtor 2 Only Debtor 1 And Debtor 2 Only At Least One Of T…" at bounding box center [1117, 182] width 220 height 35
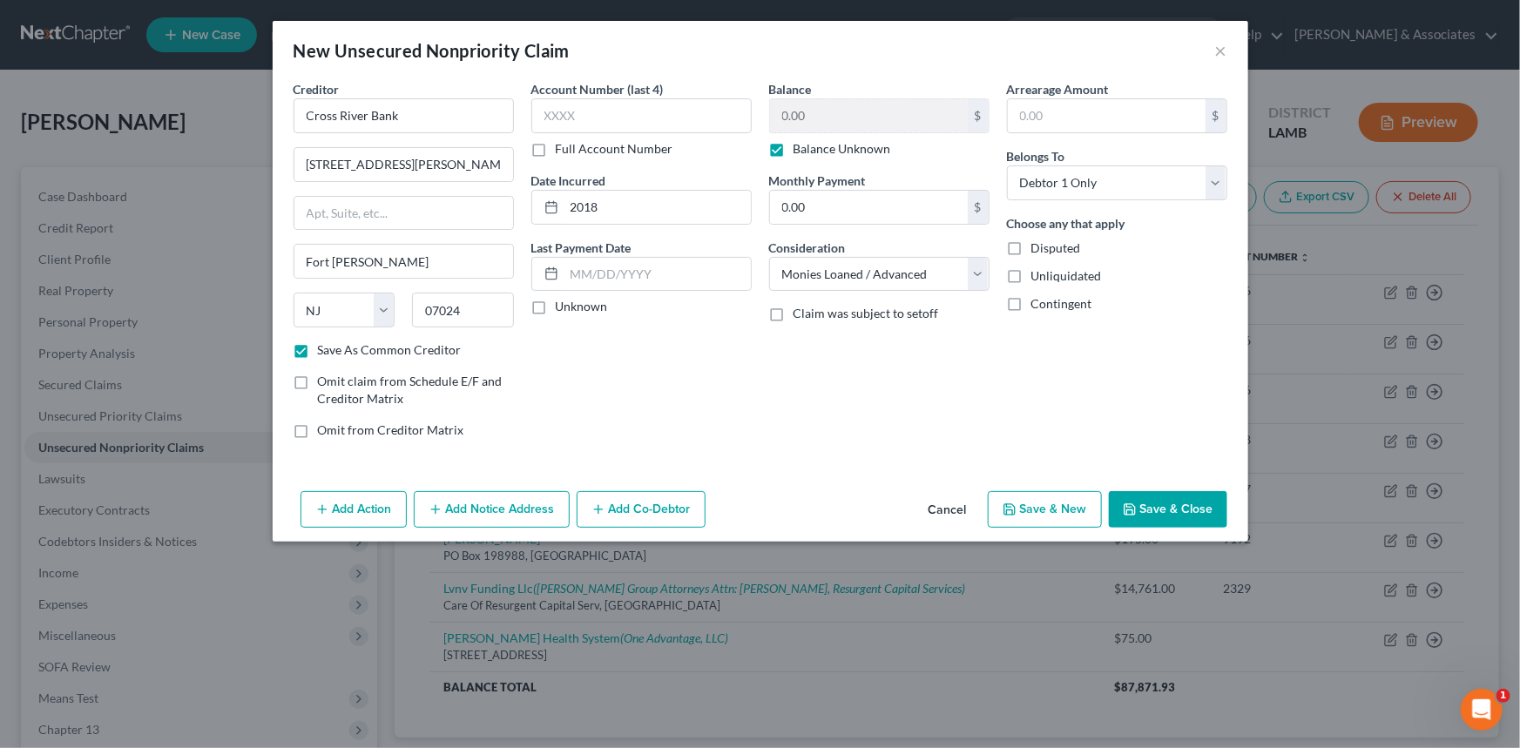
click at [1193, 509] on button "Save & Close" at bounding box center [1168, 509] width 118 height 37
checkbox input "false"
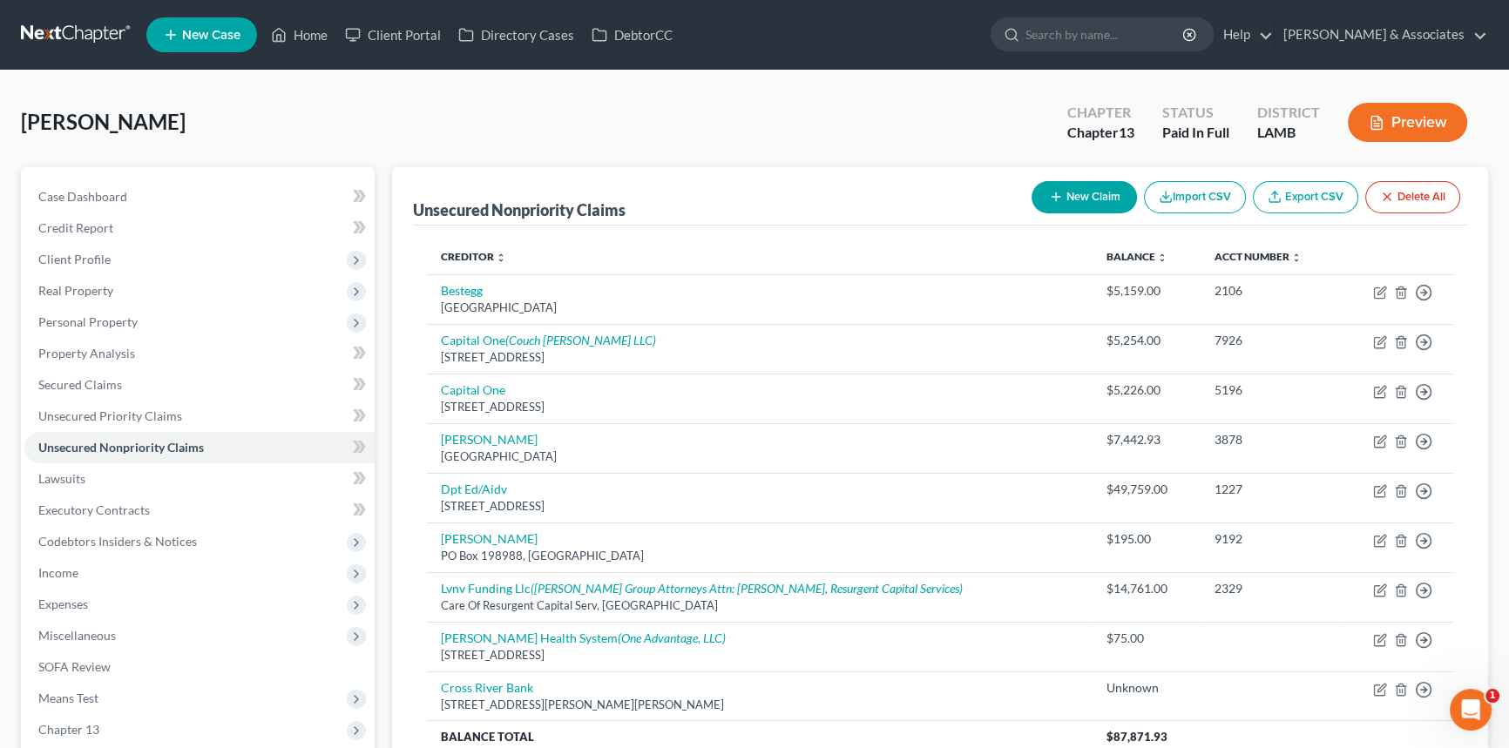
click at [104, 176] on div "Case Dashboard Payments Invoices Payments Payments Credit Report Client Profile…" at bounding box center [198, 479] width 354 height 624
click at [104, 192] on span "Case Dashboard" at bounding box center [82, 196] width 89 height 15
select select "17"
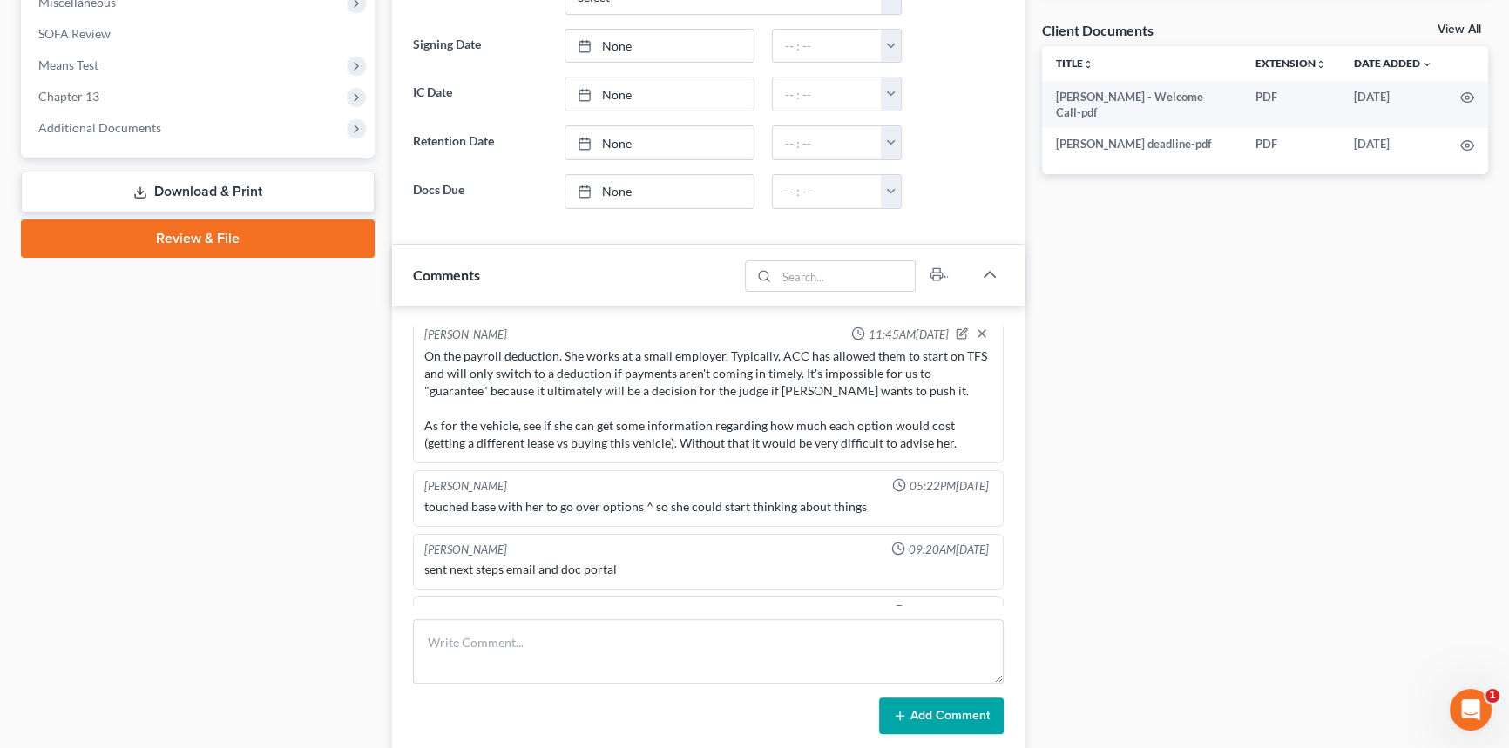
scroll to position [508, 0]
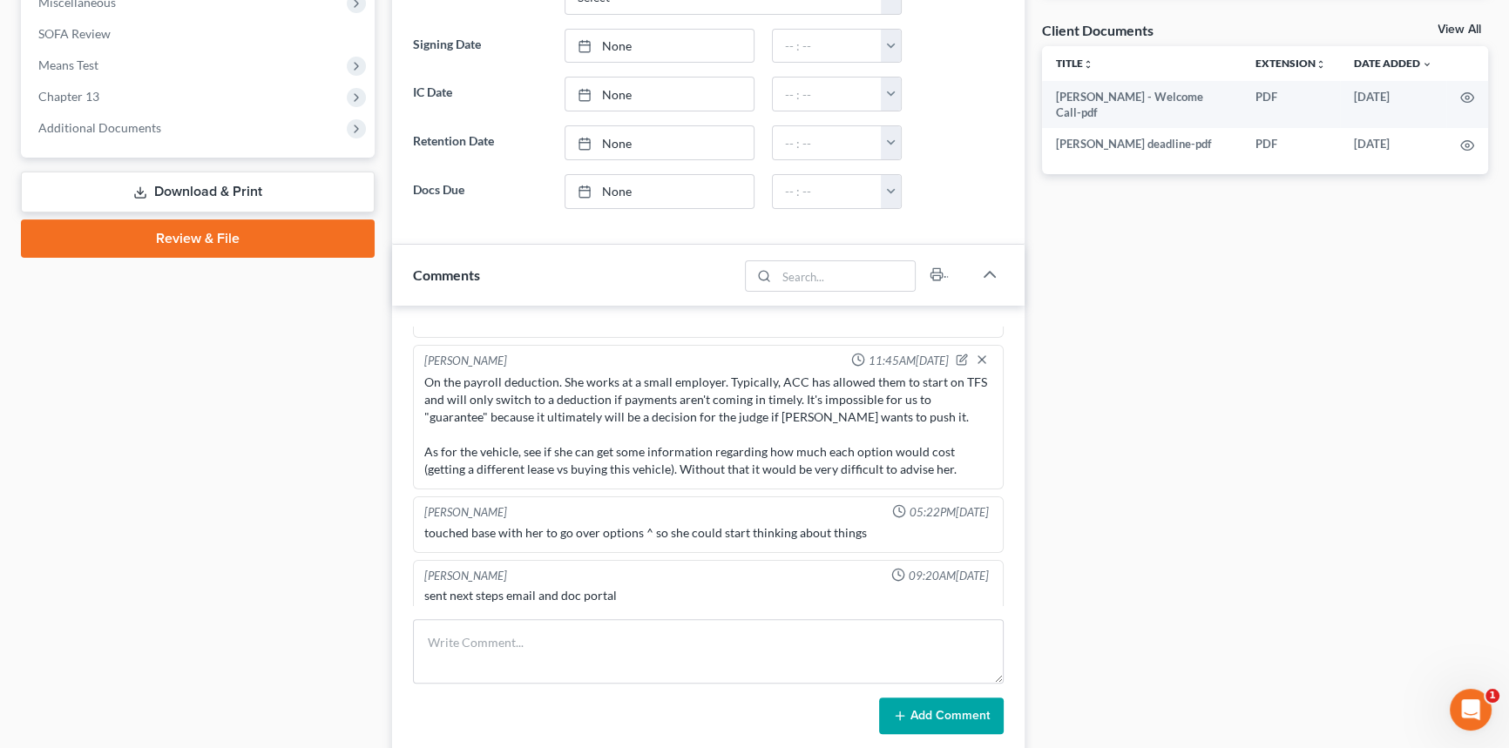
drag, startPoint x: 1130, startPoint y: 472, endPoint x: 1132, endPoint y: 485, distance: 13.3
click at [1130, 473] on div "Docs Tasks Events Fees Timer 82% Completed Nothing here yet! Signed Retainer Dr…" at bounding box center [1265, 267] width 464 height 1467
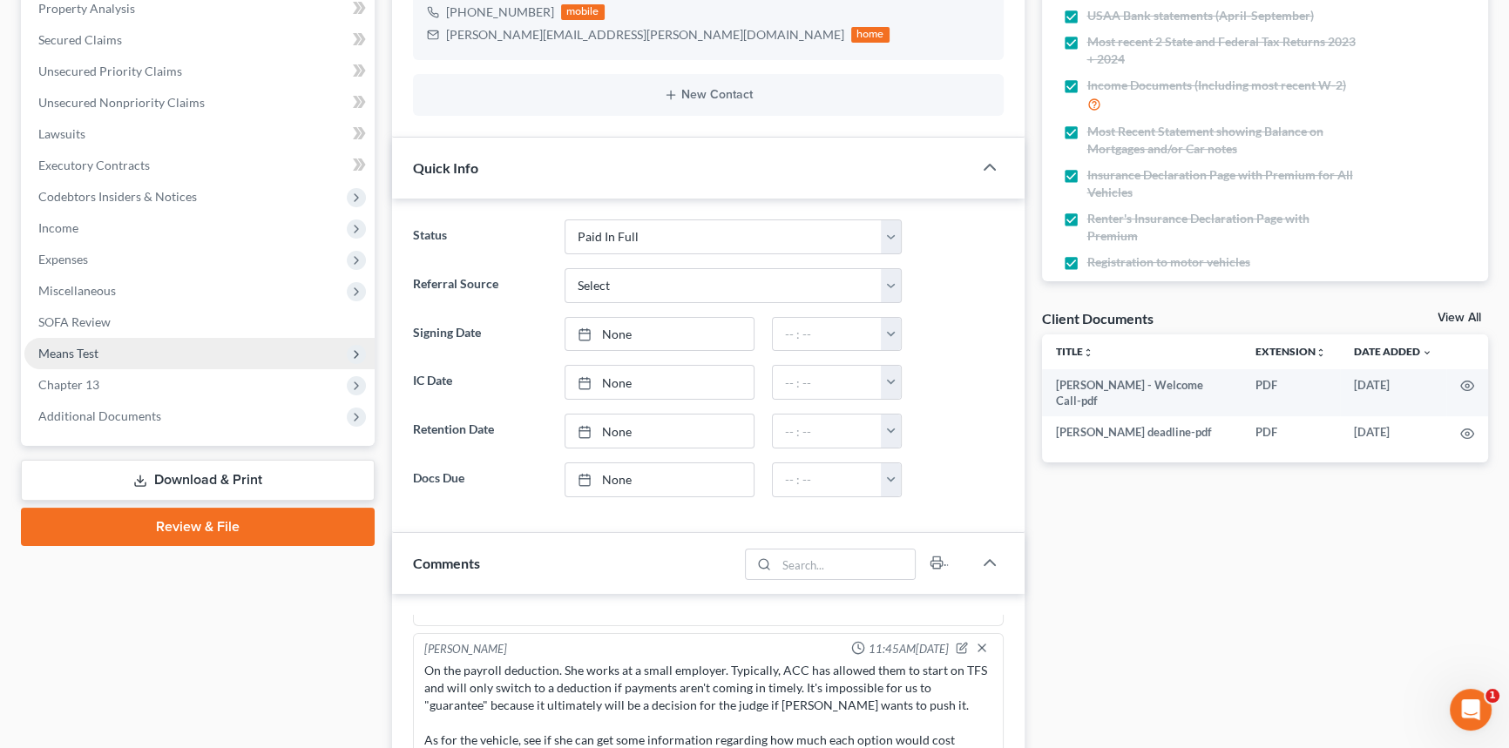
scroll to position [316, 0]
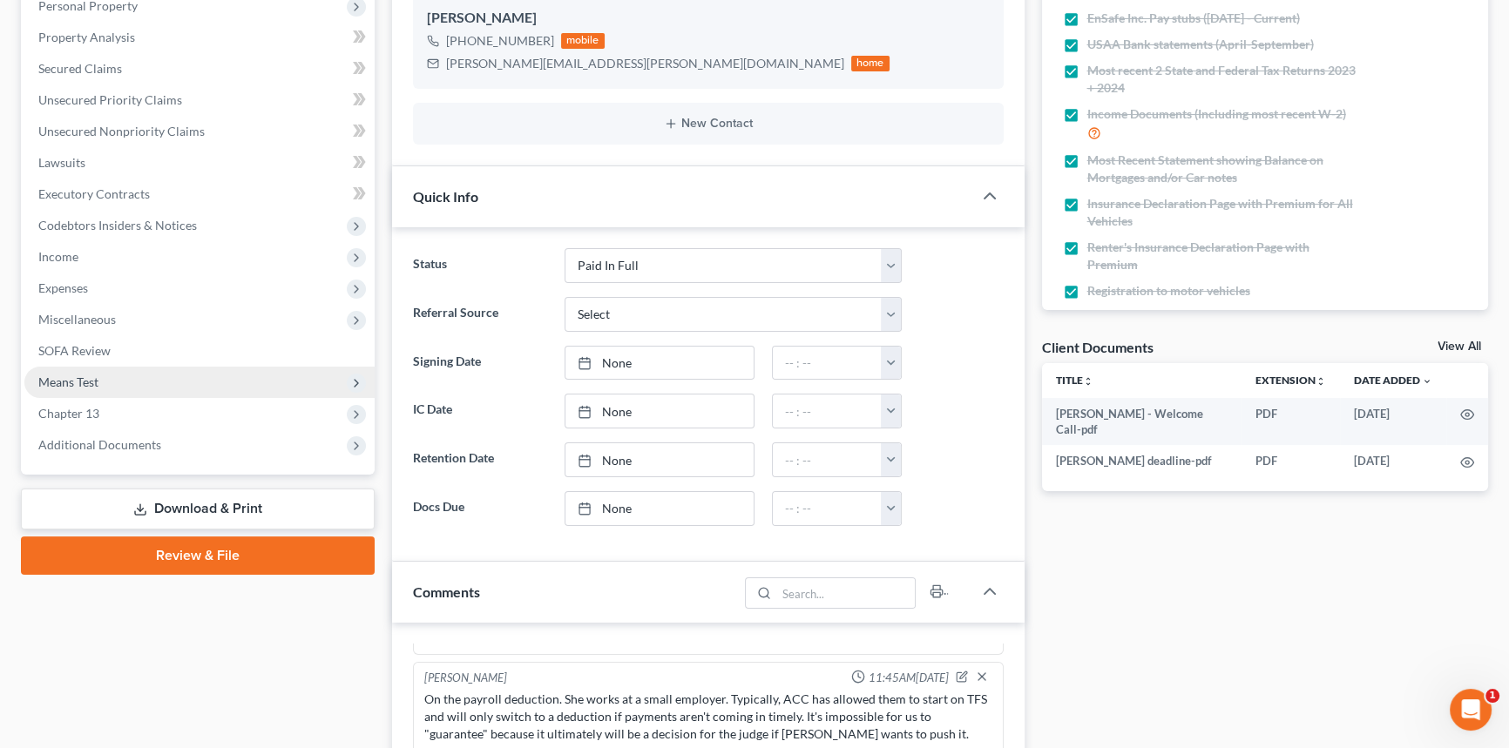
drag, startPoint x: 134, startPoint y: 374, endPoint x: 138, endPoint y: 384, distance: 11.0
click at [134, 374] on span "Means Test" at bounding box center [199, 382] width 350 height 31
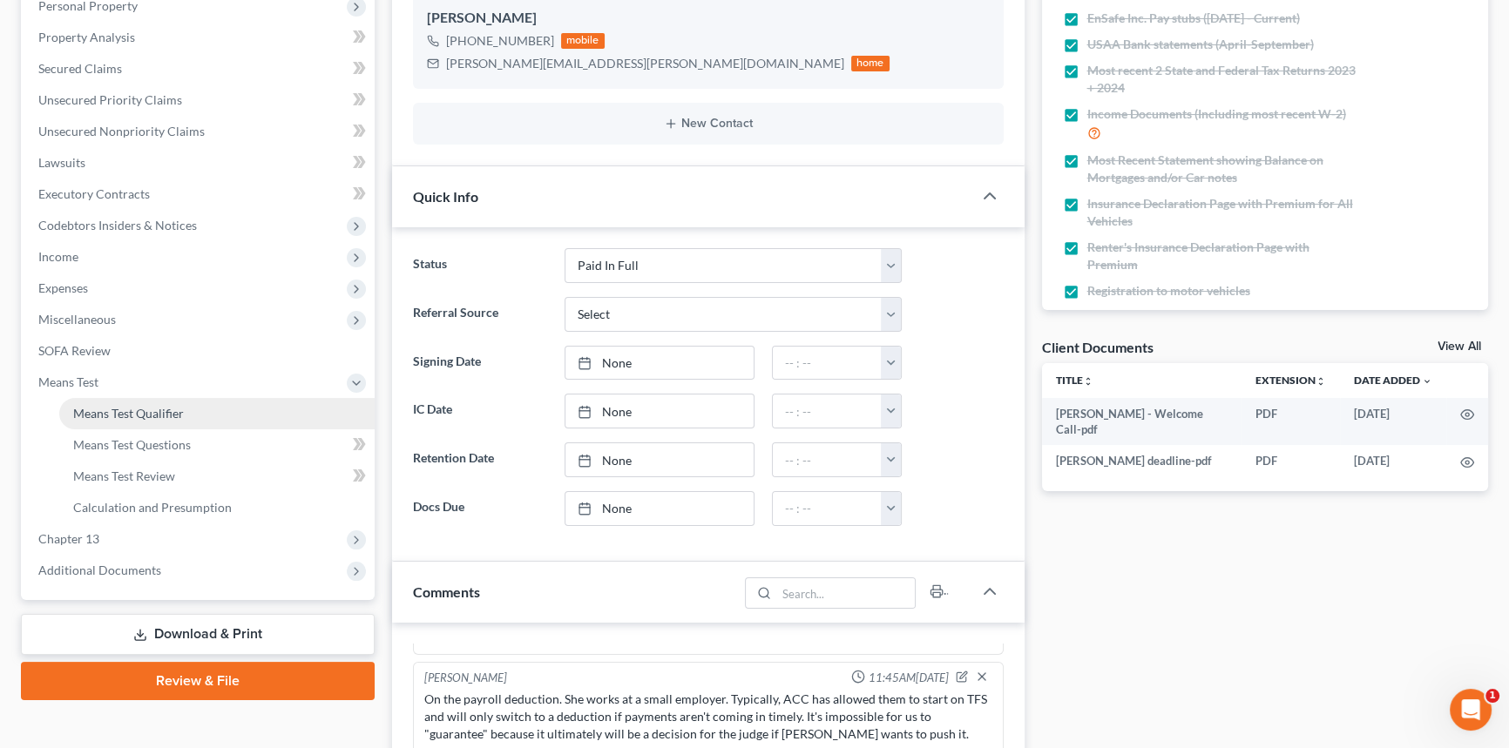
click at [143, 406] on span "Means Test Qualifier" at bounding box center [128, 413] width 111 height 15
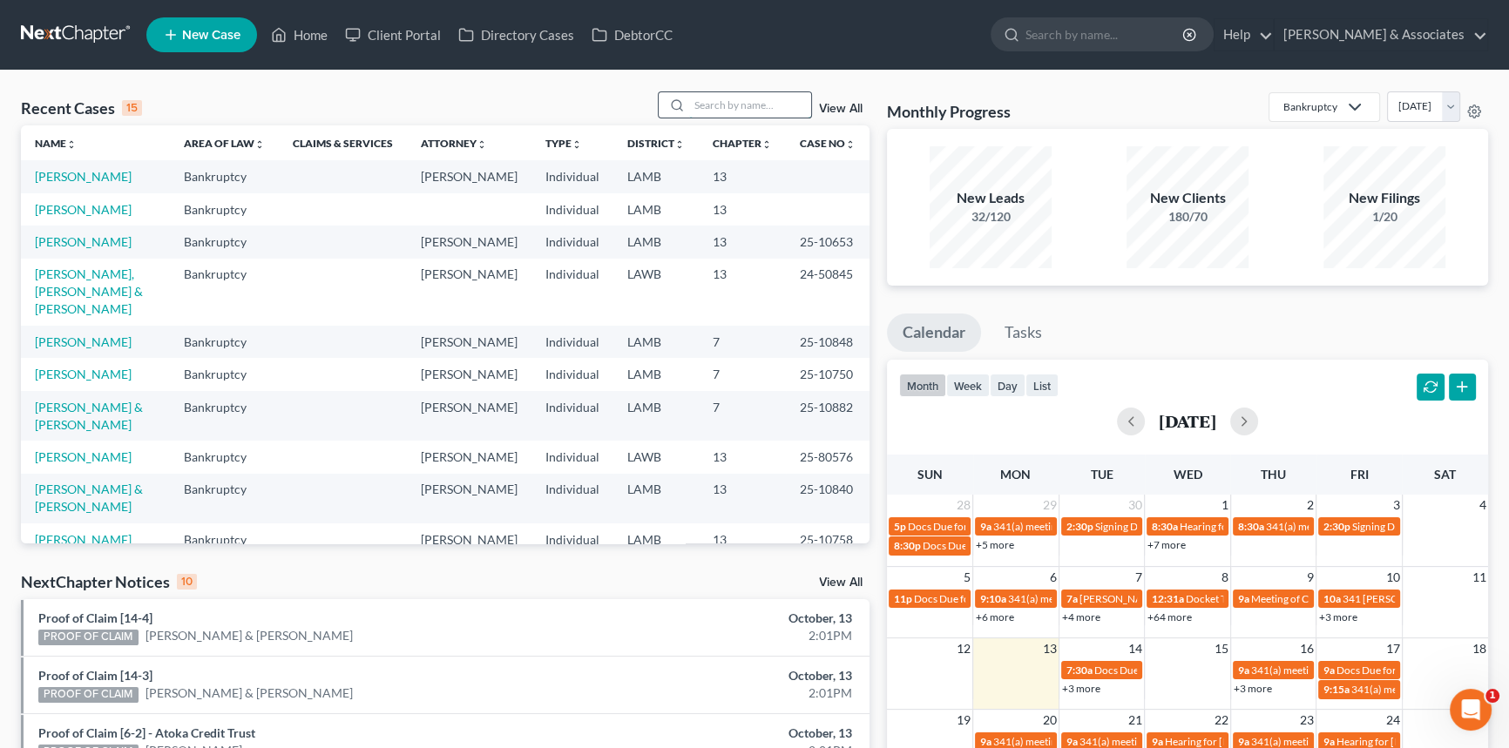
click at [785, 107] on input "search" at bounding box center [750, 104] width 122 height 25
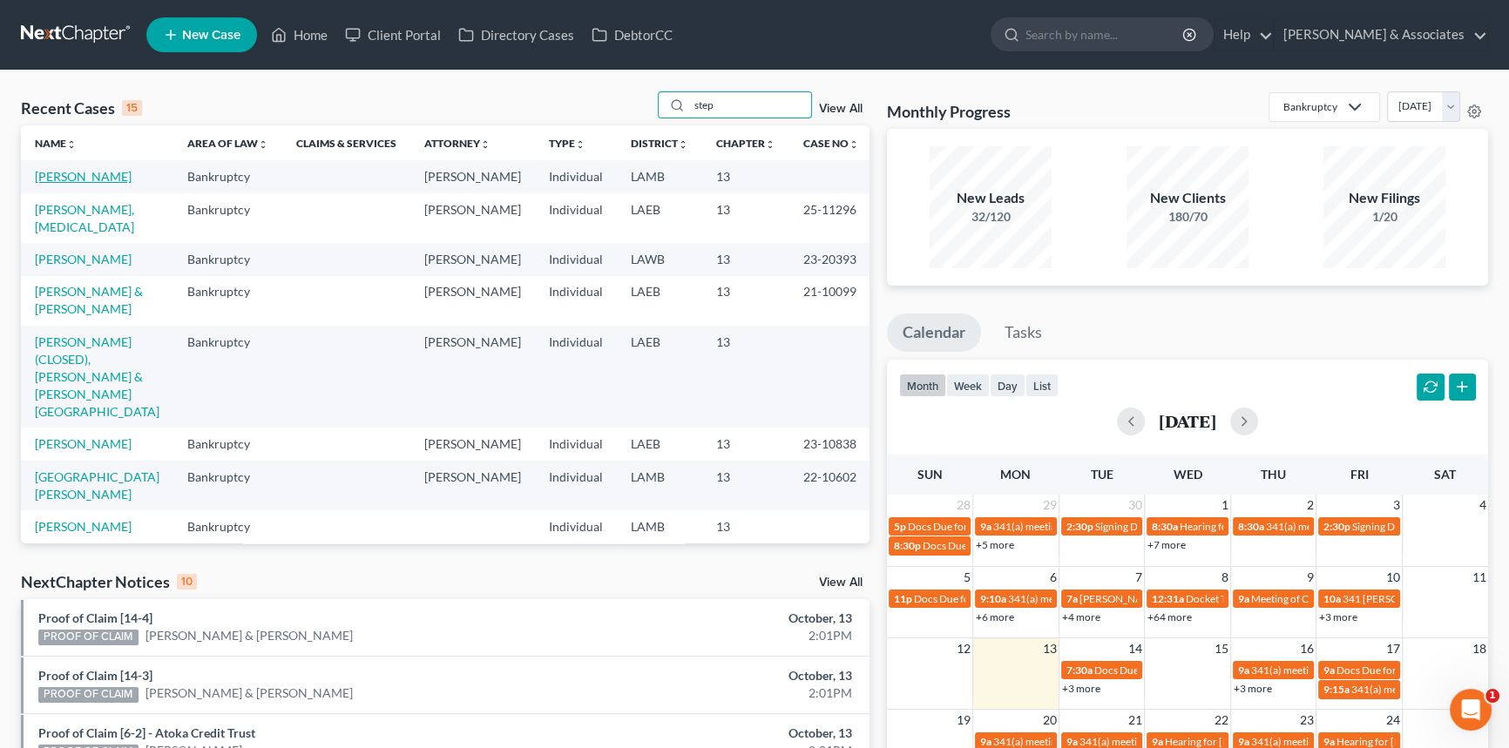
type input "step"
click at [97, 174] on link "[PERSON_NAME]" at bounding box center [83, 176] width 97 height 15
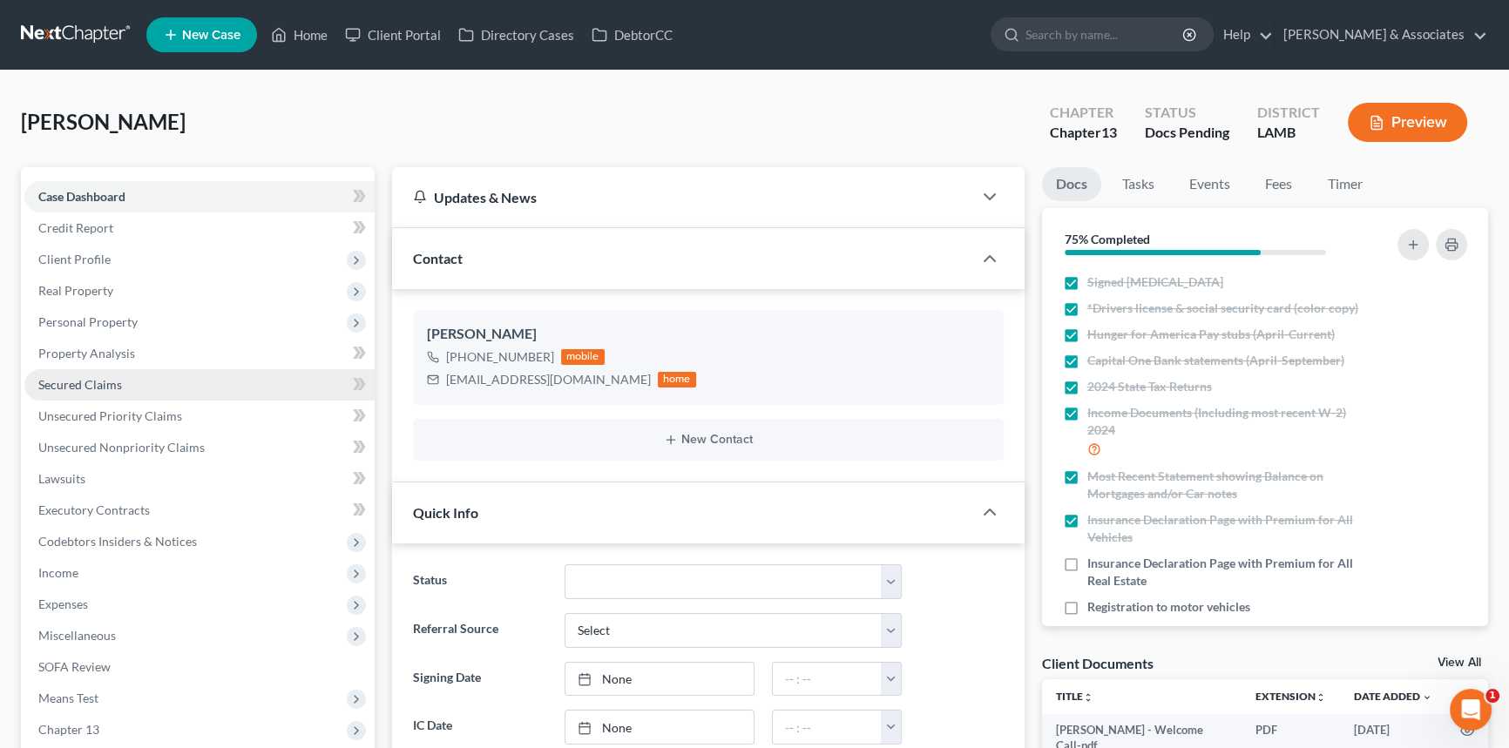
click at [99, 377] on span "Secured Claims" at bounding box center [80, 384] width 84 height 15
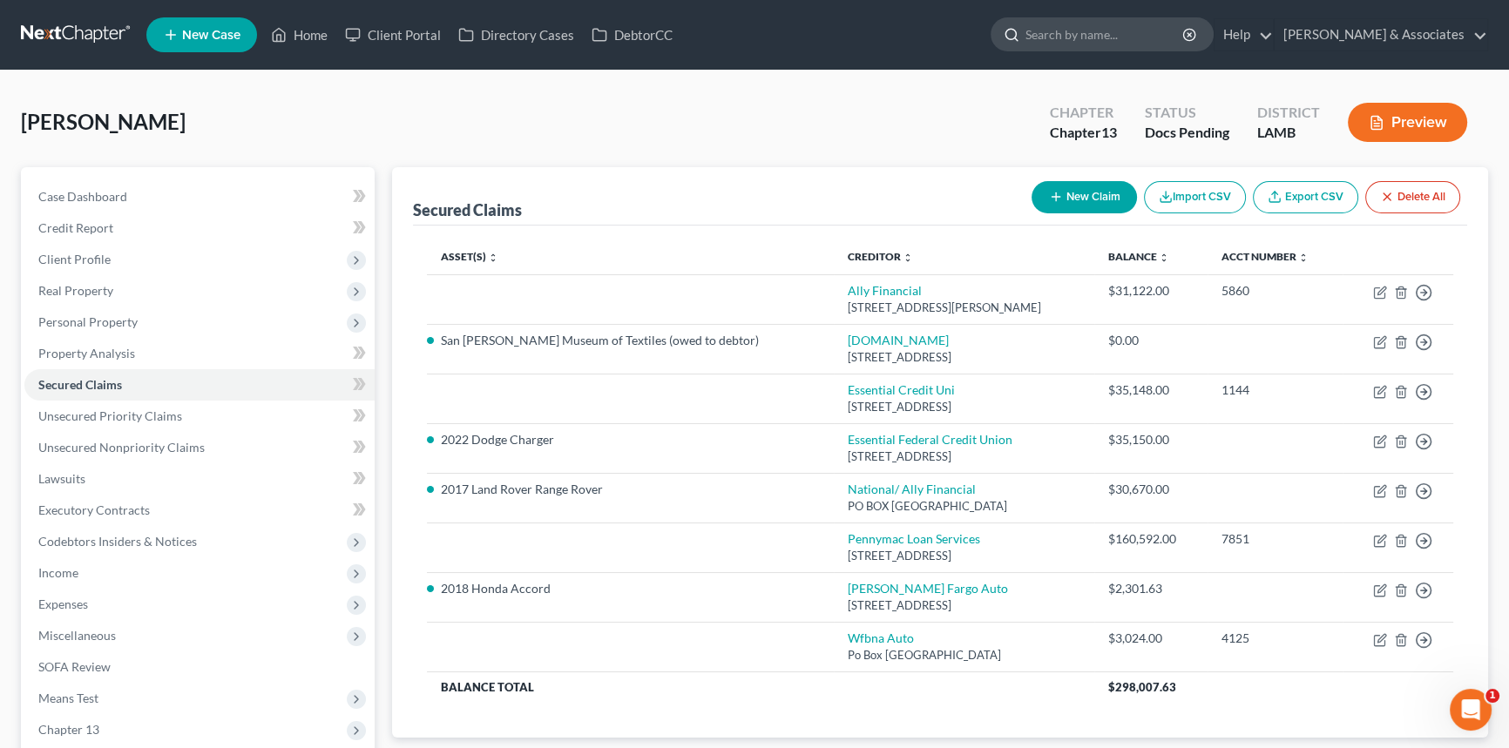
click at [1119, 43] on input "search" at bounding box center [1104, 34] width 159 height 32
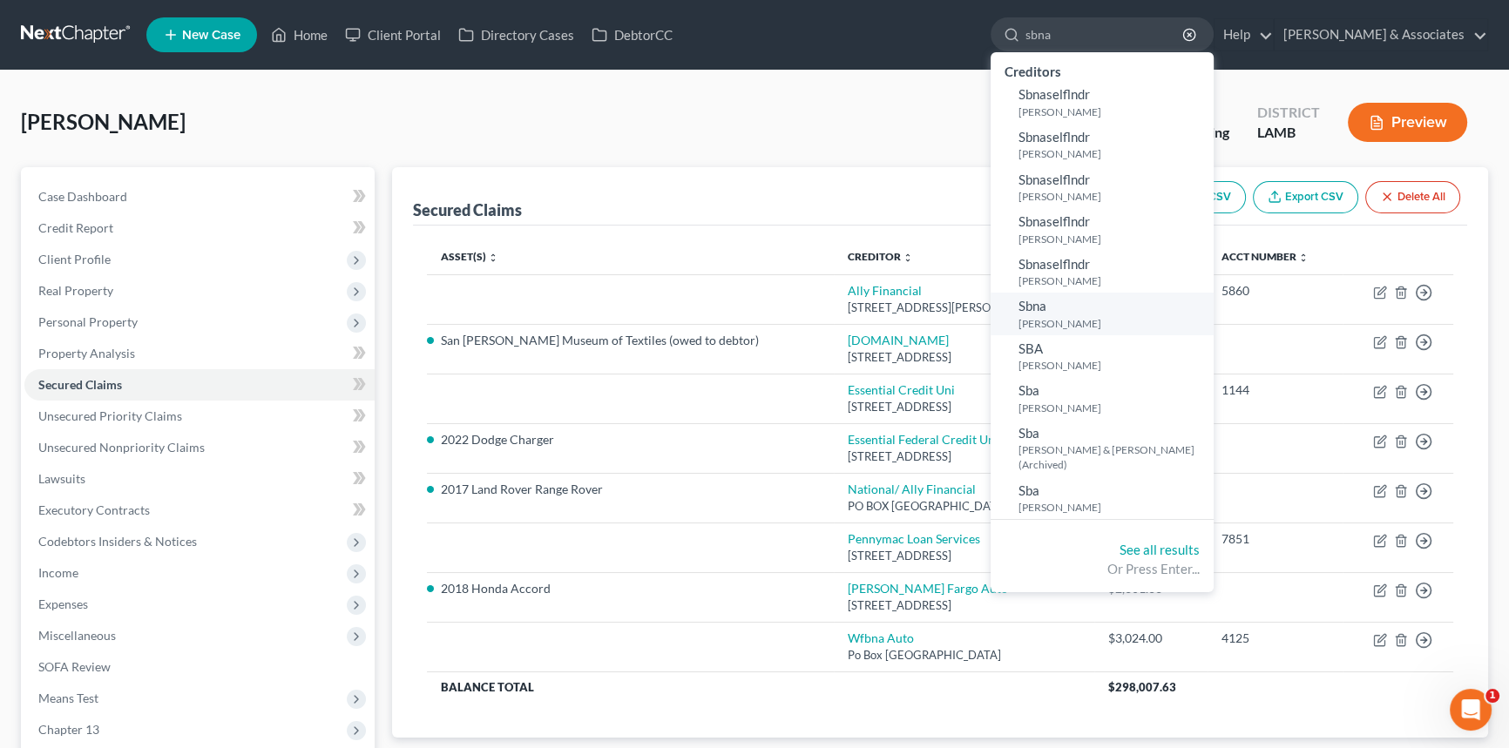
type input "sbna"
click at [1128, 310] on link "[PERSON_NAME]" at bounding box center [1101, 314] width 223 height 43
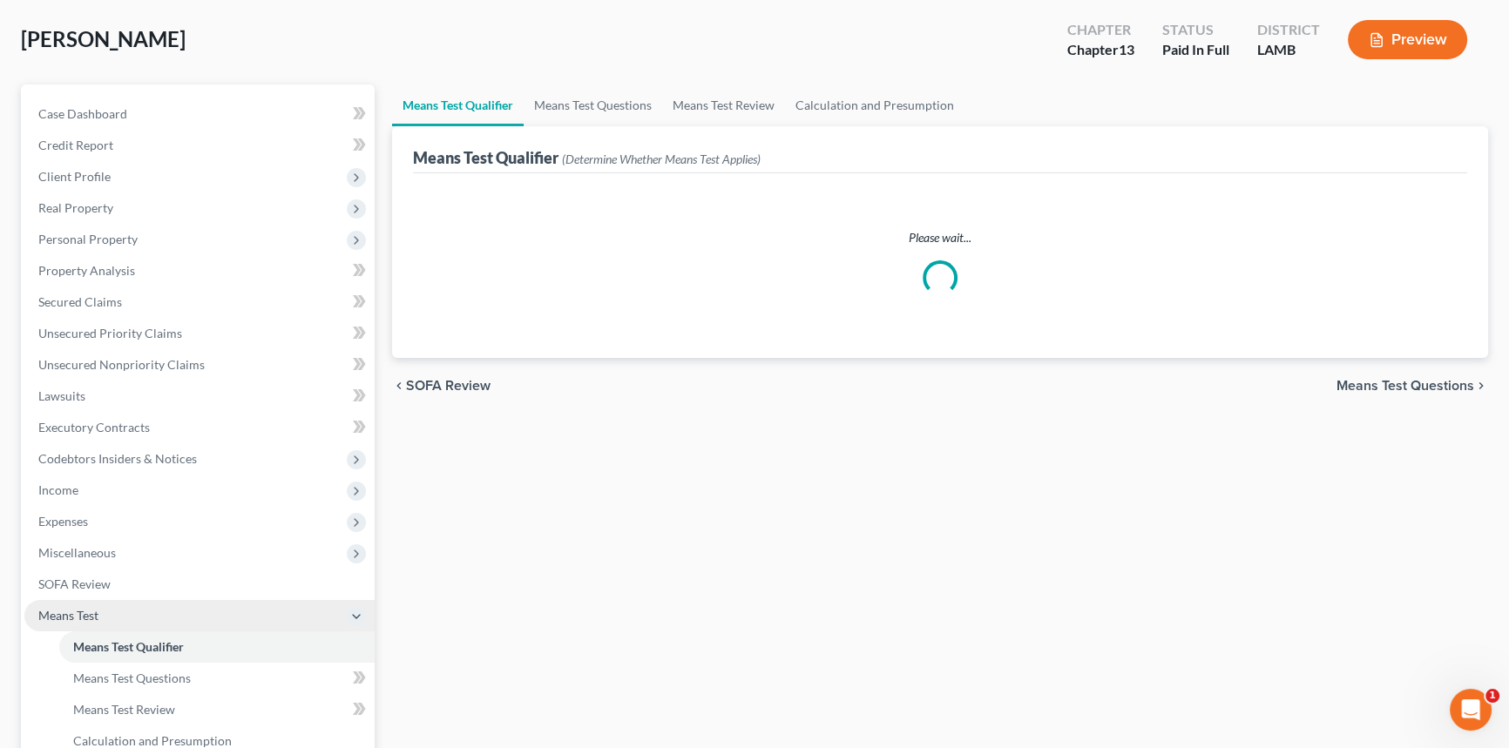
scroll to position [158, 0]
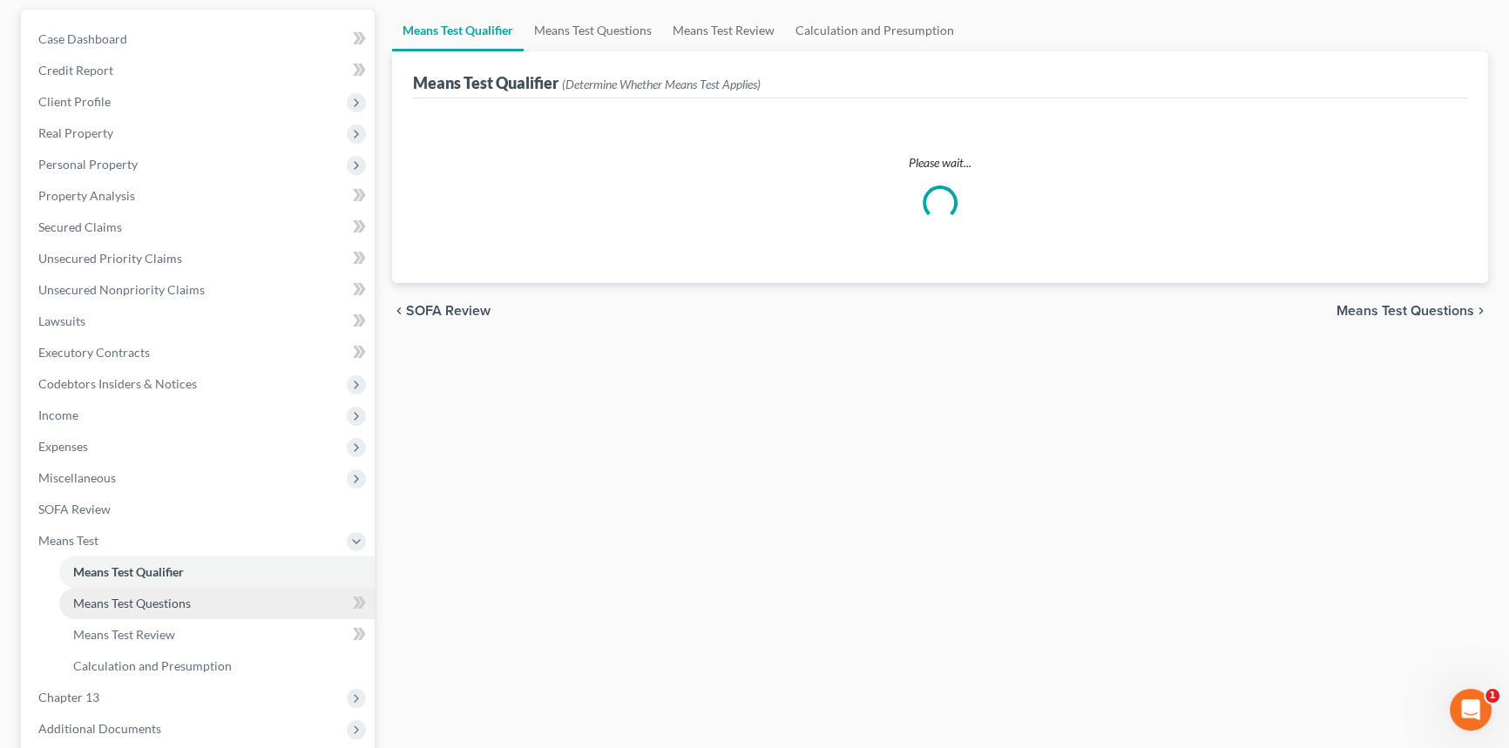
drag, startPoint x: 138, startPoint y: 609, endPoint x: 175, endPoint y: 608, distance: 37.5
click at [138, 609] on link "Means Test Questions" at bounding box center [216, 603] width 315 height 31
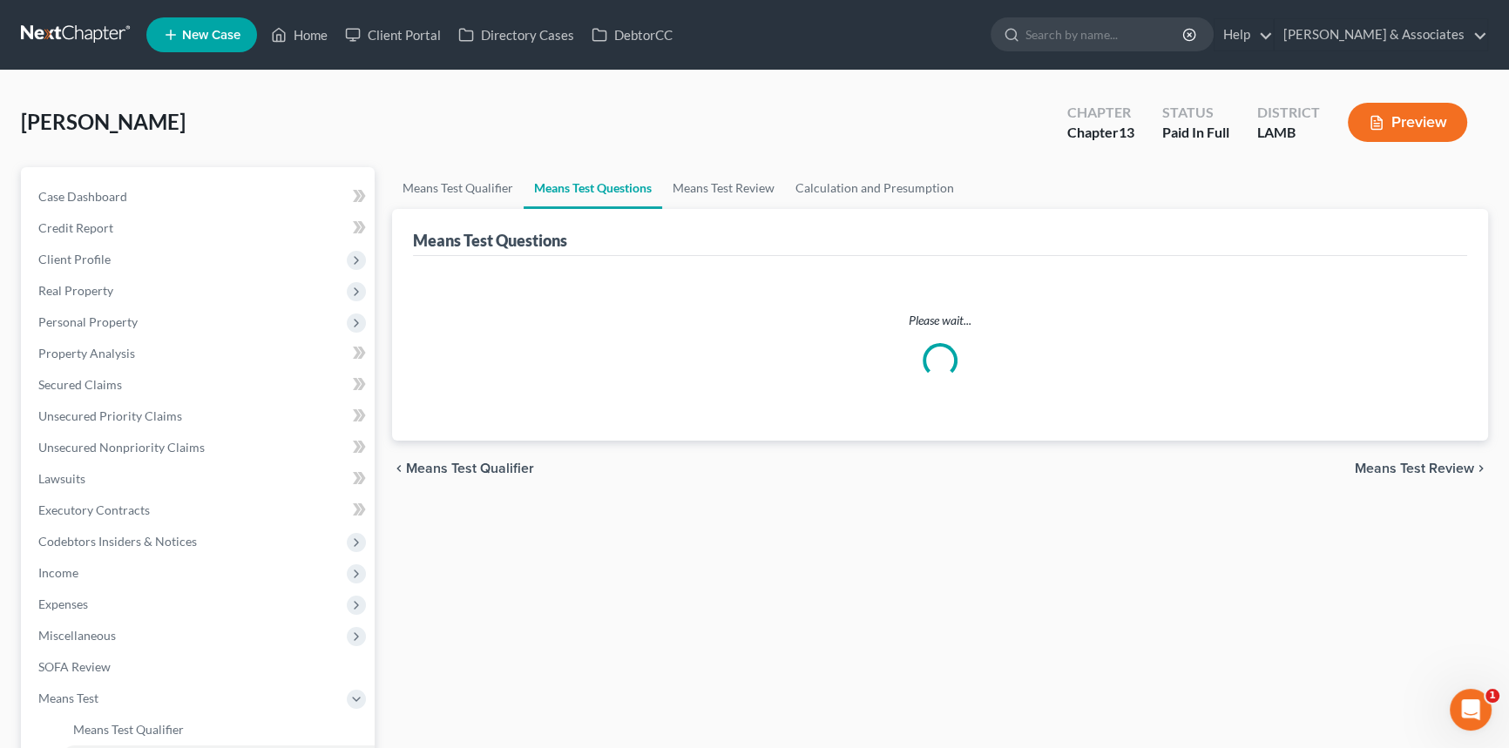
select select "3"
select select "1"
select select "60"
select select "1"
select select "9"
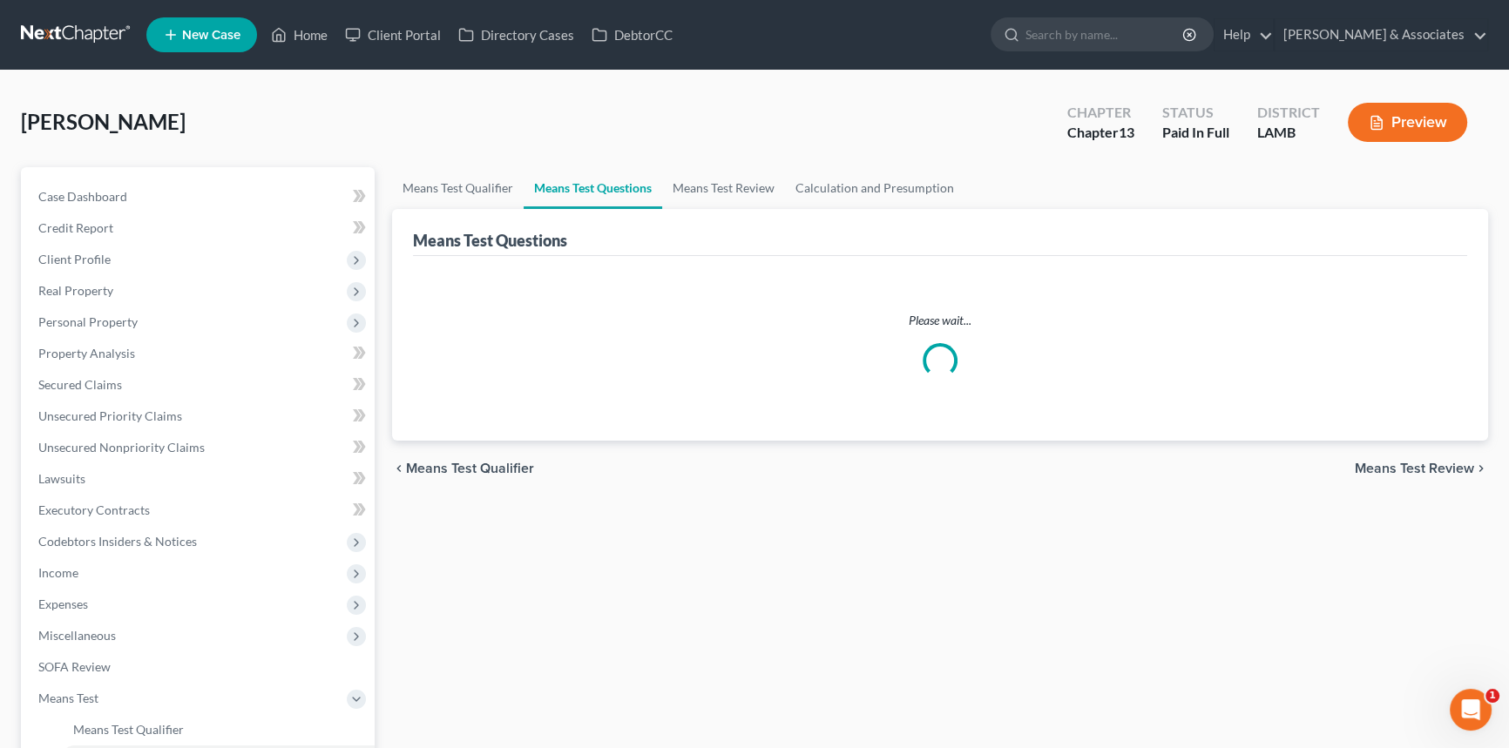
select select "1"
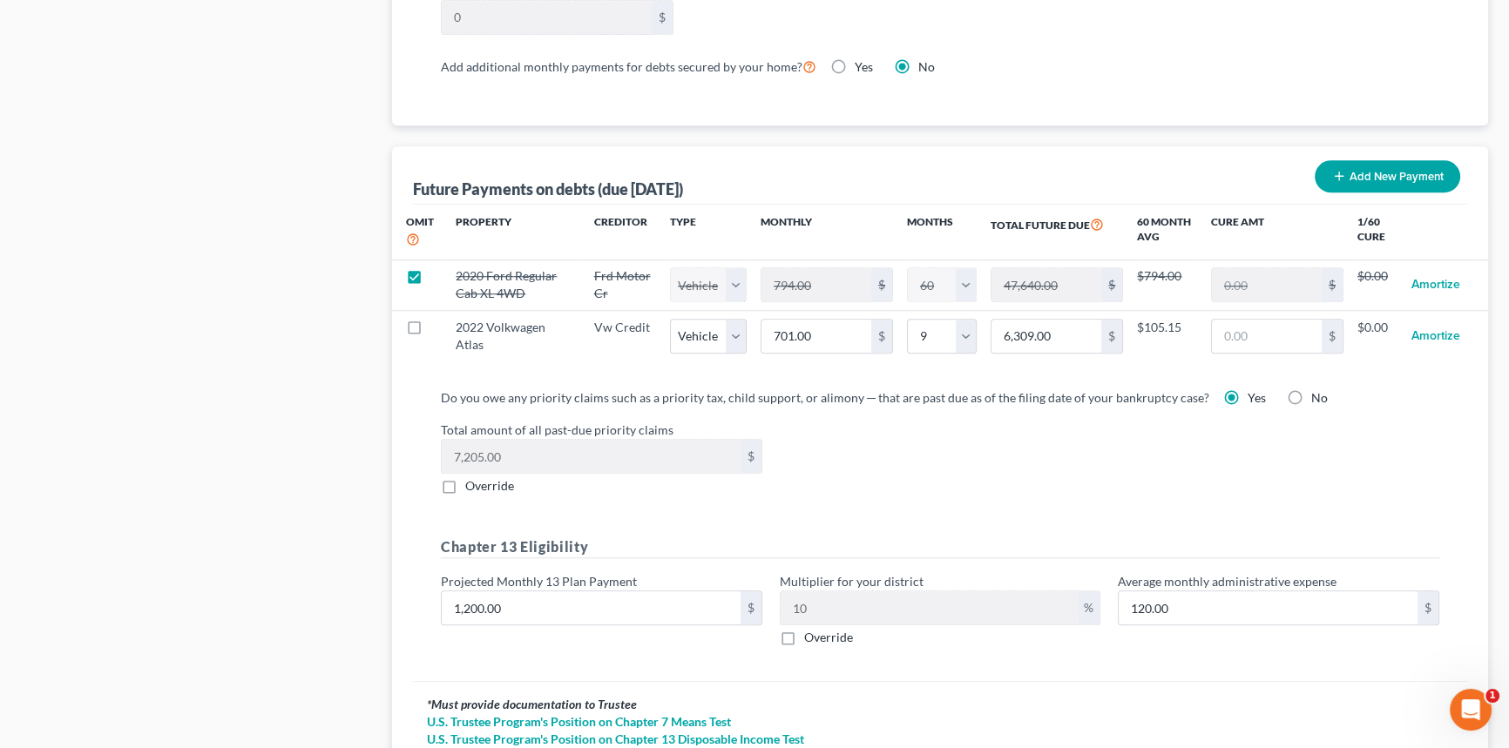
scroll to position [1663, 0]
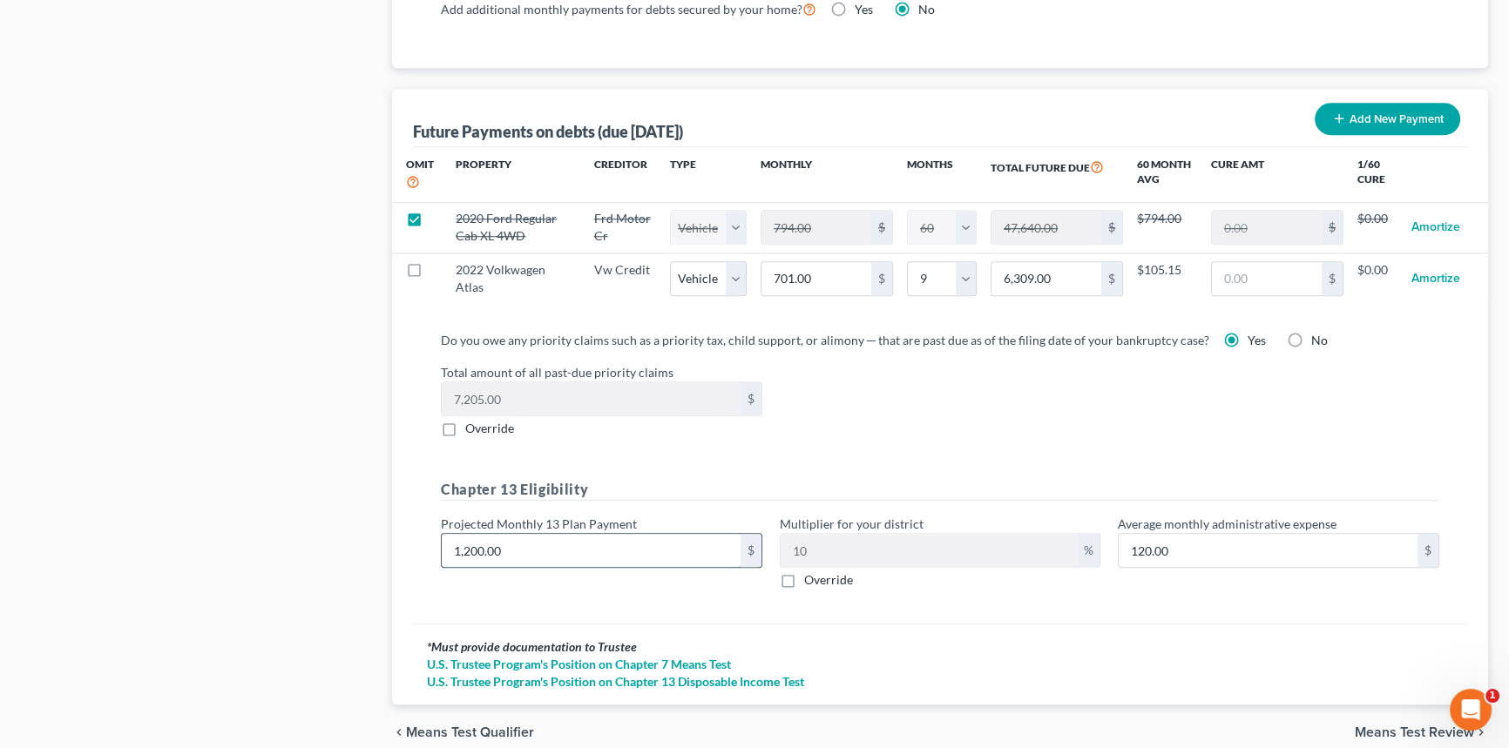
click at [561, 537] on input "1,200.00" at bounding box center [591, 550] width 299 height 33
type input "9"
type input "0.90"
type input "96"
type input "9.60"
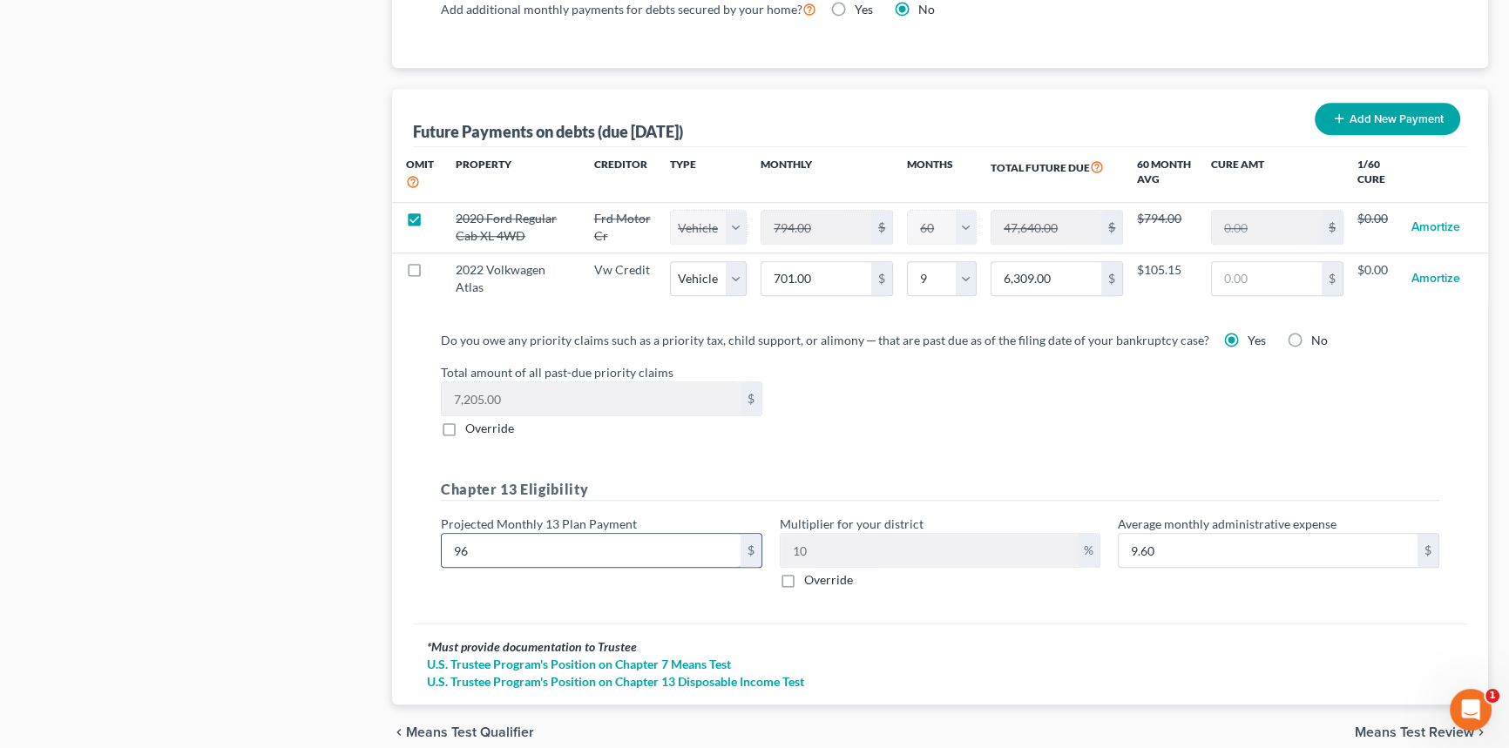
type input "960"
type input "96.00"
type input "960"
click at [974, 435] on div "Do you owe any priority claims such as a priority tax, child support, or alimon…" at bounding box center [940, 467] width 1026 height 272
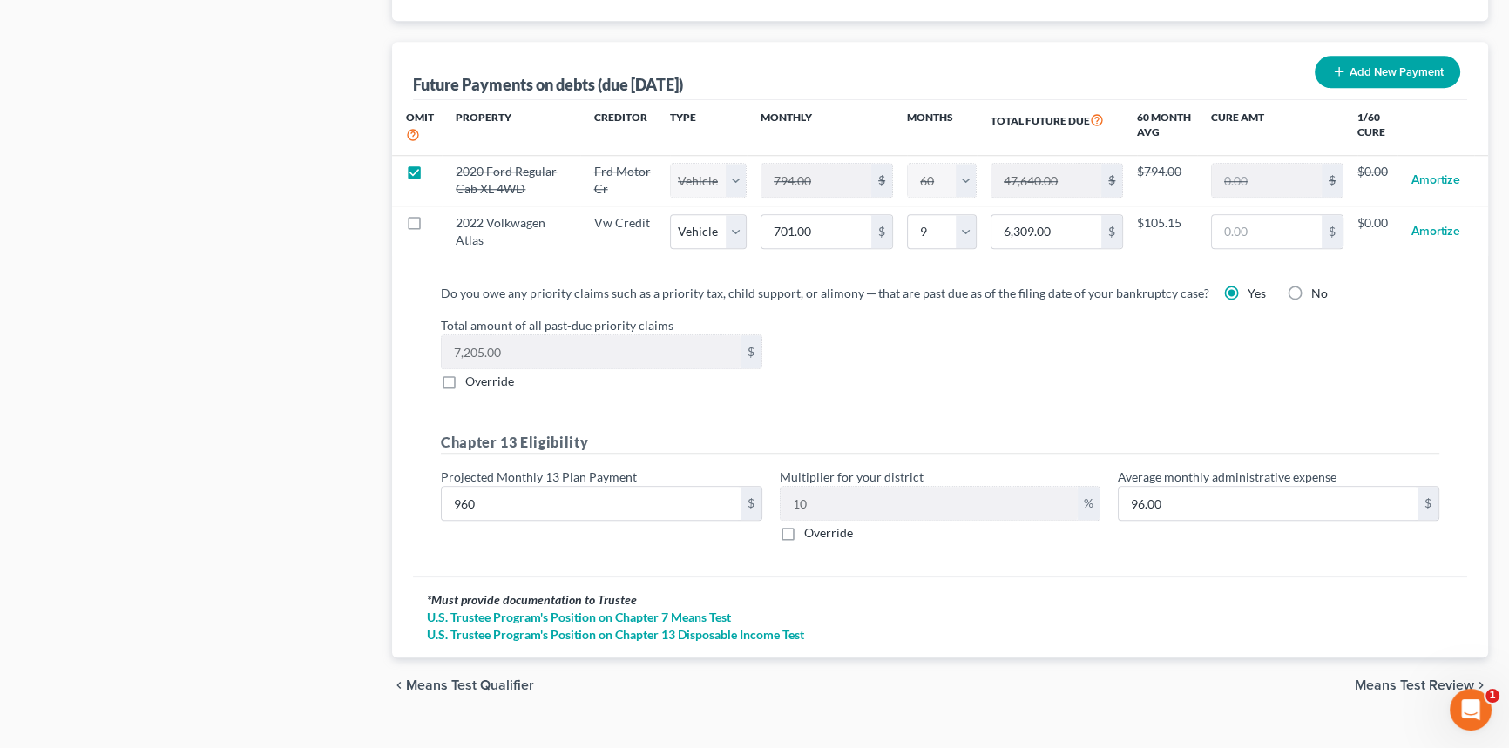
scroll to position [1736, 0]
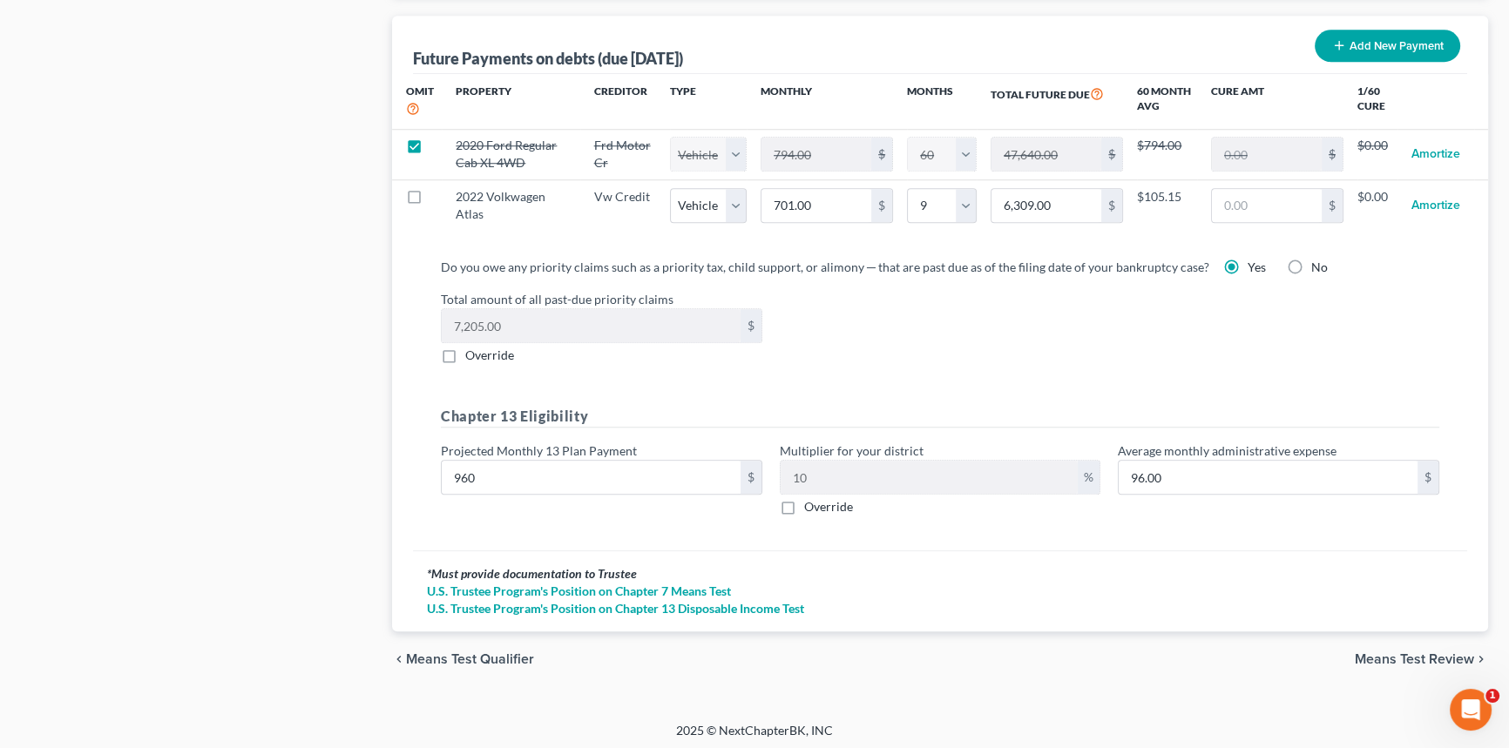
click at [1399, 654] on span "Means Test Review" at bounding box center [1413, 659] width 119 height 14
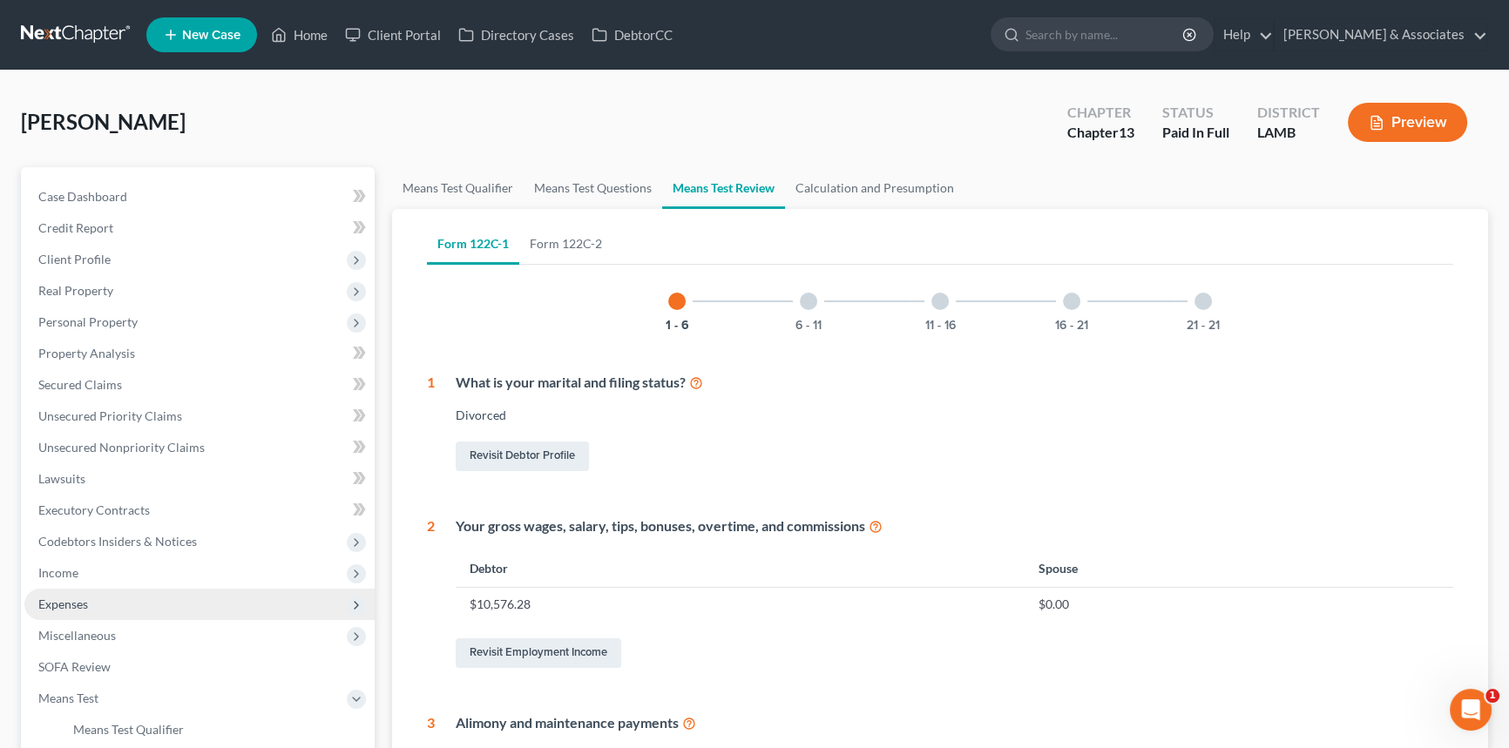
click at [202, 607] on span "Expenses" at bounding box center [199, 604] width 350 height 31
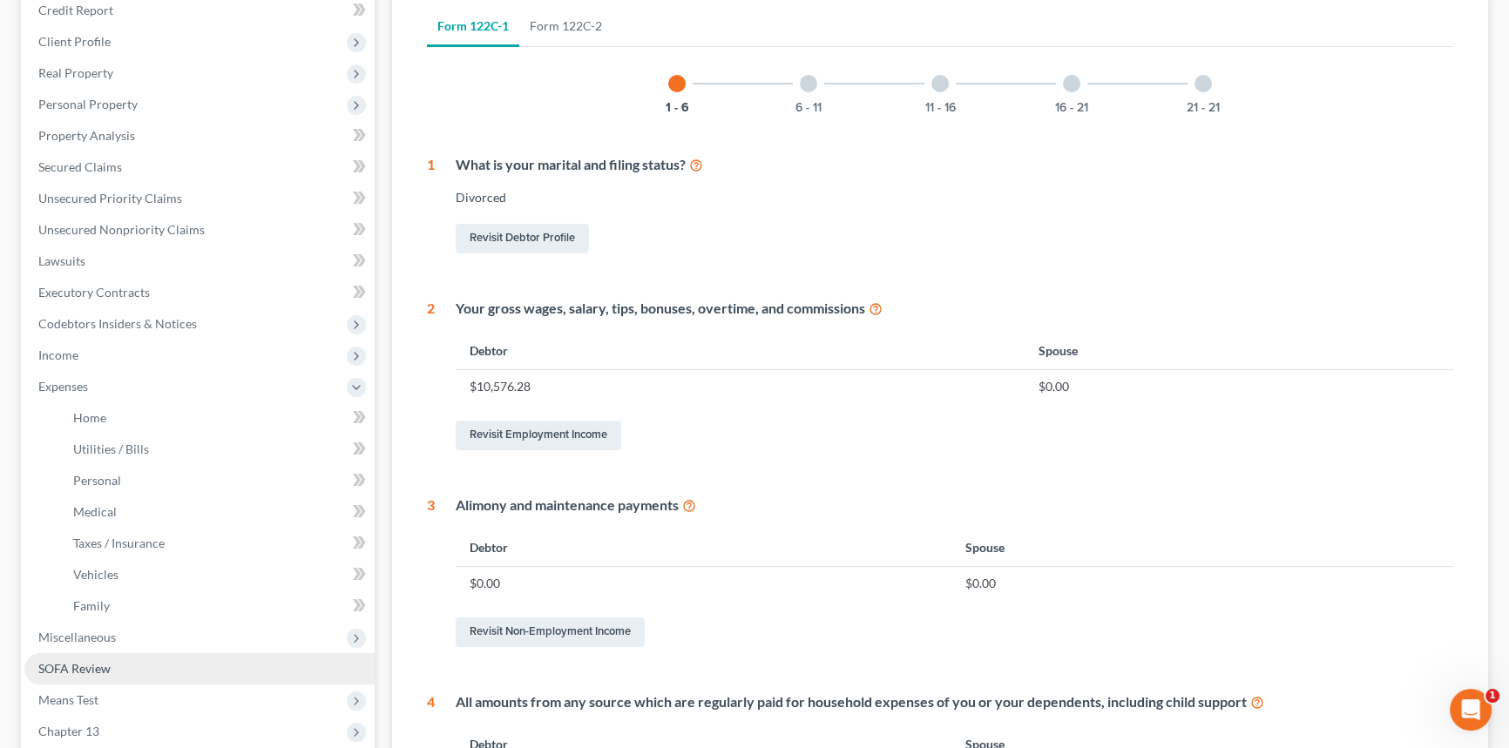
scroll to position [237, 0]
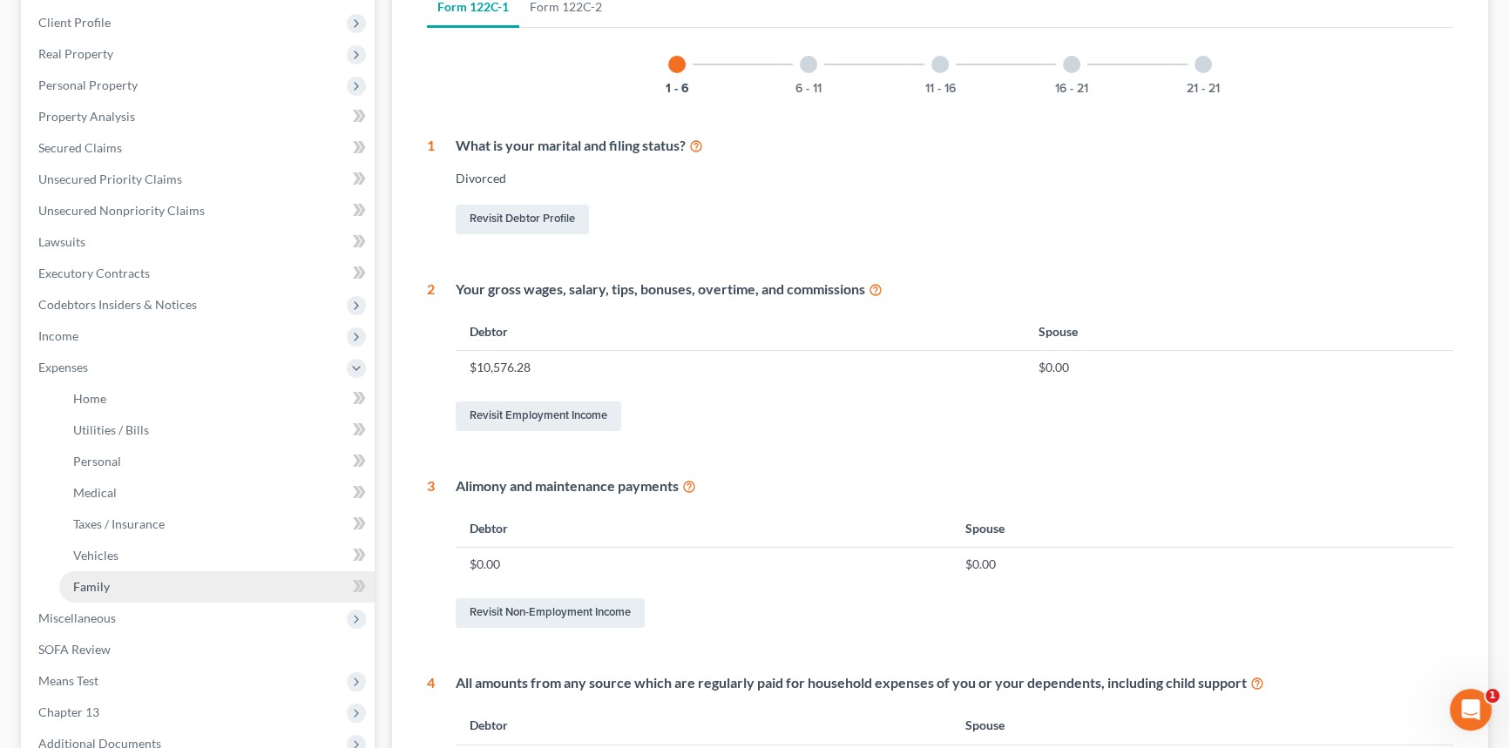
click at [198, 588] on link "Family" at bounding box center [216, 586] width 315 height 31
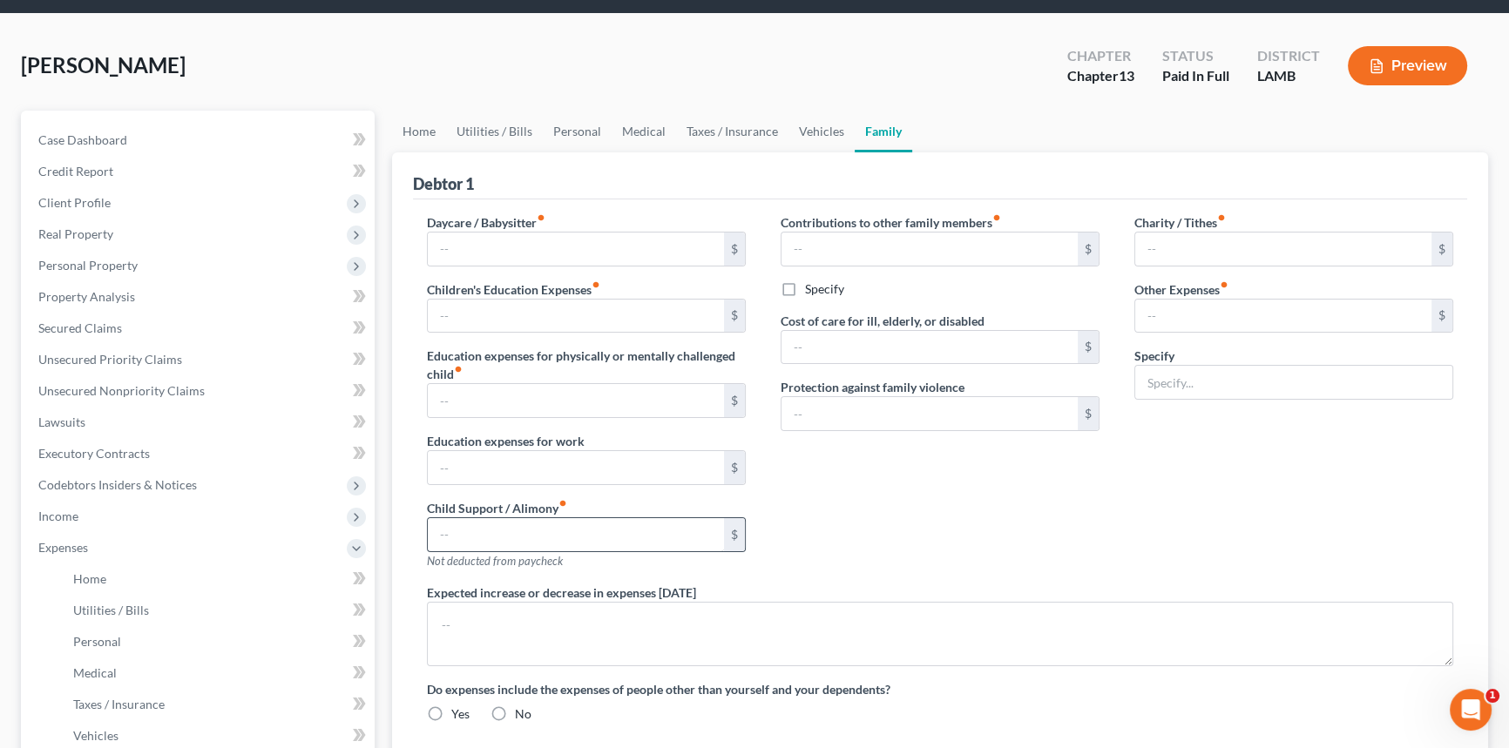
type input "100.00"
type input "0.00"
type input "500.00"
type input "0.00"
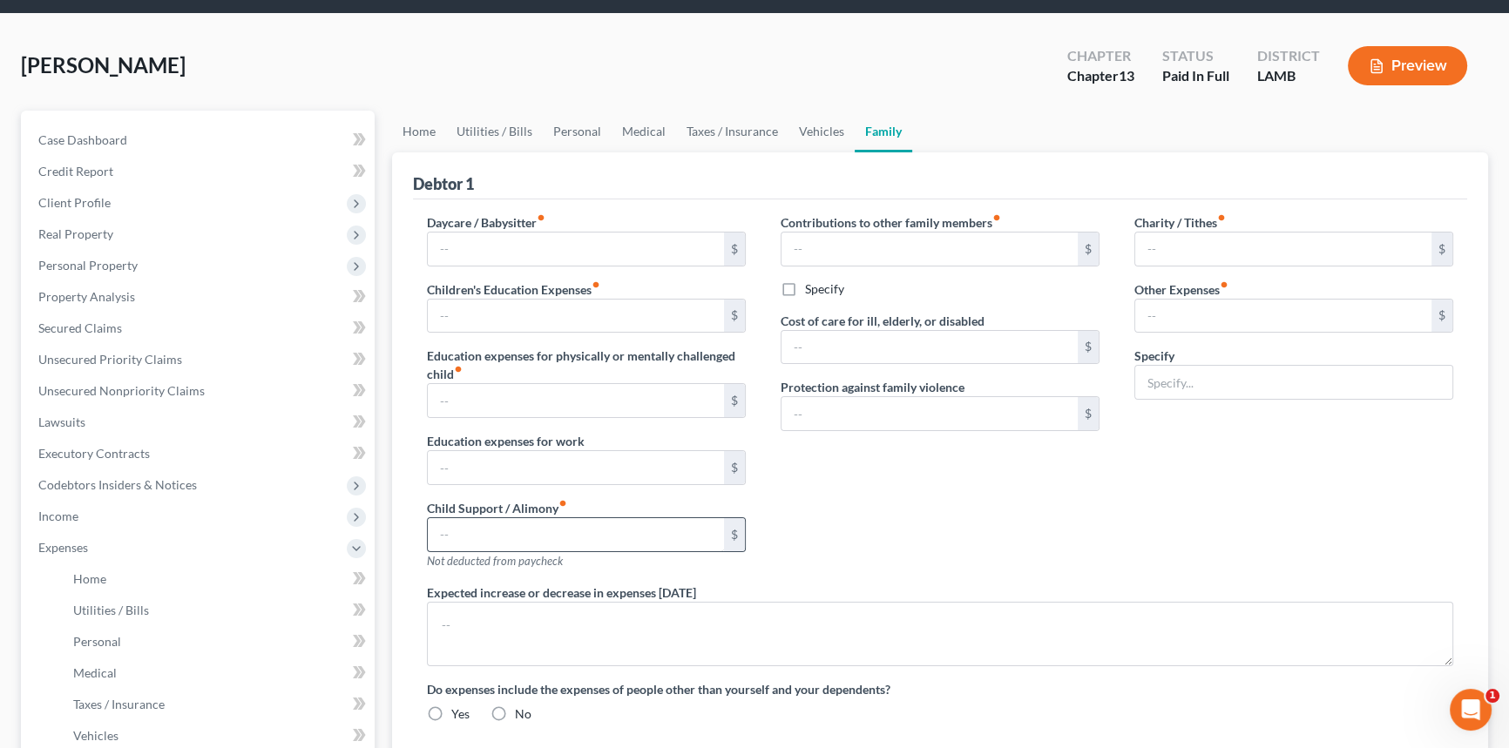
type input "0.00"
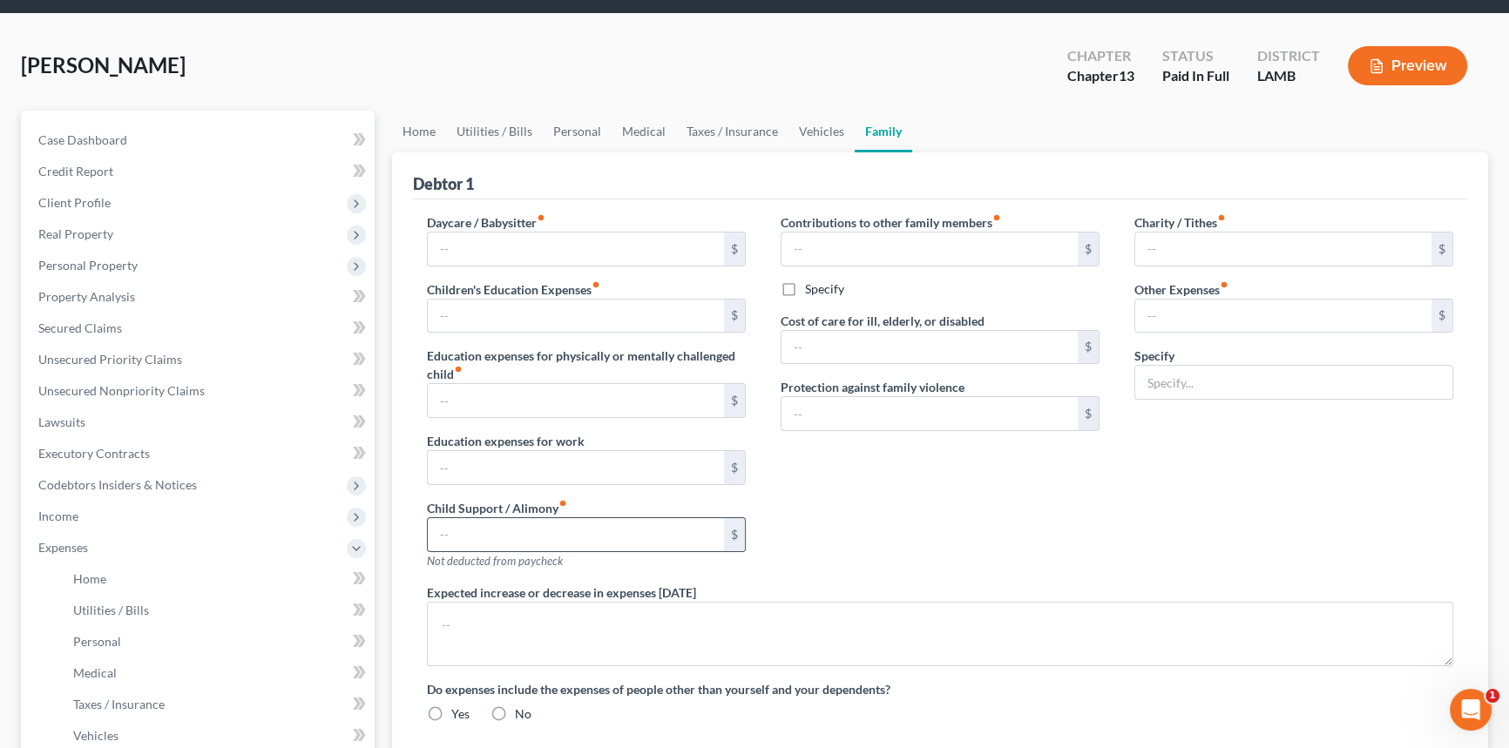
radio input "true"
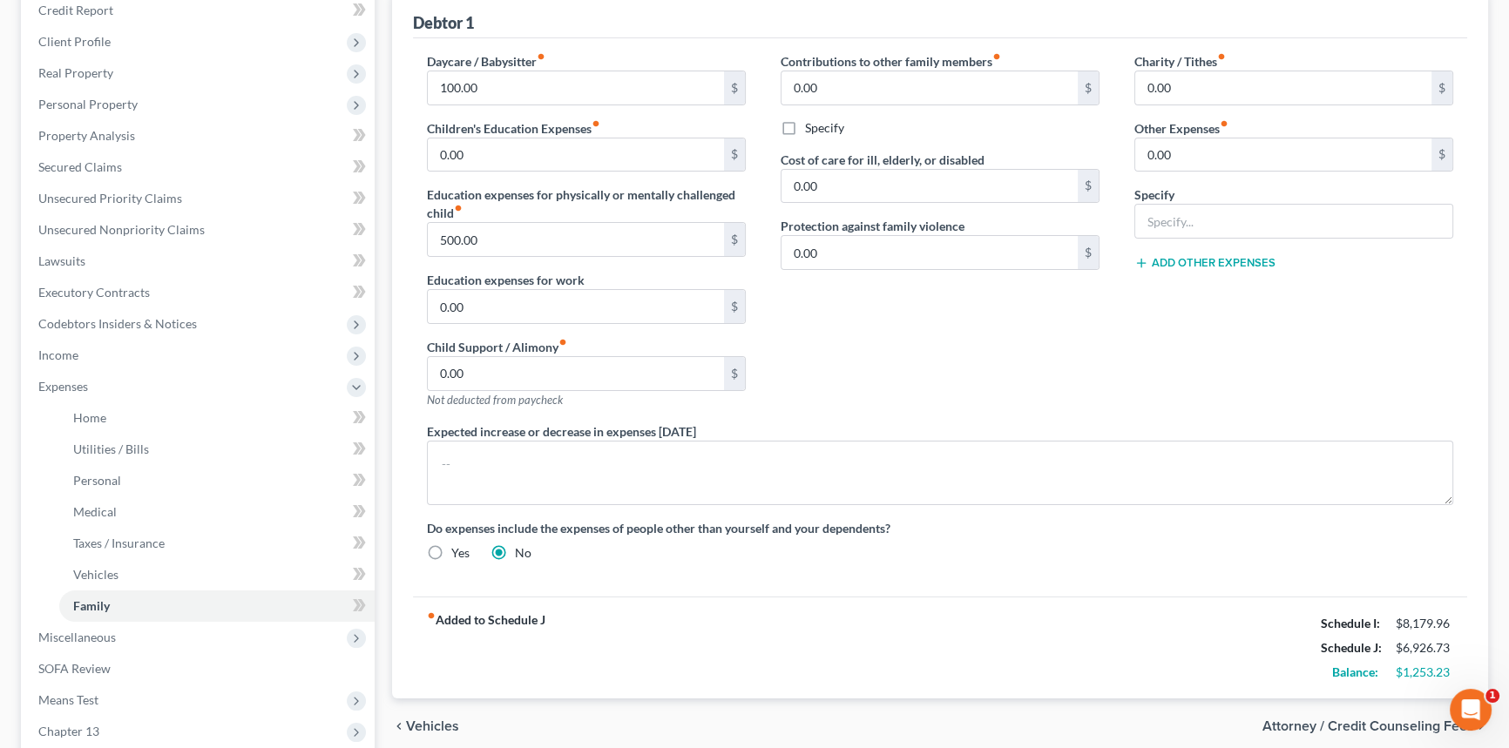
scroll to position [237, 0]
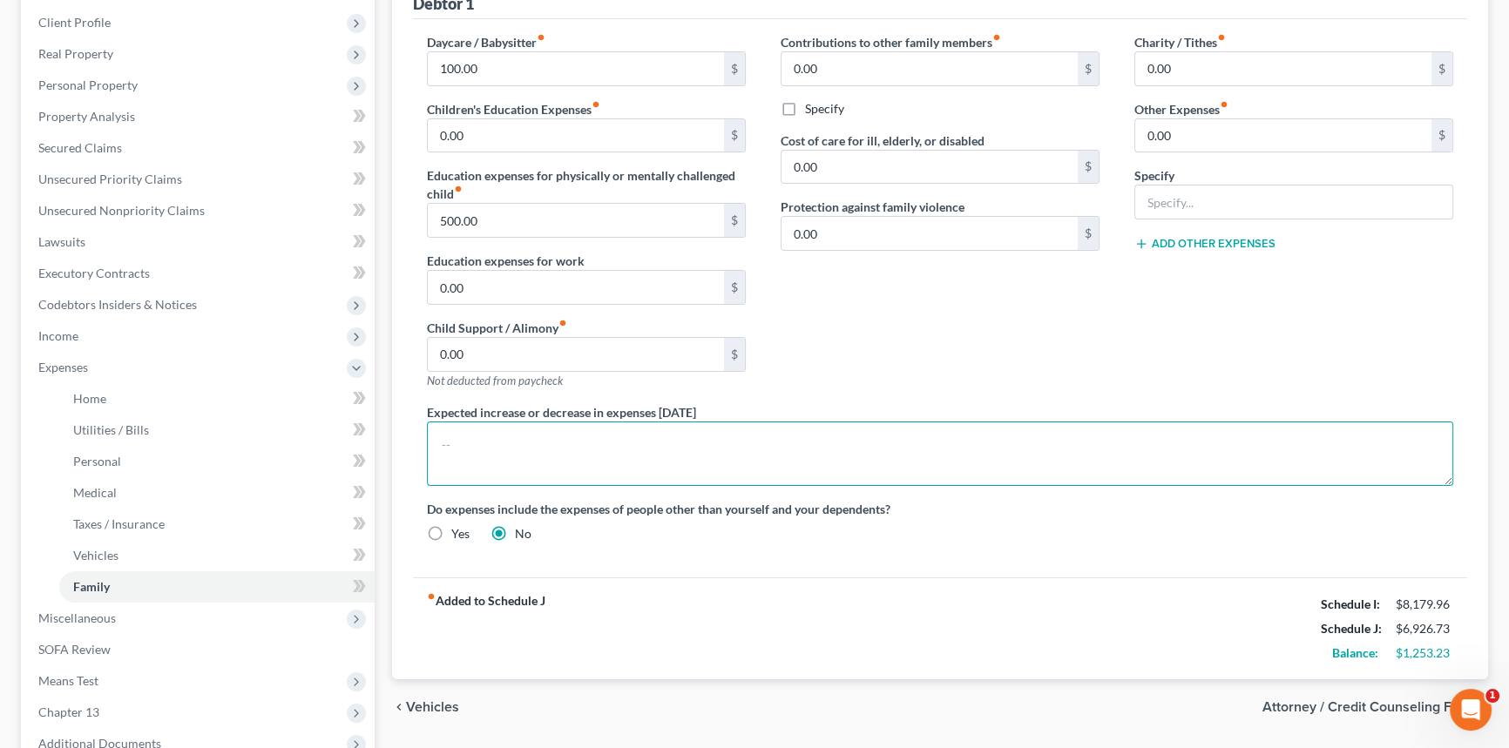
click at [618, 466] on textarea at bounding box center [940, 454] width 1026 height 64
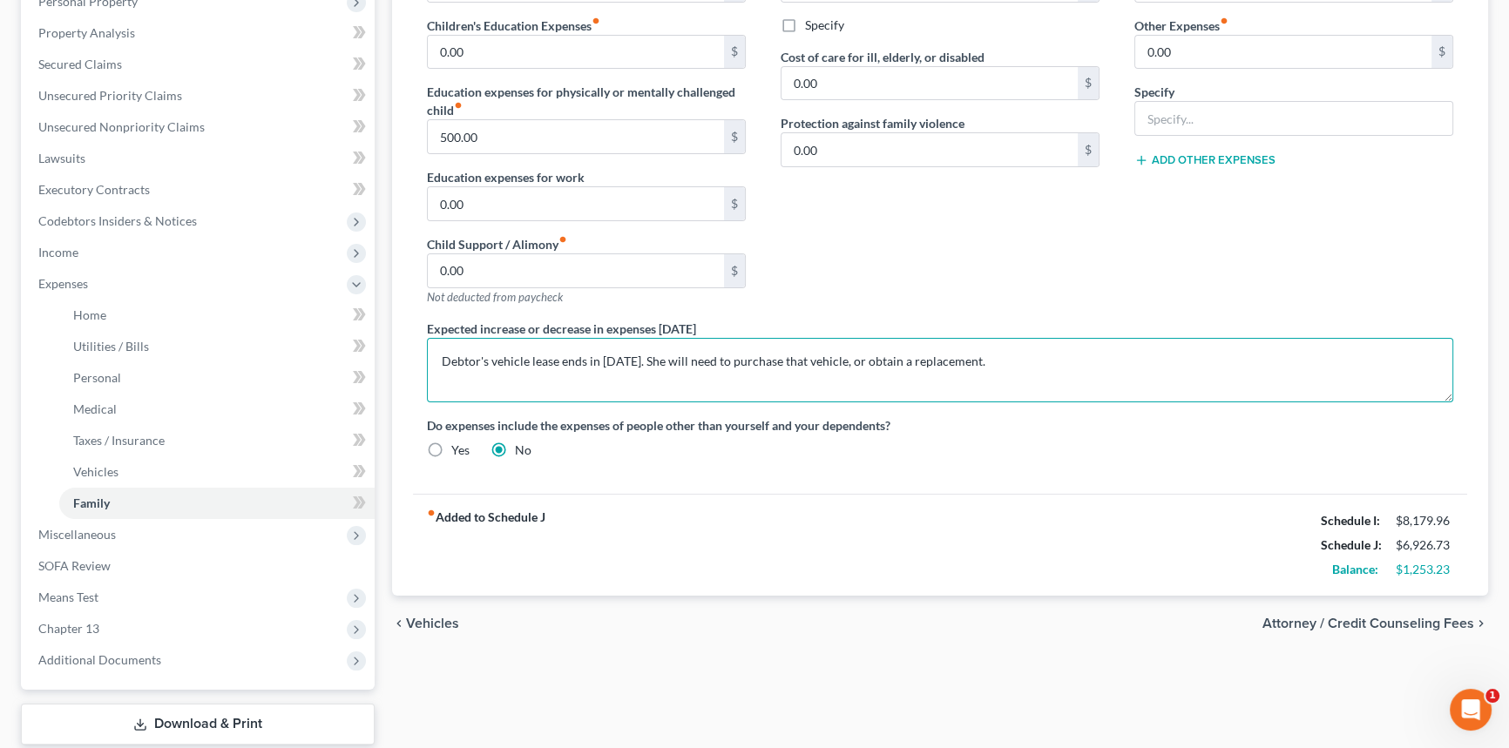
scroll to position [427, 0]
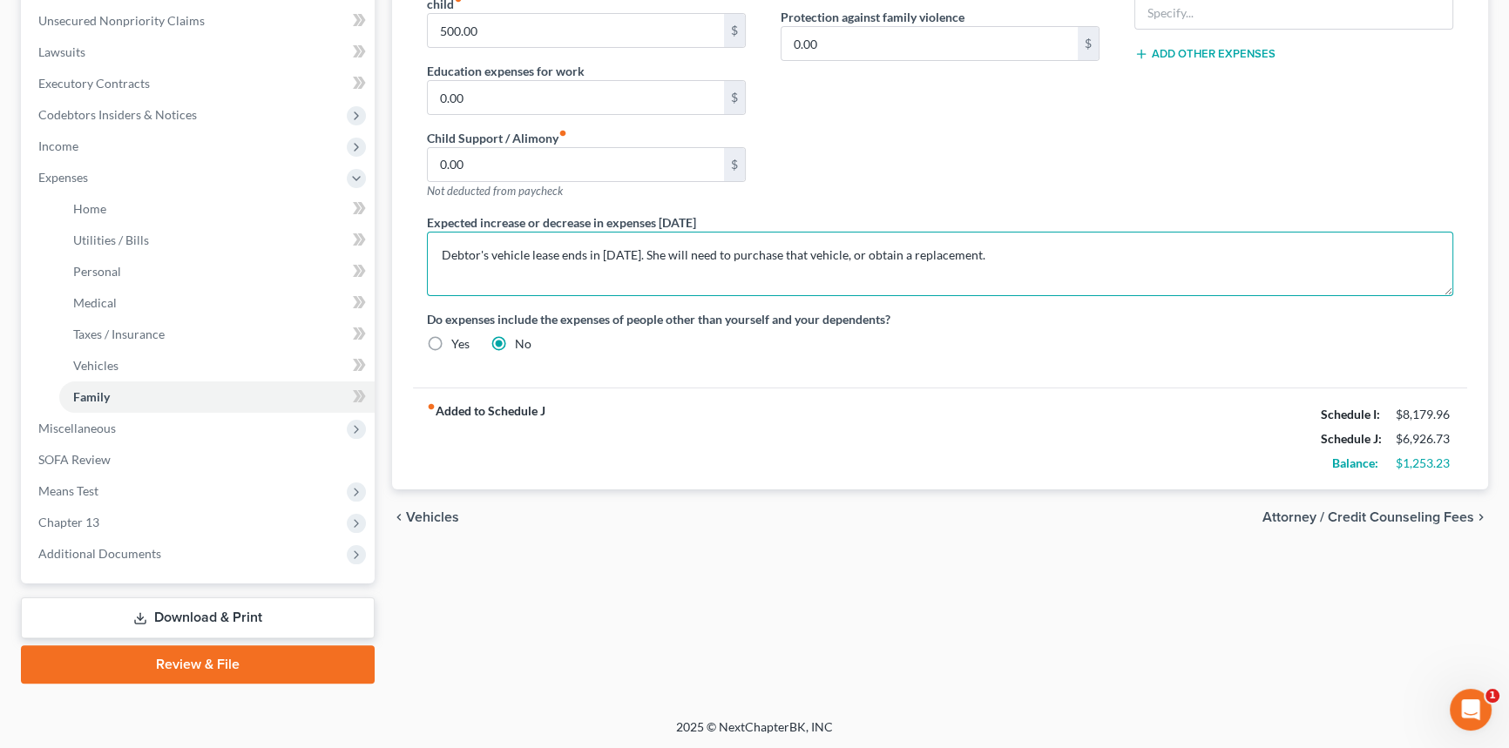
type textarea "Debtor's vehicle lease ends in [DATE]. She will need to purchase that vehicle, …"
click at [1348, 505] on div "chevron_left Vehicles Attorney / Credit Counseling Fees chevron_right" at bounding box center [940, 517] width 1096 height 56
click at [1369, 516] on span "Attorney / Credit Counseling Fees" at bounding box center [1368, 517] width 212 height 14
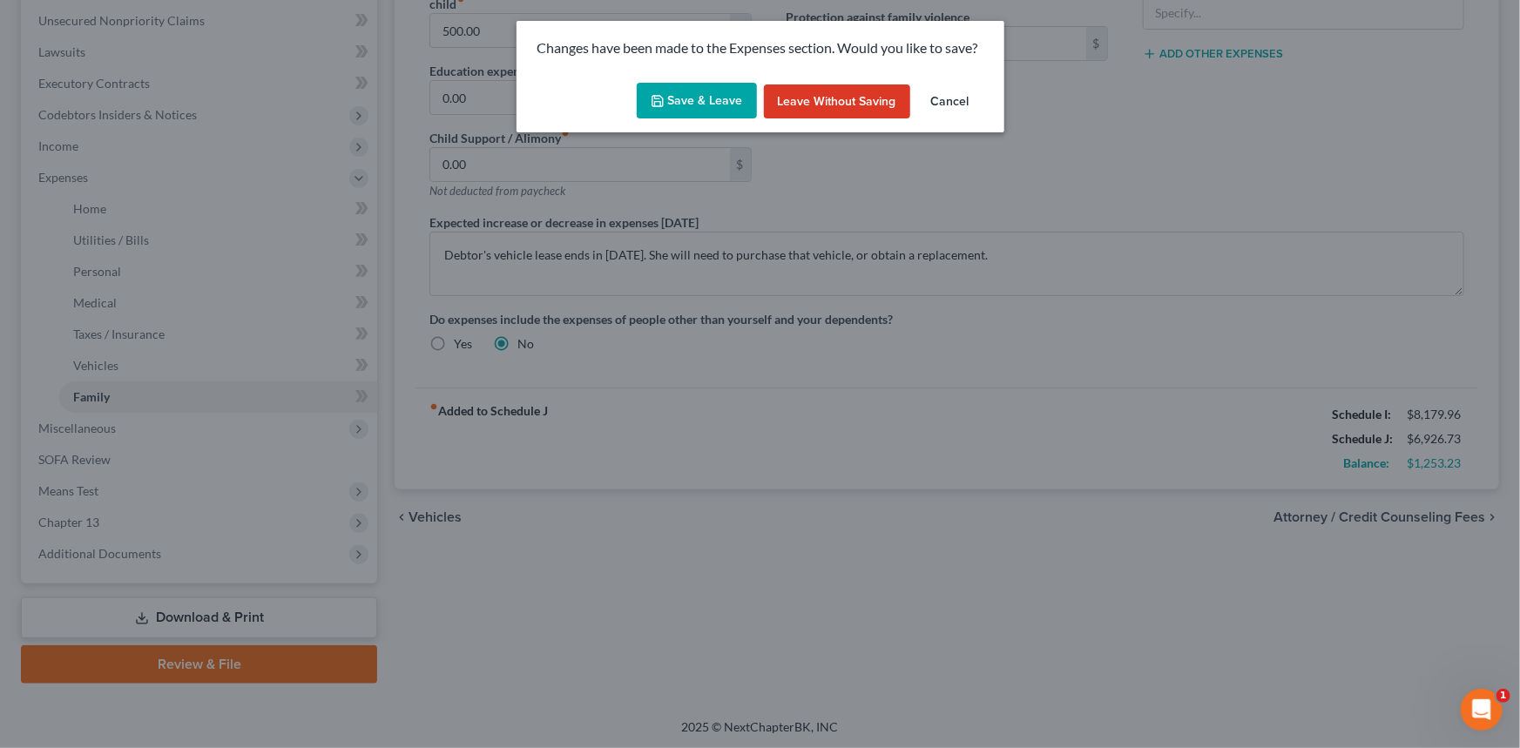
click at [712, 102] on button "Save & Leave" at bounding box center [697, 101] width 120 height 37
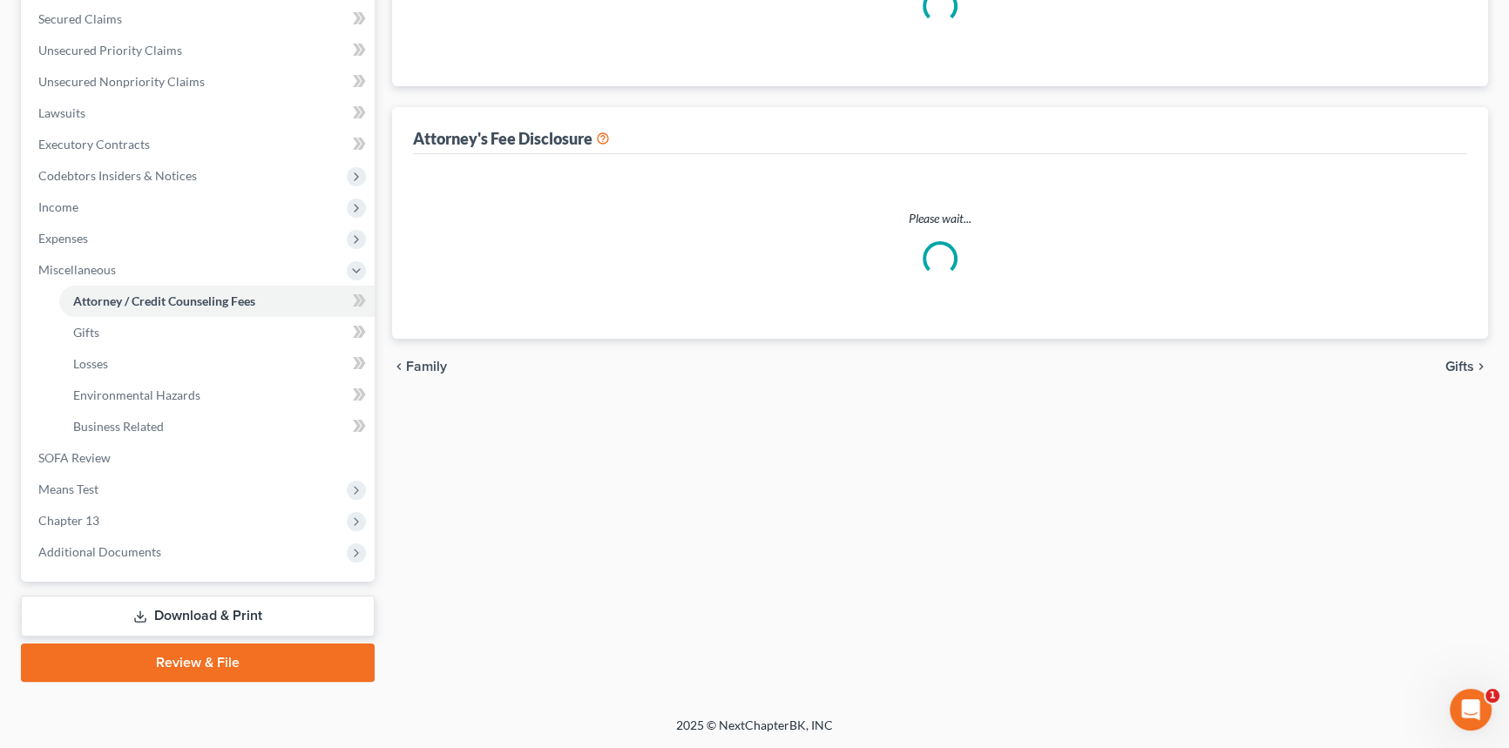
select select "3"
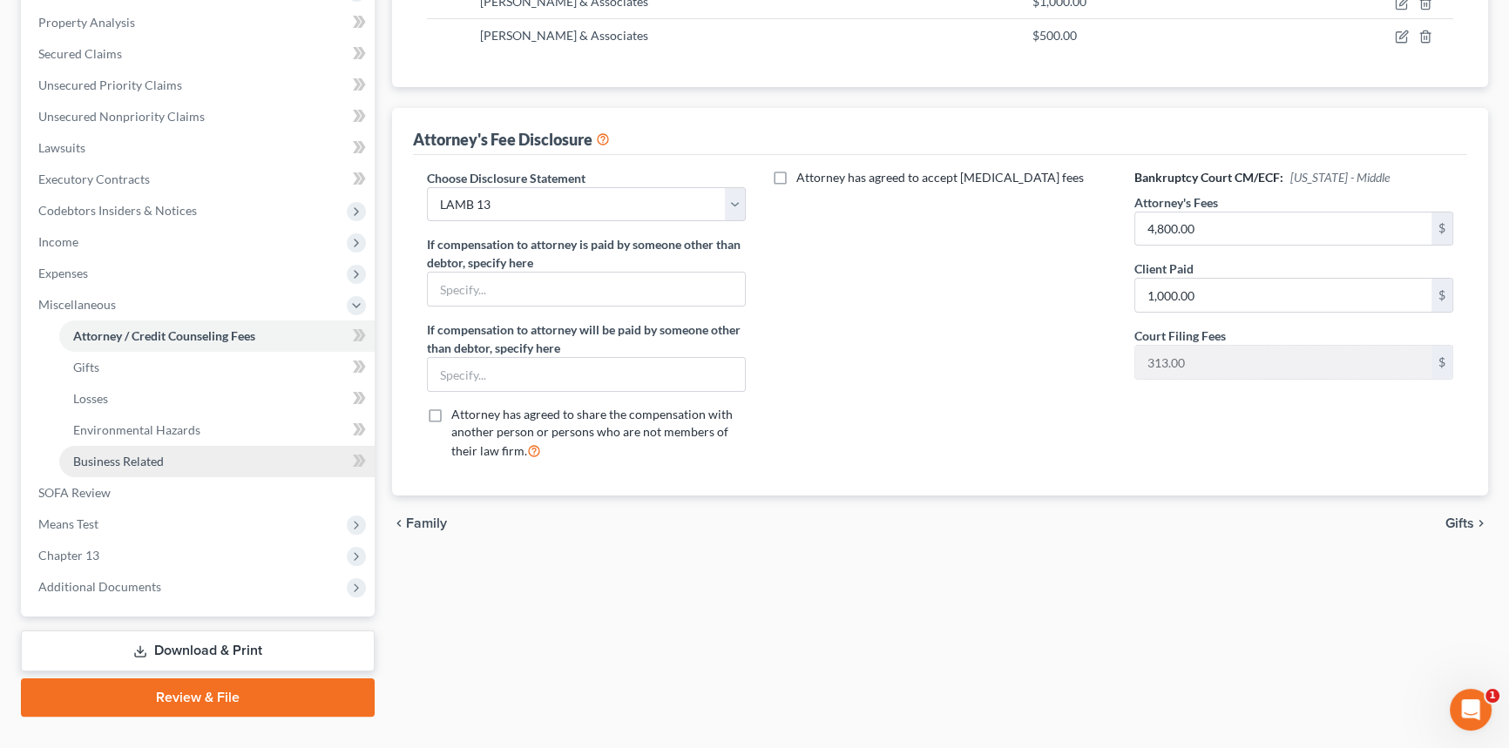
scroll to position [363, 0]
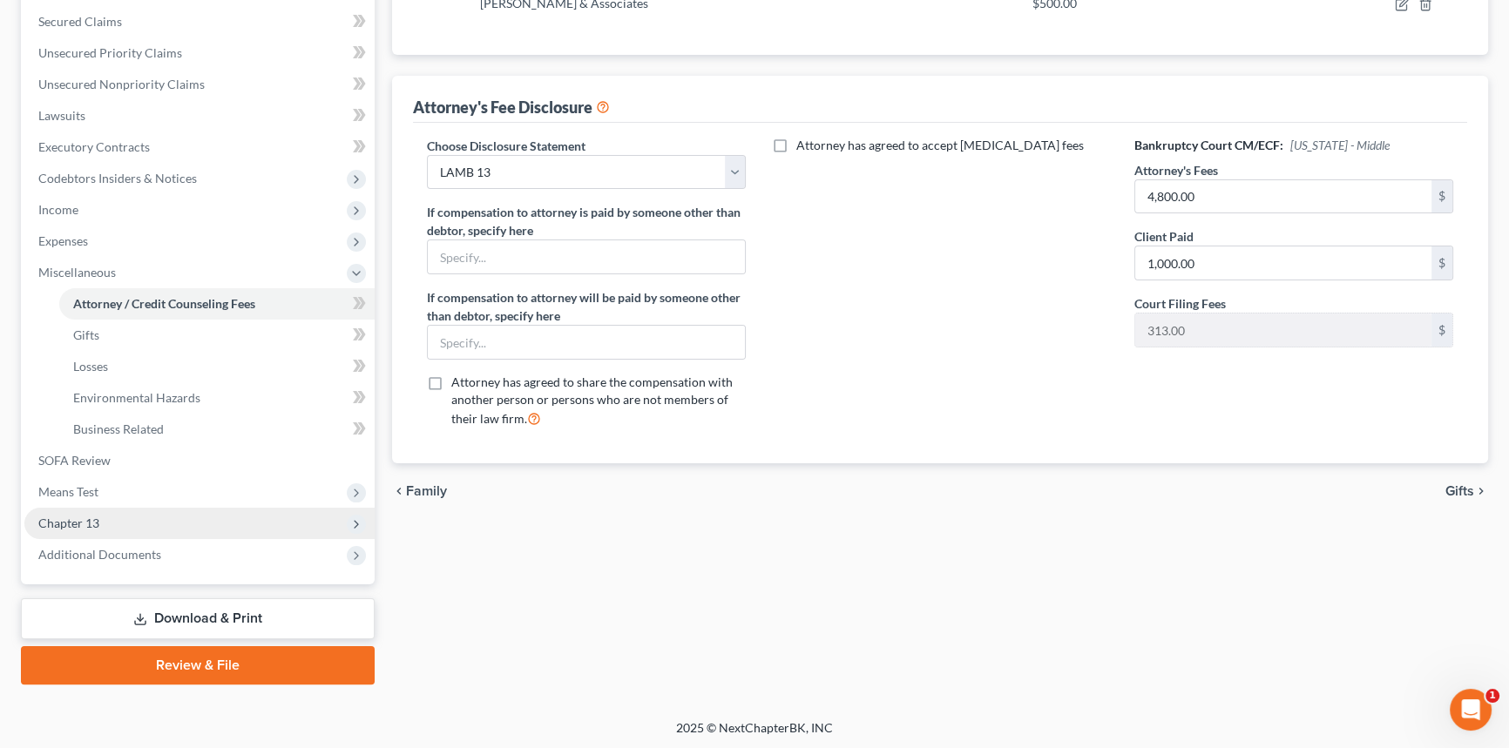
click at [108, 516] on span "Chapter 13" at bounding box center [199, 523] width 350 height 31
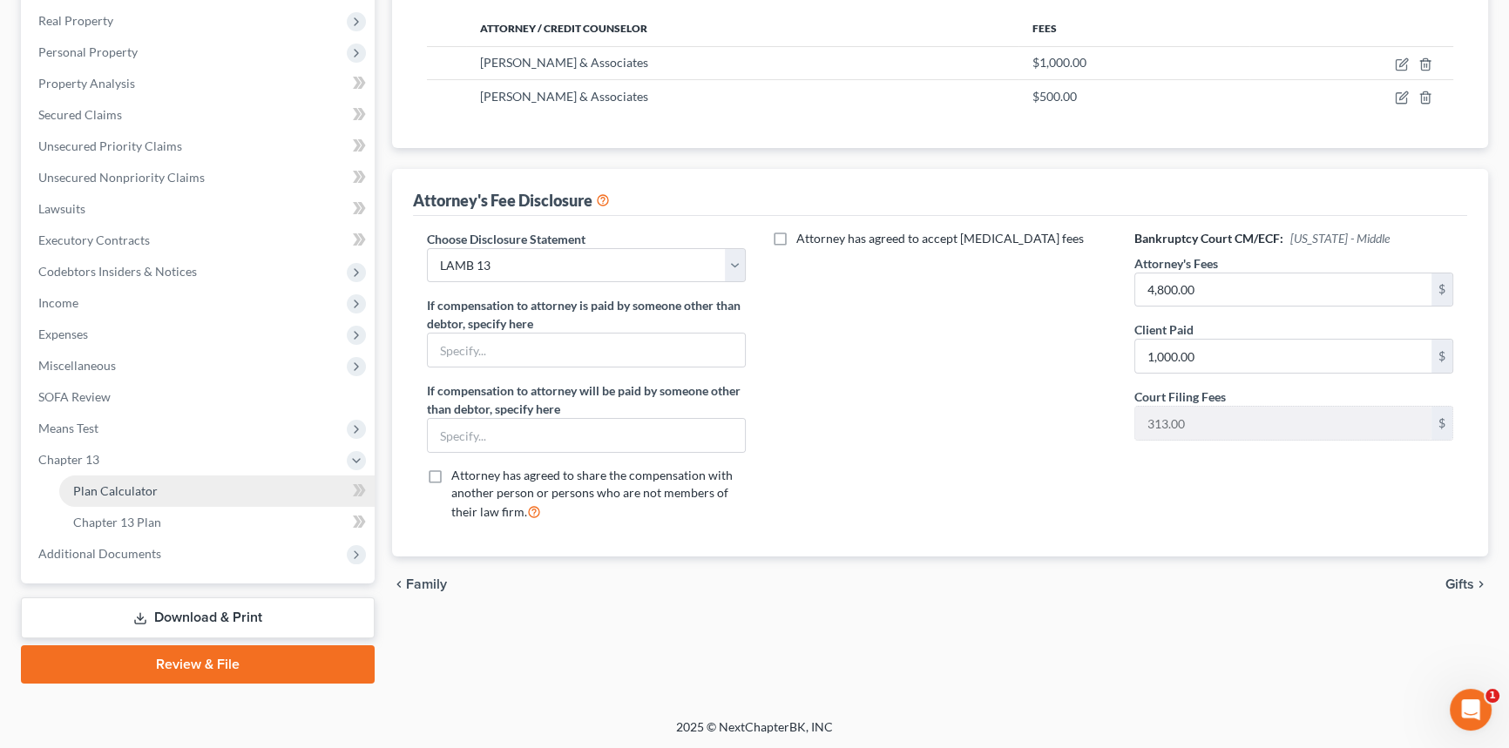
click at [157, 483] on link "Plan Calculator" at bounding box center [216, 491] width 315 height 31
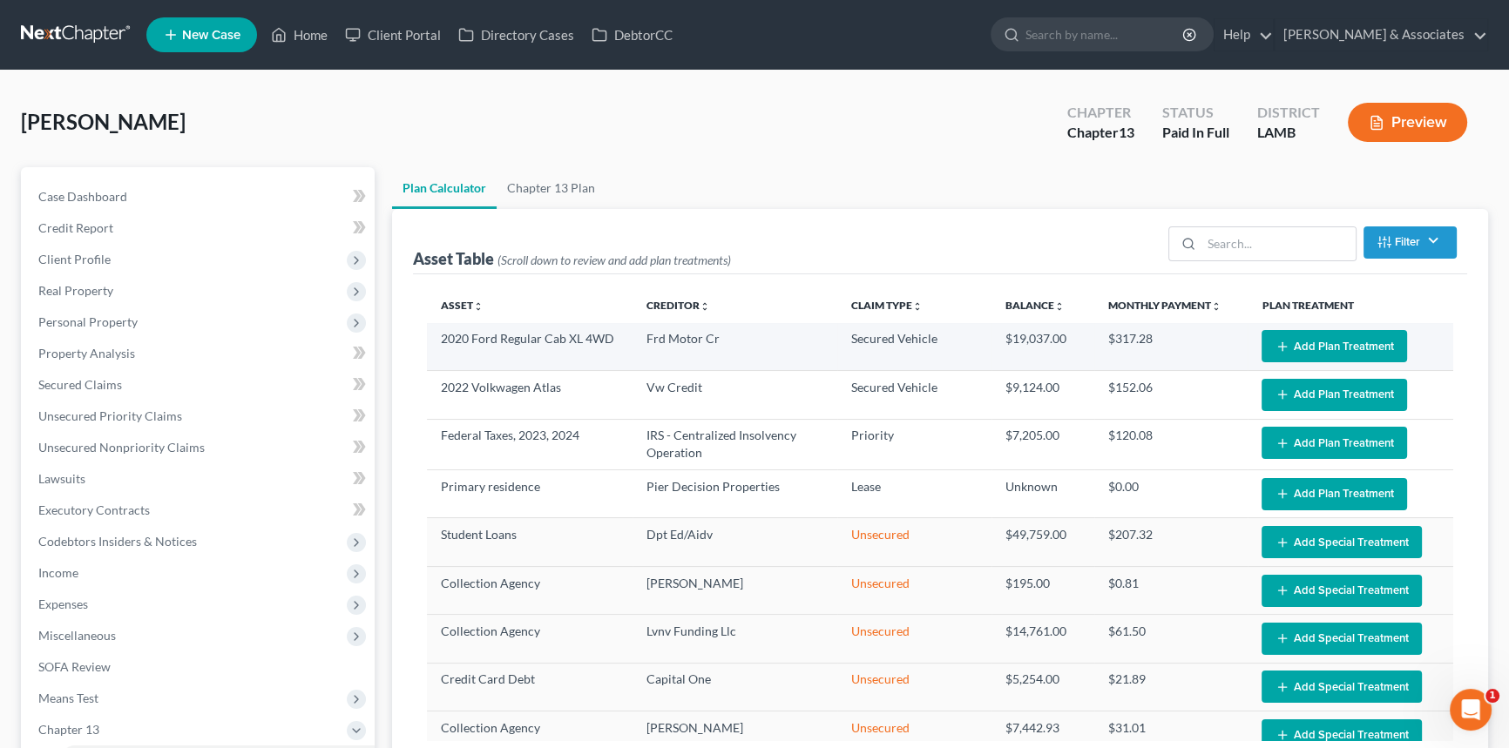
select select "59"
click at [1287, 350] on button "Add Plan Treatment" at bounding box center [1333, 346] width 145 height 32
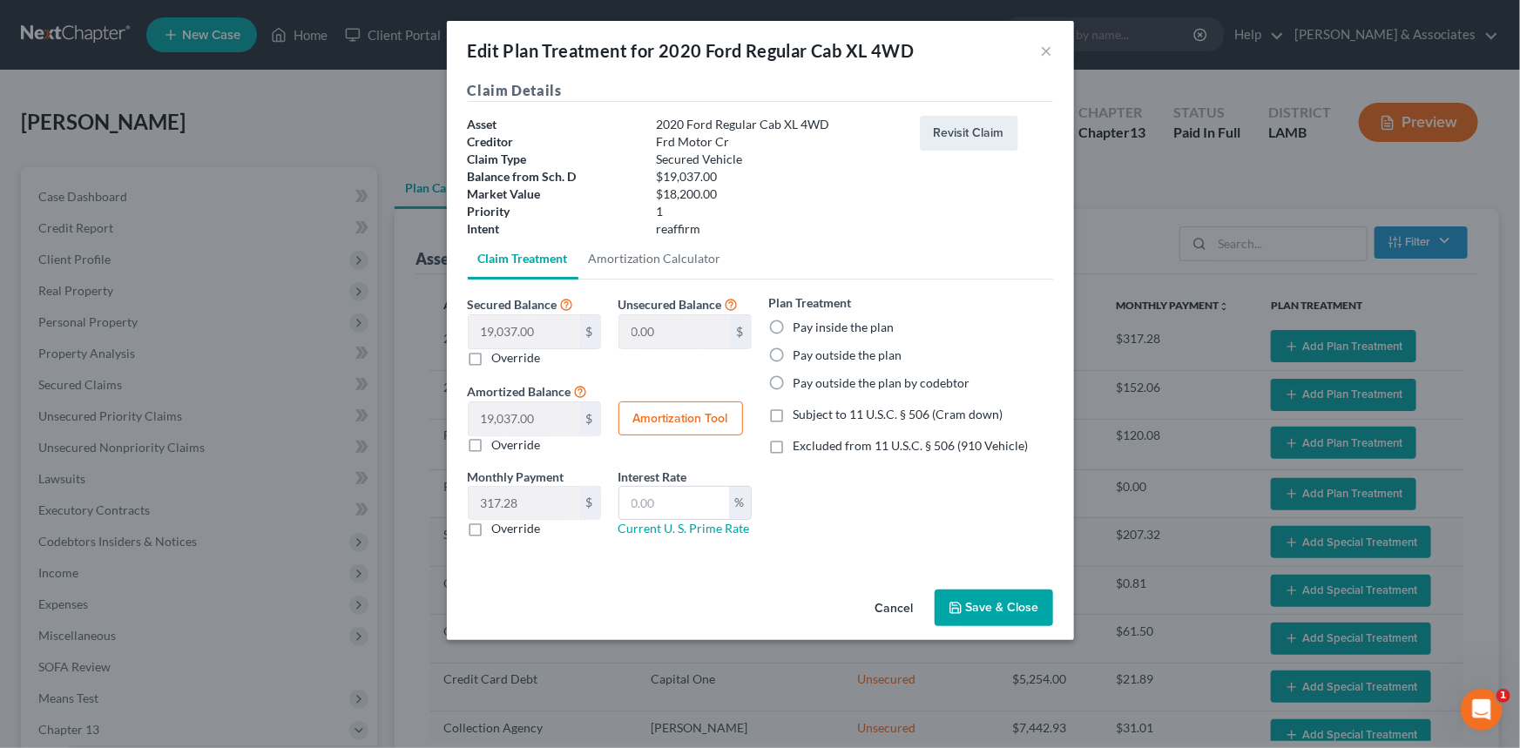
click at [922, 385] on label "Pay outside the plan by codebtor" at bounding box center [881, 383] width 177 height 17
click at [812, 385] on input "Pay outside the plan by codebtor" at bounding box center [805, 380] width 11 height 11
radio input "true"
click at [984, 594] on button "Save & Close" at bounding box center [994, 608] width 118 height 37
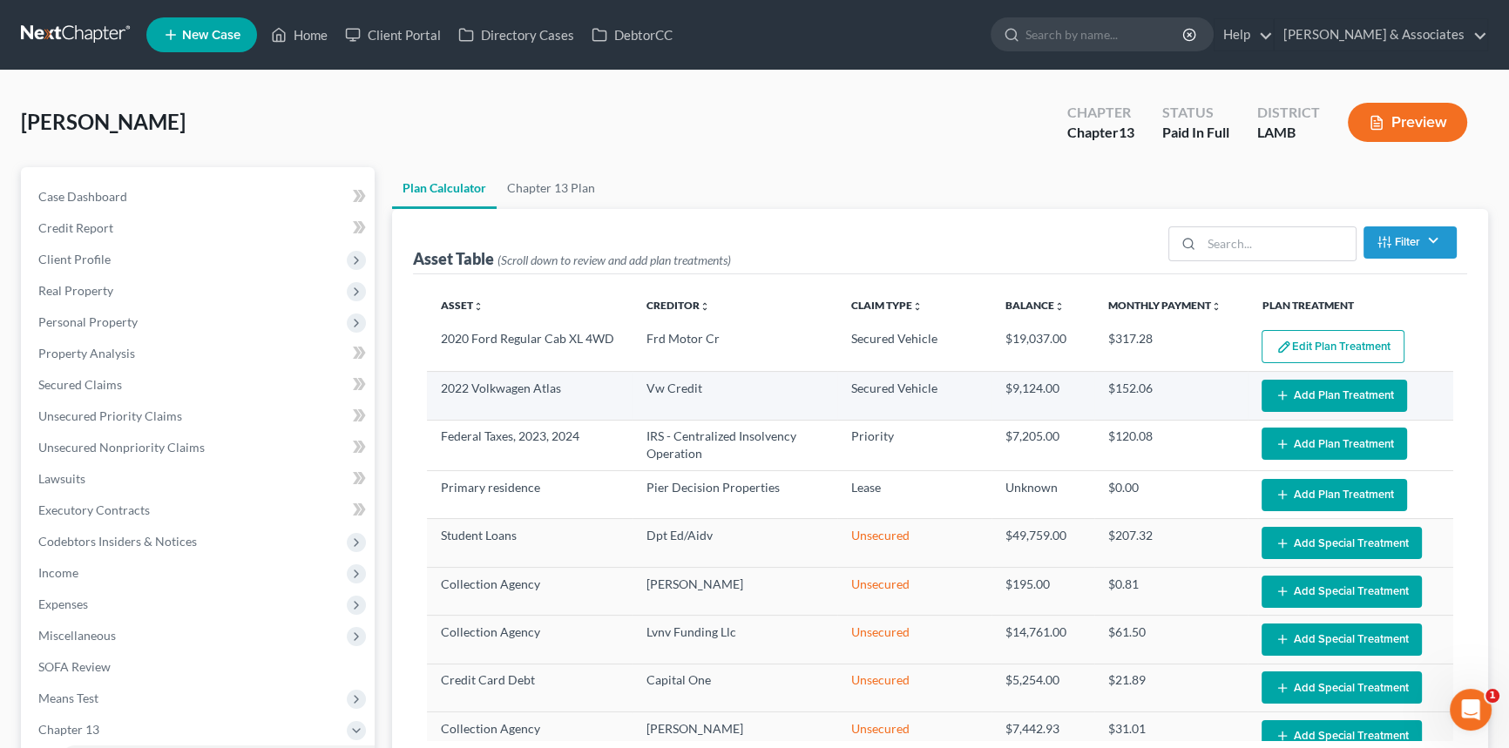
click at [1305, 392] on button "Add Plan Treatment" at bounding box center [1333, 396] width 145 height 32
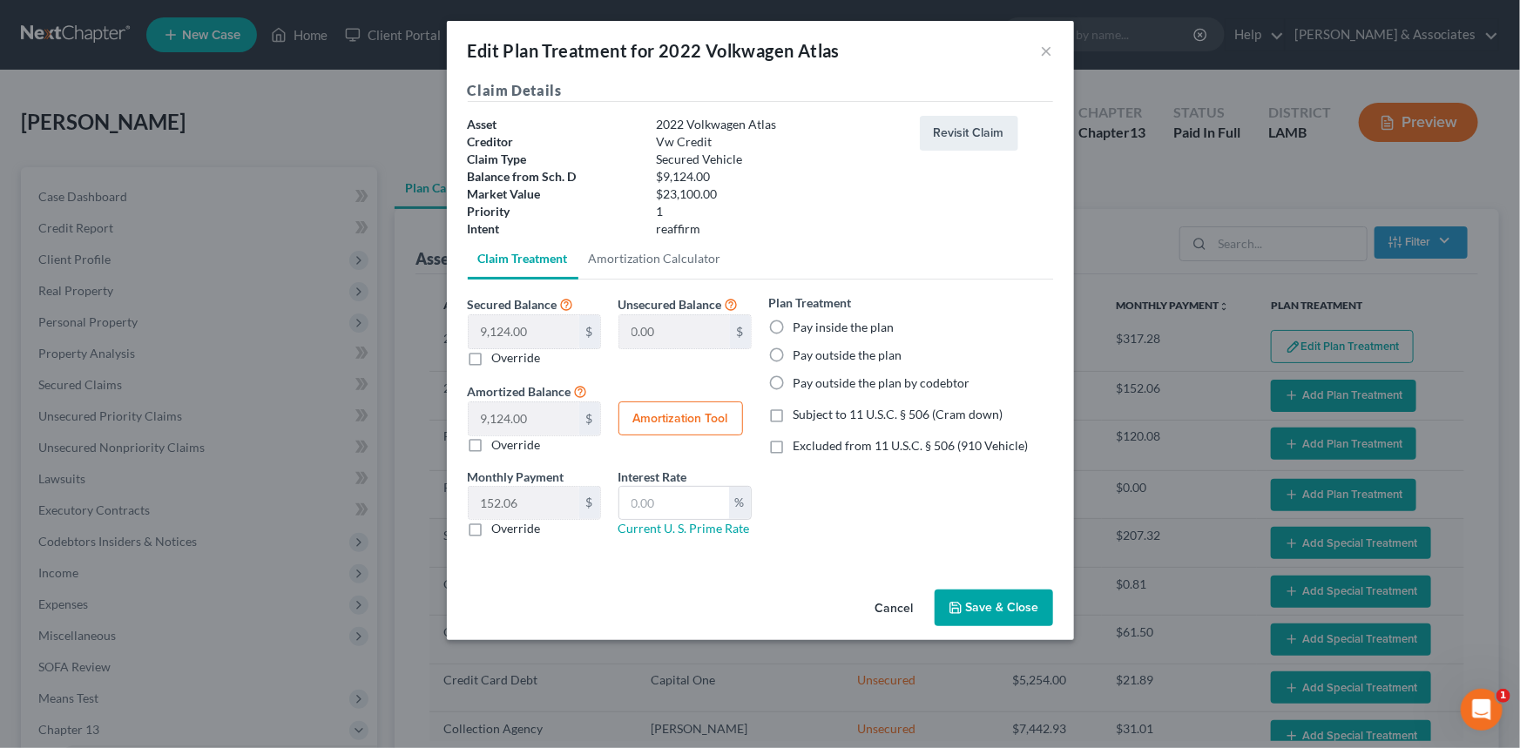
select select "59"
click at [854, 327] on label "Pay inside the plan" at bounding box center [843, 327] width 101 height 17
click at [812, 327] on input "Pay inside the plan" at bounding box center [805, 324] width 11 height 11
radio input "true"
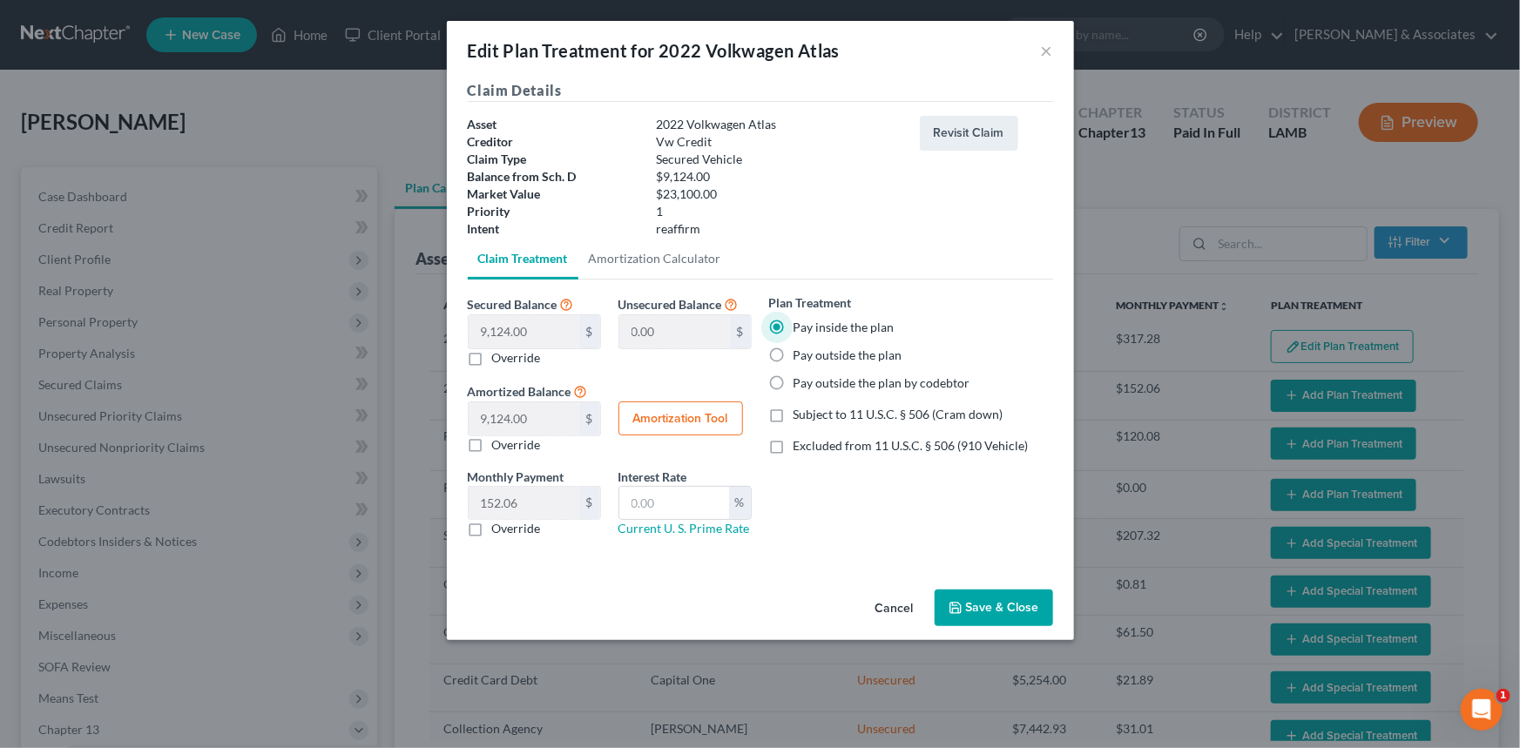
click at [861, 353] on label "Pay outside the plan" at bounding box center [847, 355] width 109 height 17
click at [812, 353] on input "Pay outside the plan" at bounding box center [805, 352] width 11 height 11
radio input "true"
click at [977, 604] on button "Save & Close" at bounding box center [994, 608] width 118 height 37
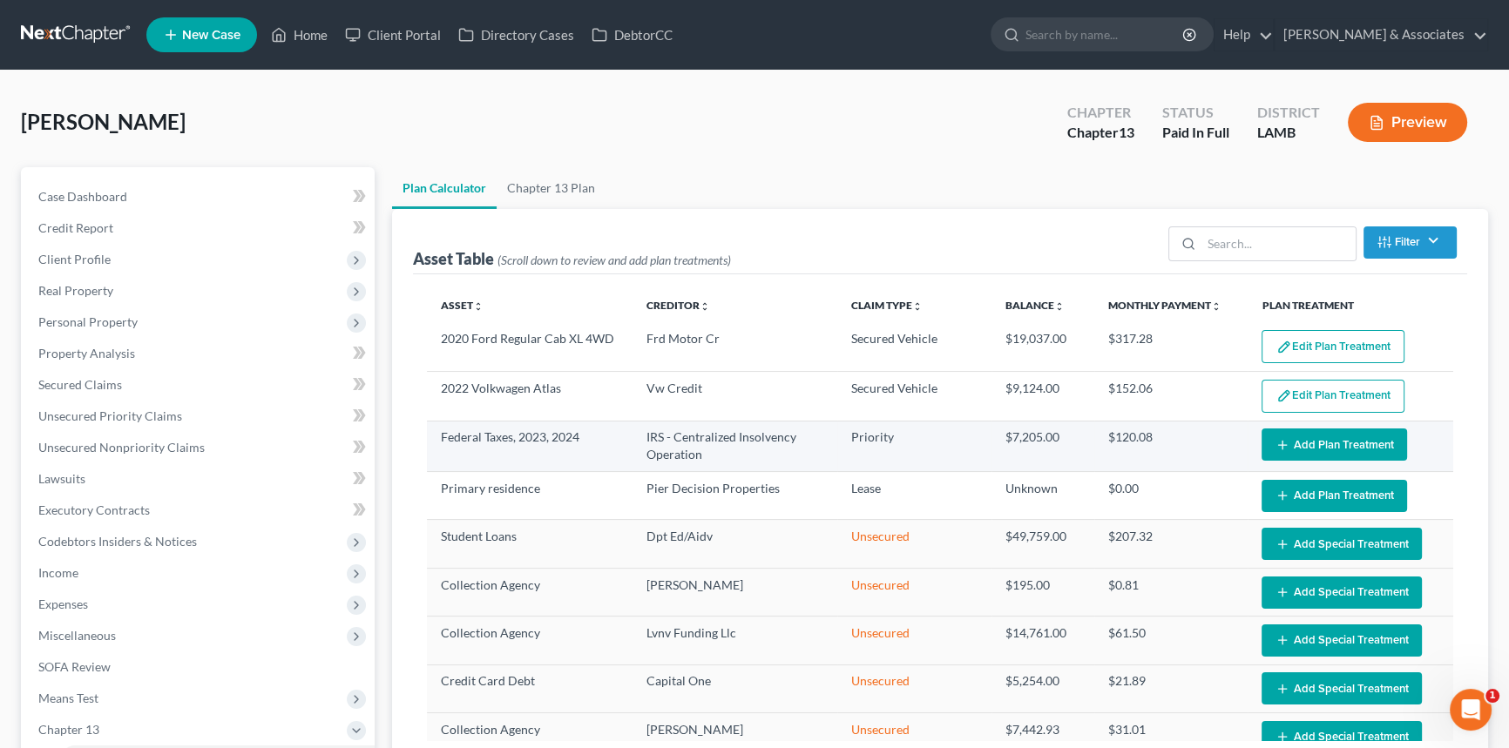
click at [1320, 449] on button "Add Plan Treatment" at bounding box center [1333, 445] width 145 height 32
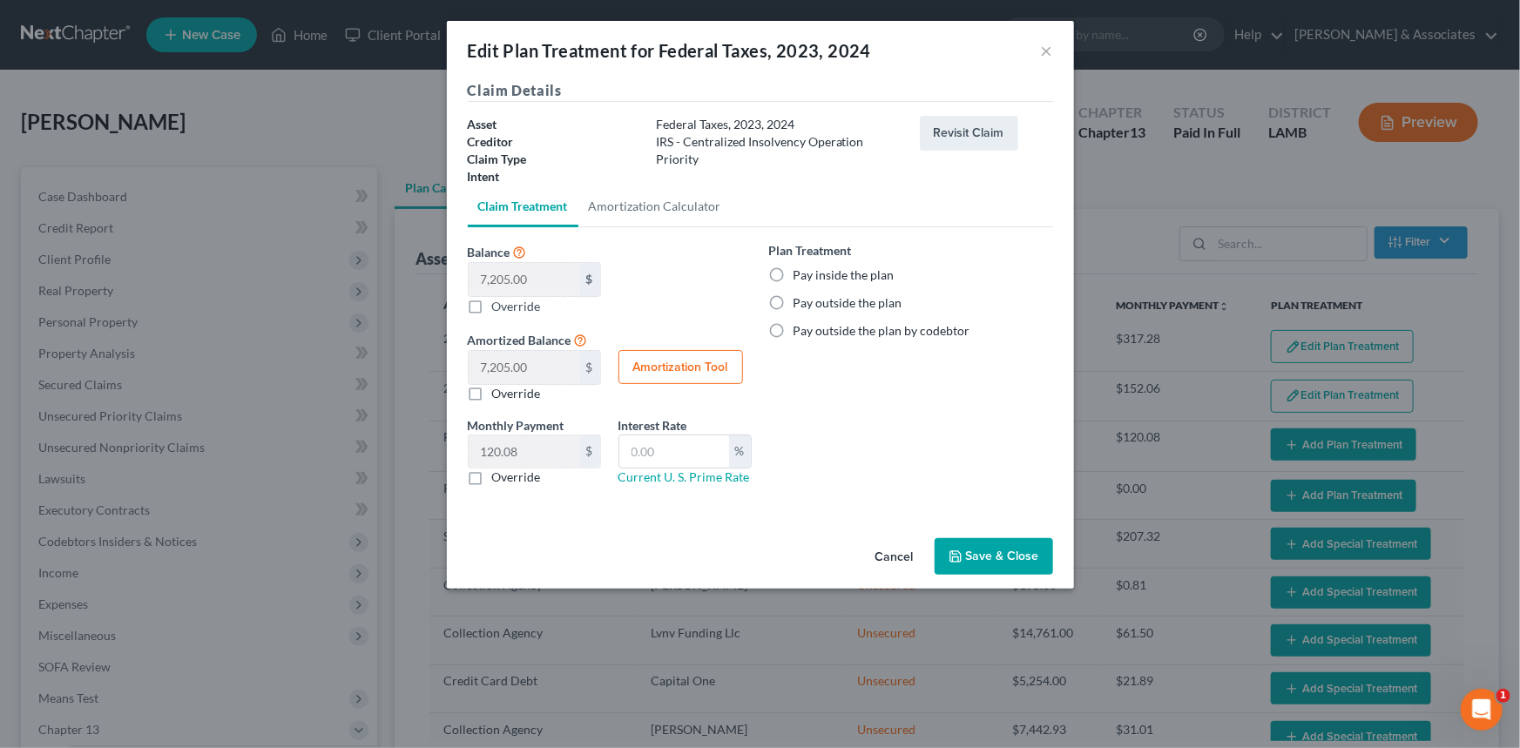
select select "59"
click at [824, 267] on label "Pay inside the plan" at bounding box center [843, 275] width 101 height 17
click at [812, 267] on input "Pay inside the plan" at bounding box center [805, 272] width 11 height 11
radio input "true"
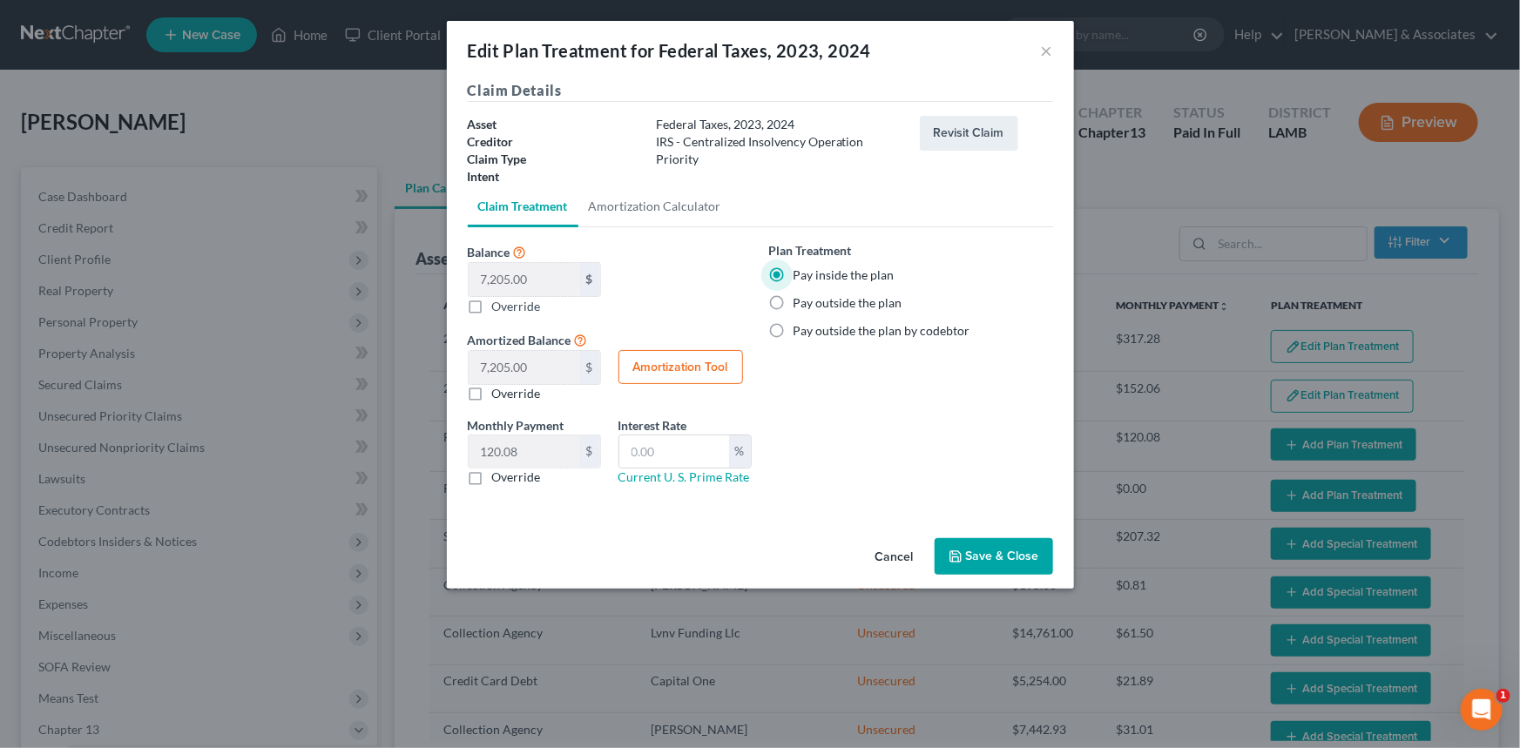
click at [505, 480] on label "Override" at bounding box center [516, 477] width 49 height 17
click at [505, 480] on input "Override" at bounding box center [504, 474] width 11 height 11
checkbox input "true"
click at [523, 460] on input "text" at bounding box center [524, 451] width 111 height 33
type input "1,000"
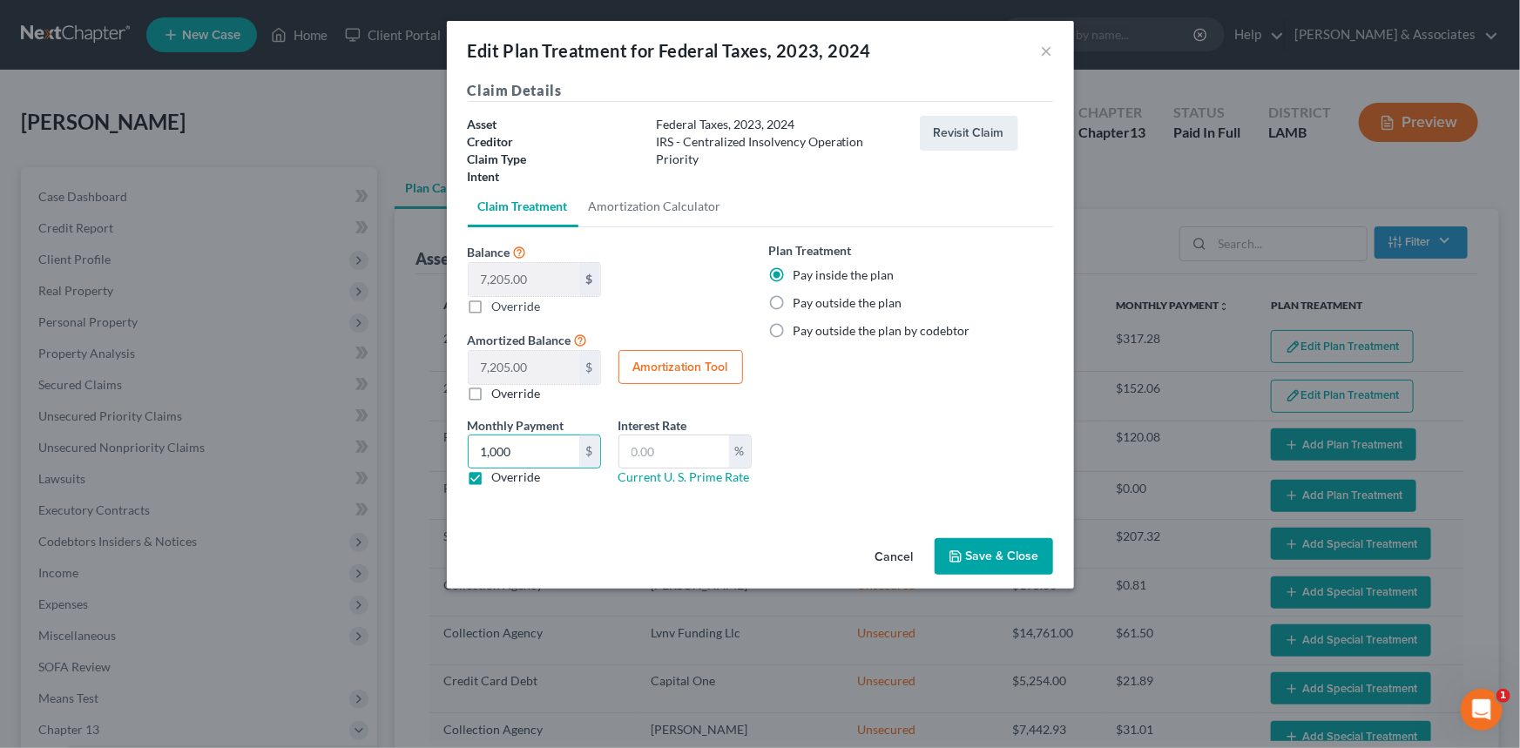
click at [1009, 549] on button "Save & Close" at bounding box center [994, 556] width 118 height 37
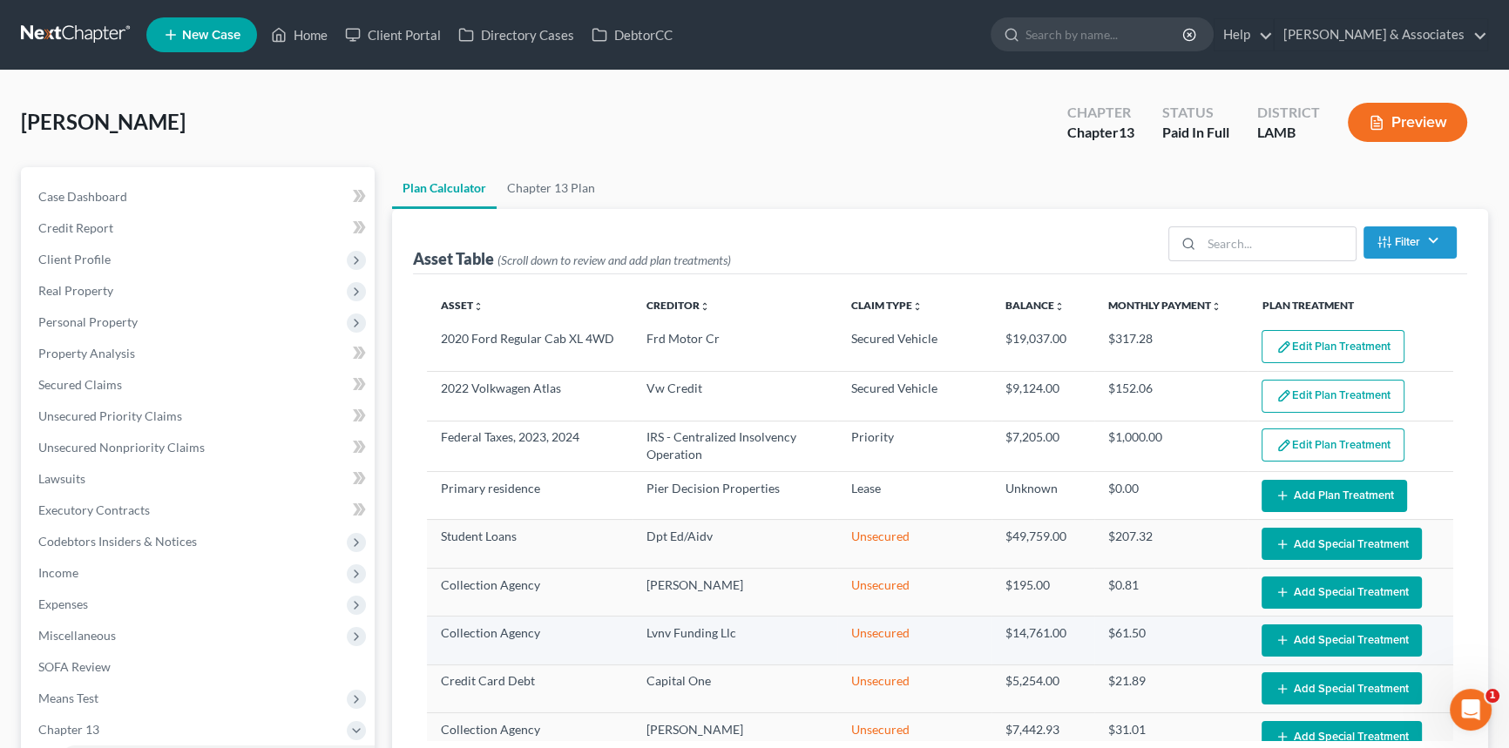
scroll to position [226, 0]
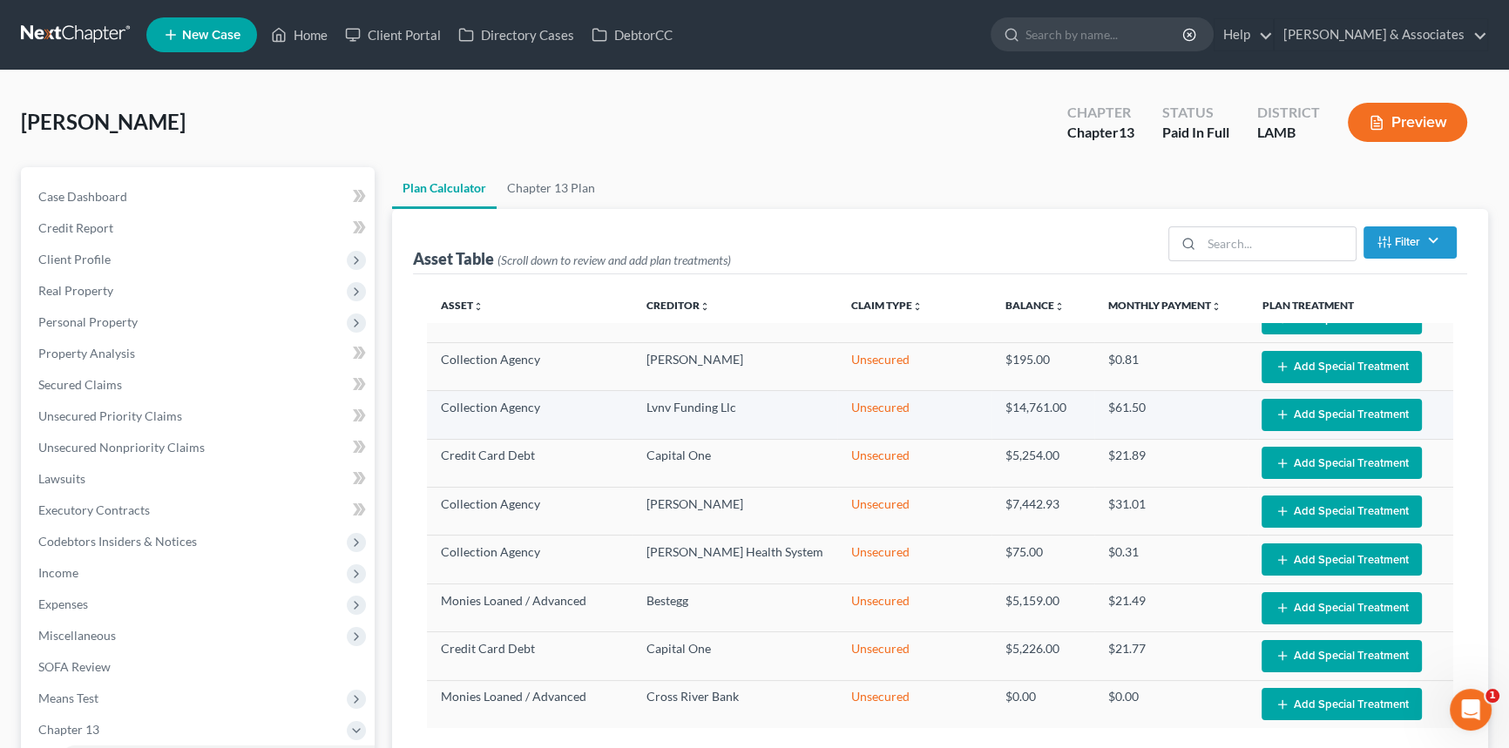
select select "59"
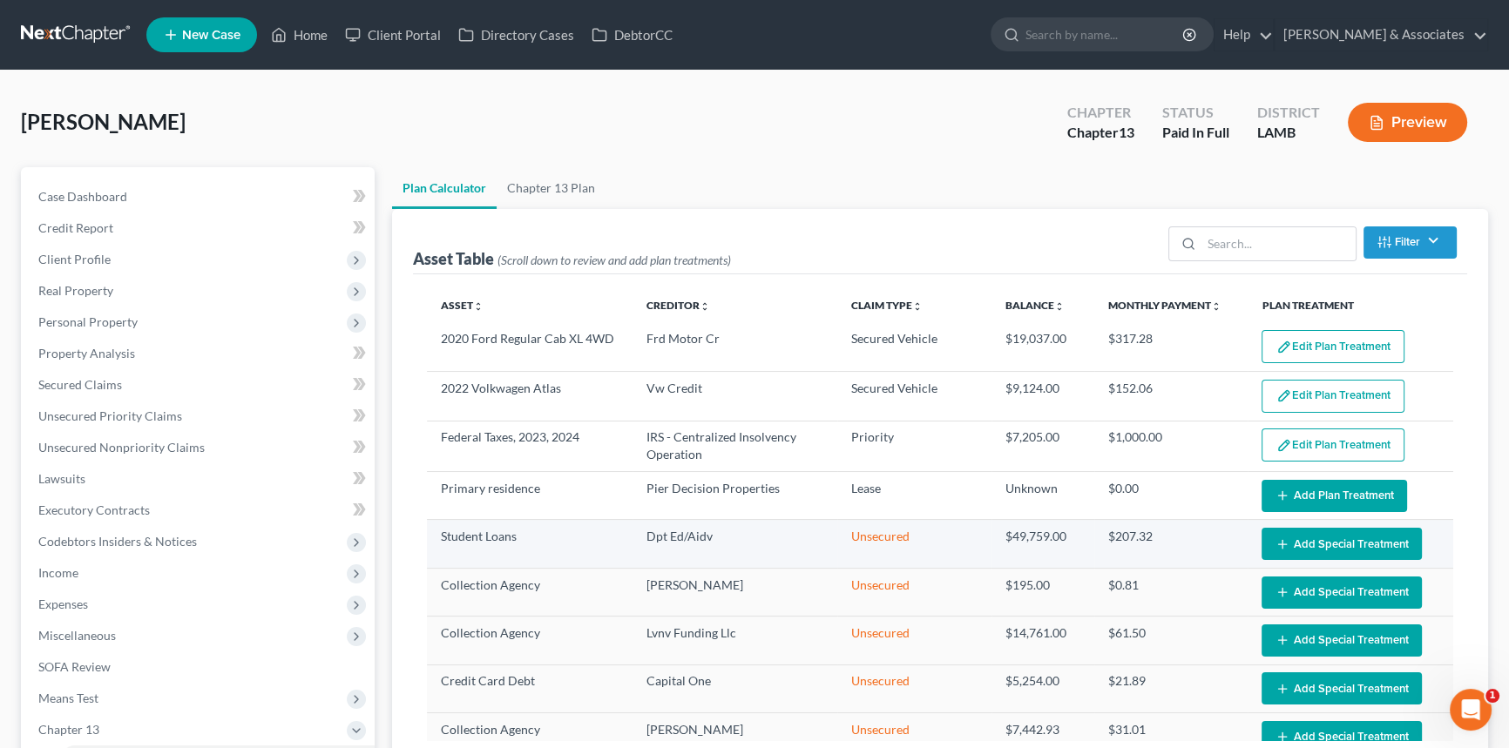
click at [1319, 548] on button "Add Special Treatment" at bounding box center [1341, 544] width 160 height 32
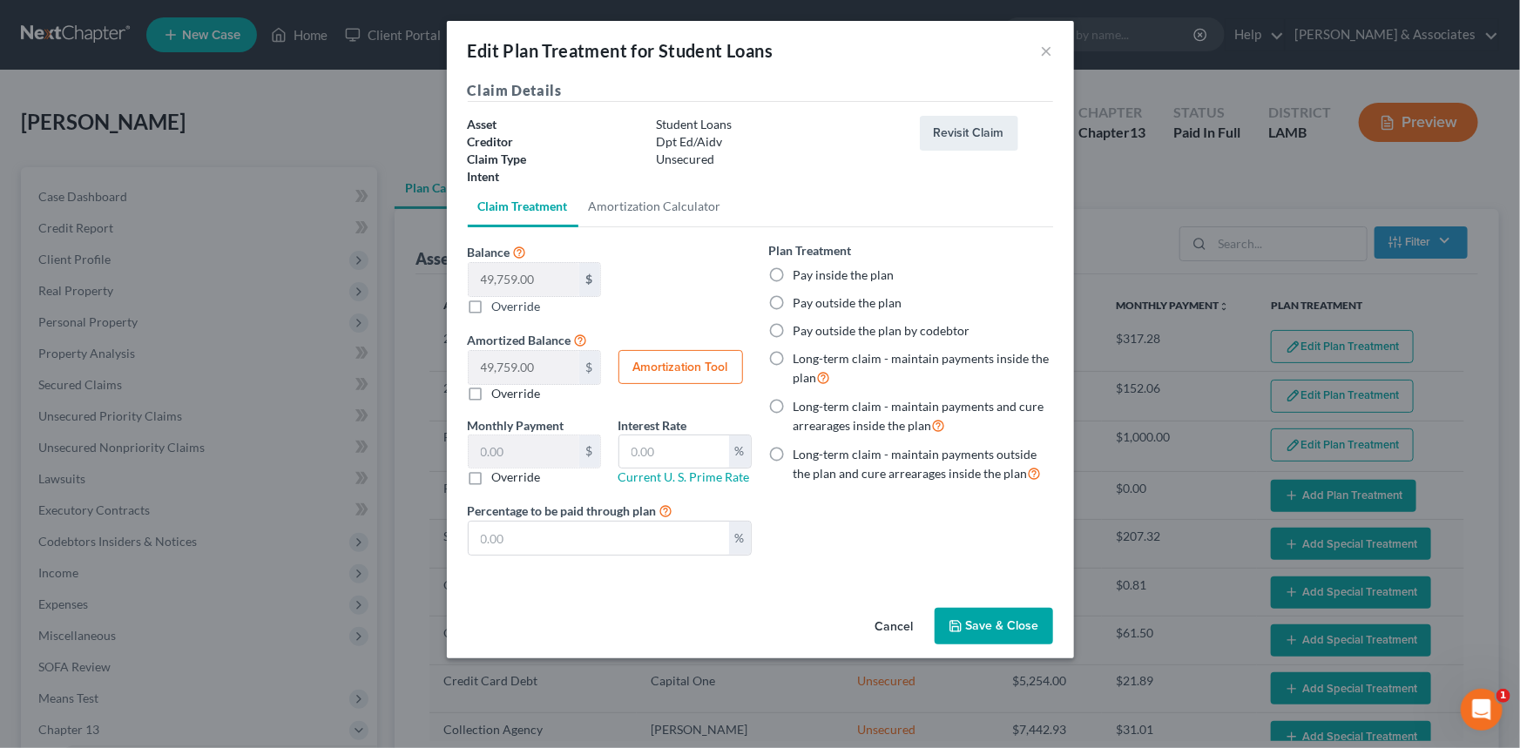
click at [947, 458] on label "Long-term claim - maintain payments outside the plan and cure arrearages inside…" at bounding box center [923, 464] width 260 height 37
click at [812, 457] on input "Long-term claim - maintain payments outside the plan and cure arrearages inside…" at bounding box center [805, 451] width 11 height 11
radio input "true"
click at [996, 623] on button "Save & Close" at bounding box center [994, 626] width 118 height 37
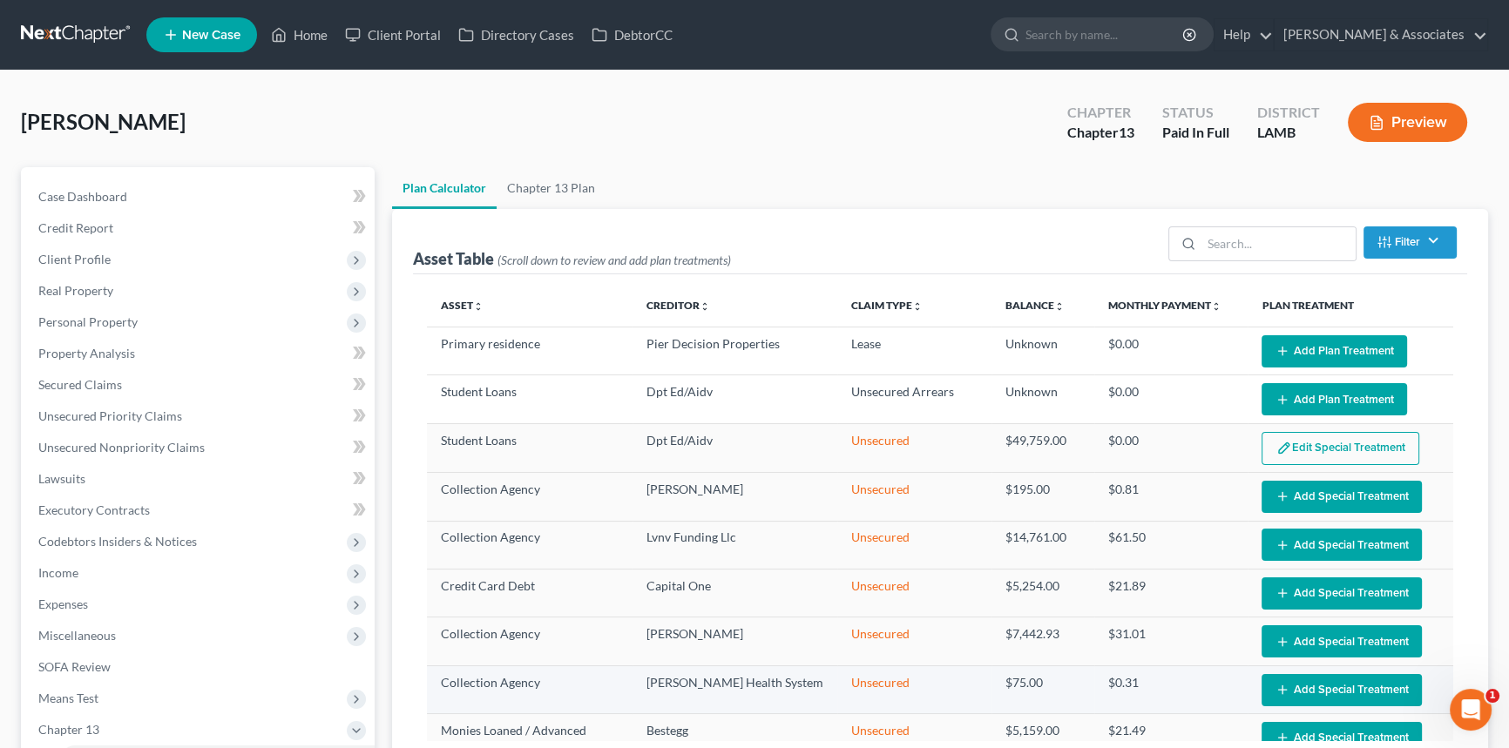
scroll to position [273, 0]
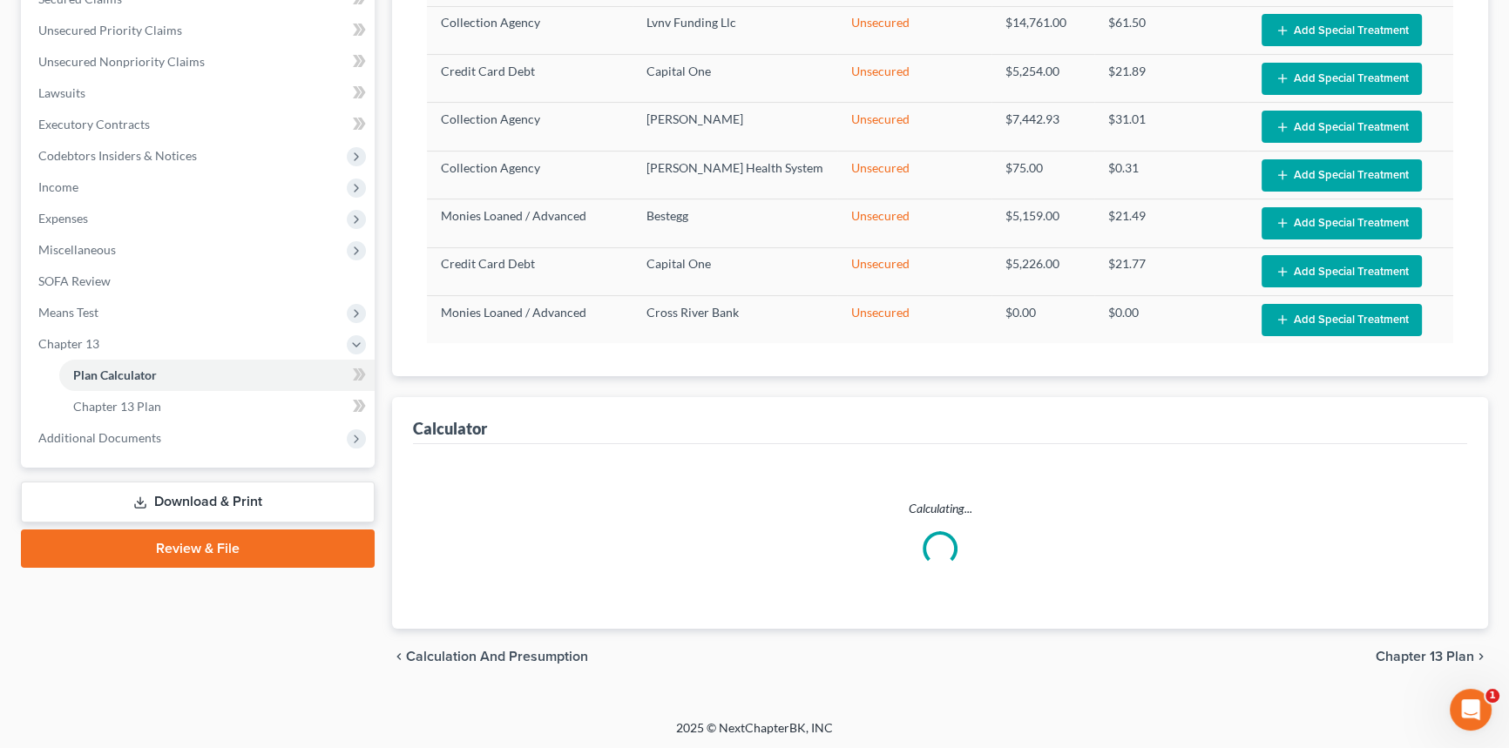
select select "59"
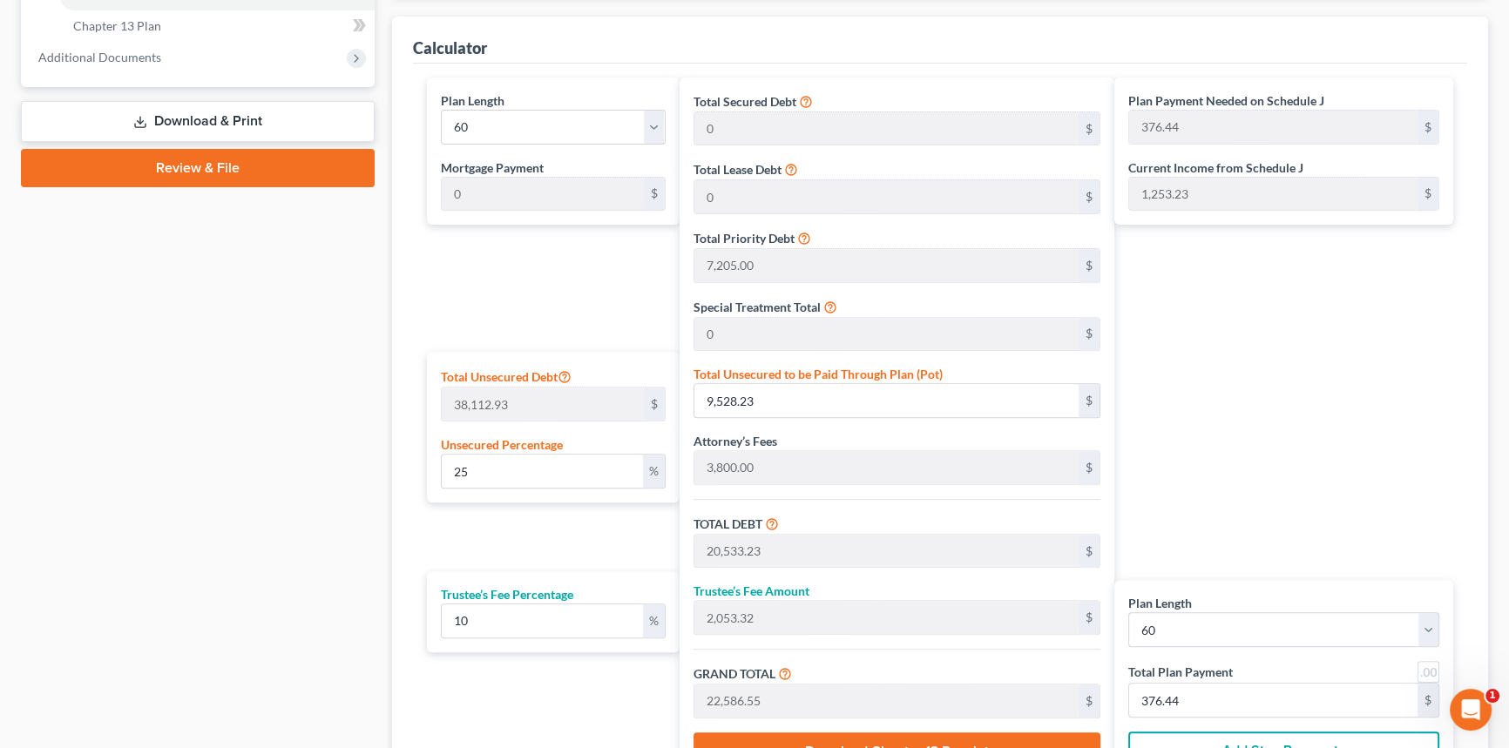
scroll to position [941, 0]
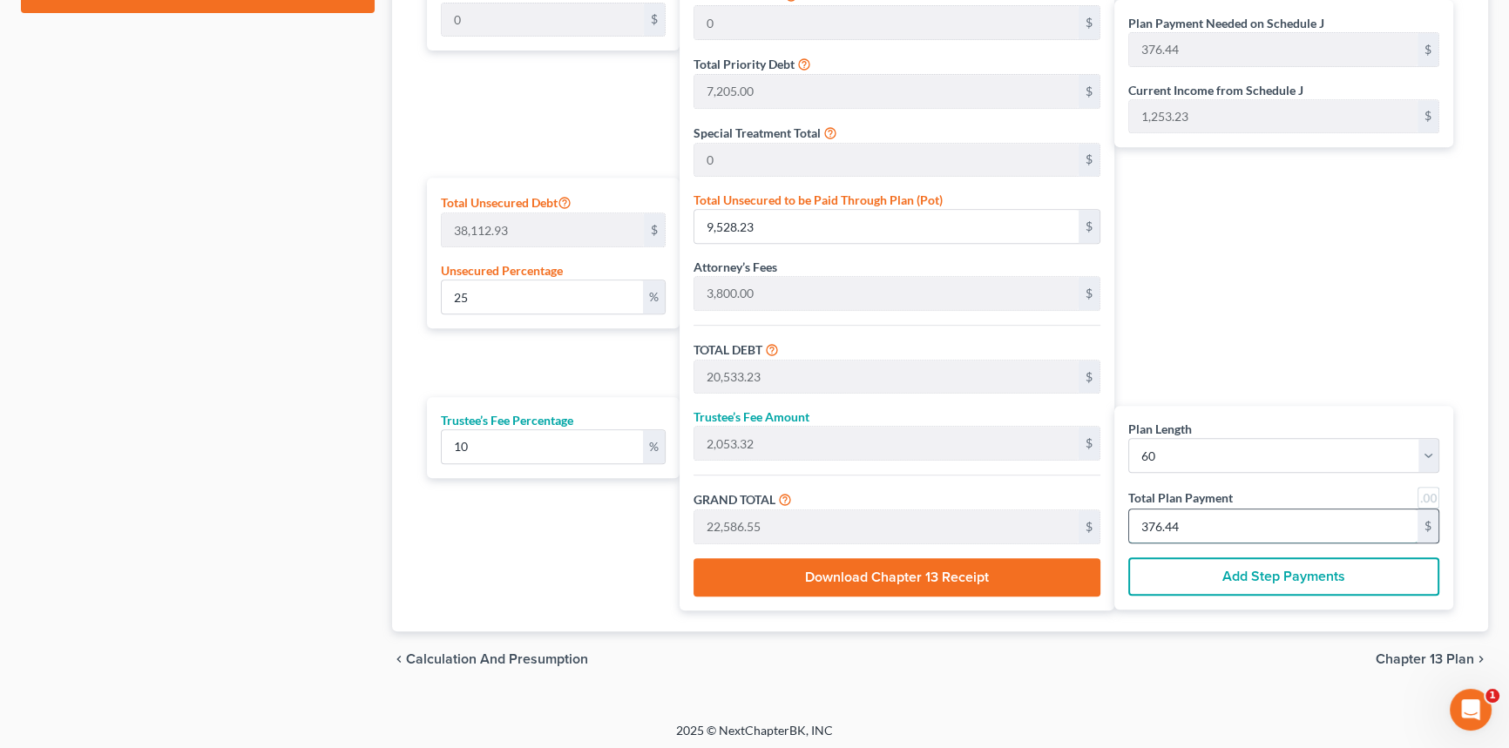
click at [1251, 528] on input "376.44" at bounding box center [1273, 526] width 288 height 33
type input "0"
type input "54.54"
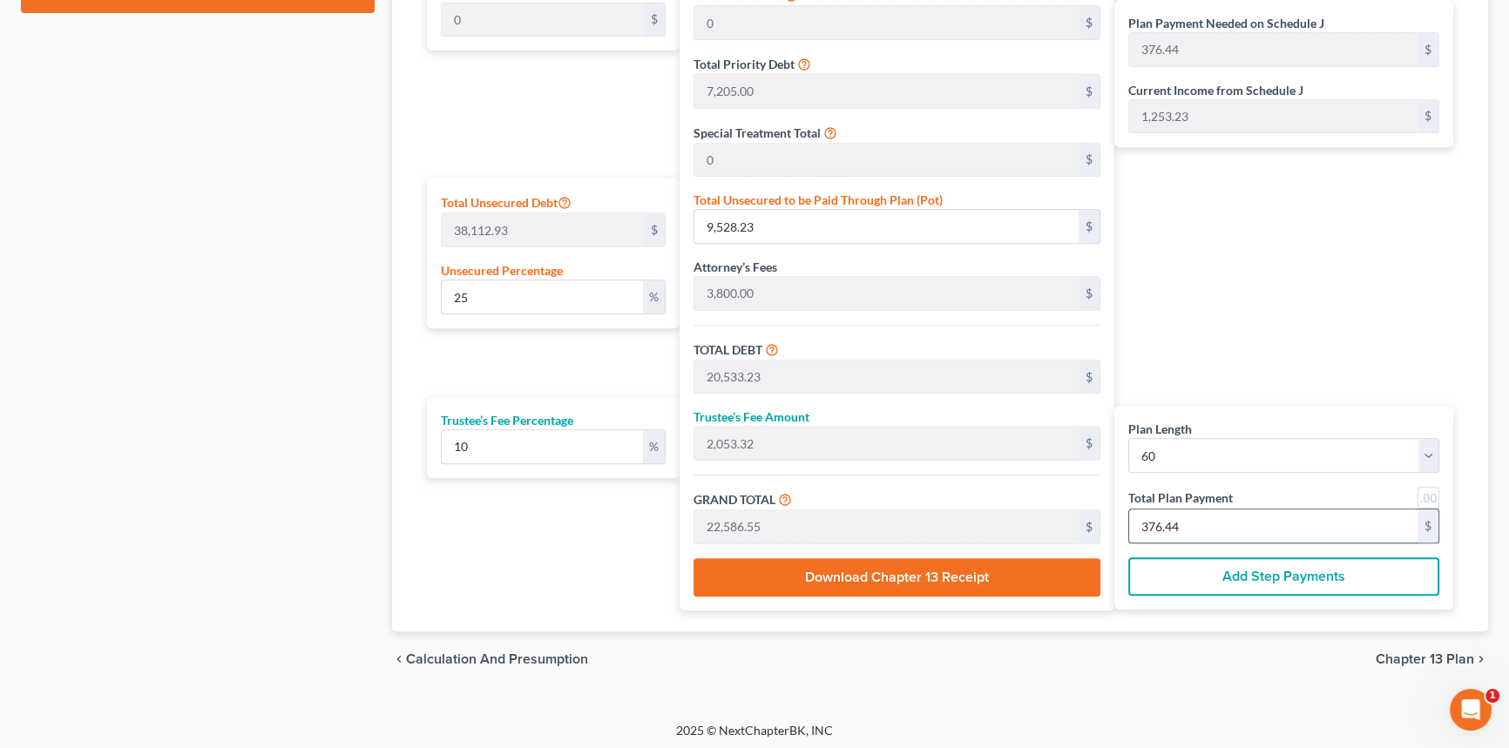
type input "5.45"
type input "60.00"
type input "1"
type input "654.54"
type input "65.45"
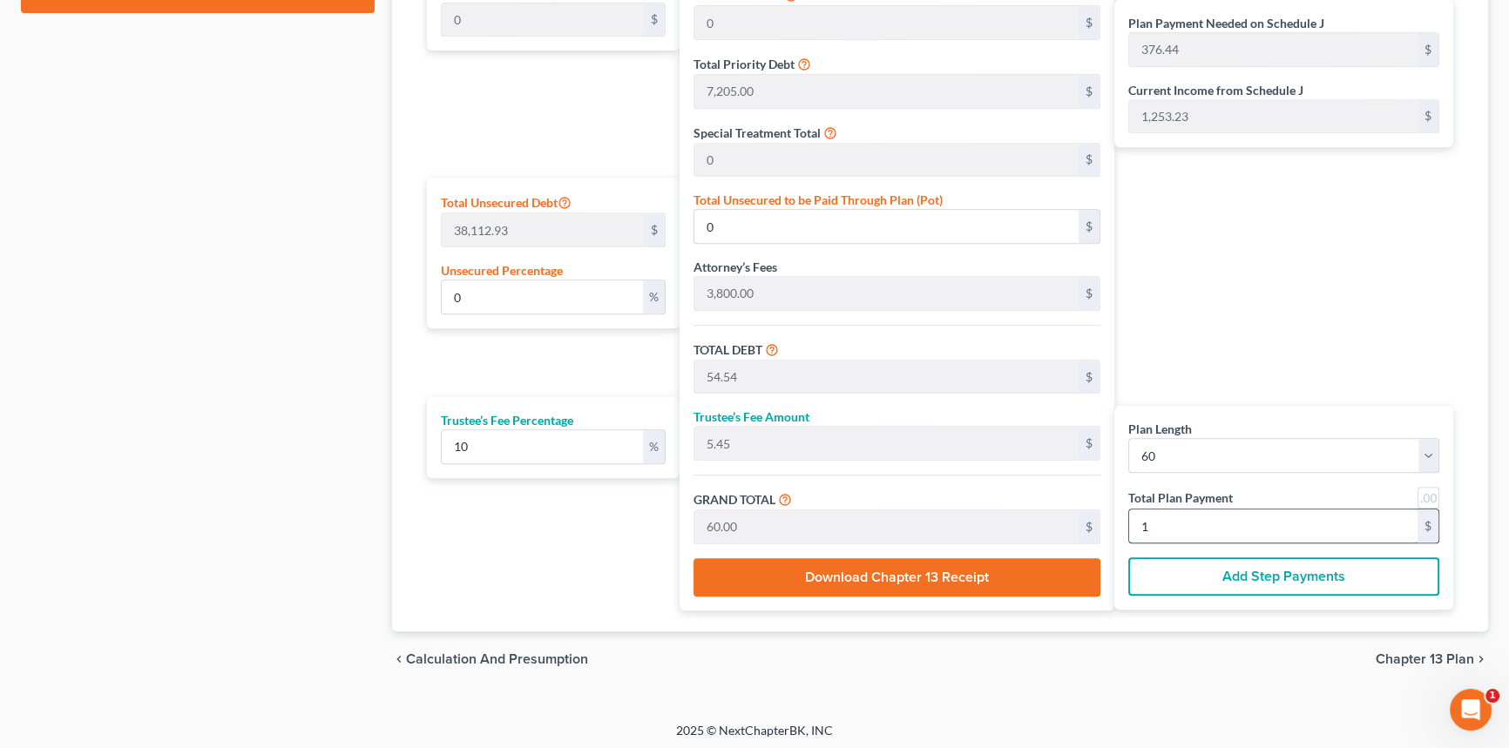
type input "720.00"
type input "12"
type input "6,545.45"
type input "654.54"
type input "7,200.00"
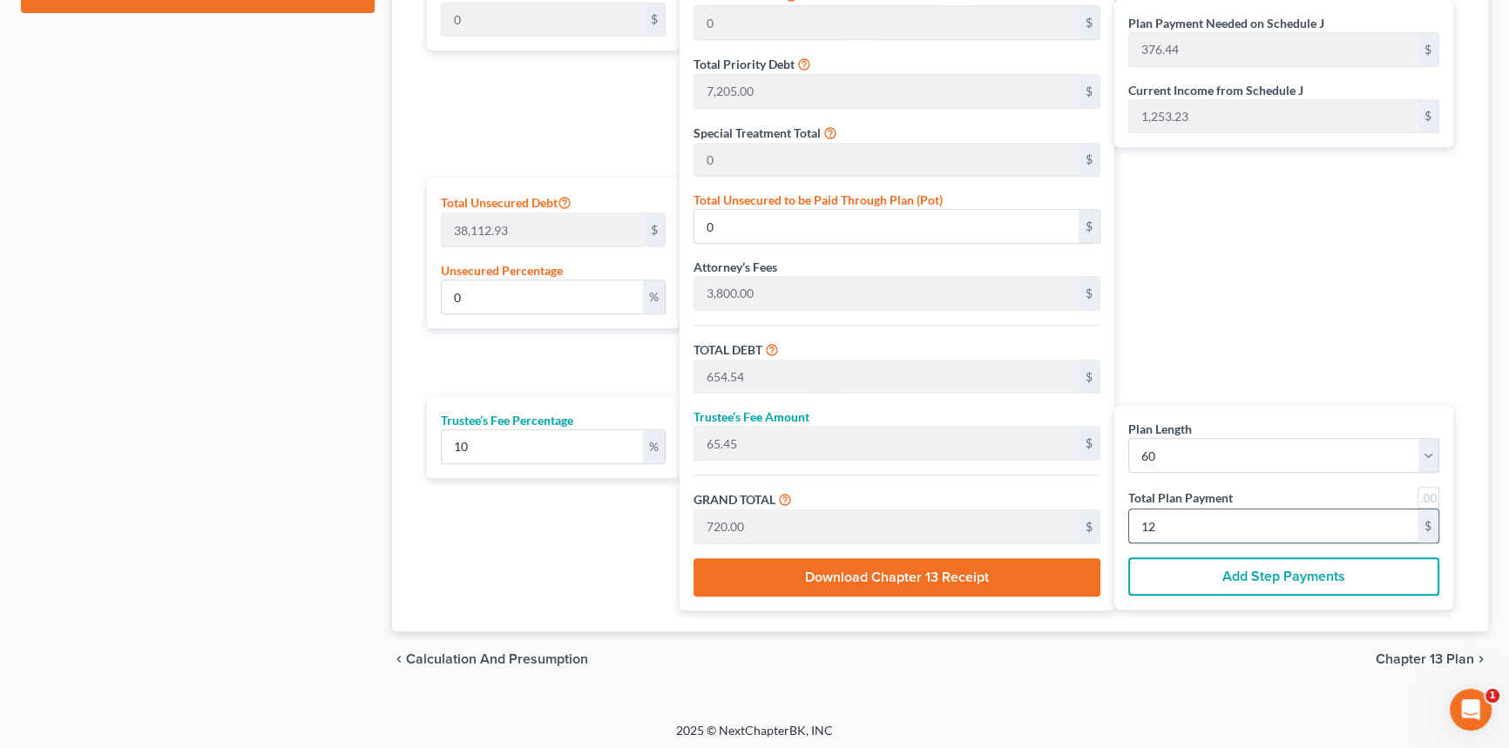
type input "120"
type input "142.86"
type input "54,449.54"
type input "65,454.54"
type input "6,545.45"
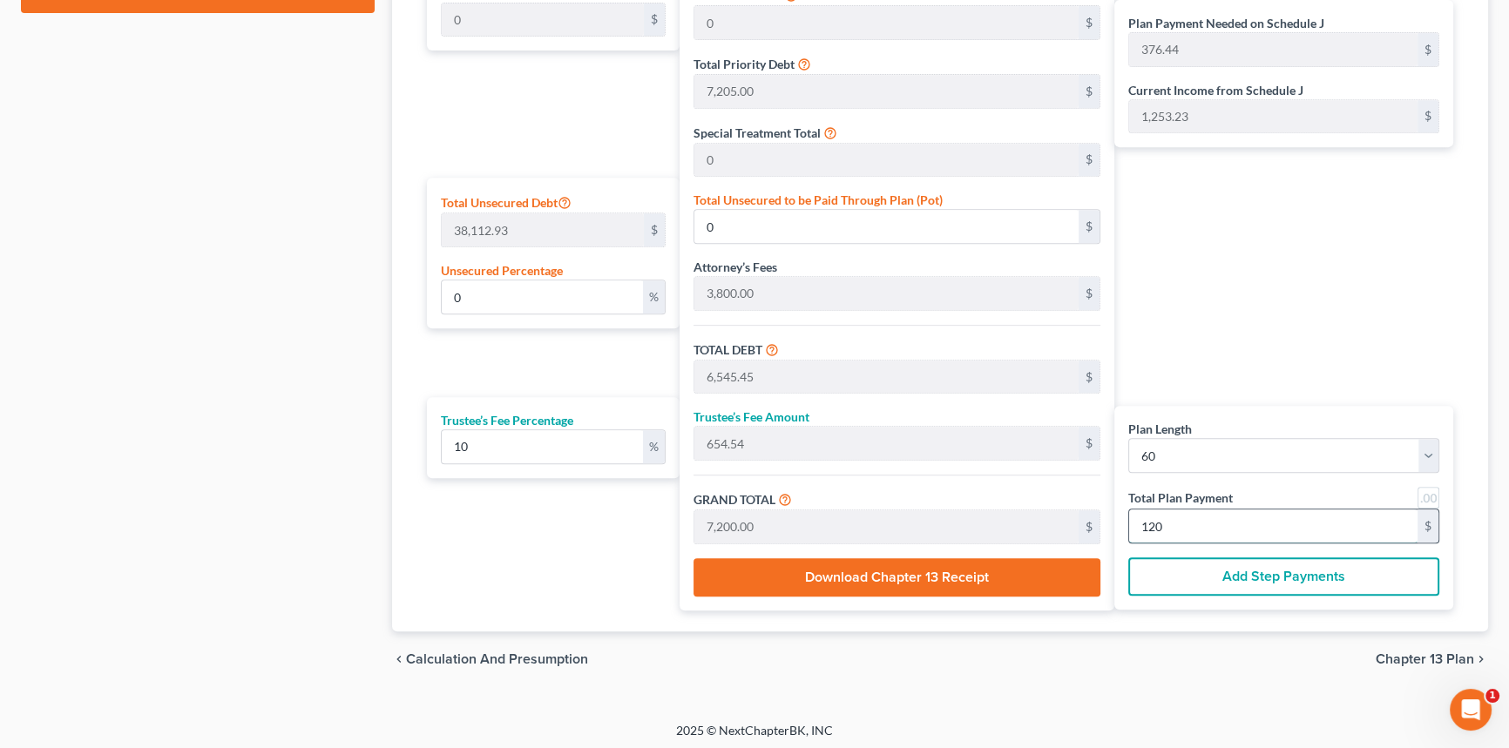
type input "72,000.00"
type input "1,200"
click at [1263, 472] on div "Plan Length 1 2 3 4 5 6 7 8 9 10 11 12 13 14 15 16 17 18 19 20 21 22 23 24 25 2…" at bounding box center [1283, 508] width 339 height 204
click at [1266, 462] on select "1 2 3 4 5 6 7 8 9 10 11 12 13 14 15 16 17 18 19 20 21 22 23 24 25 26 27 28 29 3…" at bounding box center [1283, 455] width 311 height 35
select select "47"
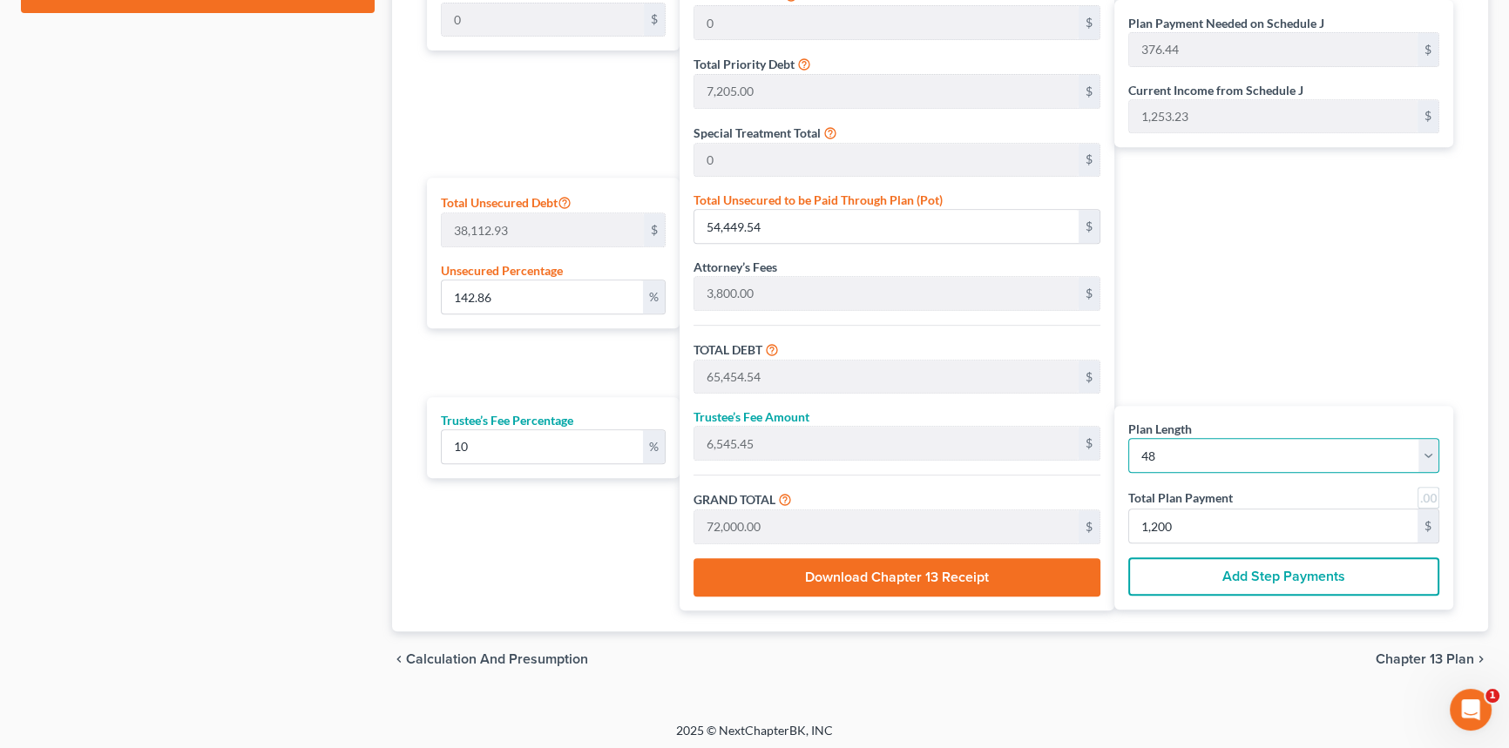
click at [1128, 438] on select "1 2 3 4 5 6 7 8 9 10 11 12 13 14 15 16 17 18 19 20 21 22 23 24 25 26 27 28 29 3…" at bounding box center [1283, 455] width 311 height 35
select select "47"
type input "1,500.00"
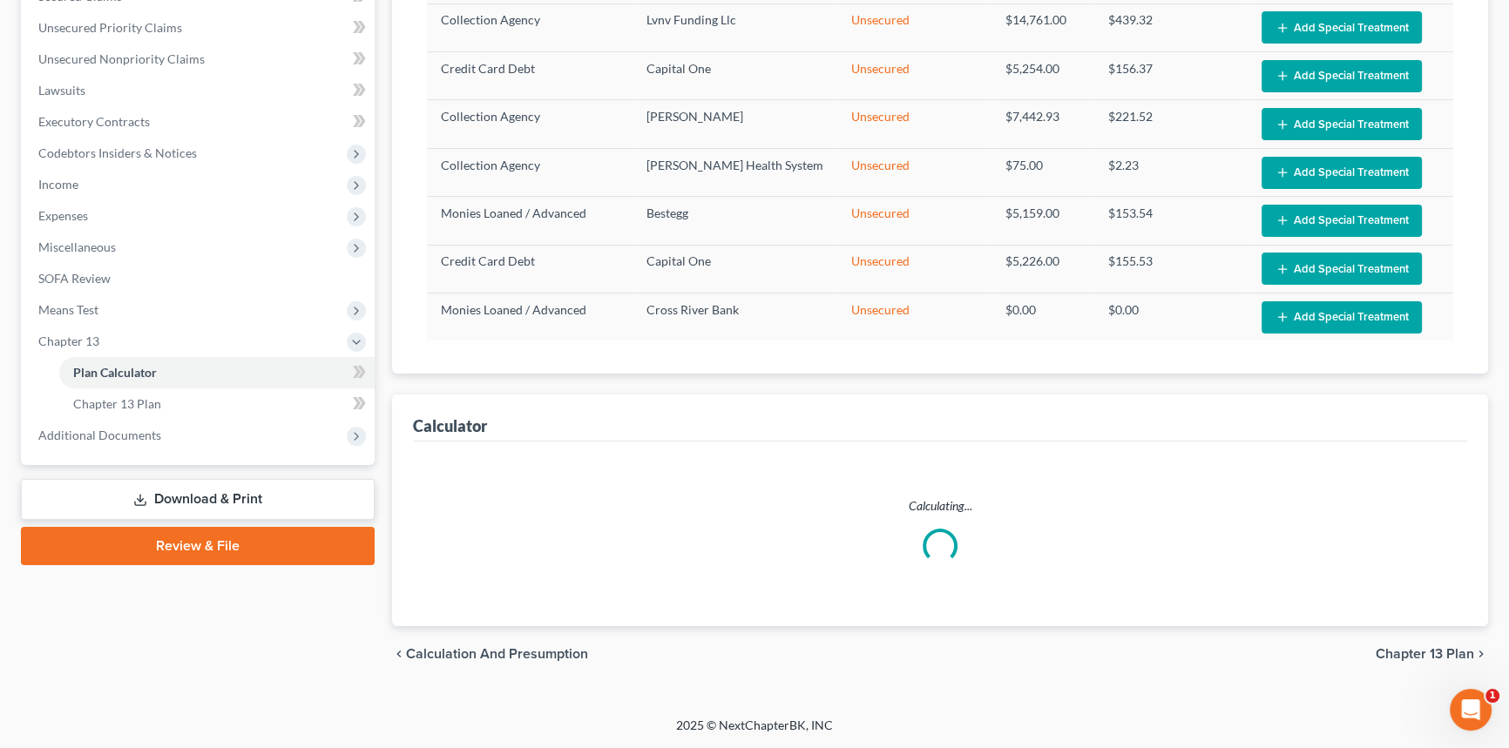
select select "47"
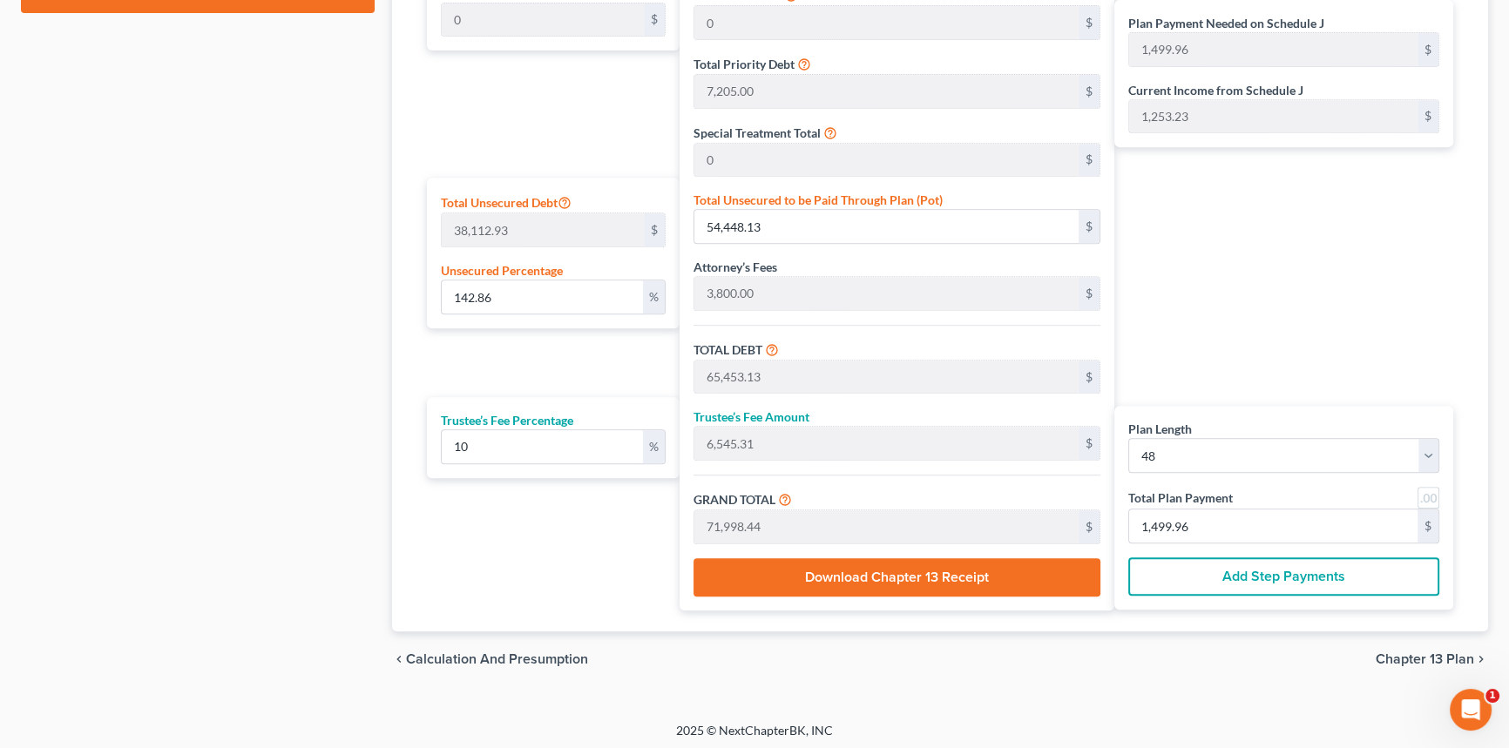
click at [1251, 388] on div "Plan Payment Needed on Schedule J 1,499.96 $ Current Income from Schedule J 1,2…" at bounding box center [1288, 256] width 348 height 707
click at [1212, 525] on input "1,499.96" at bounding box center [1273, 526] width 288 height 33
type input "0"
type input "43.63"
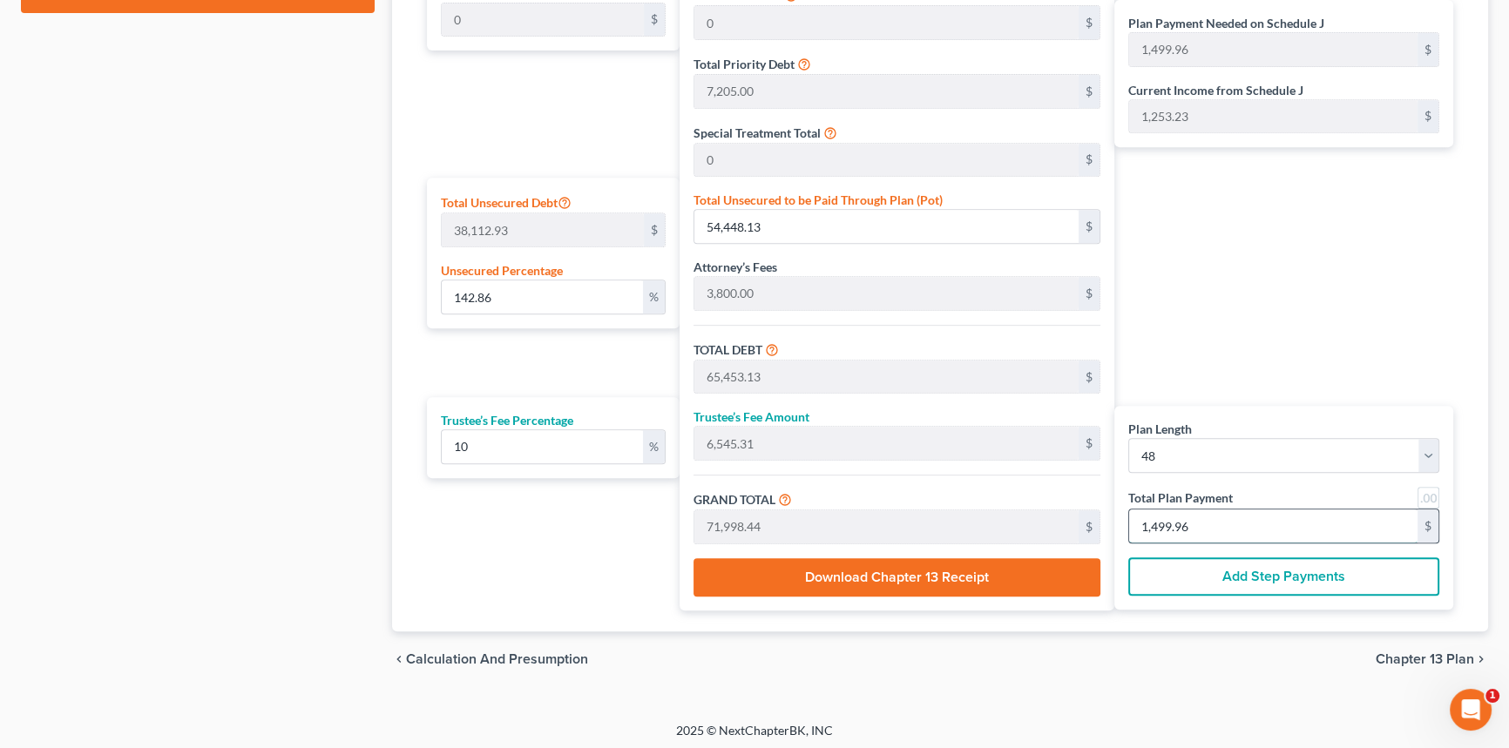
type input "4.36"
type input "48.00"
type input "1"
type input "523.63"
type input "52.36"
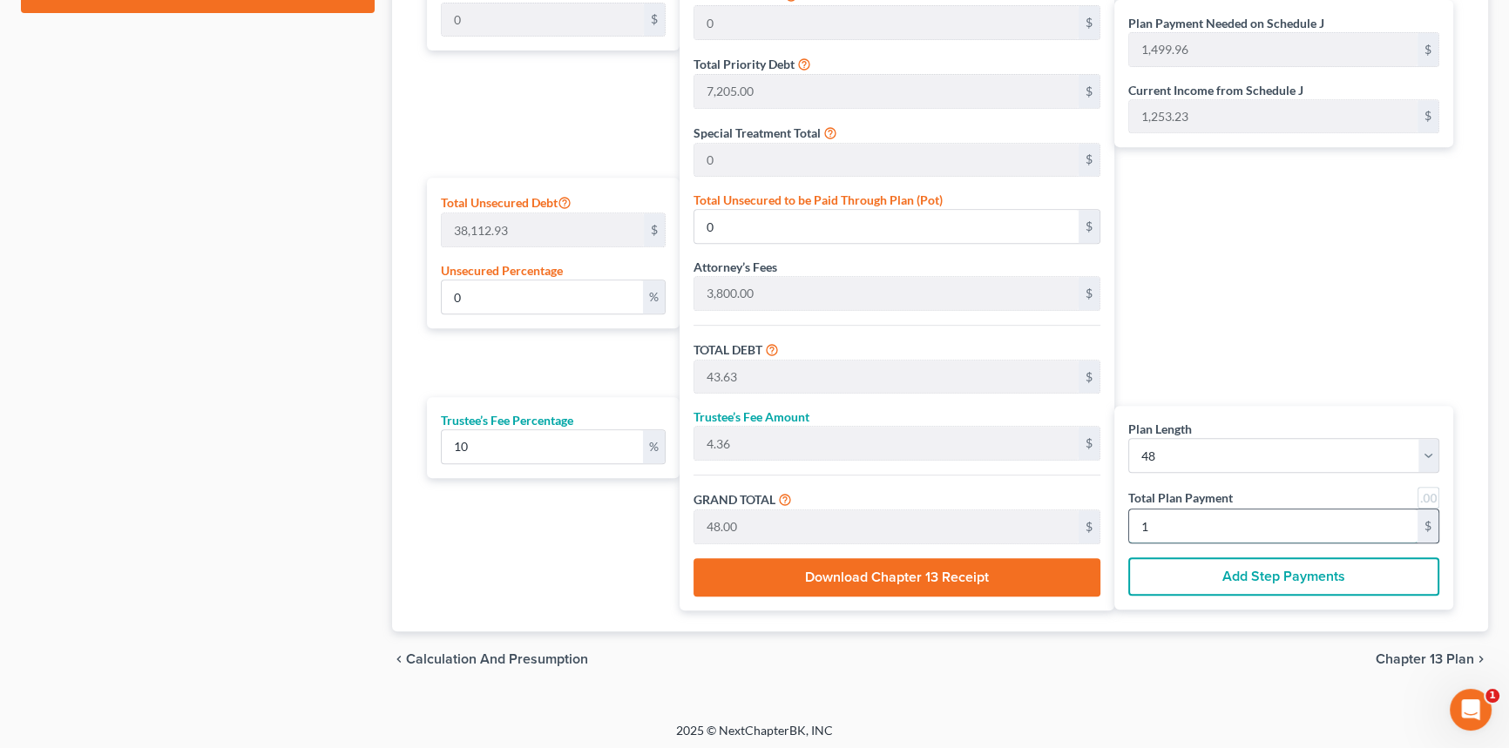
type input "576.00"
type input "12"
type input "5,236.36"
type input "523.63"
type input "5,760.00"
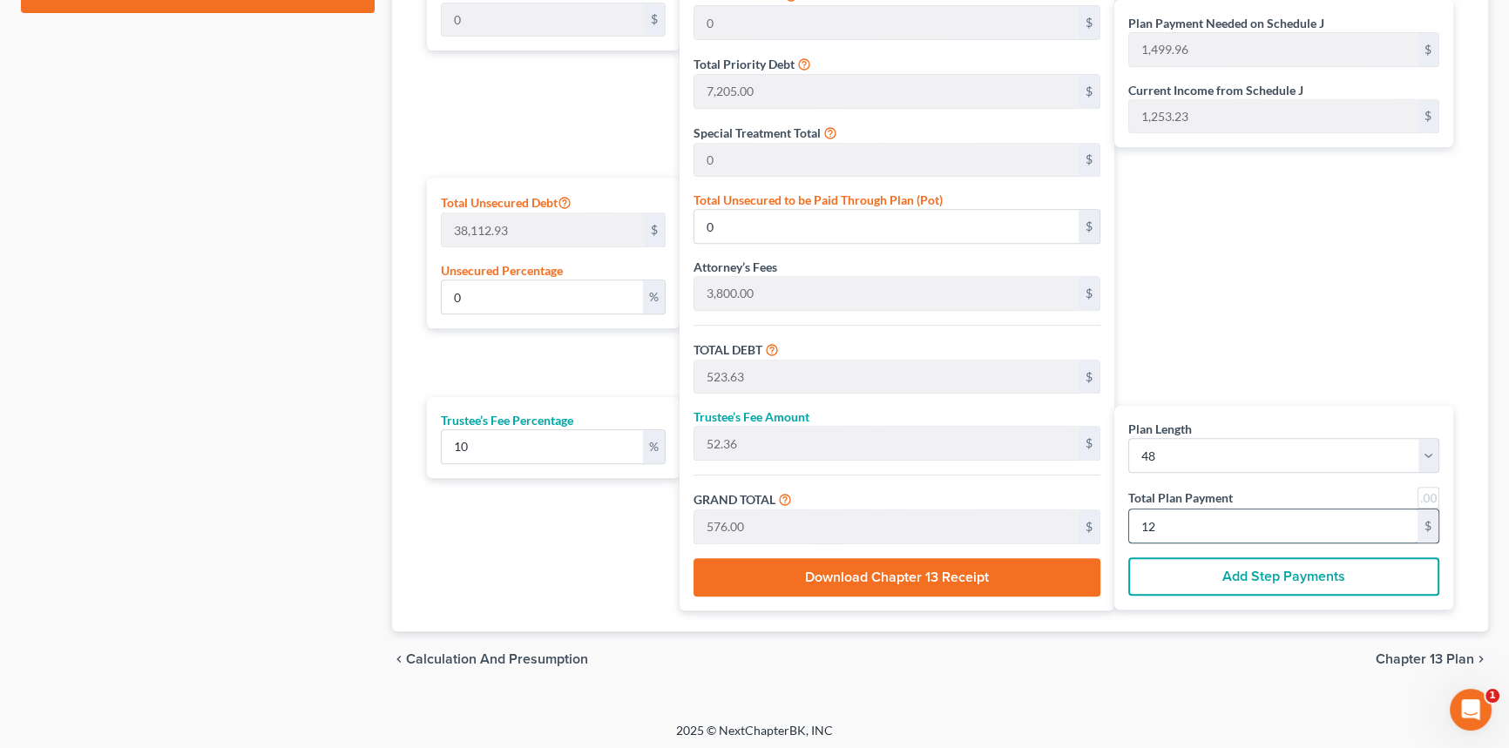
type input "120"
type input "108.52"
type input "41,358.63"
type input "52,363.63"
type input "5,236.36"
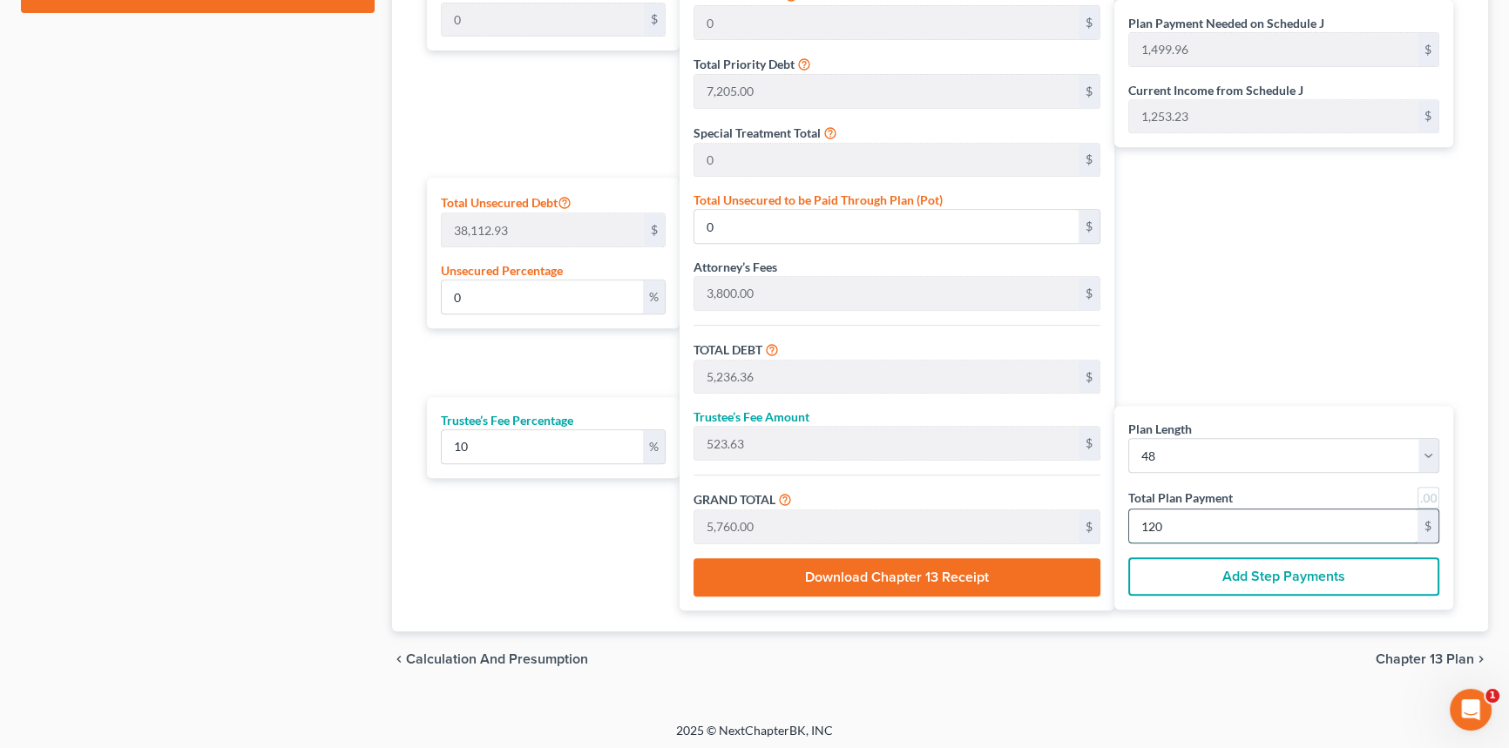
type input "57,600.00"
type input "1,200"
click at [1410, 652] on span "Chapter 13 Plan" at bounding box center [1424, 659] width 98 height 14
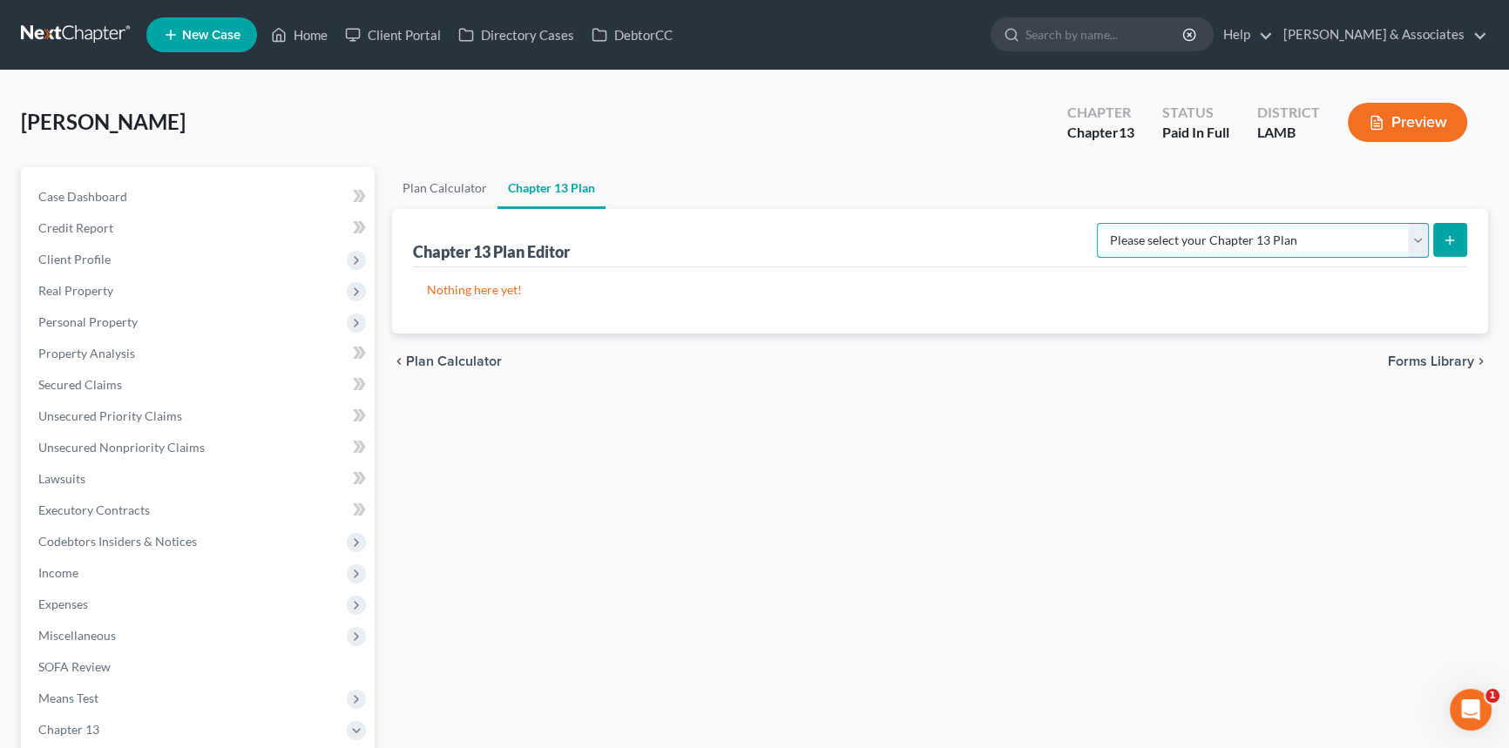
drag, startPoint x: 1257, startPoint y: 235, endPoint x: 1261, endPoint y: 247, distance: 12.9
click at [1257, 235] on select "Please select your Chapter 13 Plan Middle District of [US_STATE] - Plan Effecti…" at bounding box center [1263, 240] width 332 height 35
select select "0"
click at [1106, 223] on select "Please select your Chapter 13 Plan Middle District of [US_STATE] - Plan Effecti…" at bounding box center [1263, 240] width 332 height 35
click at [1448, 247] on button "submit" at bounding box center [1450, 240] width 34 height 34
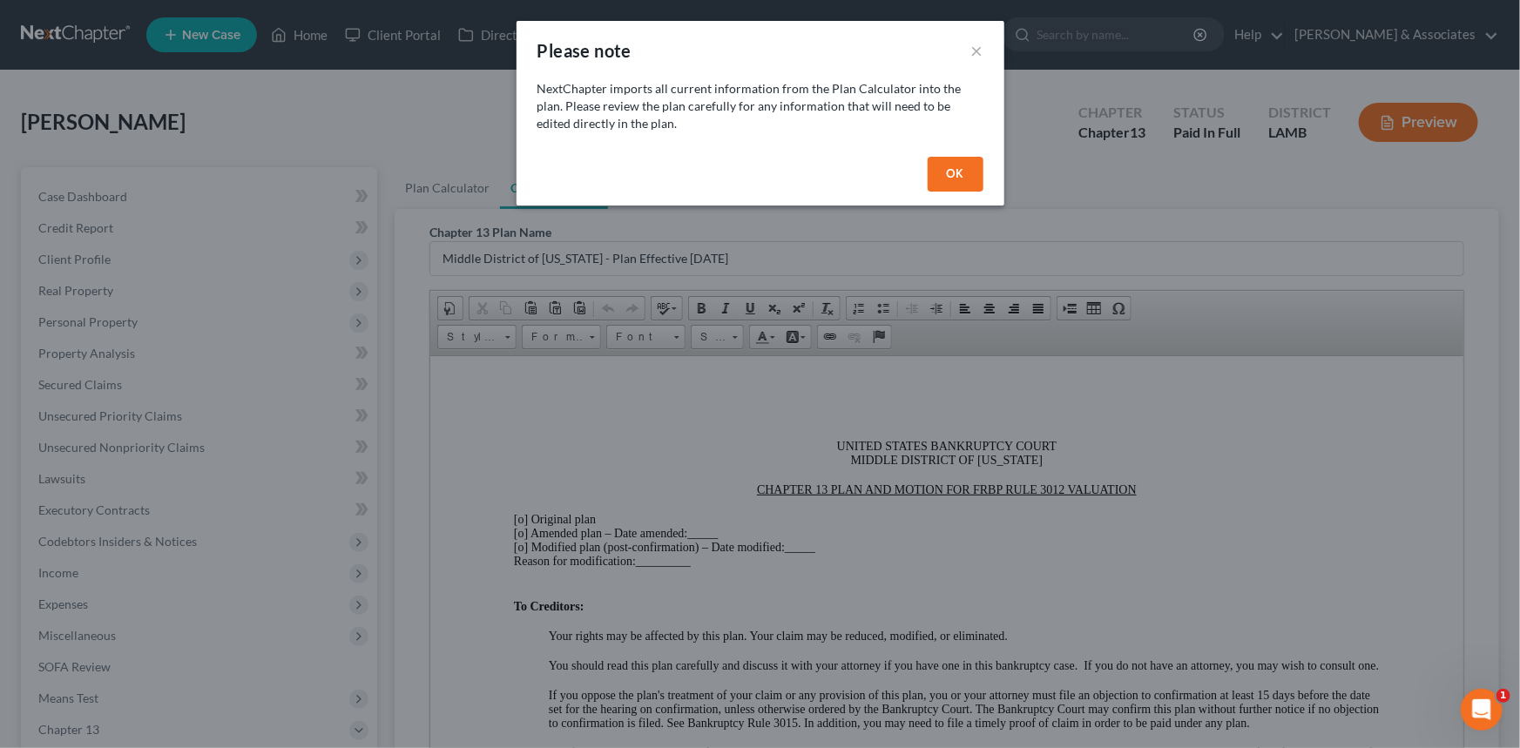
click at [963, 172] on button "OK" at bounding box center [956, 174] width 56 height 35
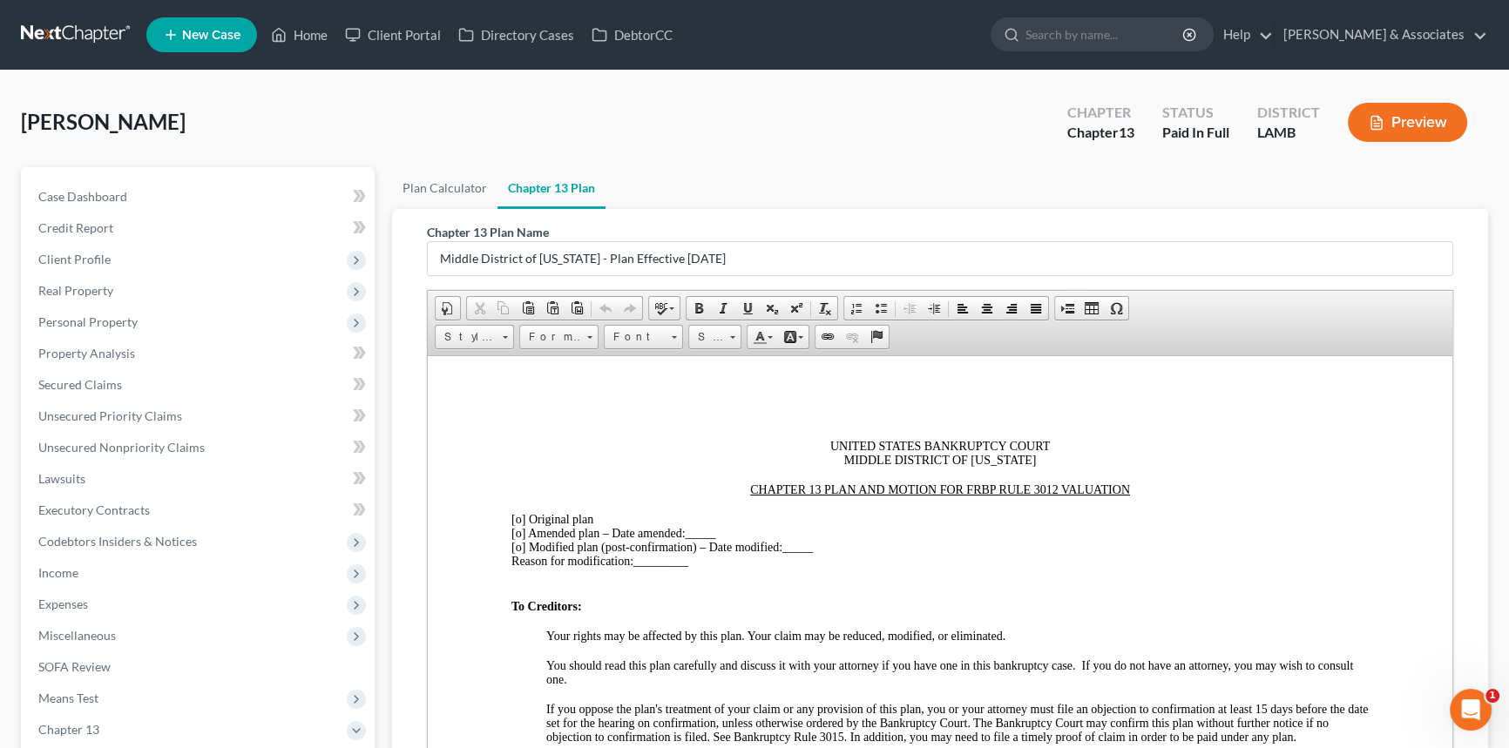
click at [944, 470] on div at bounding box center [939, 475] width 857 height 16
click at [519, 522] on span "[o]" at bounding box center [518, 518] width 14 height 13
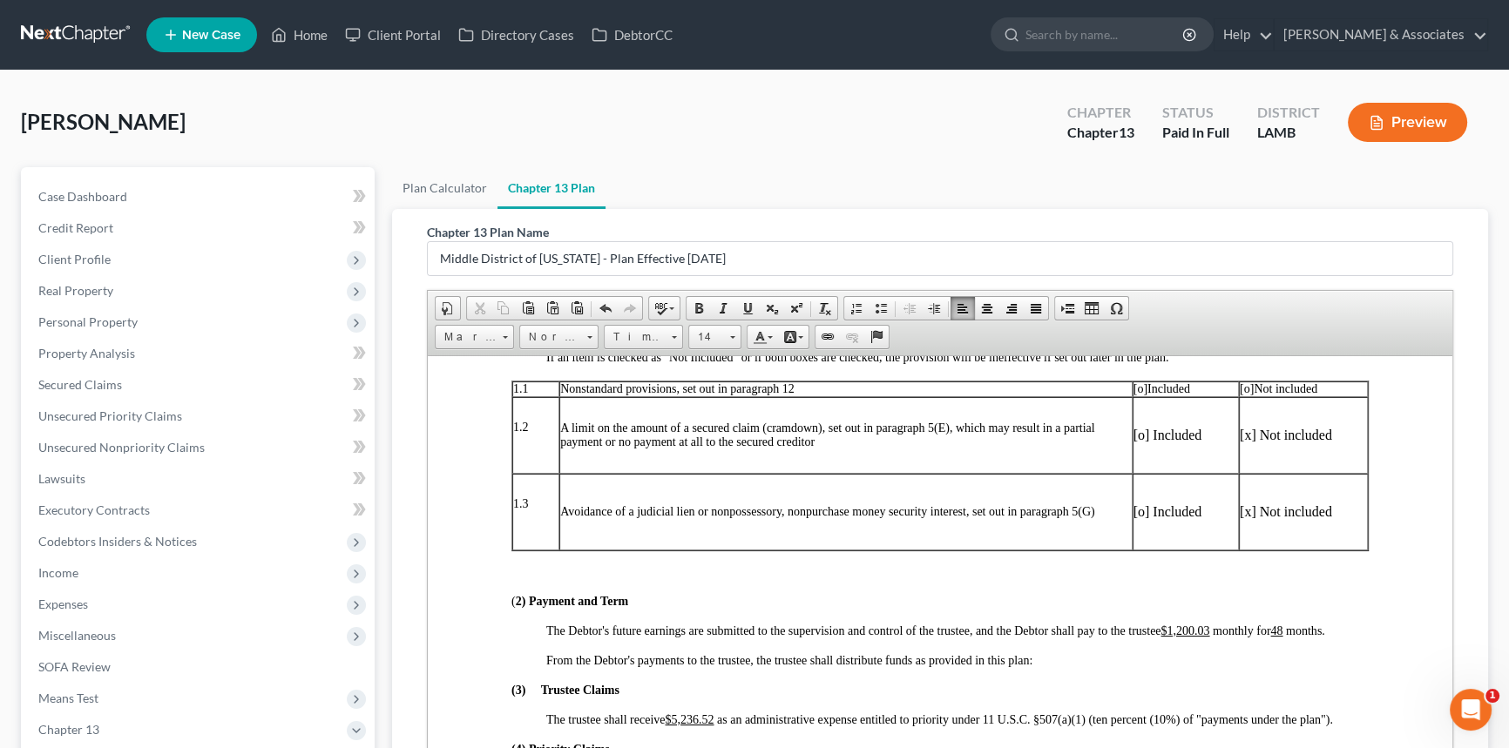
scroll to position [395, 0]
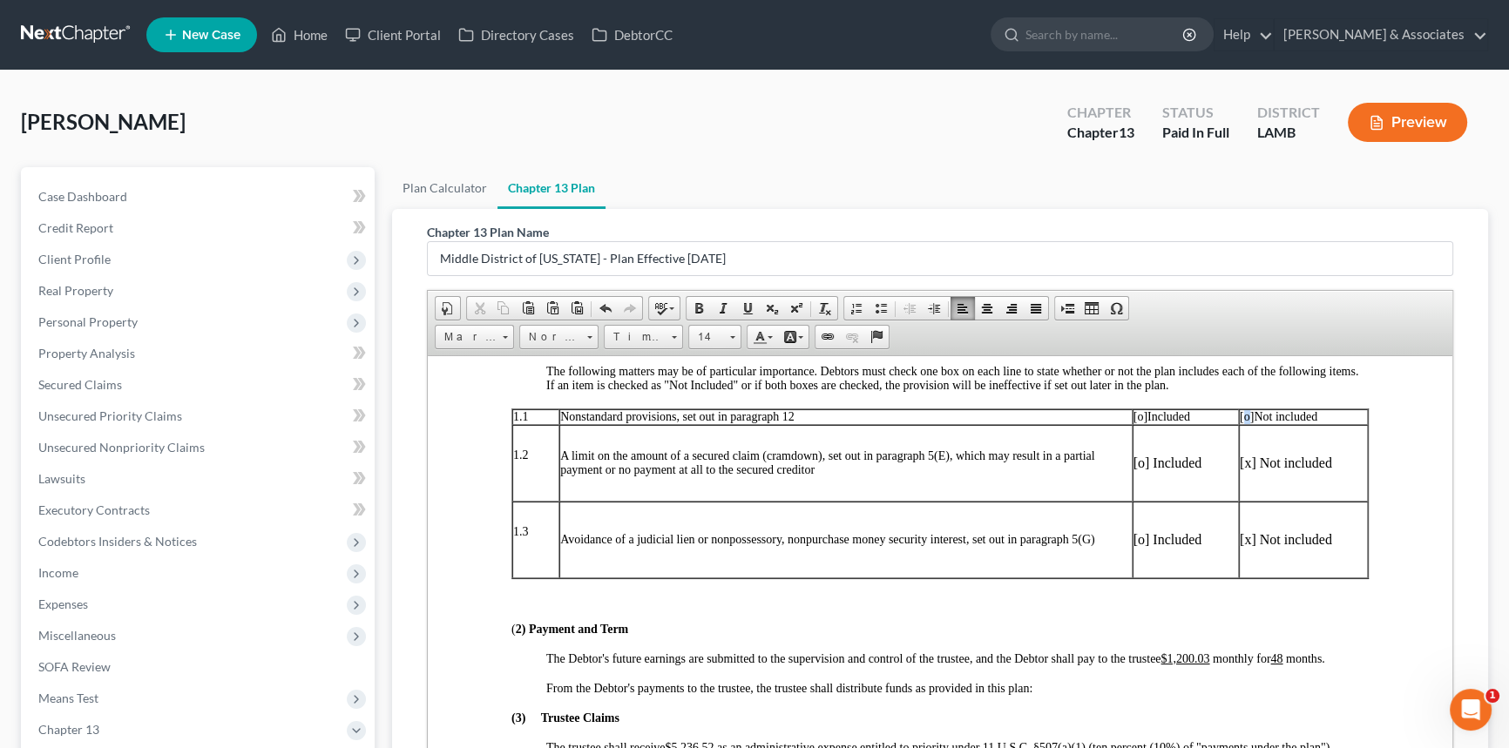
click at [1239, 422] on span "[o]" at bounding box center [1246, 415] width 14 height 13
drag, startPoint x: 1206, startPoint y: 677, endPoint x: 1292, endPoint y: 684, distance: 85.6
click at [1208, 665] on u "$1,200.03" at bounding box center [1184, 657] width 49 height 13
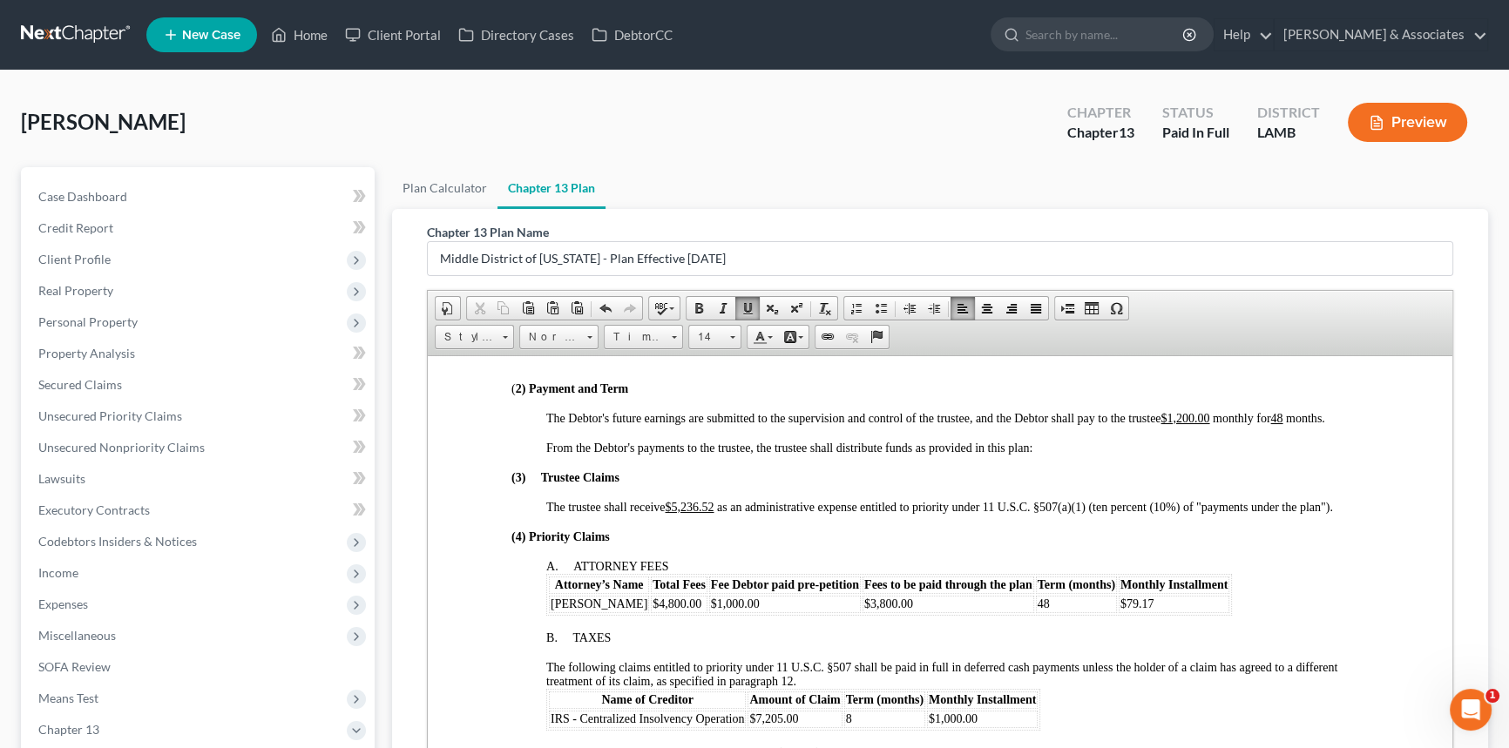
scroll to position [712, 0]
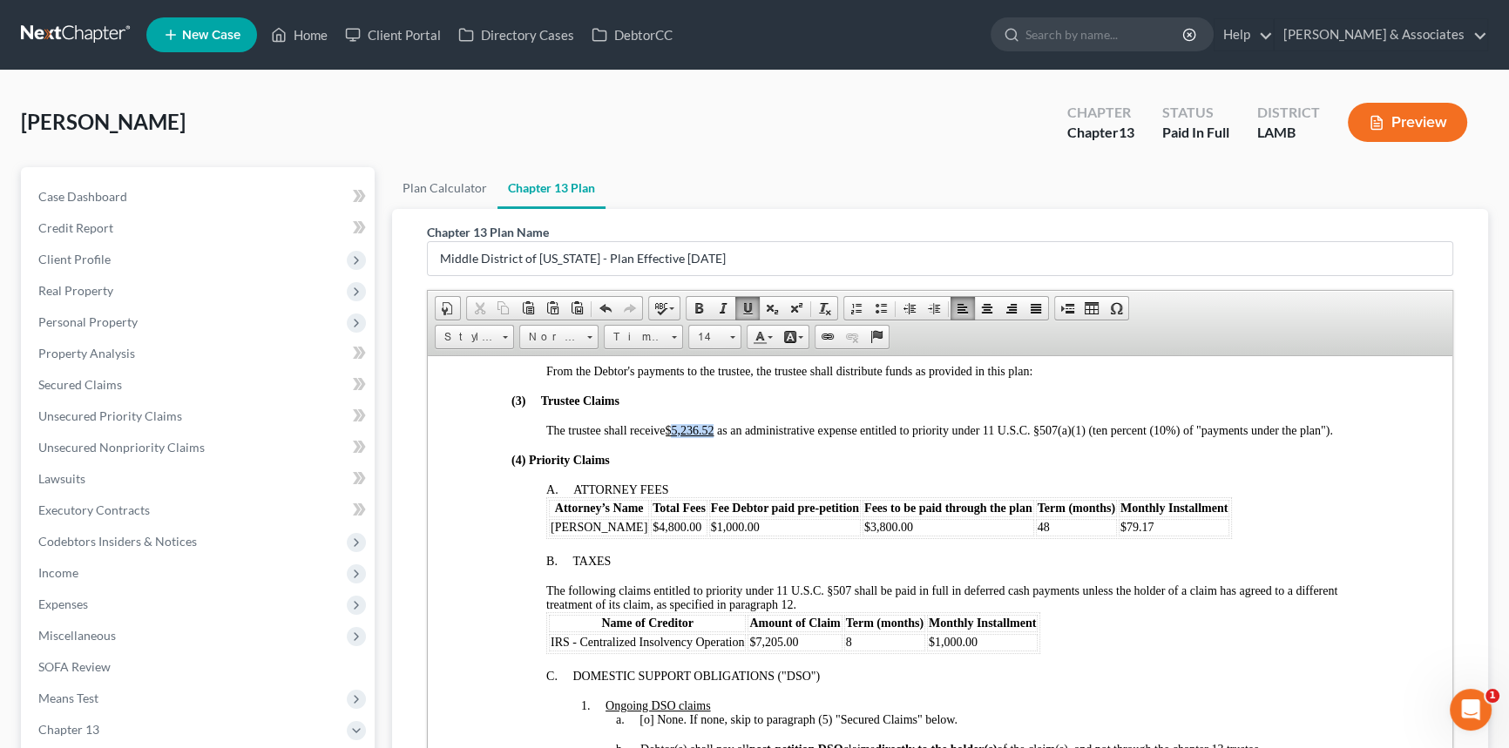
drag, startPoint x: 674, startPoint y: 453, endPoint x: 715, endPoint y: 457, distance: 41.2
click at [715, 436] on span "The trustee shall receive $5,236.52 as an administrative expense entitled to pr…" at bounding box center [939, 429] width 786 height 13
click at [615, 533] on span "[PERSON_NAME]" at bounding box center [598, 526] width 97 height 13
click at [613, 533] on span "[PERSON_NAME]" at bounding box center [598, 526] width 97 height 13
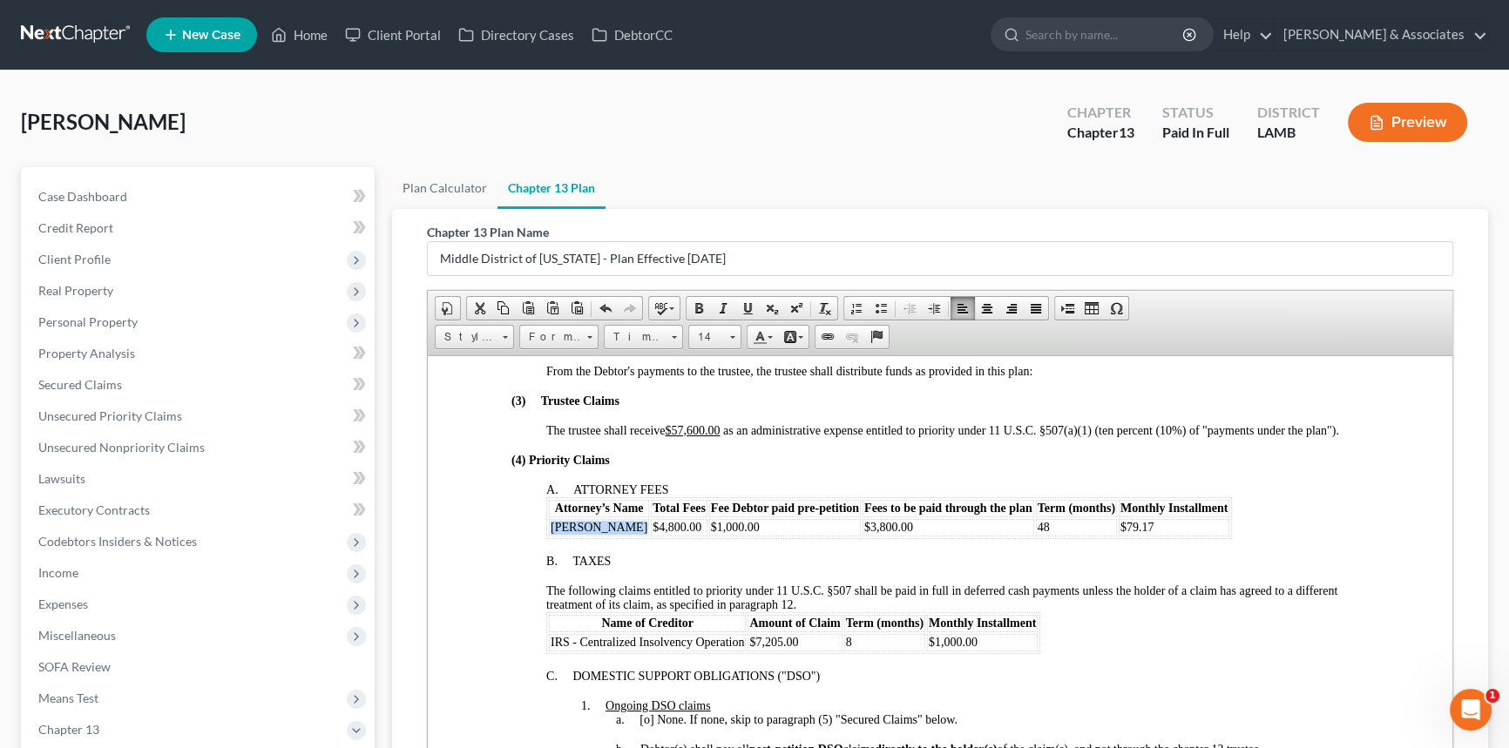
click at [613, 533] on span "[PERSON_NAME]" at bounding box center [598, 526] width 97 height 13
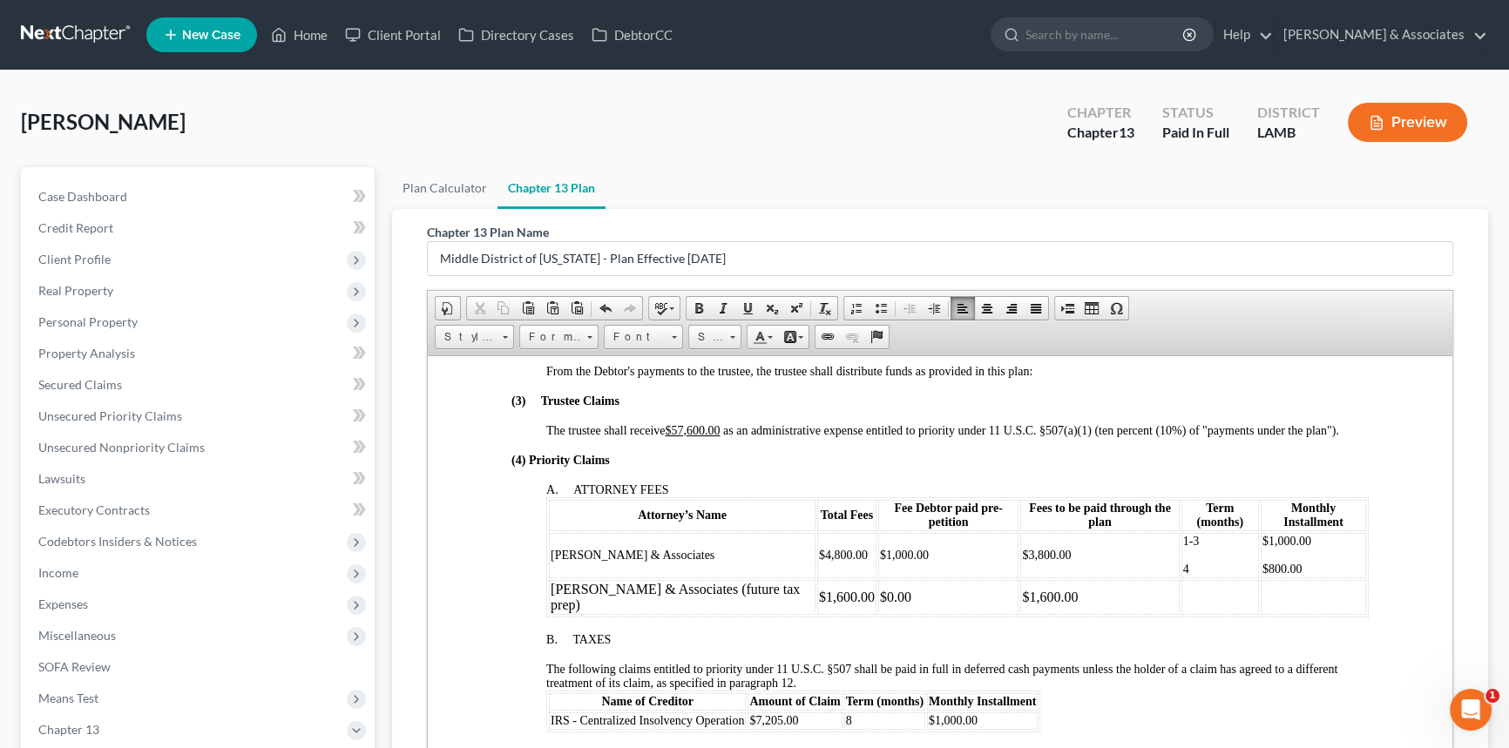
click at [1181, 598] on td at bounding box center [1220, 596] width 78 height 35
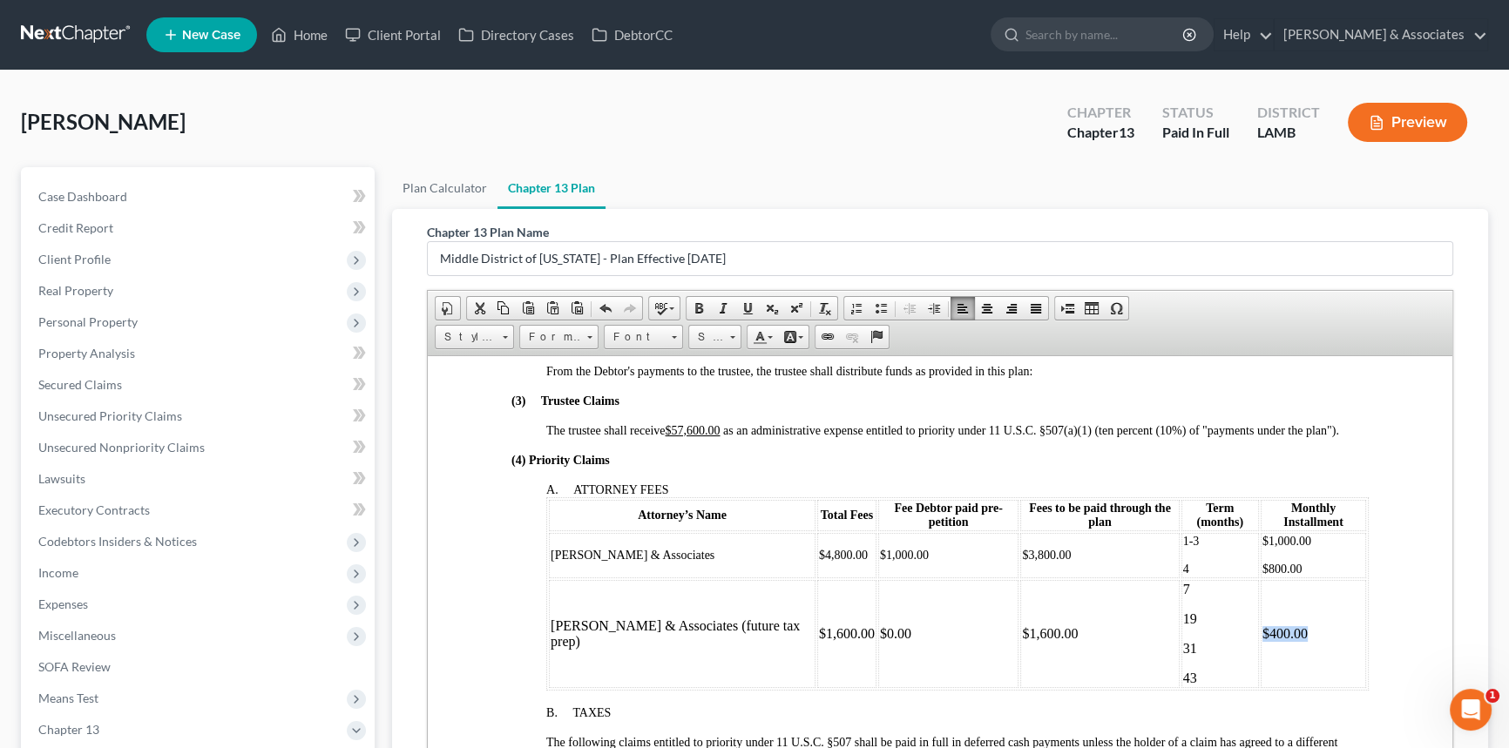
copy td "$400.00"
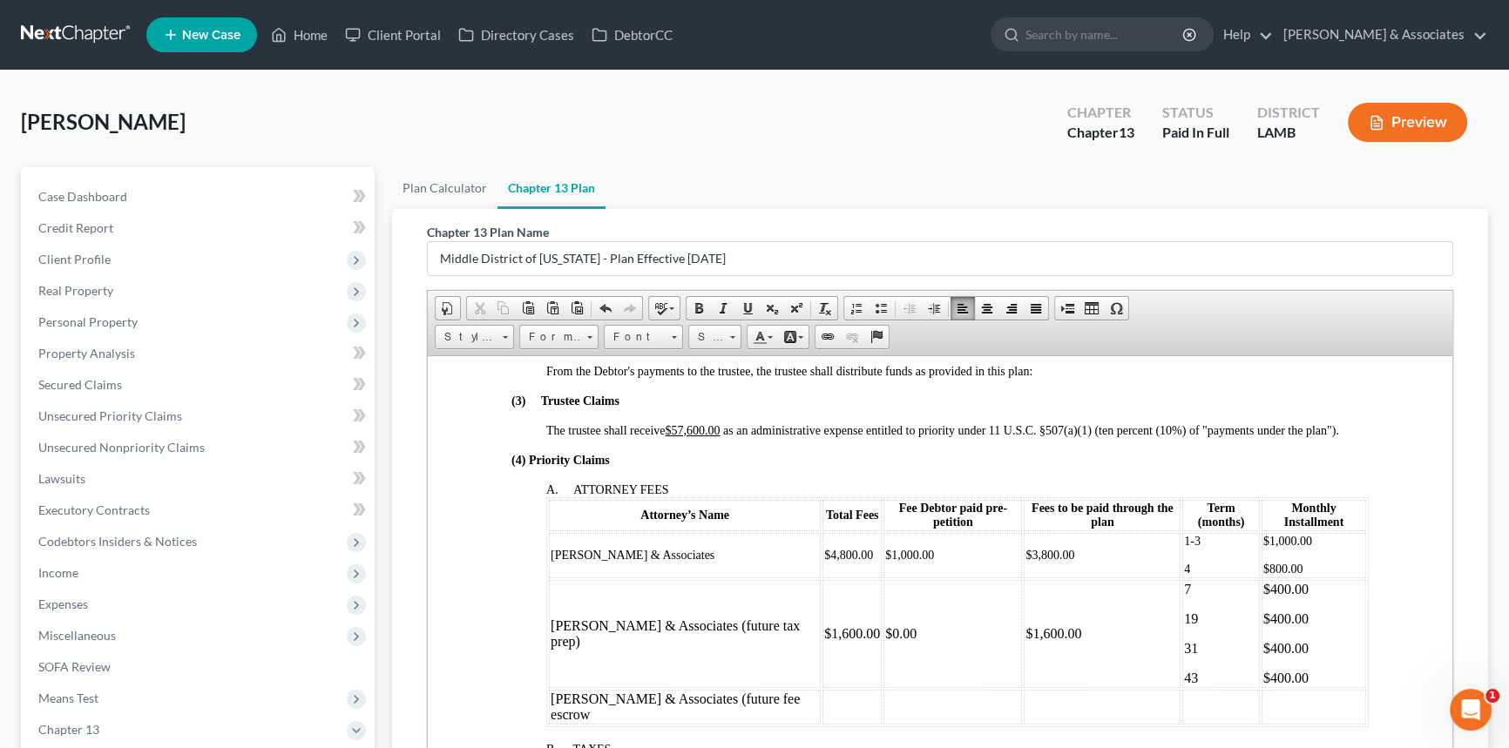
scroll to position [720, 0]
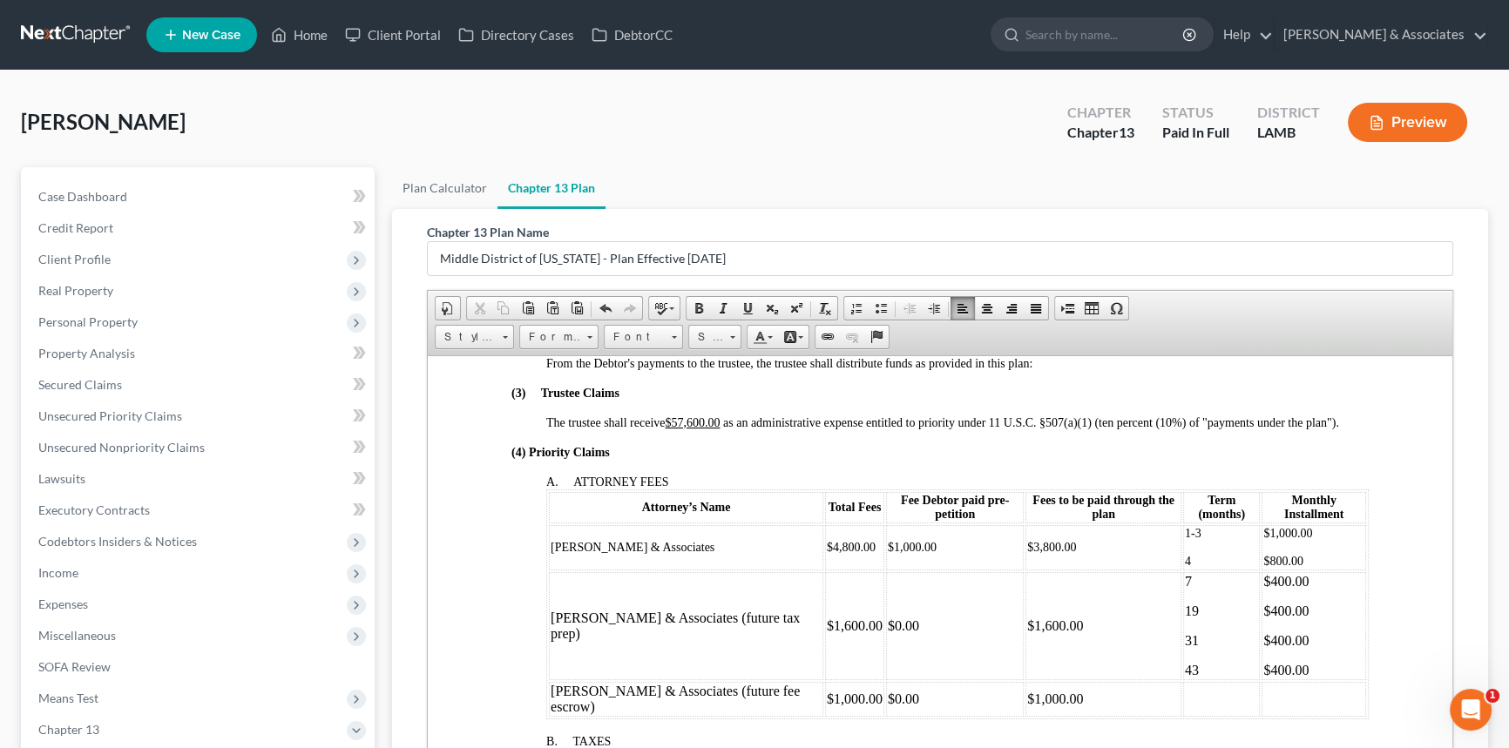
click at [1183, 716] on td at bounding box center [1221, 698] width 77 height 35
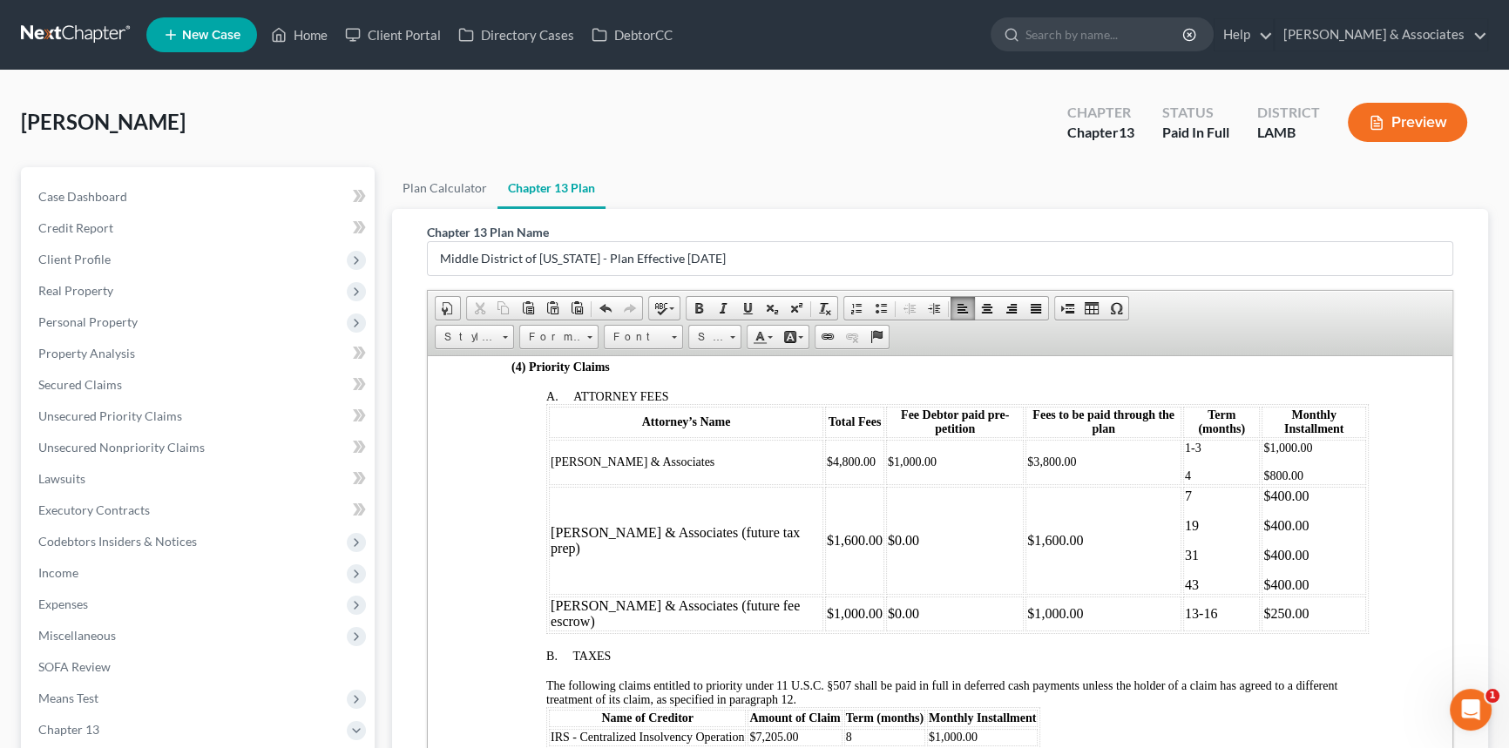
scroll to position [958, 0]
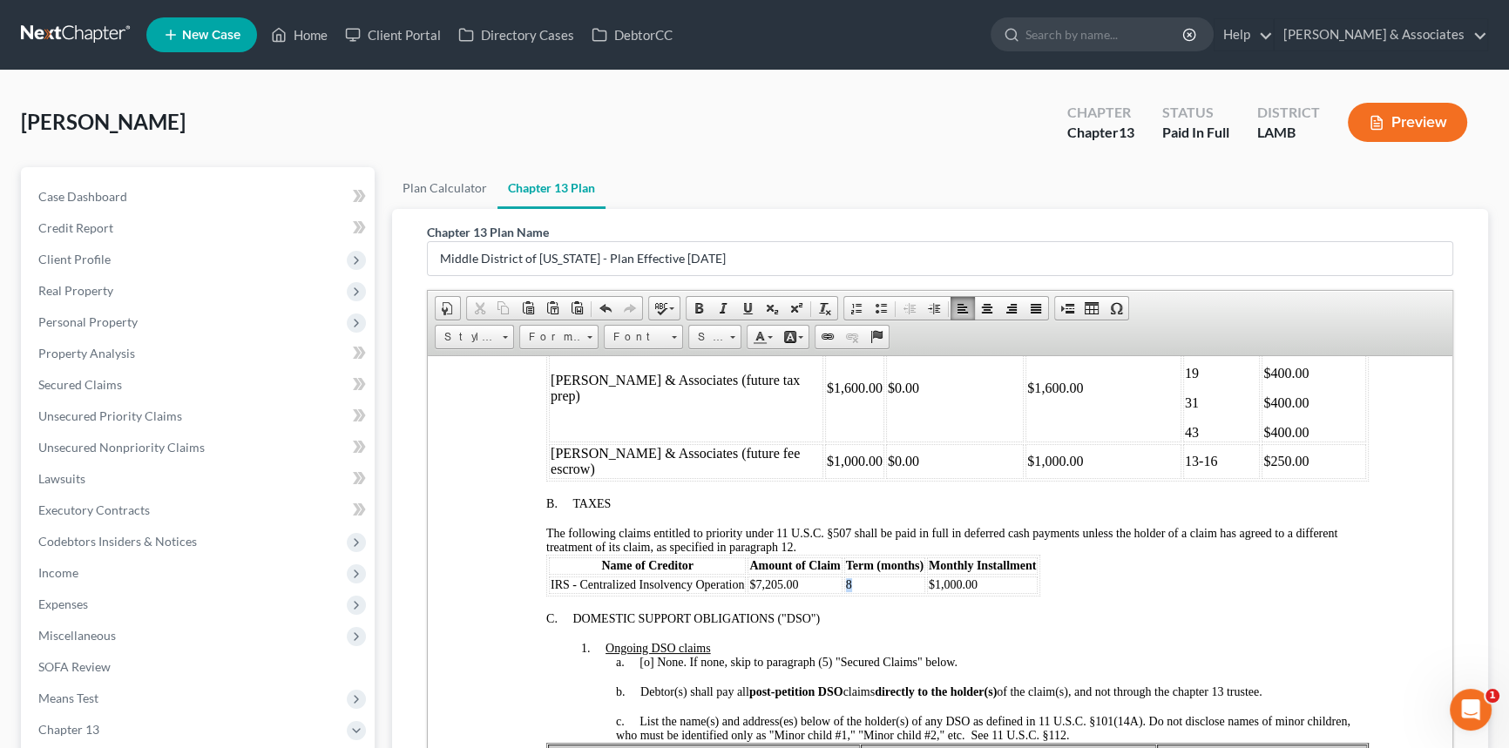
click at [846, 593] on td "8" at bounding box center [884, 584] width 81 height 17
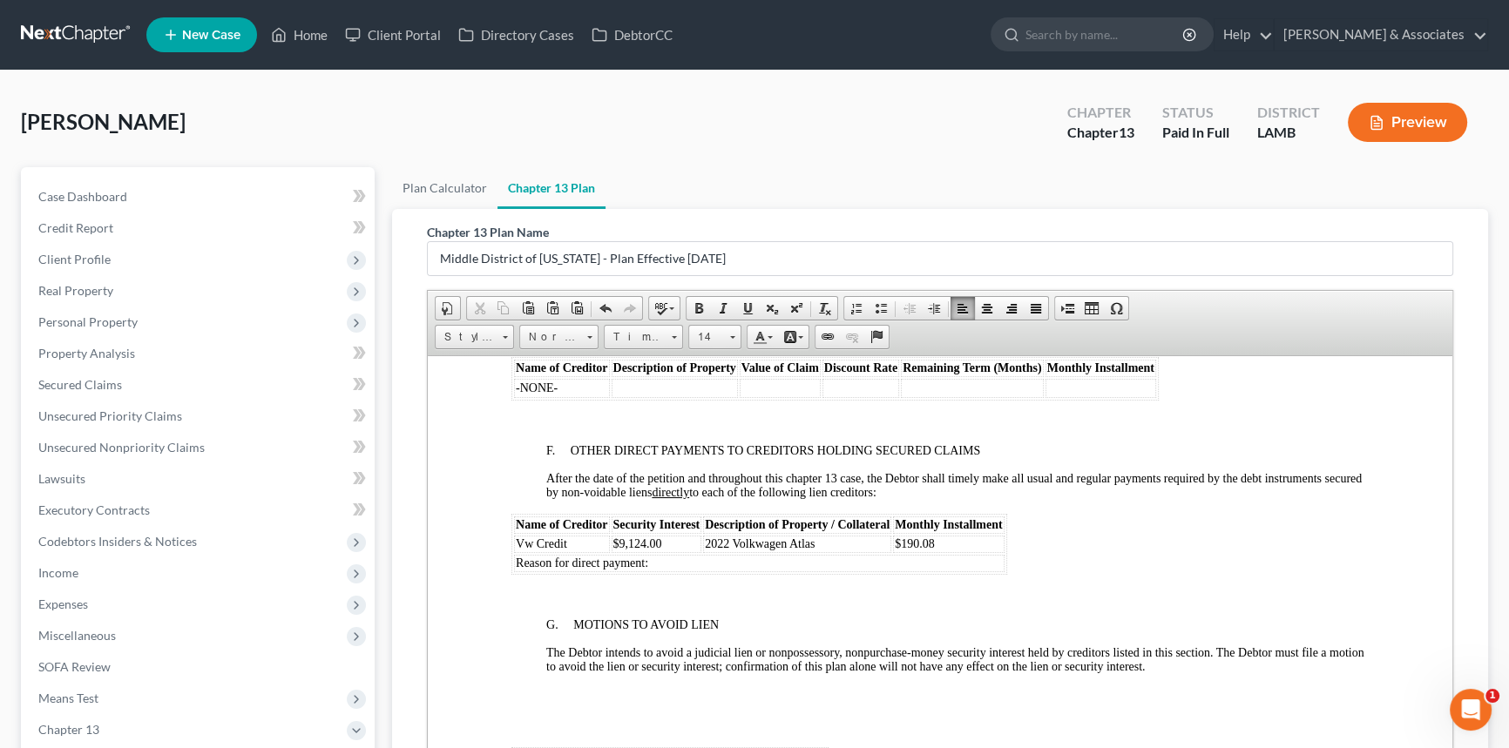
scroll to position [3175, 0]
click at [847, 573] on td "Reason for direct payment:" at bounding box center [759, 564] width 490 height 17
drag, startPoint x: 915, startPoint y: 624, endPoint x: 901, endPoint y: 626, distance: 14.0
click at [901, 554] on td "$190.08" at bounding box center [948, 545] width 111 height 17
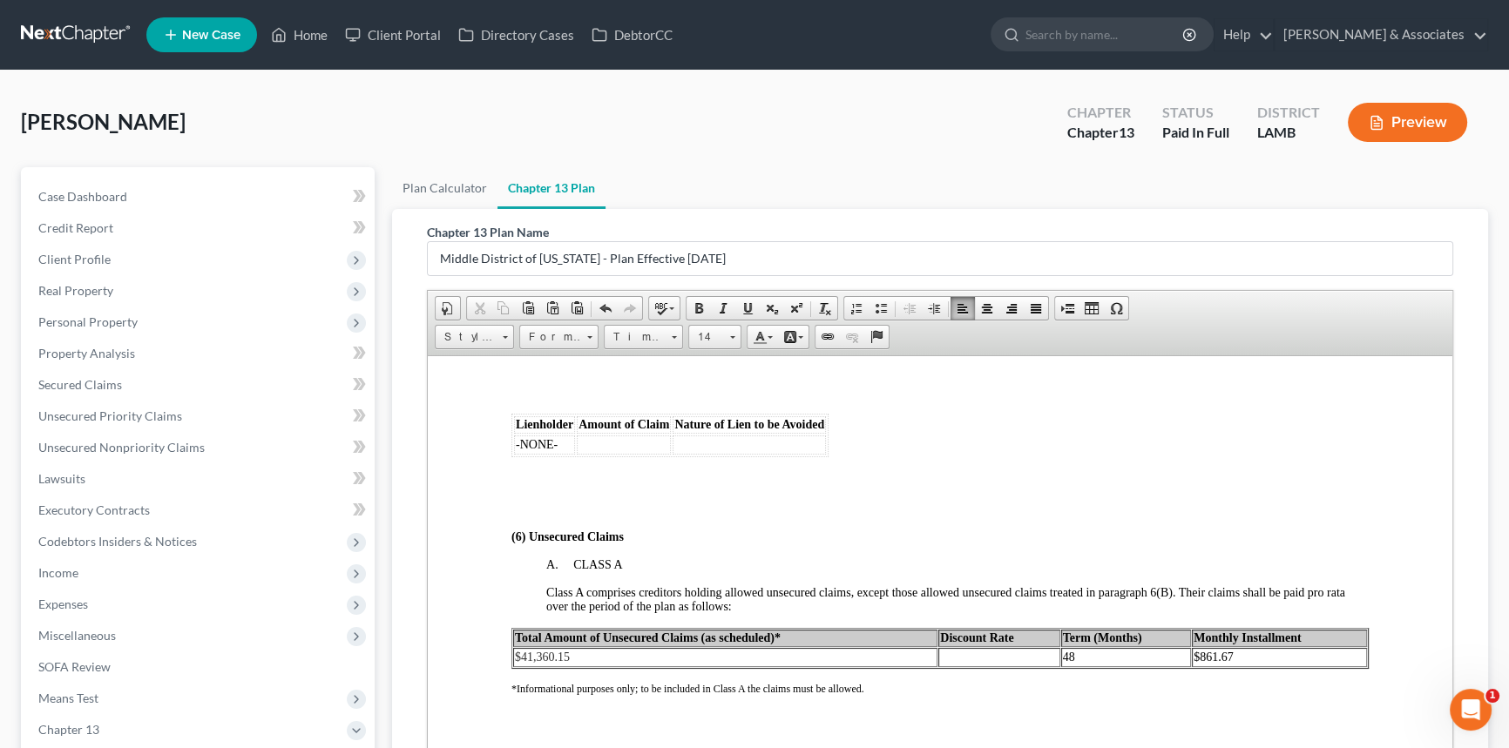
scroll to position [3333, 0]
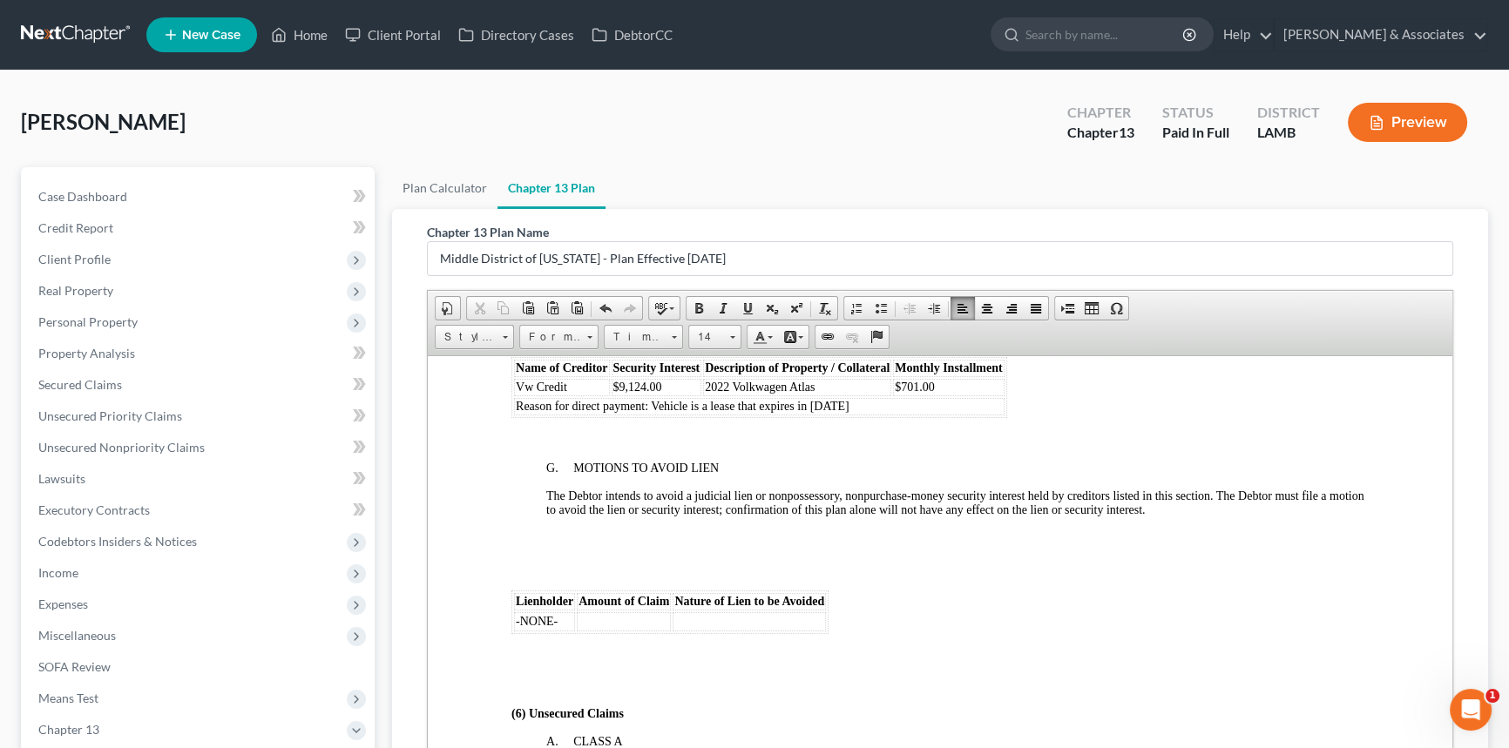
click at [885, 415] on td "Reason for direct payment: Vehicle is a lease that expires in [DATE]" at bounding box center [759, 405] width 490 height 17
click at [952, 395] on td "$701.00" at bounding box center [948, 386] width 111 height 17
drag, startPoint x: 906, startPoint y: 489, endPoint x: 515, endPoint y: 461, distance: 392.1
click at [515, 415] on tbody "Vw Credit $9,124.00 2022 Volkwagen Atlas $701.00 Reason for direct payment: Veh…" at bounding box center [759, 396] width 490 height 37
click at [875, 415] on td "Reason for direct payment: Vehicle is a lease that expires in [DATE]" at bounding box center [759, 405] width 490 height 17
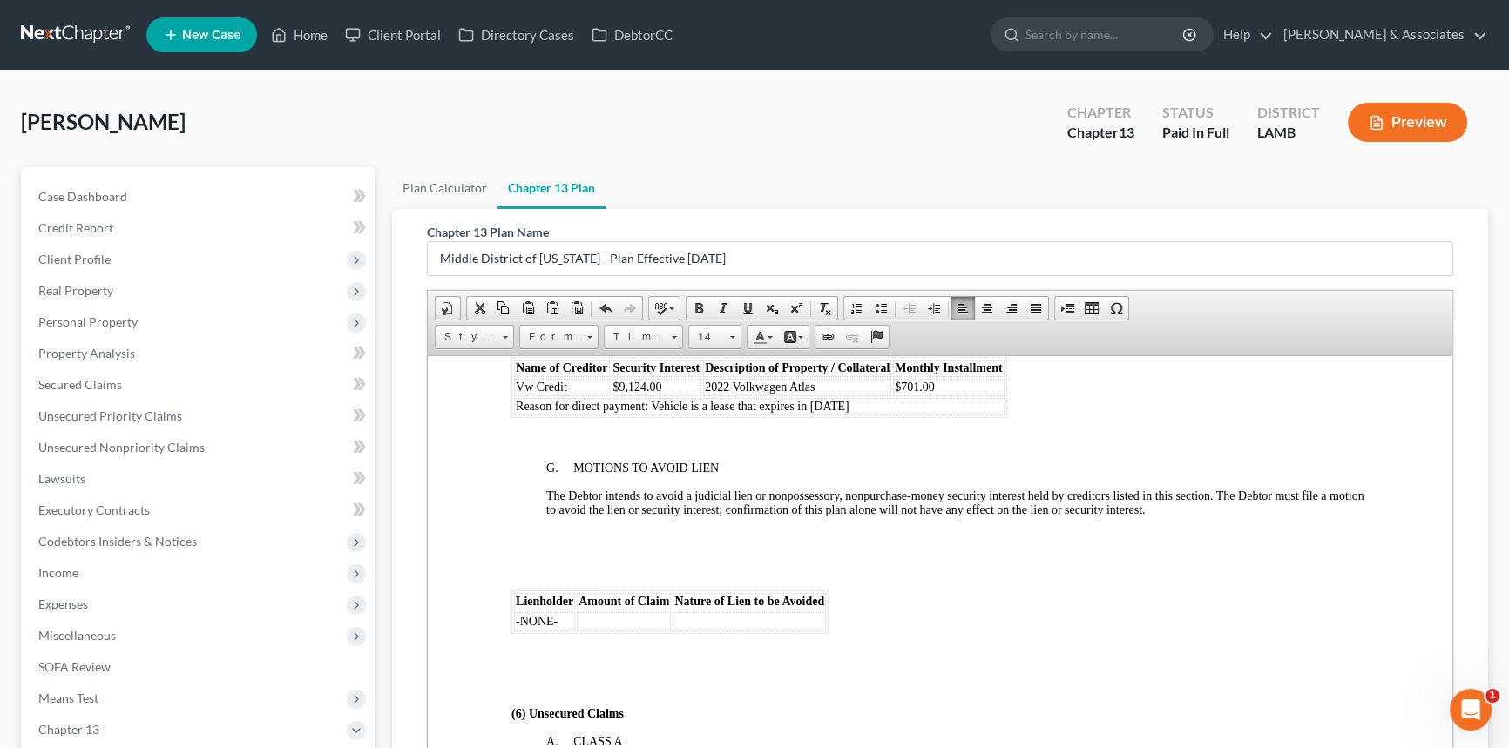
click at [887, 415] on td "Reason for direct payment: Vehicle is a lease that expires in [DATE]" at bounding box center [759, 405] width 490 height 17
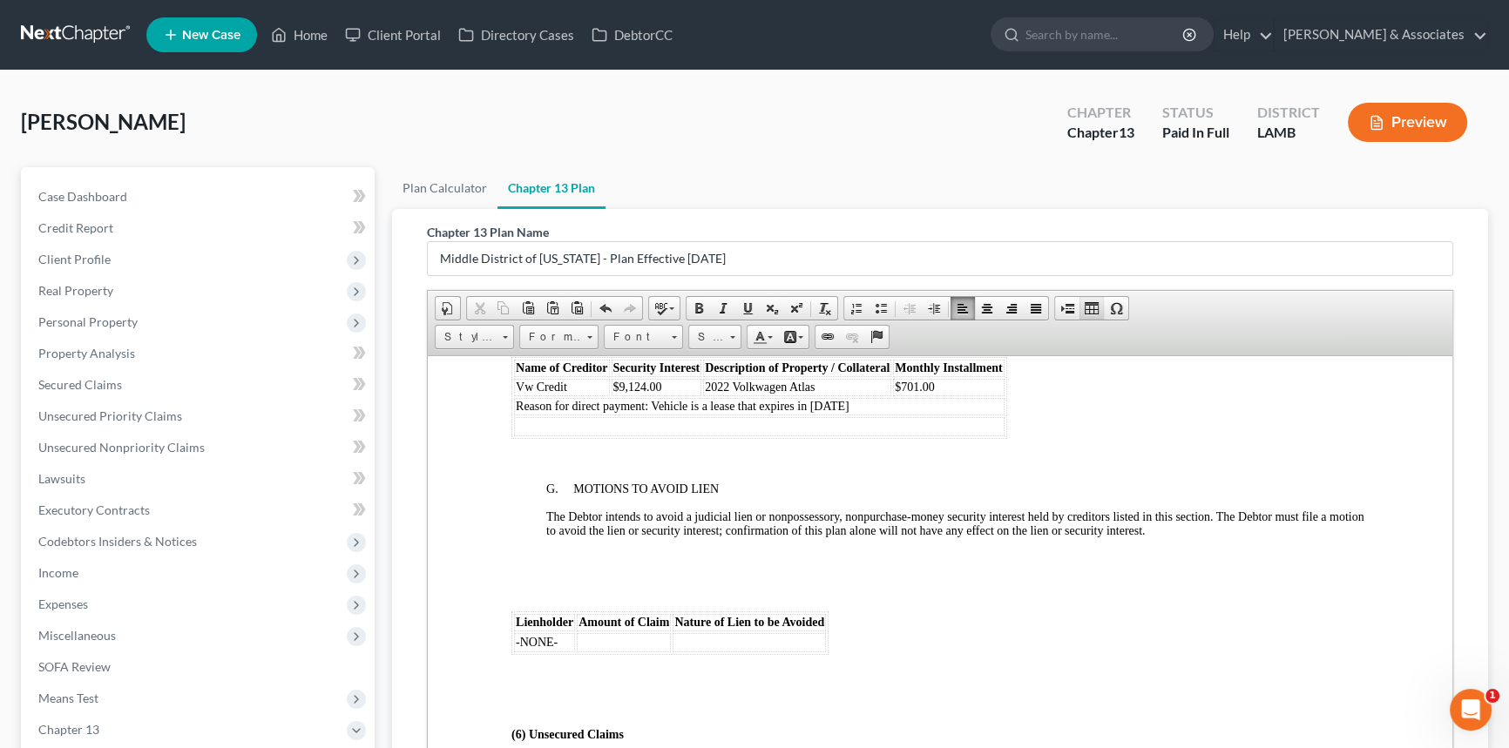
click at [1085, 303] on span at bounding box center [1091, 308] width 14 height 14
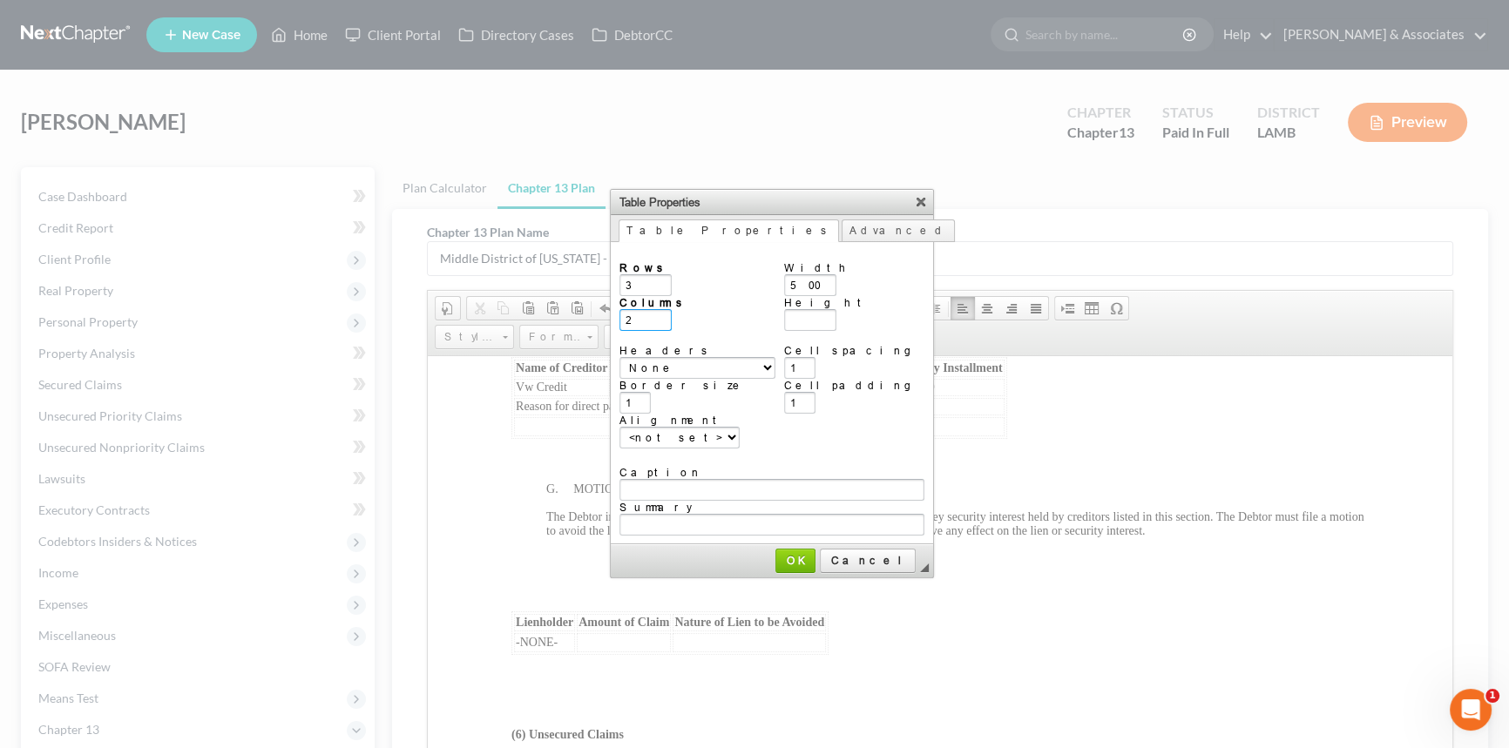
click at [642, 314] on input "2" at bounding box center [645, 320] width 52 height 22
drag, startPoint x: 638, startPoint y: 315, endPoint x: 618, endPoint y: 314, distance: 20.1
click at [618, 314] on td "Rows 3 Columns 24 Headers None First Row First column Both Border size 1 Alignm…" at bounding box center [772, 392] width 322 height 303
click at [800, 554] on span "OK" at bounding box center [795, 560] width 37 height 13
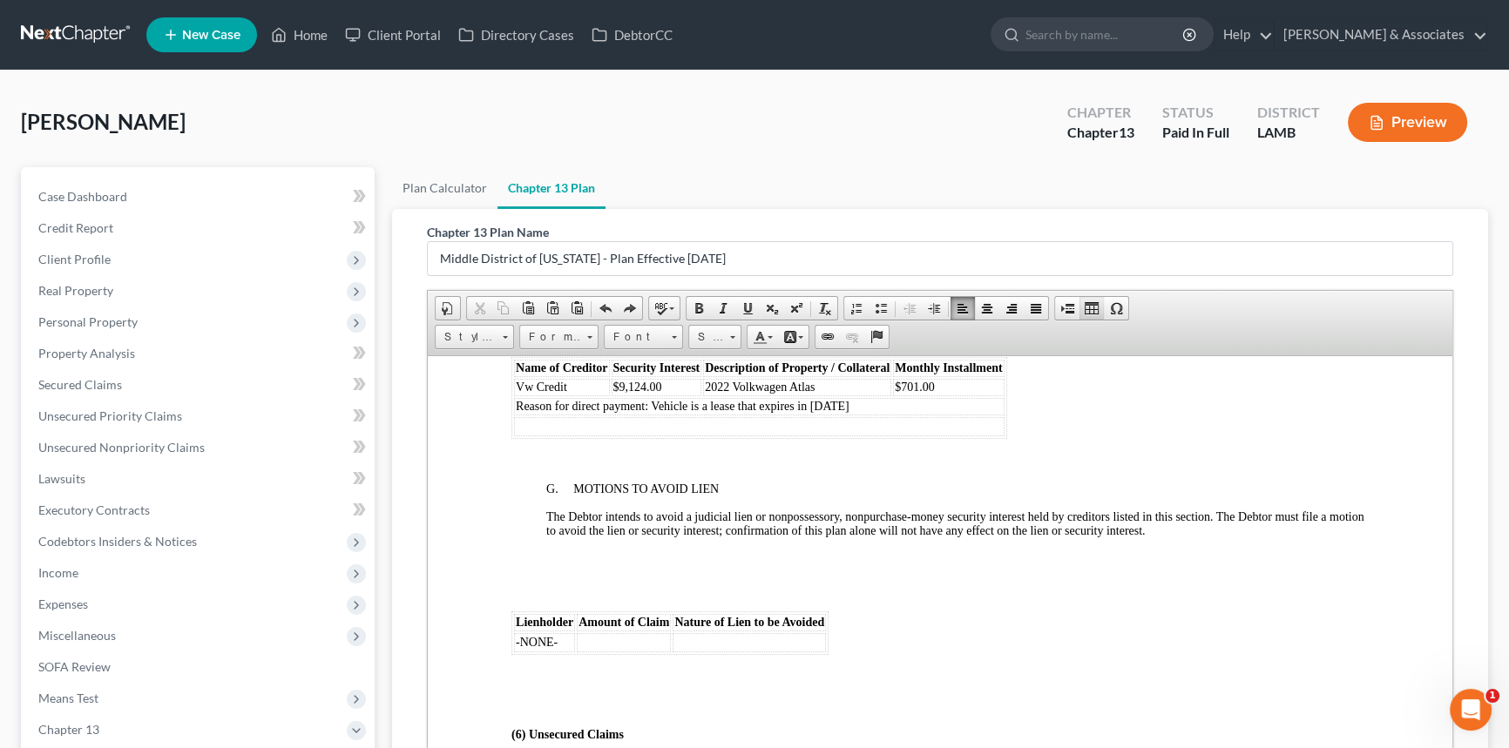
click at [1086, 305] on span at bounding box center [1091, 308] width 14 height 14
type input "2"
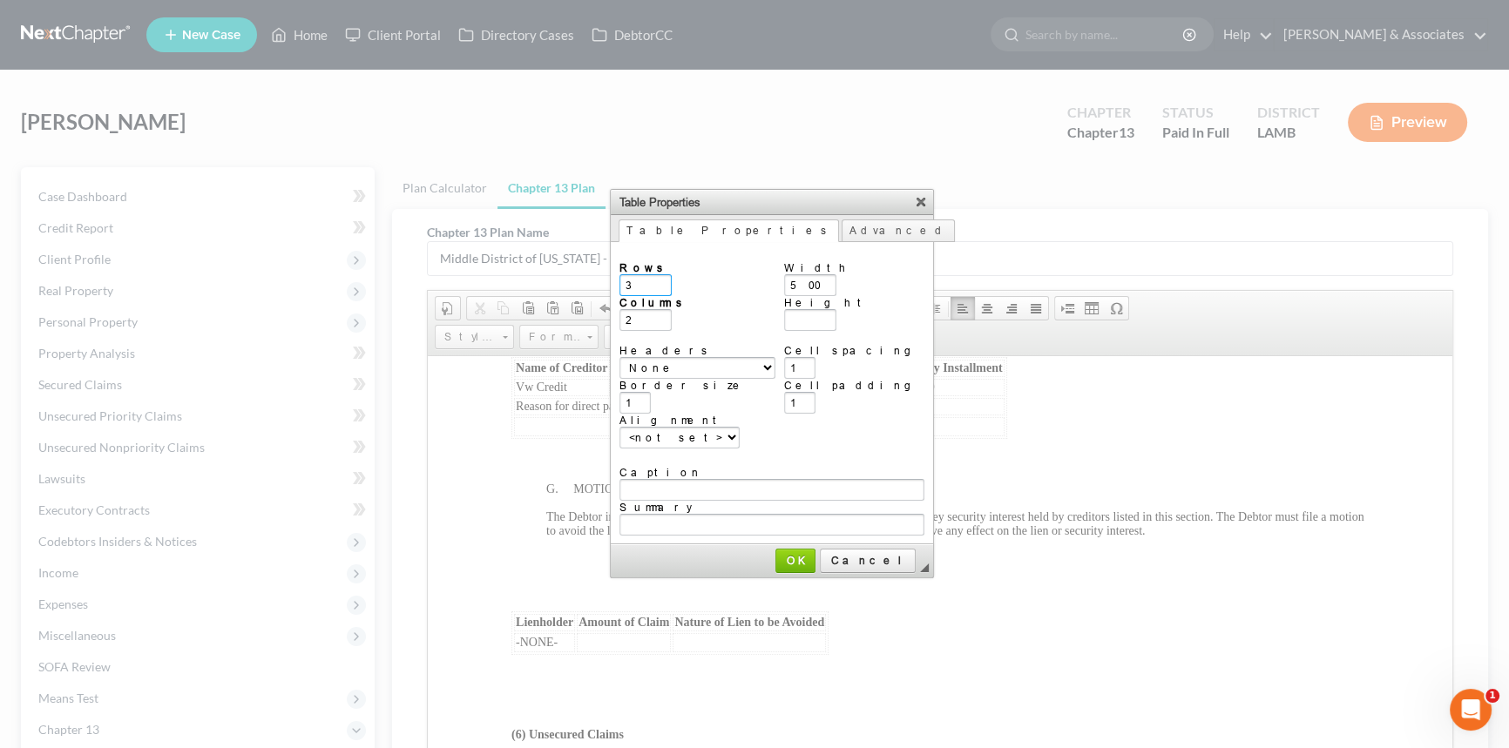
click at [646, 274] on input "3" at bounding box center [645, 285] width 52 height 22
type input "1"
click at [638, 314] on input "2" at bounding box center [645, 320] width 52 height 22
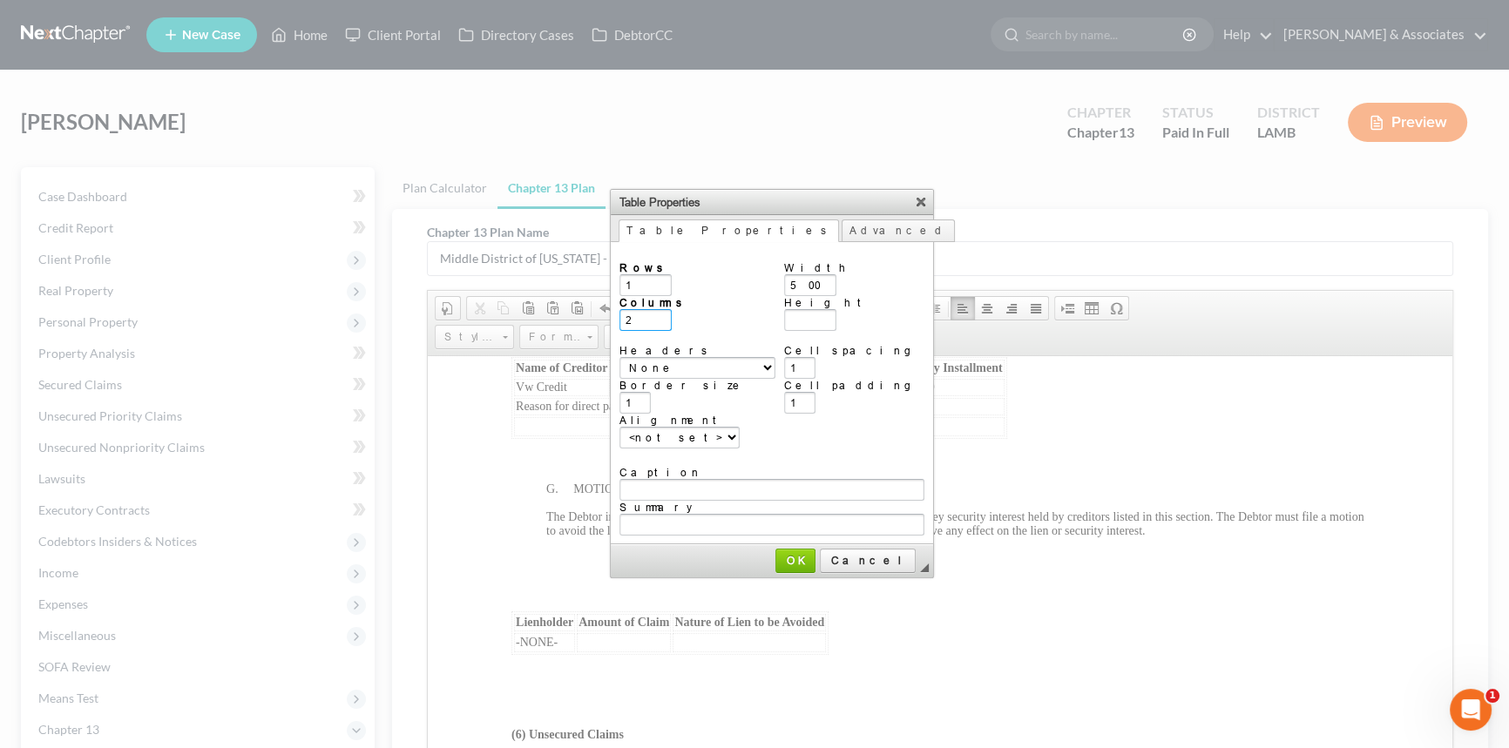
click at [639, 314] on input "2" at bounding box center [645, 320] width 52 height 22
type input "4"
click at [809, 554] on span "OK" at bounding box center [795, 560] width 37 height 13
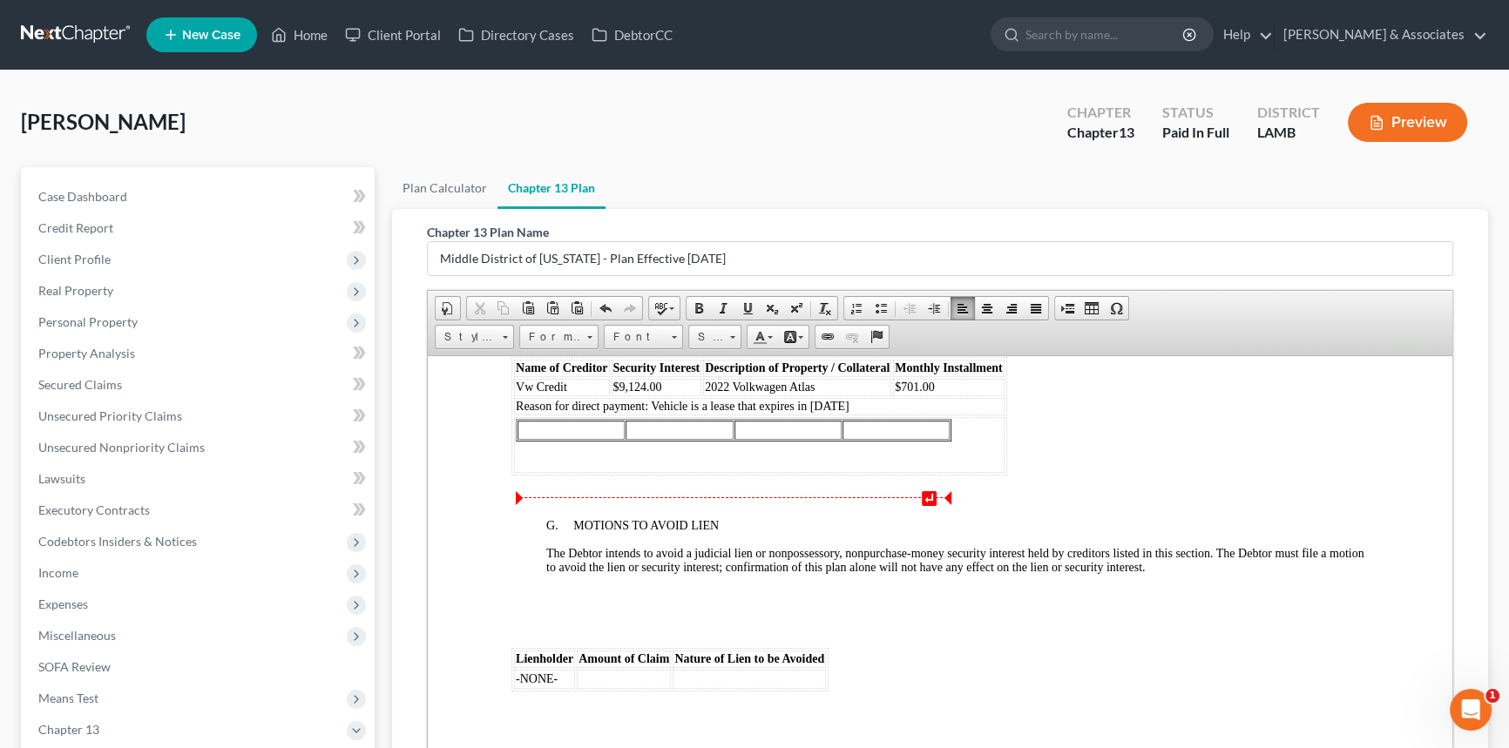
click at [581, 439] on td at bounding box center [570, 429] width 107 height 19
click at [553, 439] on td at bounding box center [570, 429] width 107 height 19
drag, startPoint x: 946, startPoint y: 506, endPoint x: 976, endPoint y: 512, distance: 31.1
click at [949, 441] on table "Frd Motor Cr $19,037.00 2020 Ford Regular Cab XL 4WD" at bounding box center [733, 429] width 435 height 23
click at [666, 470] on p at bounding box center [759, 463] width 487 height 16
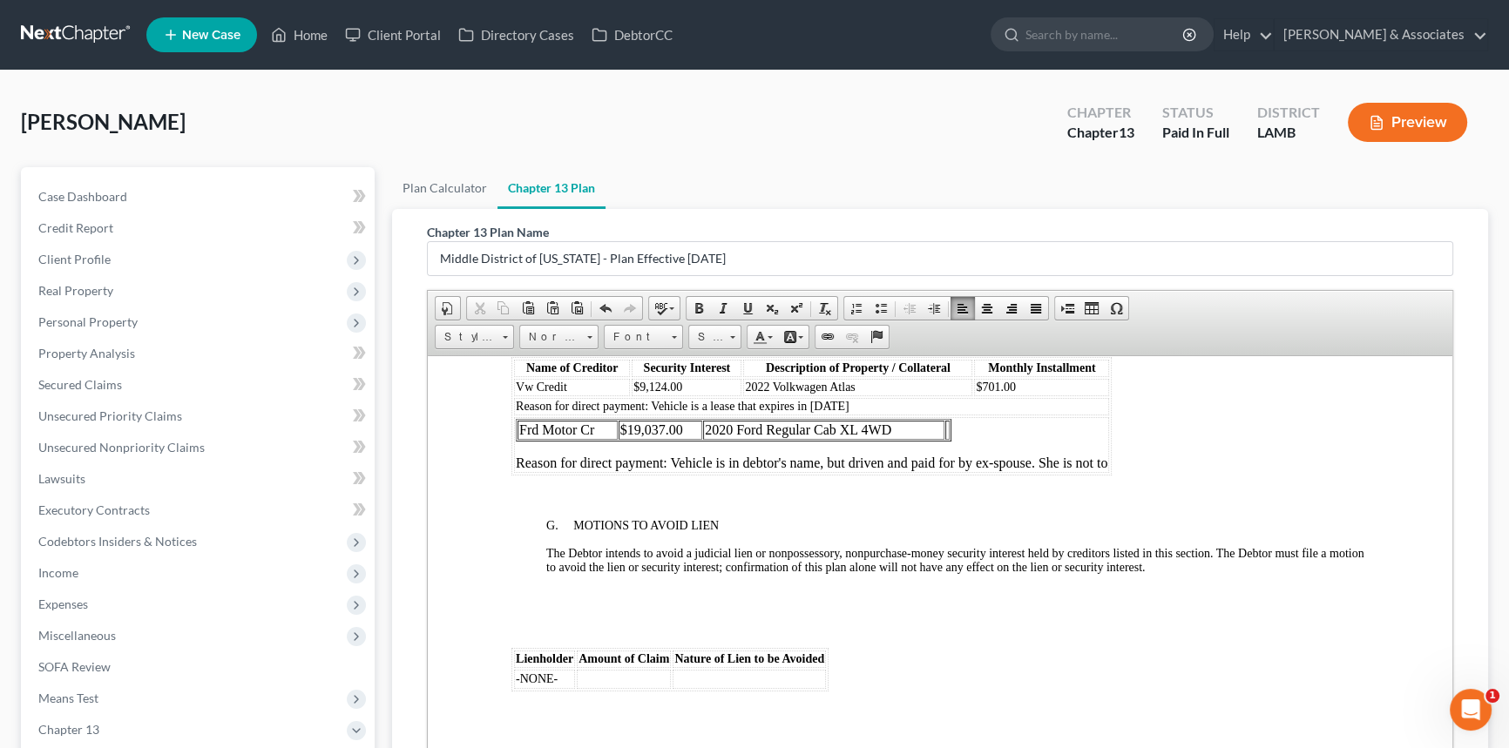
click at [947, 439] on td at bounding box center [947, 429] width 4 height 19
click at [1039, 470] on p "Reason for direct payment: Vehicle is in debtor's name, but driven and paid for…" at bounding box center [811, 463] width 591 height 16
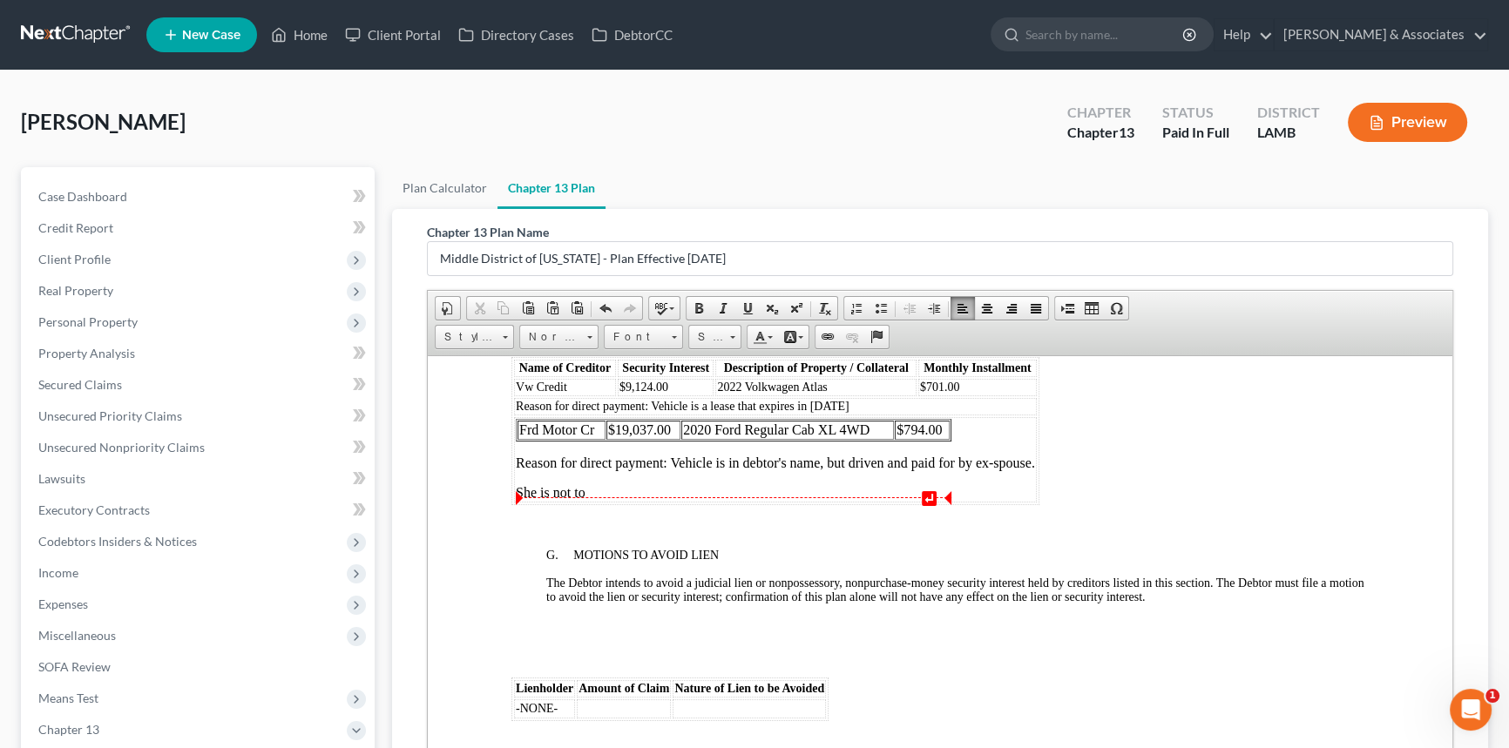
click at [891, 439] on td "2020 Ford Regular Cab XL 4WD" at bounding box center [787, 429] width 213 height 19
click at [901, 439] on td "$794.00" at bounding box center [921, 429] width 55 height 19
click at [955, 502] on td "Frd Motor Cr $19,037.00 2020 Ford Regular Cab XL 4WD $794.00 Reason for direct …" at bounding box center [775, 458] width 523 height 85
click at [943, 439] on td "$794.00" at bounding box center [921, 429] width 55 height 19
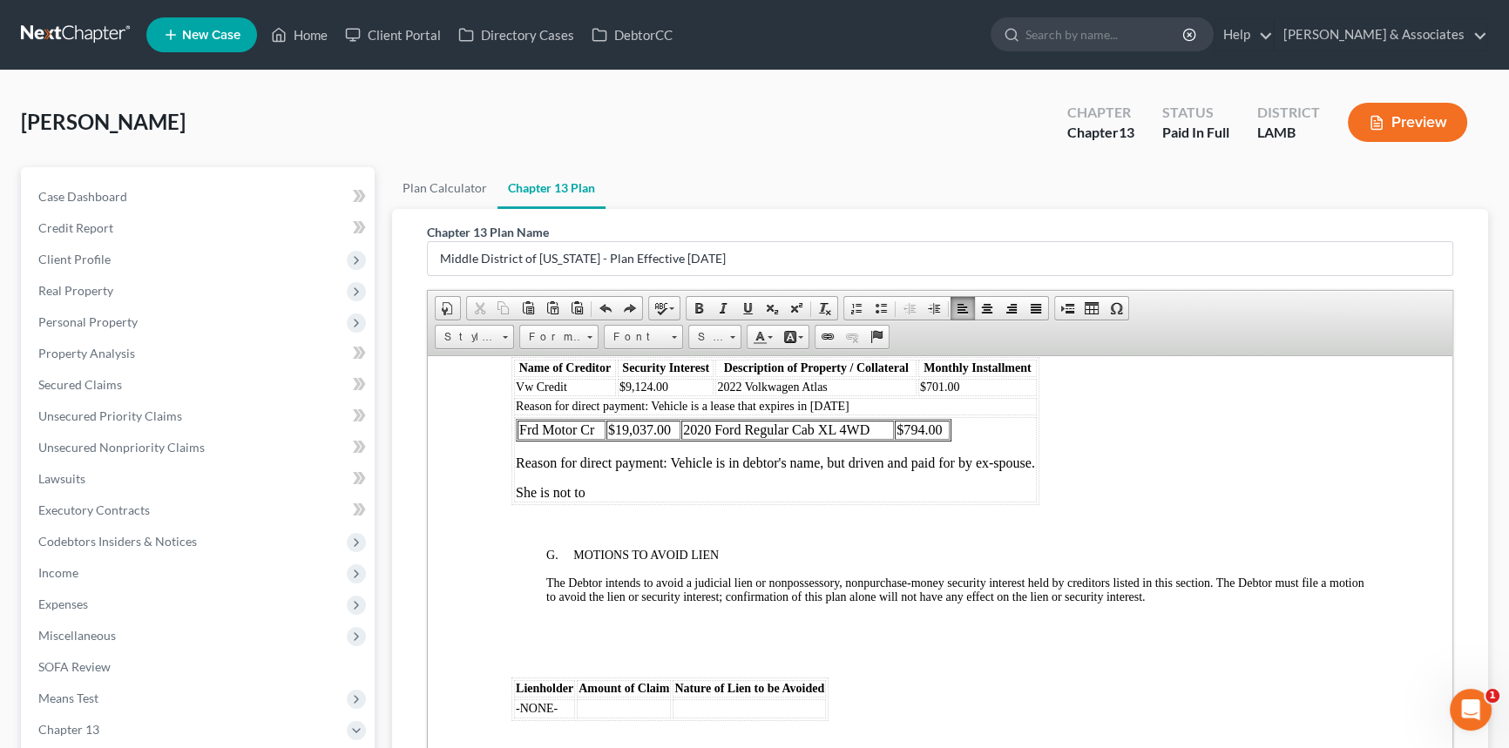
click at [954, 502] on td "Frd Motor Cr $19,037.00 2020 Ford Regular Cab XL 4WD $794.00 Reason for direct …" at bounding box center [775, 458] width 523 height 85
click at [976, 502] on td "Frd Motor Cr $19,037.00 2020 Ford Regular Cab XL 4WD $794.00 Reason for direct …" at bounding box center [775, 458] width 523 height 85
click at [942, 439] on td "$794.00" at bounding box center [921, 429] width 55 height 19
drag, startPoint x: 516, startPoint y: 540, endPoint x: 523, endPoint y: 544, distance: 9.0
click at [516, 470] on p "Reason for direct payment: Vehicle is in debtor's name, but driven and paid for…" at bounding box center [775, 463] width 519 height 16
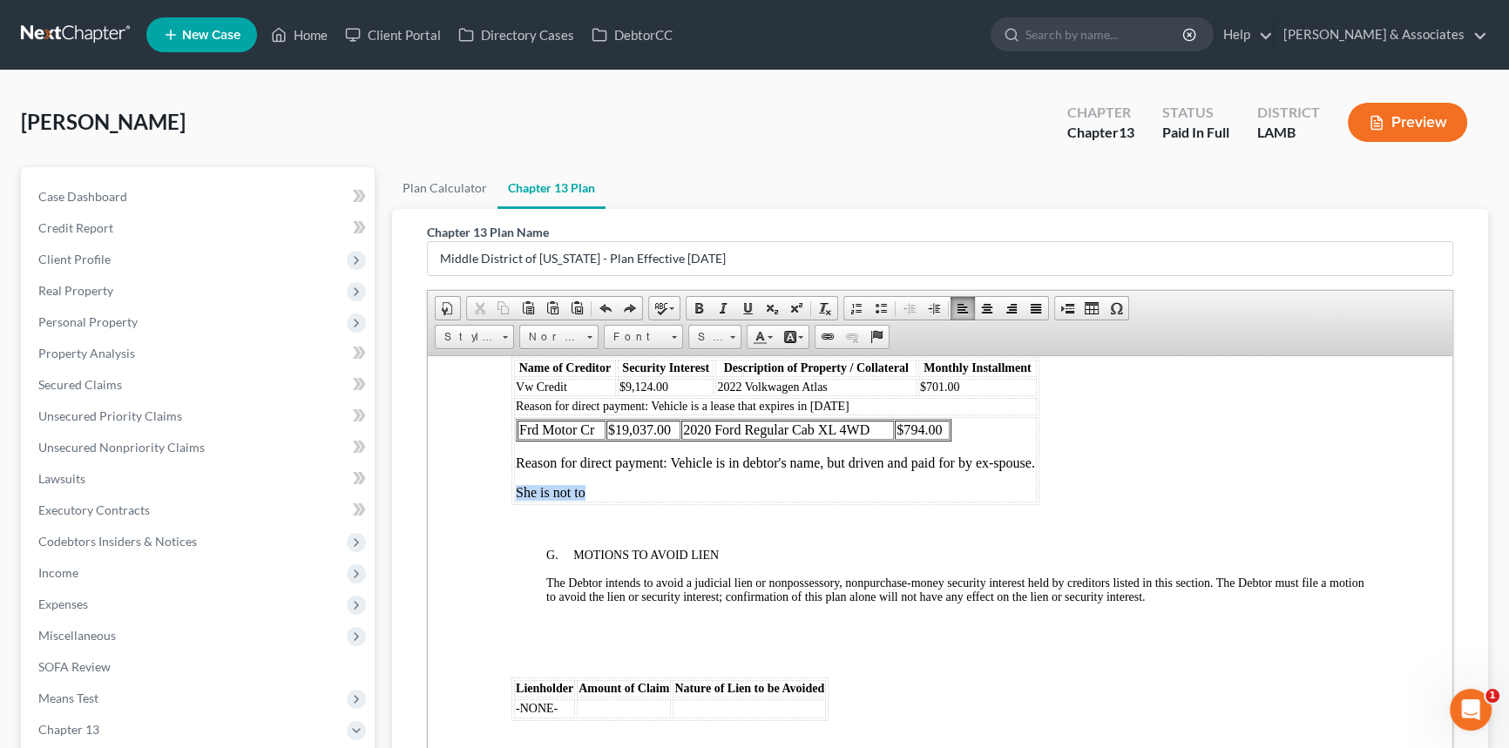
drag, startPoint x: 563, startPoint y: 576, endPoint x: 516, endPoint y: 577, distance: 47.1
click at [516, 500] on p "She is not to" at bounding box center [775, 492] width 519 height 16
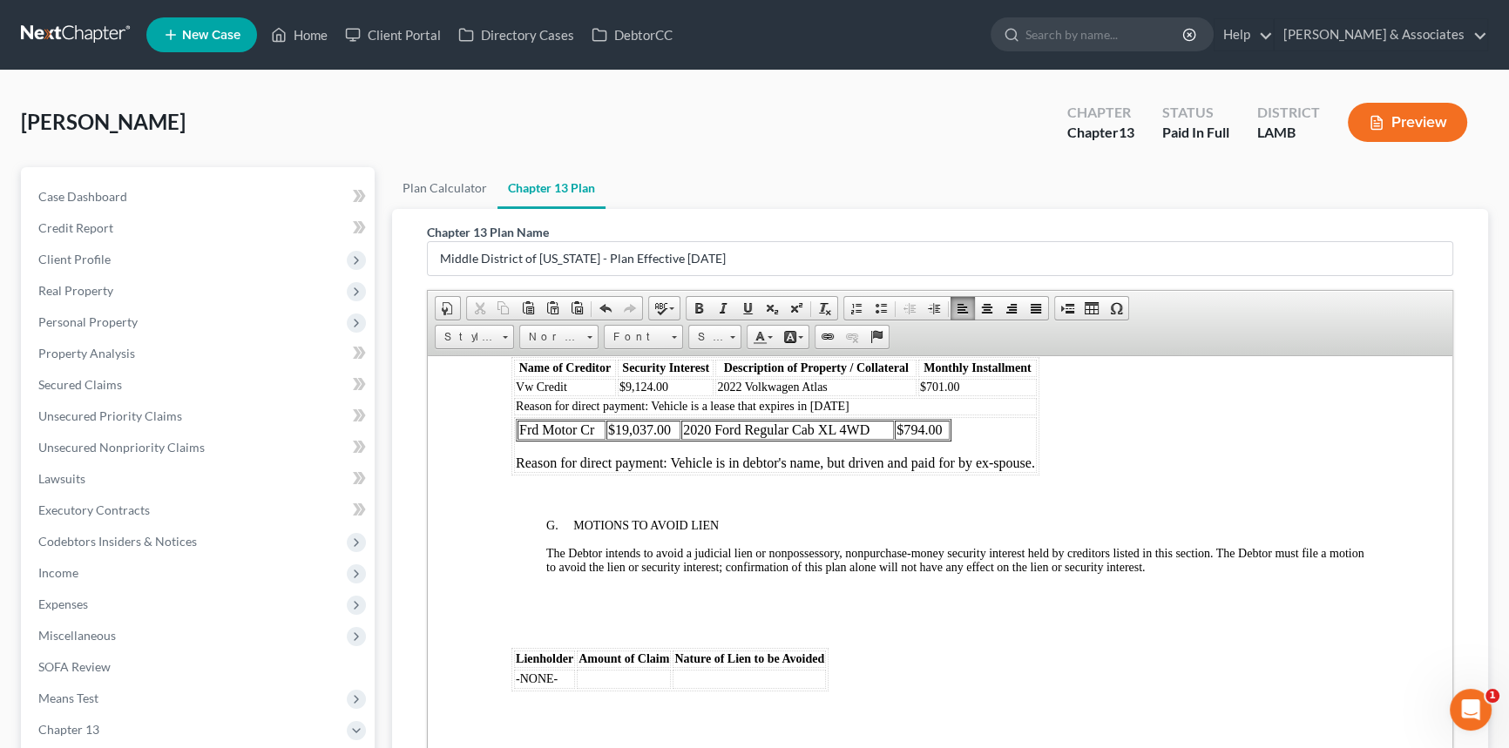
click at [958, 472] on td "Frd Motor Cr $19,037.00 2020 Ford Regular Cab XL 4WD $794.00 Reason for direct …" at bounding box center [775, 444] width 523 height 56
click at [936, 441] on table "Frd Motor Cr $19,037.00 2020 Ford Regular Cab XL 4WD $794.00" at bounding box center [733, 429] width 435 height 23
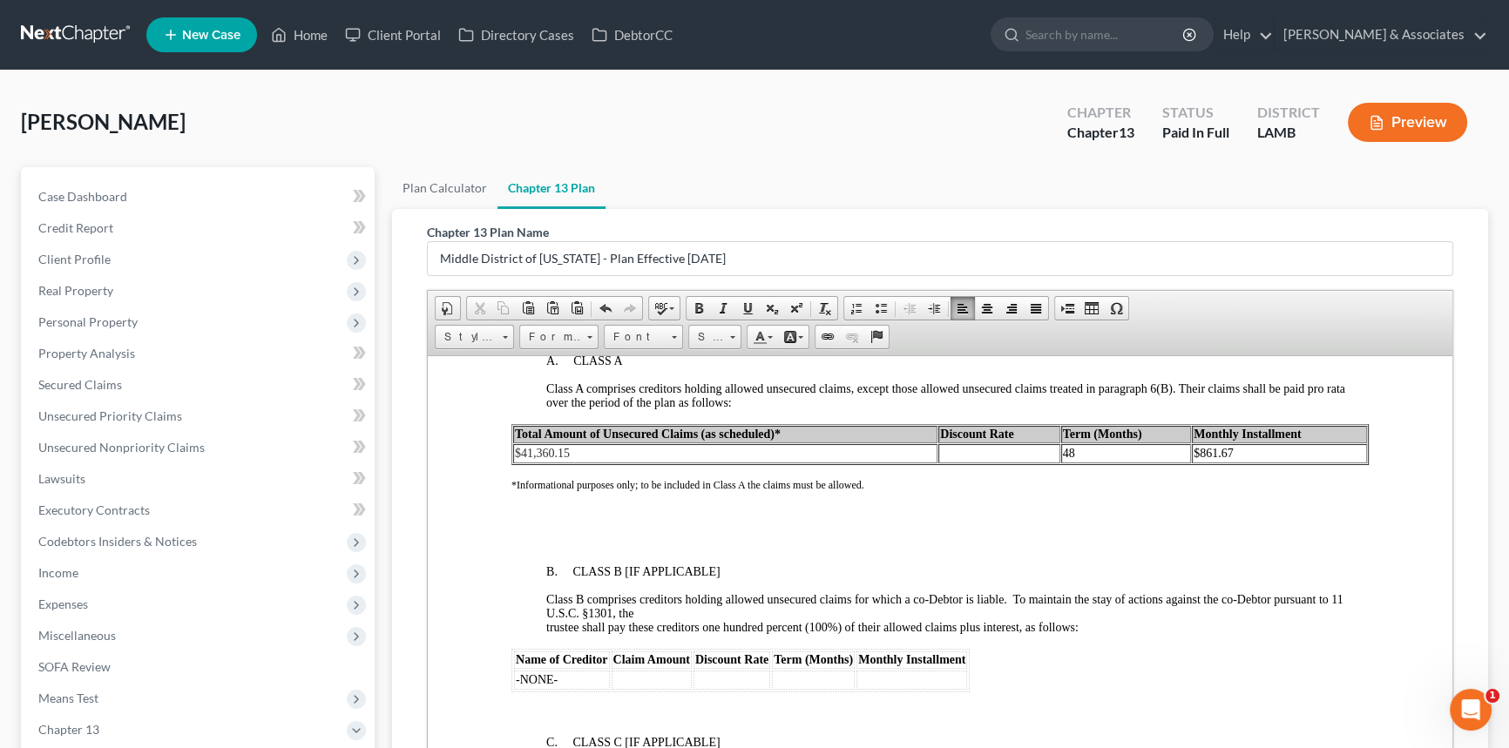
scroll to position [3808, 0]
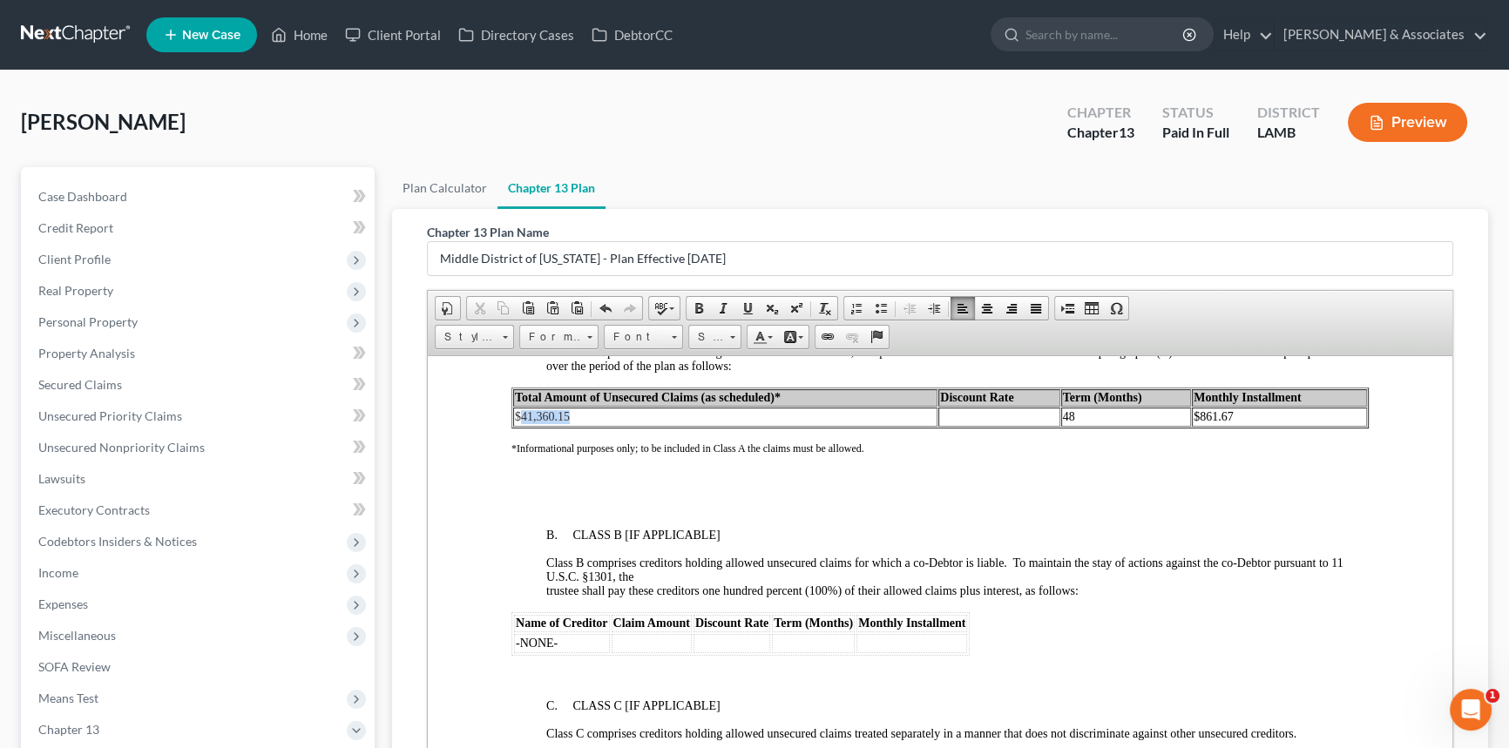
drag, startPoint x: 574, startPoint y: 505, endPoint x: 521, endPoint y: 505, distance: 53.1
click at [521, 426] on td "$41,360.15" at bounding box center [725, 416] width 424 height 19
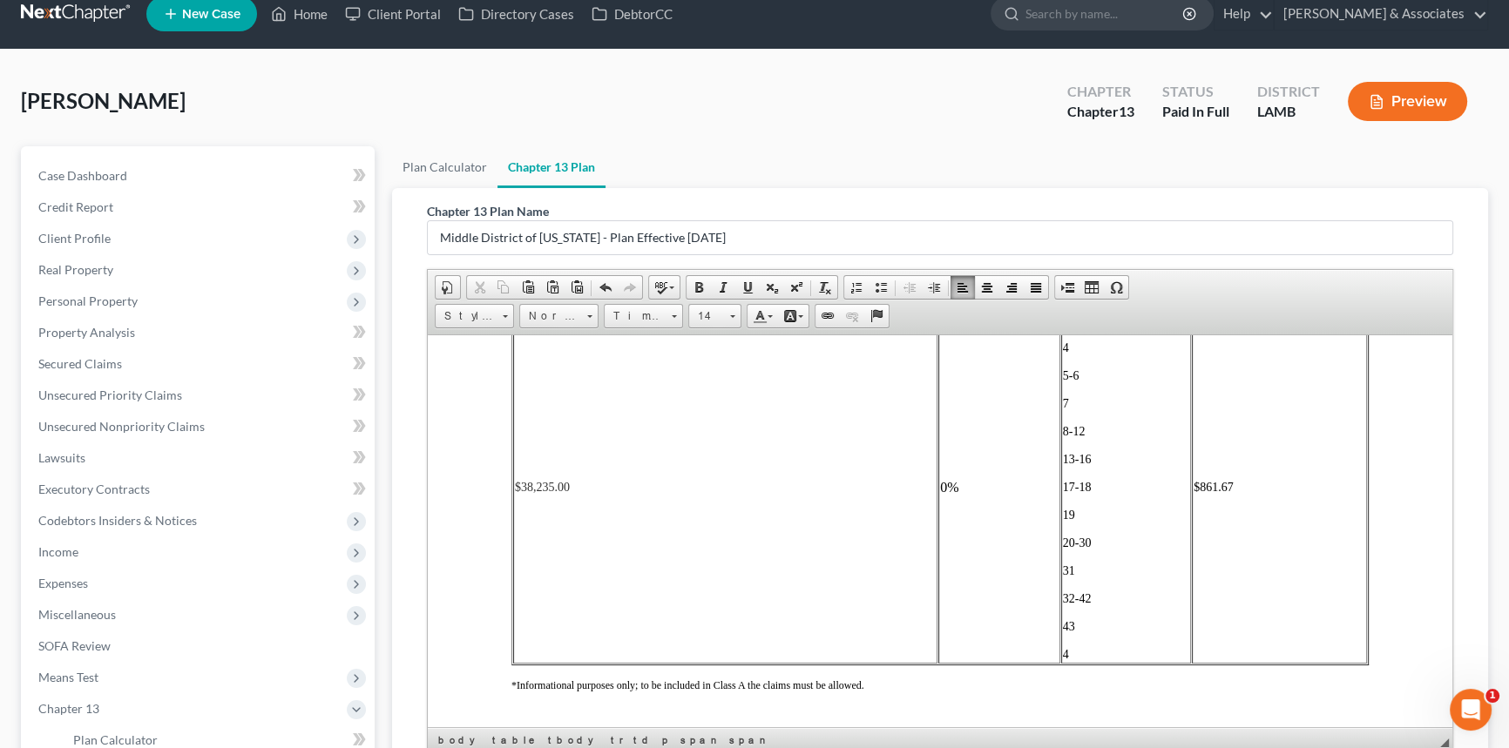
scroll to position [3907, 0]
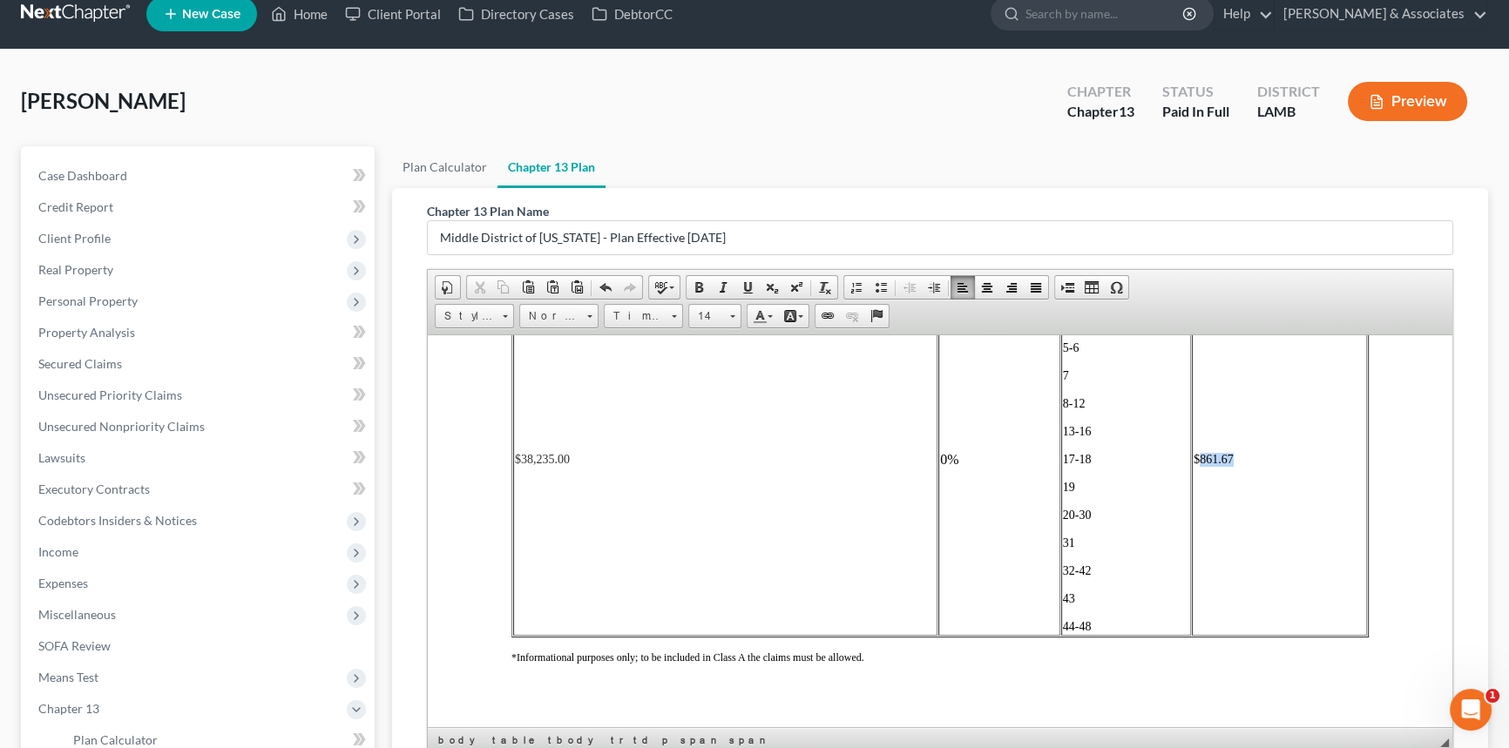
drag, startPoint x: 1227, startPoint y: 544, endPoint x: 1191, endPoint y: 547, distance: 35.8
click at [1191, 547] on td "$861.67" at bounding box center [1278, 459] width 175 height 352
copy td "$1,080.00 $680.00"
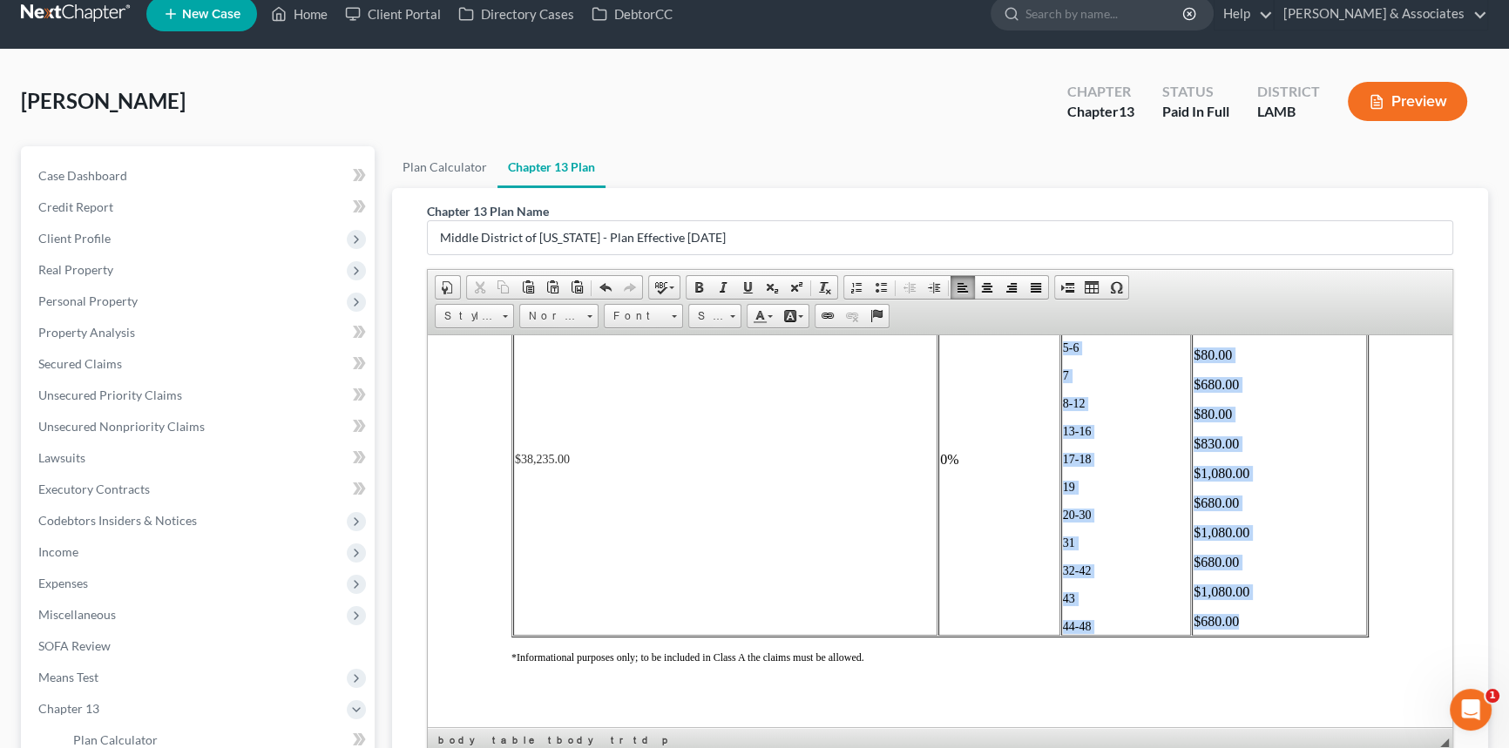
click at [1061, 386] on td "1-3 4 5-6 7 8-12 13-16 [PHONE_NUMBER] [PHONE_NUMBER]" at bounding box center [1126, 459] width 131 height 352
click at [1063, 298] on span "1-3" at bounding box center [1071, 291] width 17 height 13
drag, startPoint x: 728, startPoint y: 307, endPoint x: 300, endPoint y: 9, distance: 521.7
click at [730, 307] on span at bounding box center [732, 314] width 4 height 17
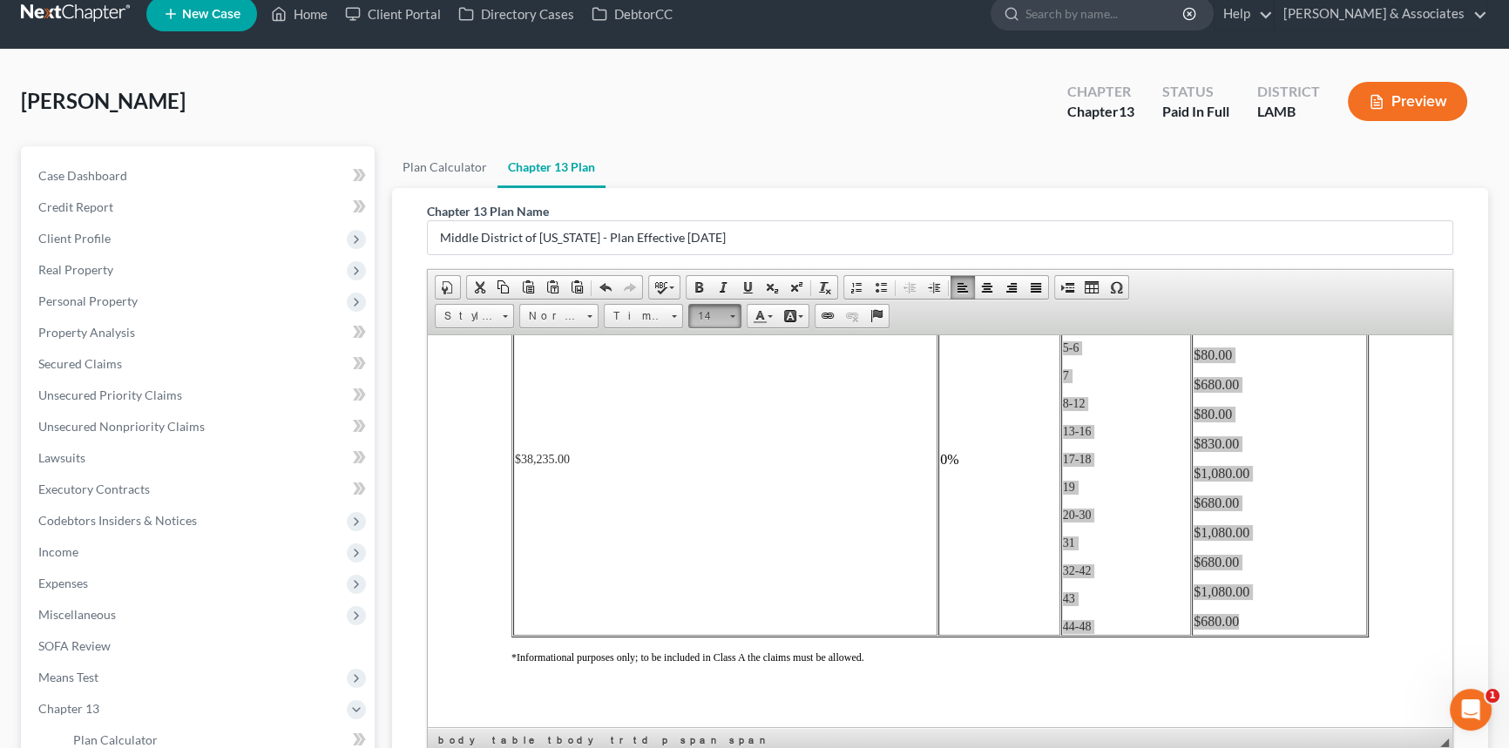
scroll to position [123, 0]
click at [724, 355] on link "14" at bounding box center [740, 352] width 99 height 23
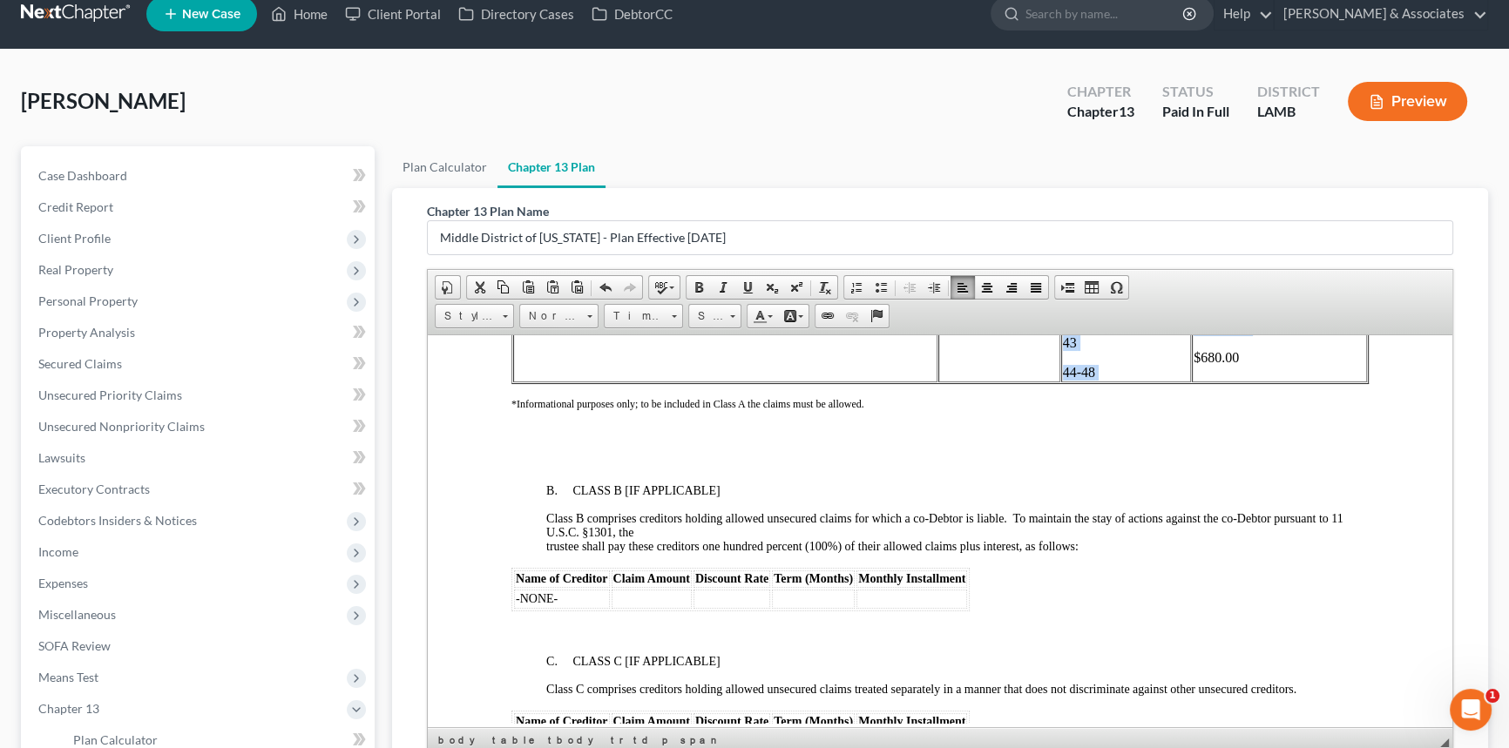
scroll to position [4224, 0]
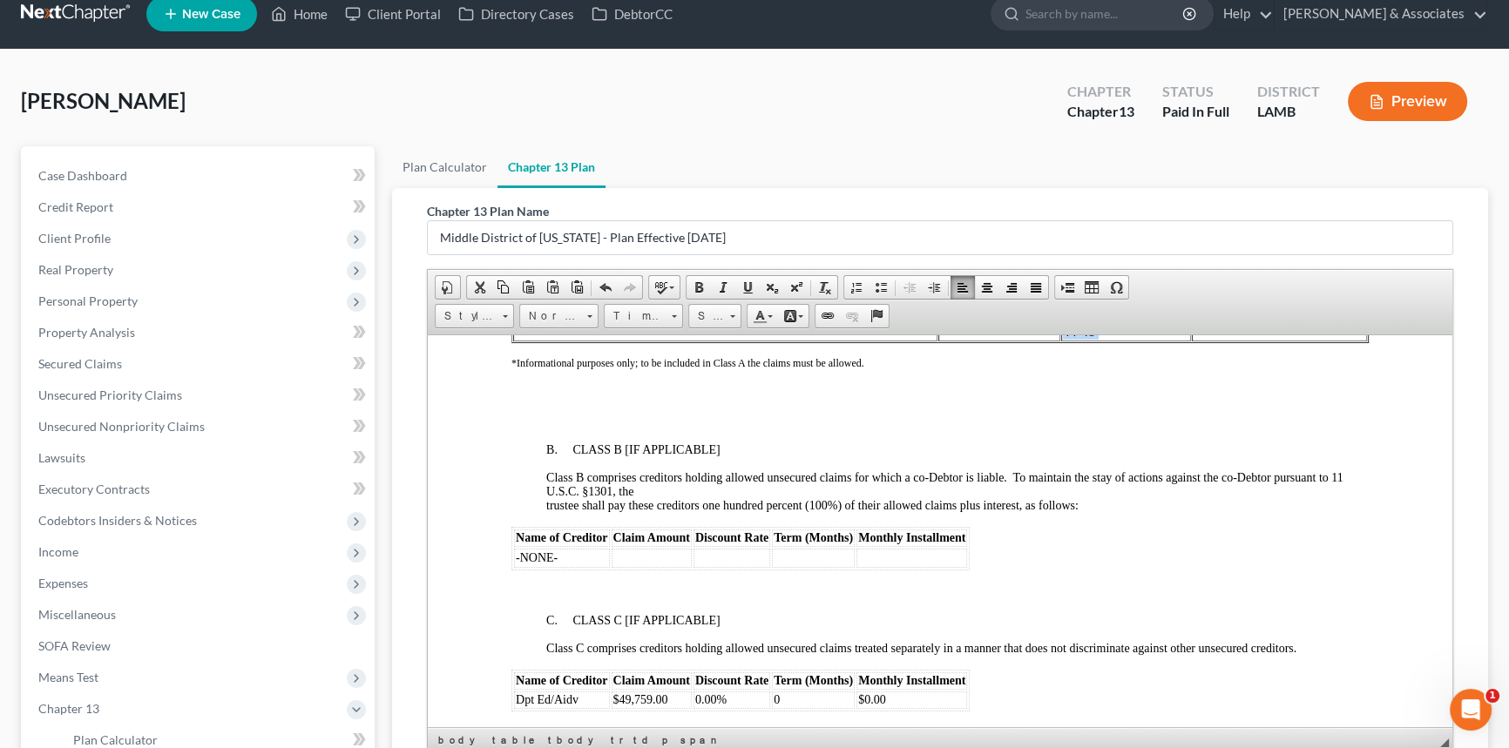
click at [1269, 341] on td "$80.00 $75.00 $80.00 $680.00 $80.00 $830.00 $1,080.00 $680.00 $1,080.00 $680.00…" at bounding box center [1278, 153] width 175 height 375
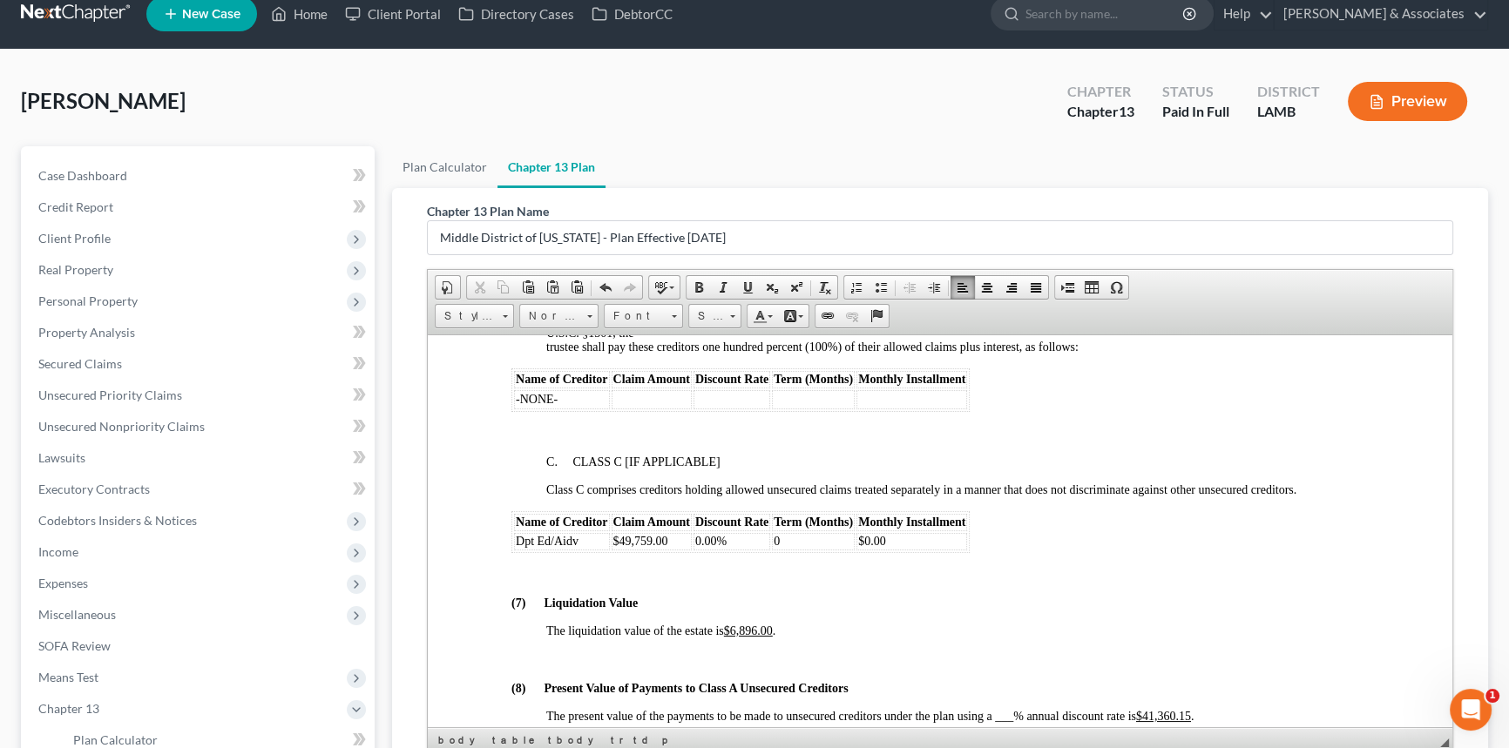
scroll to position [4462, 0]
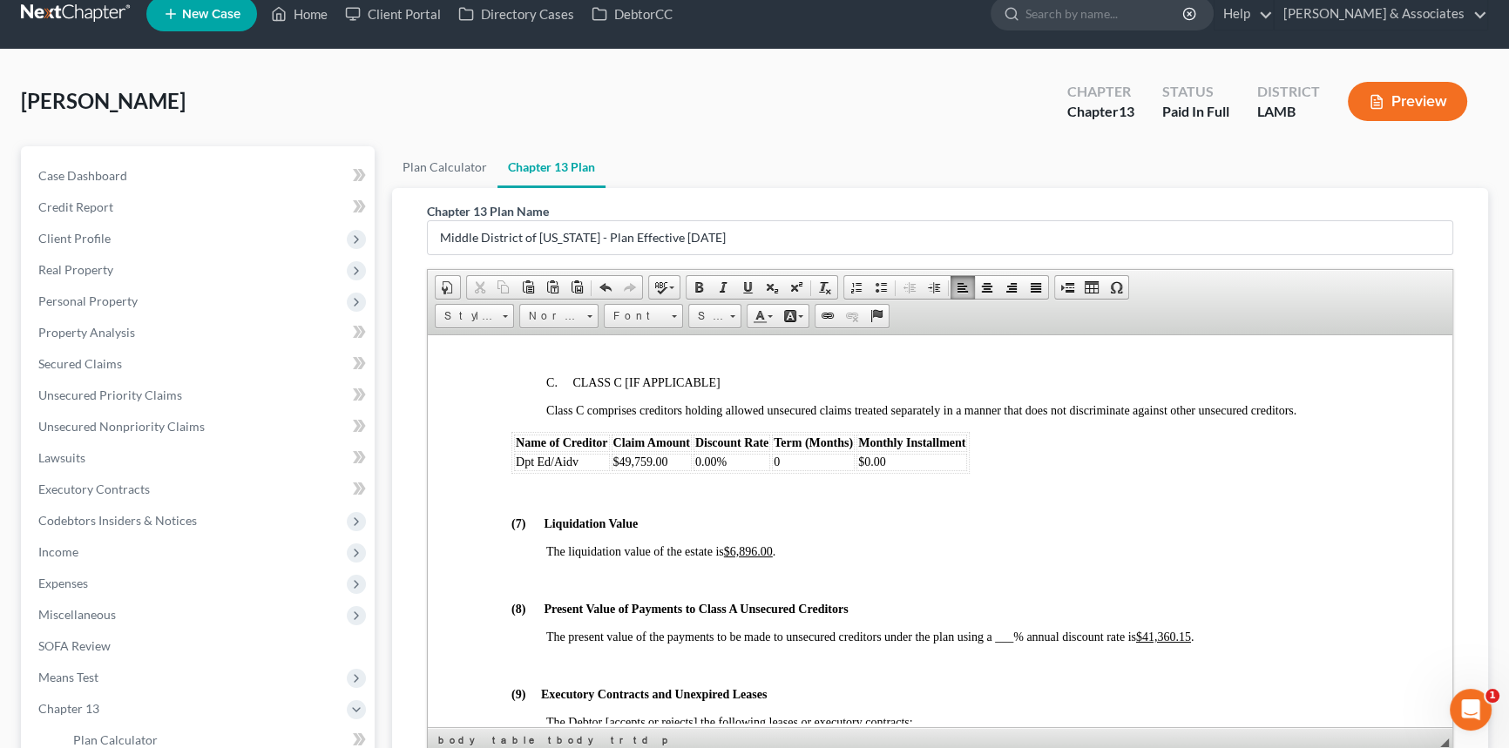
click at [886, 470] on td "$0.00" at bounding box center [911, 461] width 111 height 17
drag, startPoint x: 802, startPoint y: 564, endPoint x: 774, endPoint y: 566, distance: 28.0
click at [774, 470] on td "0" at bounding box center [813, 461] width 83 height 17
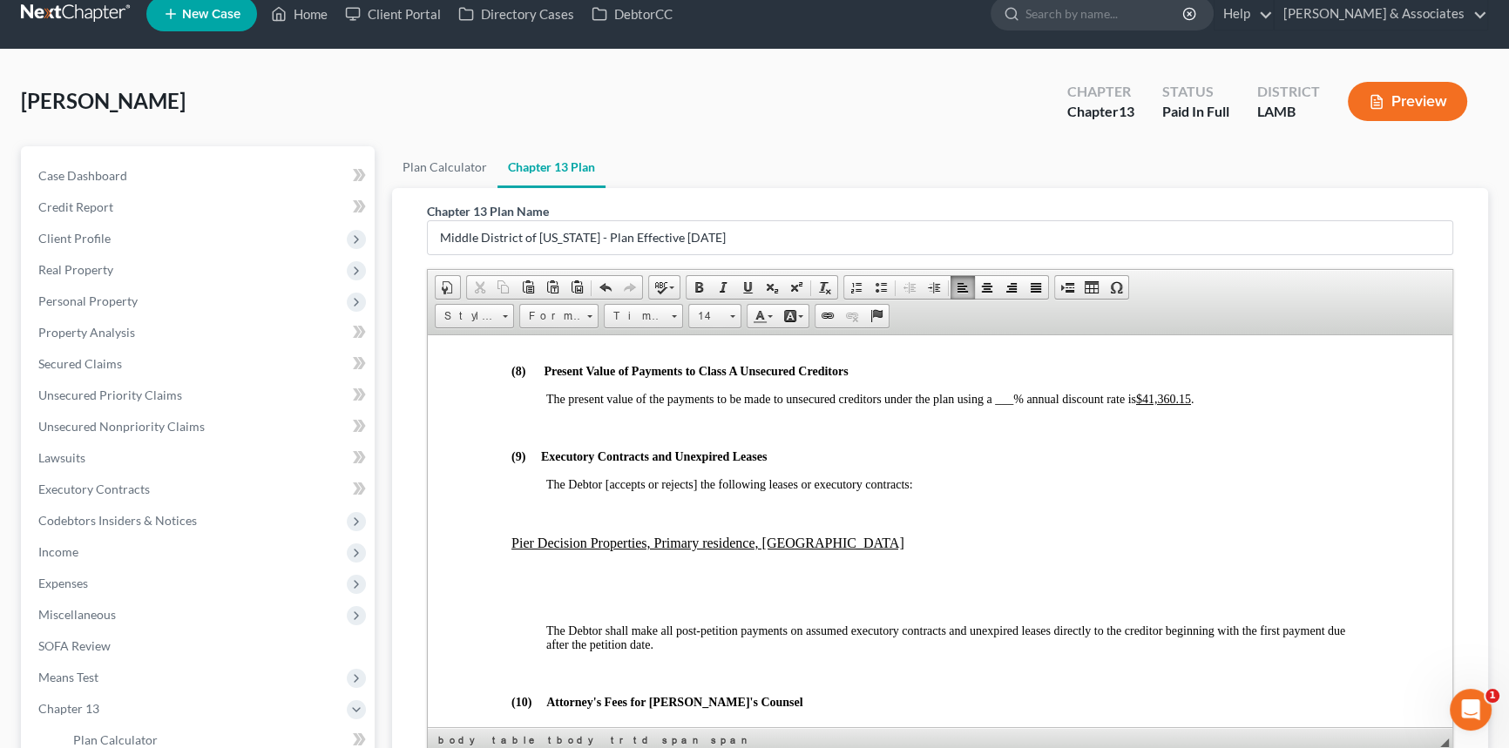
click at [1005, 405] on span "___" at bounding box center [1004, 398] width 18 height 13
drag, startPoint x: 1155, startPoint y: 504, endPoint x: 1201, endPoint y: 506, distance: 46.2
click at [1197, 405] on u "$41,360.15" at bounding box center [1169, 398] width 55 height 13
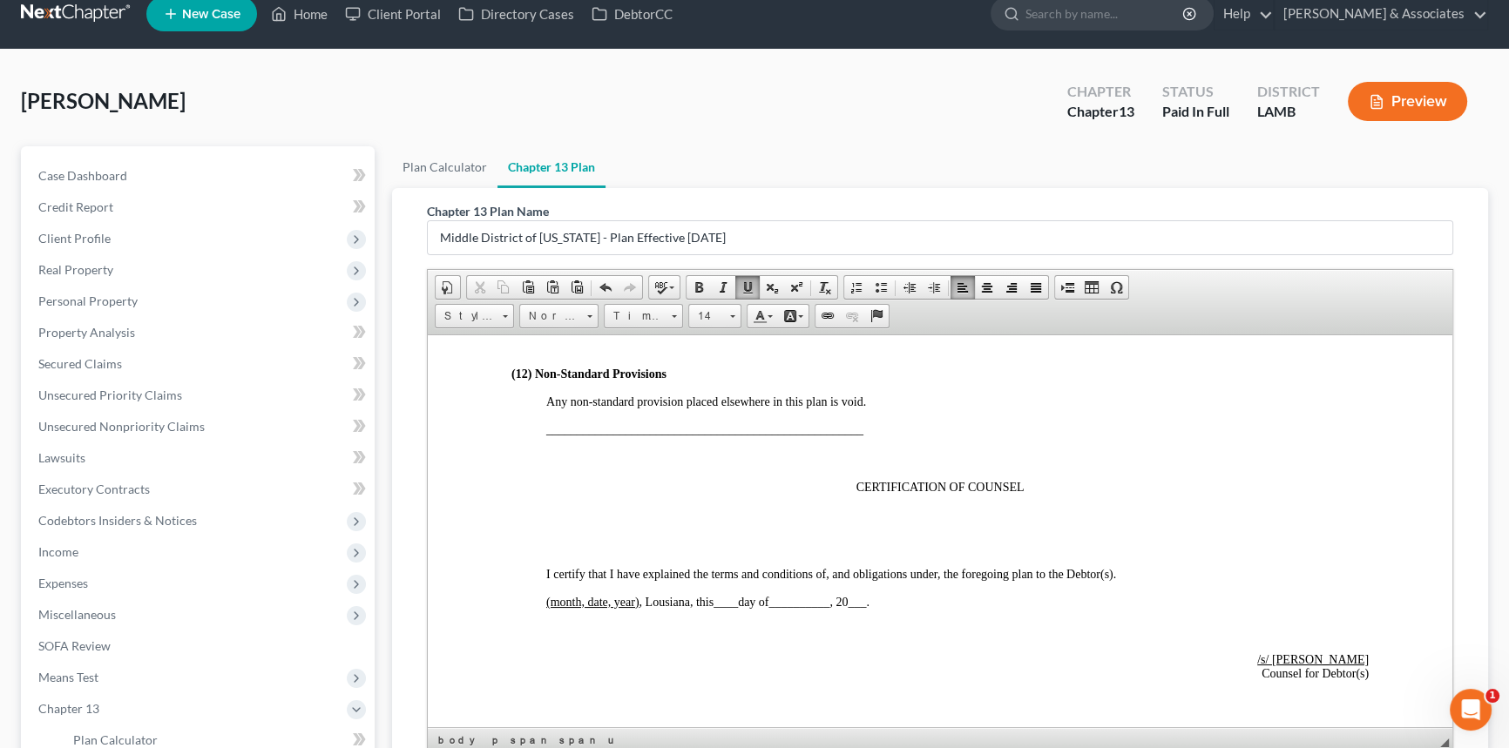
scroll to position [5333, 0]
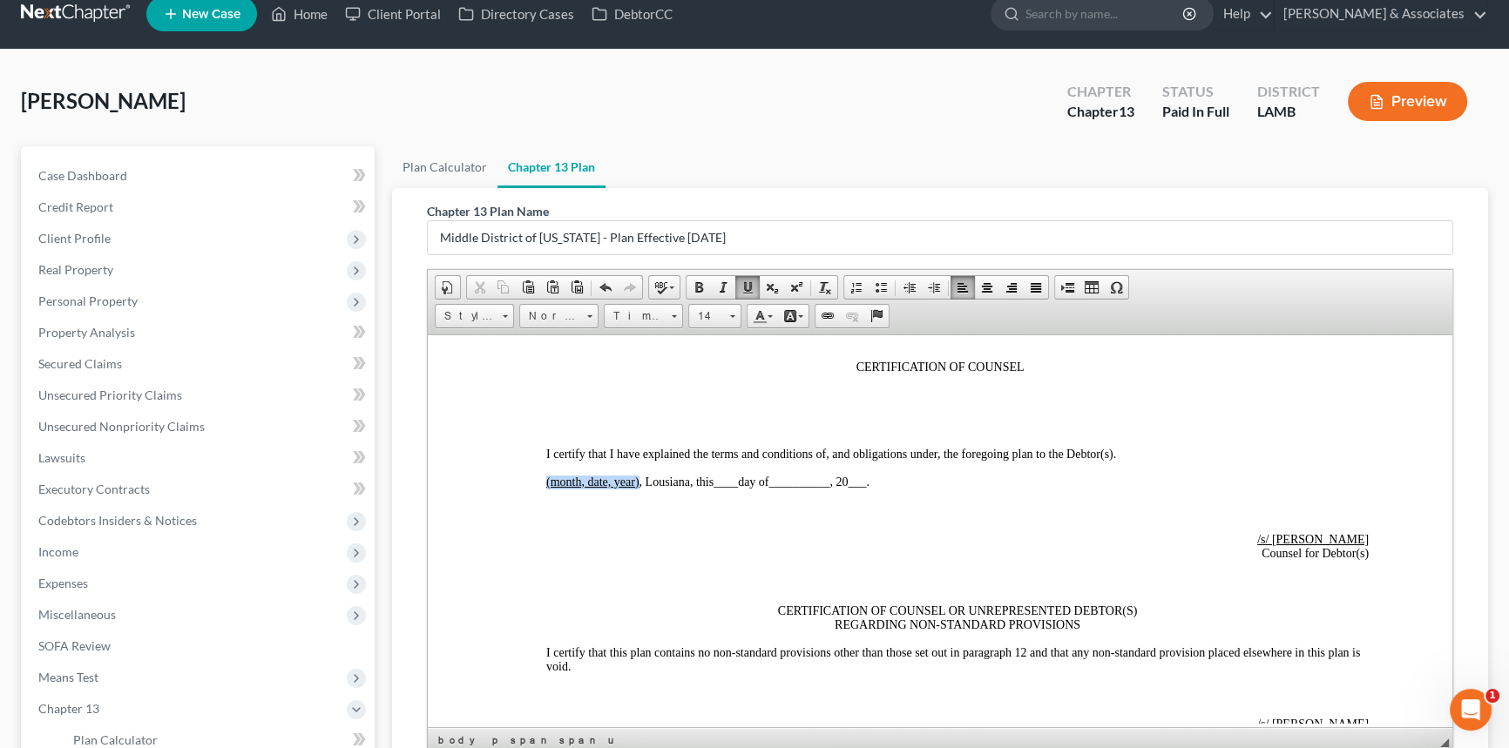
drag, startPoint x: 544, startPoint y: 598, endPoint x: 639, endPoint y: 601, distance: 95.0
click at [698, 488] on span "____" at bounding box center [697, 481] width 24 height 13
drag, startPoint x: 770, startPoint y: 604, endPoint x: 811, endPoint y: 603, distance: 41.0
click at [811, 488] on span "__________" at bounding box center [782, 481] width 61 height 13
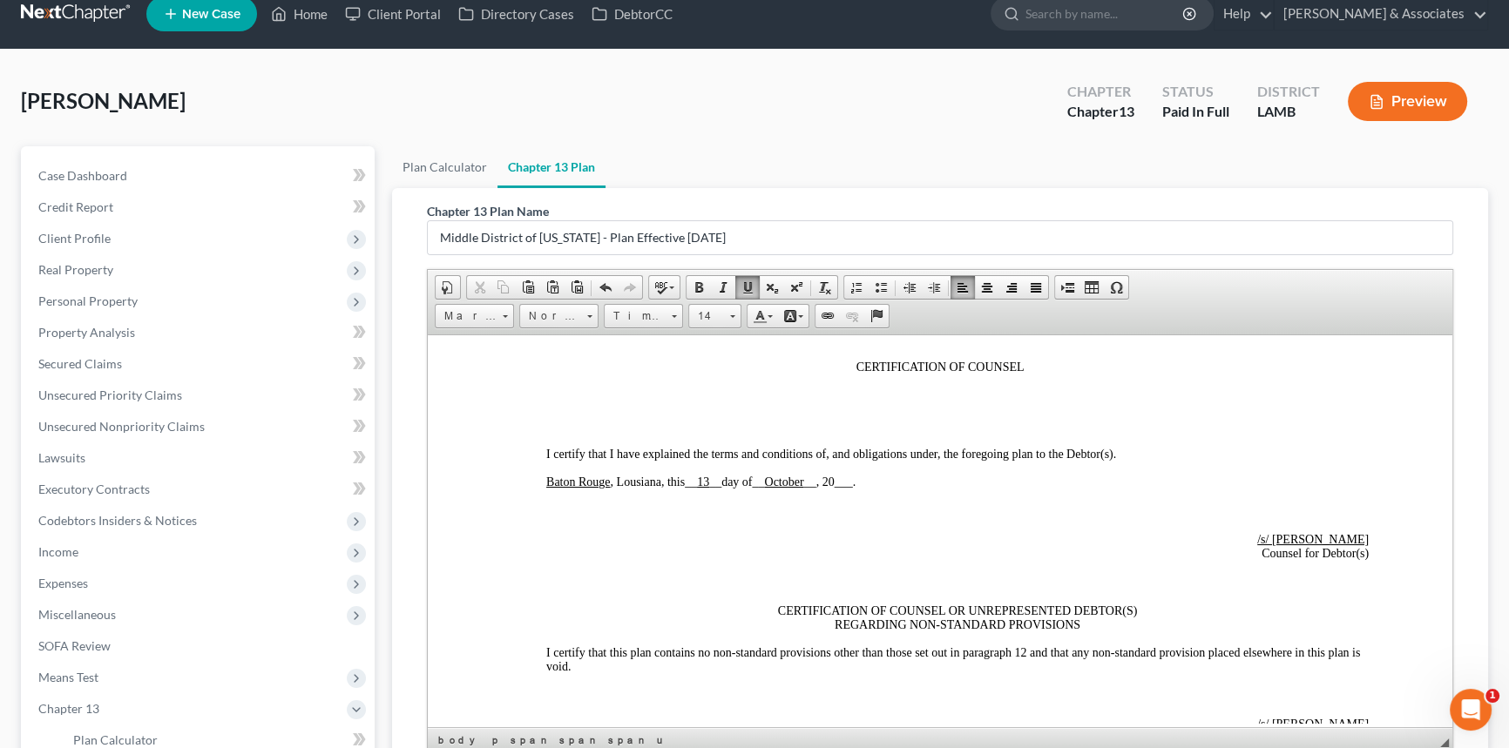
drag, startPoint x: 849, startPoint y: 599, endPoint x: 861, endPoint y: 601, distance: 11.5
click at [851, 488] on span "___" at bounding box center [843, 481] width 18 height 13
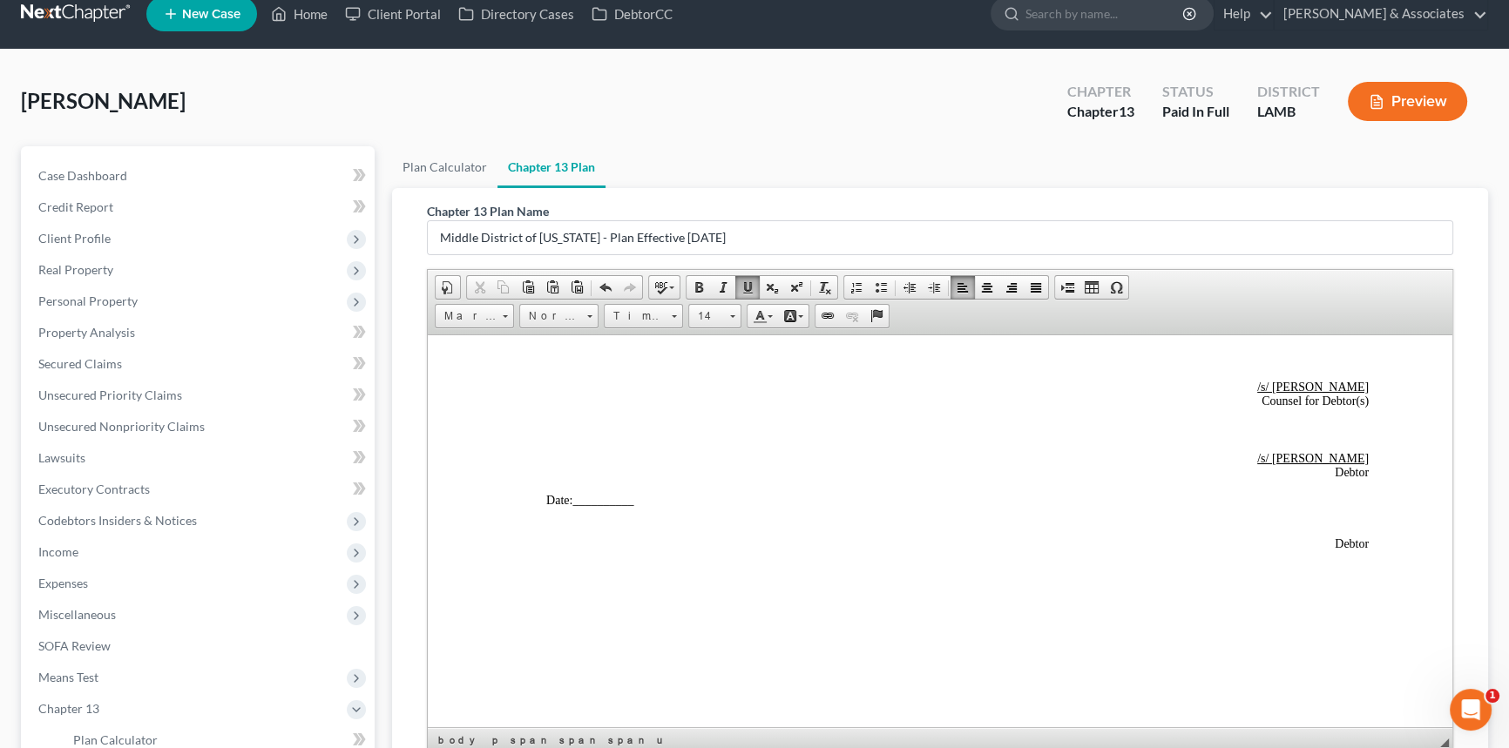
scroll to position [5801, 0]
drag, startPoint x: 584, startPoint y: 497, endPoint x: 628, endPoint y: 494, distance: 43.7
click at [628, 494] on span "__________" at bounding box center [602, 499] width 61 height 13
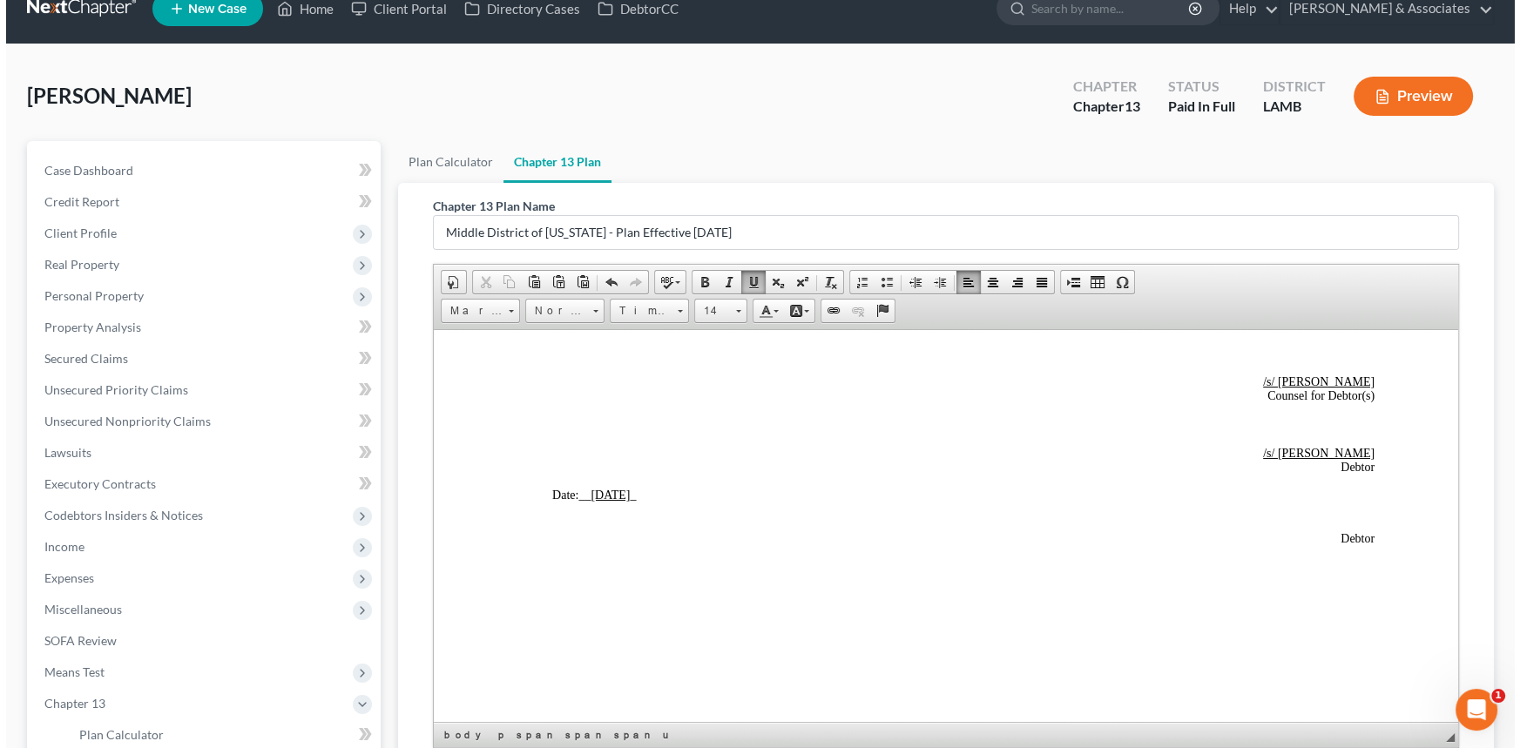
scroll to position [259, 0]
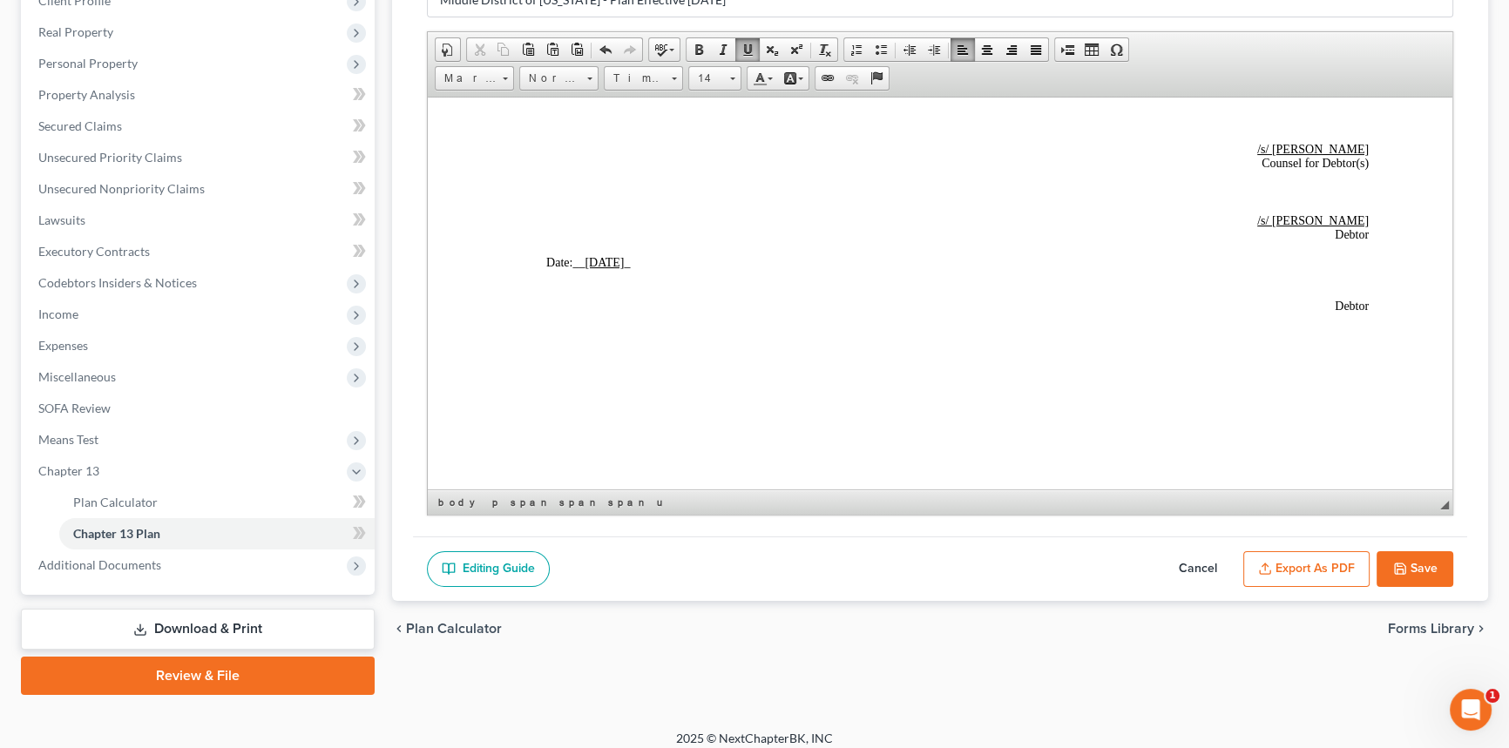
click at [1305, 556] on button "Export as PDF" at bounding box center [1306, 569] width 126 height 37
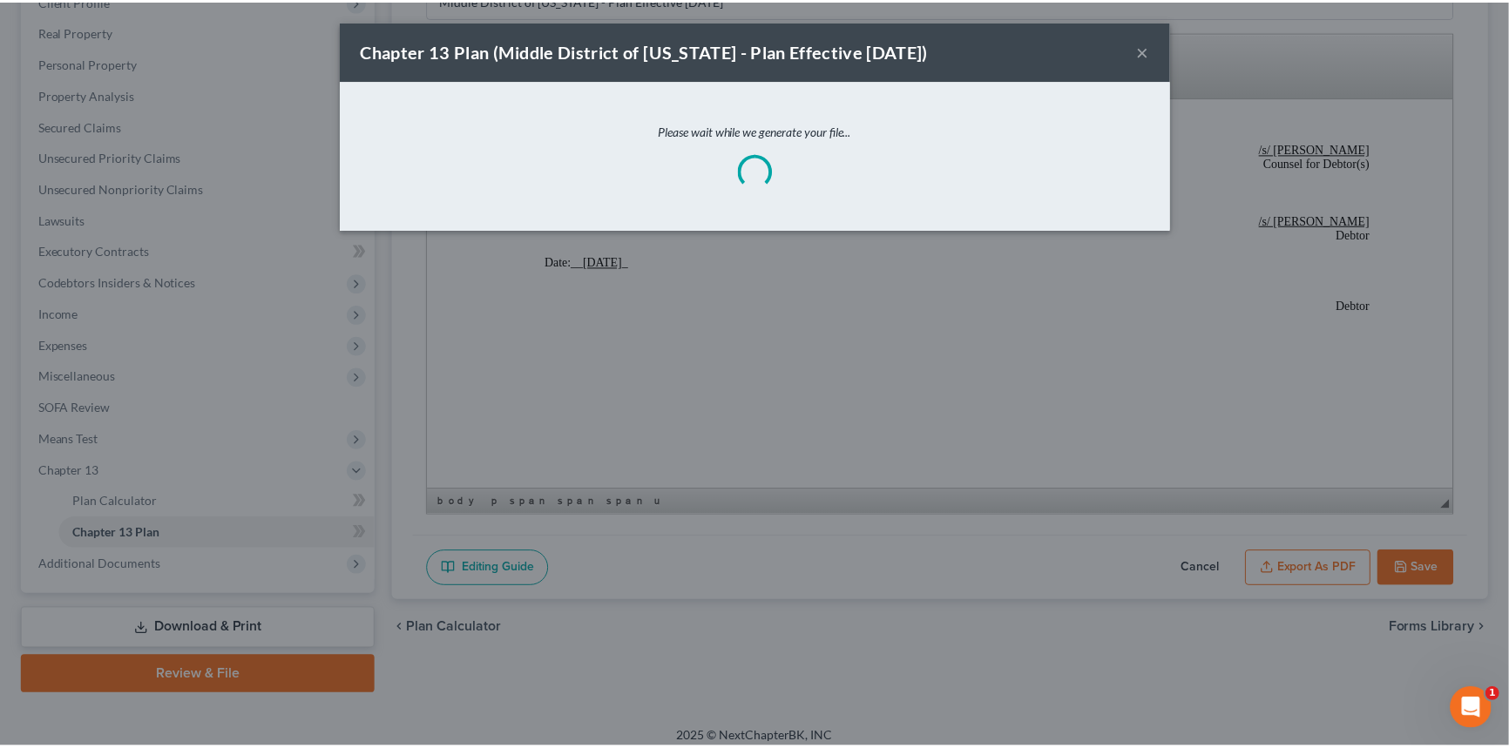
scroll to position [5771, 0]
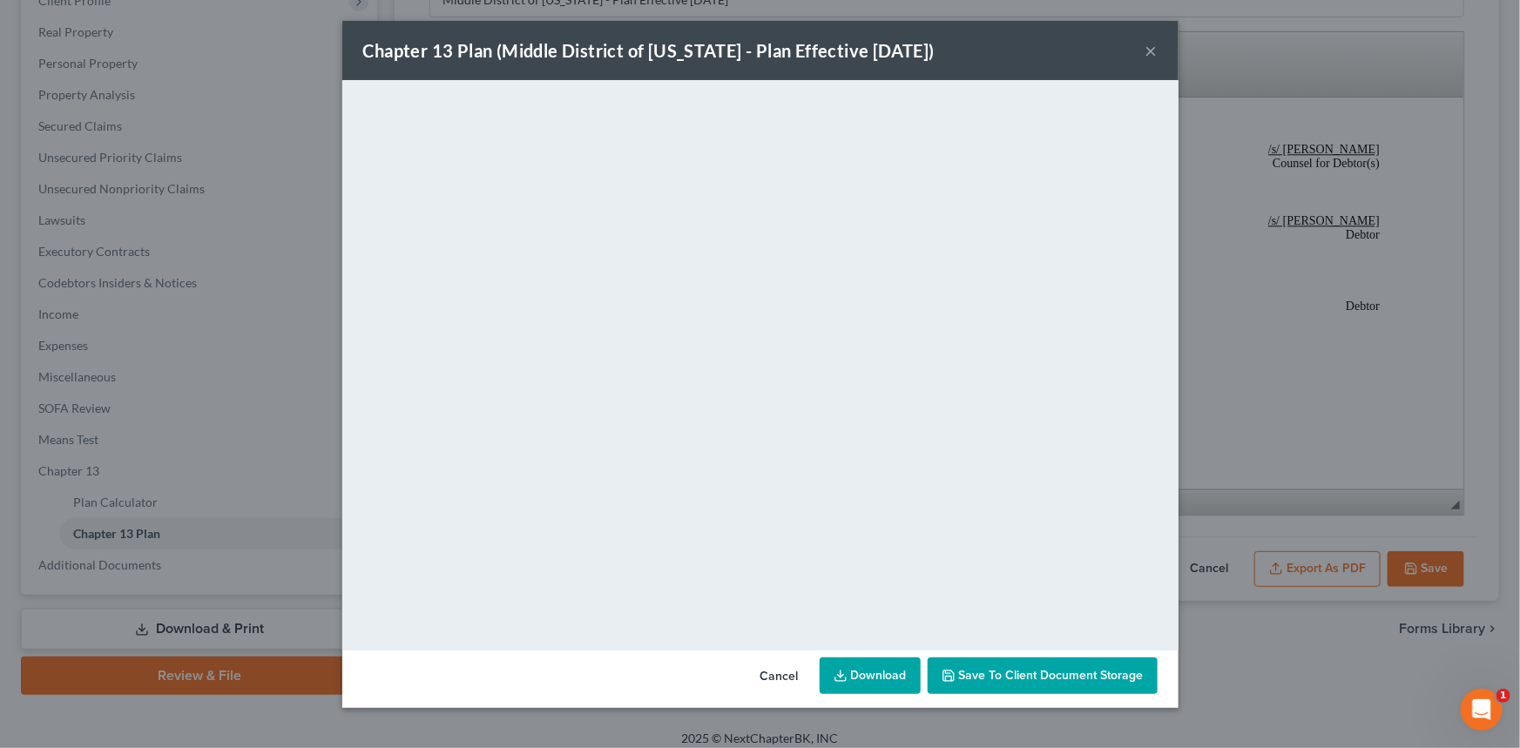
click at [1150, 51] on button "×" at bounding box center [1151, 50] width 12 height 21
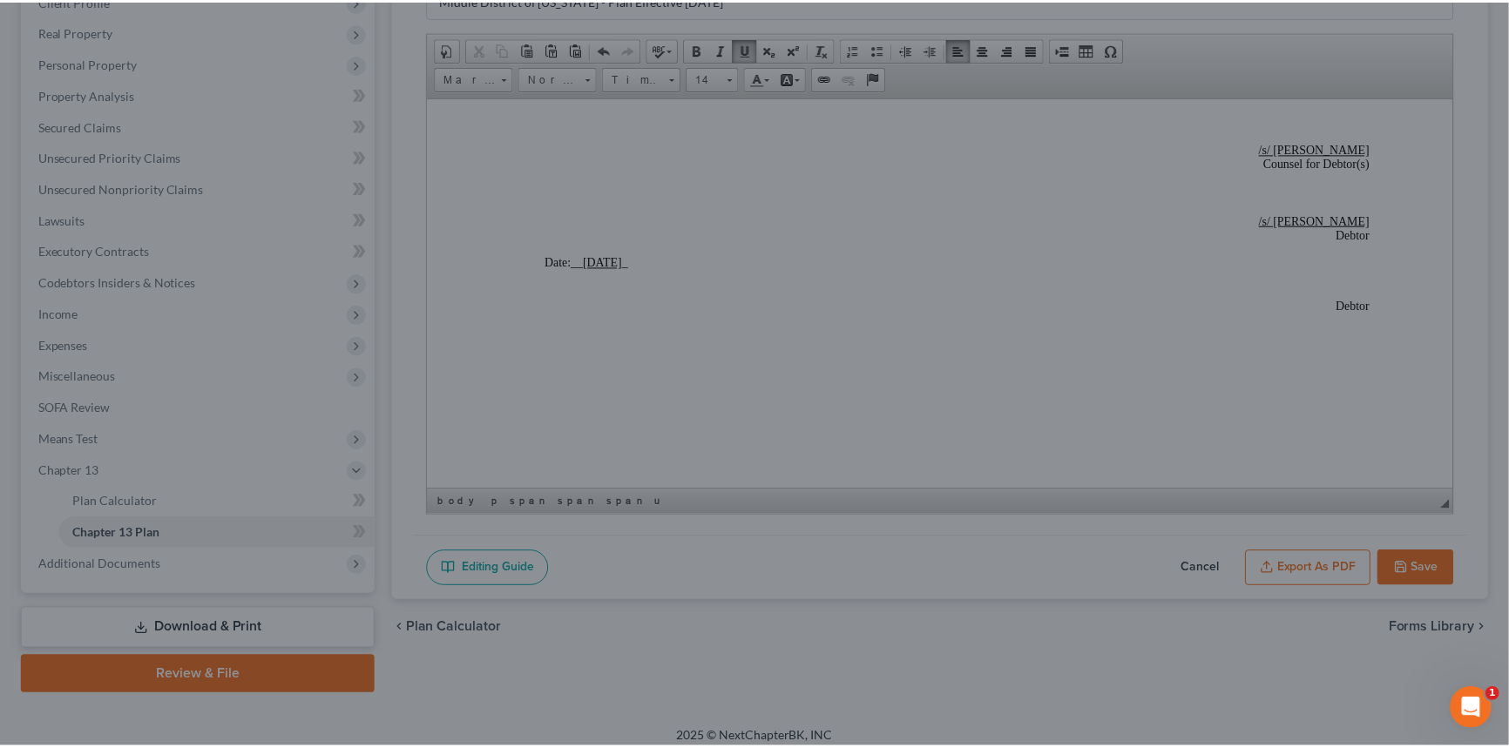
scroll to position [5801, 0]
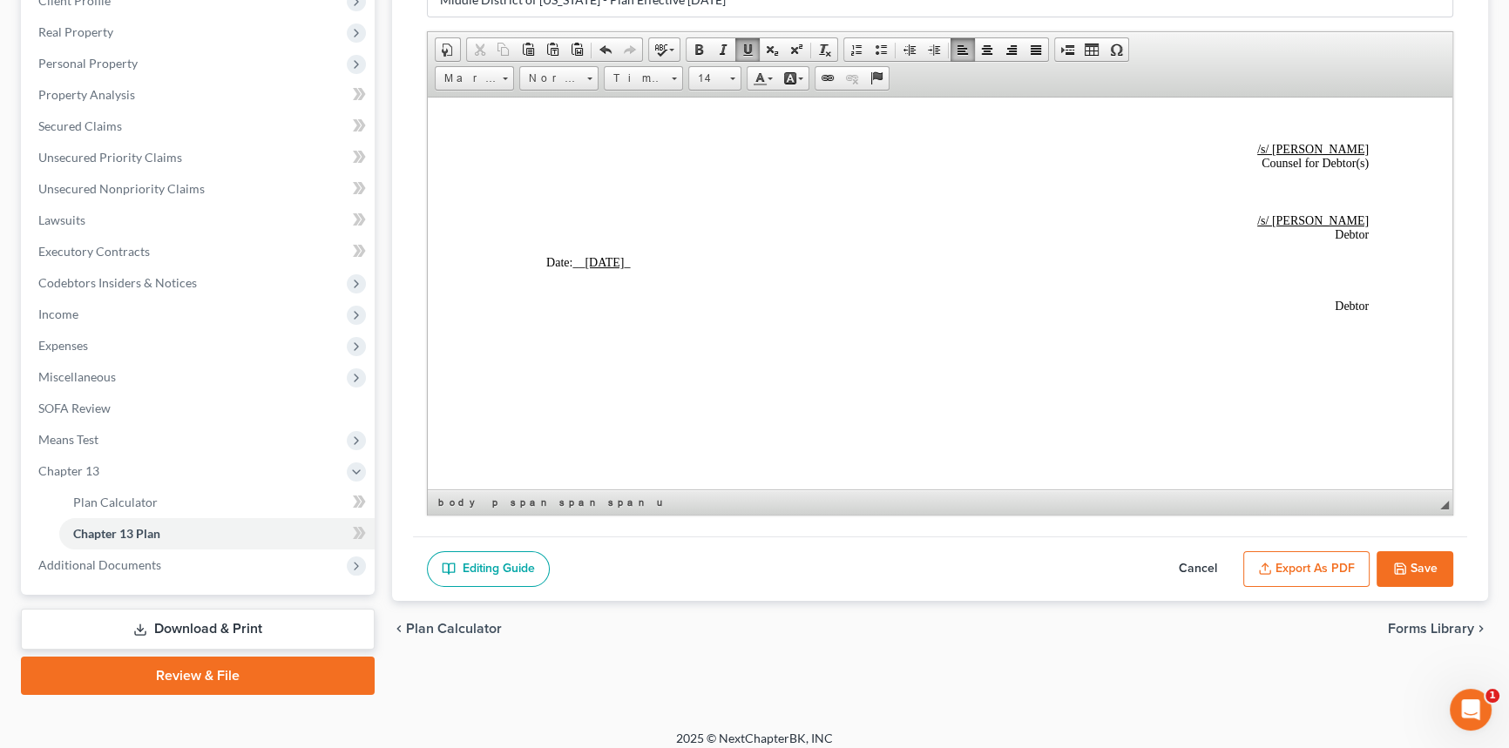
click at [1437, 577] on button "Save" at bounding box center [1414, 569] width 77 height 37
select select "0"
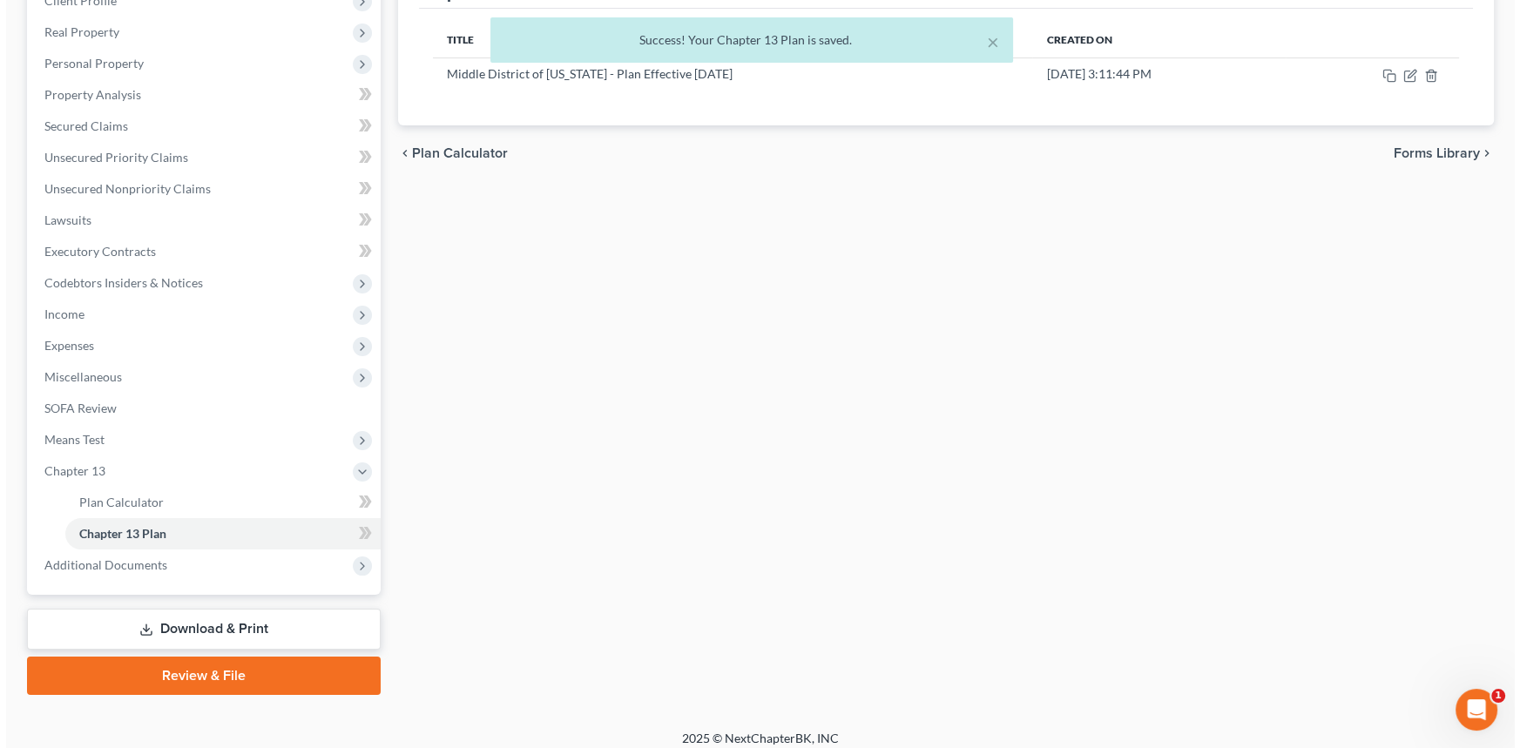
scroll to position [0, 0]
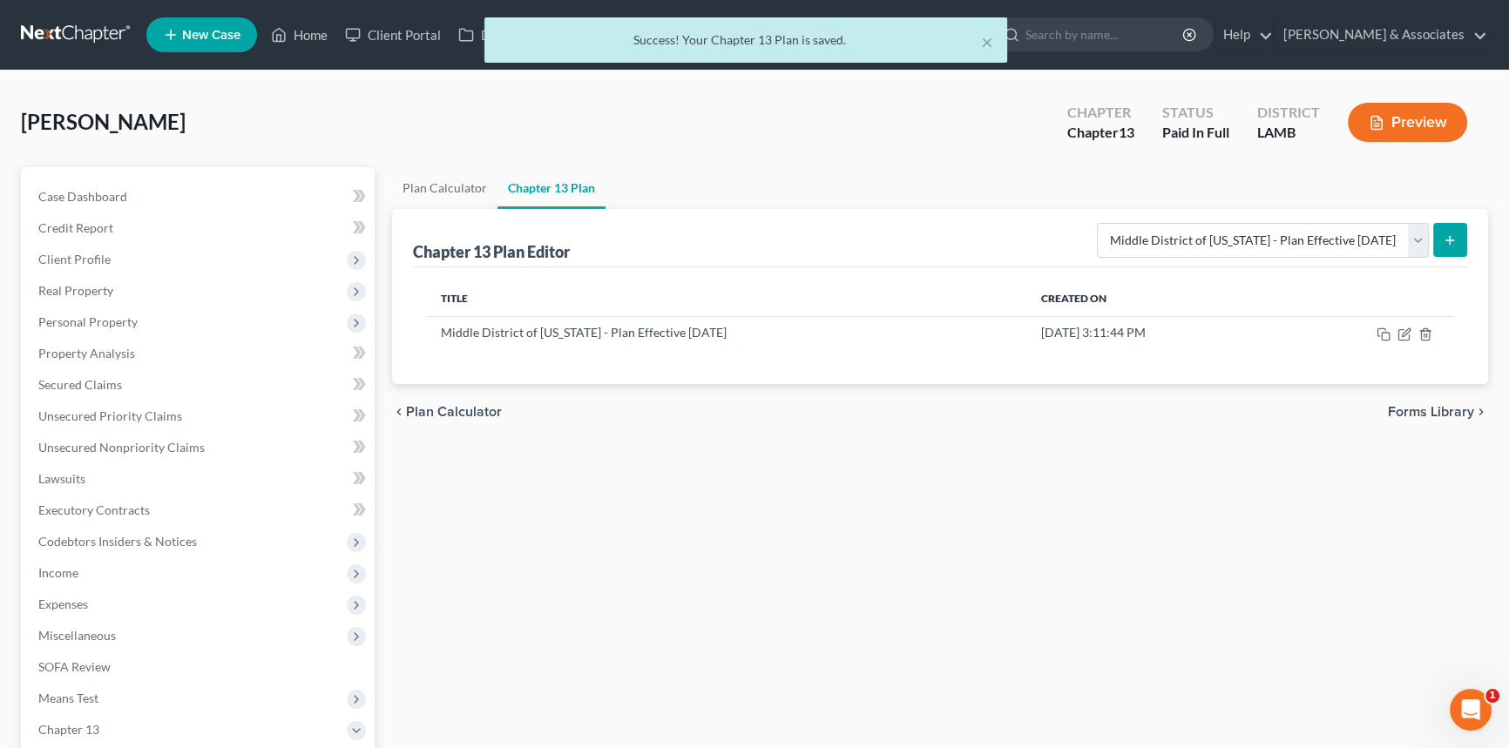
click at [1396, 123] on button "Preview" at bounding box center [1406, 122] width 119 height 39
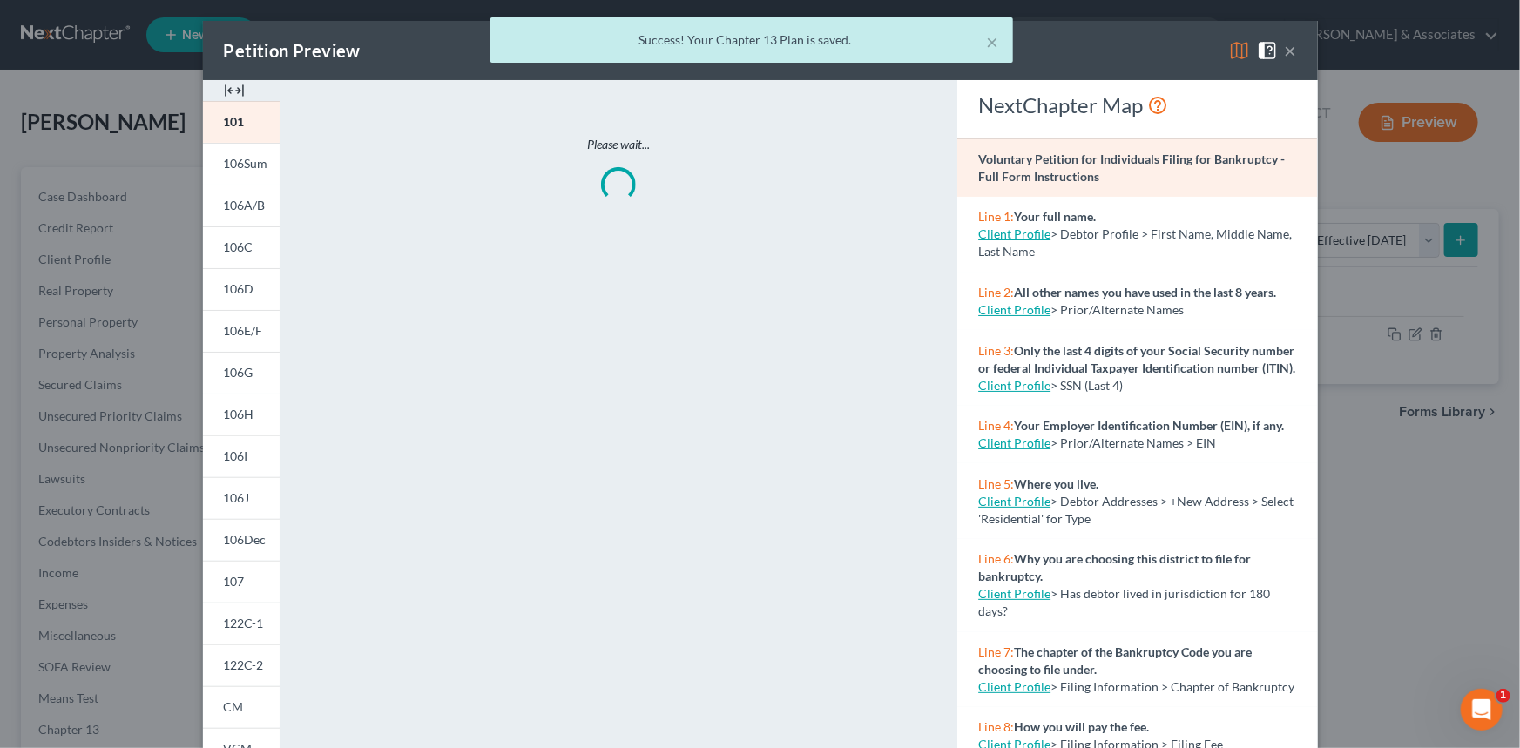
drag, startPoint x: 1235, startPoint y: 55, endPoint x: 935, endPoint y: 212, distance: 338.1
click at [1235, 55] on div "× Success! Your Chapter 13 Plan is saved." at bounding box center [751, 44] width 1520 height 54
click at [992, 45] on button "×" at bounding box center [993, 41] width 12 height 21
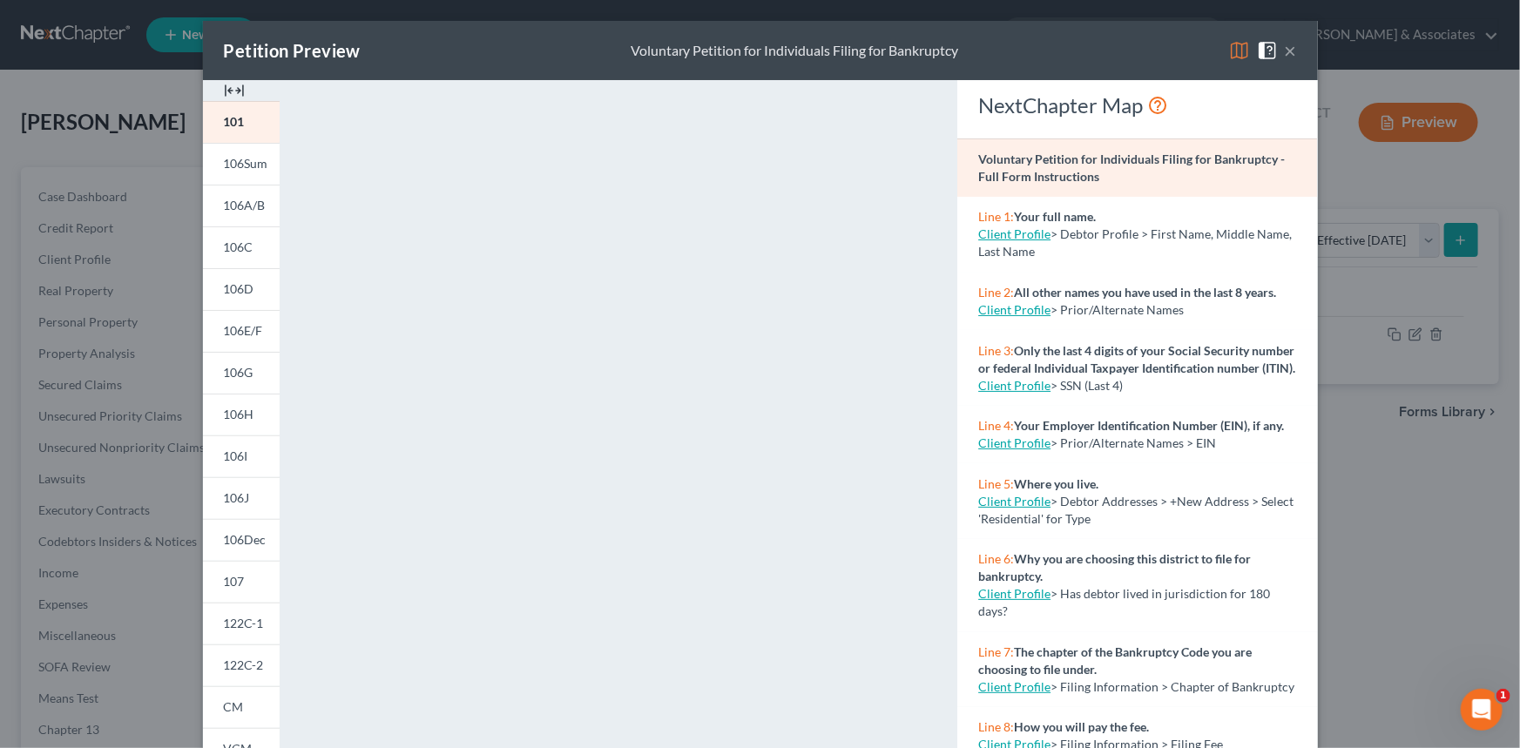
click at [1229, 55] on img at bounding box center [1239, 50] width 21 height 21
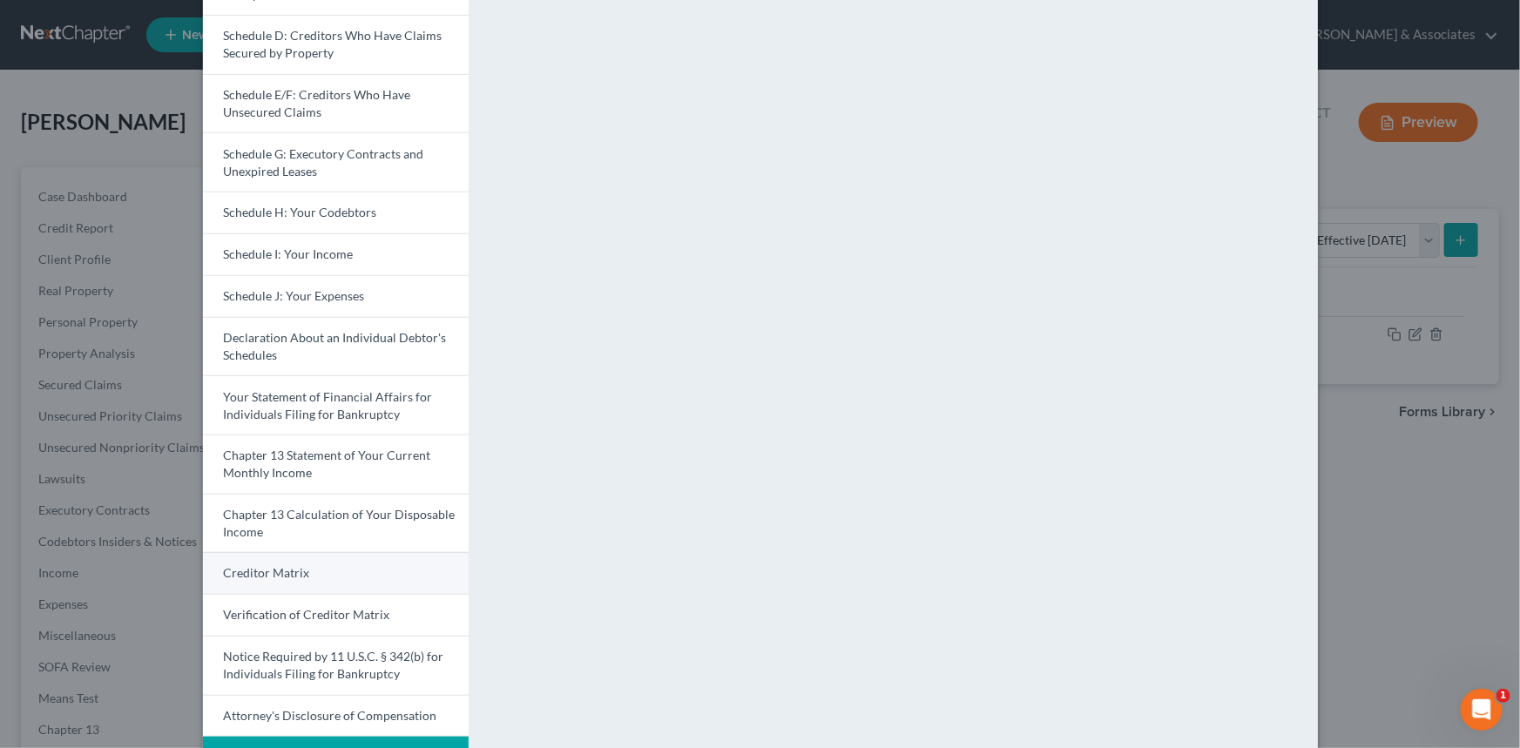
scroll to position [348, 0]
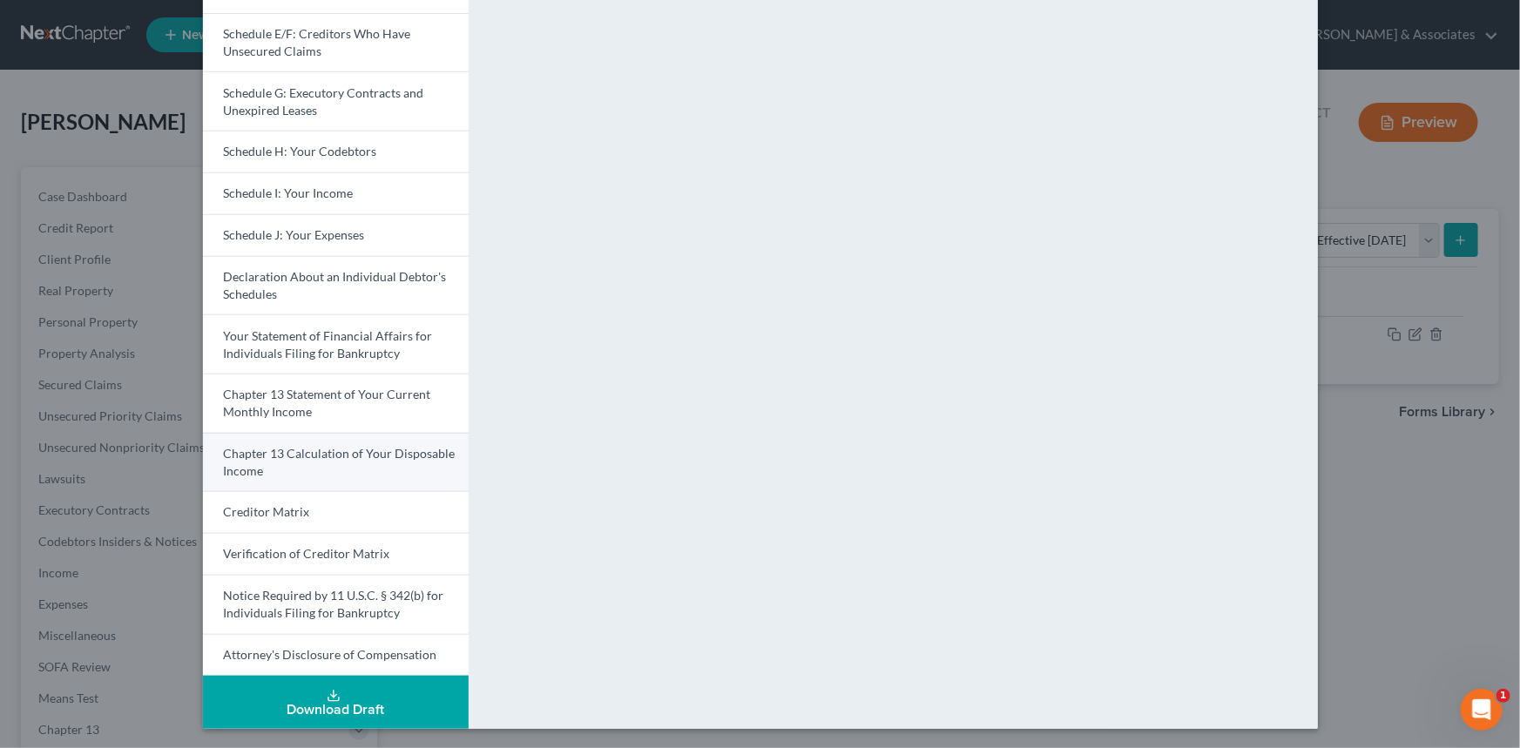
click at [351, 461] on link "Chapter 13 Calculation of Your Disposable Income" at bounding box center [336, 462] width 266 height 59
